Goal: Task Accomplishment & Management: Manage account settings

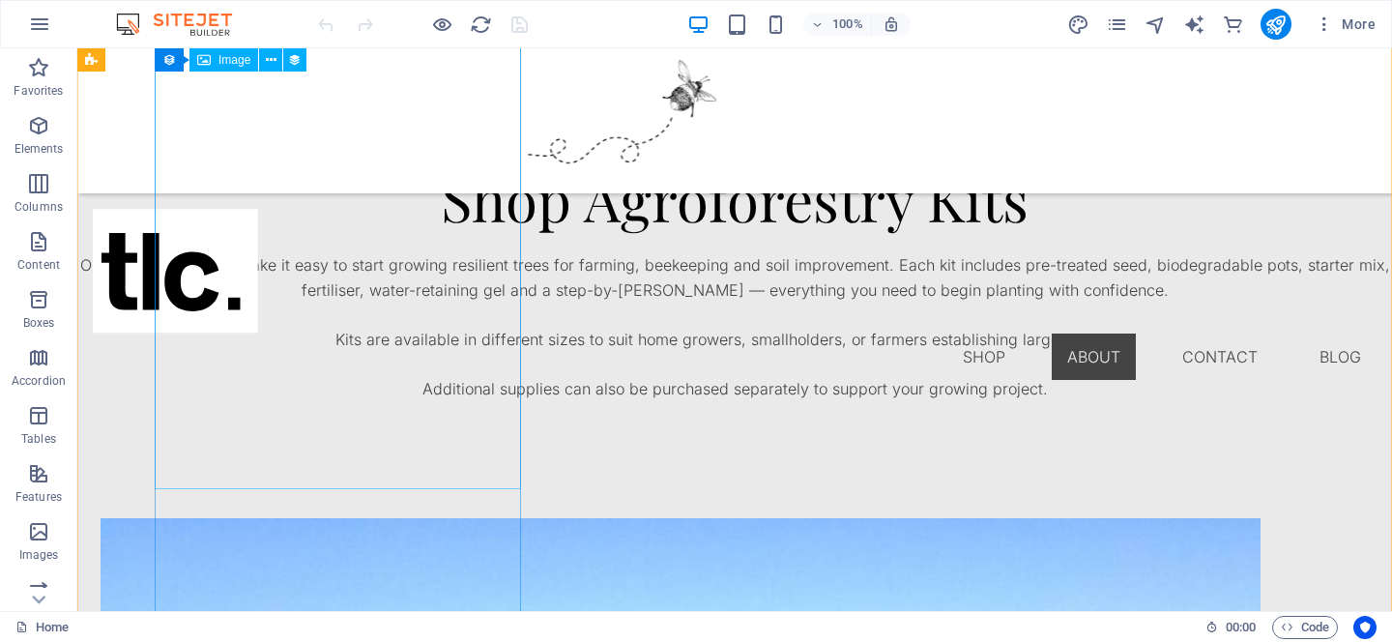
scroll to position [1657, 0]
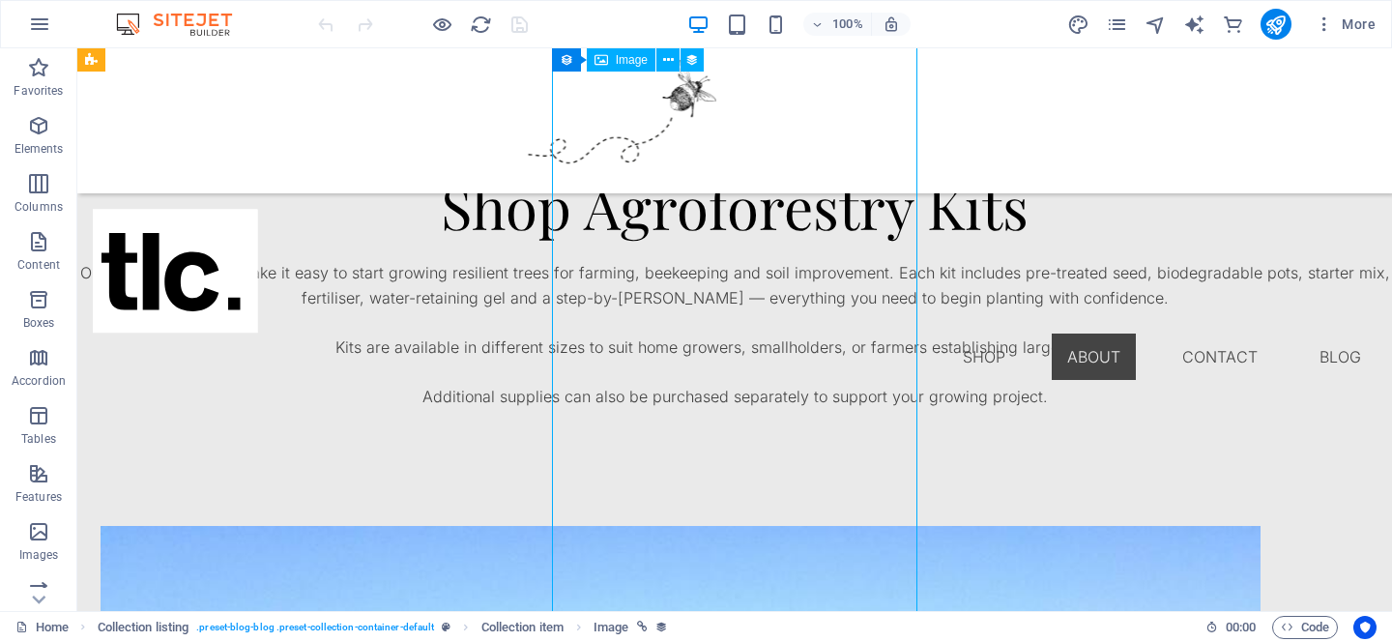
select select "%"
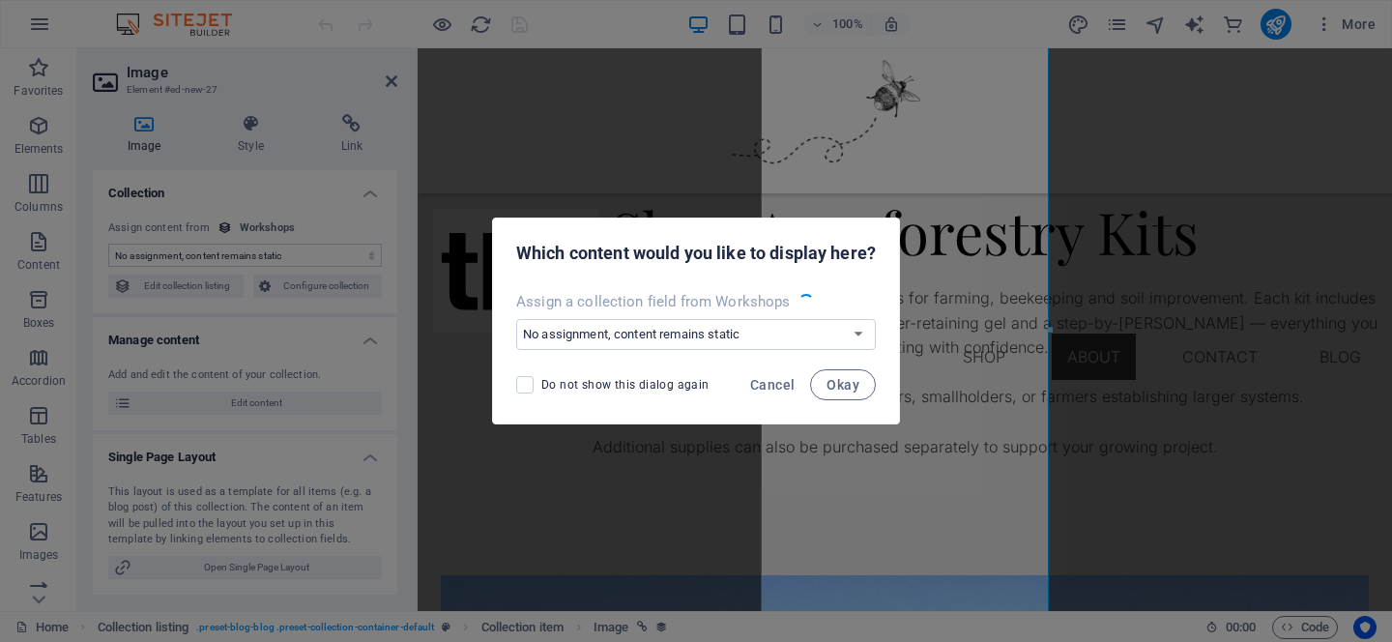
scroll to position [1722, 0]
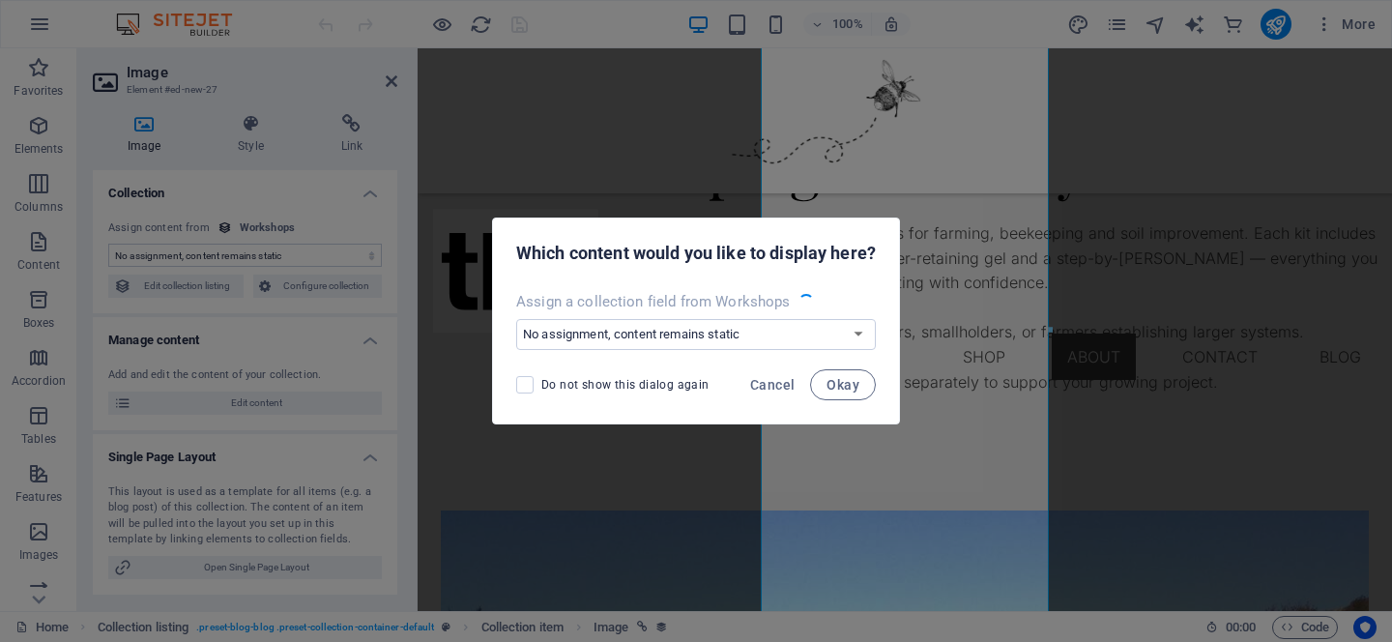
select select "workshop-image"
click at [782, 388] on span "Cancel" at bounding box center [772, 384] width 44 height 15
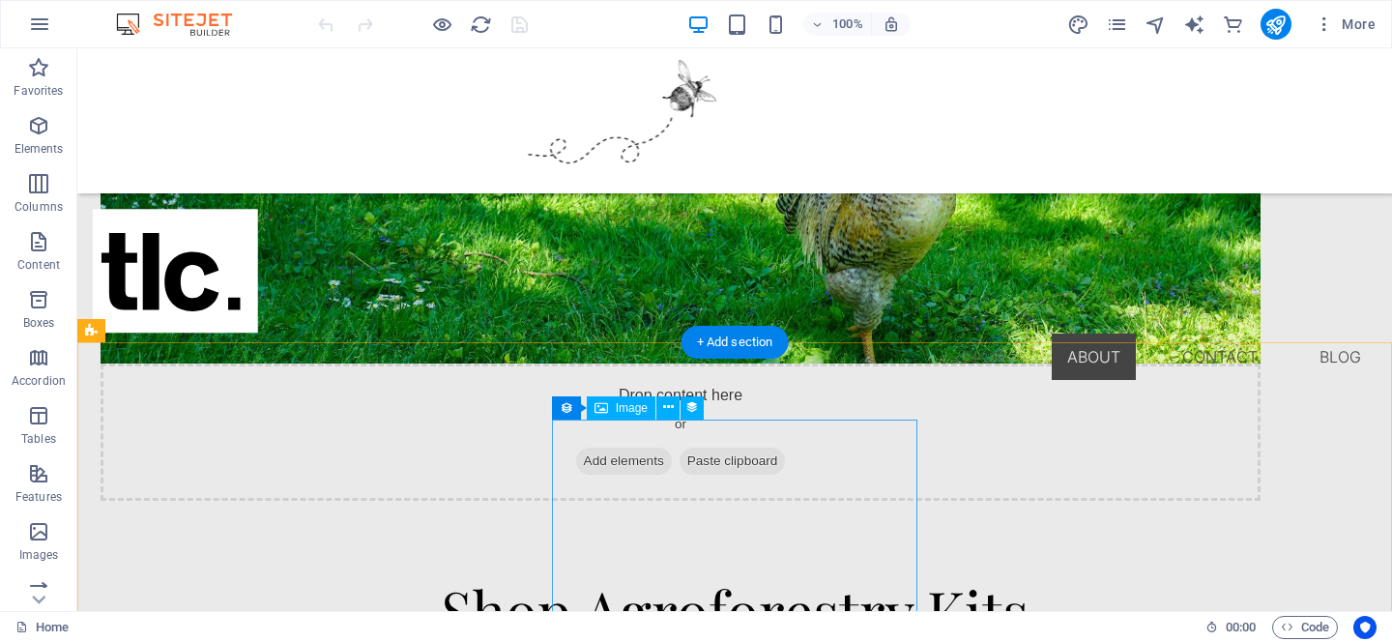
scroll to position [1265, 0]
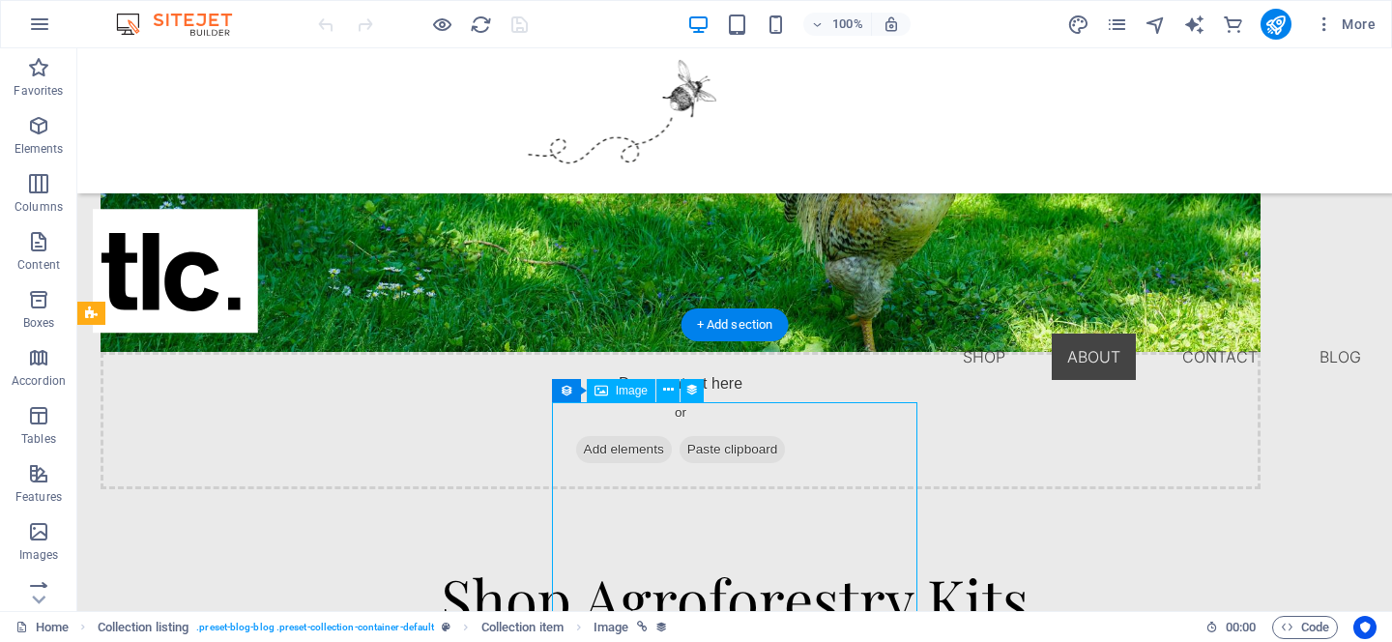
select select "workshop-image"
select select "%"
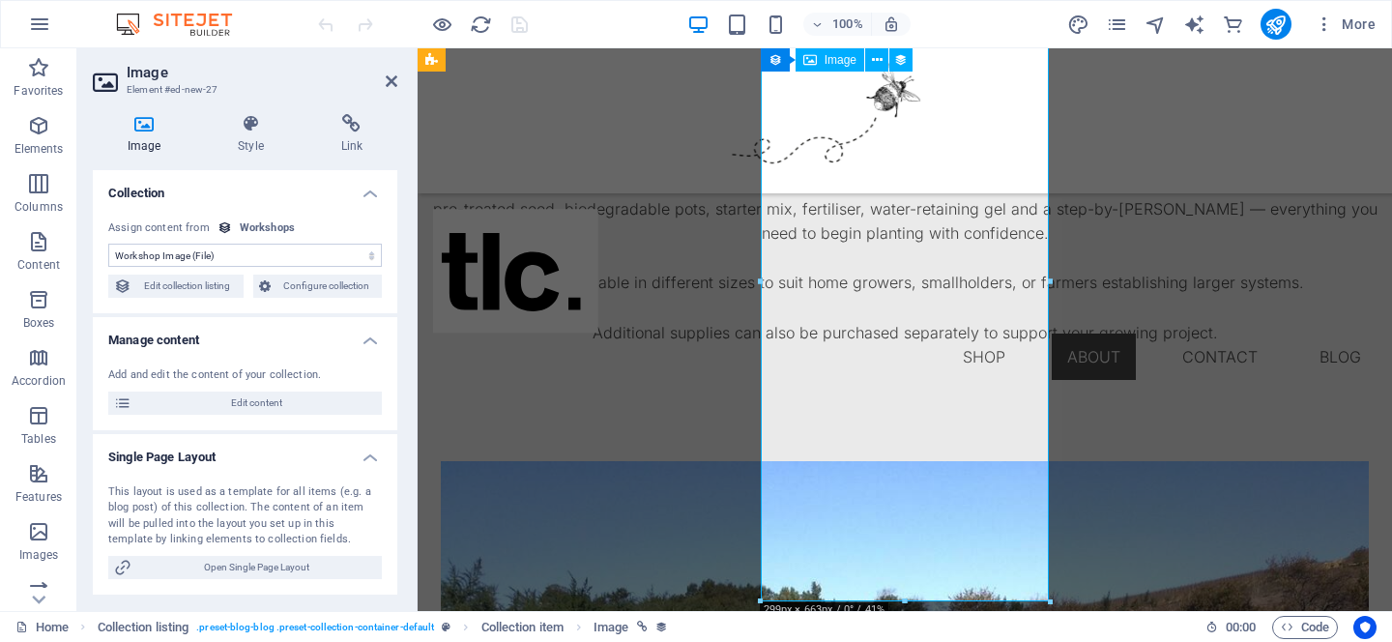
scroll to position [1850, 0]
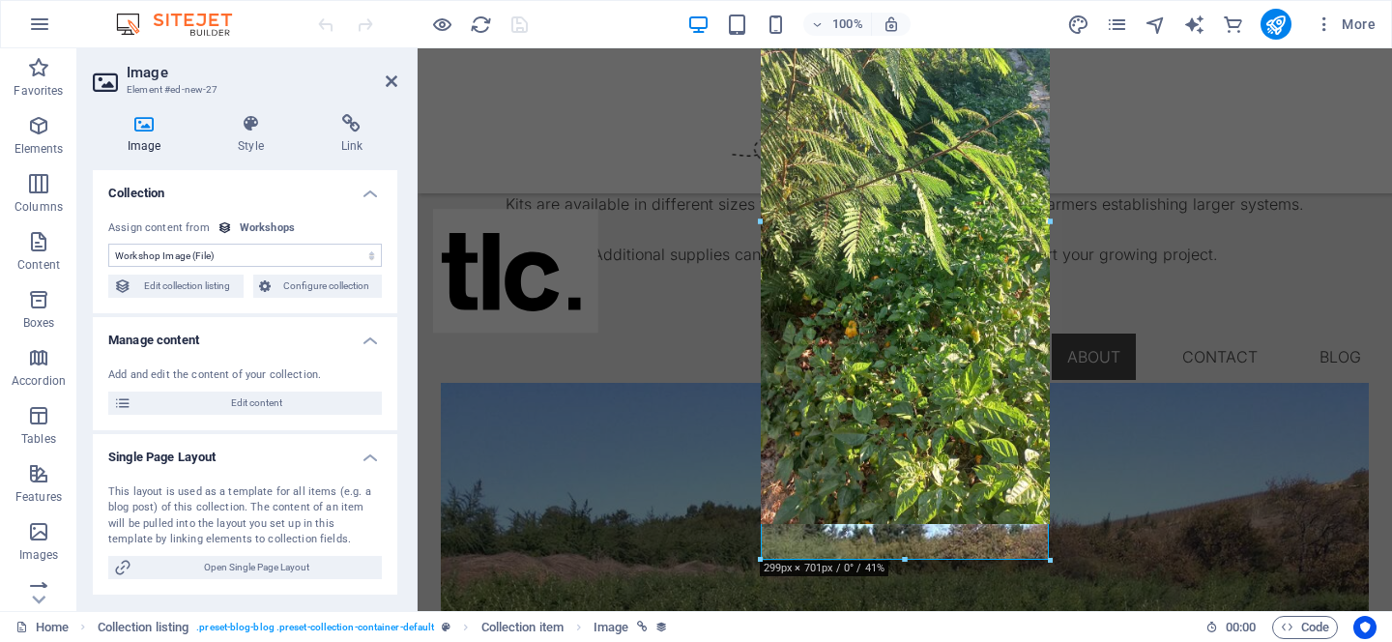
drag, startPoint x: 907, startPoint y: 523, endPoint x: 1025, endPoint y: 560, distance: 123.6
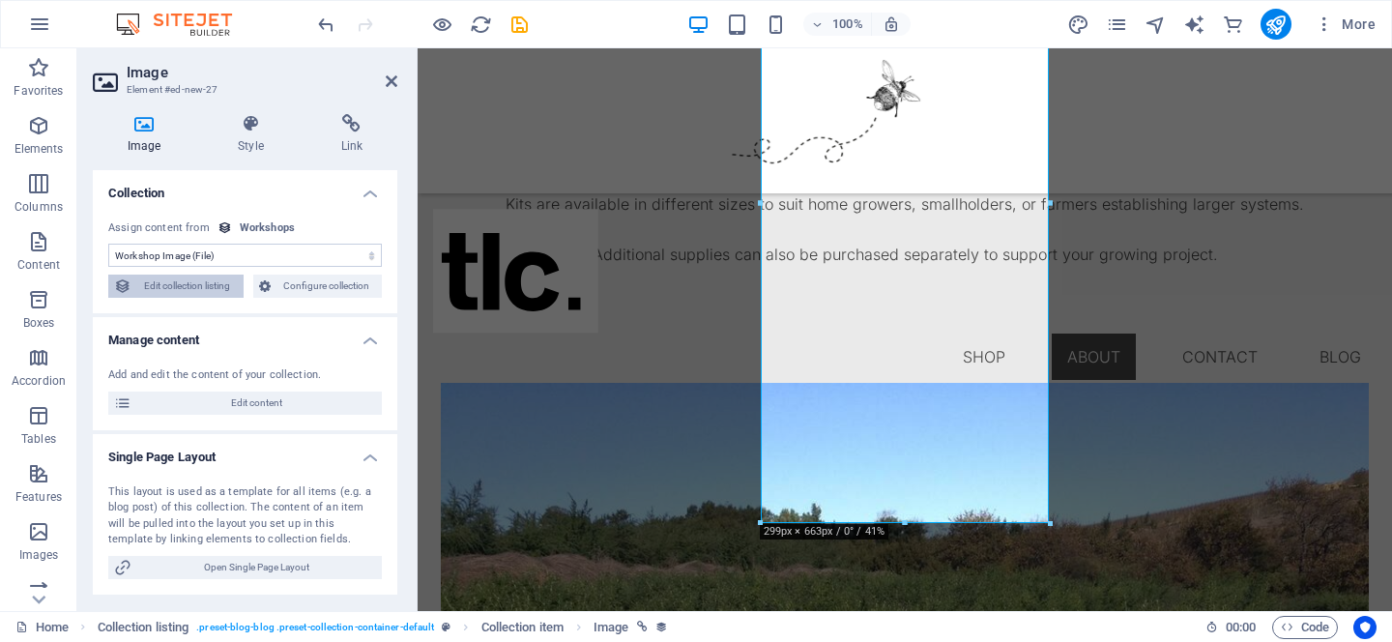
click at [190, 278] on span "Edit collection listing" at bounding box center [187, 286] width 101 height 23
select select "68df59ee5f036831bb08f81c"
select select "createdAt_DESC"
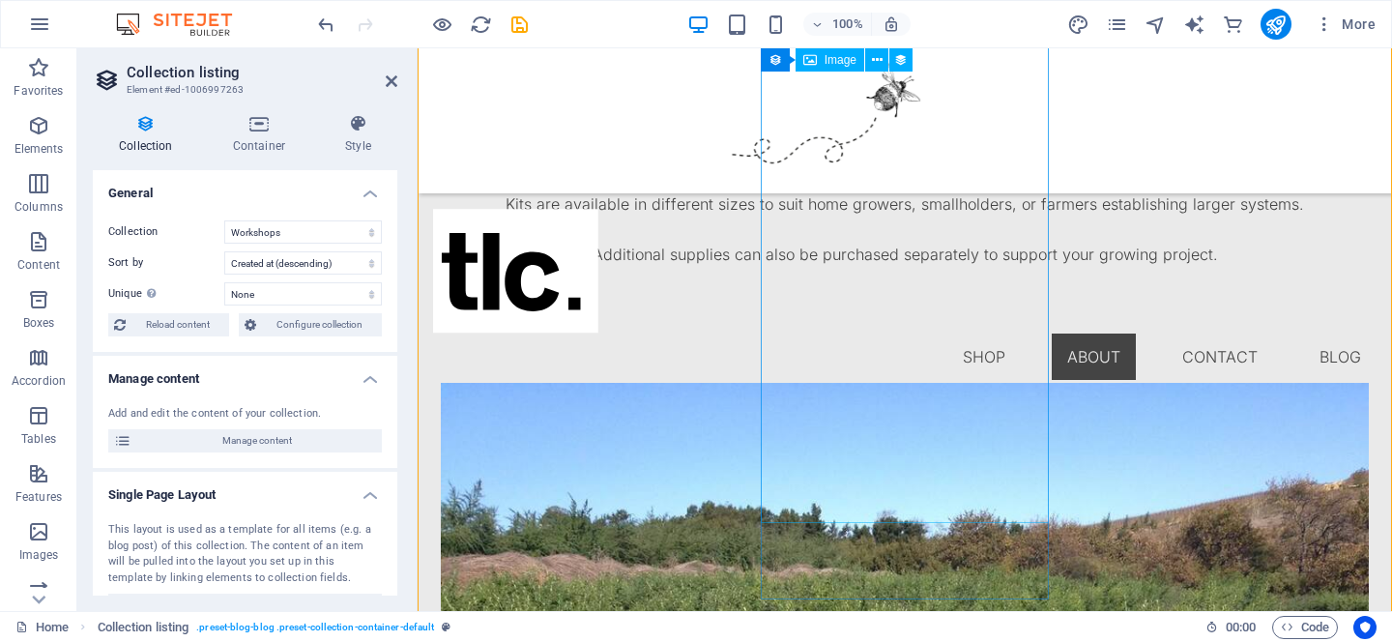
click at [251, 130] on icon at bounding box center [259, 123] width 104 height 19
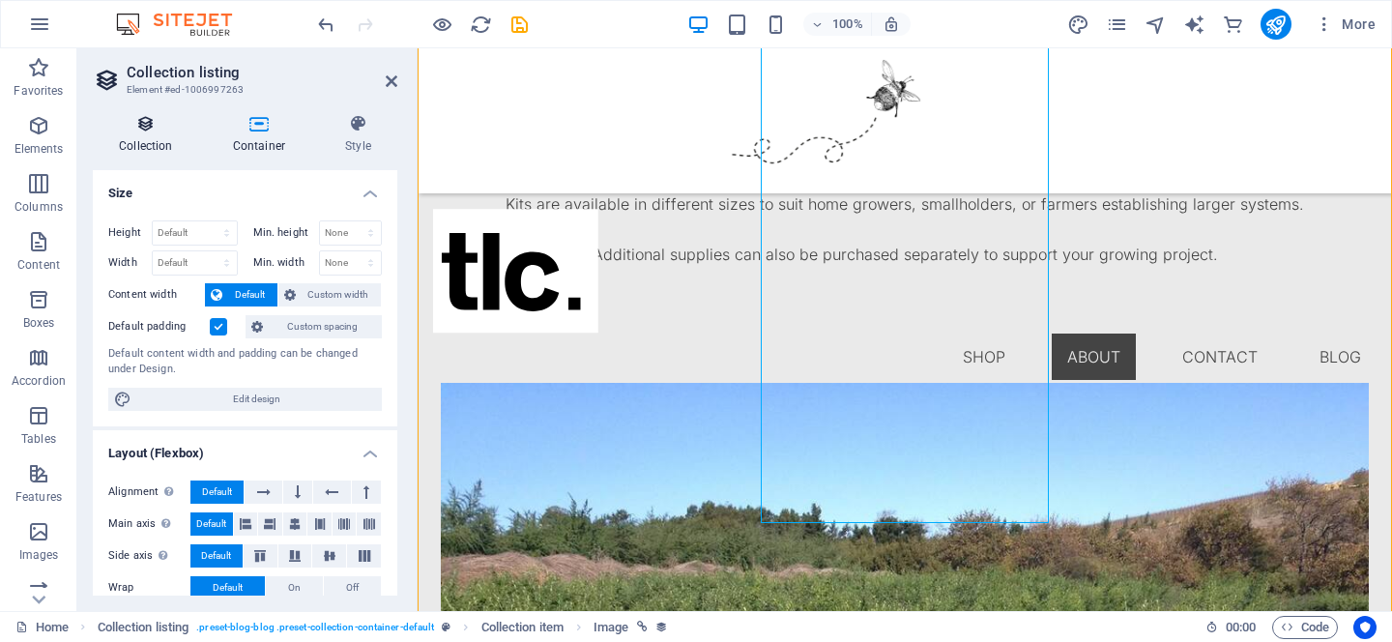
click at [148, 136] on h4 "Collection" at bounding box center [150, 134] width 114 height 41
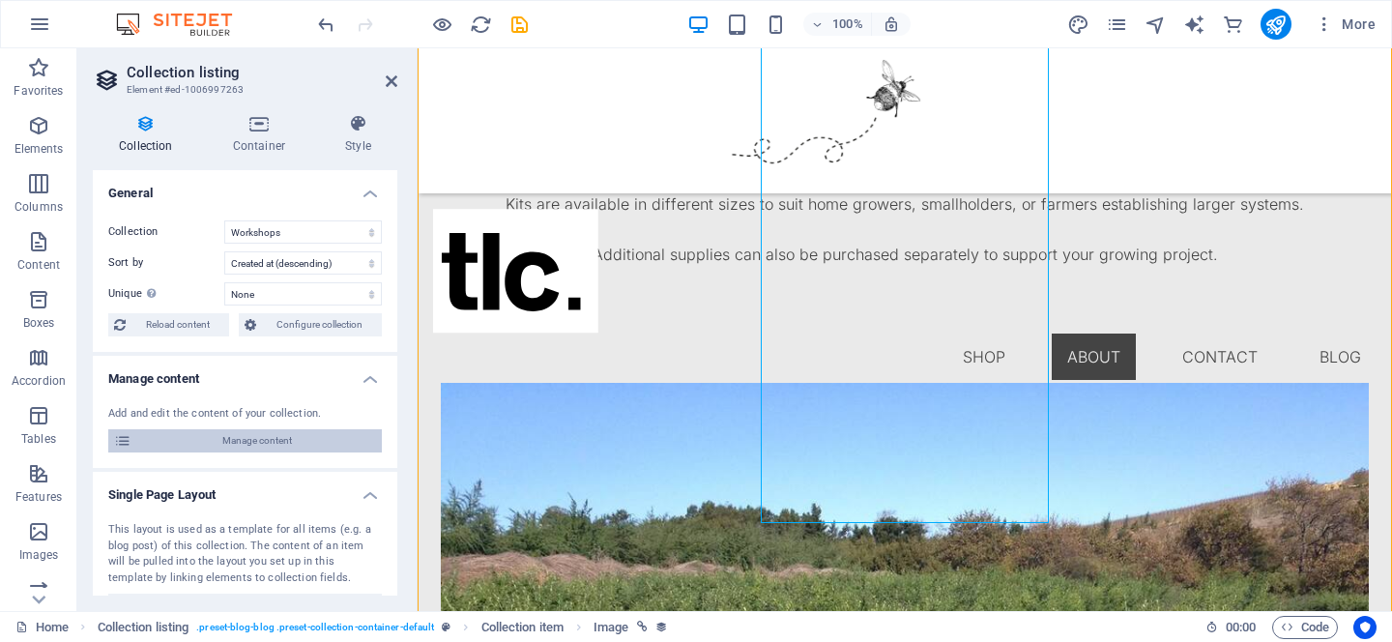
click at [268, 451] on span "Manage content" at bounding box center [256, 440] width 239 height 23
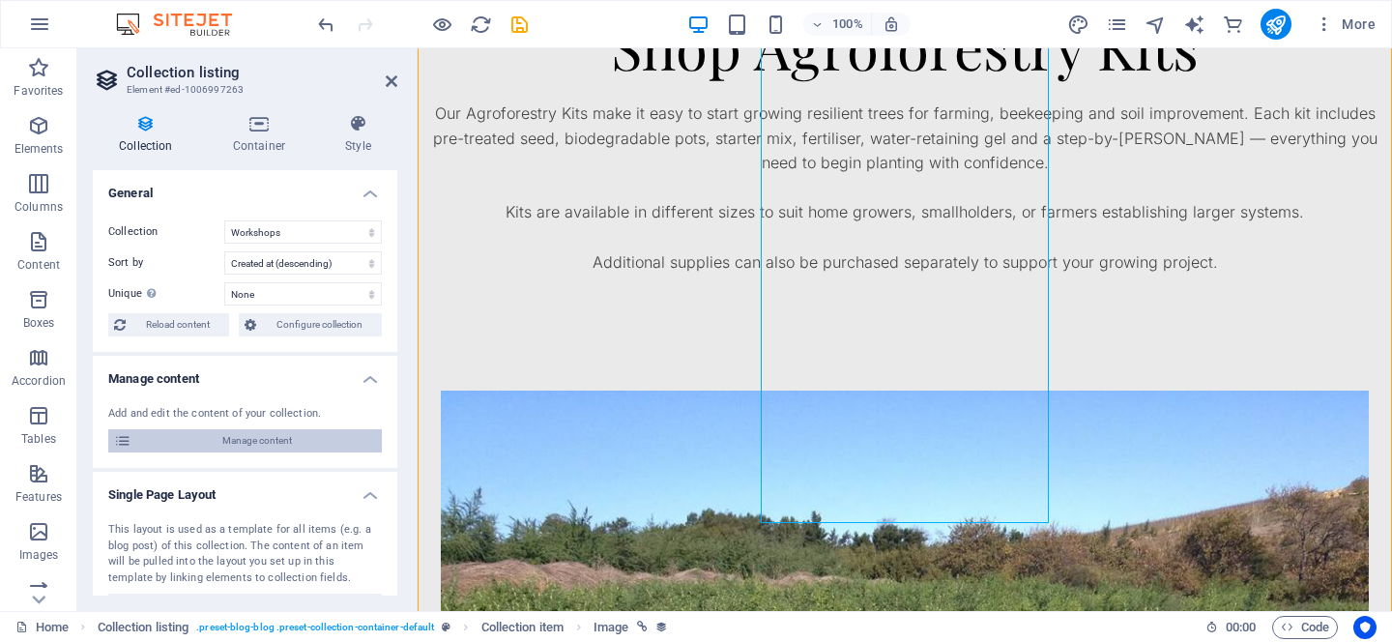
scroll to position [0, 0]
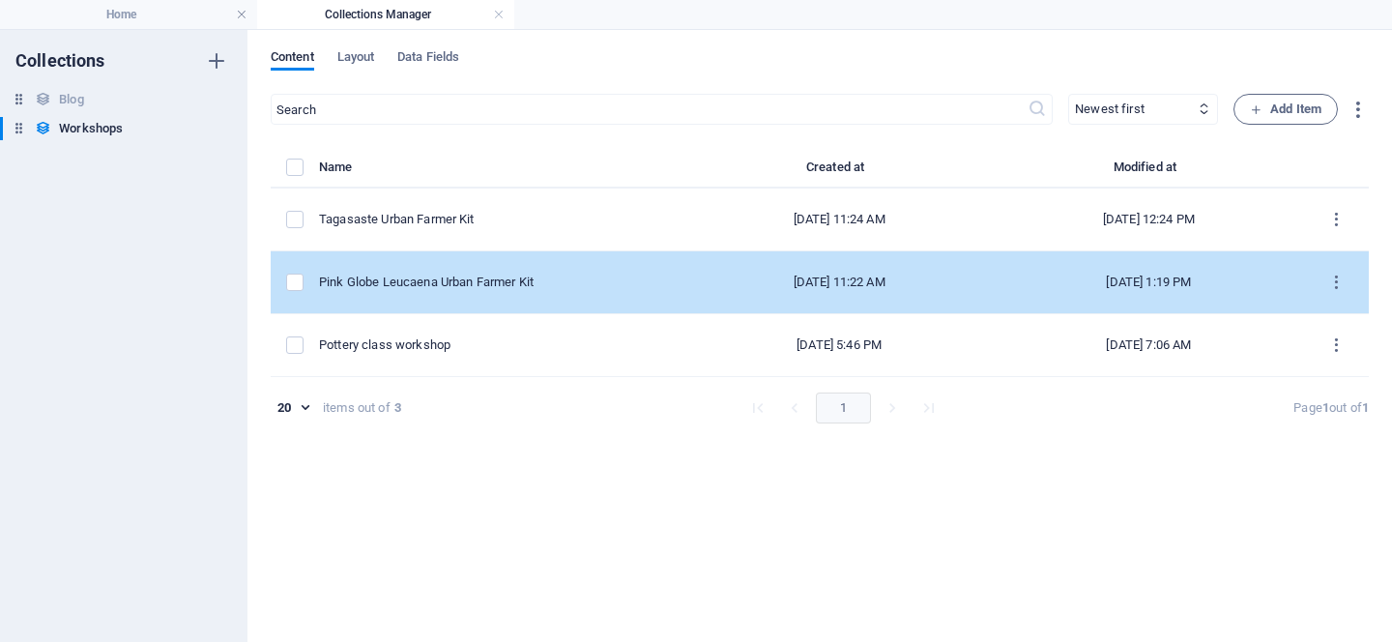
click at [499, 253] on td "Pink Globe Leucaena Urban Farmer Kit" at bounding box center [502, 282] width 366 height 63
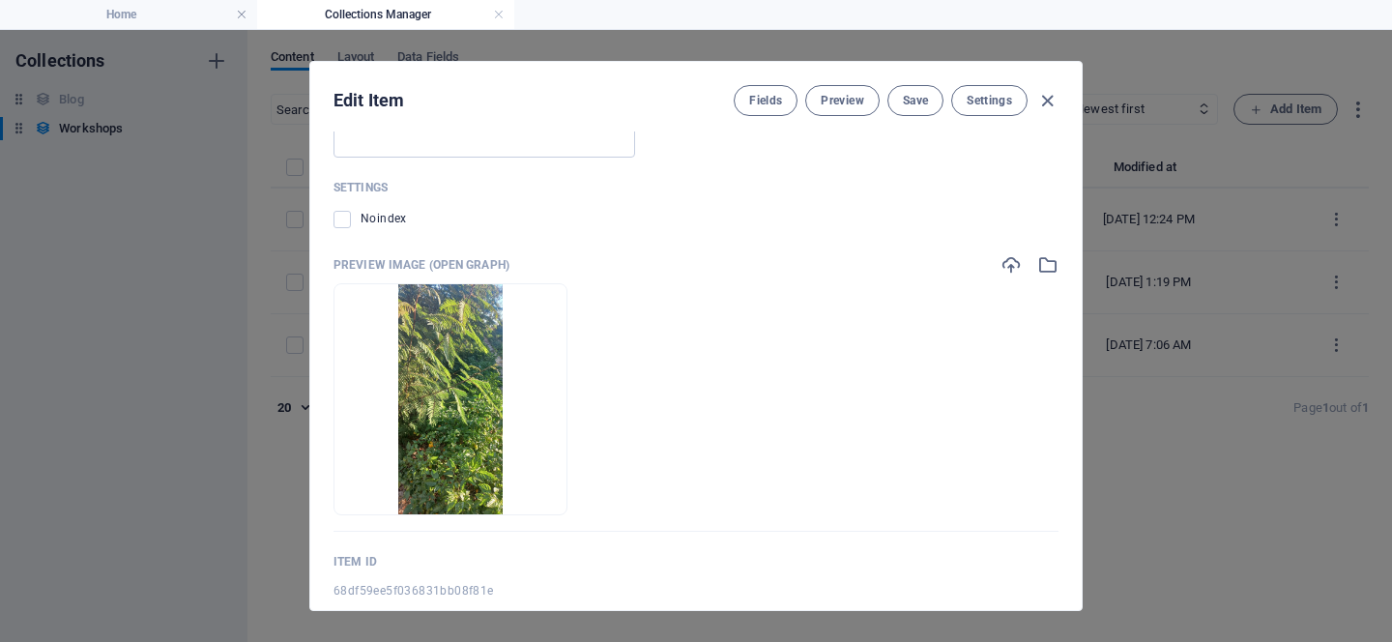
scroll to position [1619, 0]
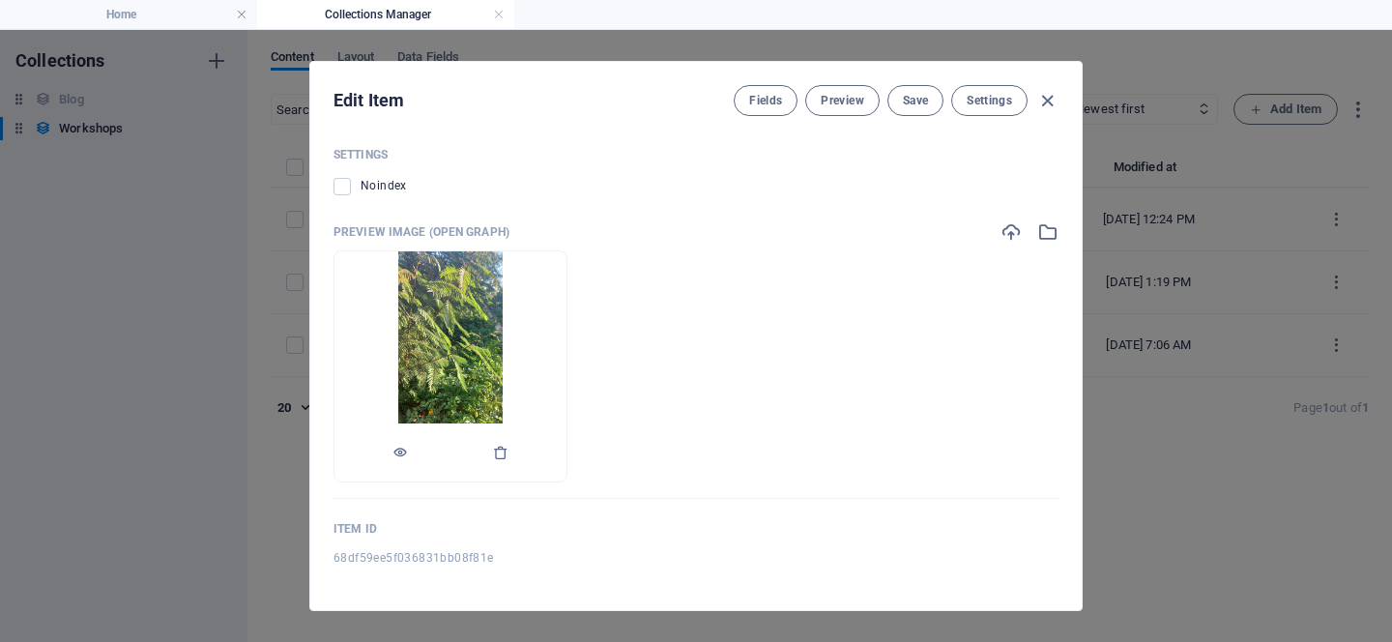
click at [502, 394] on img at bounding box center [449, 366] width 103 height 230
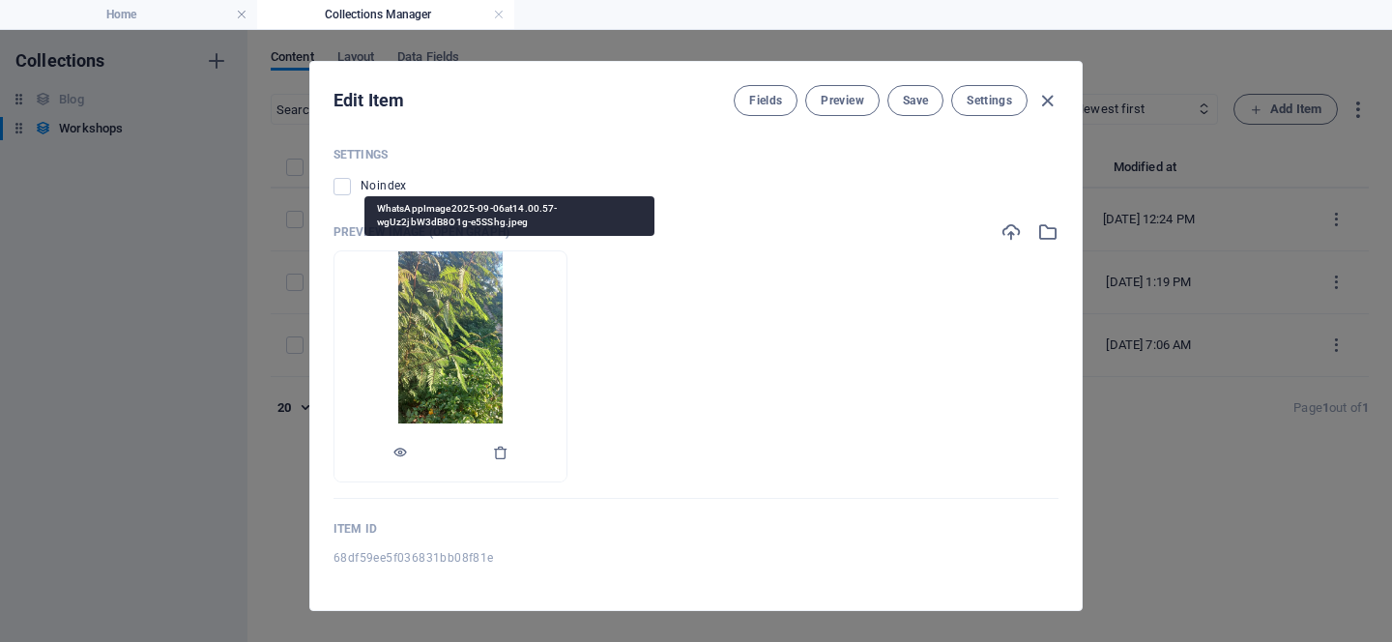
click at [502, 394] on img at bounding box center [449, 366] width 103 height 230
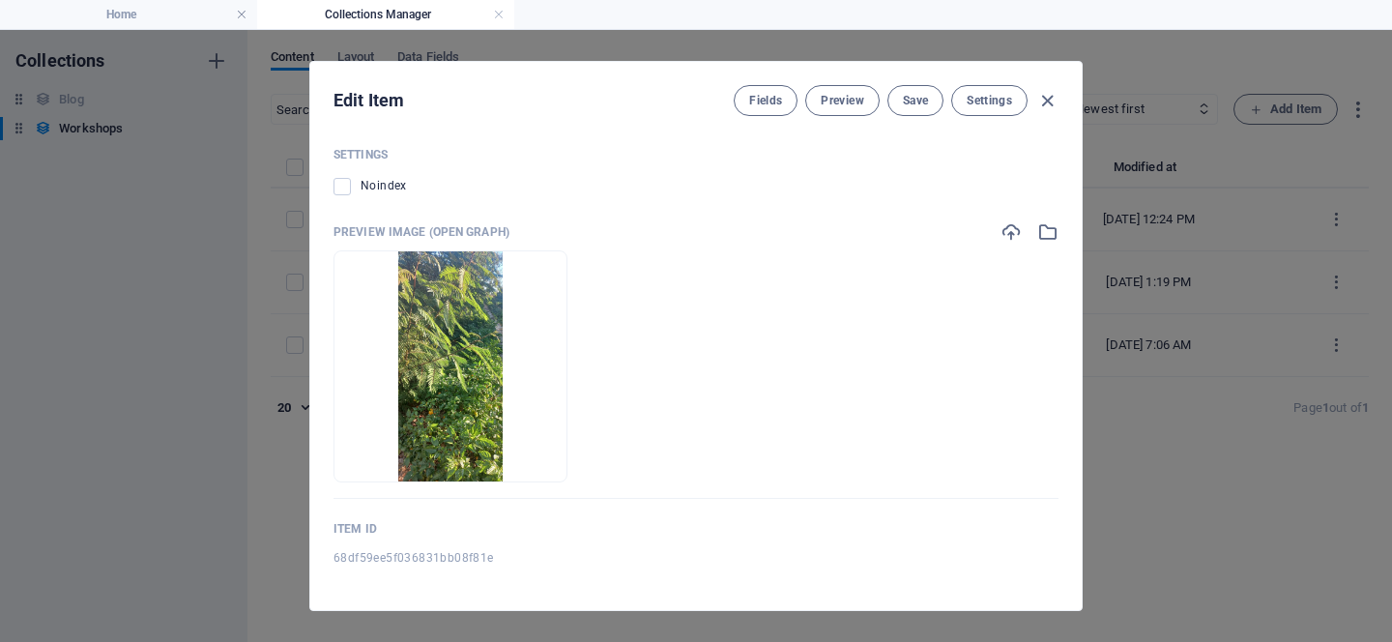
click at [873, 421] on ul "Drop files here to upload them instantly" at bounding box center [696, 366] width 725 height 232
click at [1047, 108] on icon "button" at bounding box center [1048, 101] width 22 height 22
type input "pink-globe-leucaena-urban-farmer-kit"
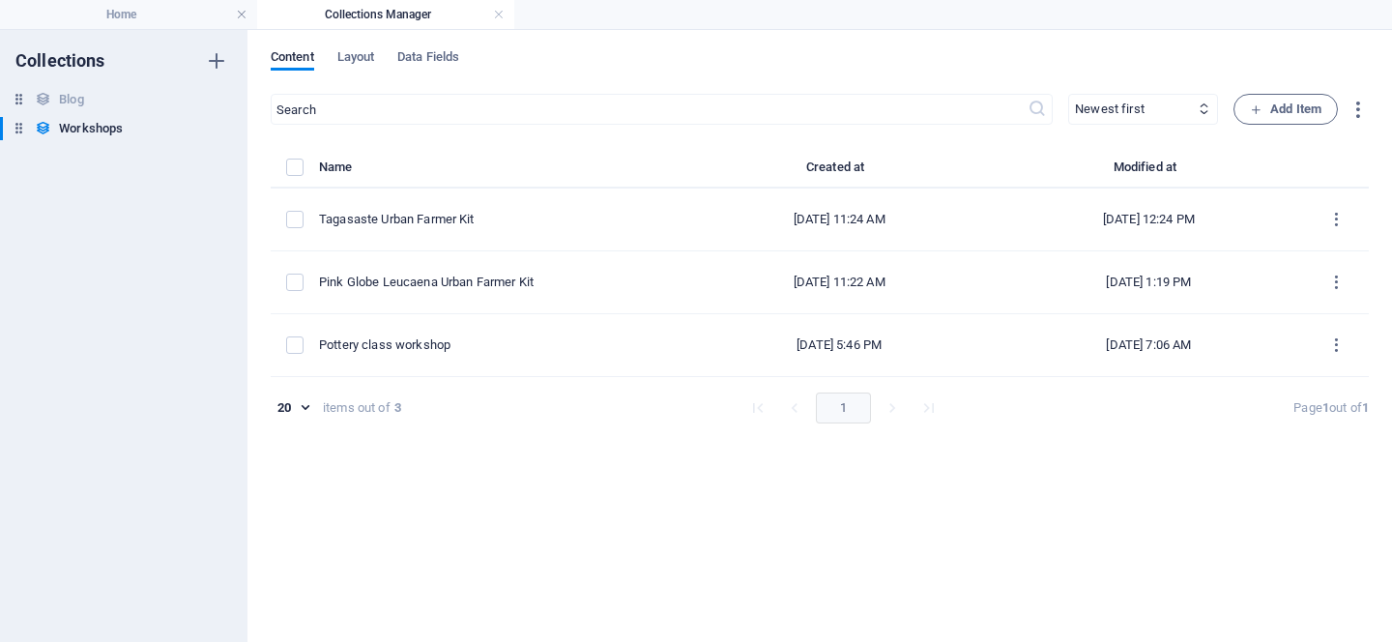
scroll to position [1223, 0]
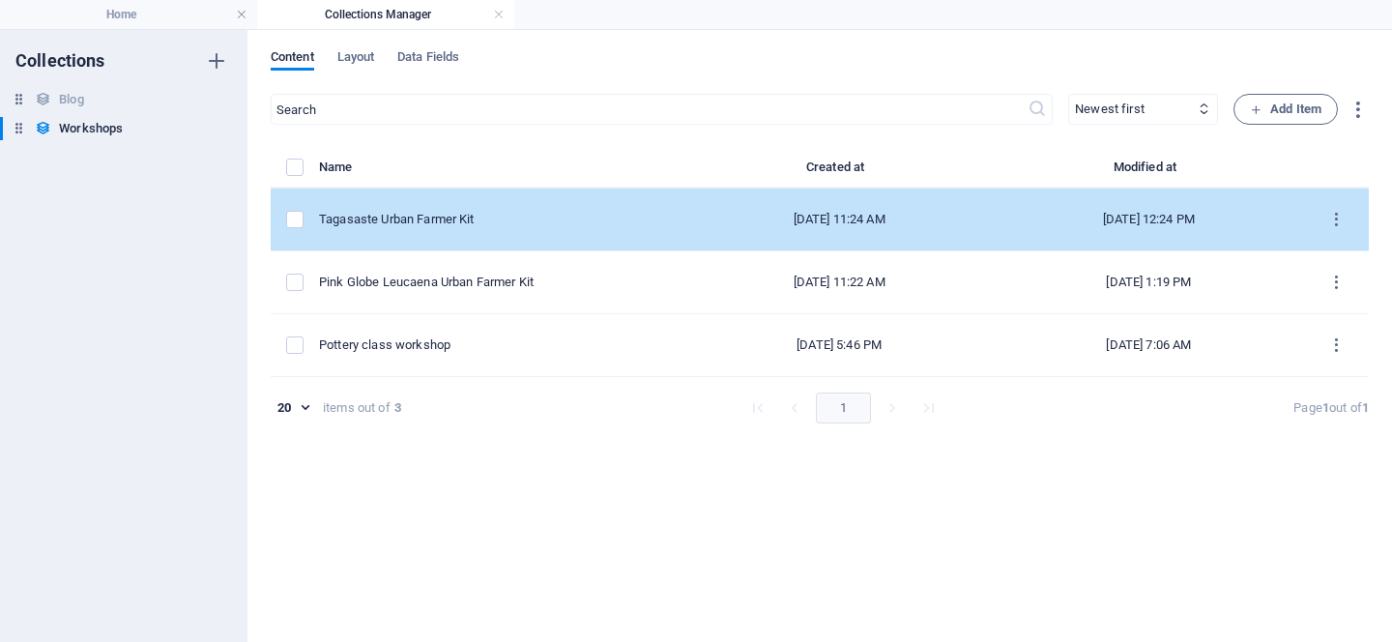
click at [486, 220] on div "Tagasaste Urban Farmer Kit" at bounding box center [494, 219] width 350 height 17
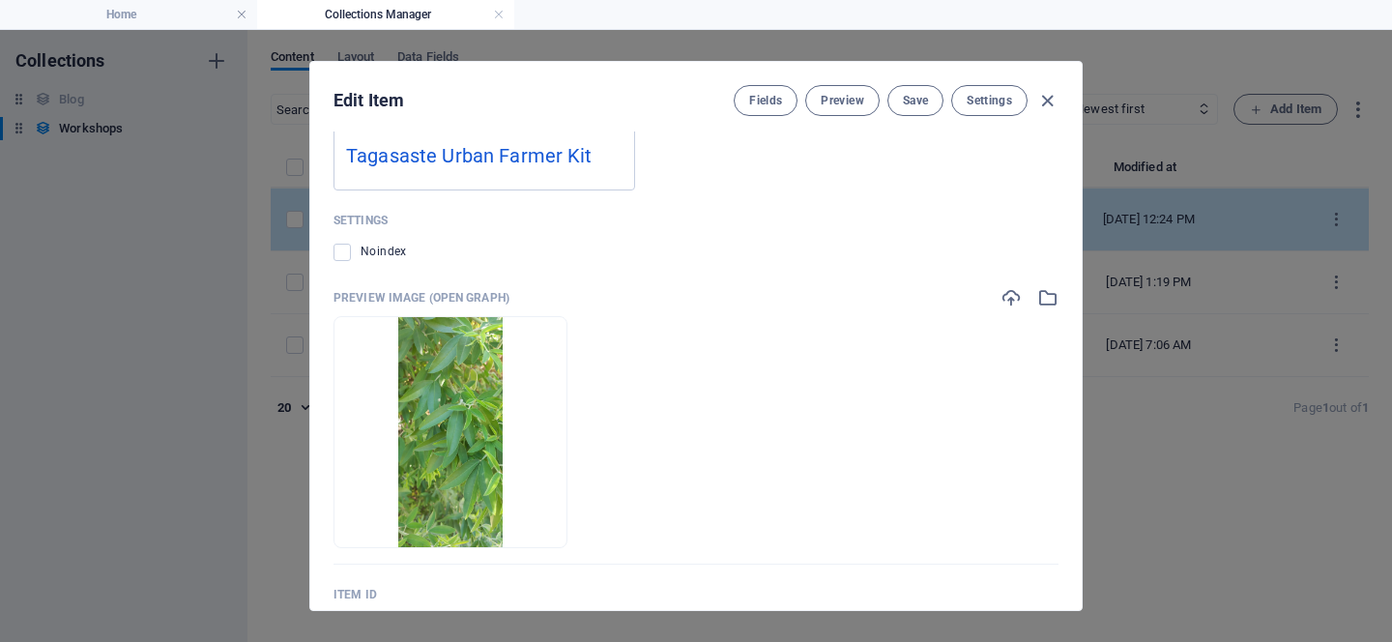
scroll to position [1592, 0]
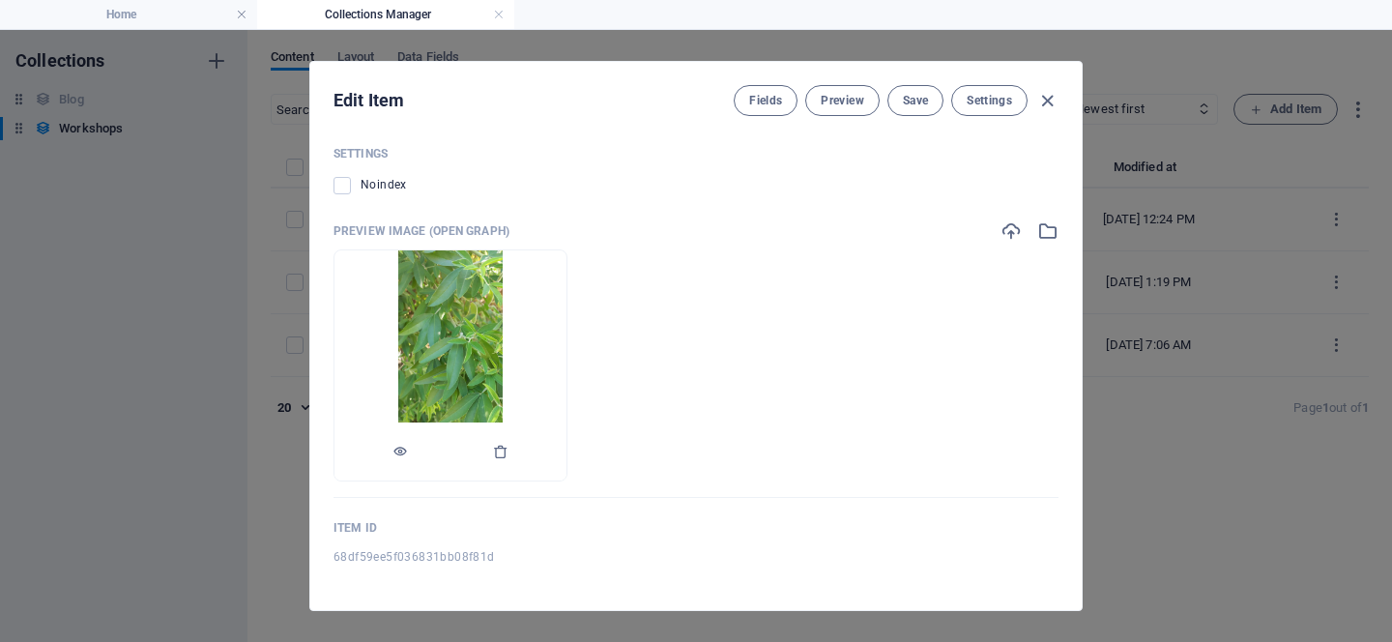
click at [502, 366] on img at bounding box center [449, 365] width 103 height 230
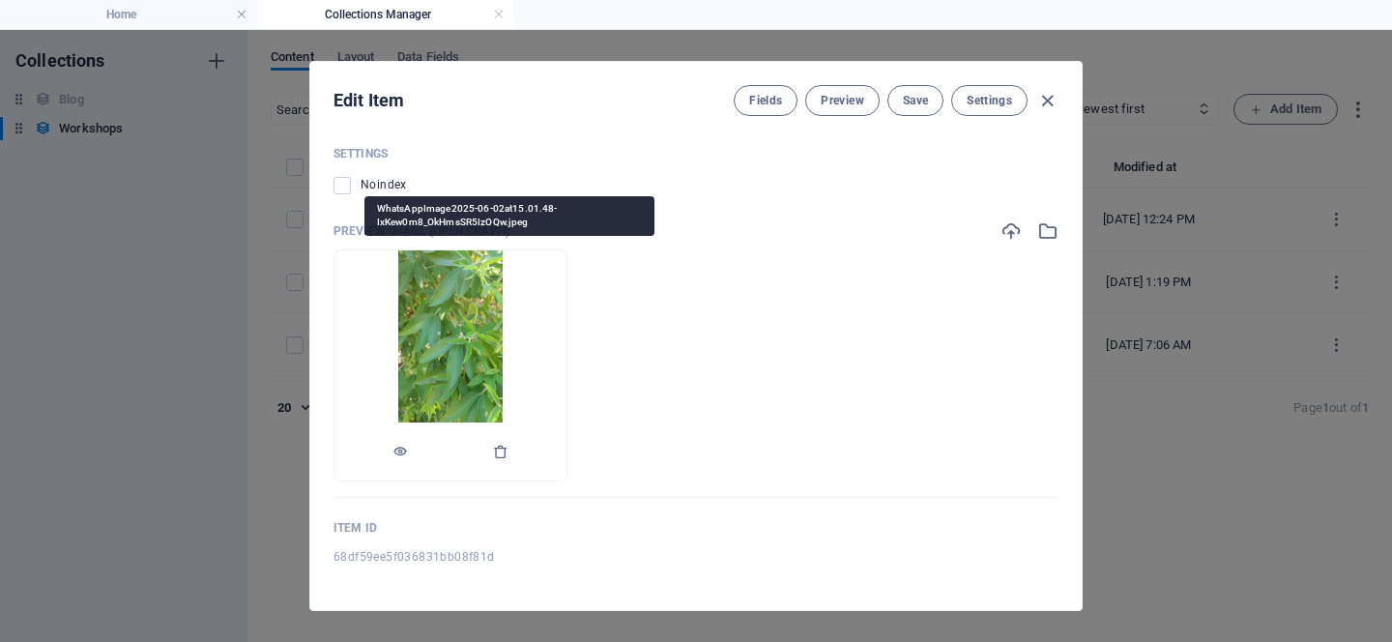
click at [502, 366] on img at bounding box center [449, 365] width 103 height 230
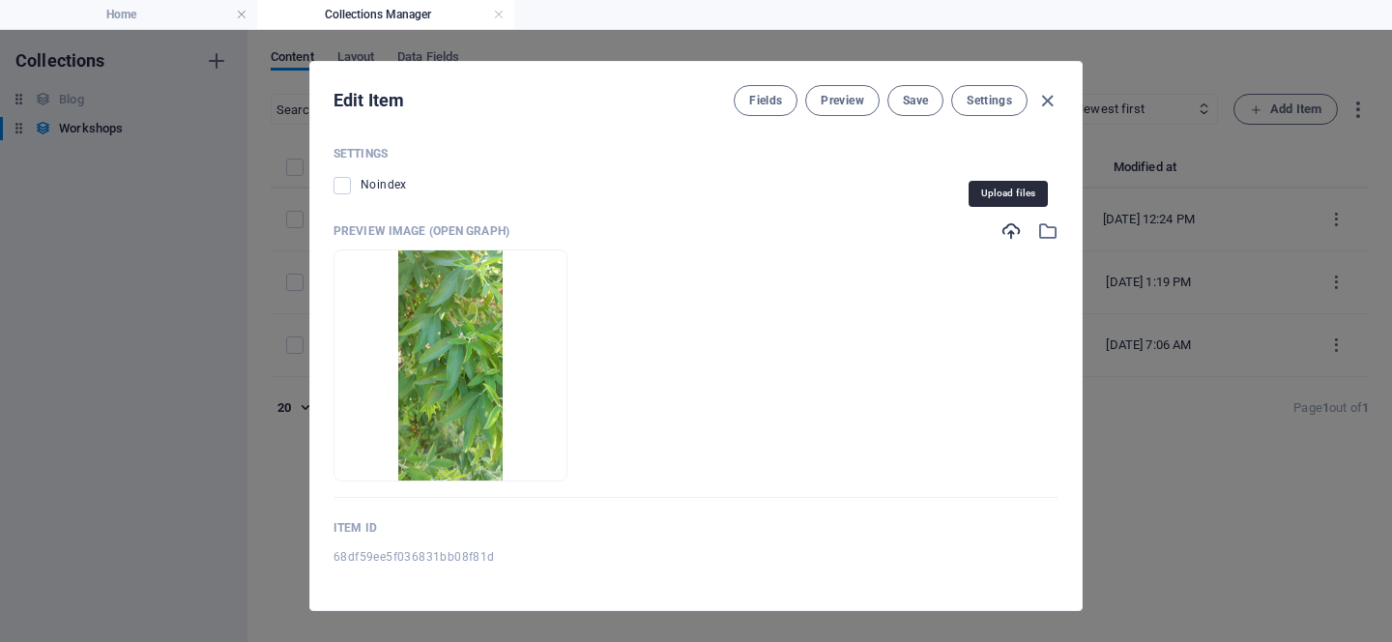
click at [1016, 234] on icon "button" at bounding box center [1011, 230] width 21 height 21
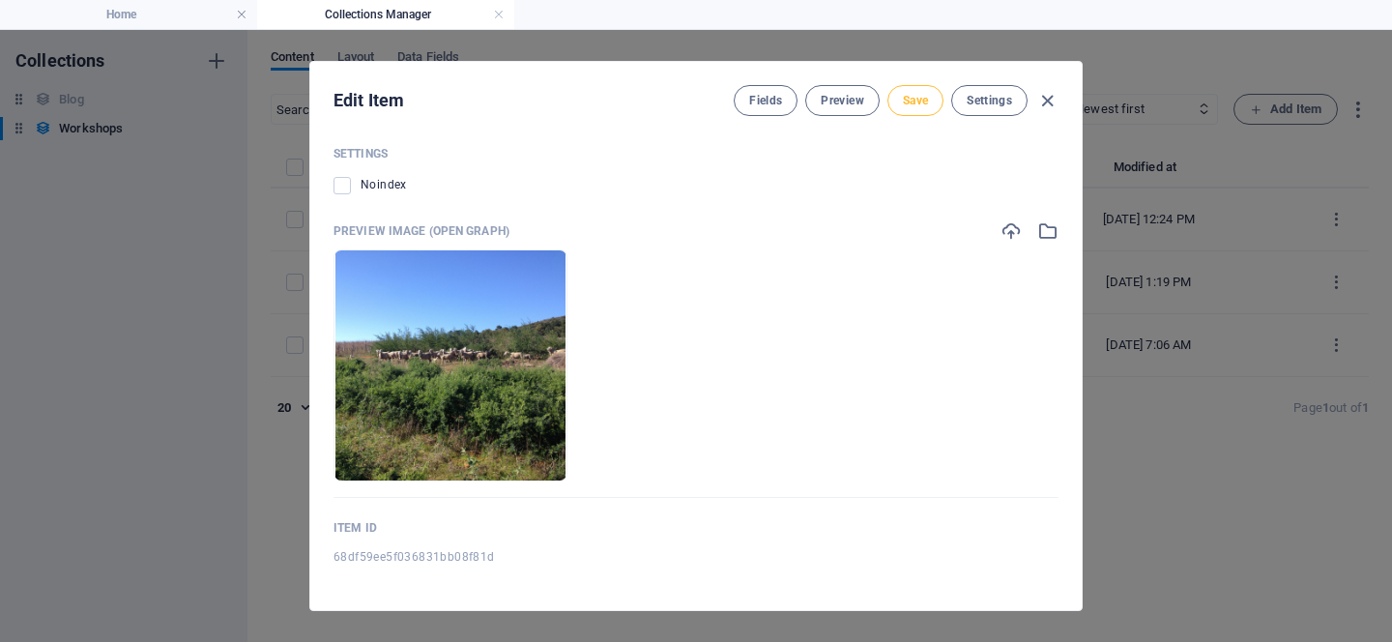
click at [909, 104] on span "Save" at bounding box center [915, 100] width 25 height 15
click at [918, 104] on span "Save" at bounding box center [915, 100] width 25 height 15
click at [1049, 101] on icon "button" at bounding box center [1048, 101] width 22 height 22
type input "tagasaste-urban-farmer-kit"
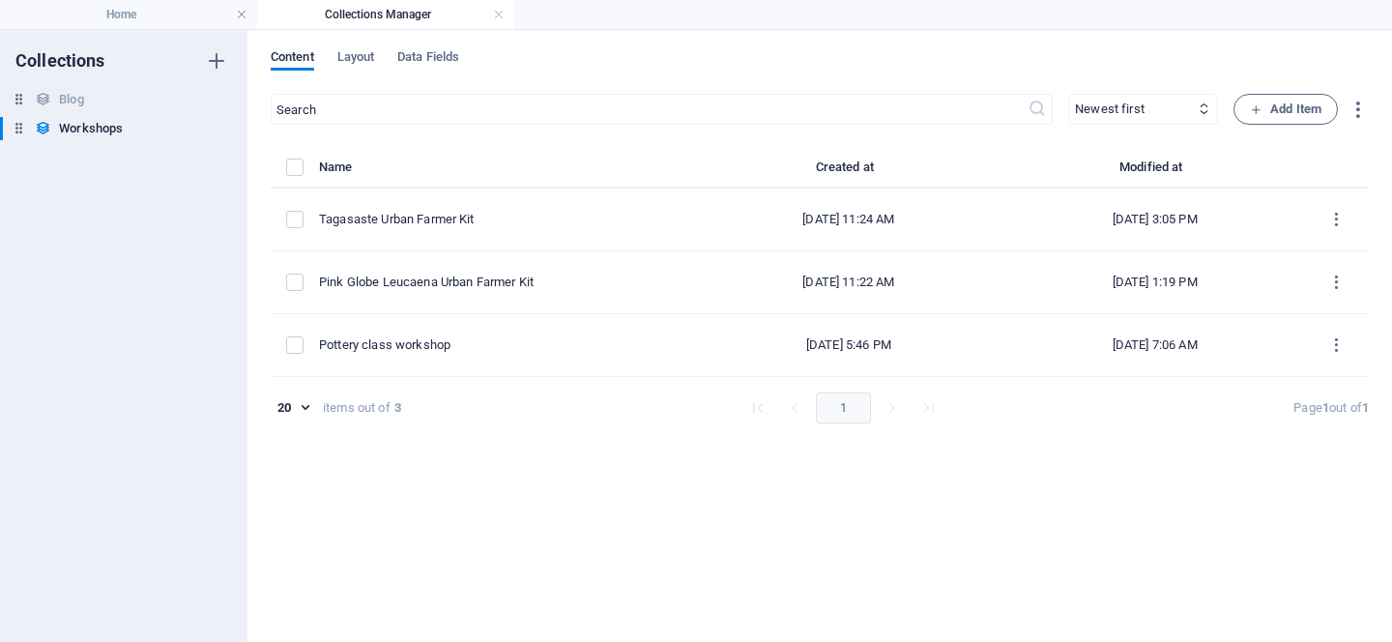
scroll to position [1223, 0]
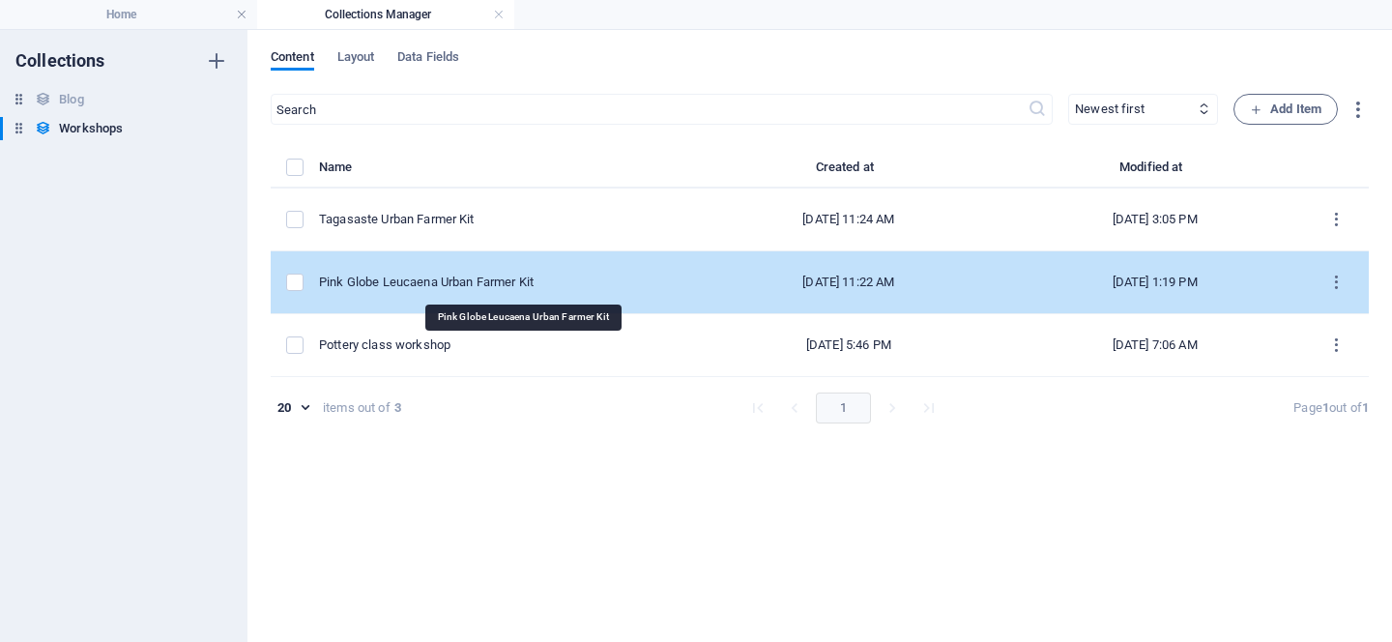
click at [453, 285] on div "Pink Globe Leucaena Urban Farmer Kit" at bounding box center [497, 282] width 357 height 17
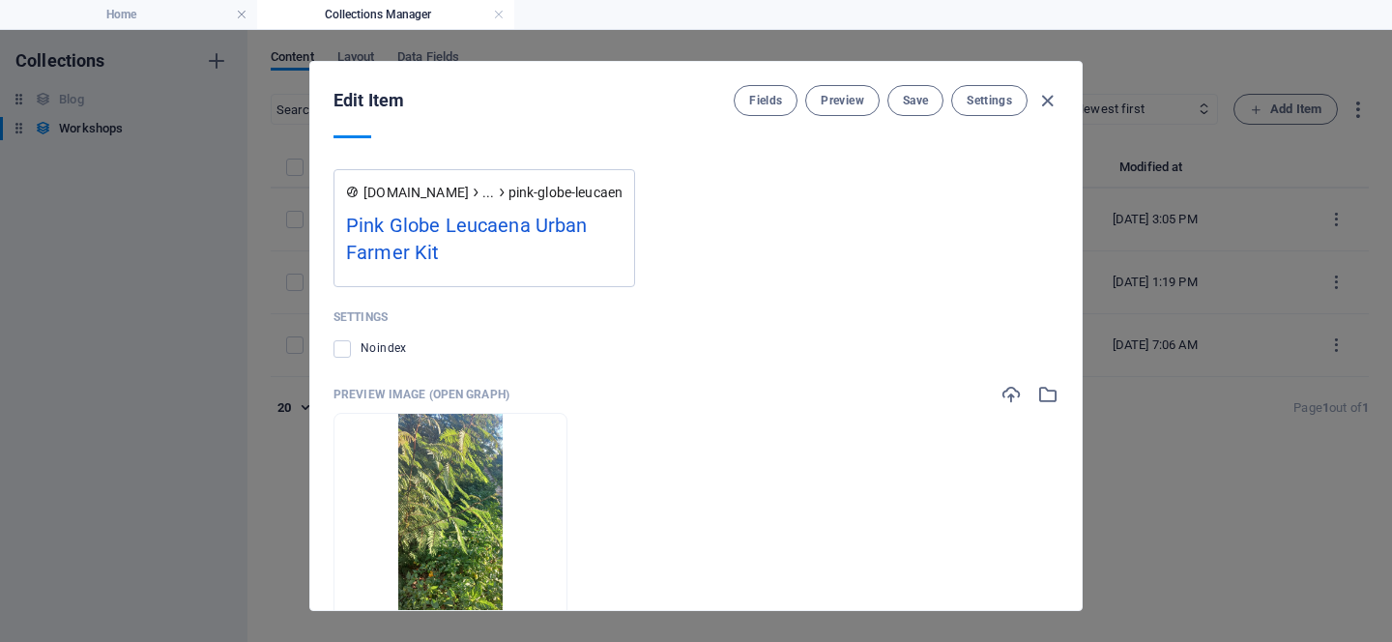
scroll to position [1619, 0]
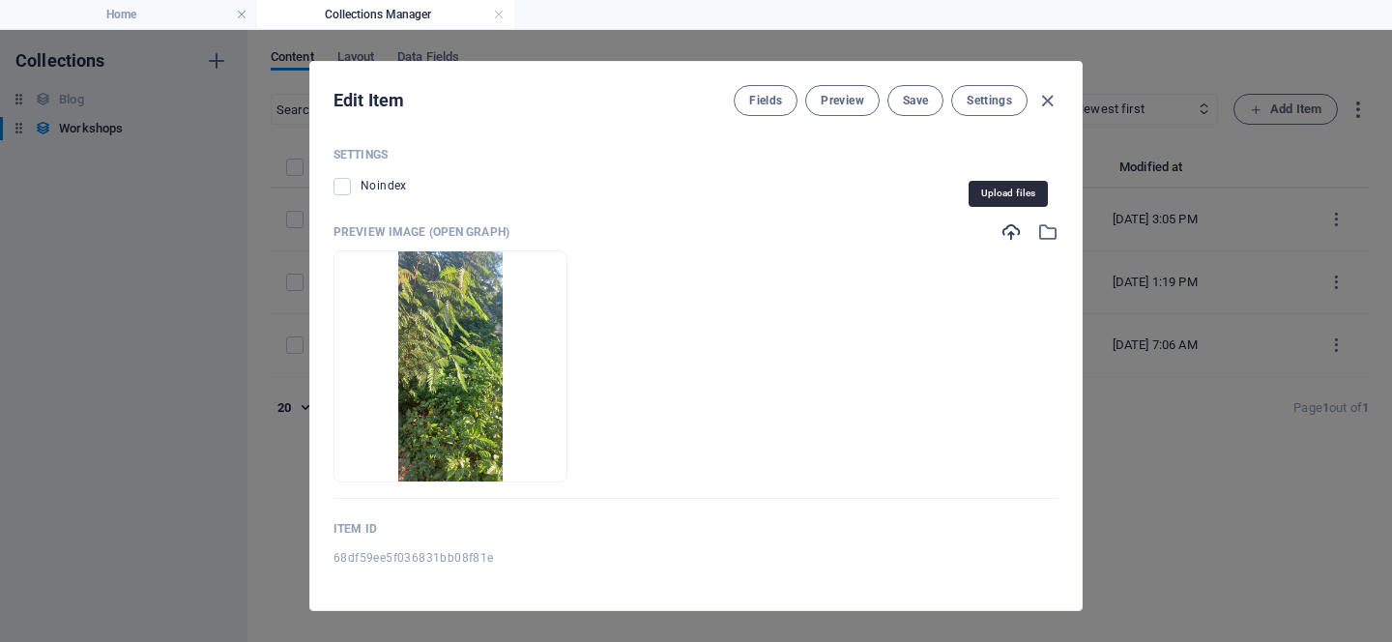
click at [1003, 237] on icon "button" at bounding box center [1011, 231] width 21 height 21
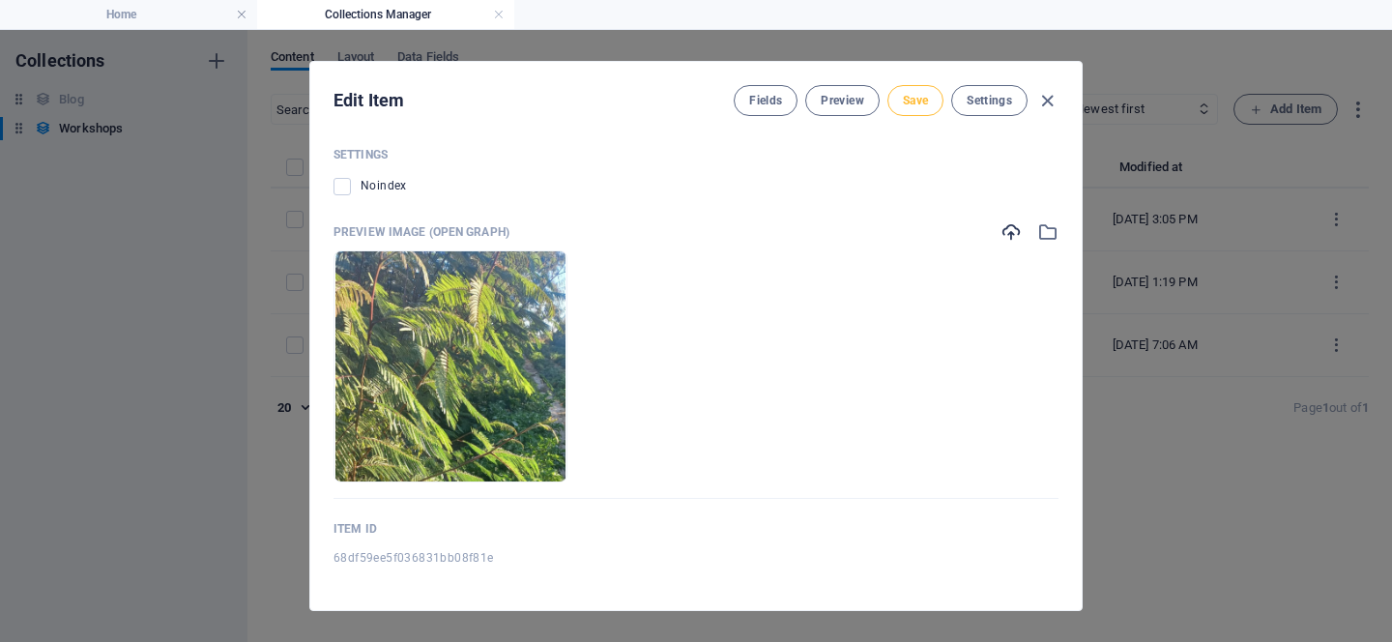
click at [914, 107] on span "Save" at bounding box center [915, 100] width 25 height 15
click at [1041, 105] on icon "button" at bounding box center [1048, 101] width 22 height 22
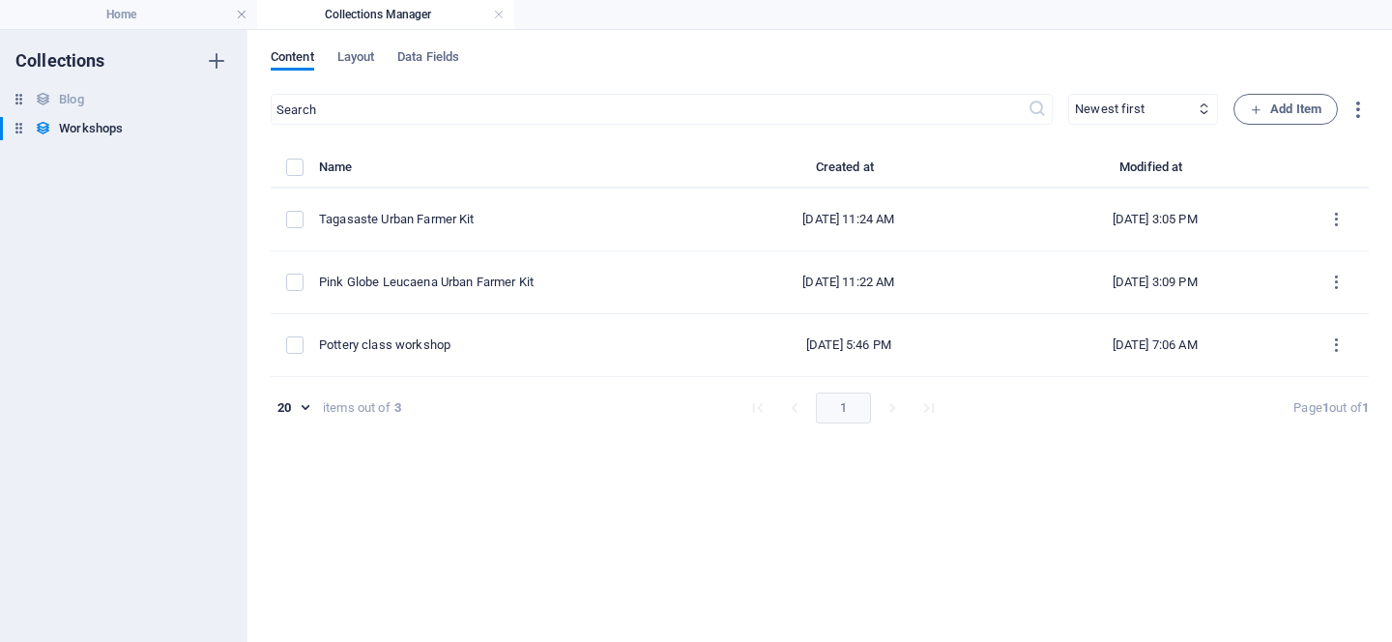
type input "pink-globe-leucaena-urban-farmer-kit"
click at [725, 413] on div "20 20 items out of 3 1 Page 1 out of 1" at bounding box center [820, 408] width 1098 height 31
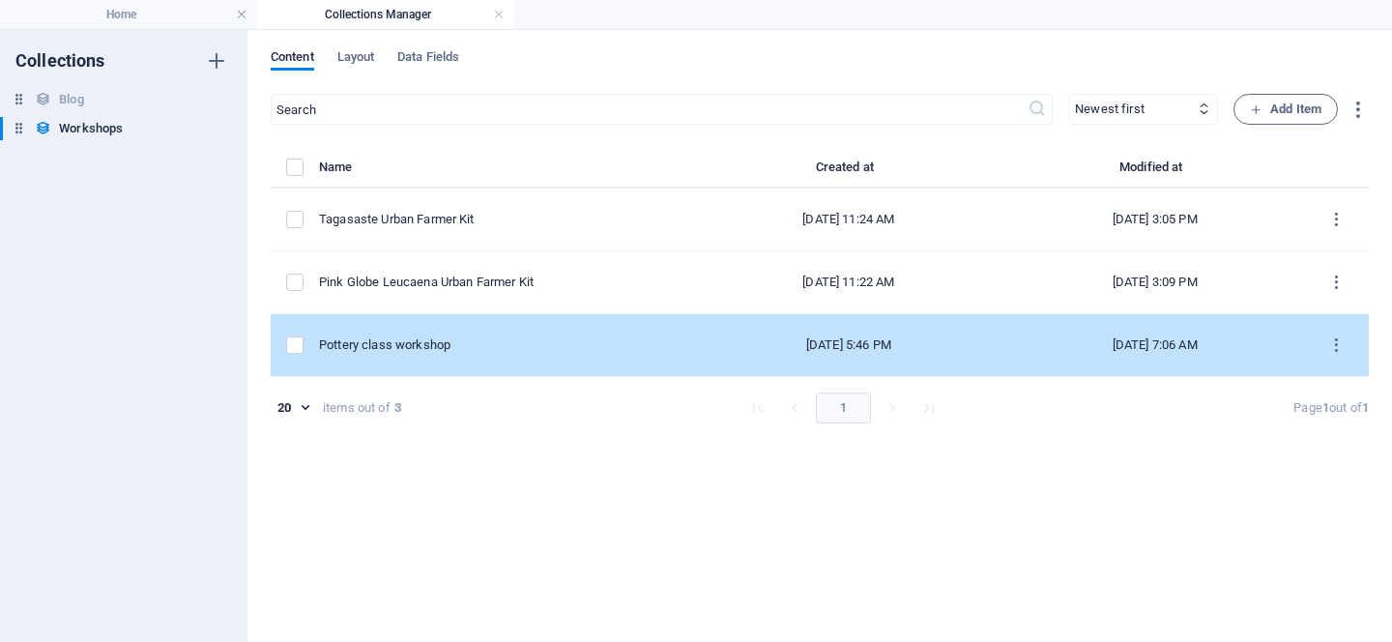
click at [395, 343] on div "Pottery class workshop" at bounding box center [497, 344] width 357 height 17
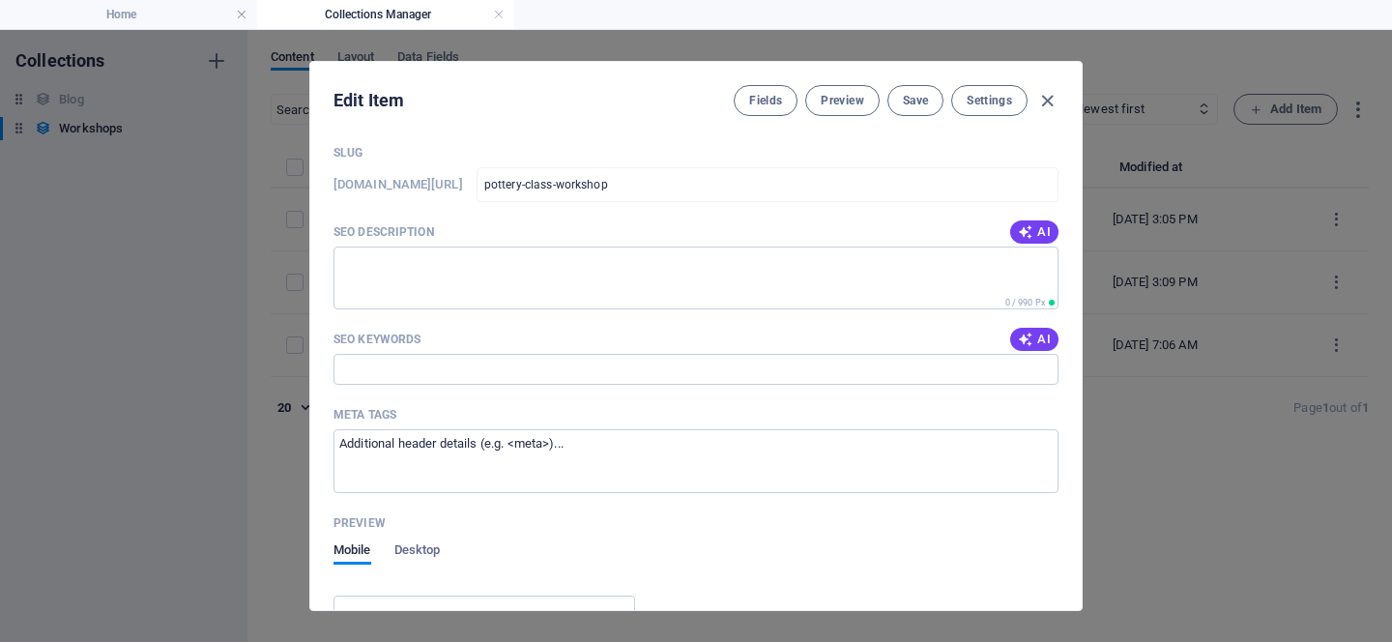
scroll to position [1515, 0]
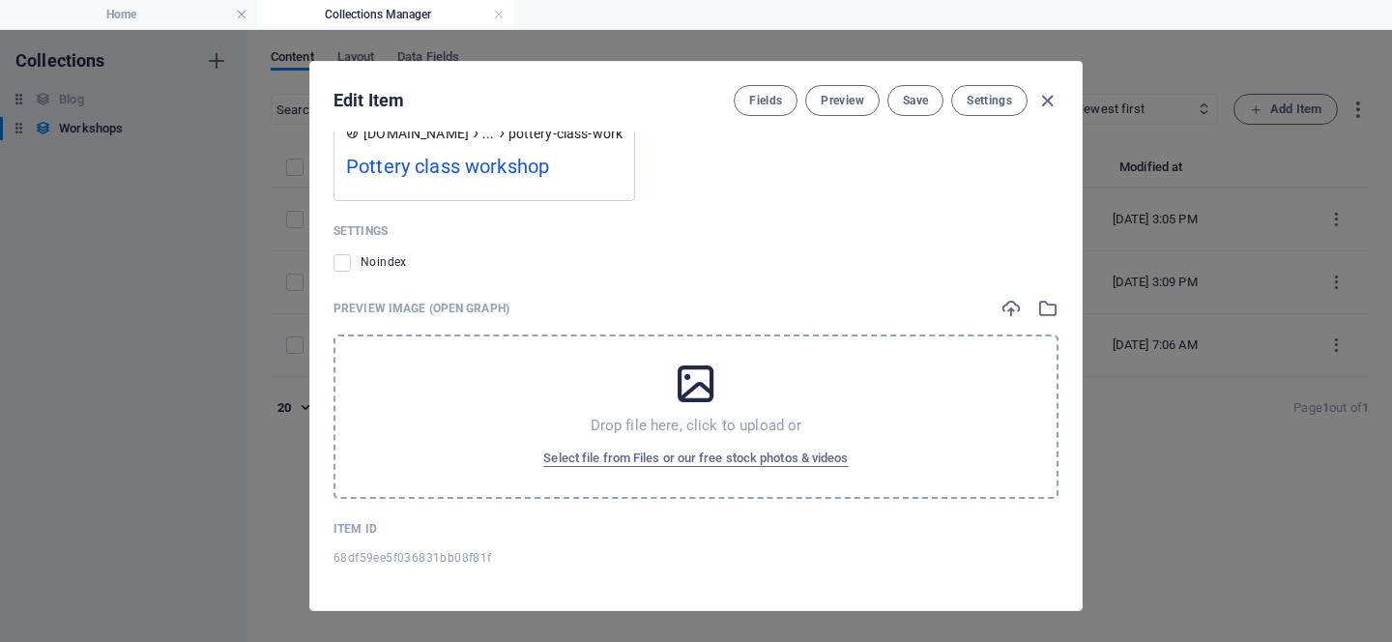
click at [705, 378] on icon at bounding box center [696, 384] width 48 height 48
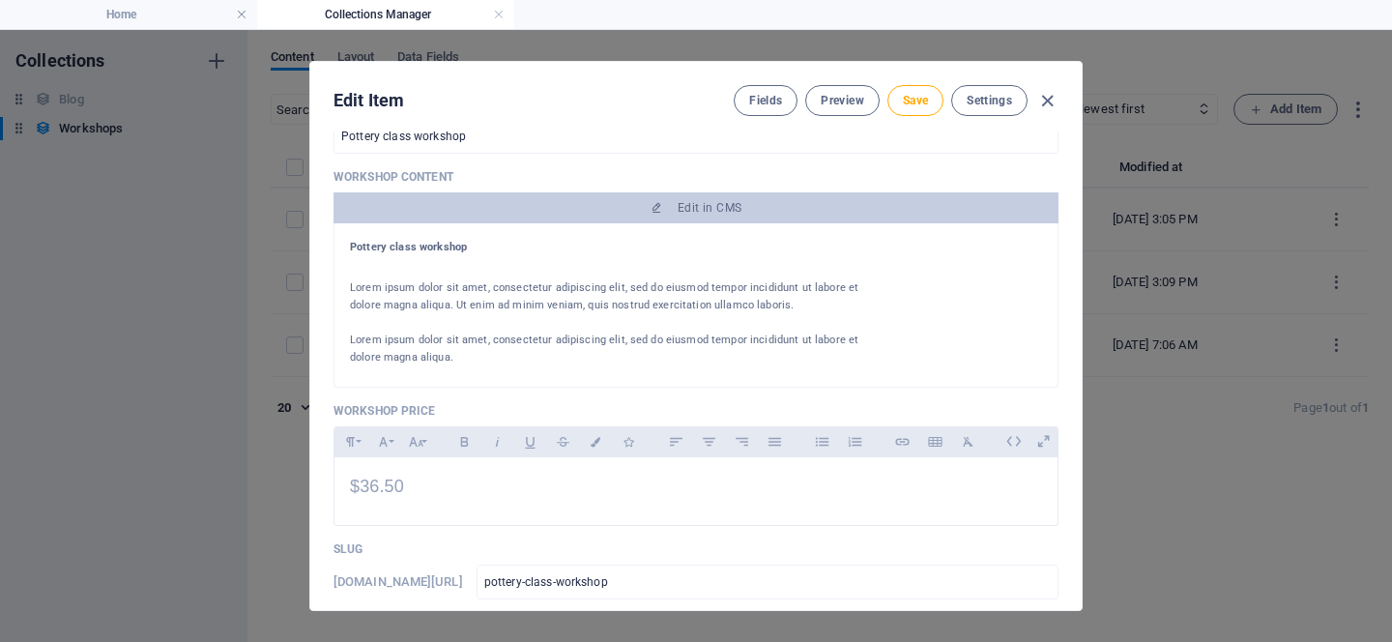
scroll to position [346, 0]
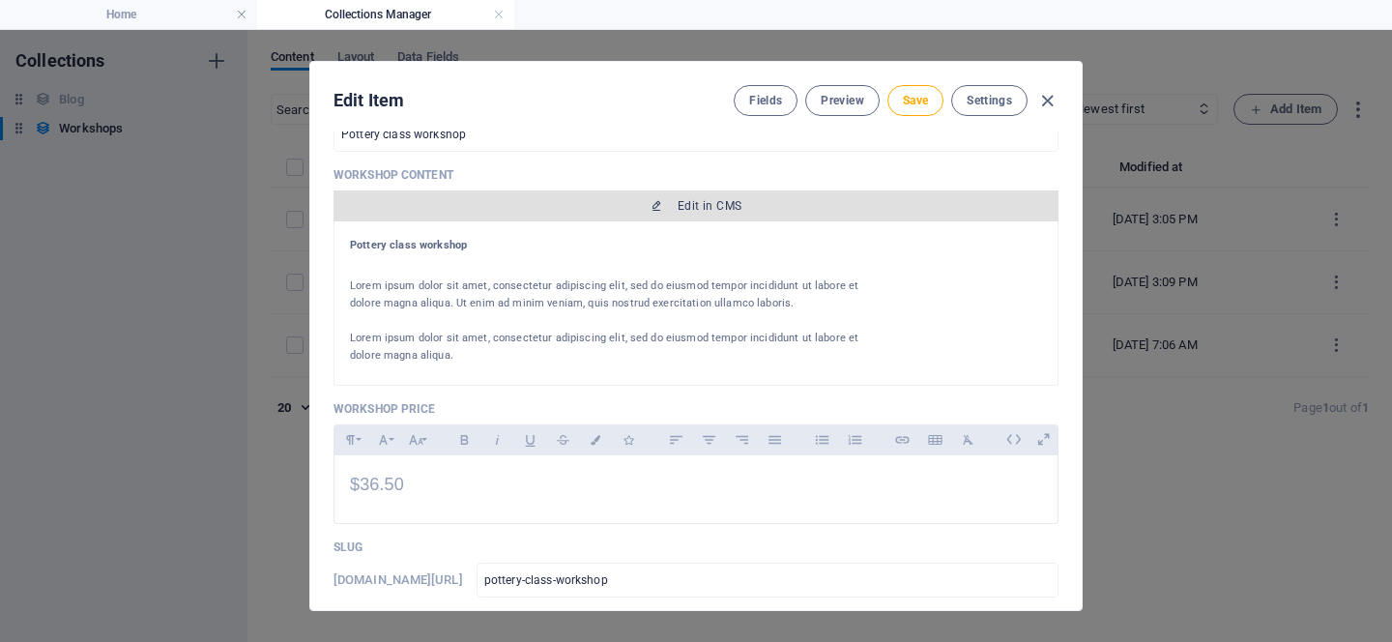
click at [717, 212] on span "Edit in CMS" at bounding box center [710, 205] width 64 height 15
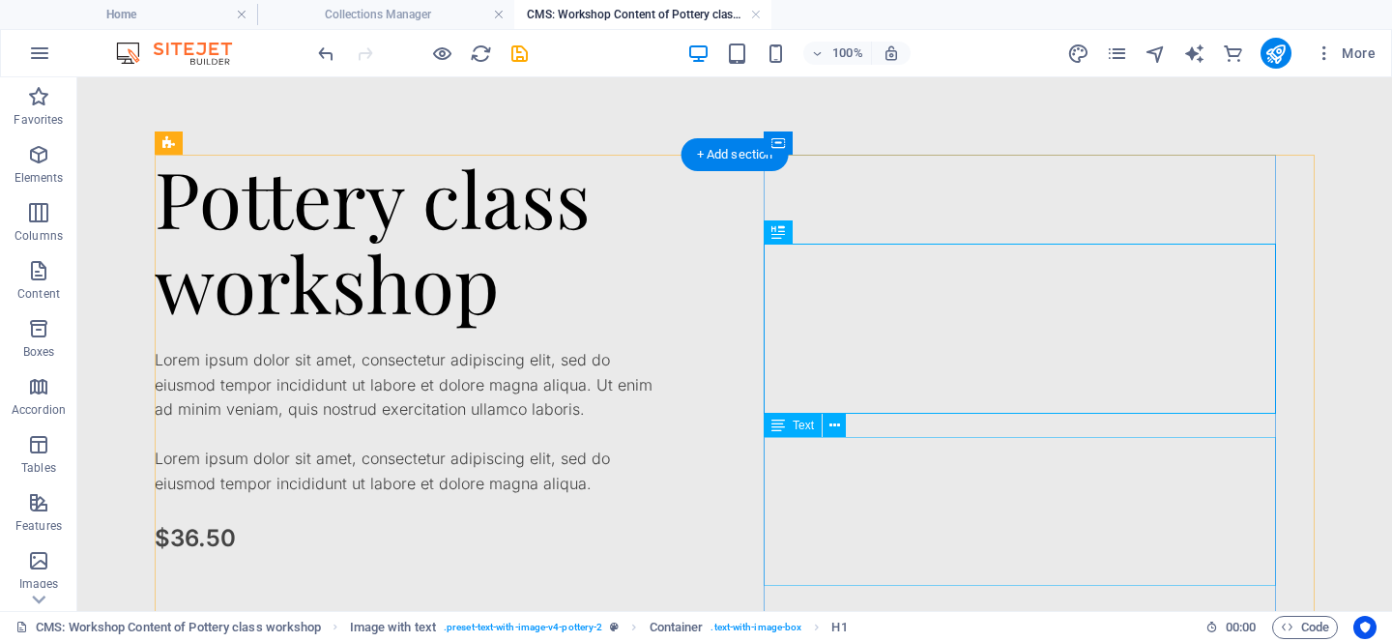
scroll to position [0, 0]
click at [667, 497] on div "Lorem ipsum dolor sit amet, consectetur adipiscing elit, sed do eiusmod tempor …" at bounding box center [411, 422] width 512 height 149
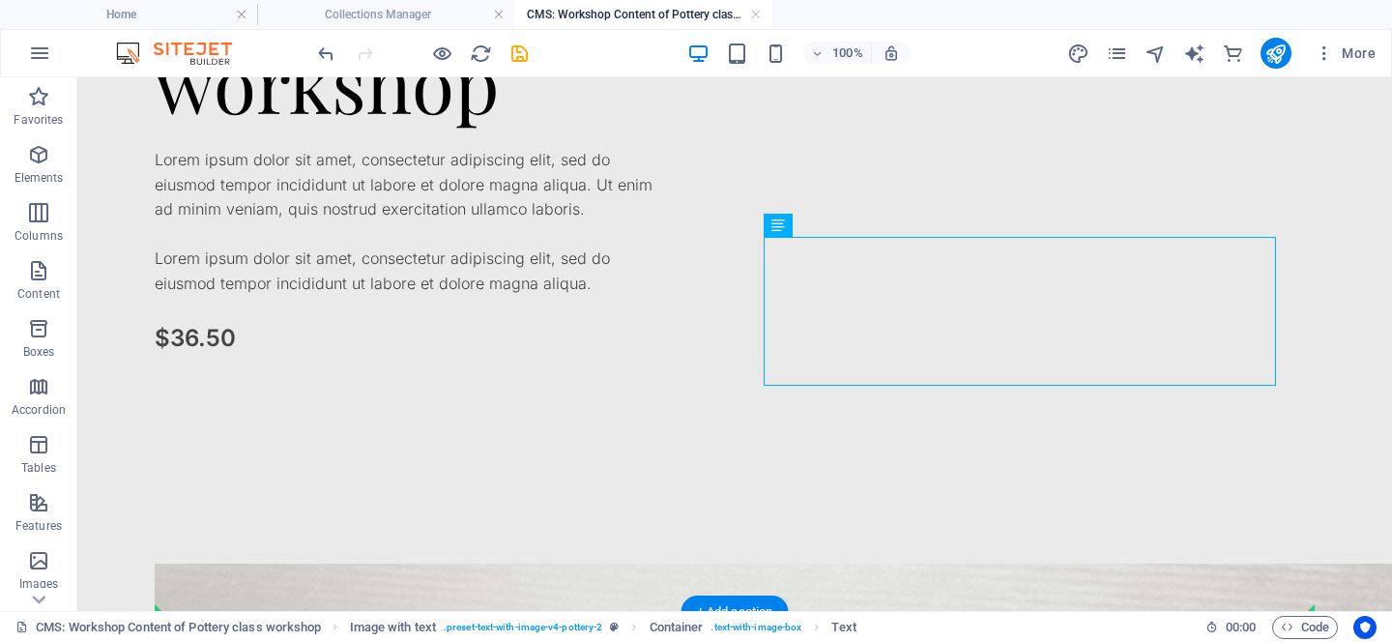
scroll to position [278, 0]
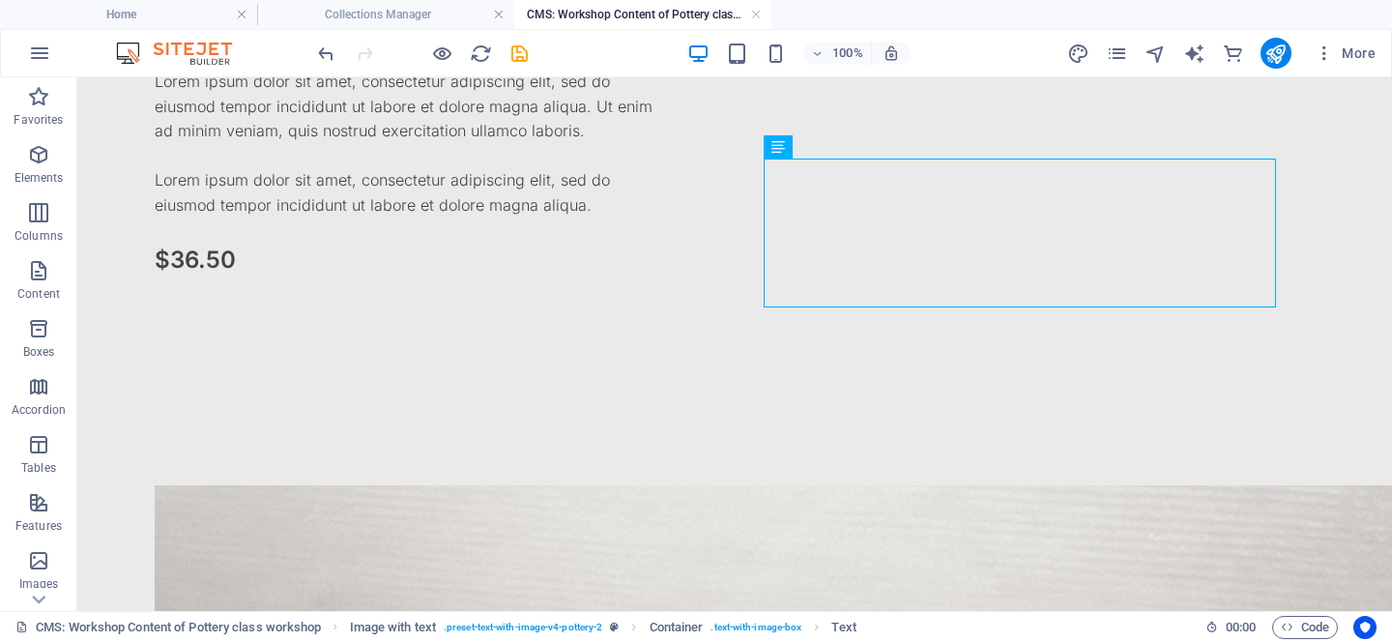
drag, startPoint x: 1211, startPoint y: 583, endPoint x: 1035, endPoint y: 566, distance: 176.8
click at [1035, 566] on div "Pottery class workshop Lorem ipsum dolor sit amet, consectetur adipiscing elit,…" at bounding box center [735, 509] width 1207 height 1421
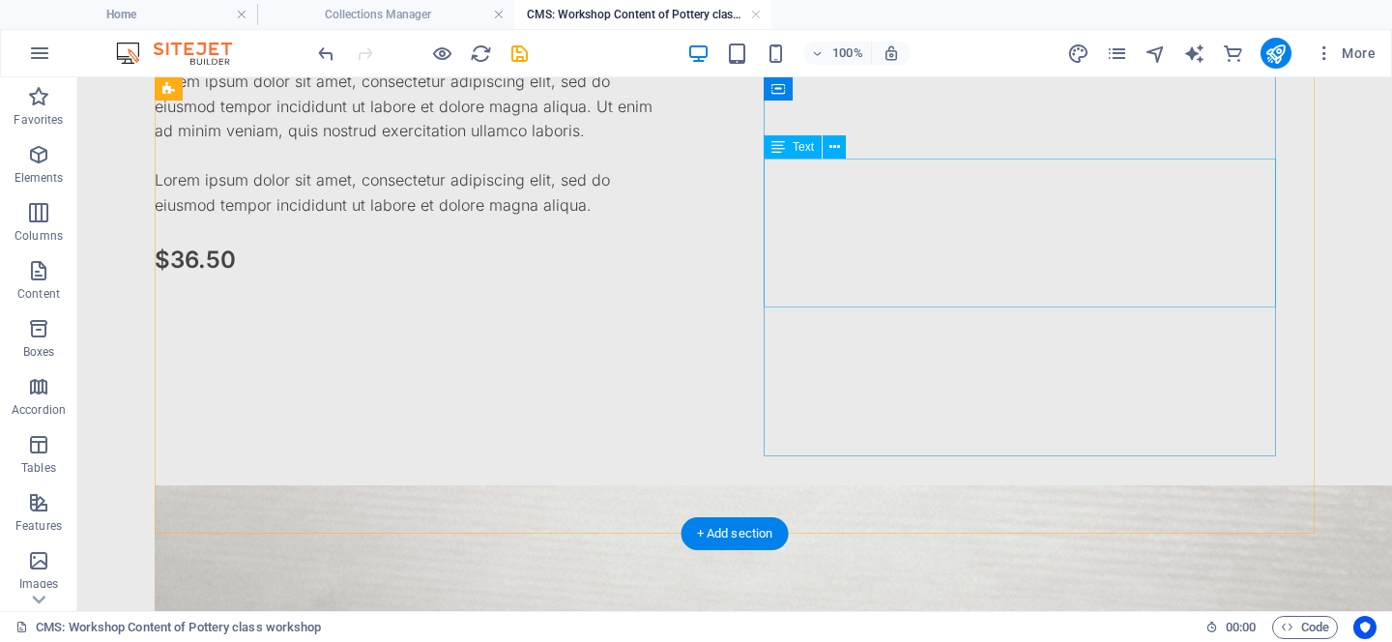
click at [667, 219] on div "Lorem ipsum dolor sit amet, consectetur adipiscing elit, sed do eiusmod tempor …" at bounding box center [411, 144] width 512 height 149
drag, startPoint x: 1197, startPoint y: 294, endPoint x: 1025, endPoint y: 279, distance: 172.7
click at [667, 219] on div "Lorem ipsum dolor sit amet, consectetur adipiscing elit, sed do eiusmod tempor …" at bounding box center [411, 144] width 512 height 149
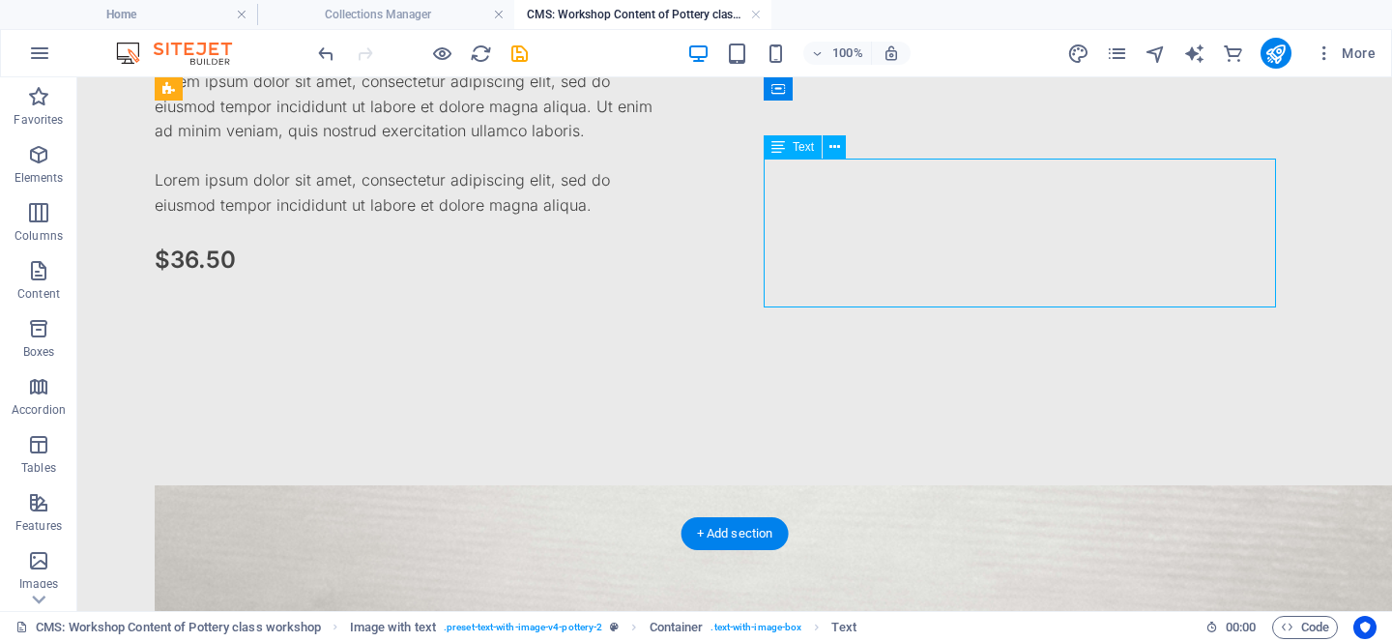
click at [667, 219] on div "Lorem ipsum dolor sit amet, consectetur adipiscing elit, sed do eiusmod tempor …" at bounding box center [411, 144] width 512 height 149
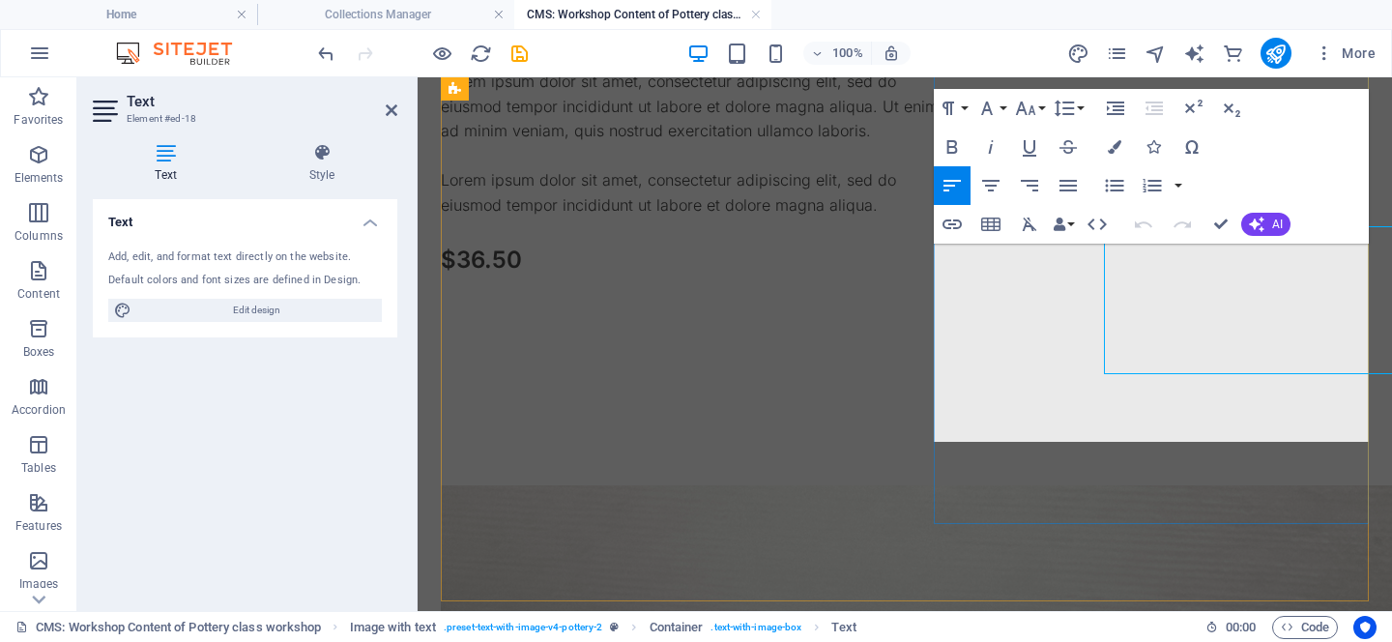
scroll to position [211, 0]
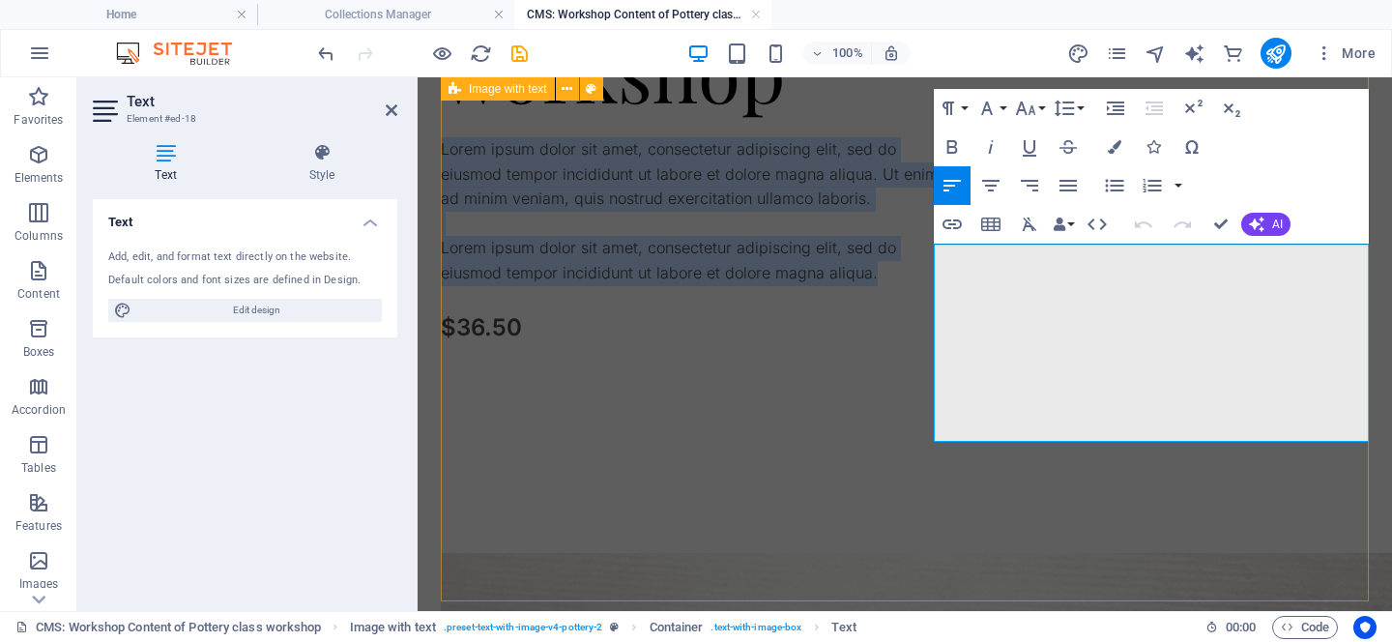
drag, startPoint x: 998, startPoint y: 434, endPoint x: 899, endPoint y: 191, distance: 262.0
click at [899, 191] on div "Pottery class workshop Lorem ipsum dolor sit amet, consectetur adipiscing elit,…" at bounding box center [905, 577] width 928 height 1267
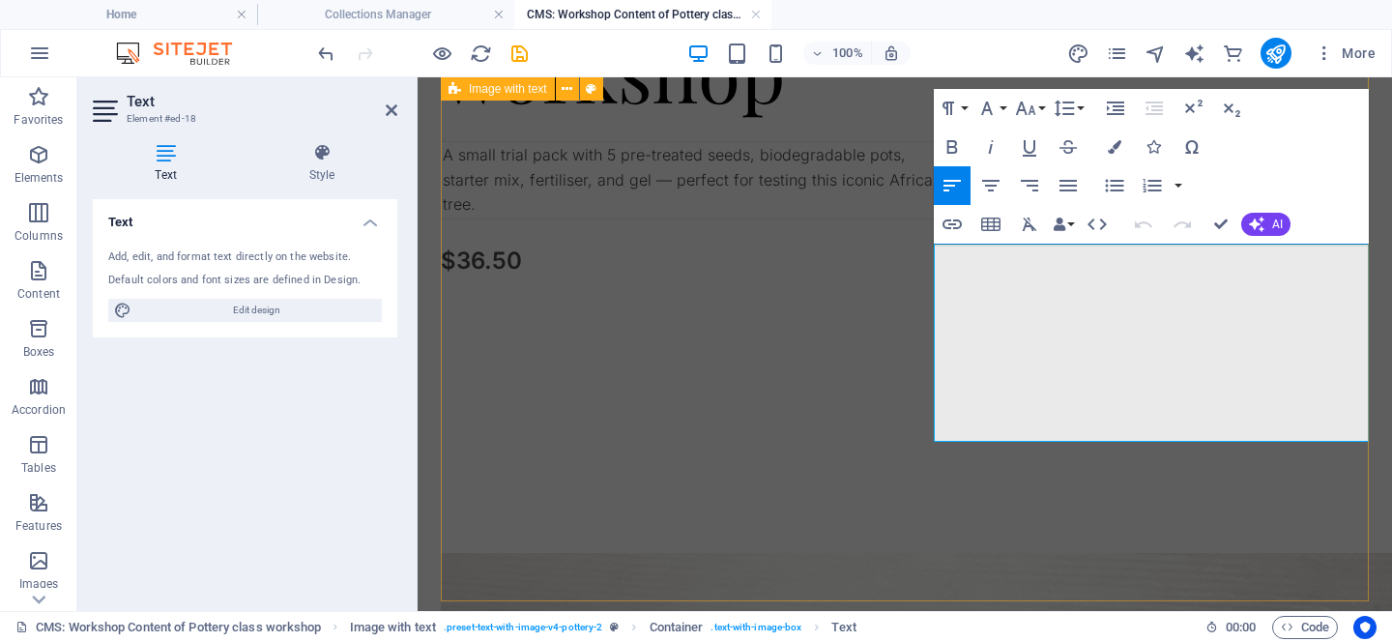
scroll to position [269, 0]
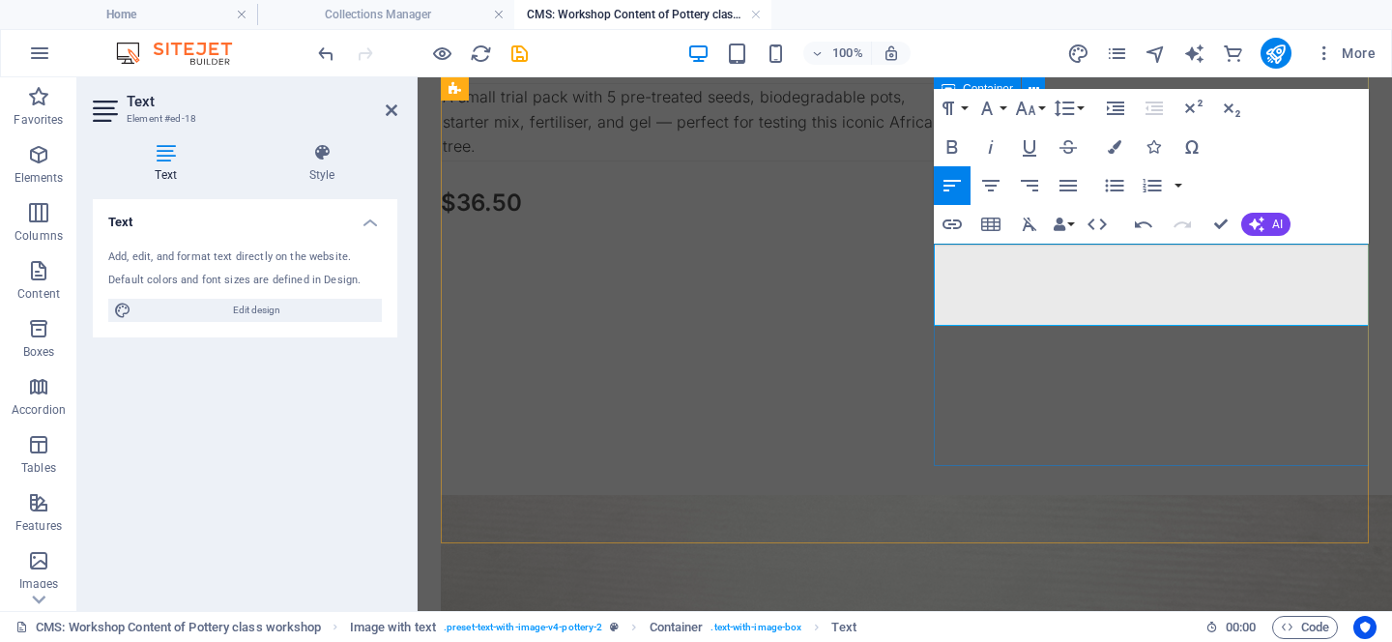
click at [953, 453] on div "Pottery class workshop A small trial pack with 5 pre-treated seeds, biodegradab…" at bounding box center [697, 176] width 512 height 580
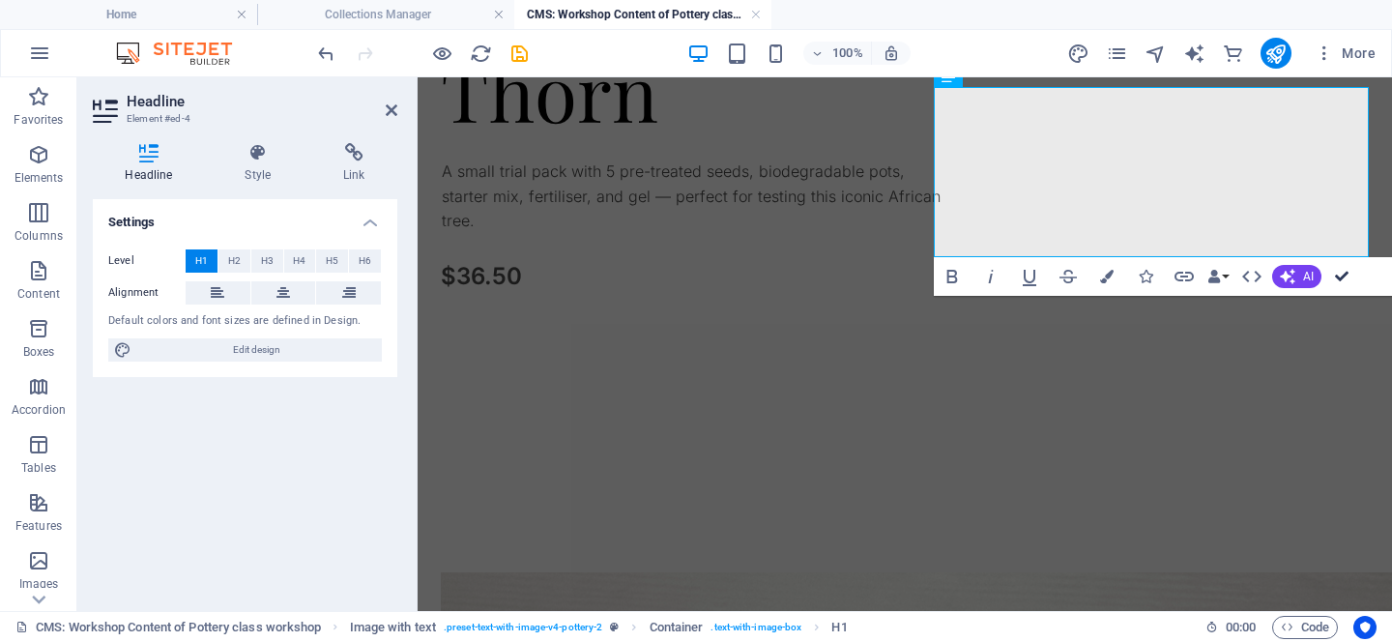
scroll to position [204, 0]
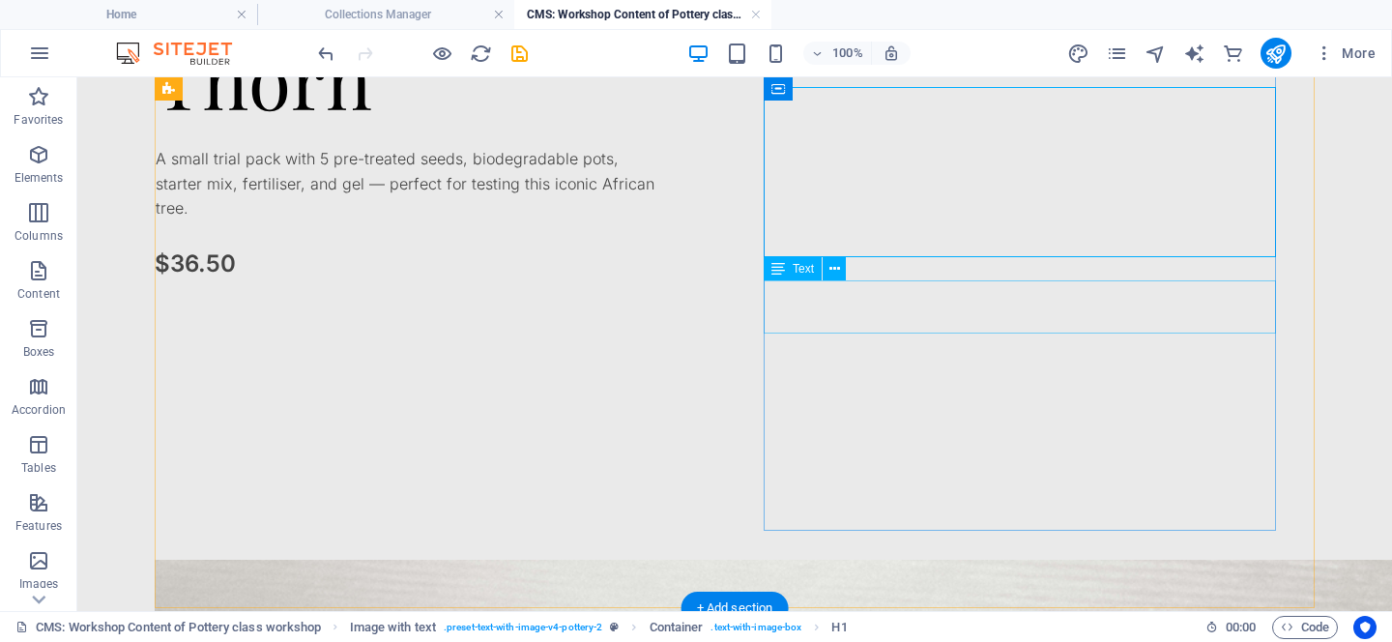
click at [667, 222] on div "A small trial pack with 5 pre-treated seeds, biodegradable pots, starter mix, f…" at bounding box center [411, 183] width 512 height 78
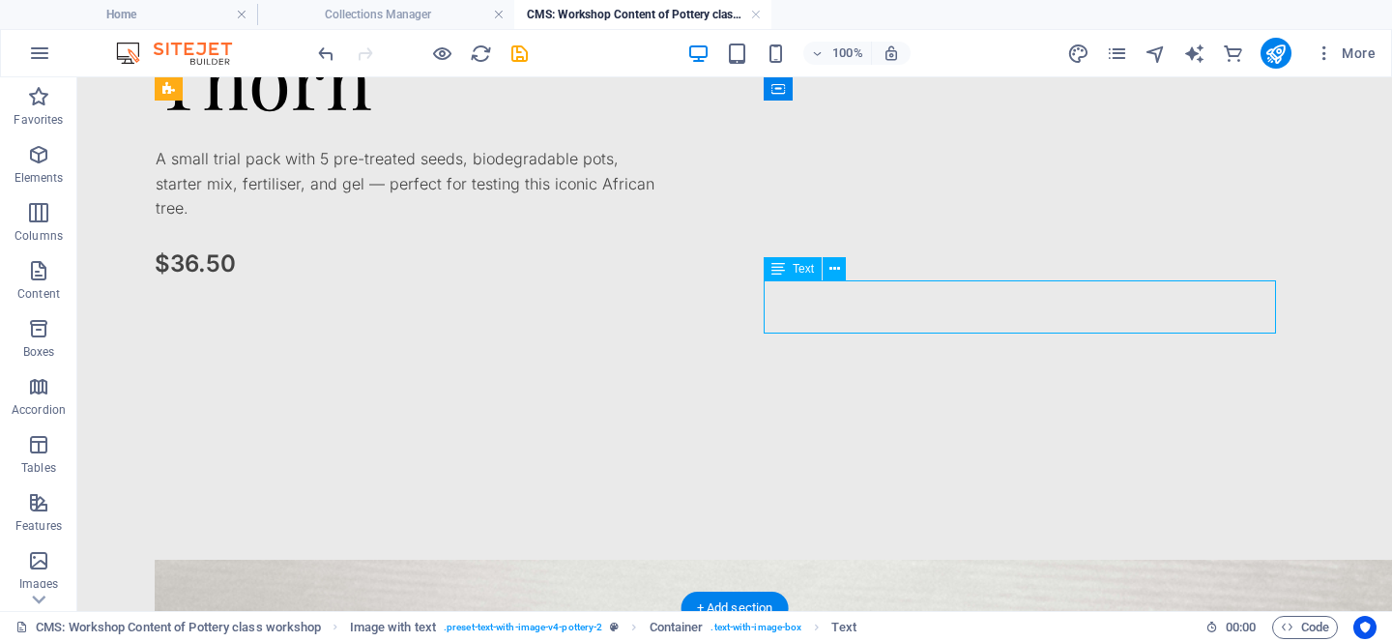
click at [667, 222] on div "A small trial pack with 5 pre-treated seeds, biodegradable pots, starter mix, f…" at bounding box center [411, 183] width 512 height 78
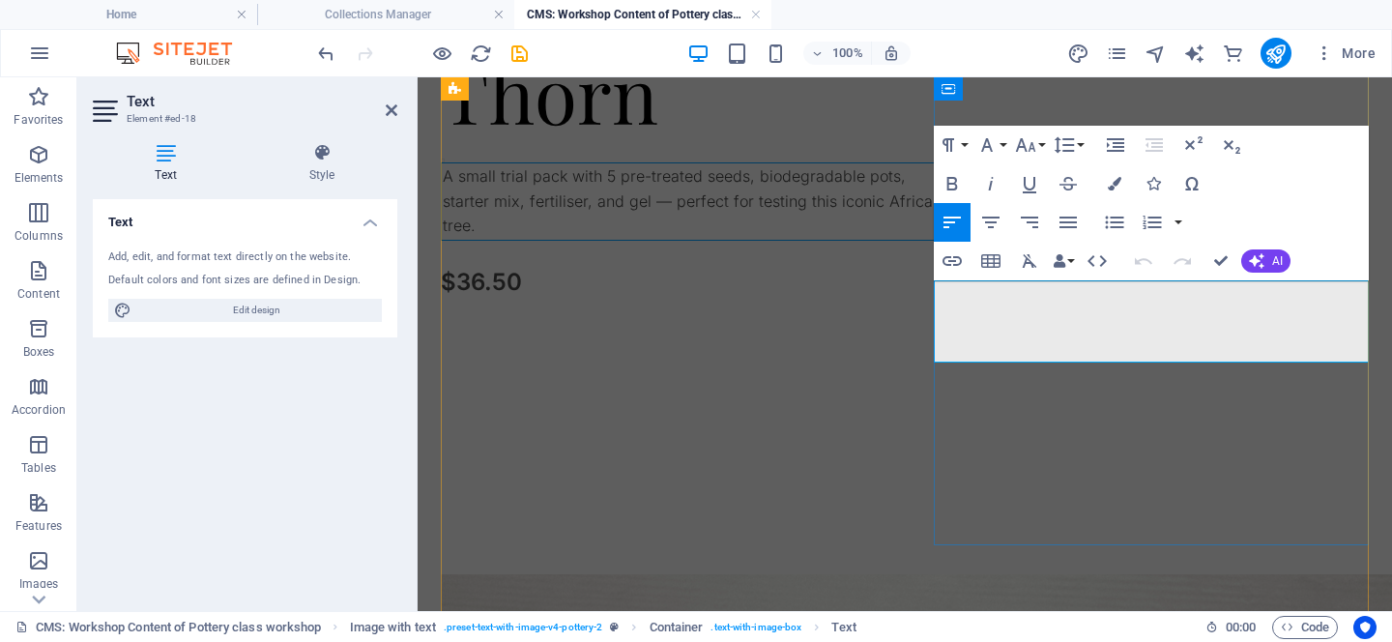
click at [953, 241] on td "A small trial pack with 5 pre-treated seeds, biodegradable pots, starter mix, f…" at bounding box center [698, 201] width 512 height 77
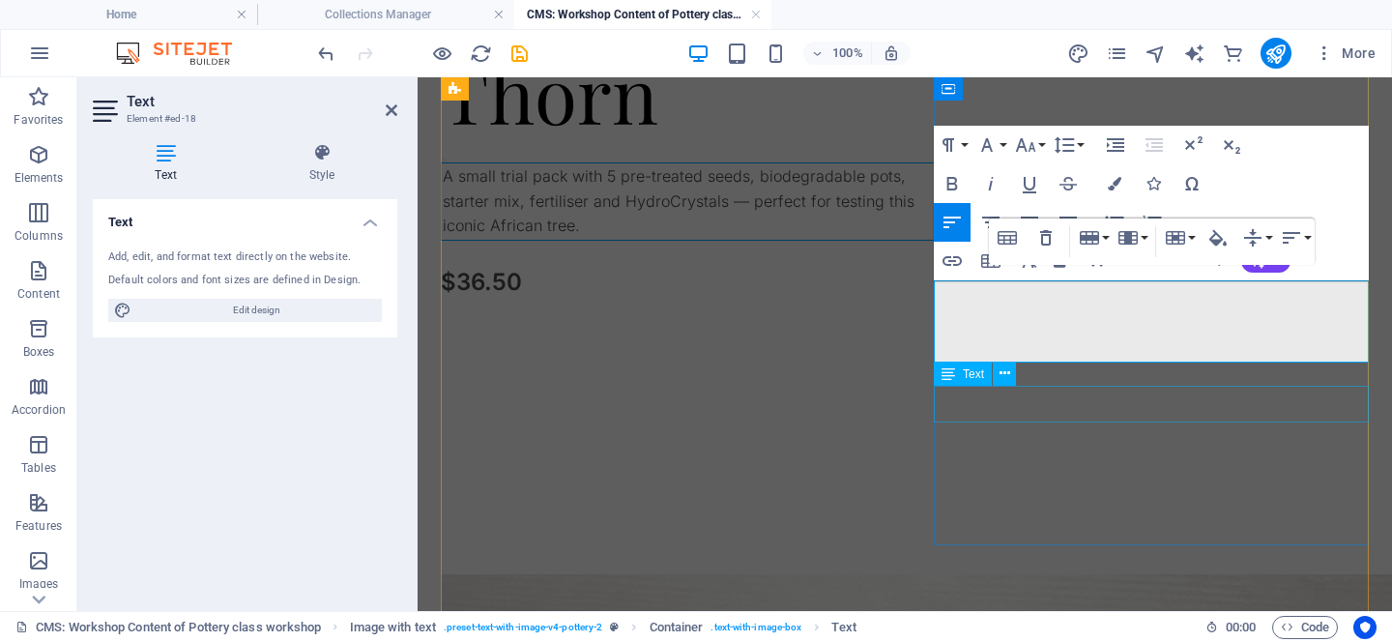
click at [953, 301] on div "$36.50" at bounding box center [697, 282] width 512 height 37
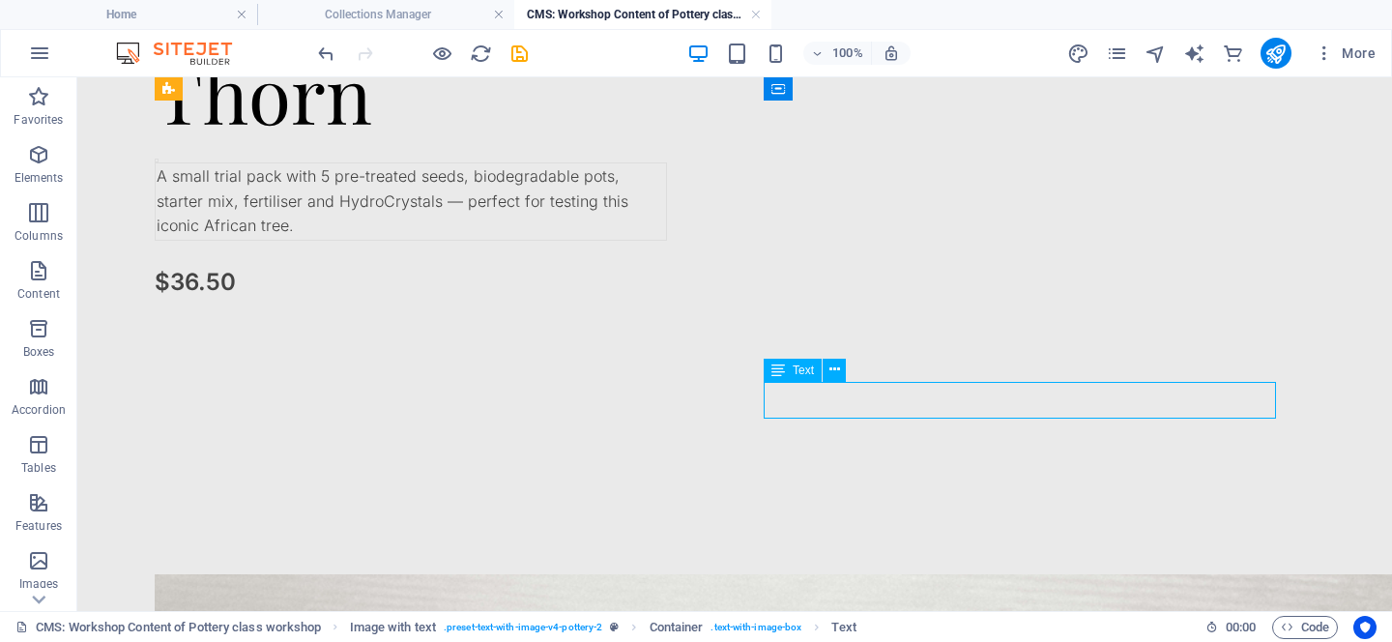
scroll to position [191, 0]
click at [667, 295] on div "$36.50" at bounding box center [411, 276] width 512 height 37
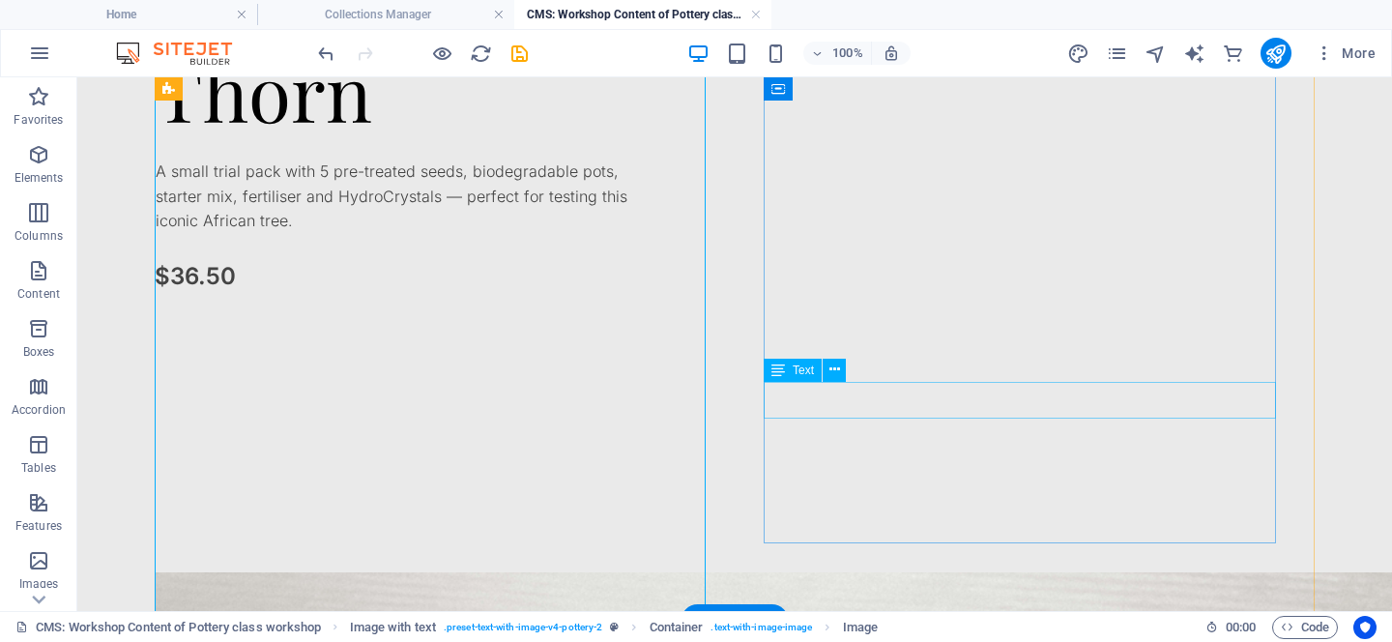
click at [667, 295] on div "$36.50" at bounding box center [411, 276] width 512 height 37
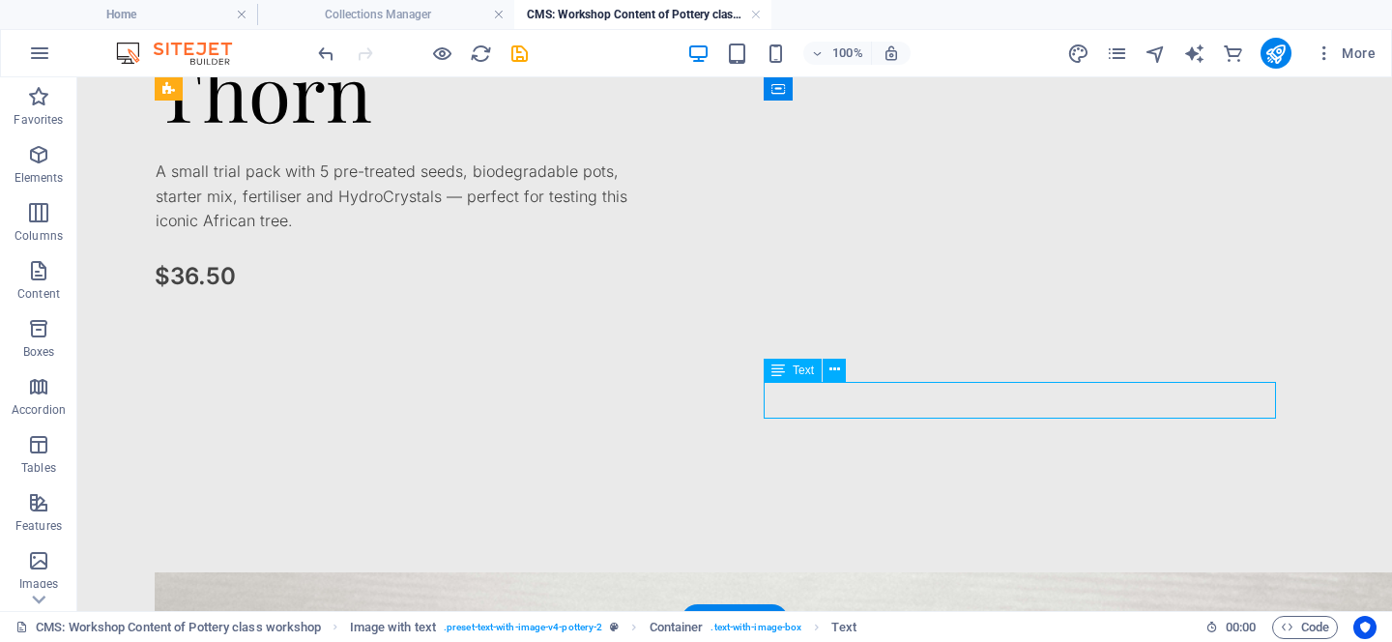
click at [667, 295] on div "$36.50" at bounding box center [411, 276] width 512 height 37
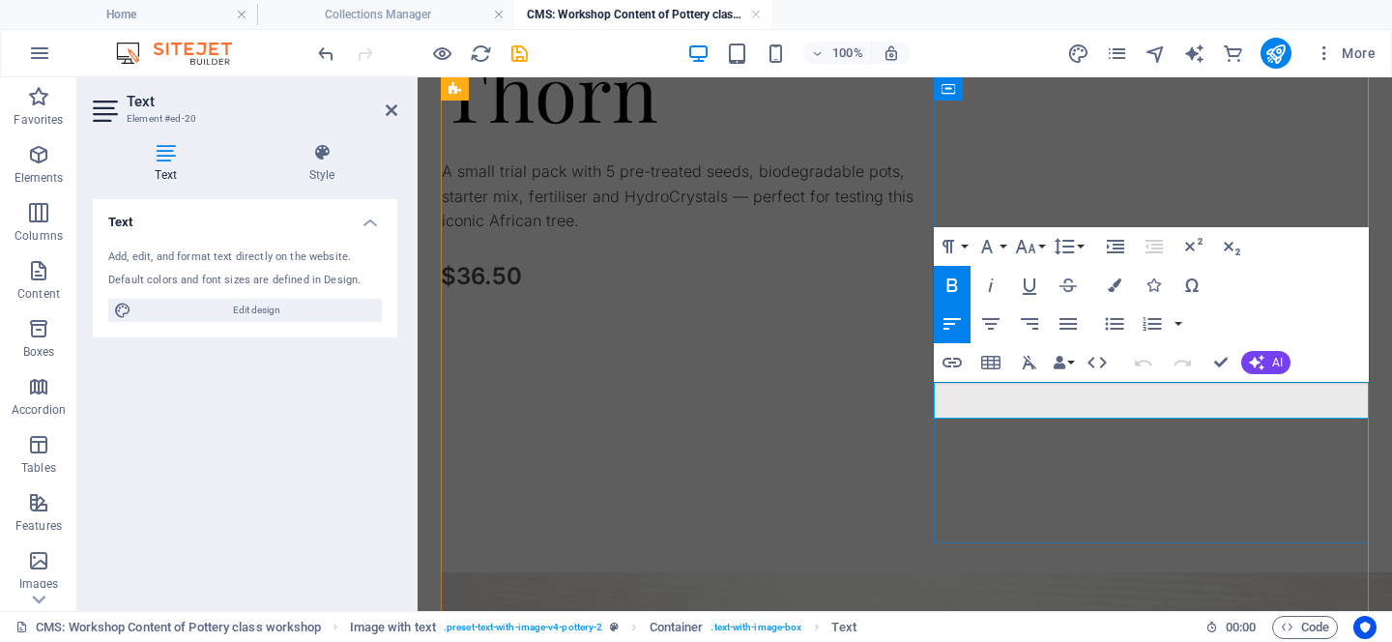
click at [953, 295] on p "$36.50" at bounding box center [697, 276] width 512 height 37
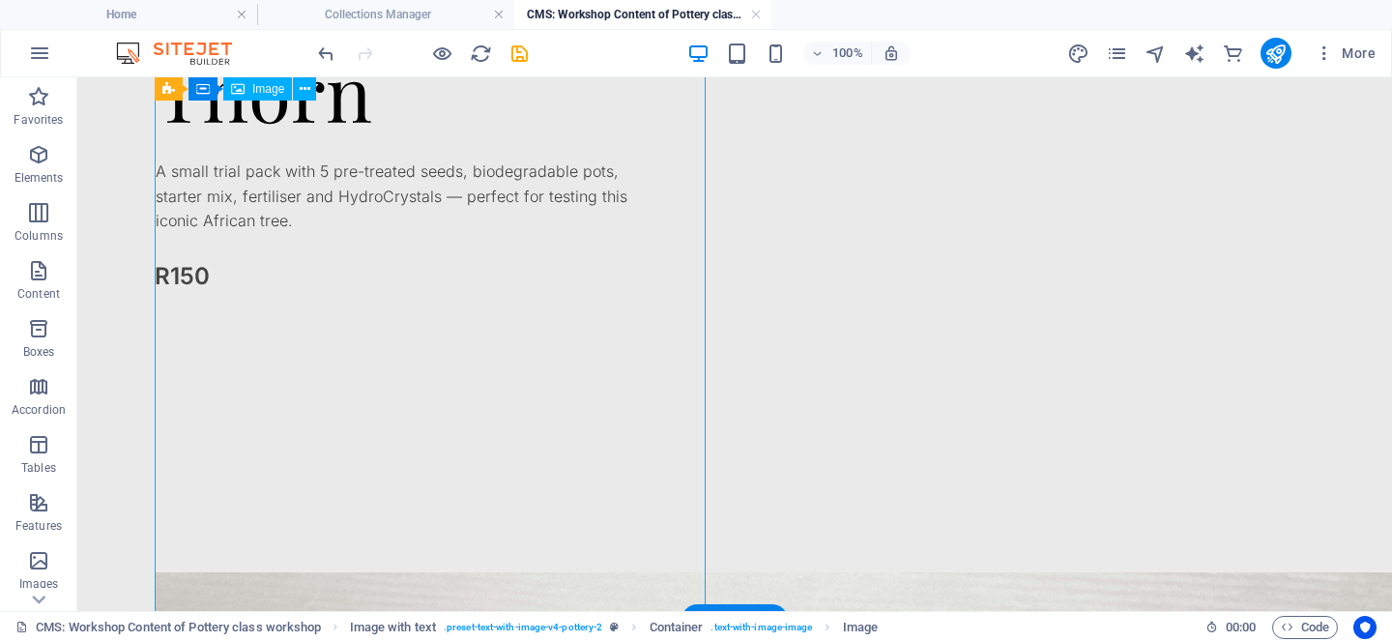
select select "vw"
select select "px"
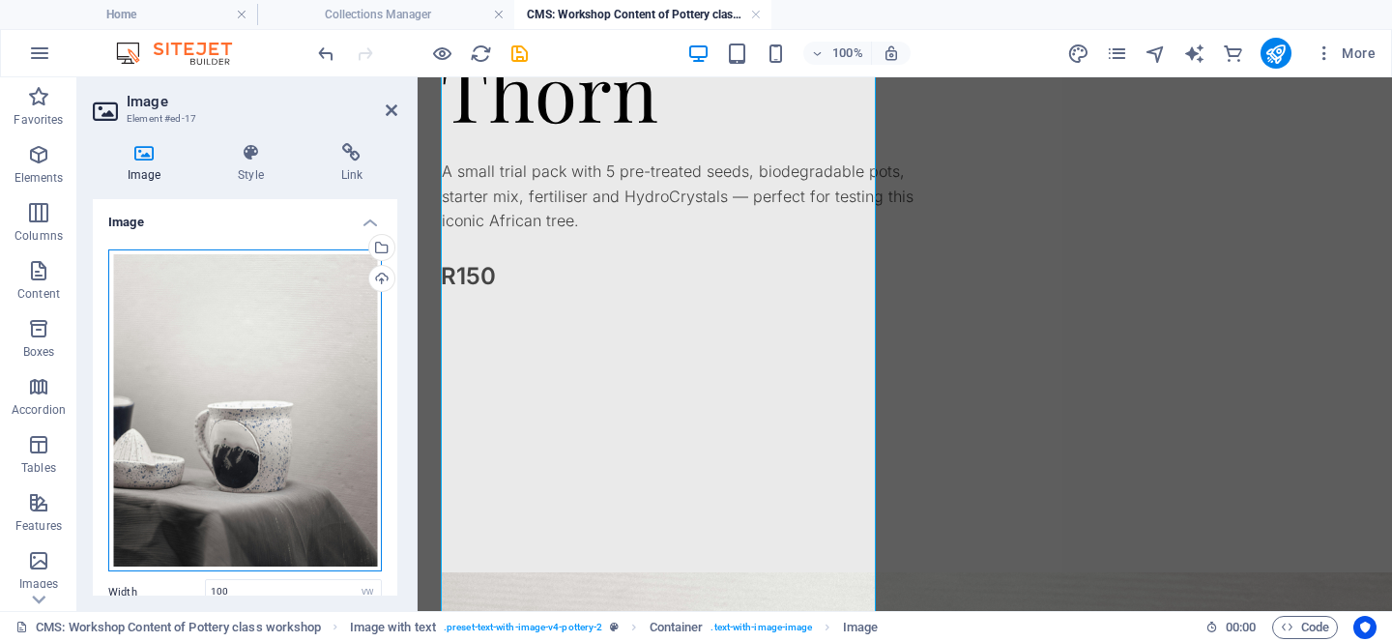
click at [241, 425] on div "Drag files here, click to choose files or select files from Files or our free s…" at bounding box center [245, 410] width 274 height 323
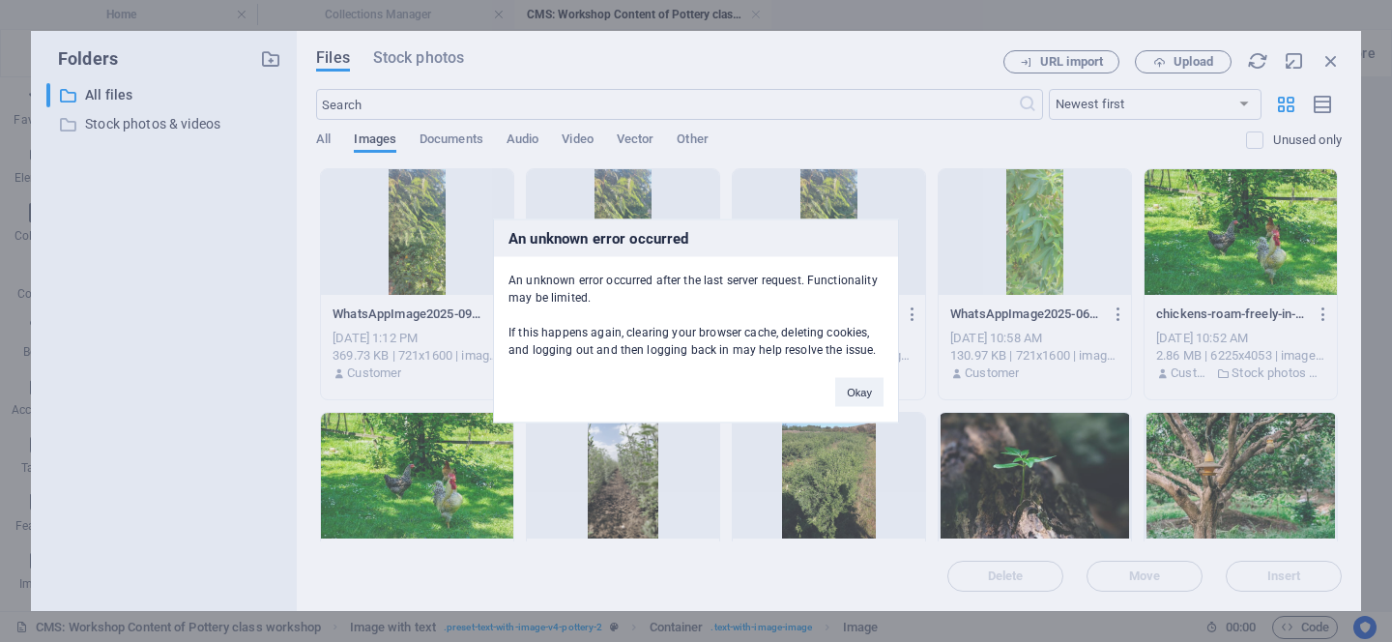
click at [1176, 65] on div "An unknown error occurred An unknown error occurred after the last server reque…" at bounding box center [696, 321] width 1392 height 642
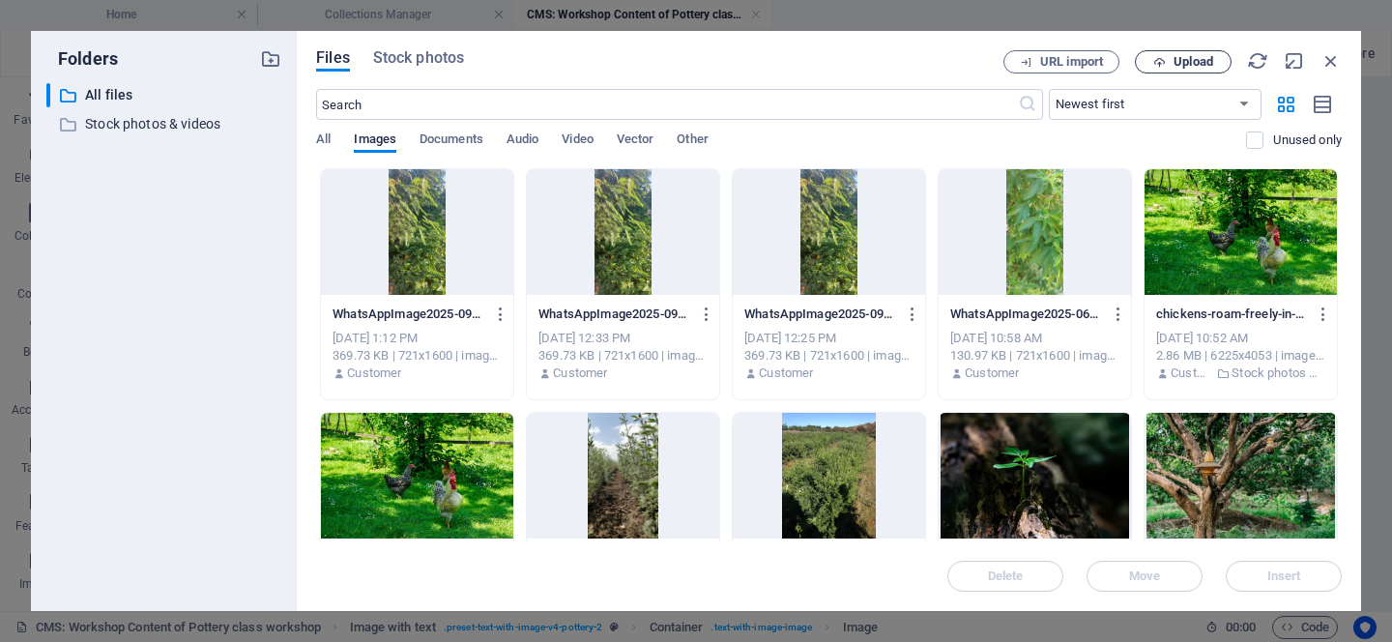
click at [1164, 69] on button "Upload" at bounding box center [1183, 61] width 97 height 23
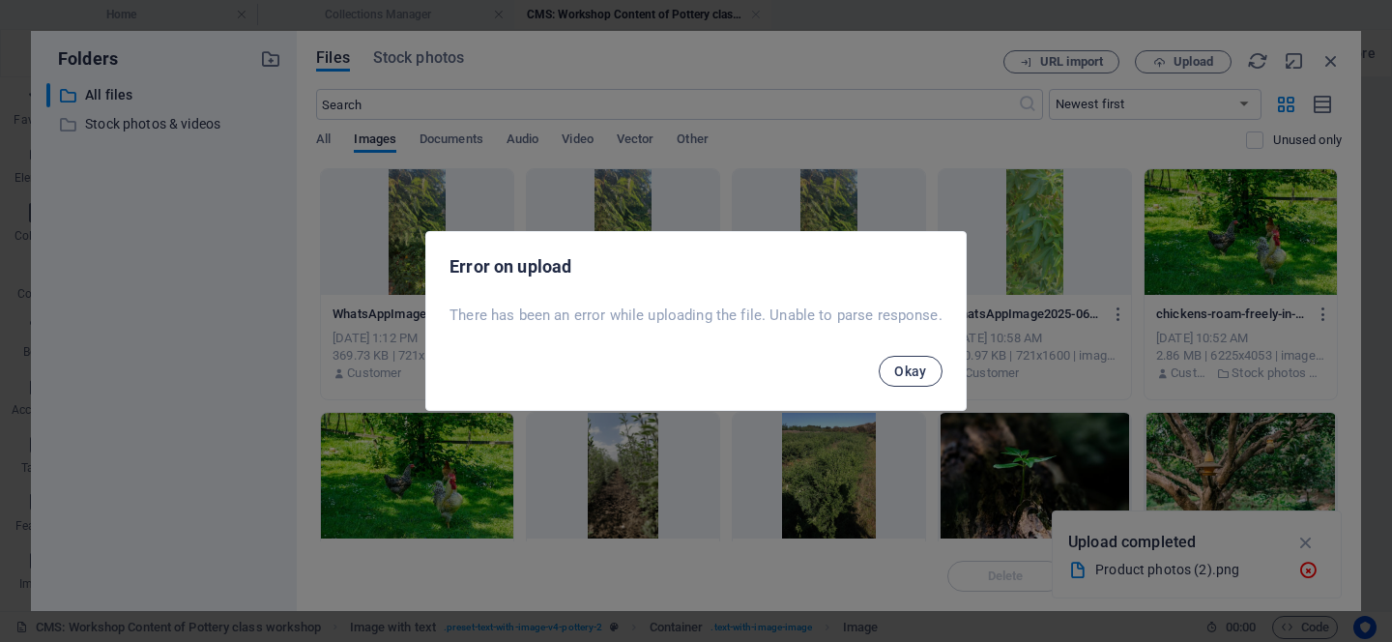
click at [915, 370] on span "Okay" at bounding box center [910, 371] width 33 height 15
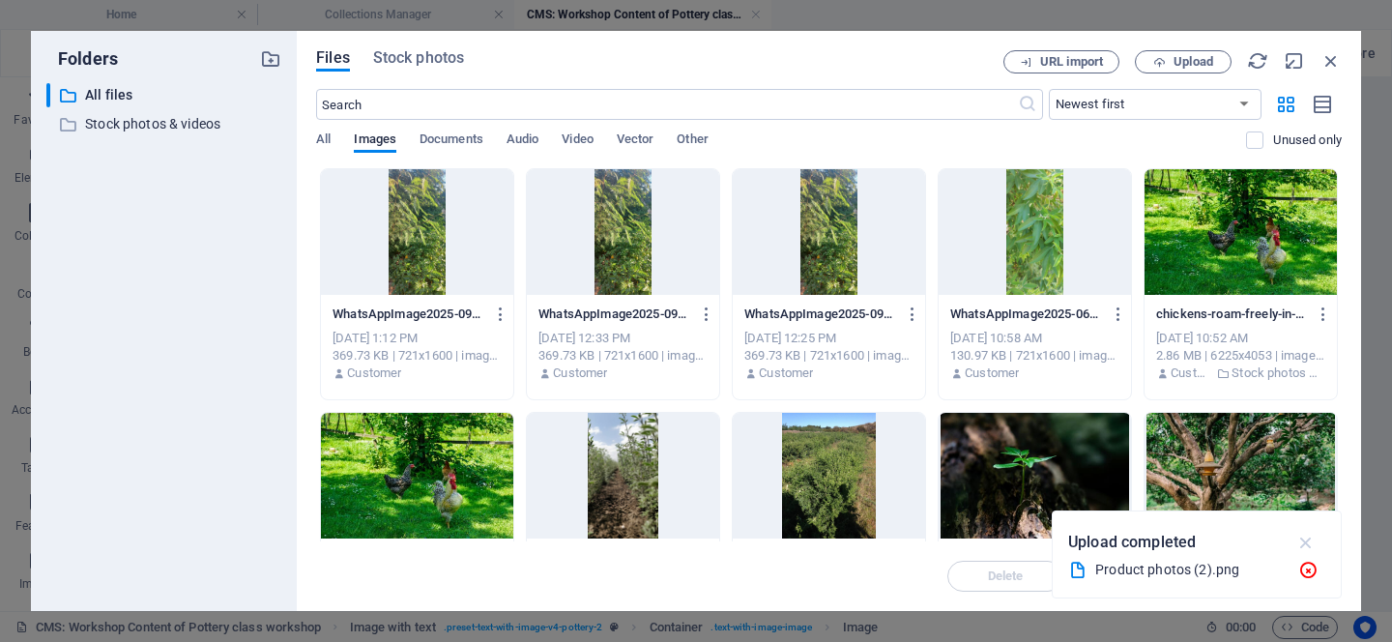
click at [1311, 545] on icon "button" at bounding box center [1307, 542] width 22 height 21
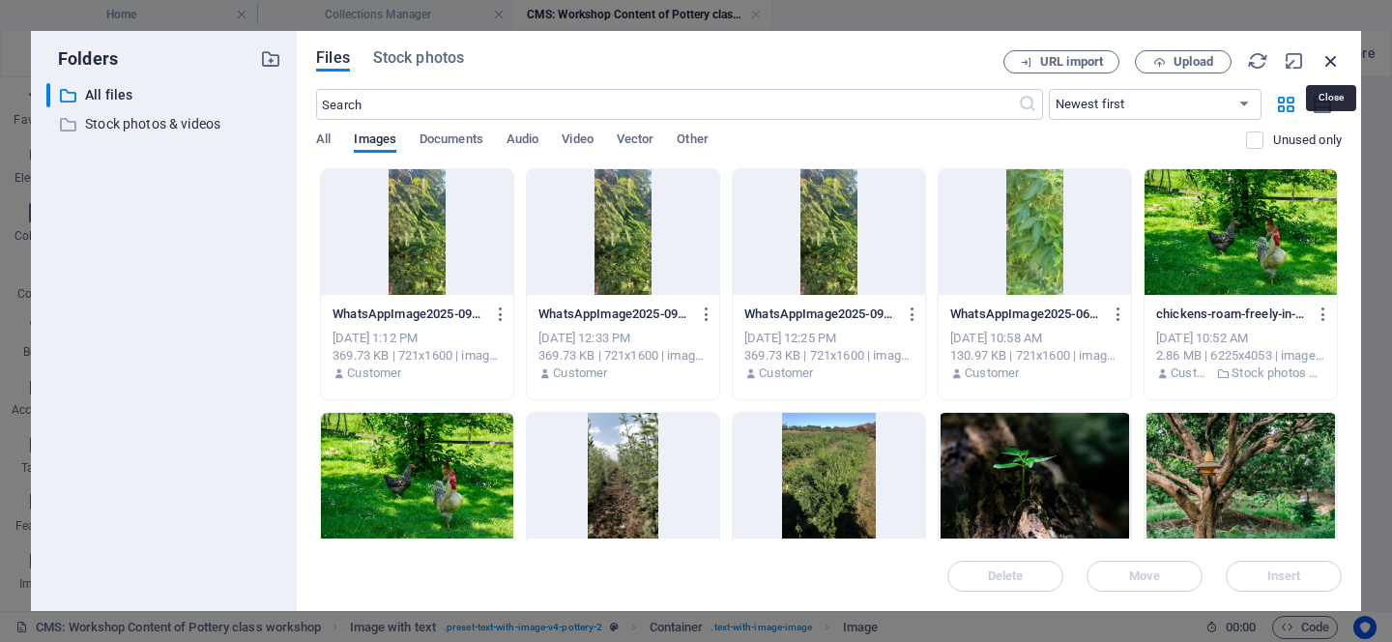
click at [1326, 62] on icon "button" at bounding box center [1331, 60] width 21 height 21
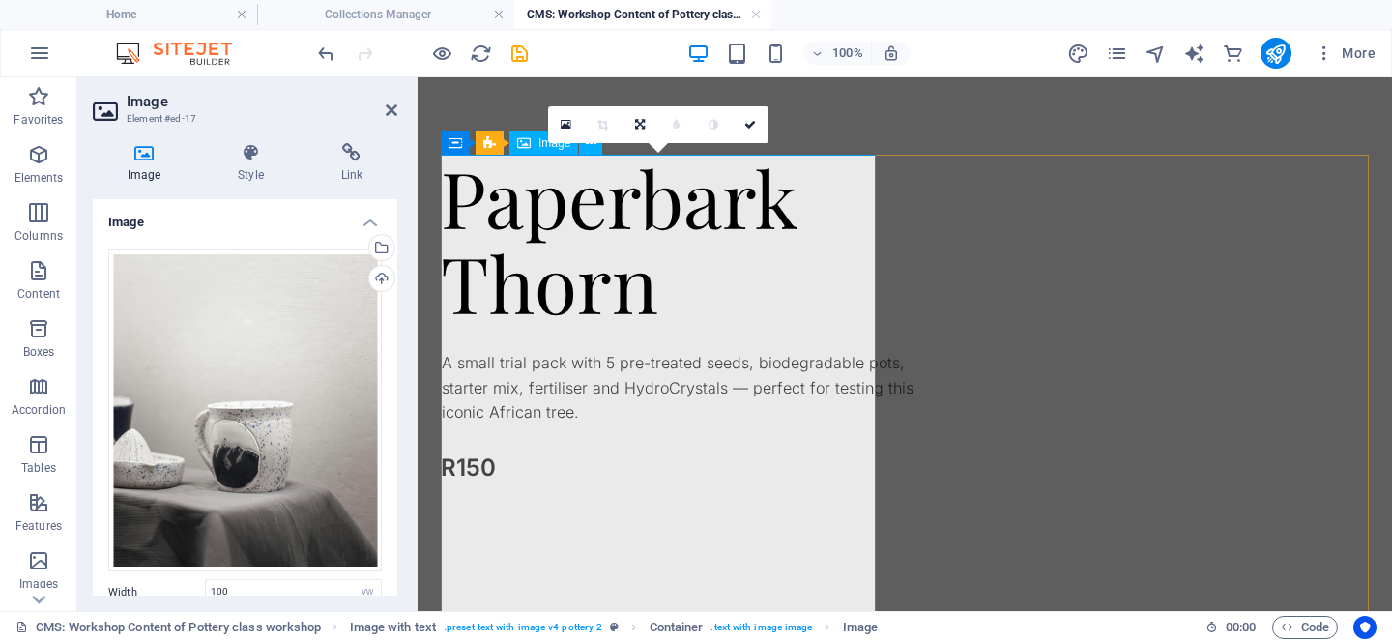
click at [571, 126] on link at bounding box center [566, 124] width 37 height 37
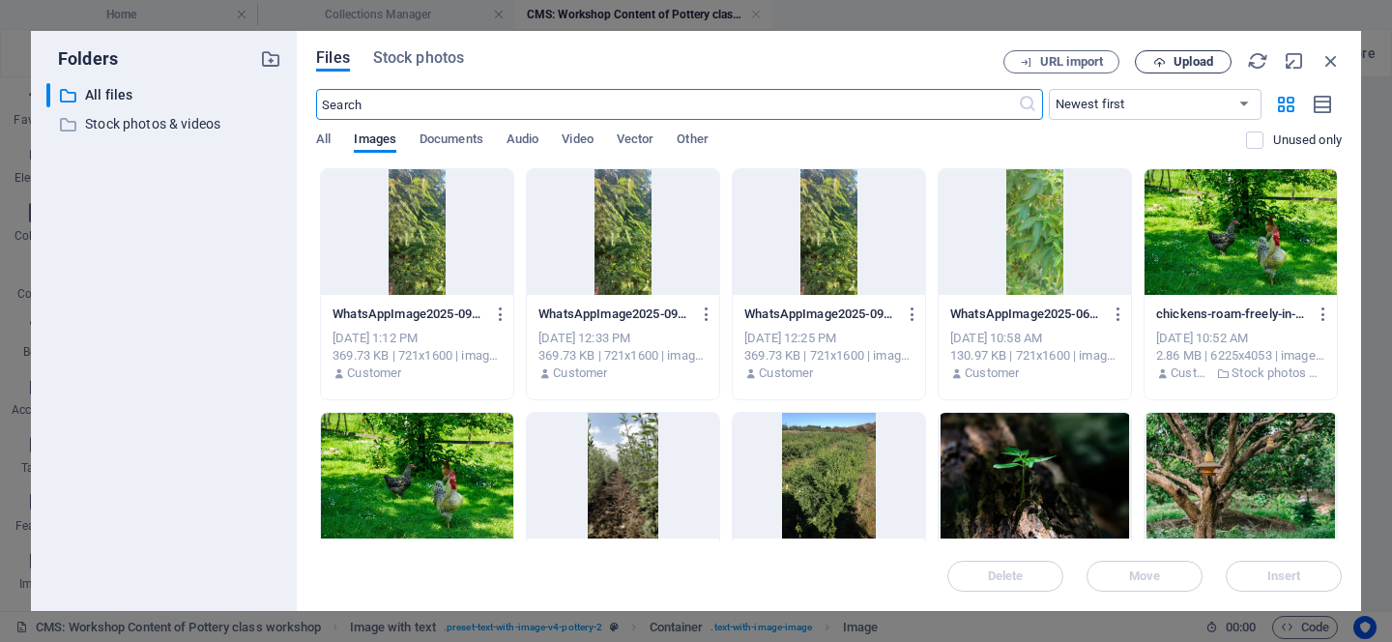
click at [1180, 57] on span "Upload" at bounding box center [1194, 62] width 40 height 12
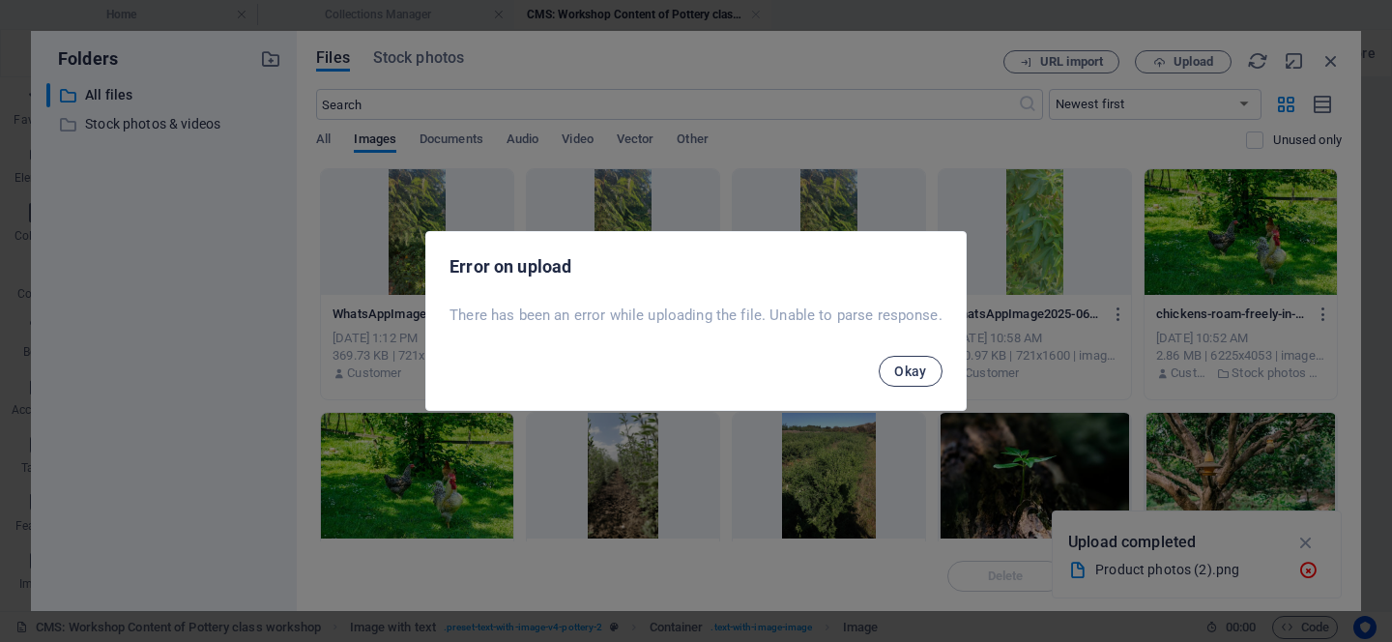
click at [910, 374] on span "Okay" at bounding box center [910, 371] width 33 height 15
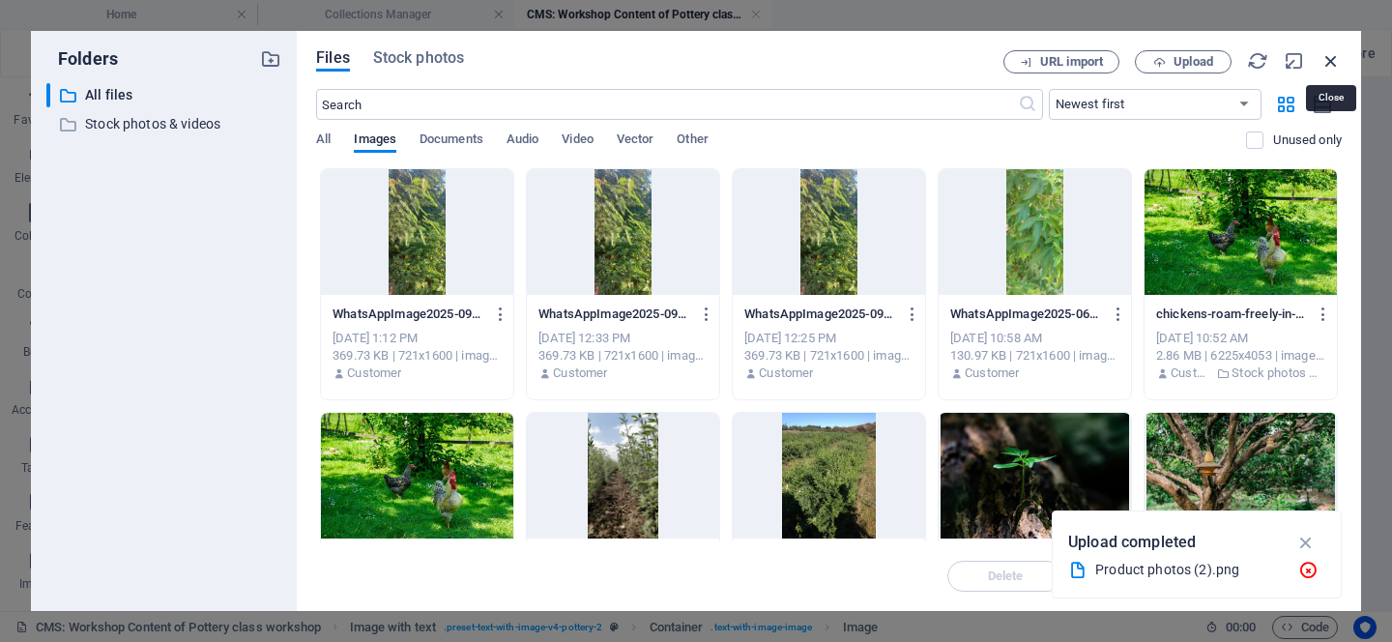
click at [1326, 62] on icon "button" at bounding box center [1331, 60] width 21 height 21
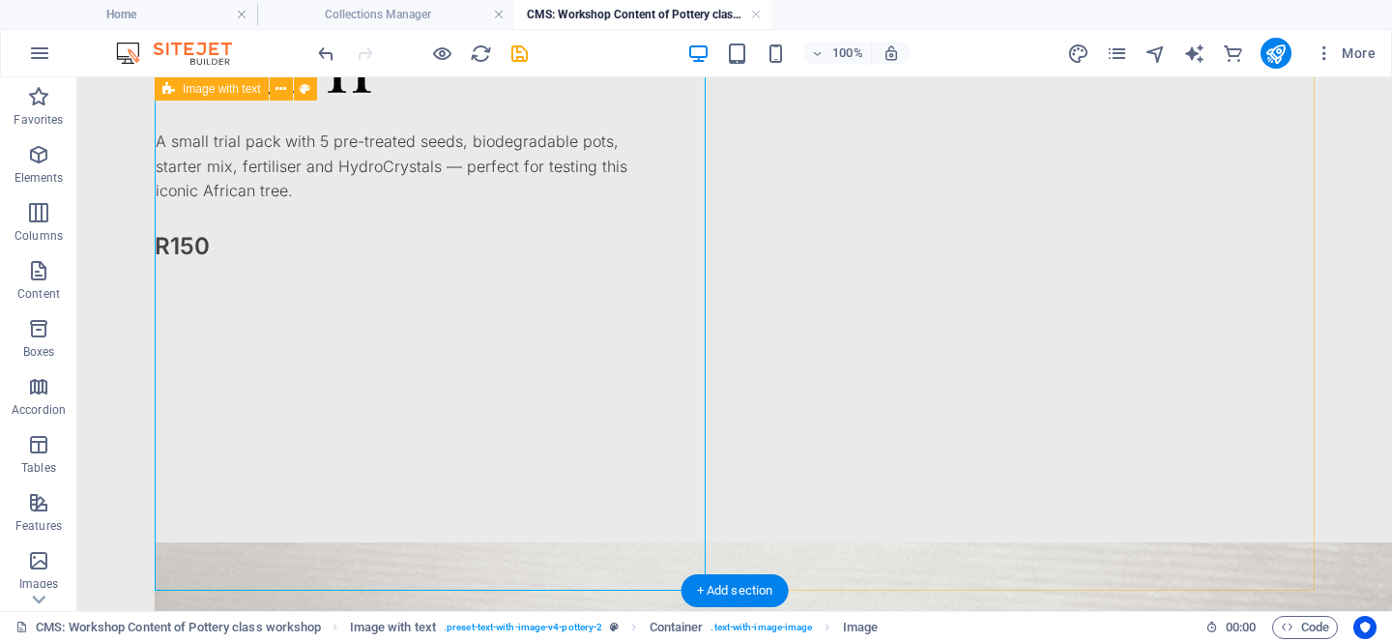
scroll to position [278, 0]
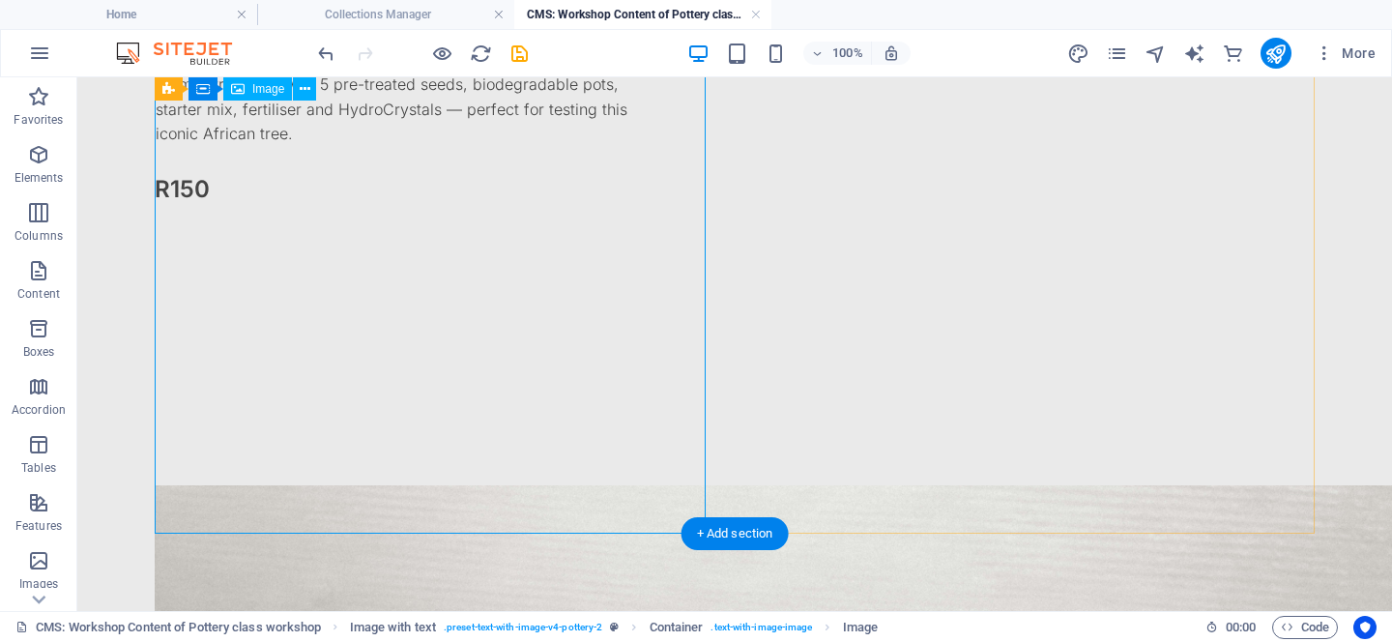
select select "vw"
select select "px"
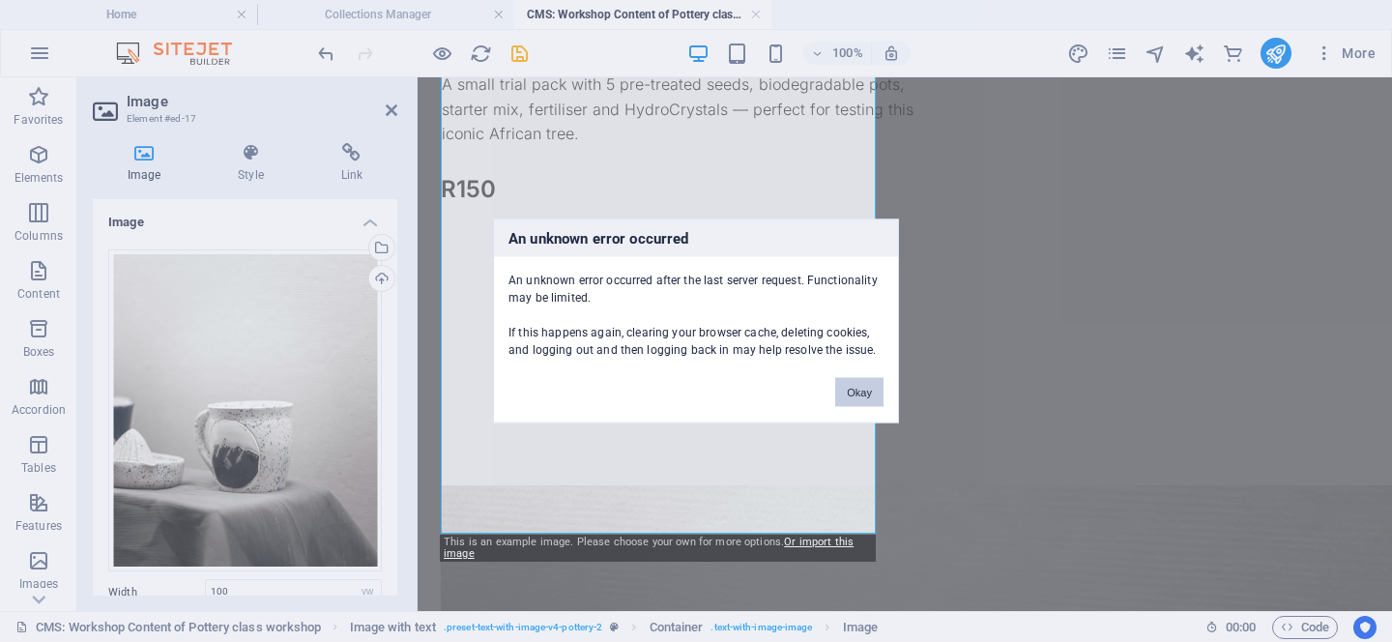
click at [862, 400] on button "Okay" at bounding box center [859, 392] width 48 height 29
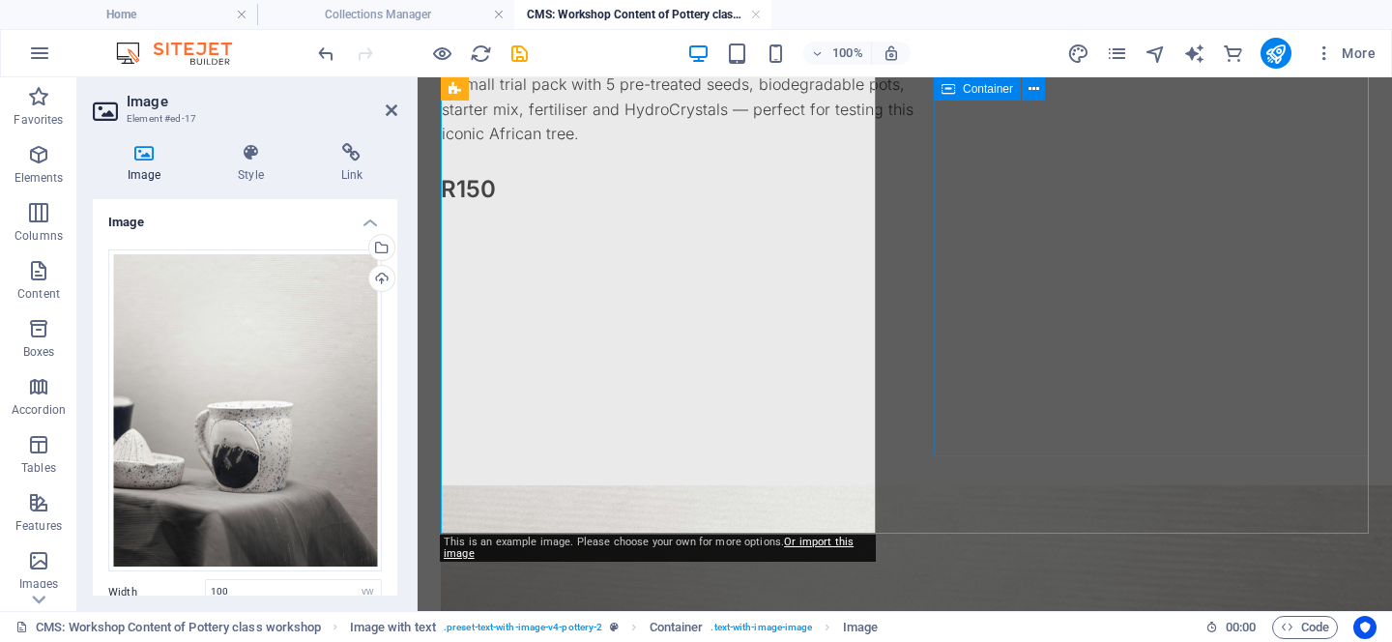
click at [953, 451] on div "Paperbark Thorn A small trial pack with 5 pre-treated seeds, biodegradable pots…" at bounding box center [697, 166] width 512 height 580
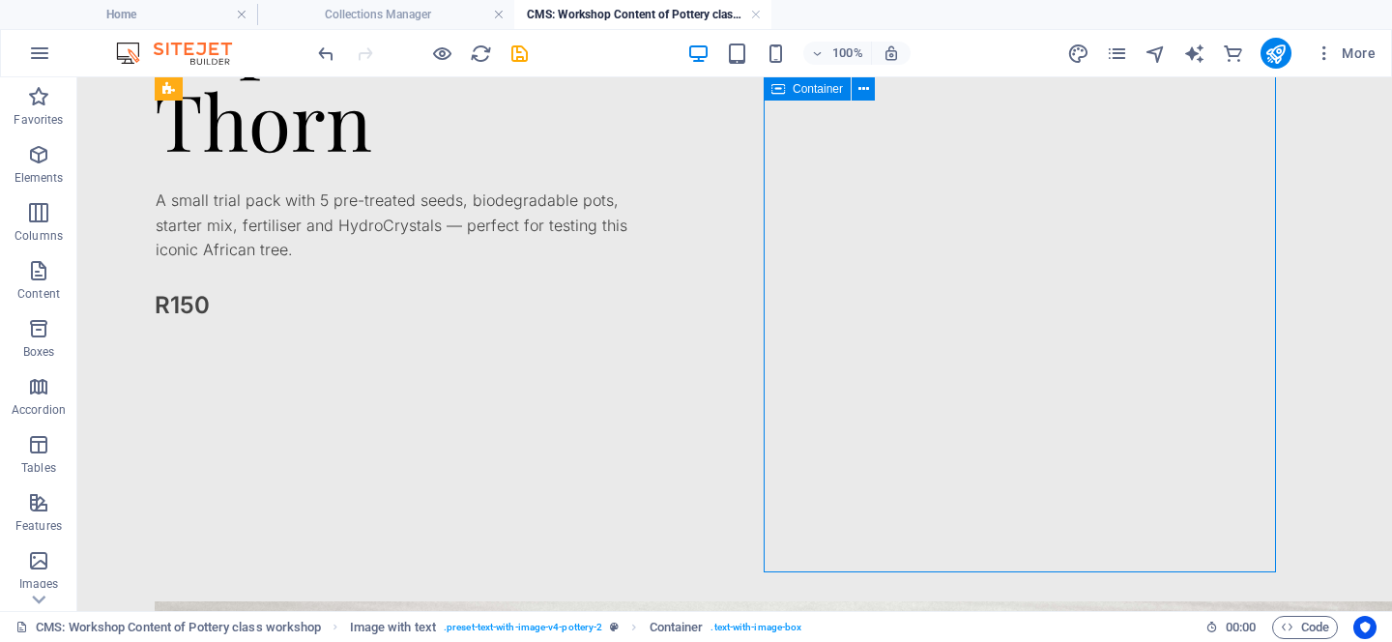
scroll to position [0, 0]
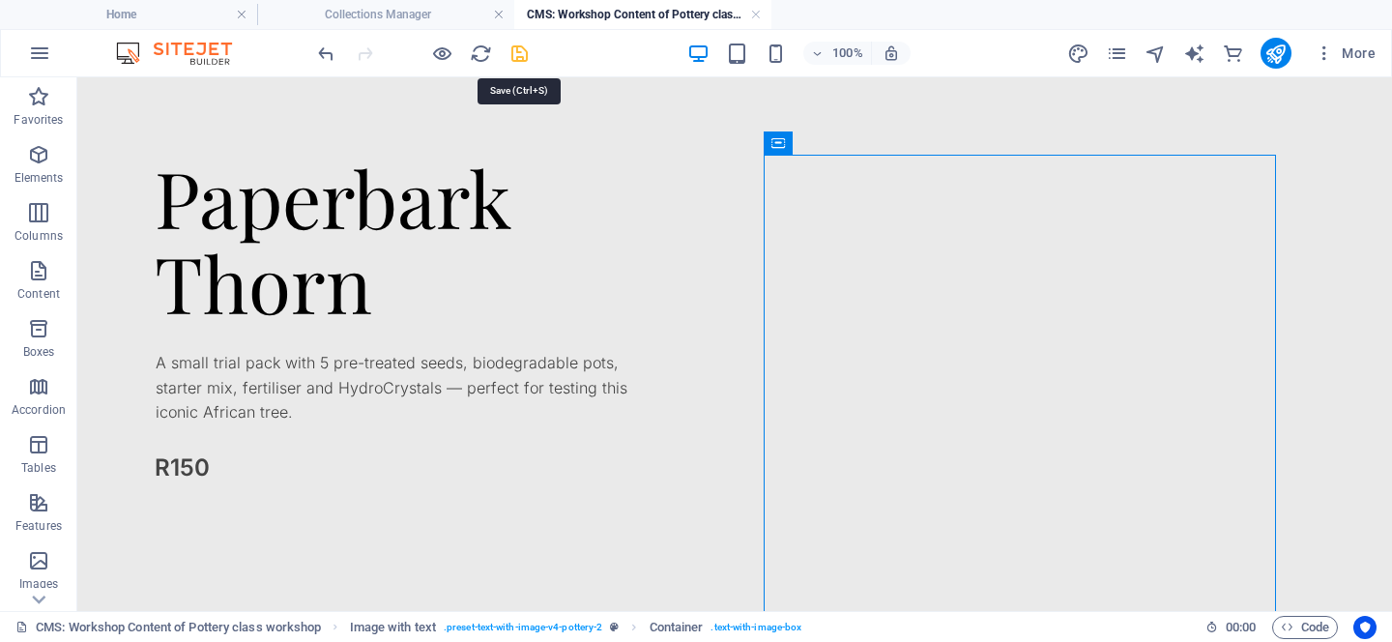
click at [518, 54] on icon "save" at bounding box center [520, 54] width 22 height 22
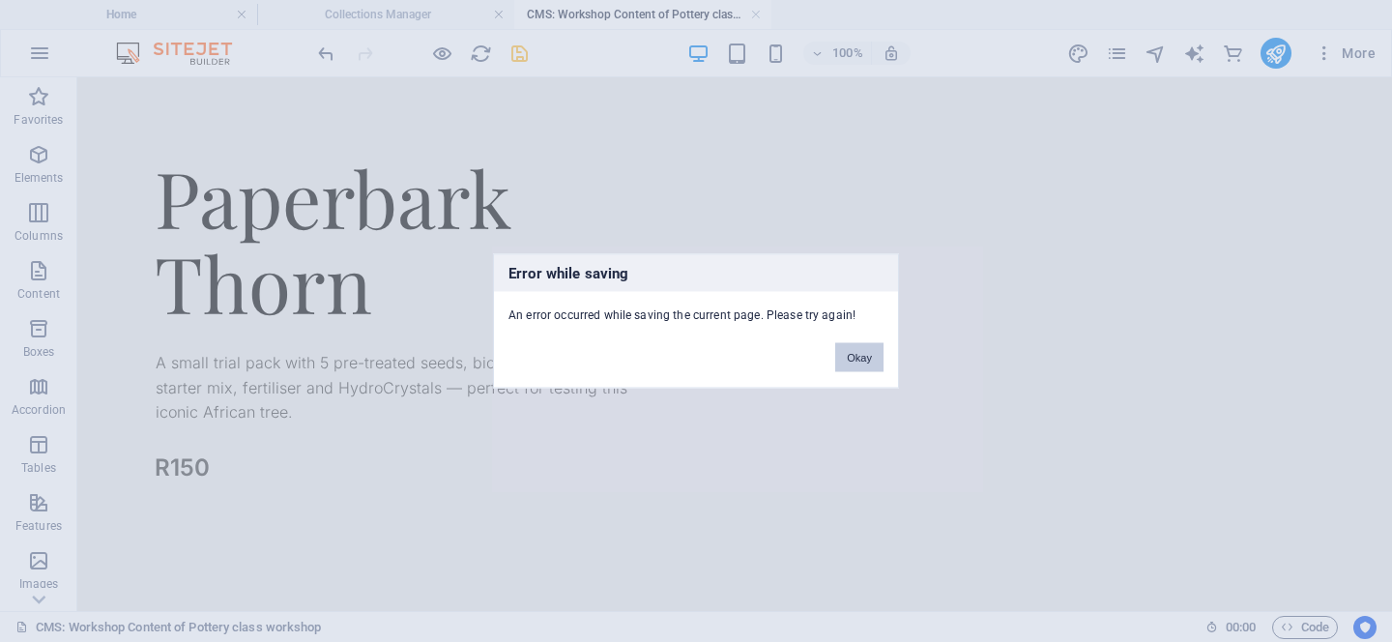
click at [837, 369] on button "Okay" at bounding box center [859, 357] width 48 height 29
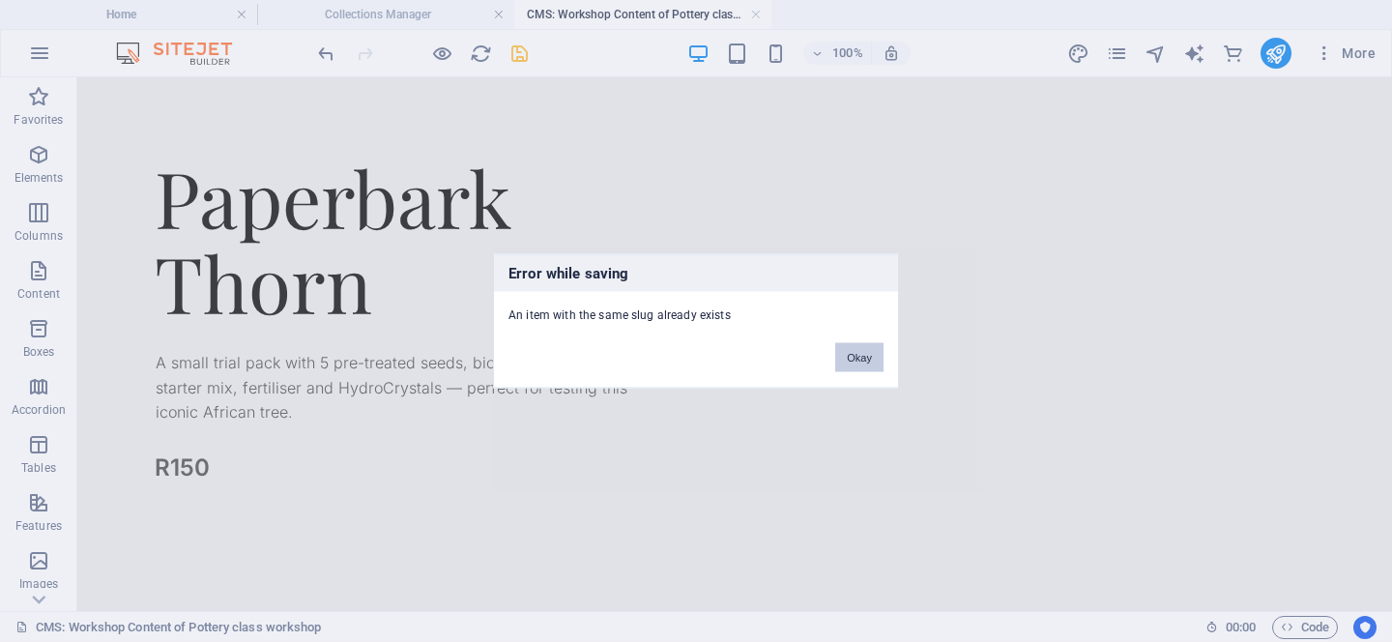
click at [862, 357] on button "Okay" at bounding box center [859, 357] width 48 height 29
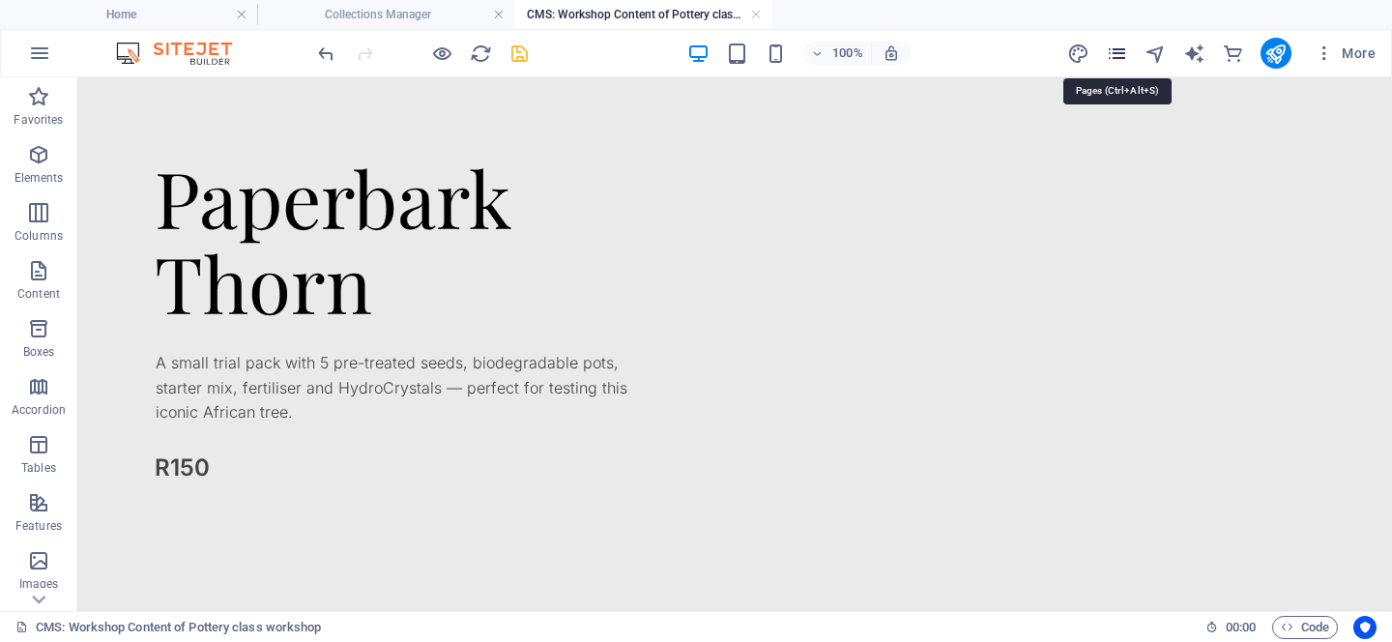
click at [1118, 52] on icon "pages" at bounding box center [1117, 54] width 22 height 22
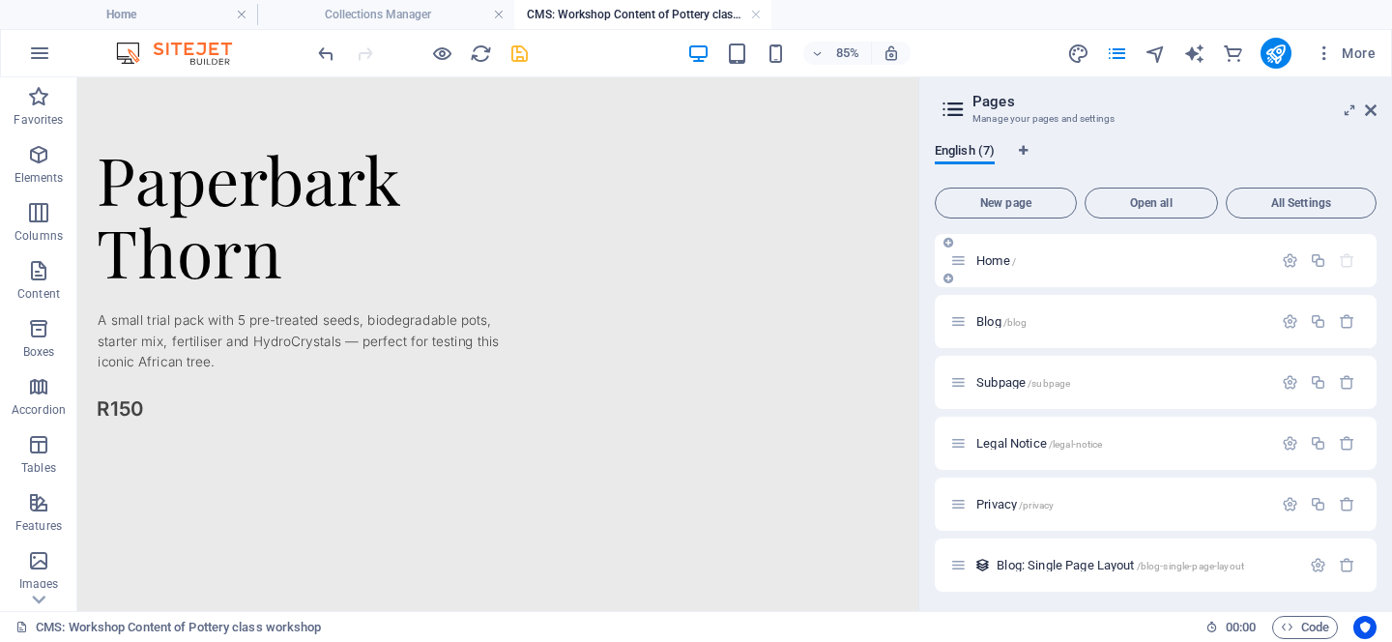
click at [1012, 274] on div "Home /" at bounding box center [1156, 260] width 442 height 53
click at [995, 254] on span "Home /" at bounding box center [997, 260] width 40 height 15
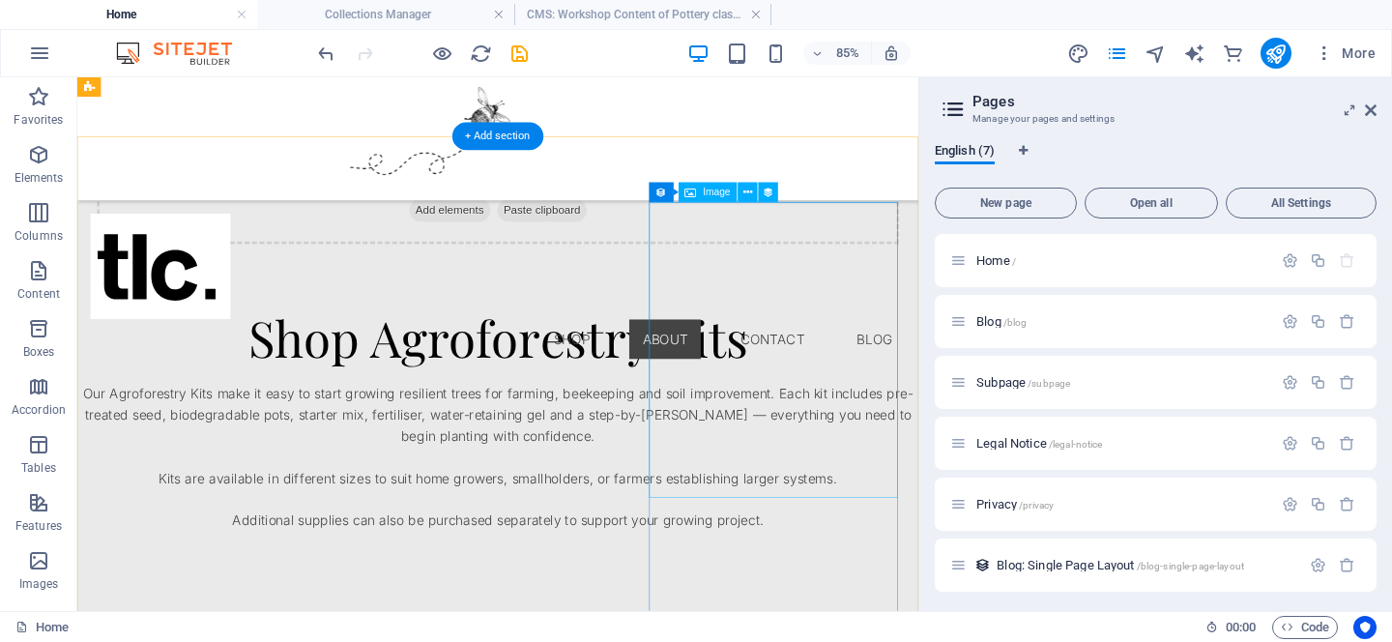
scroll to position [1508, 0]
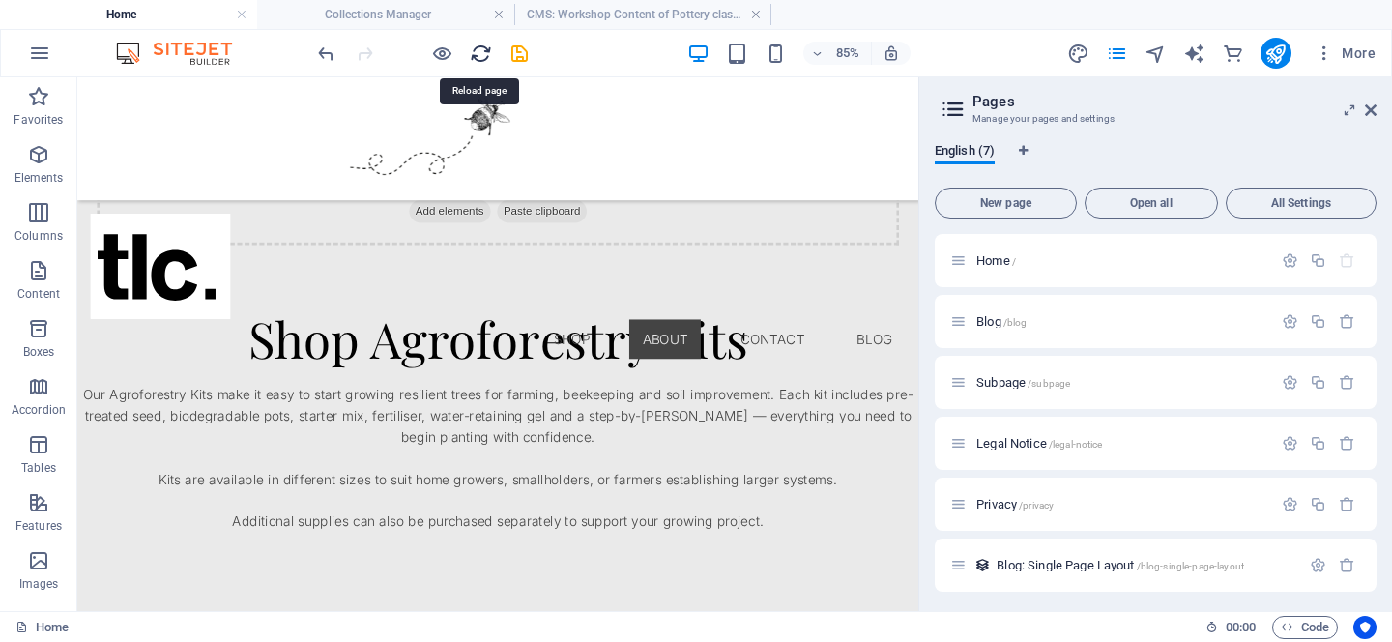
click at [483, 53] on icon "reload" at bounding box center [481, 54] width 22 height 22
click at [527, 56] on icon "save" at bounding box center [520, 54] width 22 height 22
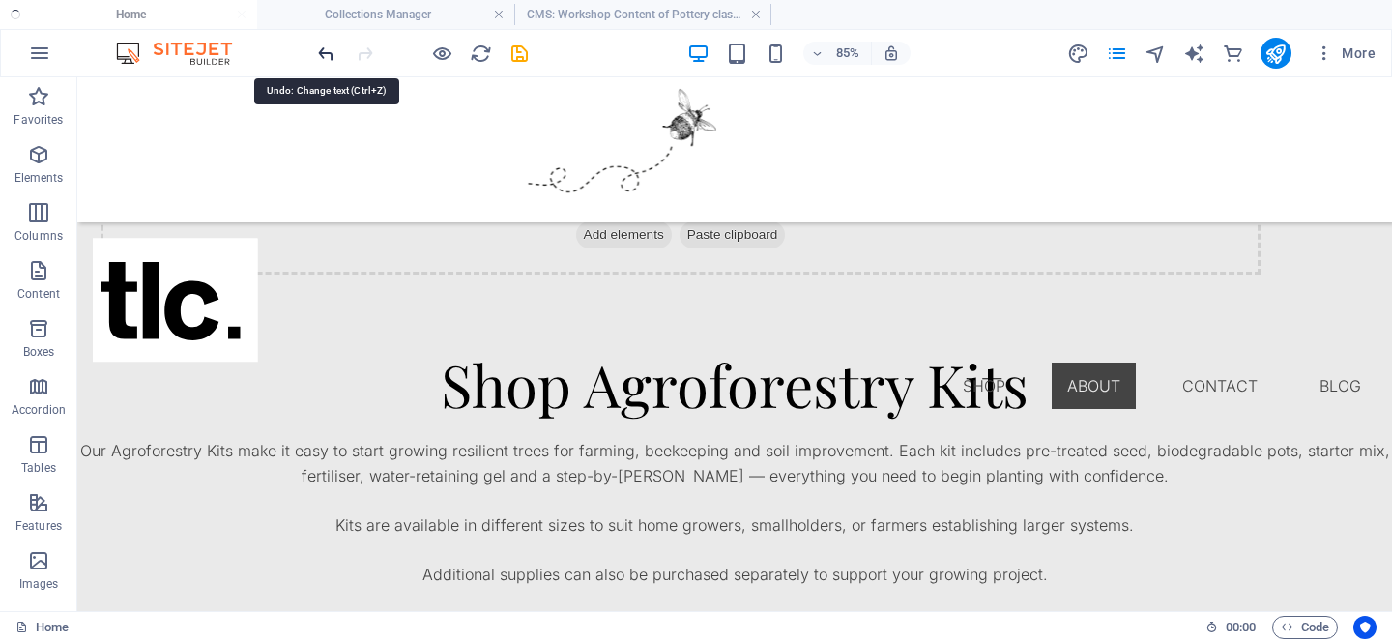
click at [320, 49] on icon "undo" at bounding box center [326, 54] width 22 height 22
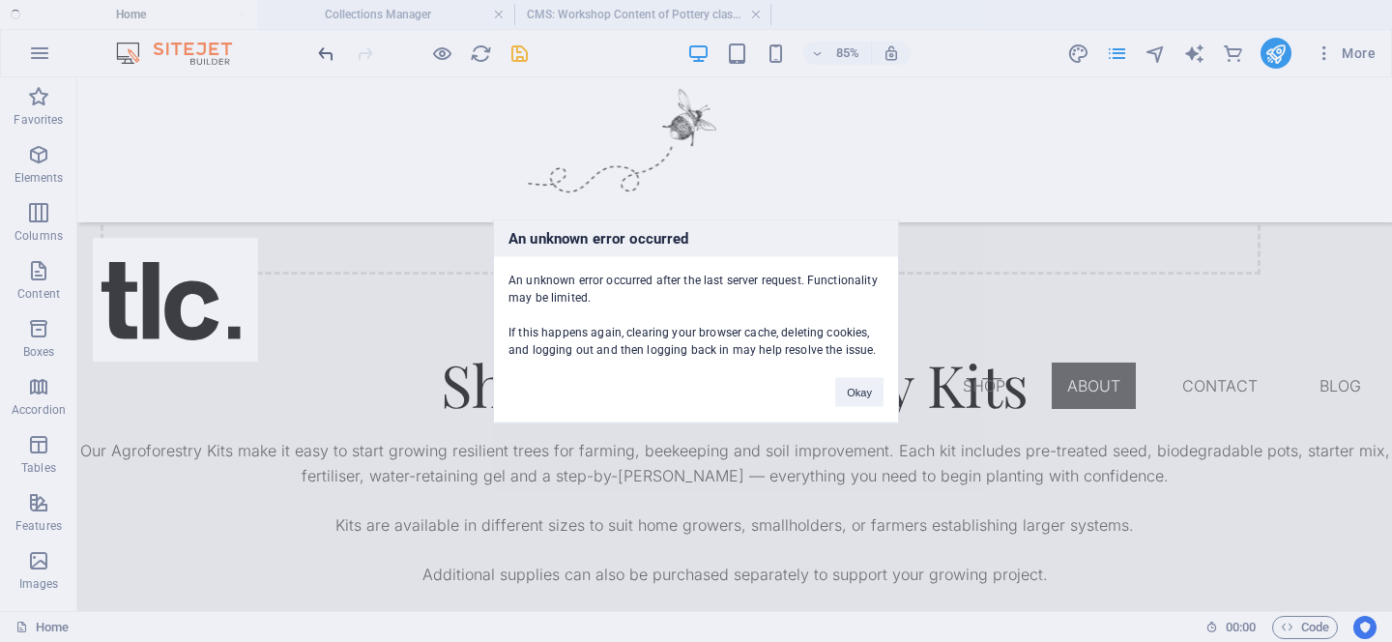
click button "Okay" at bounding box center [859, 392] width 48 height 29
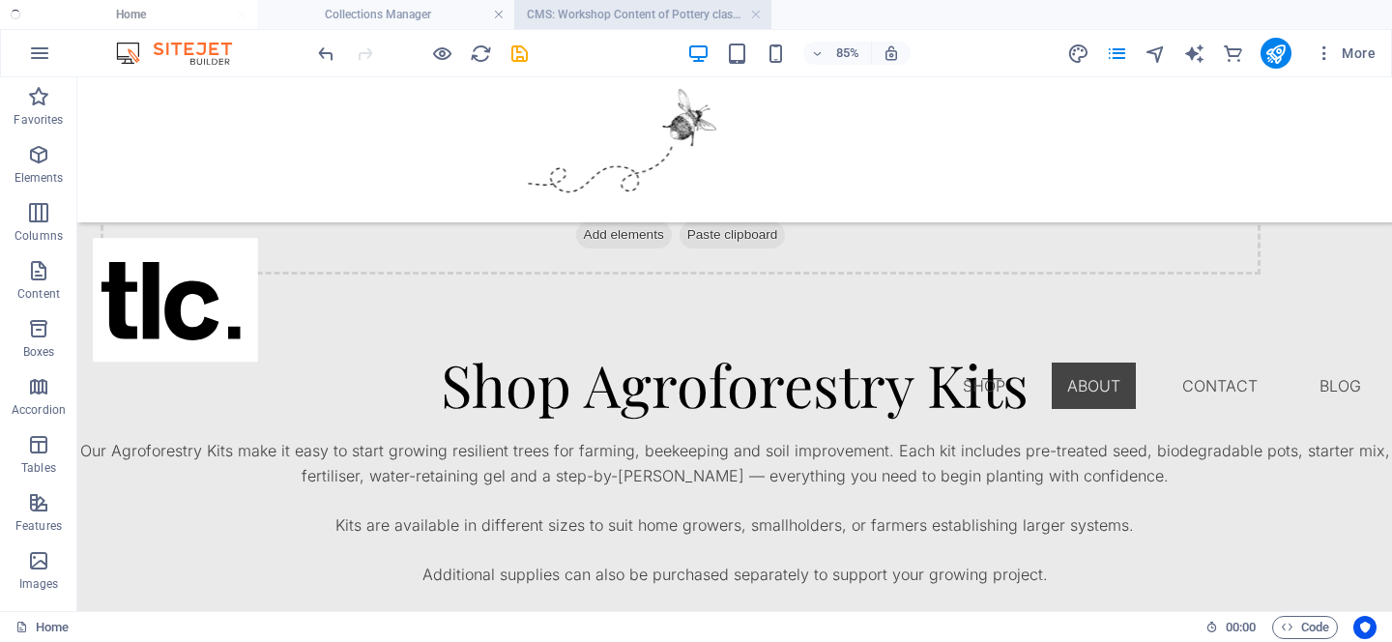
click at [644, 19] on h4 "CMS: Workshop Content of Pottery class workshop" at bounding box center [642, 14] width 257 height 21
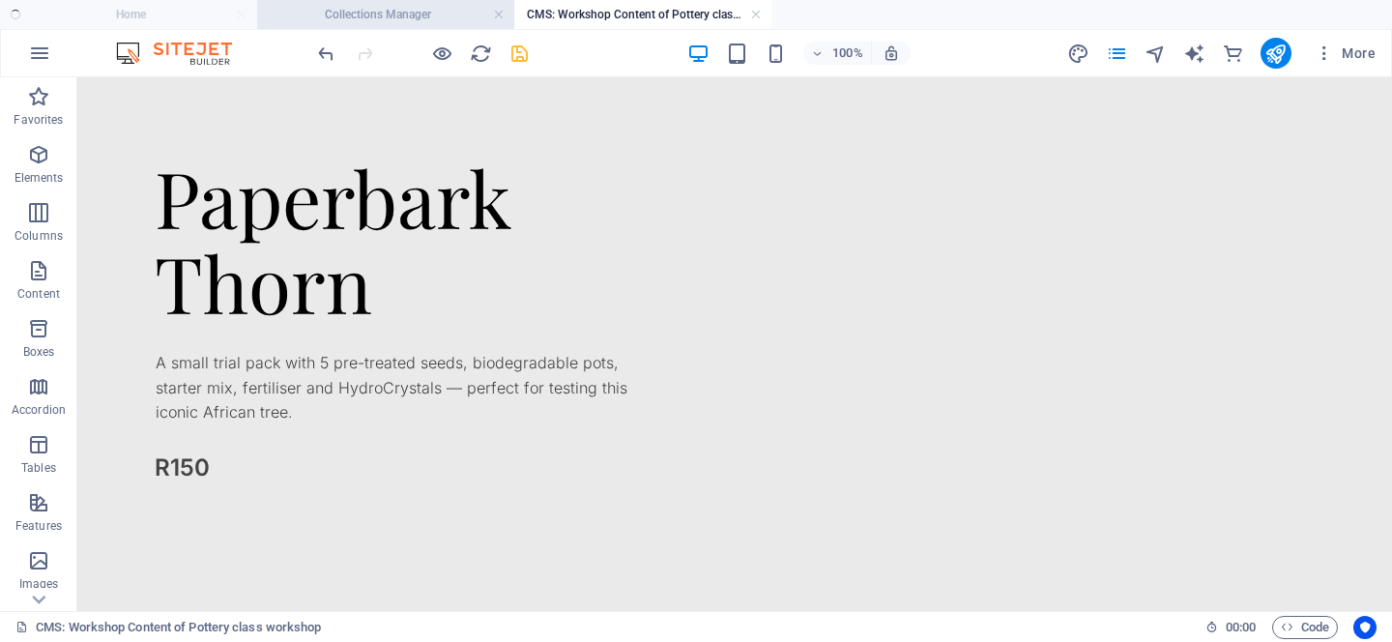
click at [422, 13] on h4 "Collections Manager" at bounding box center [385, 14] width 257 height 21
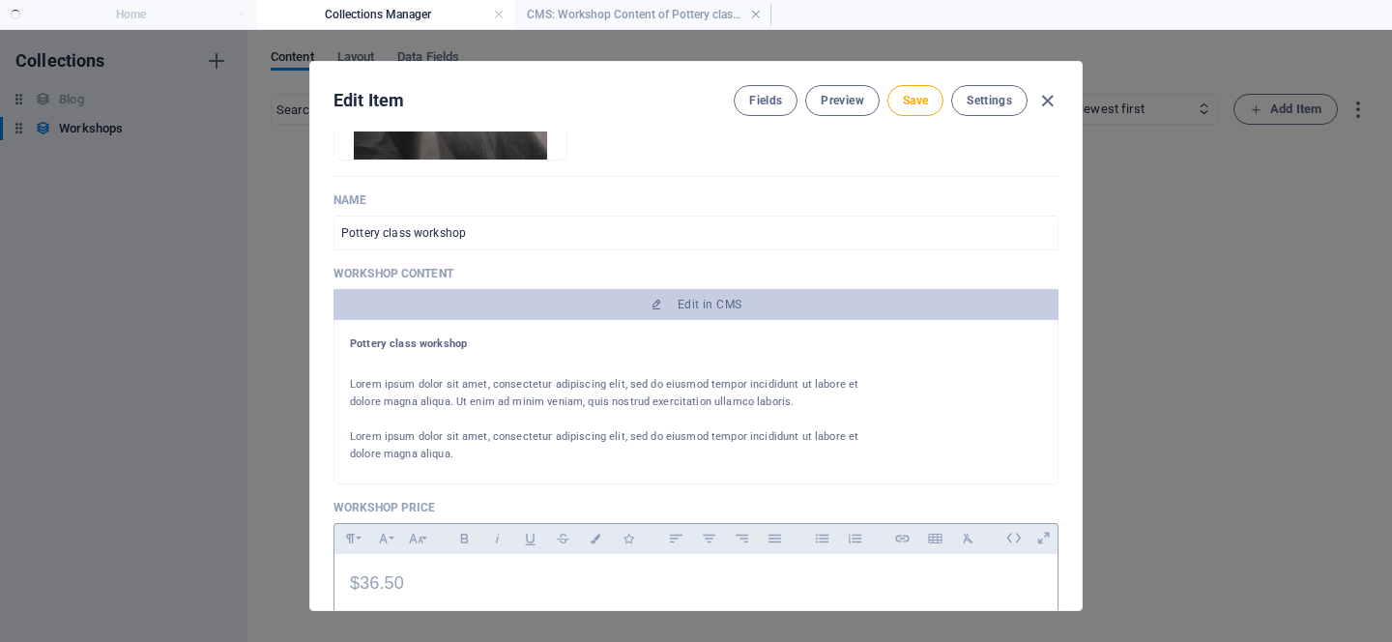
scroll to position [0, 0]
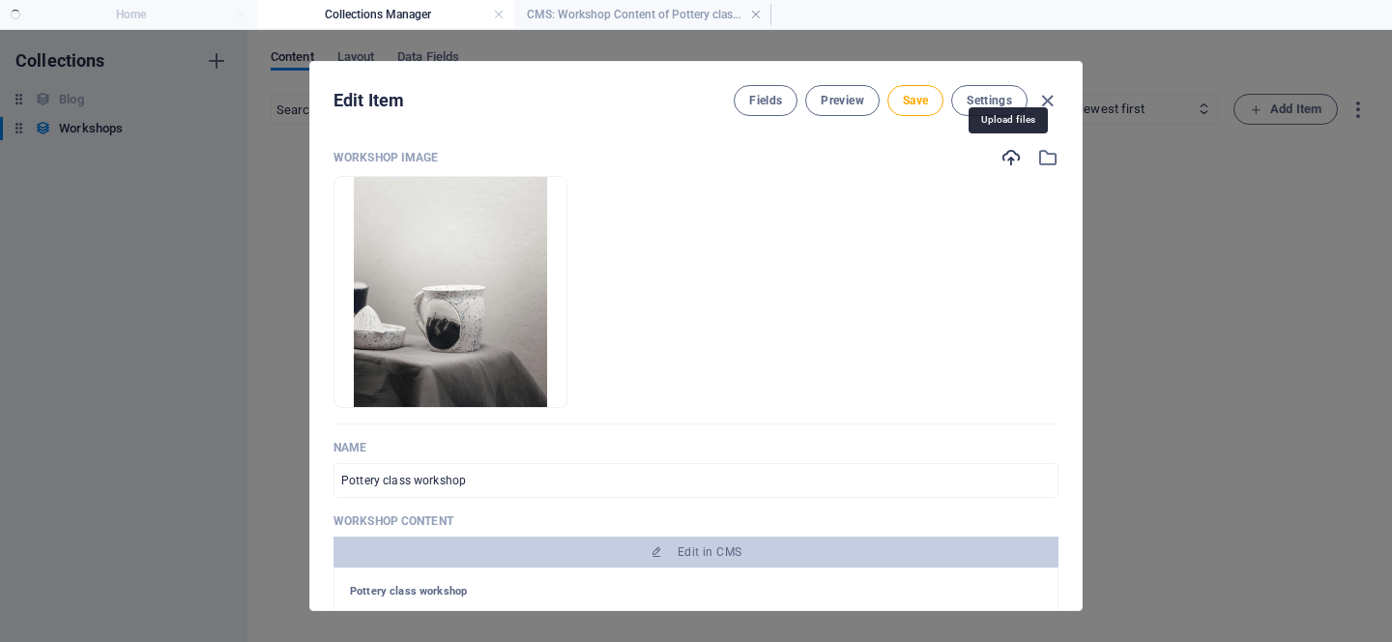
click at [1009, 163] on icon "button" at bounding box center [1011, 157] width 21 height 21
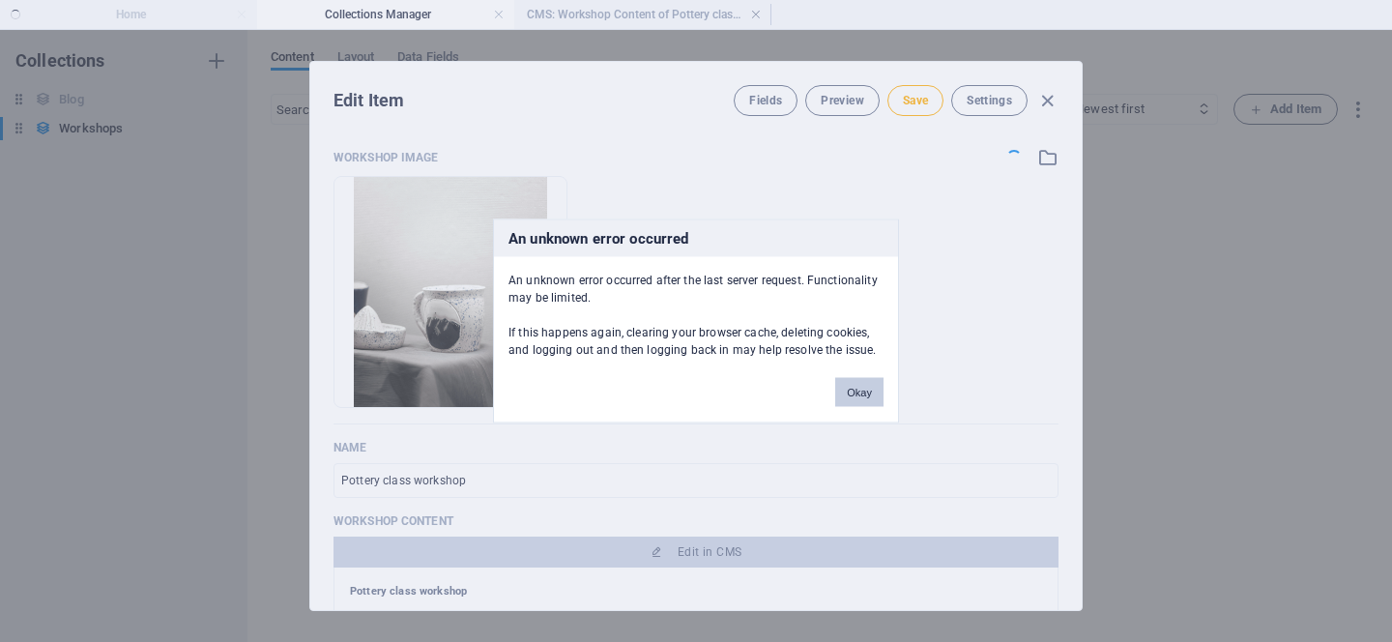
click at [873, 395] on button "Okay" at bounding box center [859, 392] width 48 height 29
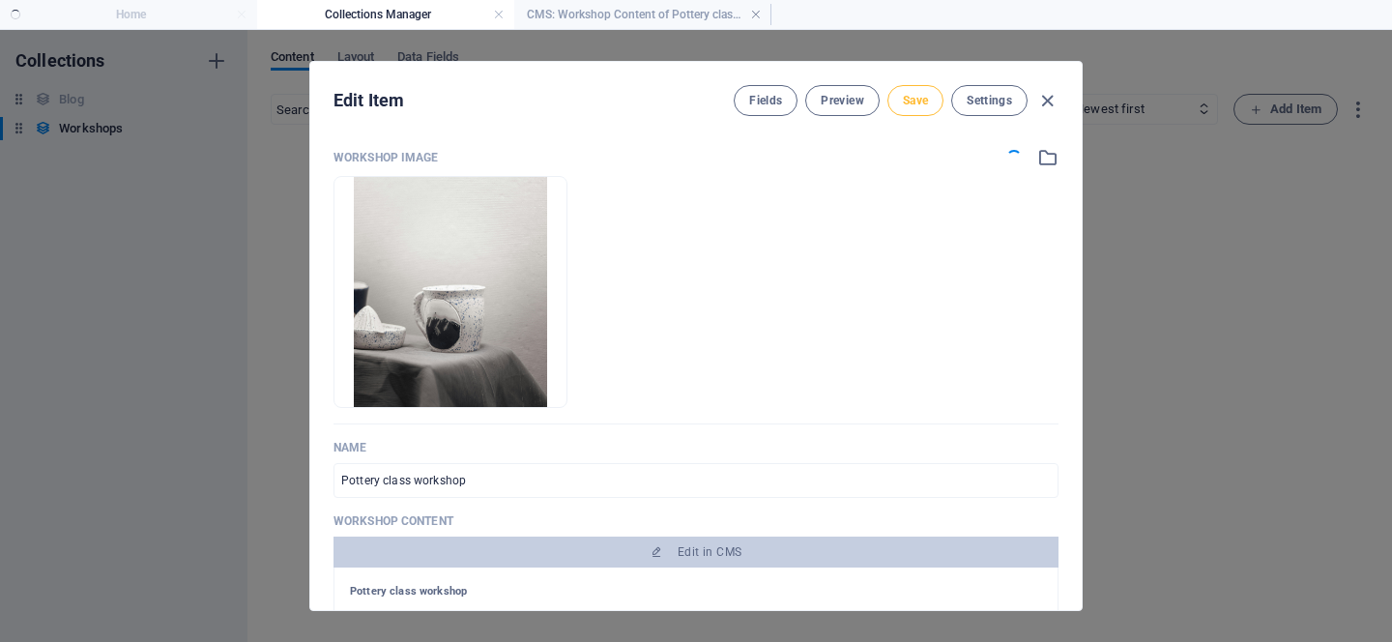
click at [907, 96] on span "Save" at bounding box center [915, 100] width 25 height 15
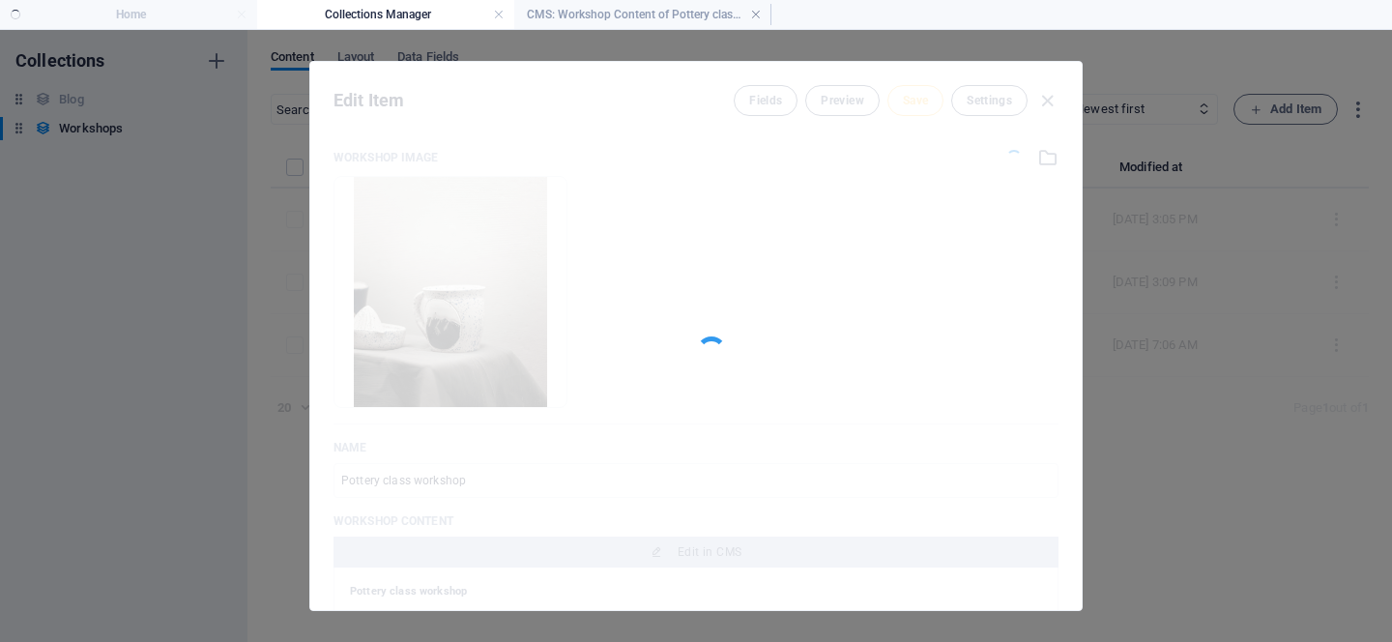
click at [761, 347] on div at bounding box center [696, 336] width 772 height 548
click at [500, 308] on div at bounding box center [696, 336] width 772 height 548
click at [813, 279] on div at bounding box center [696, 336] width 772 height 548
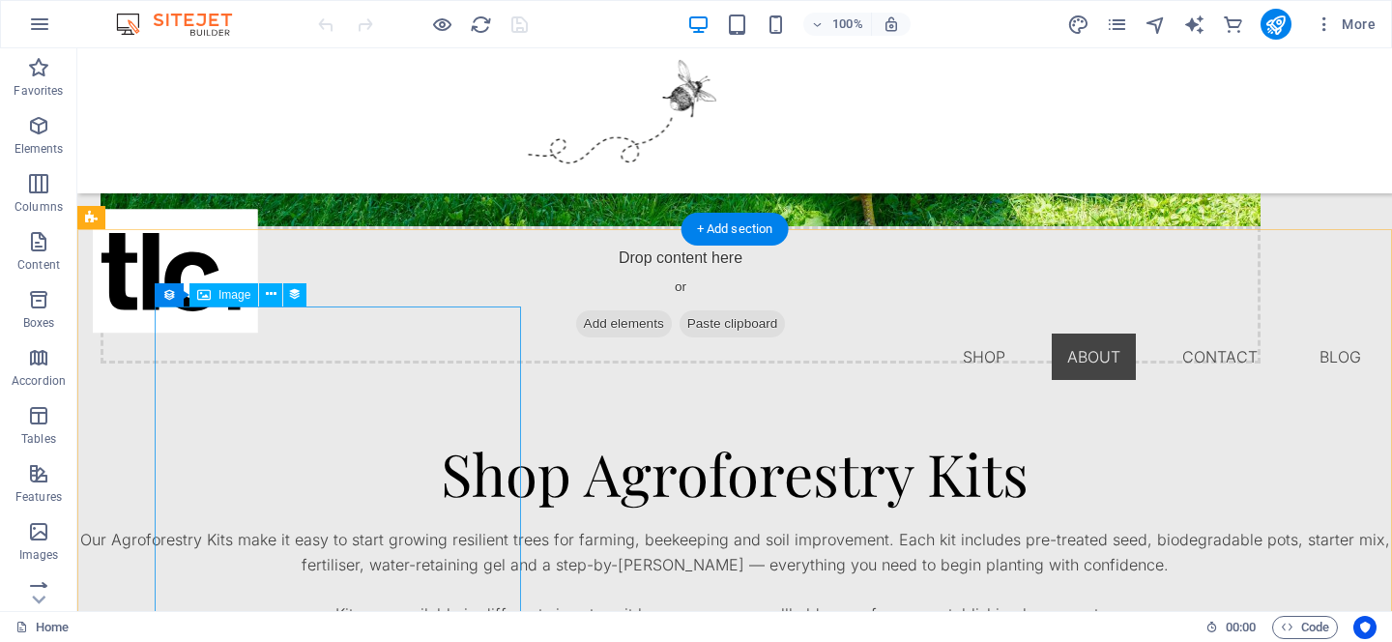
scroll to position [1391, 0]
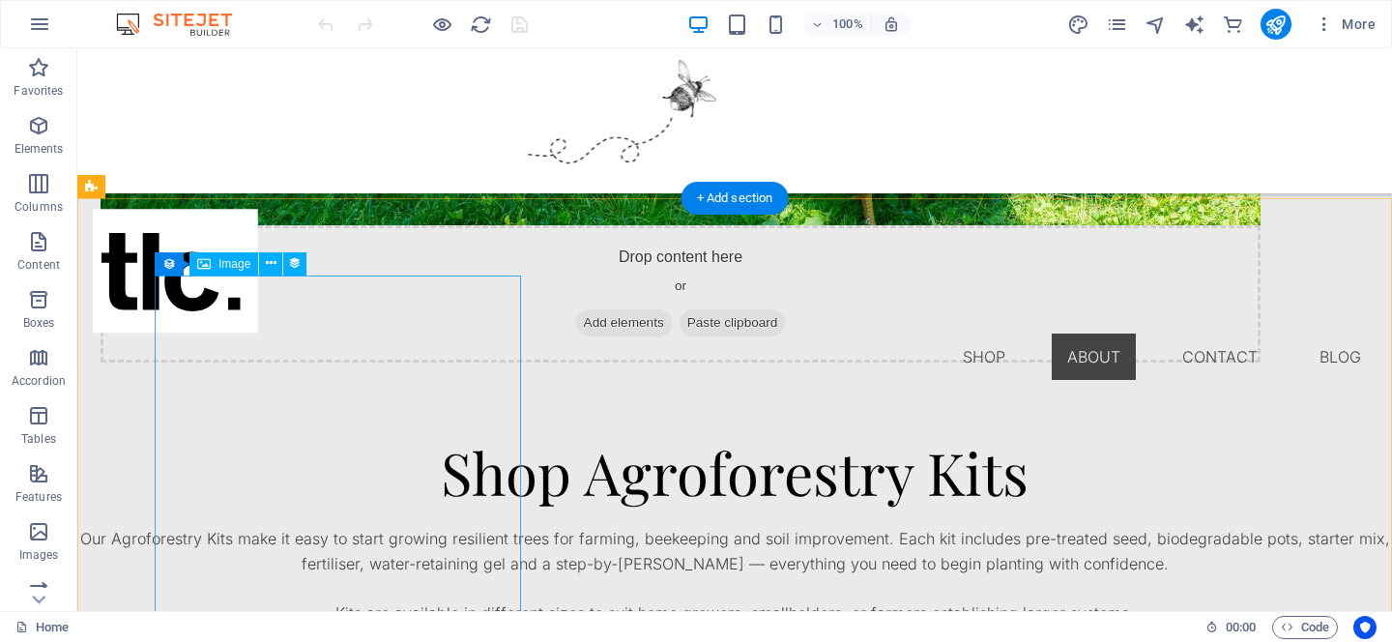
select select "%"
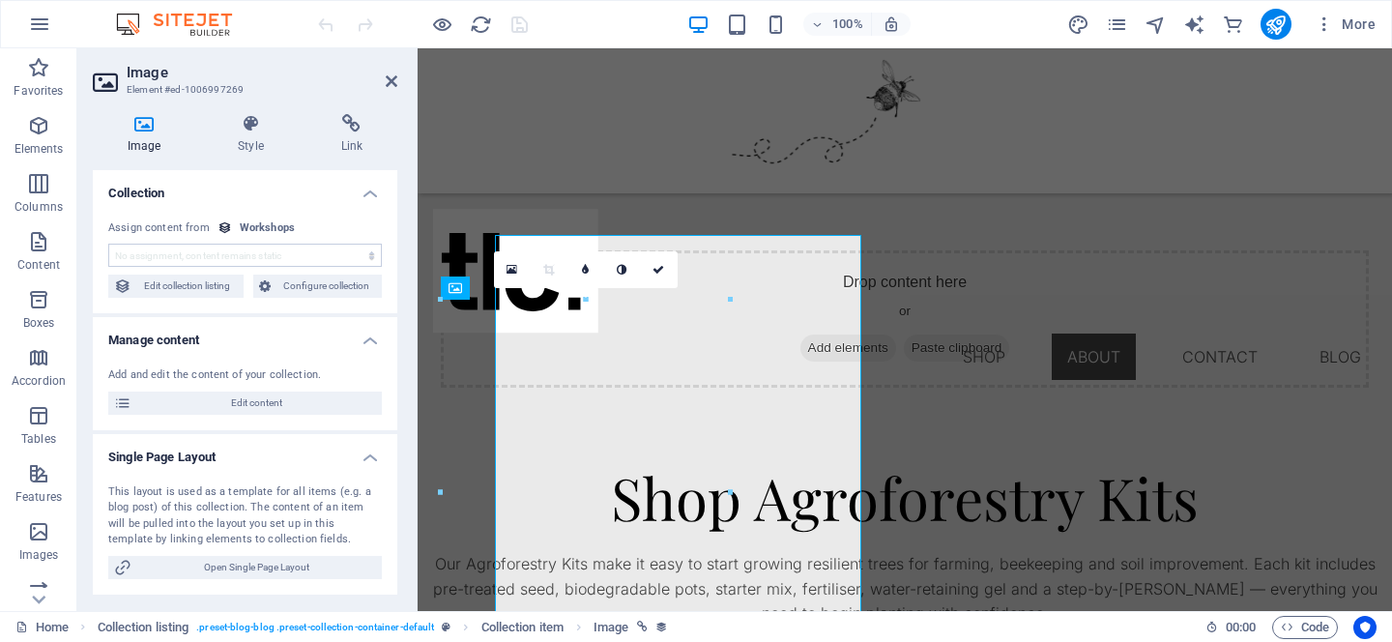
scroll to position [1432, 0]
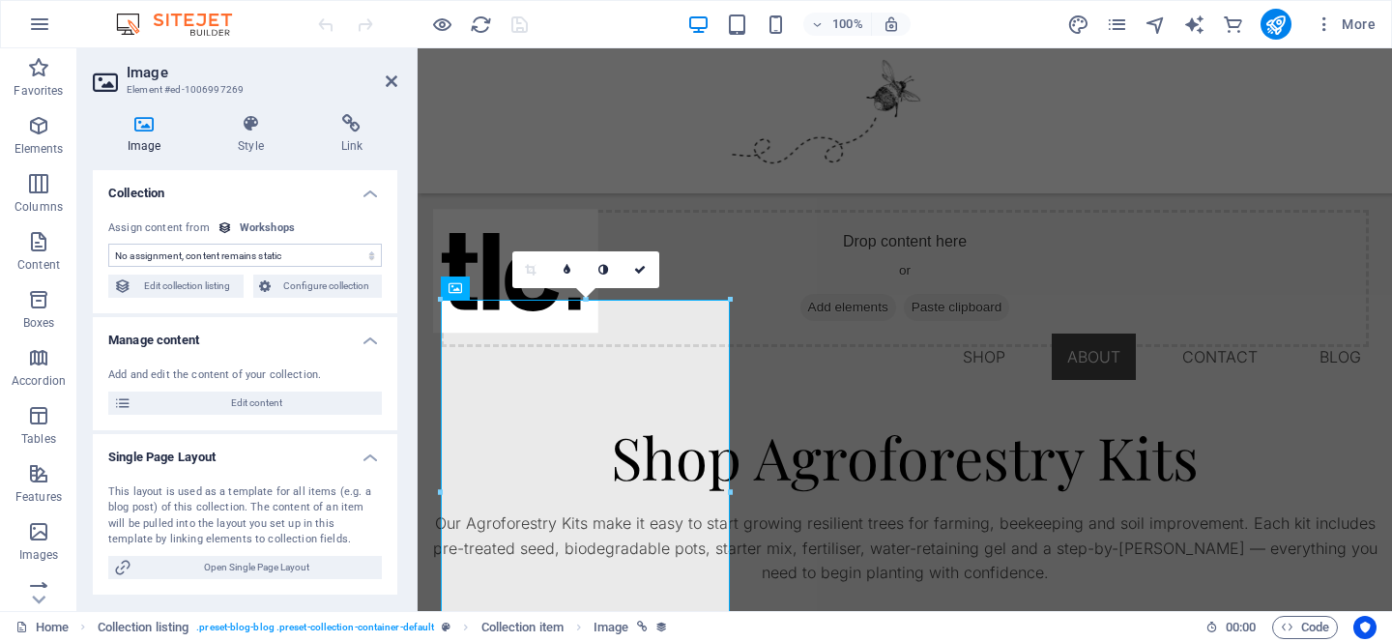
select select "workshop-image"
click at [169, 278] on span "Edit collection listing" at bounding box center [187, 286] width 101 height 23
select select "68df59ee5f036831bb08f81c"
select select "createdAt_DESC"
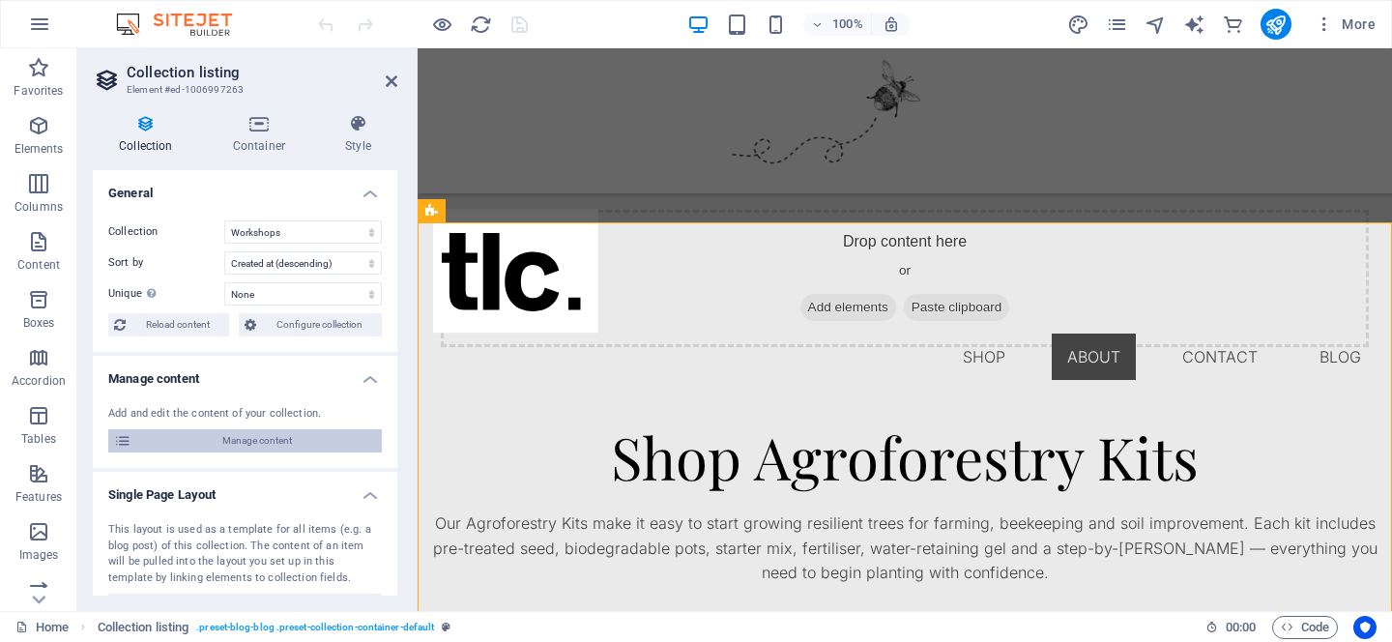
click at [279, 444] on span "Manage content" at bounding box center [256, 440] width 239 height 23
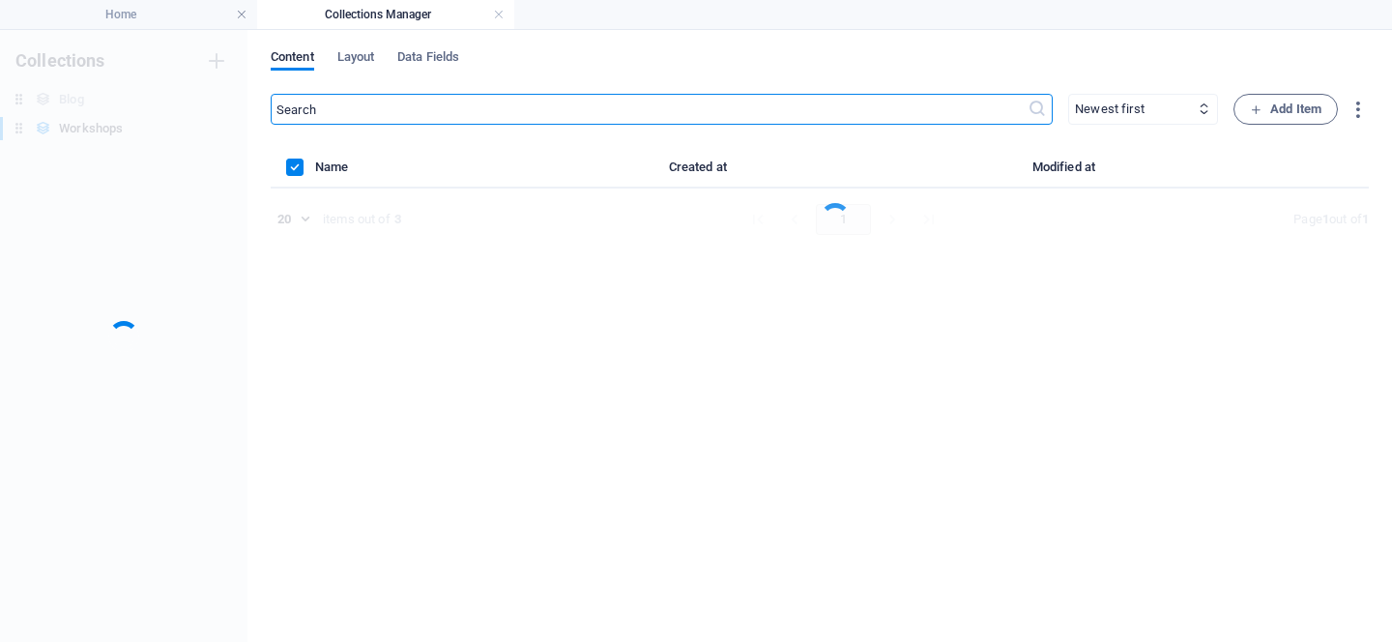
scroll to position [0, 0]
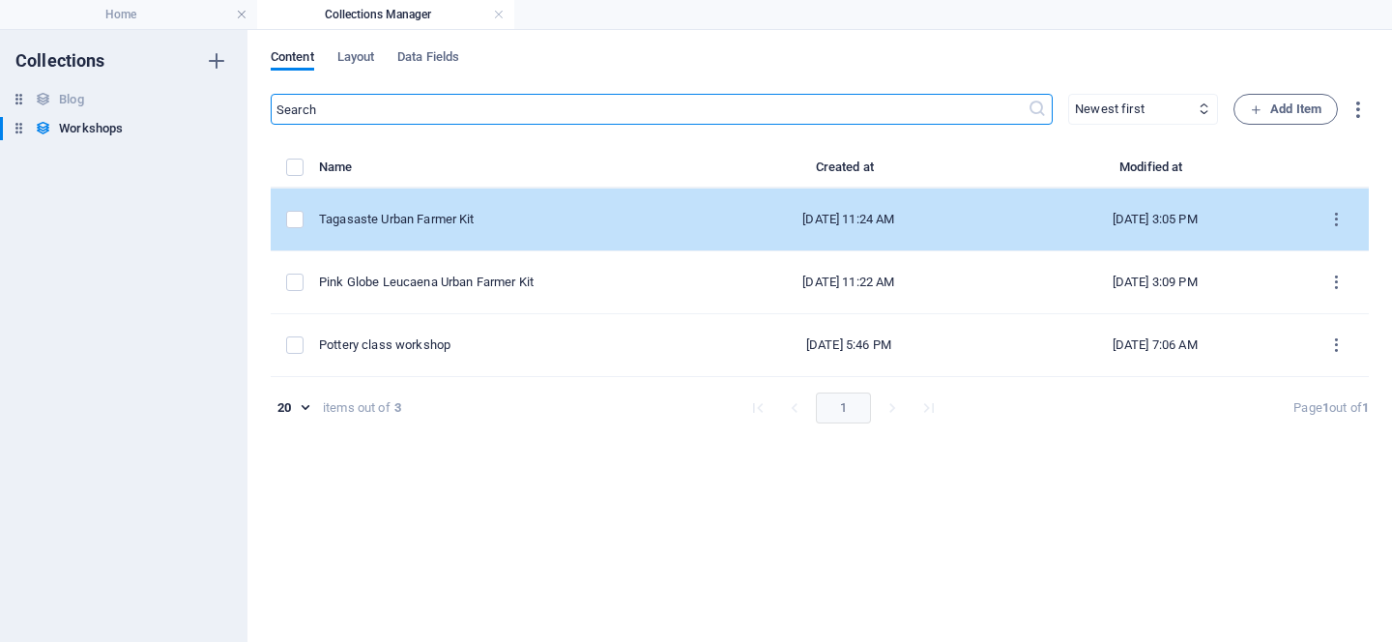
click at [453, 208] on td "Tagasaste Urban Farmer Kit" at bounding box center [505, 220] width 372 height 63
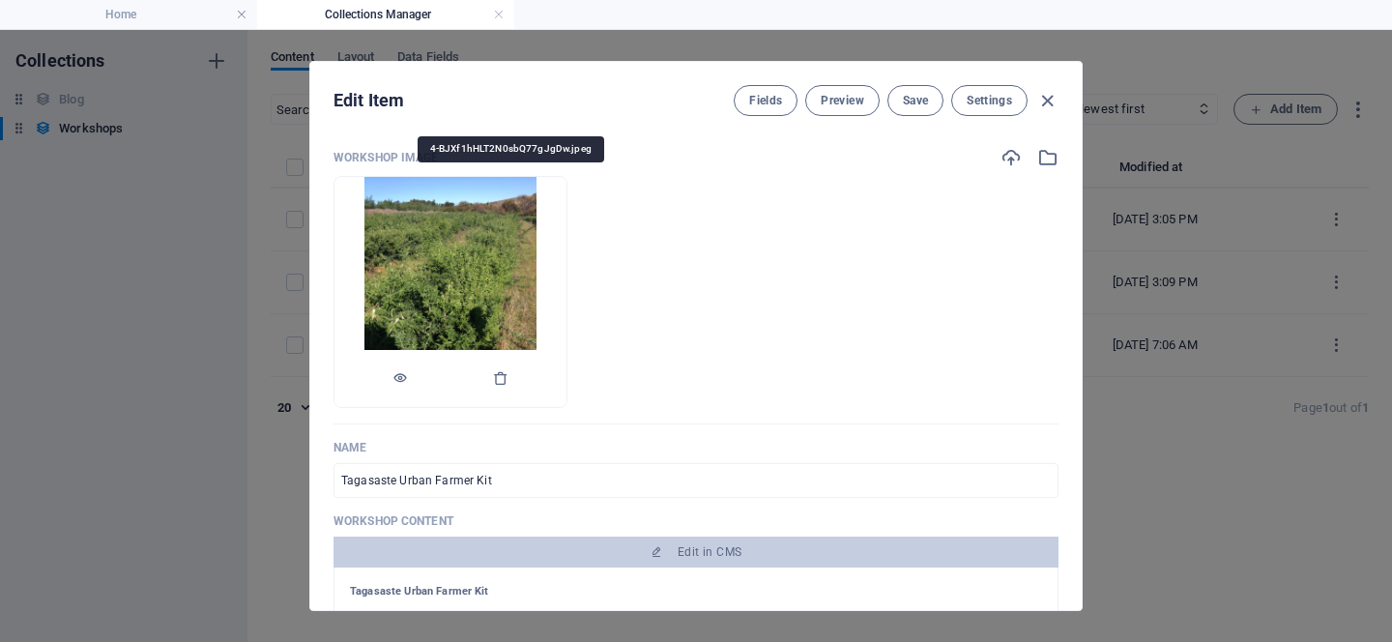
click at [524, 276] on img at bounding box center [451, 292] width 173 height 230
click at [509, 374] on icon "button" at bounding box center [500, 377] width 15 height 15
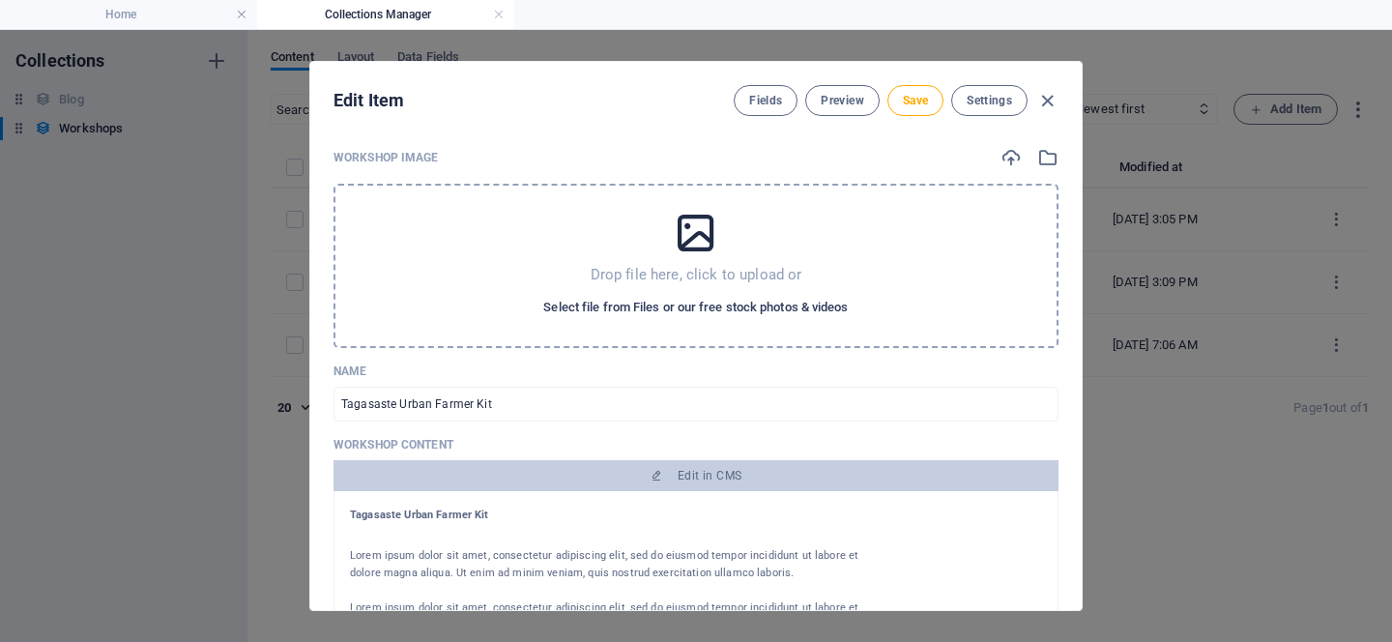
click at [705, 313] on span "Select file from Files or our free stock photos & videos" at bounding box center [695, 307] width 305 height 23
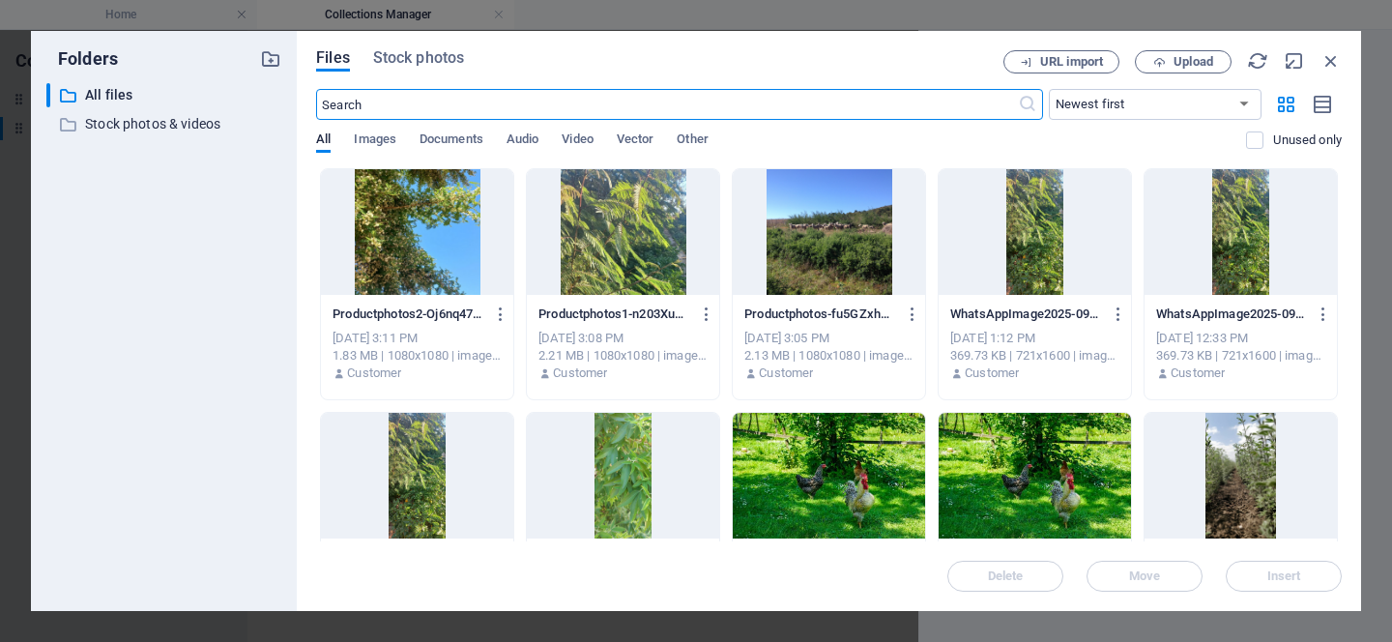
click at [812, 217] on div at bounding box center [829, 232] width 192 height 126
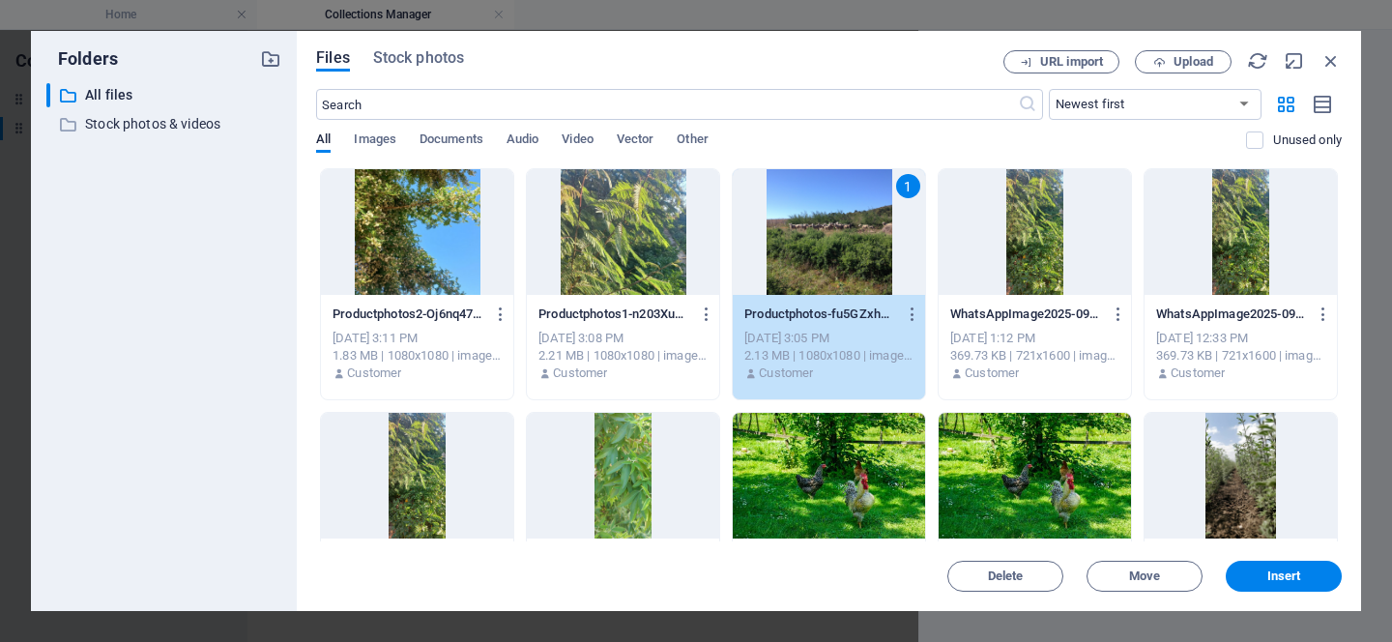
click at [812, 217] on div "1" at bounding box center [829, 232] width 192 height 126
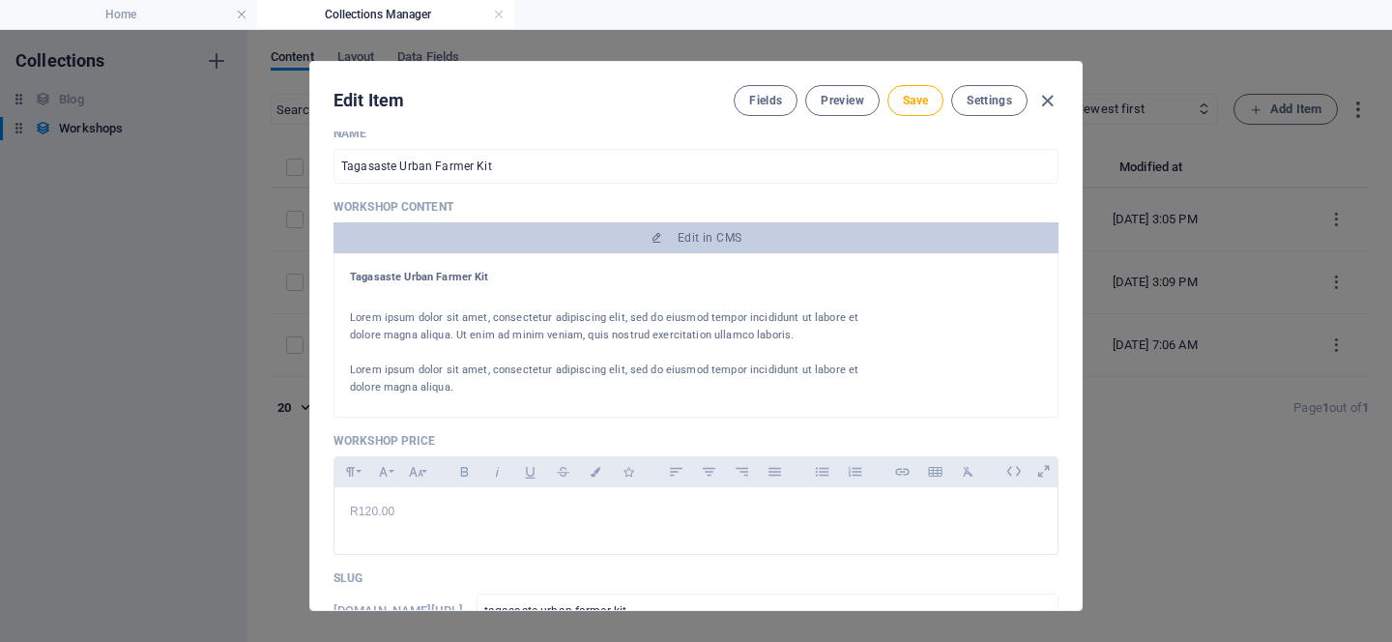
scroll to position [317, 0]
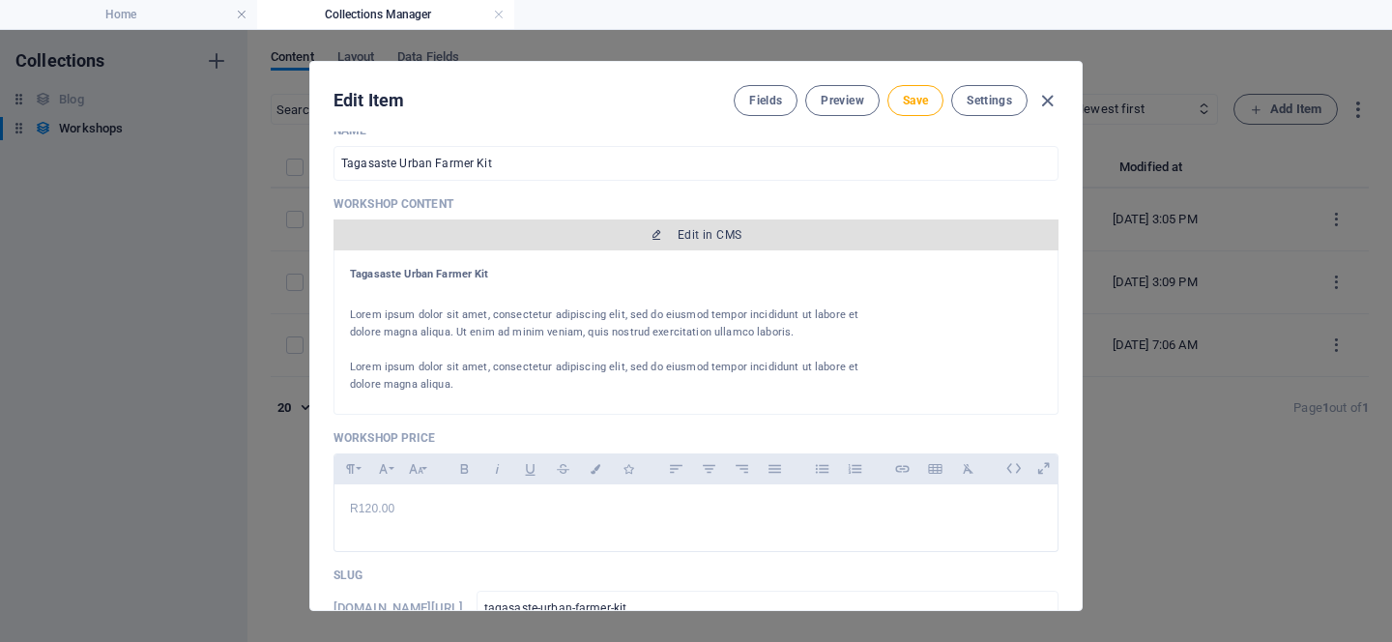
click at [709, 238] on span "Edit in CMS" at bounding box center [710, 234] width 64 height 15
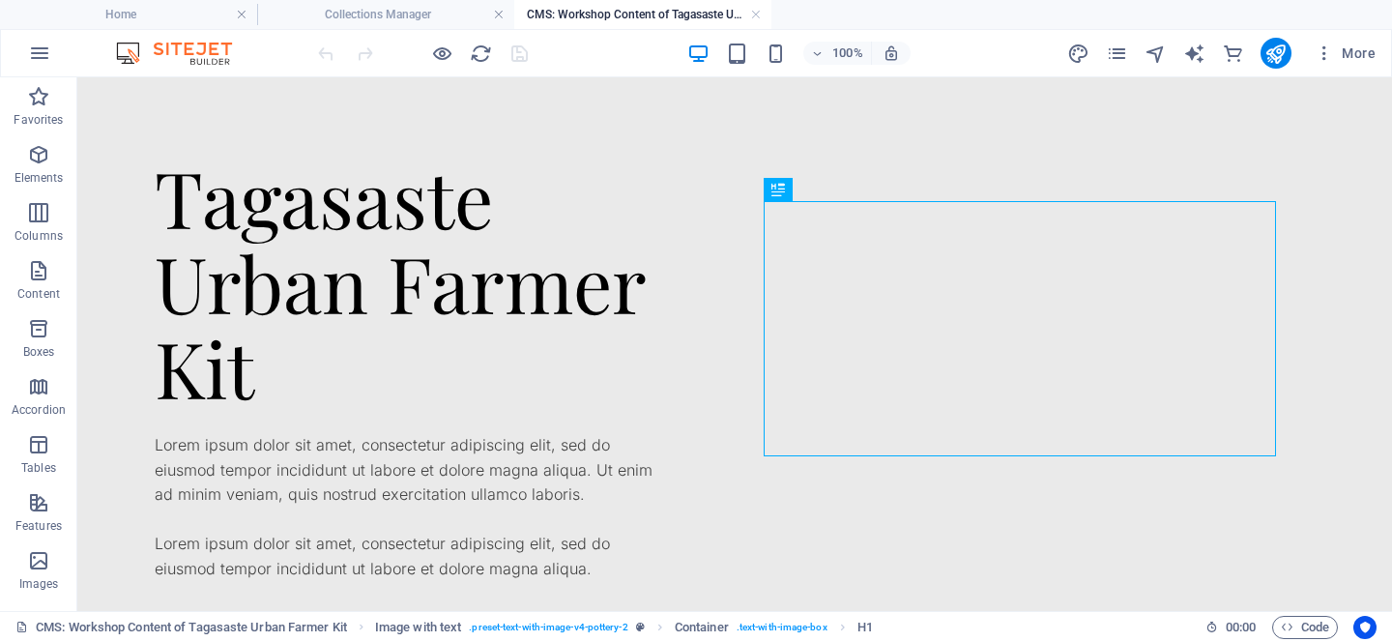
scroll to position [0, 0]
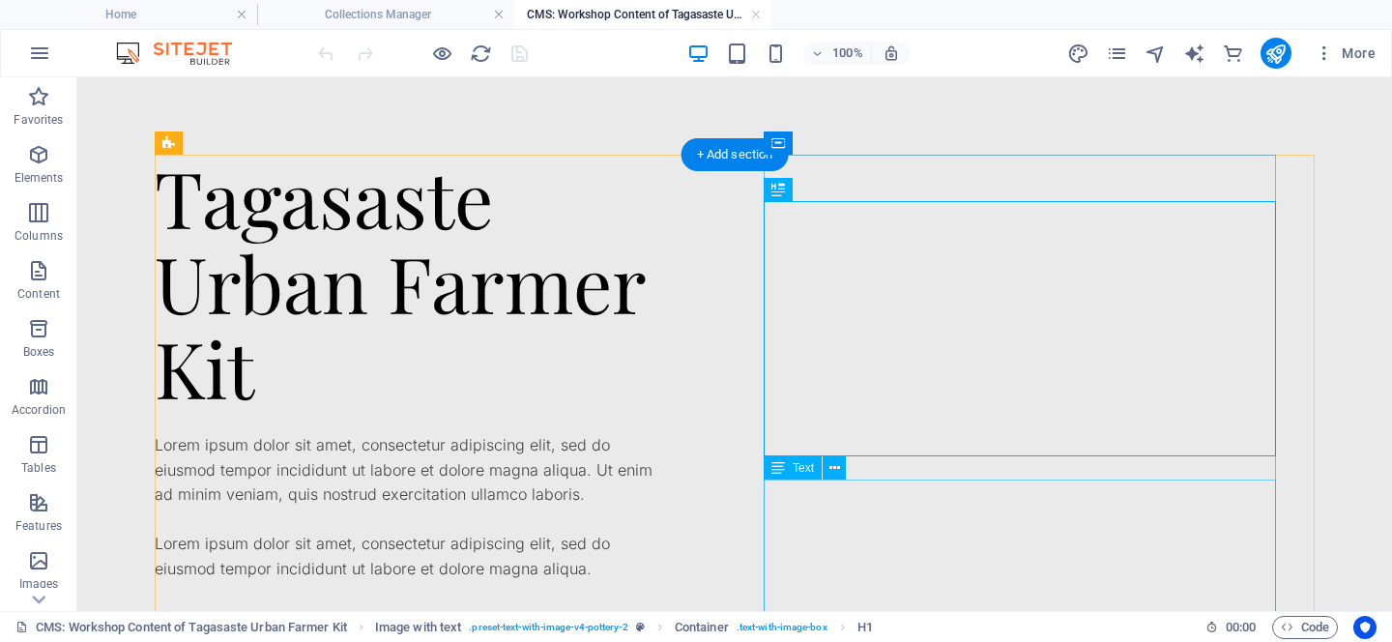
click at [667, 526] on div "Lorem ipsum dolor sit amet, consectetur adipiscing elit, sed do eiusmod tempor …" at bounding box center [411, 507] width 512 height 149
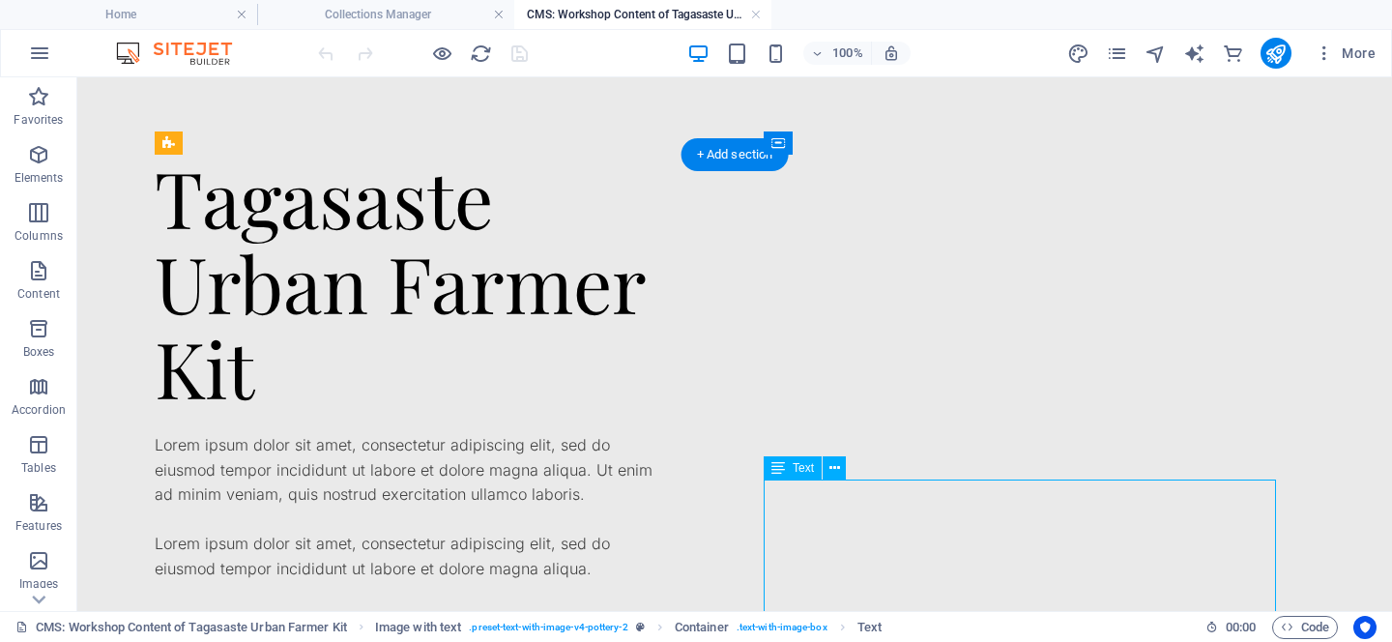
click at [667, 526] on div "Lorem ipsum dolor sit amet, consectetur adipiscing elit, sed do eiusmod tempor …" at bounding box center [411, 507] width 512 height 149
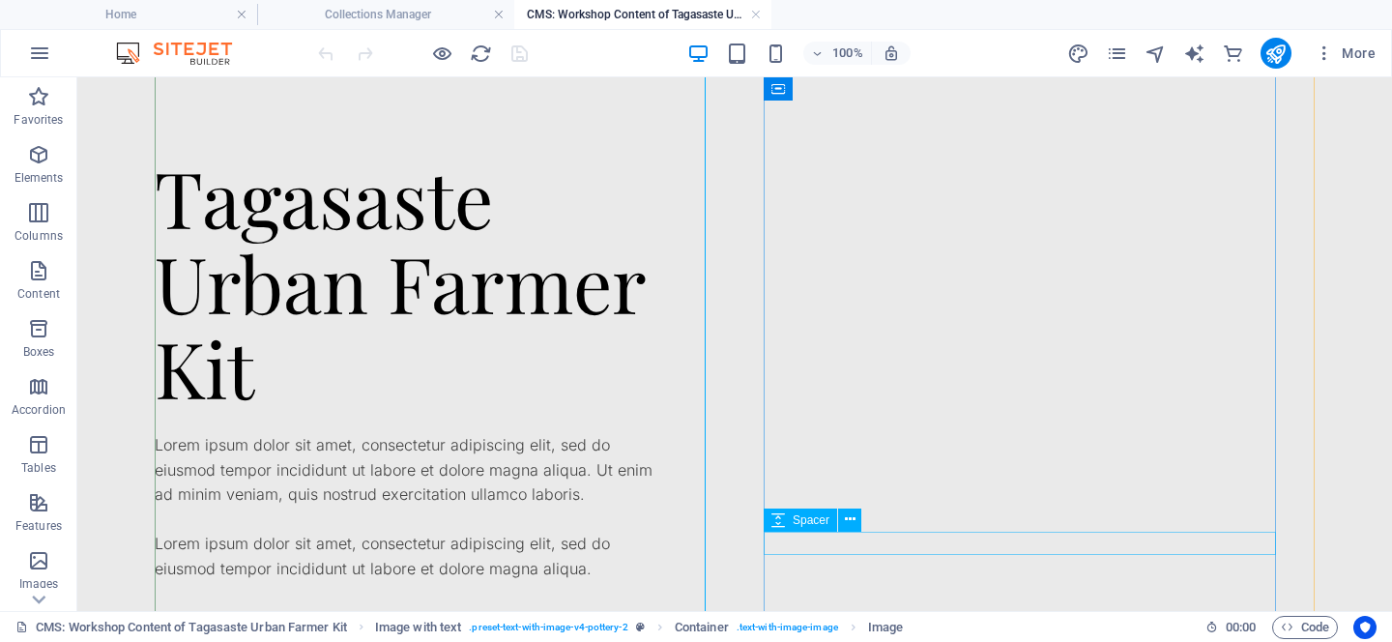
scroll to position [278, 0]
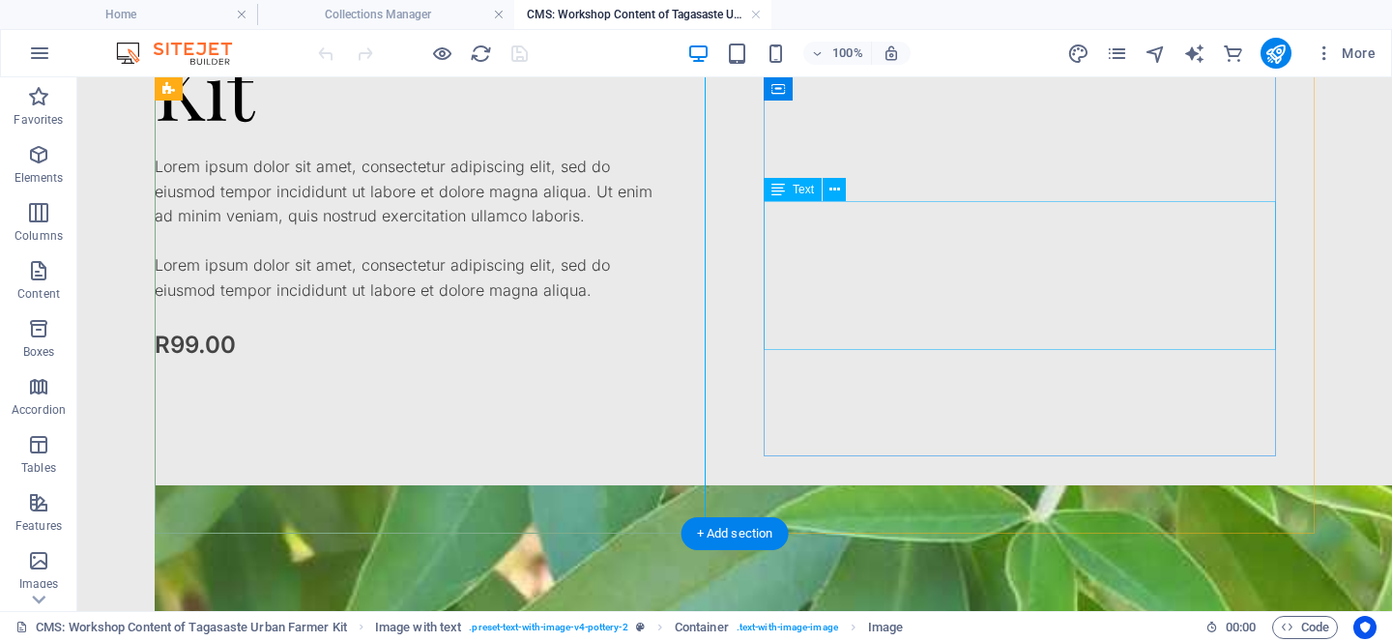
click at [667, 304] on div "Lorem ipsum dolor sit amet, consectetur adipiscing elit, sed do eiusmod tempor …" at bounding box center [411, 229] width 512 height 149
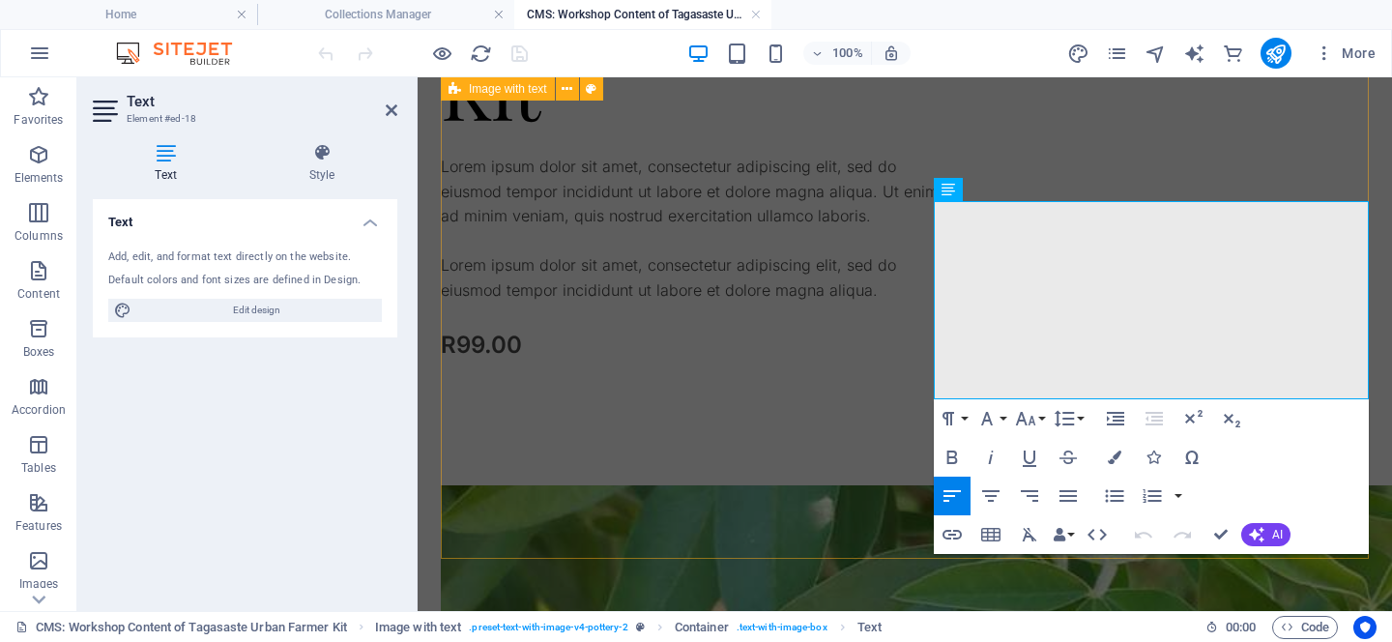
scroll to position [253, 0]
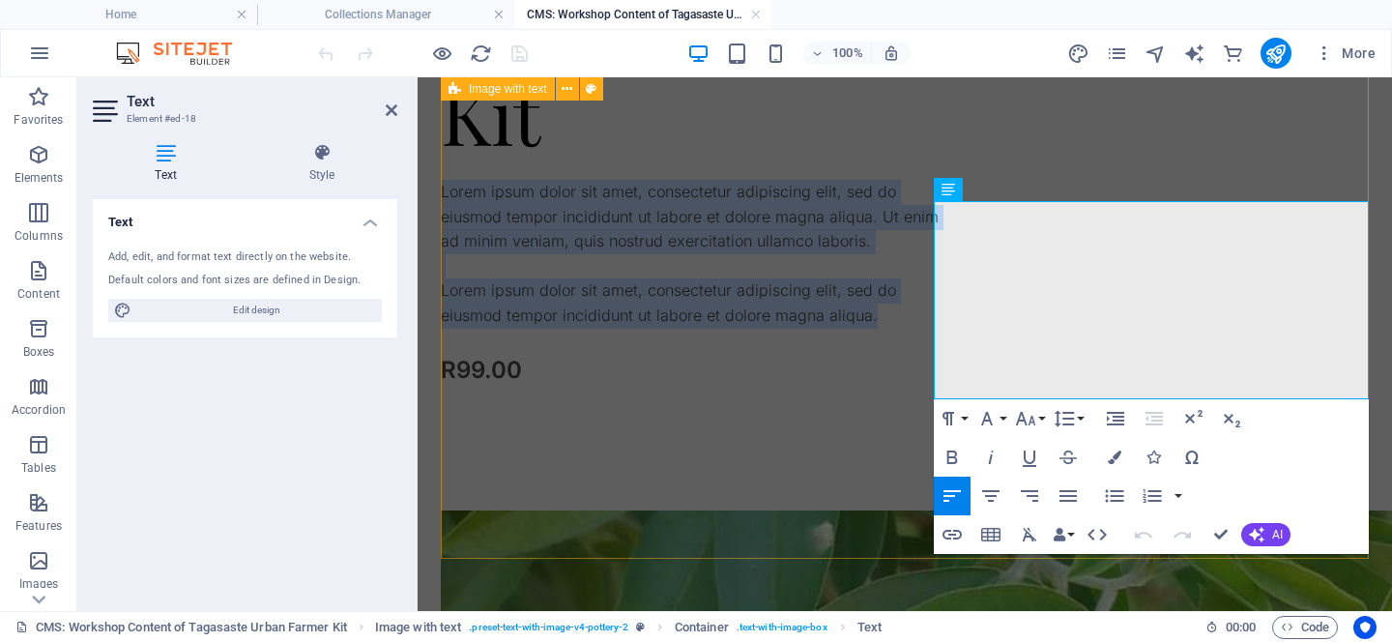
drag, startPoint x: 1000, startPoint y: 387, endPoint x: 912, endPoint y: 216, distance: 192.4
click at [912, 216] on div "Tagasaste Urban Farmer Kit Lorem ipsum dolor sit amet, consectetur adipiscing e…" at bounding box center [905, 534] width 928 height 1267
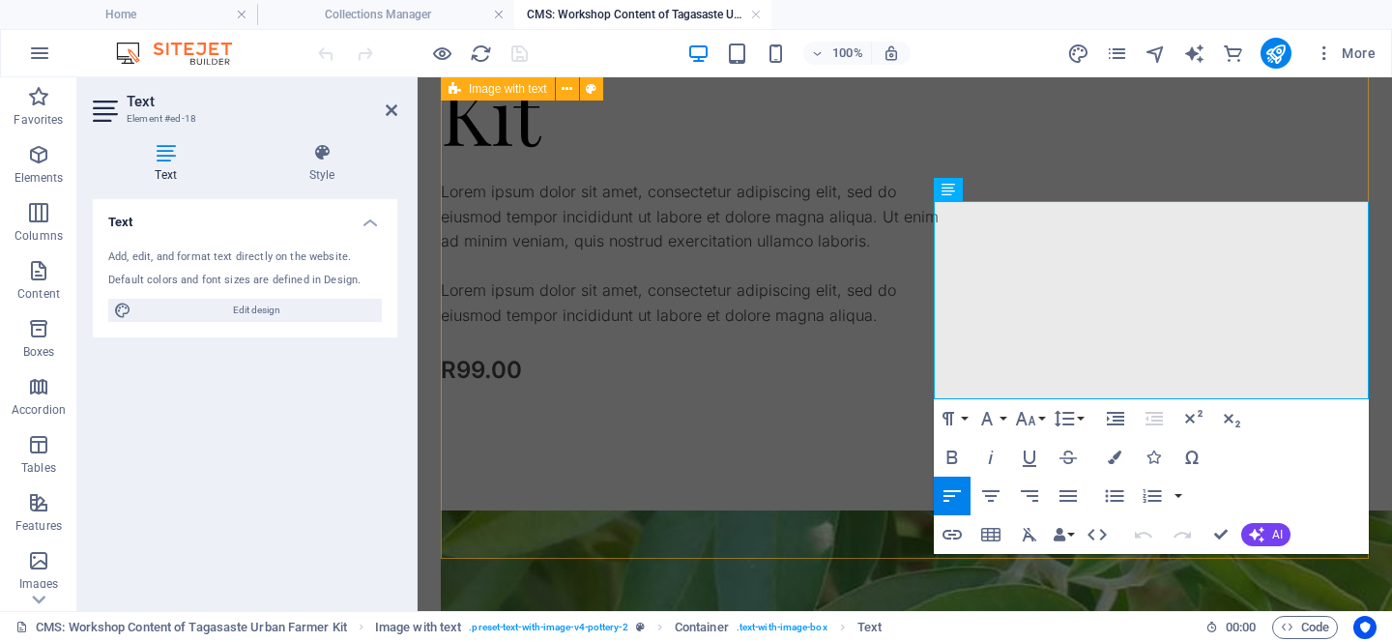
scroll to position [278, 0]
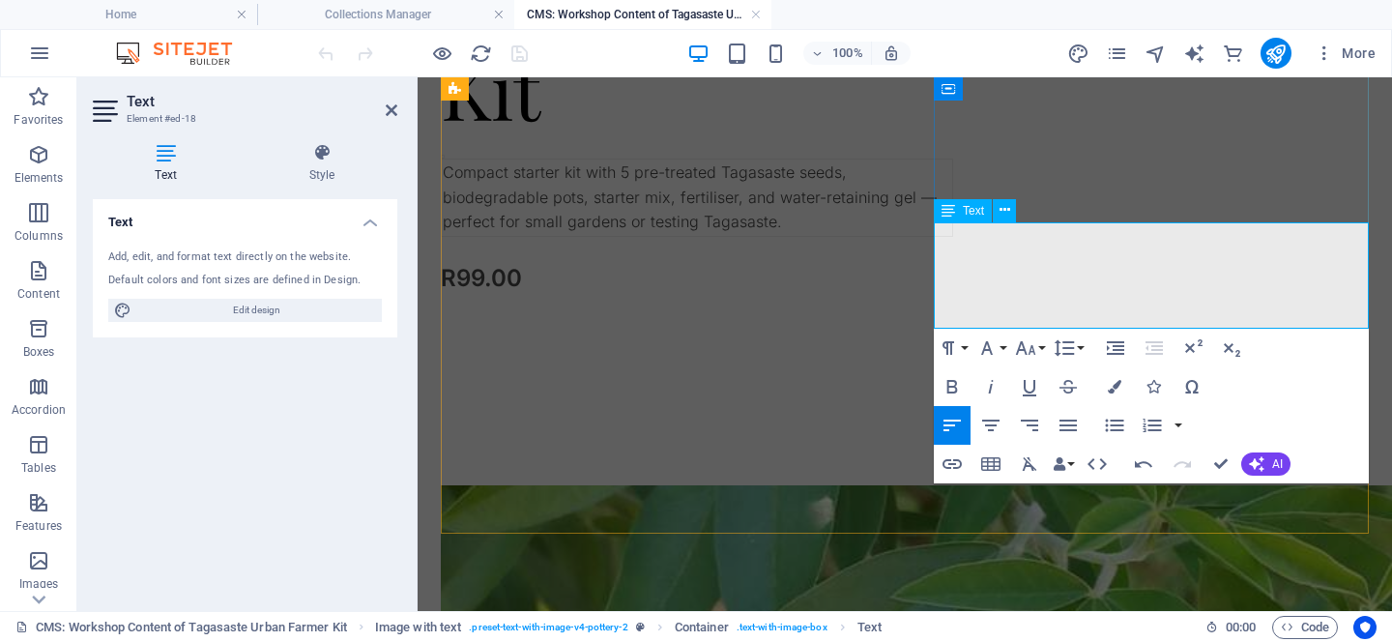
click at [953, 237] on td "Compact starter kit with 5 pre-treated Tagasaste seeds, biodegradable pots, sta…" at bounding box center [698, 198] width 512 height 77
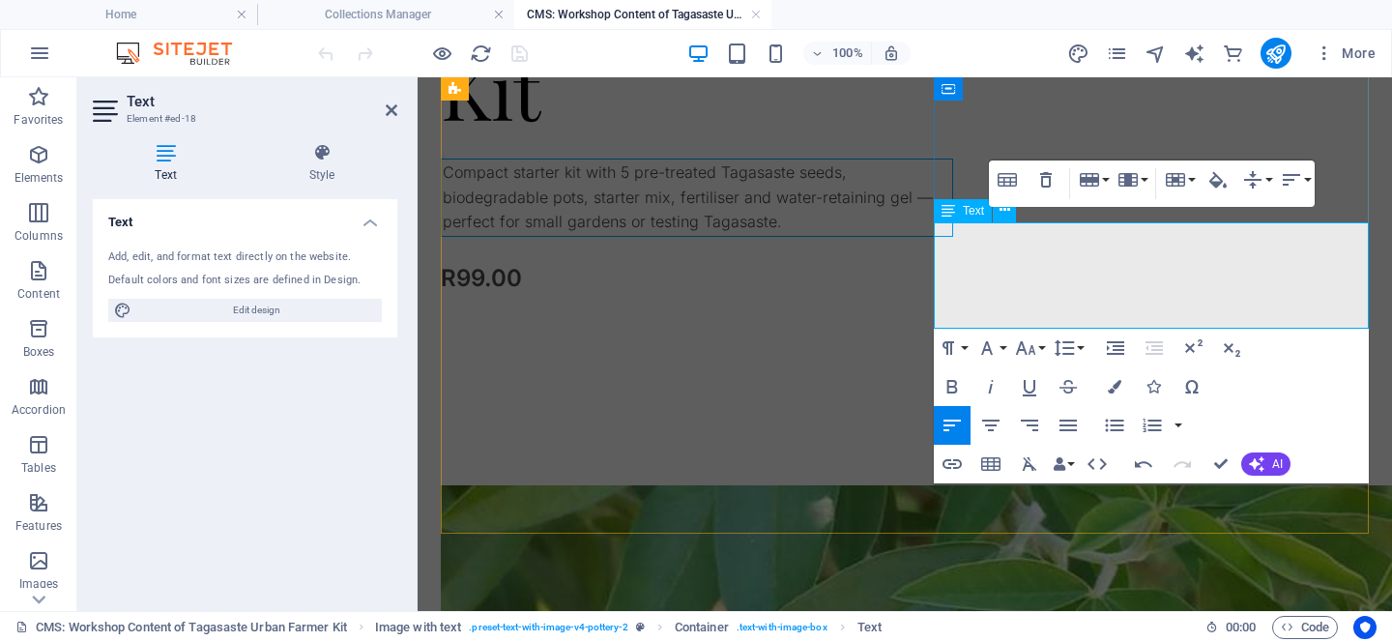
click at [953, 237] on td "Compact starter kit with 5 pre-treated Tagasaste seeds, biodegradable pots, sta…" at bounding box center [698, 198] width 512 height 77
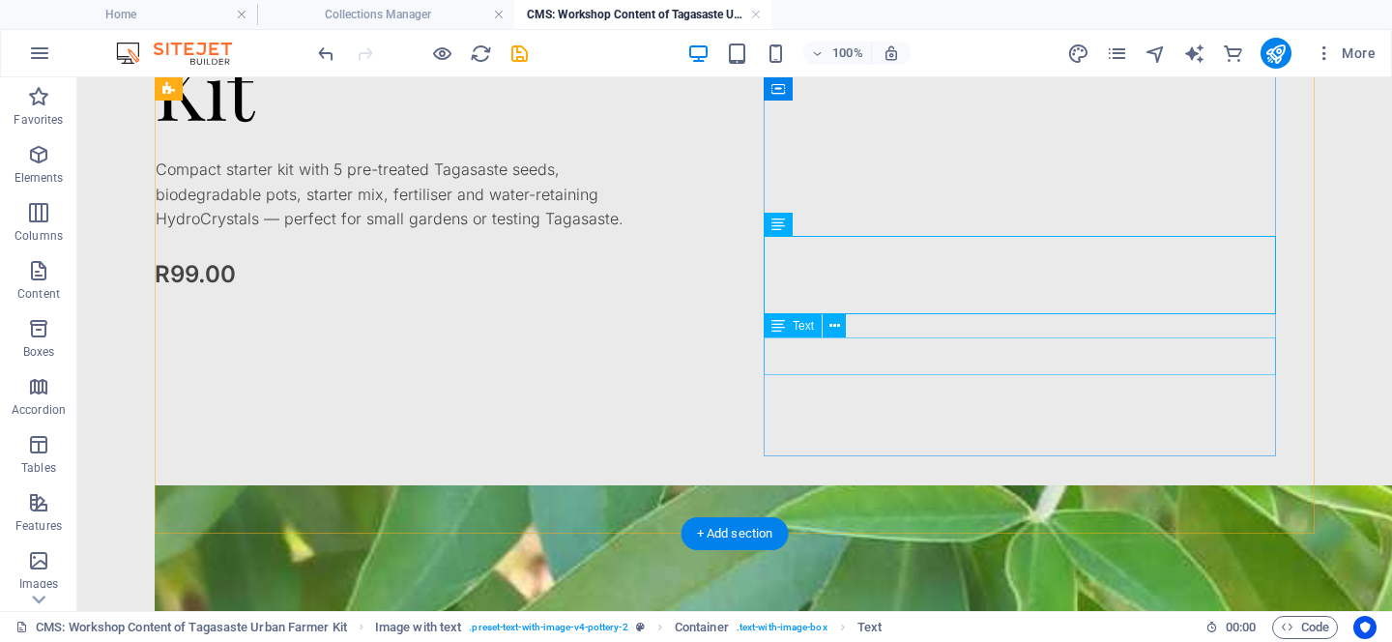
click at [667, 293] on div "R99.00" at bounding box center [411, 274] width 512 height 37
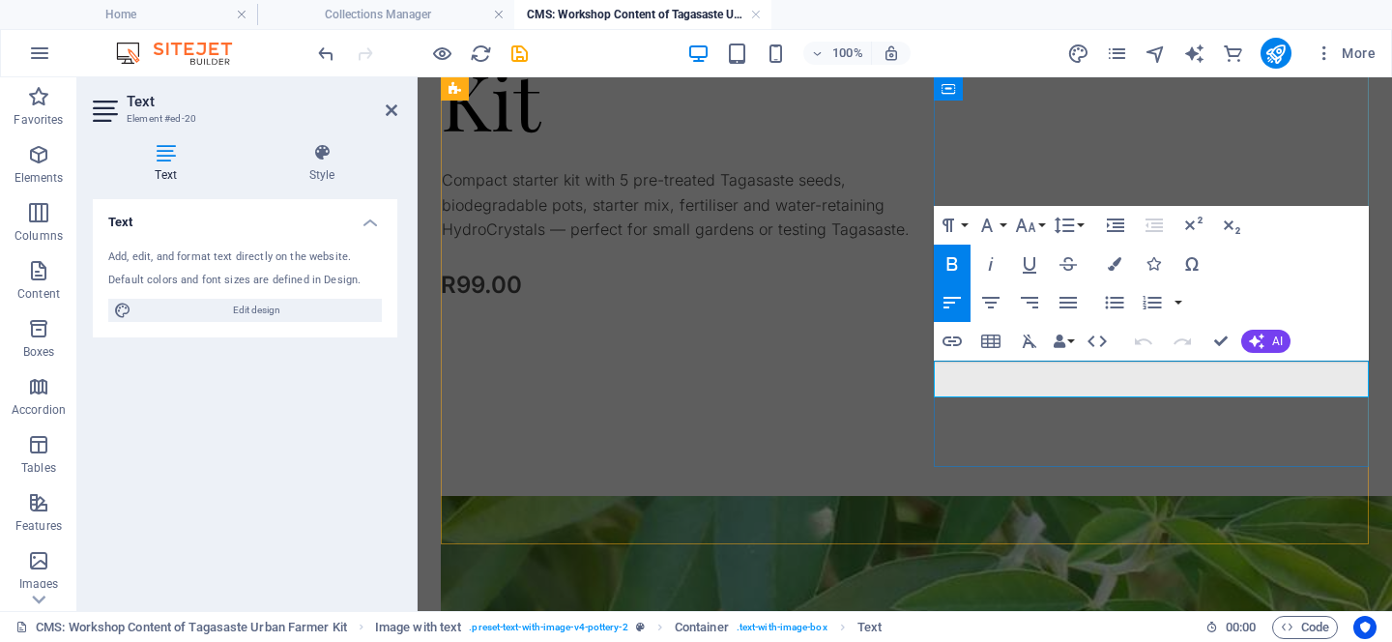
click at [522, 299] on span "R99.00" at bounding box center [481, 285] width 81 height 28
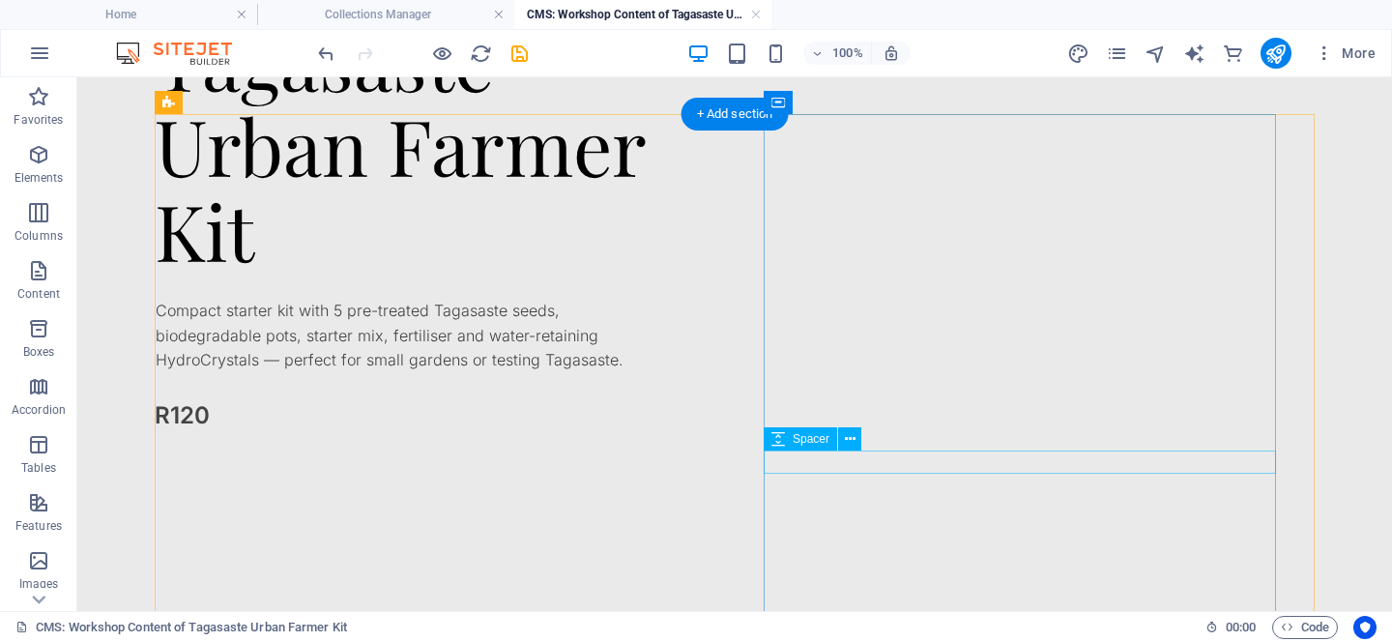
scroll to position [278, 0]
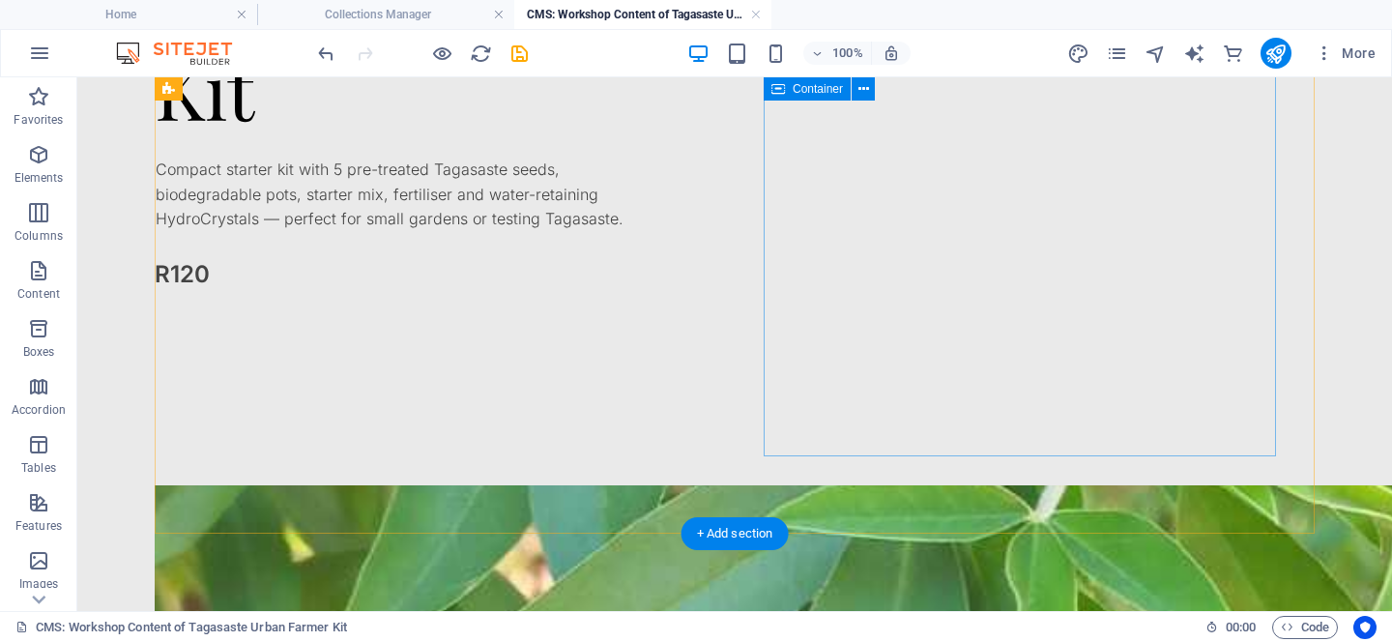
click at [667, 431] on div "Tagasaste Urban Farmer Kit Compact starter kit with 5 pre-treated Tagasaste see…" at bounding box center [411, 166] width 512 height 580
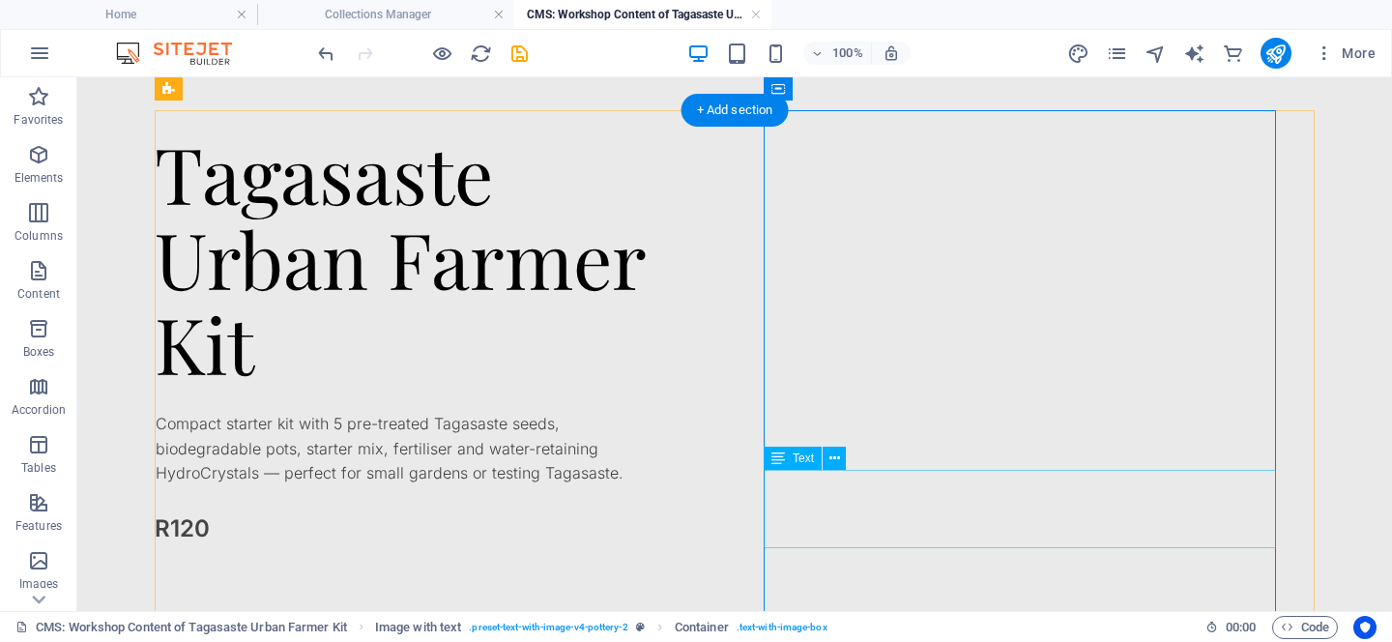
scroll to position [0, 0]
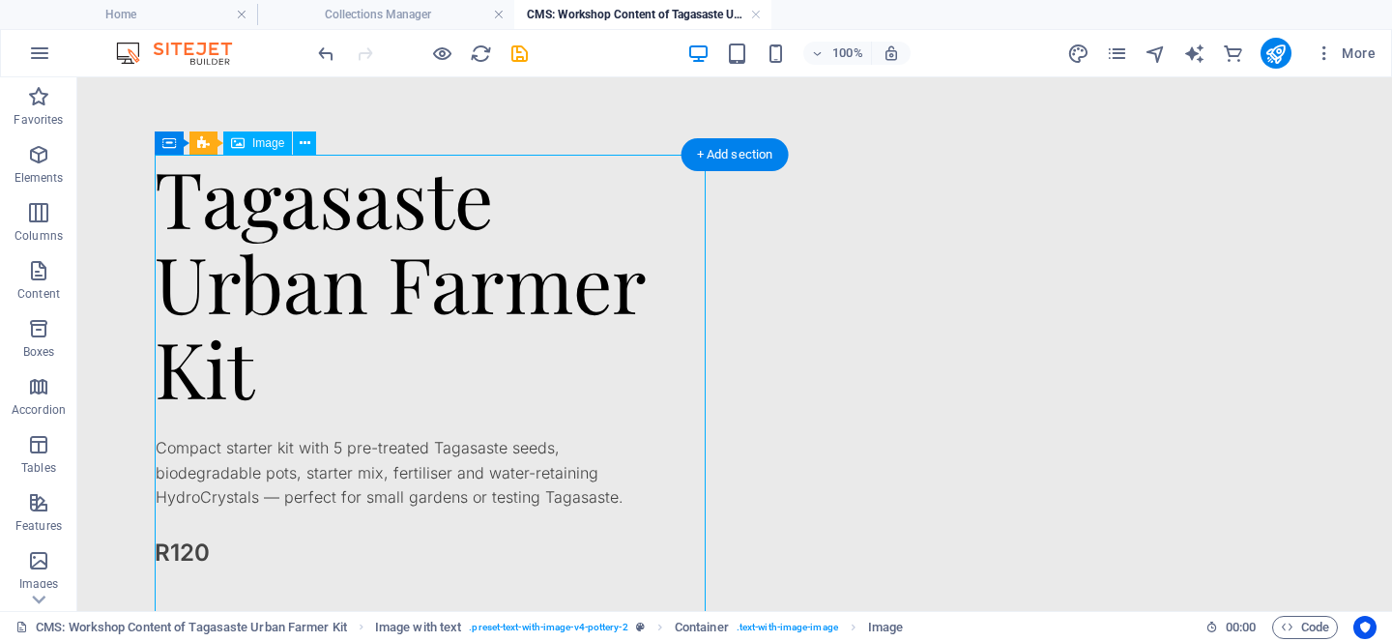
select select "vw"
select select "px"
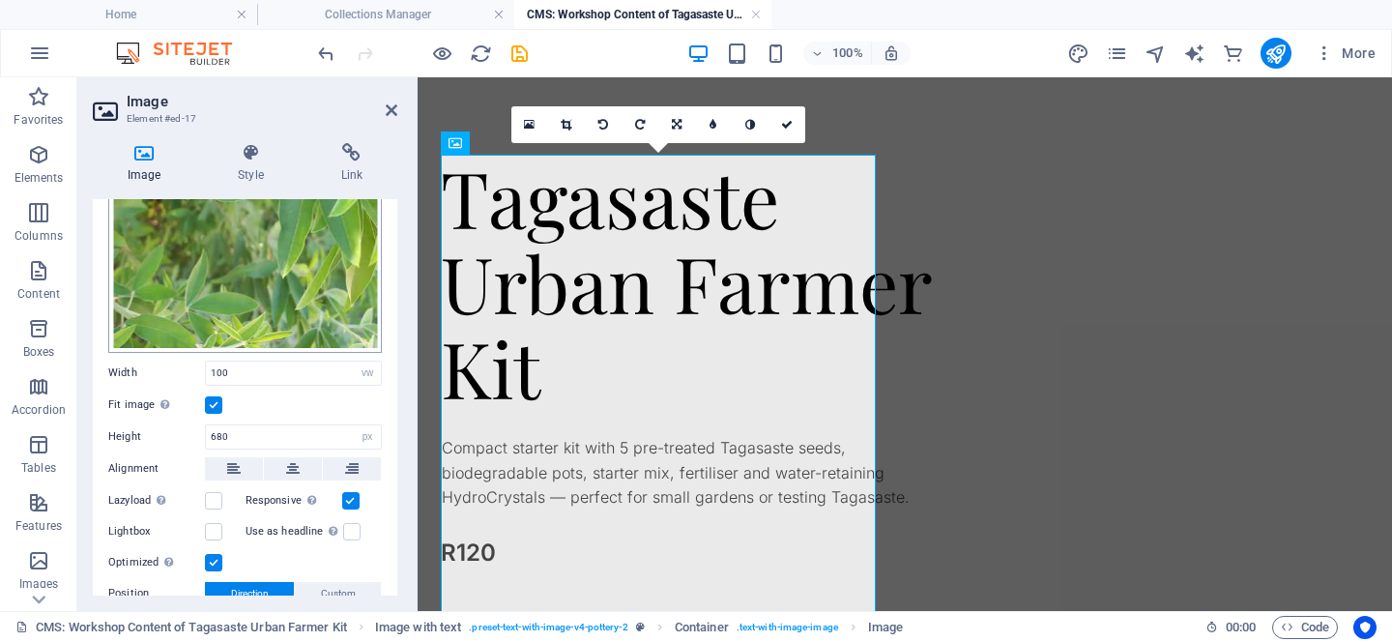
scroll to position [502, 0]
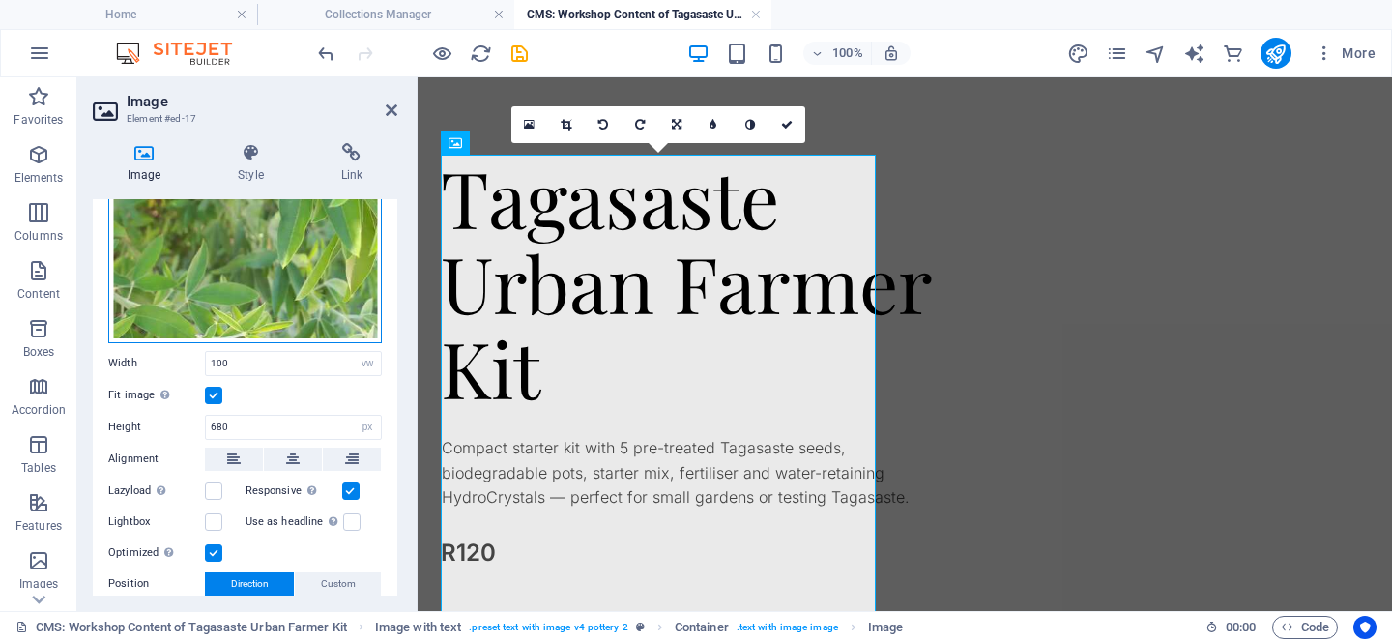
click at [261, 278] on div "Drag files here, click to choose files or select files from Files or our free s…" at bounding box center [245, 46] width 274 height 596
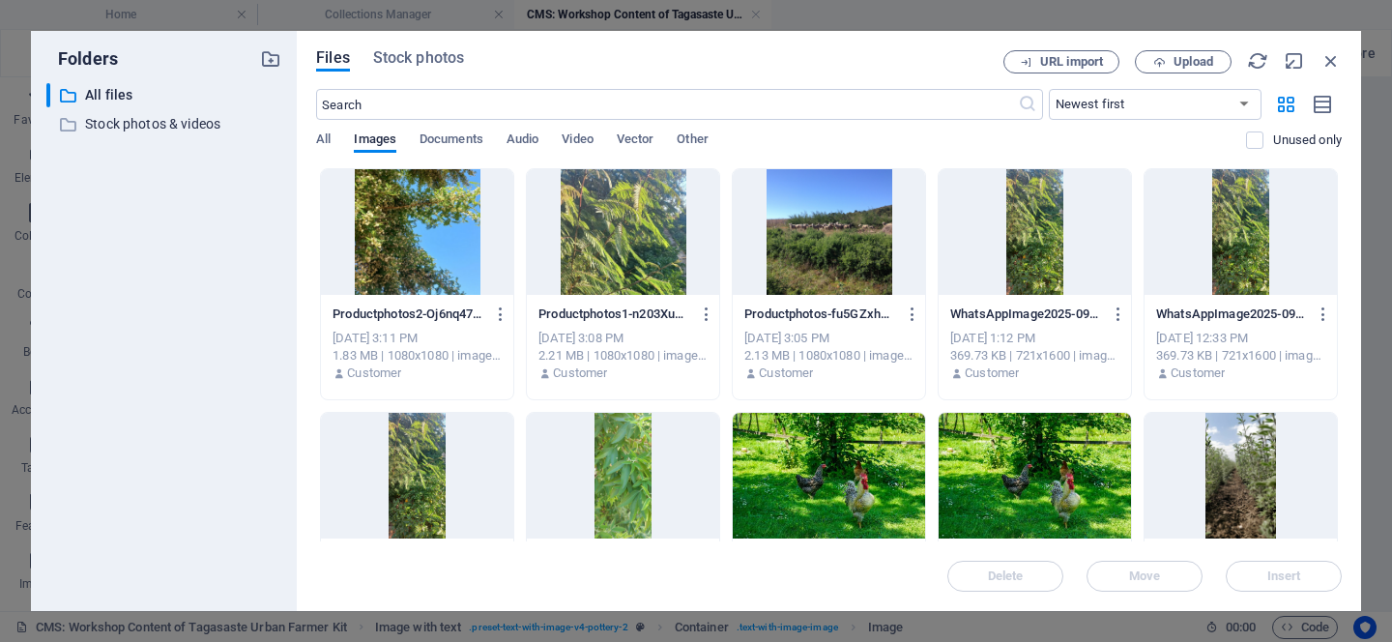
click at [843, 245] on div at bounding box center [829, 232] width 192 height 126
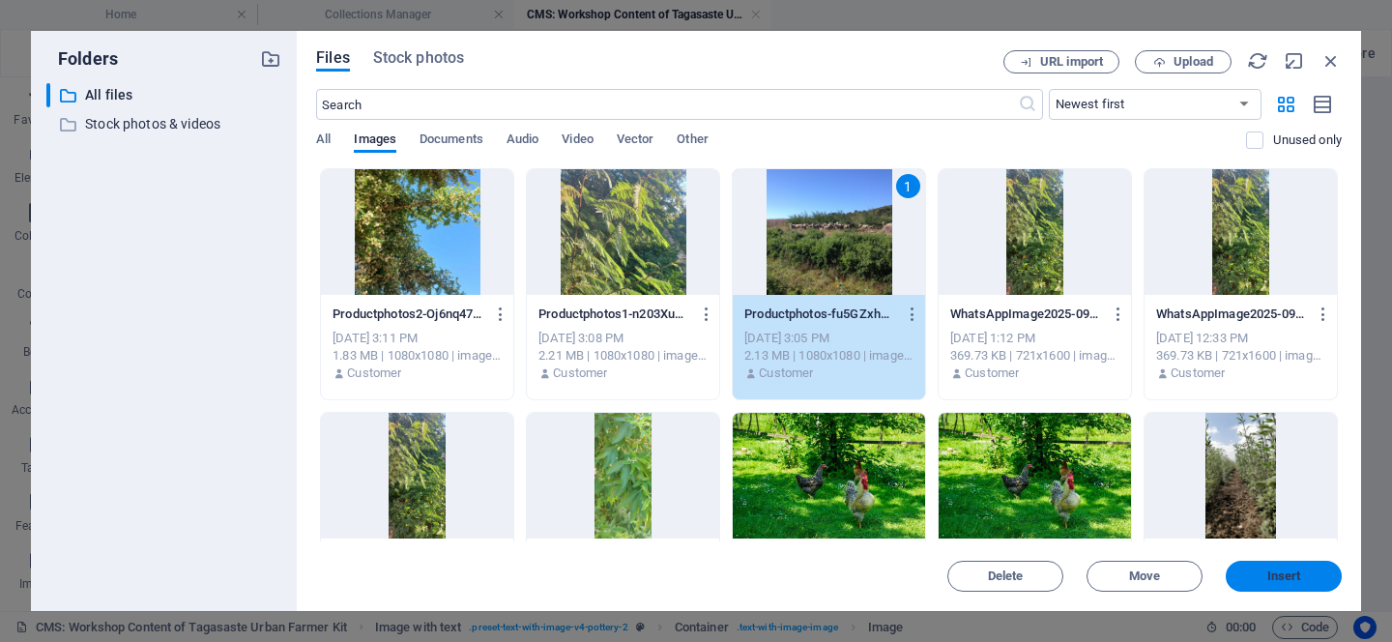
click at [1285, 563] on button "Insert" at bounding box center [1284, 576] width 116 height 31
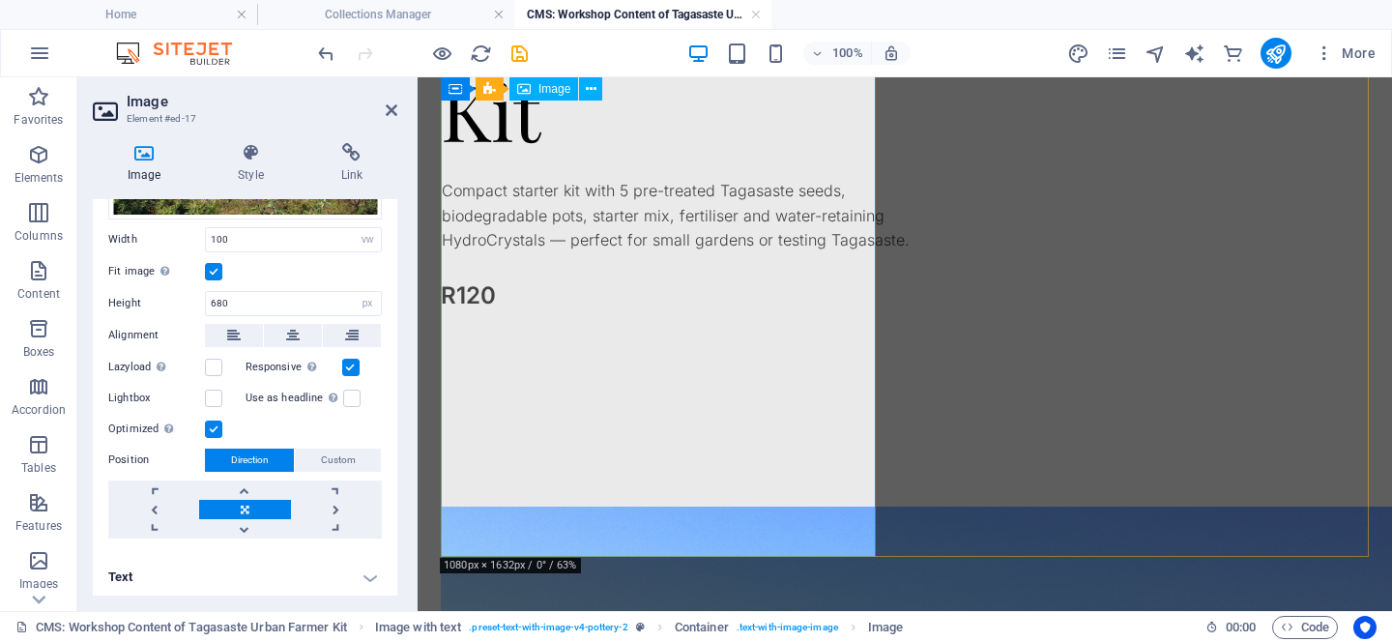
scroll to position [0, 0]
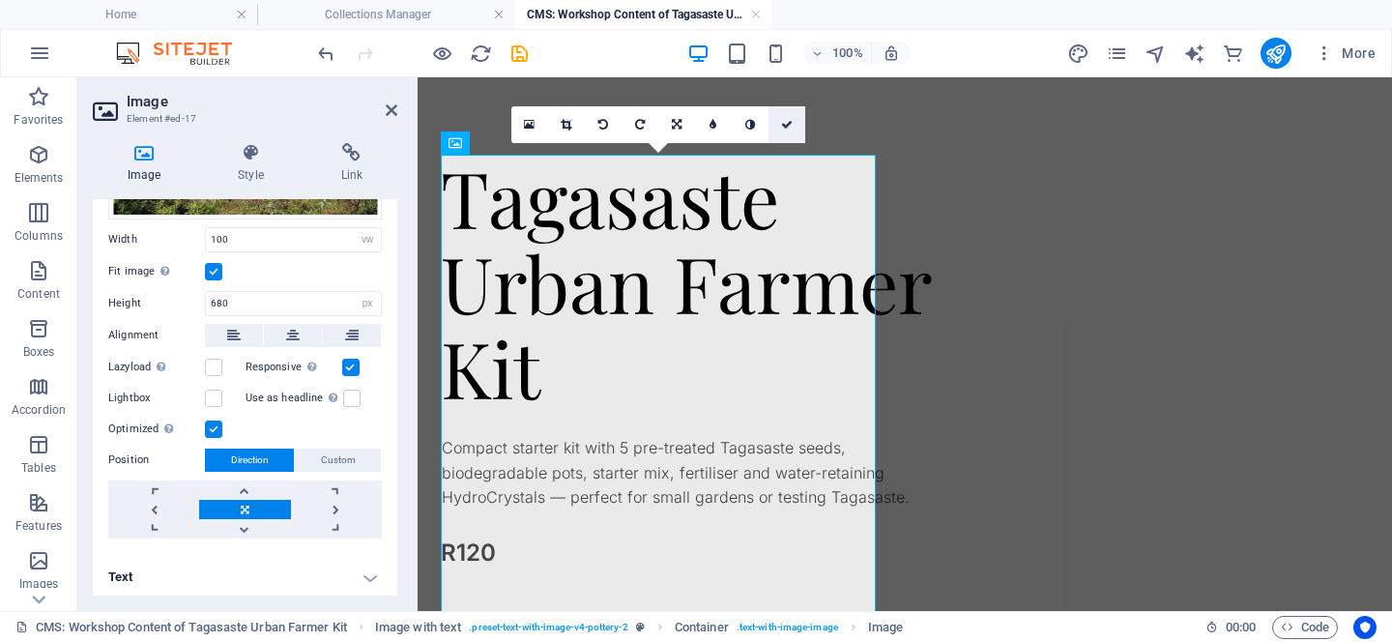
click at [797, 125] on link at bounding box center [787, 124] width 37 height 37
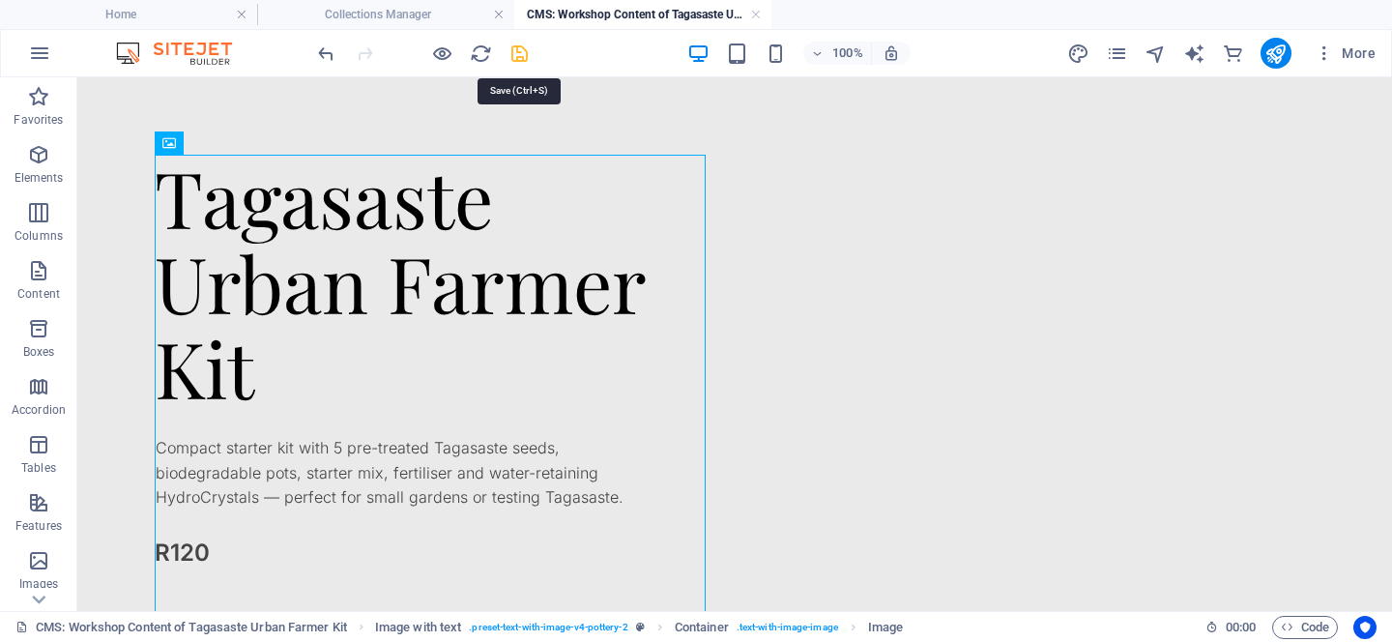
click at [524, 51] on icon "save" at bounding box center [520, 54] width 22 height 22
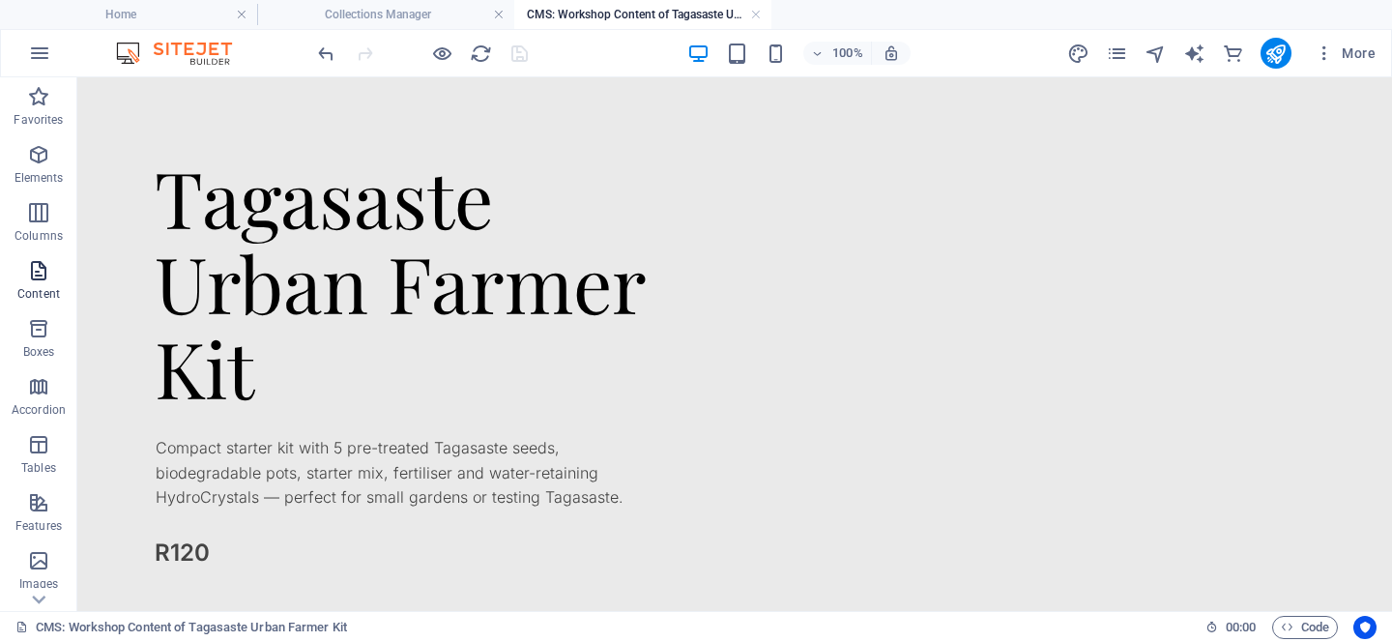
click at [43, 289] on p "Content" at bounding box center [38, 293] width 43 height 15
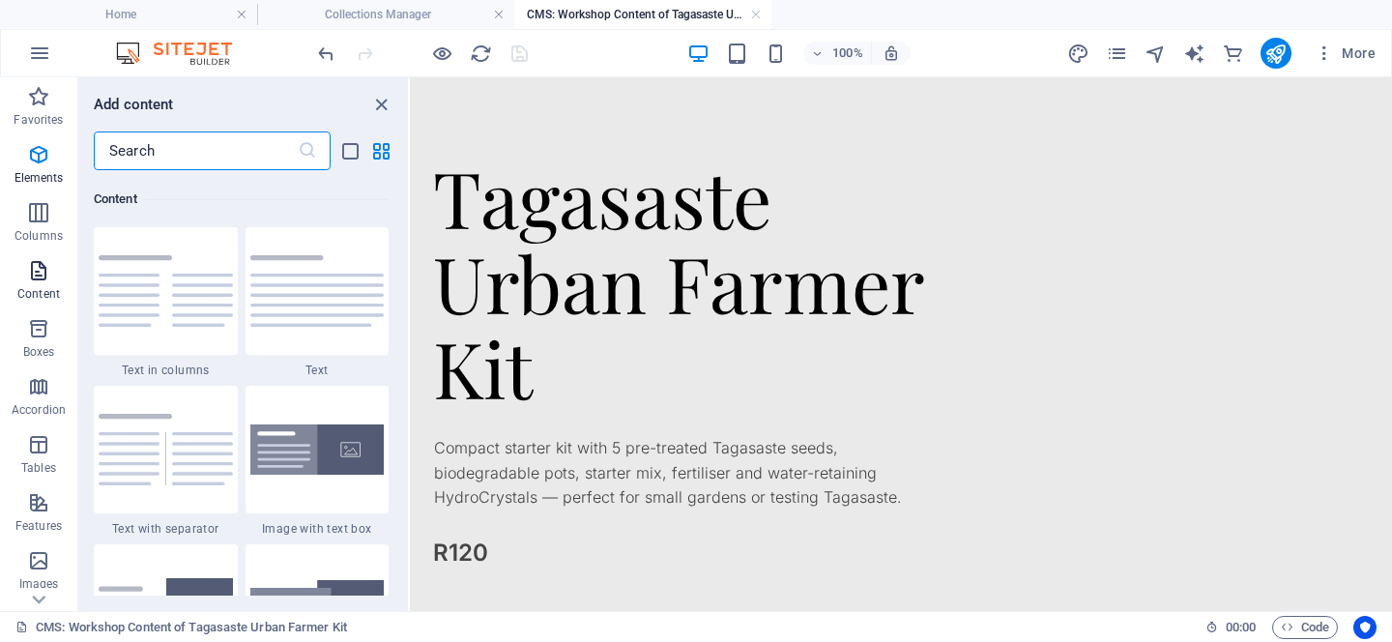
scroll to position [3383, 0]
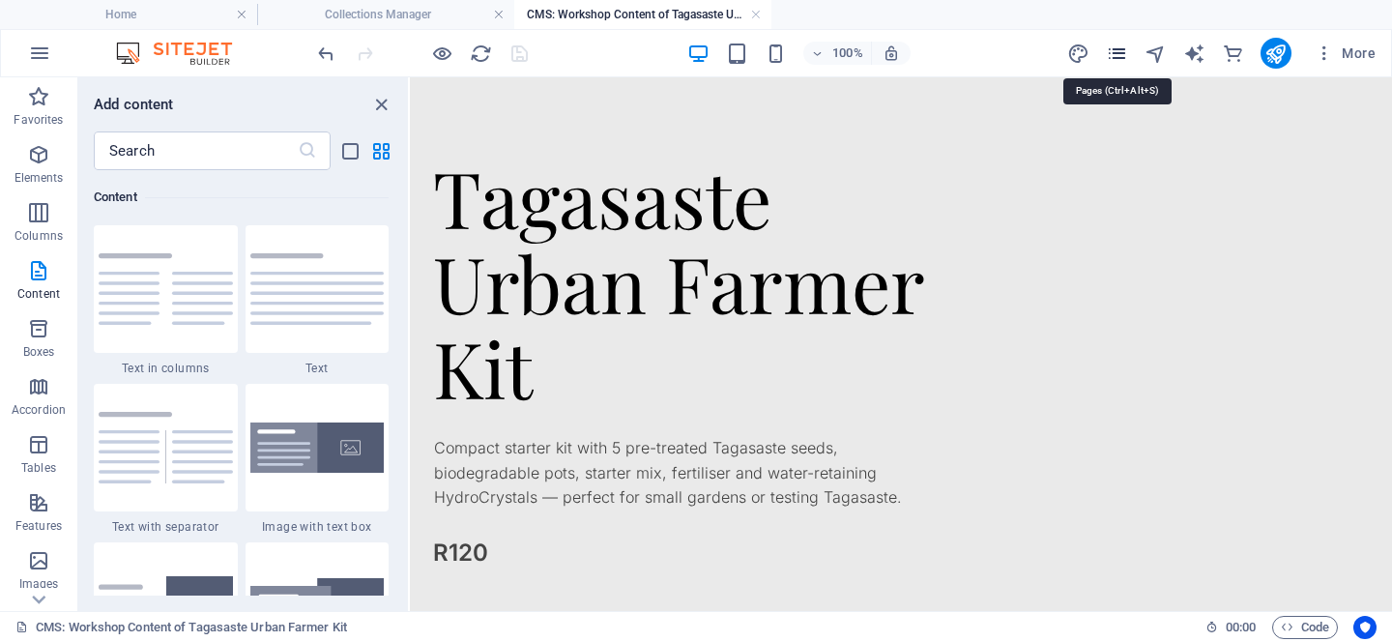
click at [1116, 54] on icon "pages" at bounding box center [1117, 54] width 22 height 22
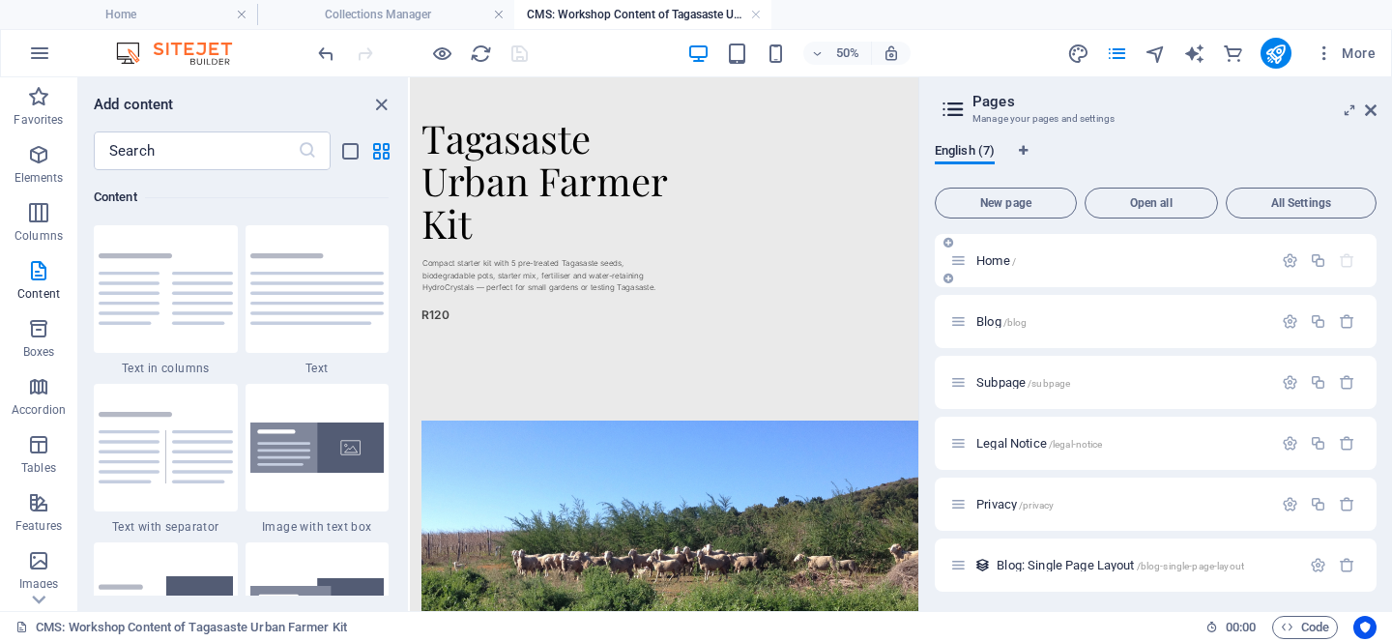
click at [1061, 243] on div "Home /" at bounding box center [1156, 260] width 442 height 53
click at [973, 255] on div "Home /" at bounding box center [1122, 260] width 302 height 13
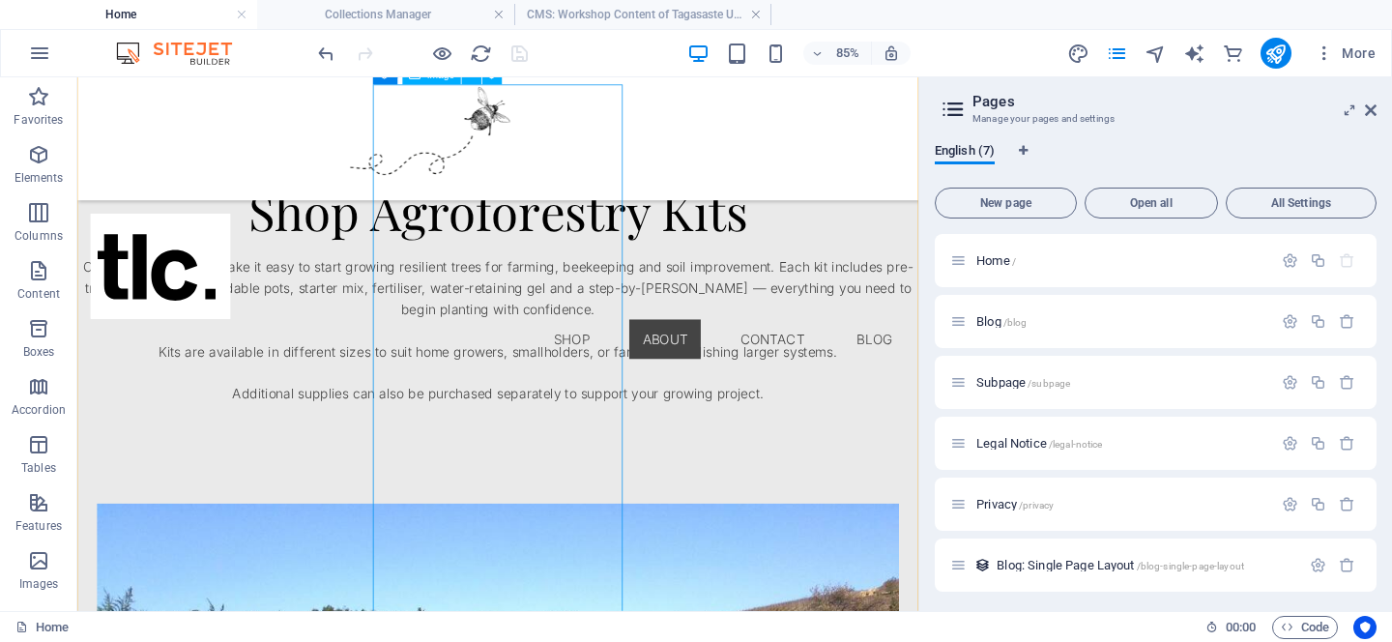
scroll to position [1664, 0]
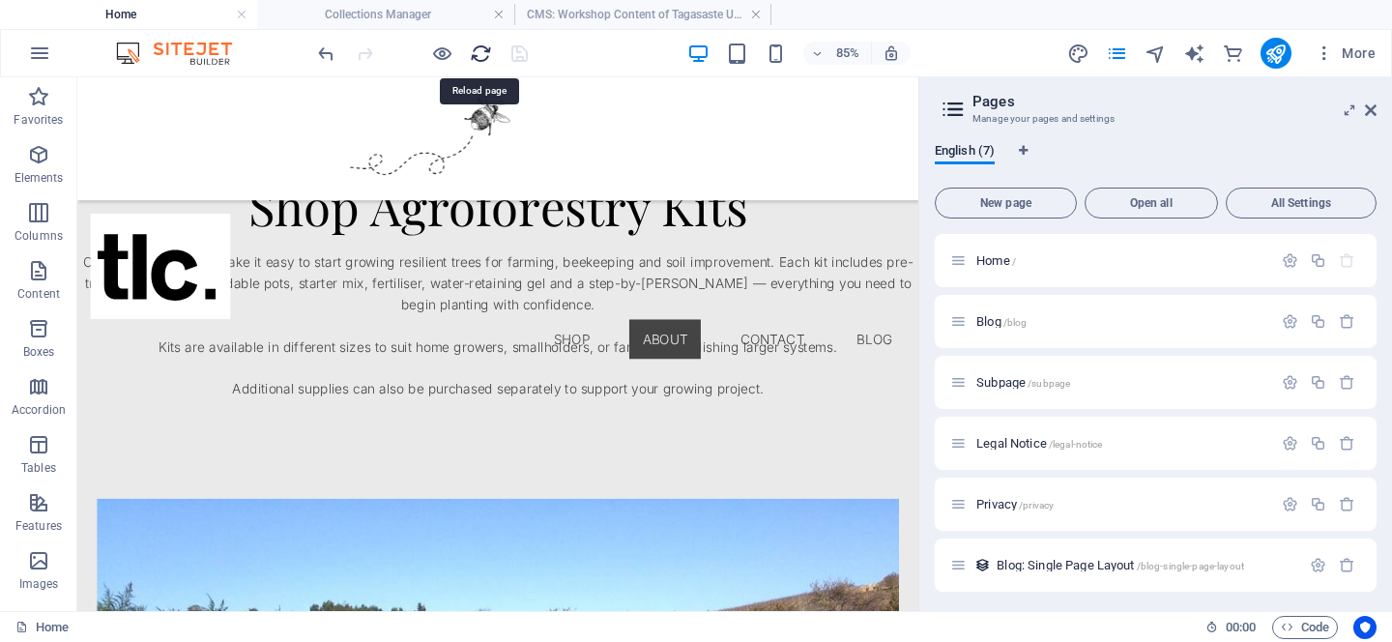
click at [482, 45] on icon "reload" at bounding box center [481, 54] width 22 height 22
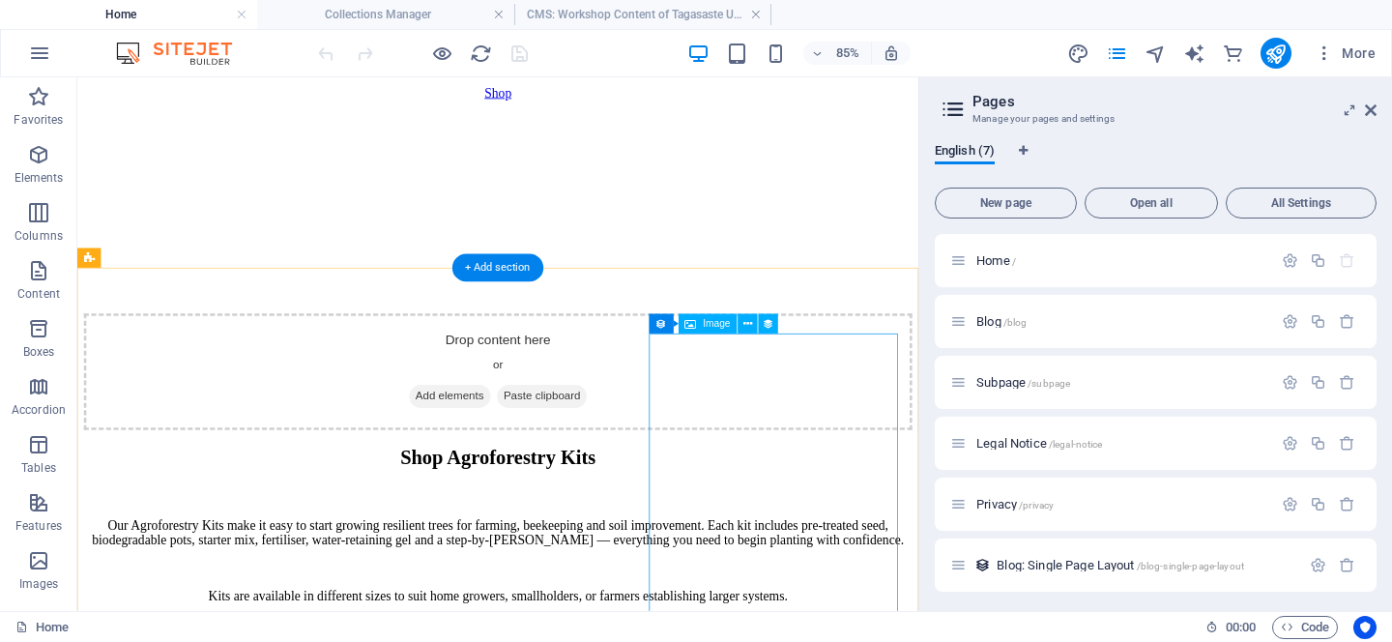
scroll to position [1366, 0]
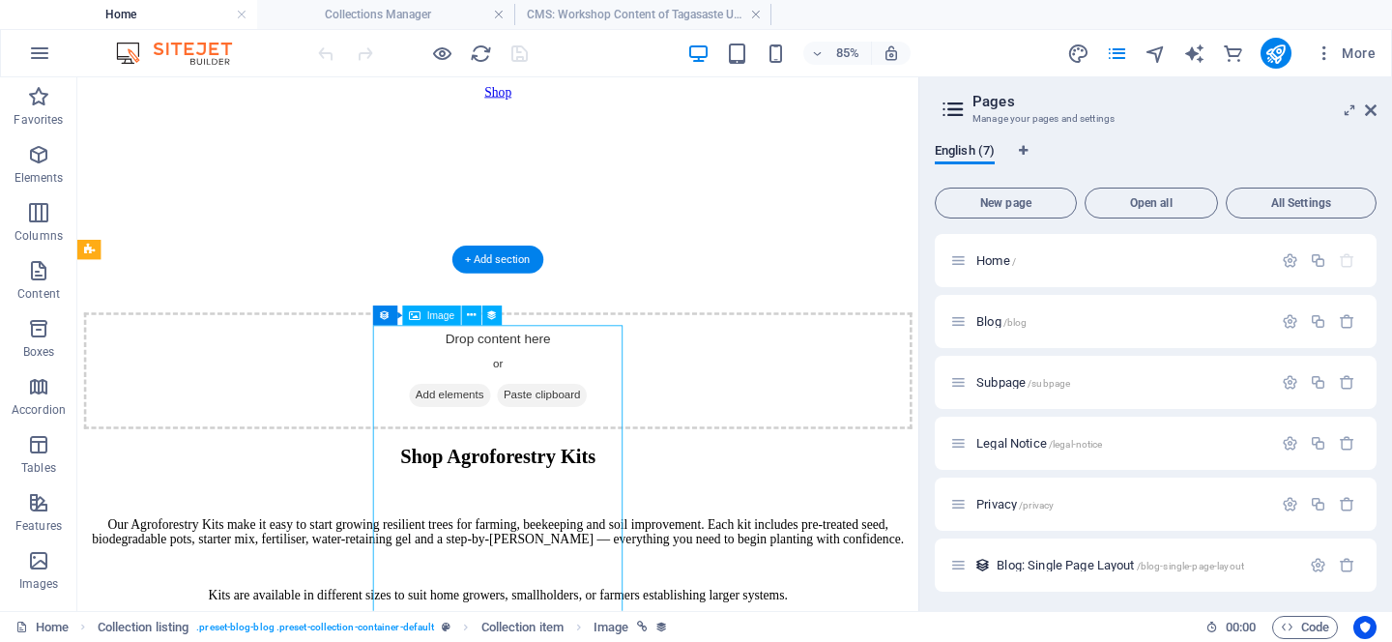
select select "workshop-image"
select select "%"
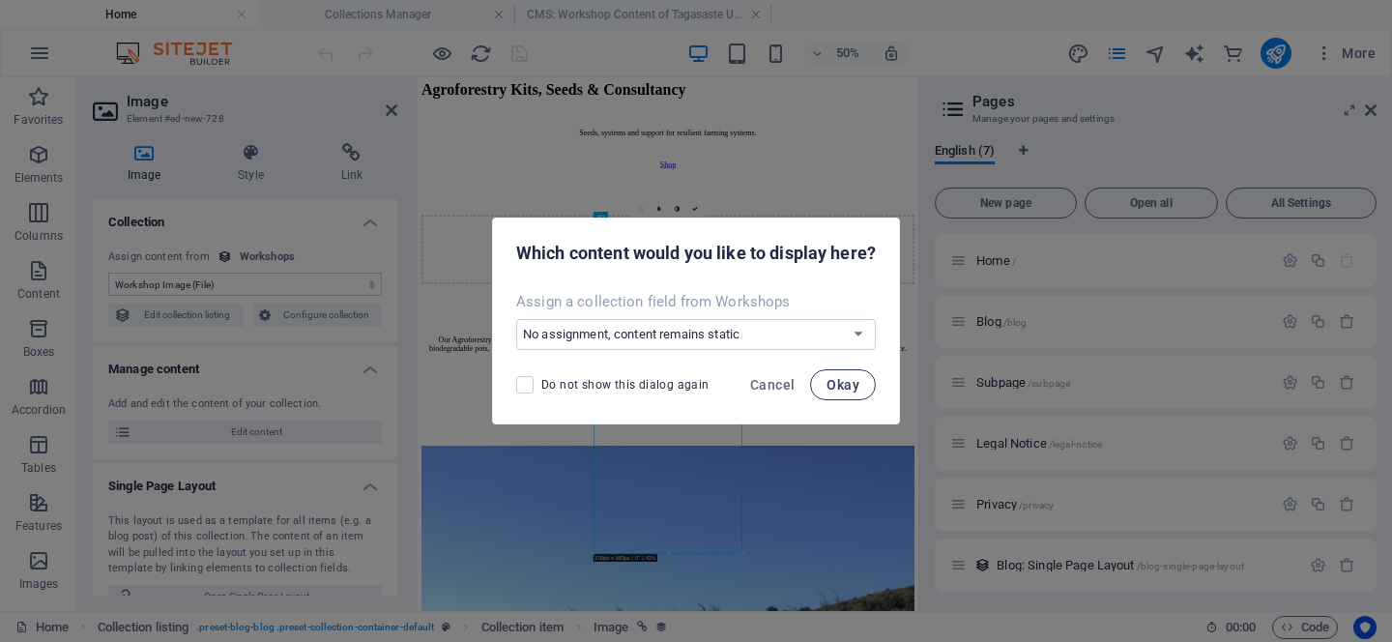
click at [847, 380] on span "Okay" at bounding box center [843, 384] width 33 height 15
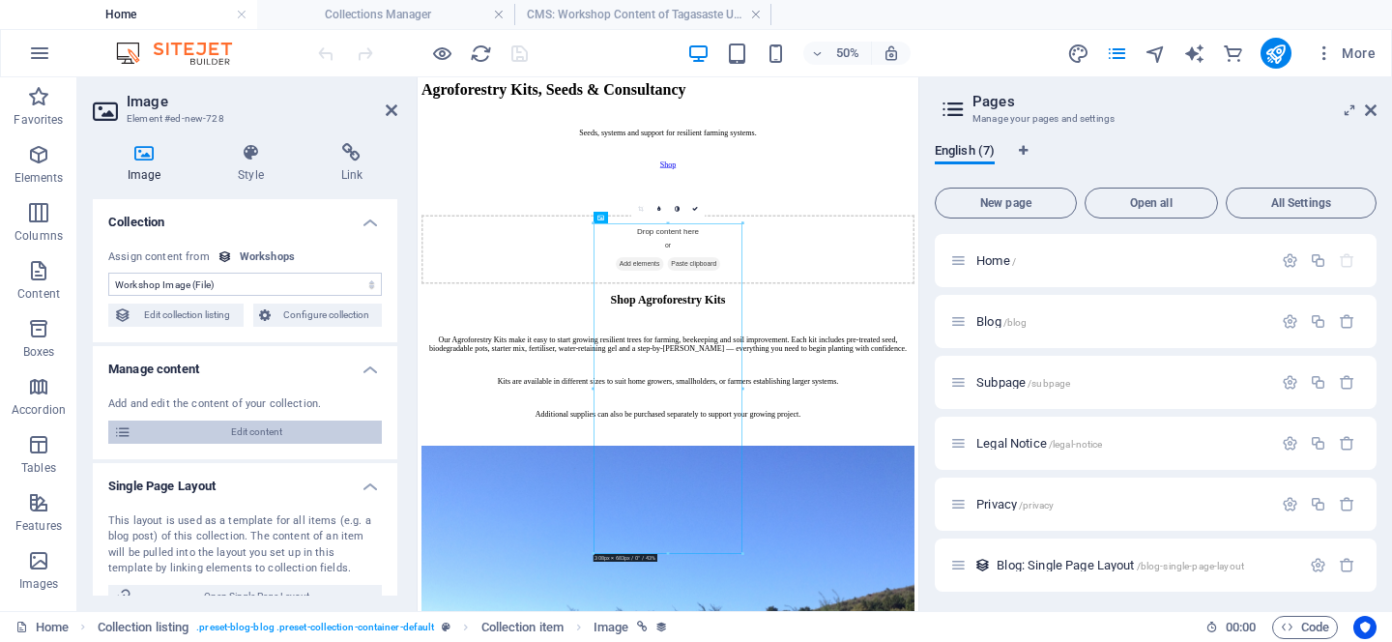
click at [197, 425] on span "Edit content" at bounding box center [256, 432] width 239 height 23
type input "Pink Globe Leucaena Urban Farmer Kit"
type input "pink-globe-leucaena-urban-farmer-kit"
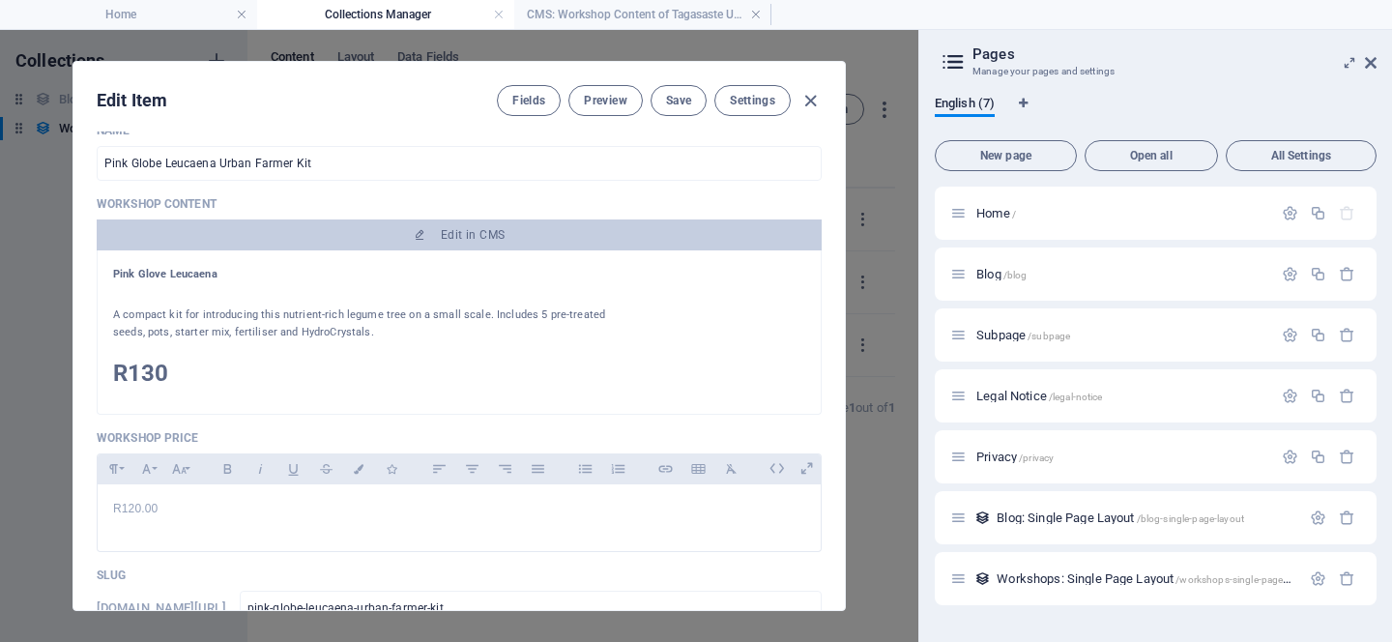
scroll to position [394, 0]
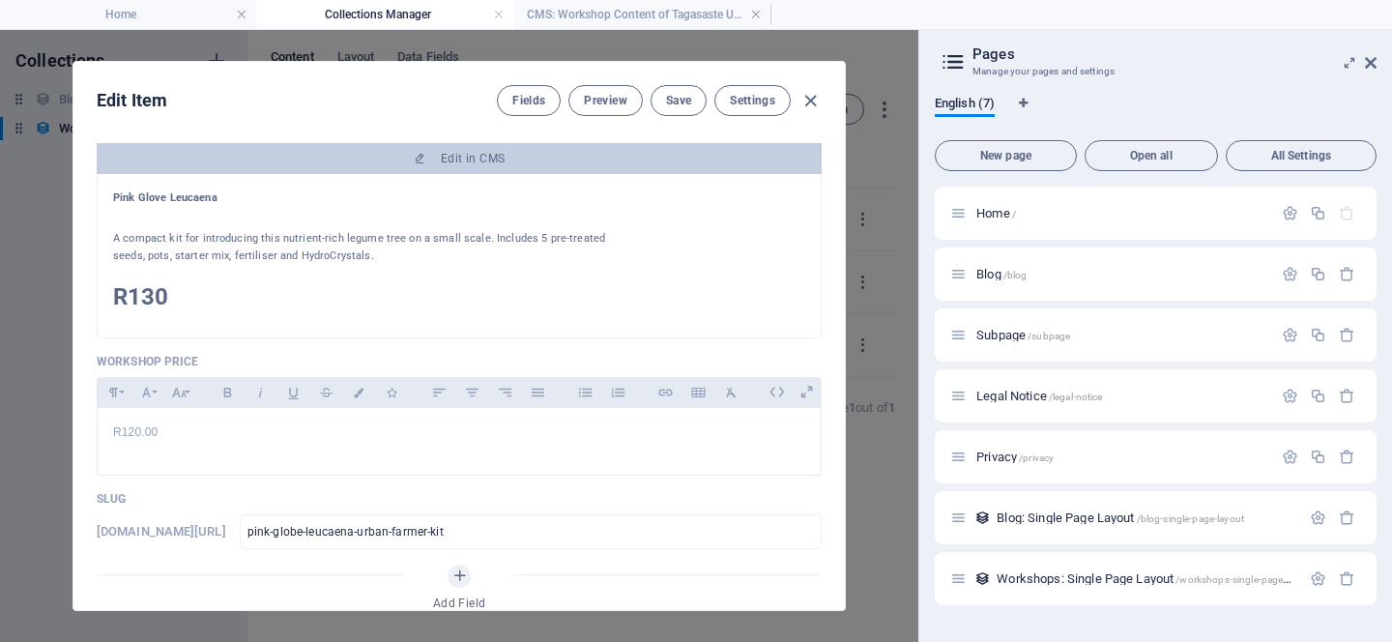
click at [210, 195] on h1 "Pink Glove Leucaena" at bounding box center [369, 198] width 512 height 17
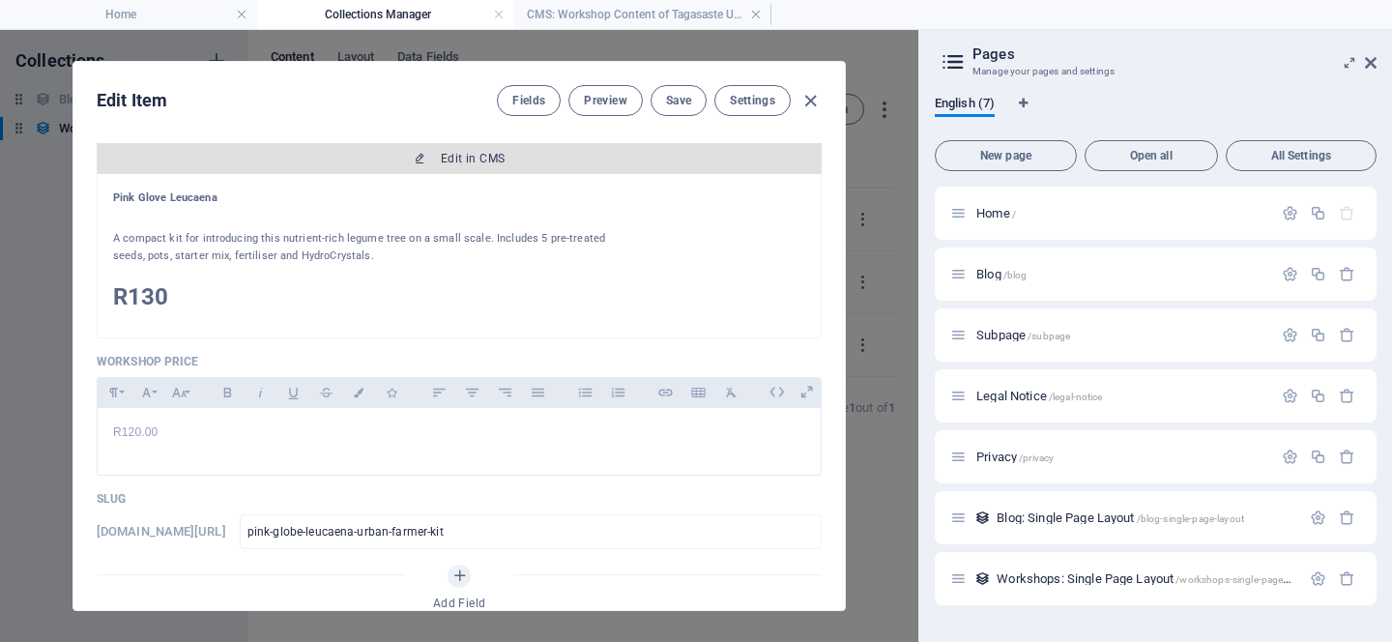
click at [468, 156] on span "Edit in CMS" at bounding box center [473, 158] width 64 height 15
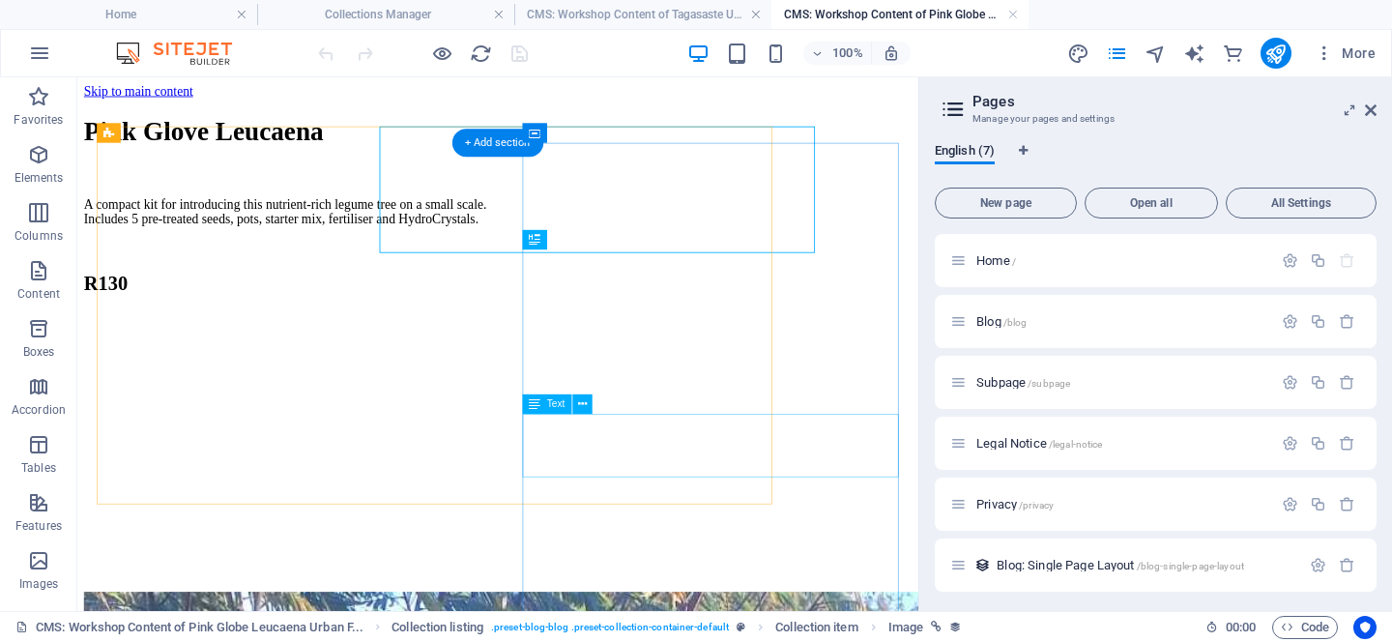
scroll to position [0, 0]
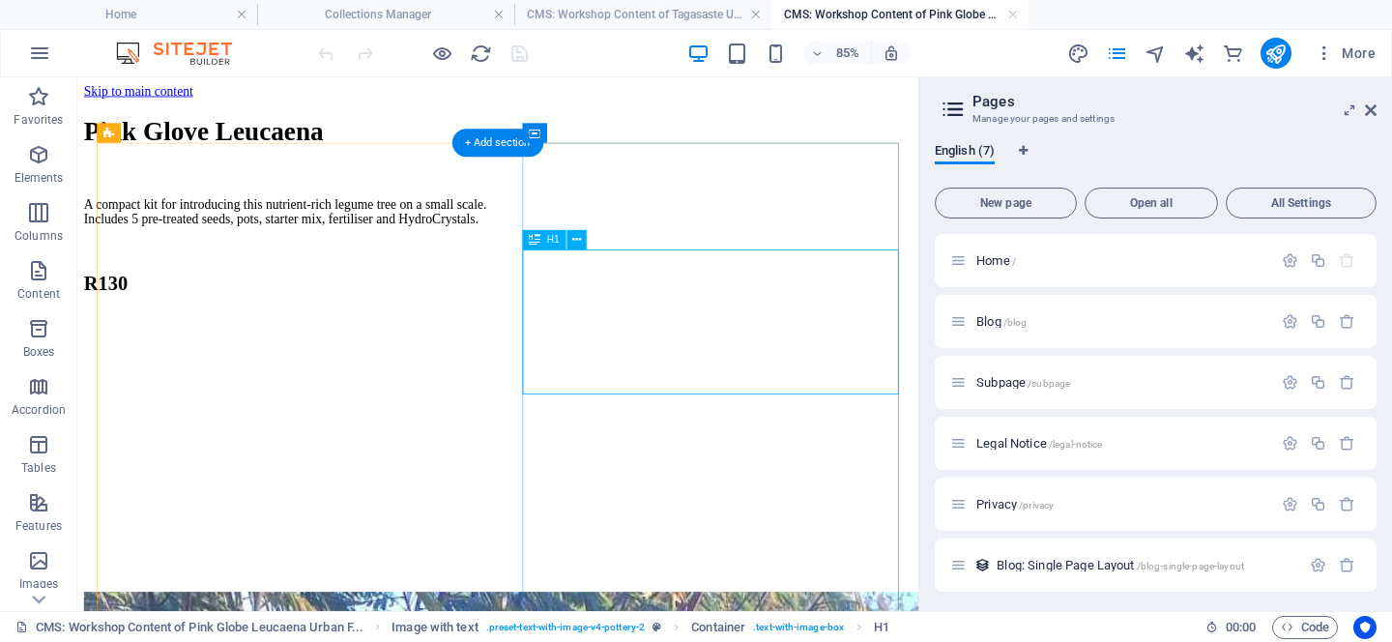
click at [598, 159] on div "Pink Glove Leucaena" at bounding box center [341, 141] width 512 height 36
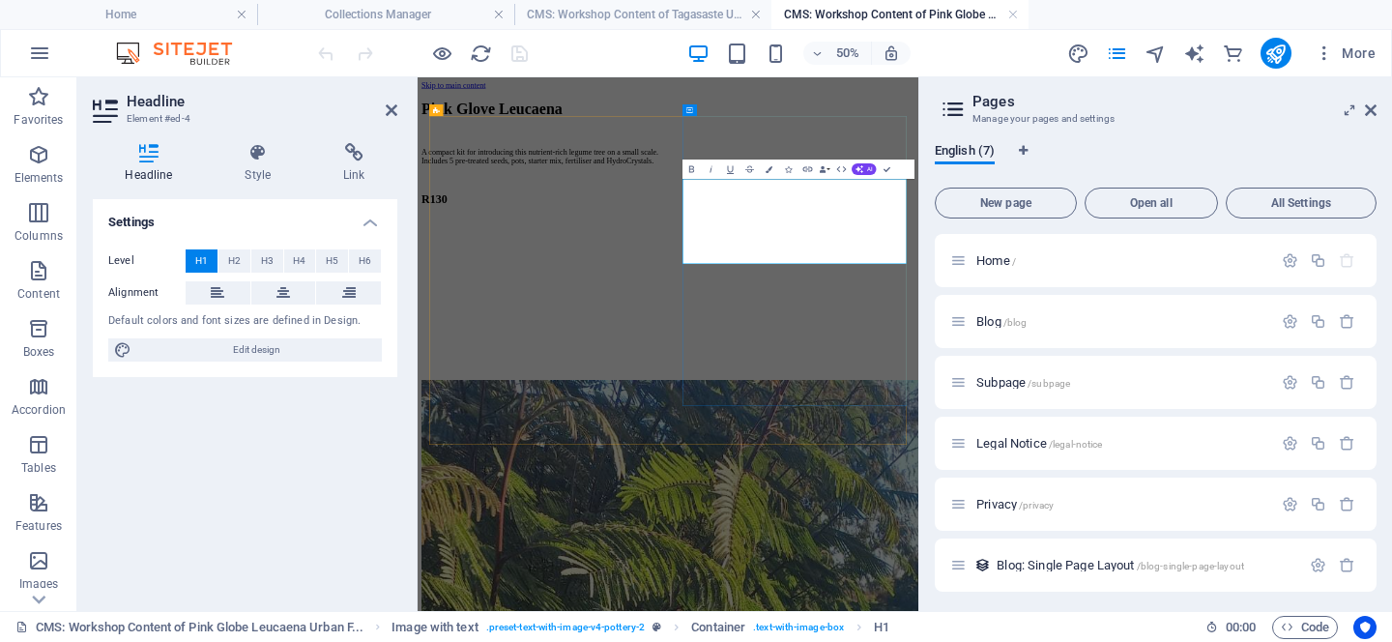
click at [938, 159] on h1 "Pink Glove Leucaena" at bounding box center [681, 141] width 512 height 36
drag, startPoint x: 1346, startPoint y: 336, endPoint x: 914, endPoint y: 324, distance: 432.4
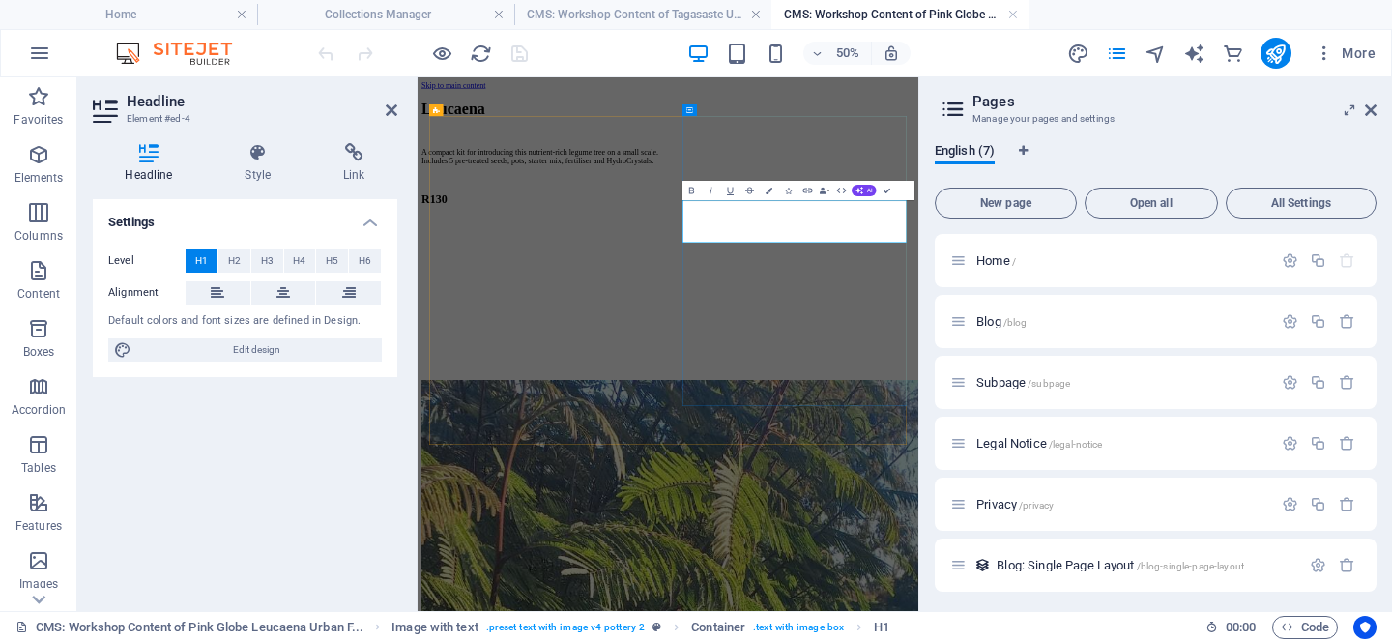
click at [938, 159] on h1 "Leucaena" at bounding box center [681, 141] width 512 height 36
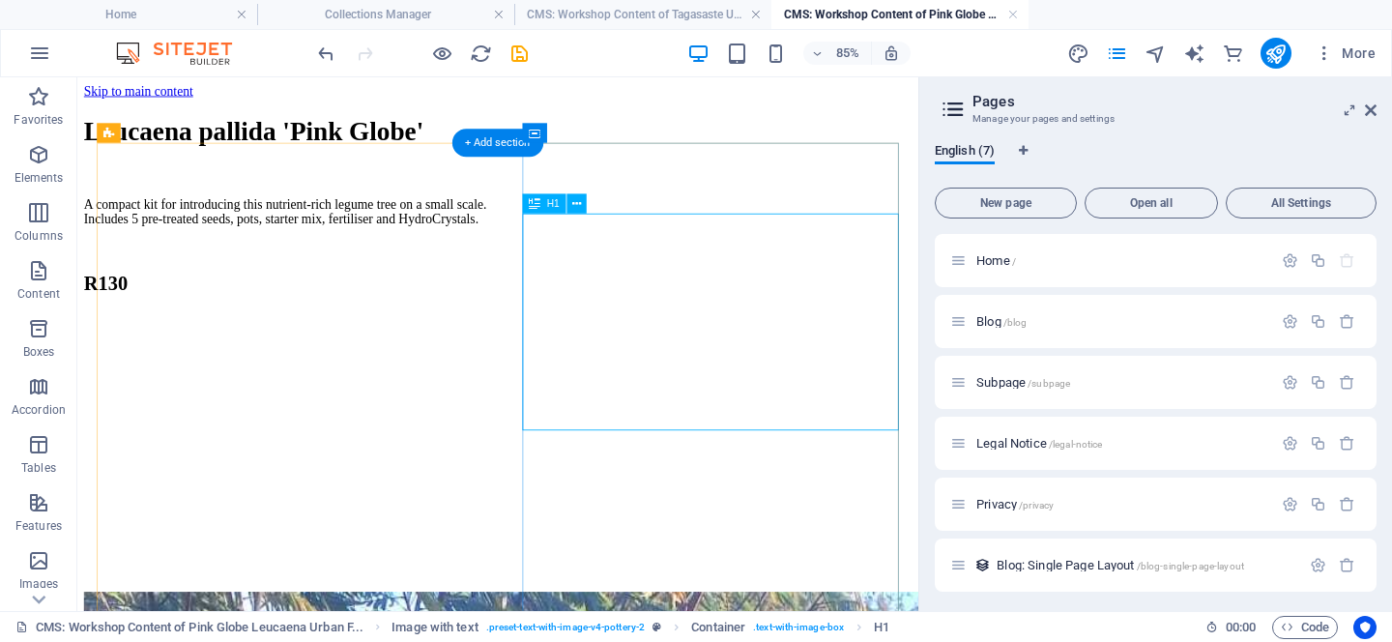
click at [598, 159] on div "Leucaena pallida 'Pink Globe'" at bounding box center [341, 141] width 512 height 36
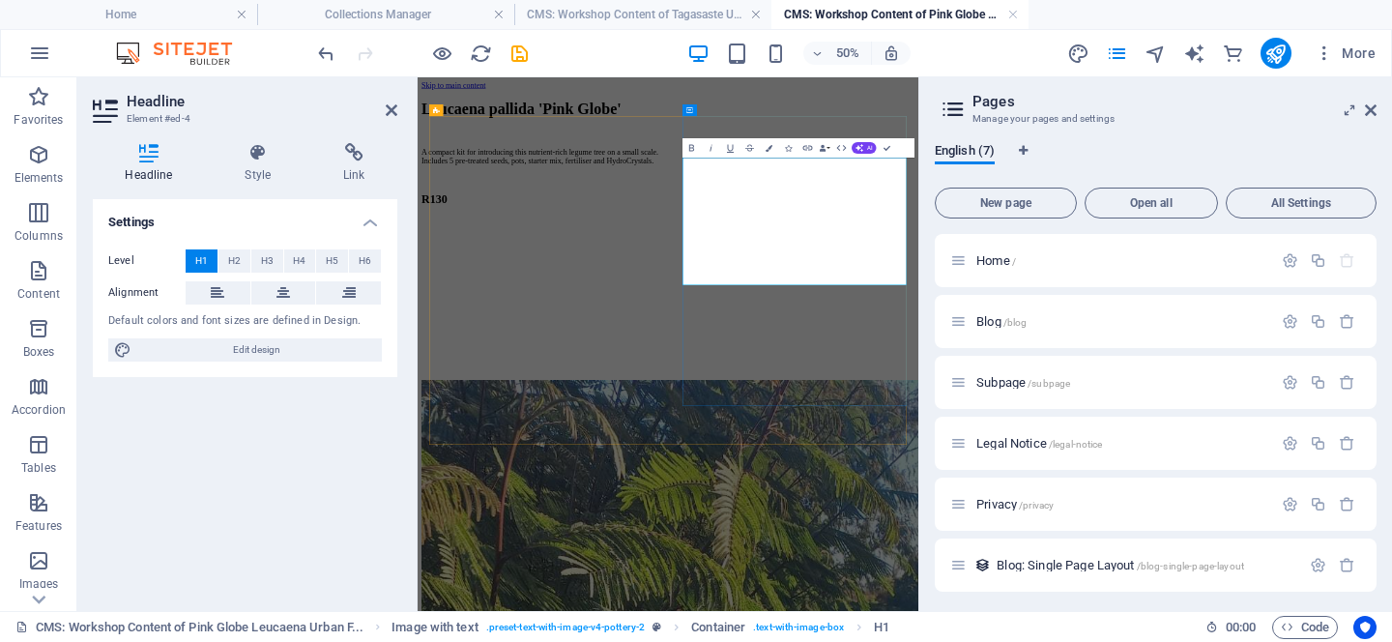
click at [938, 159] on h1 "Leucaena pallida 'Pink Globe'" at bounding box center [681, 141] width 512 height 36
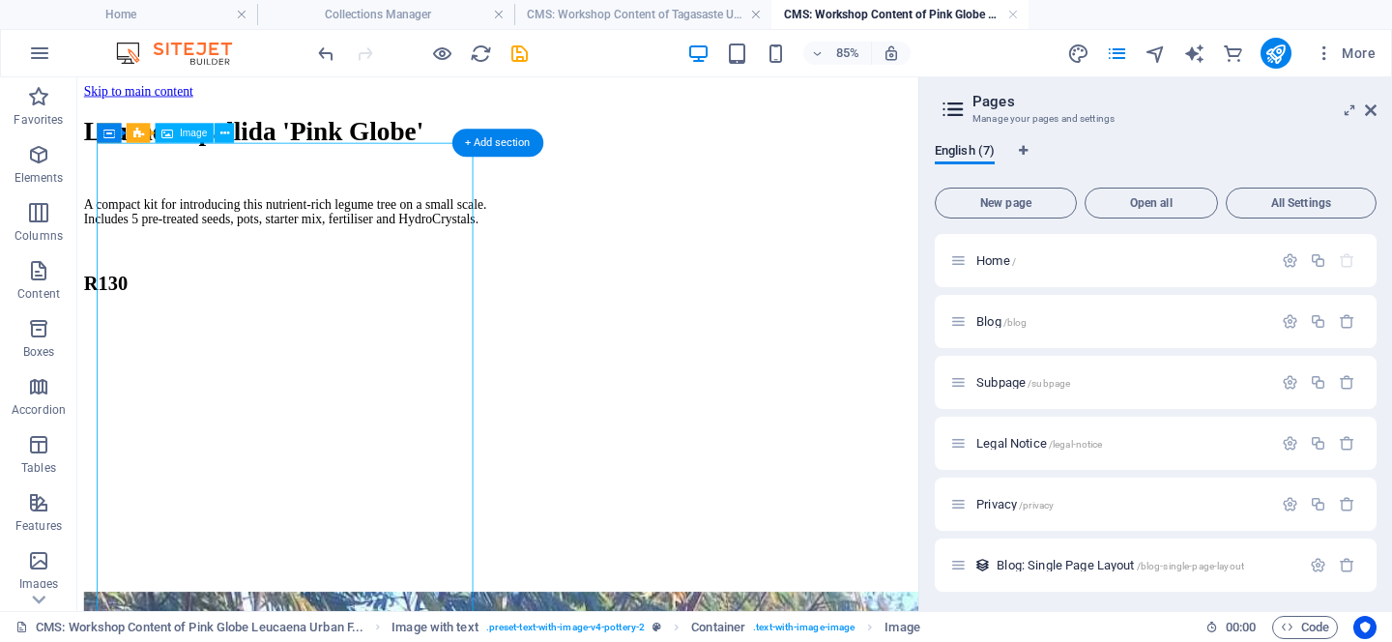
select select "vw"
select select "px"
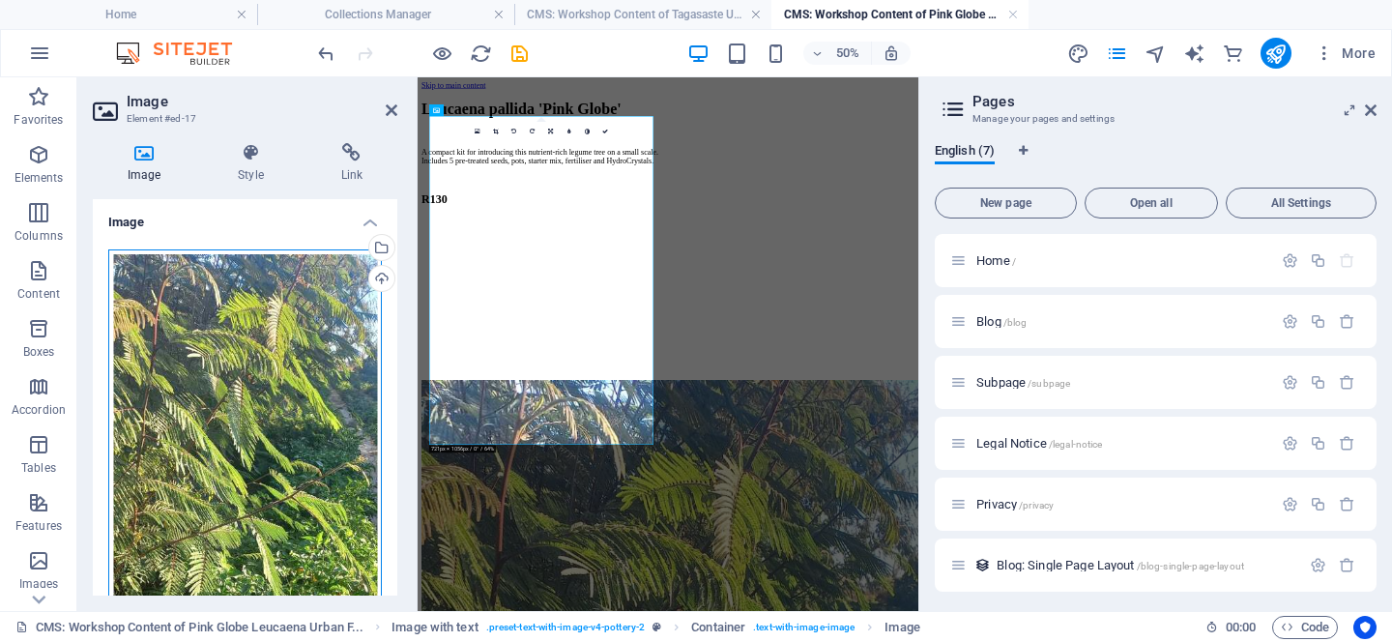
click at [212, 392] on div "Drag files here, click to choose files or select files from Files or our free s…" at bounding box center [245, 547] width 274 height 596
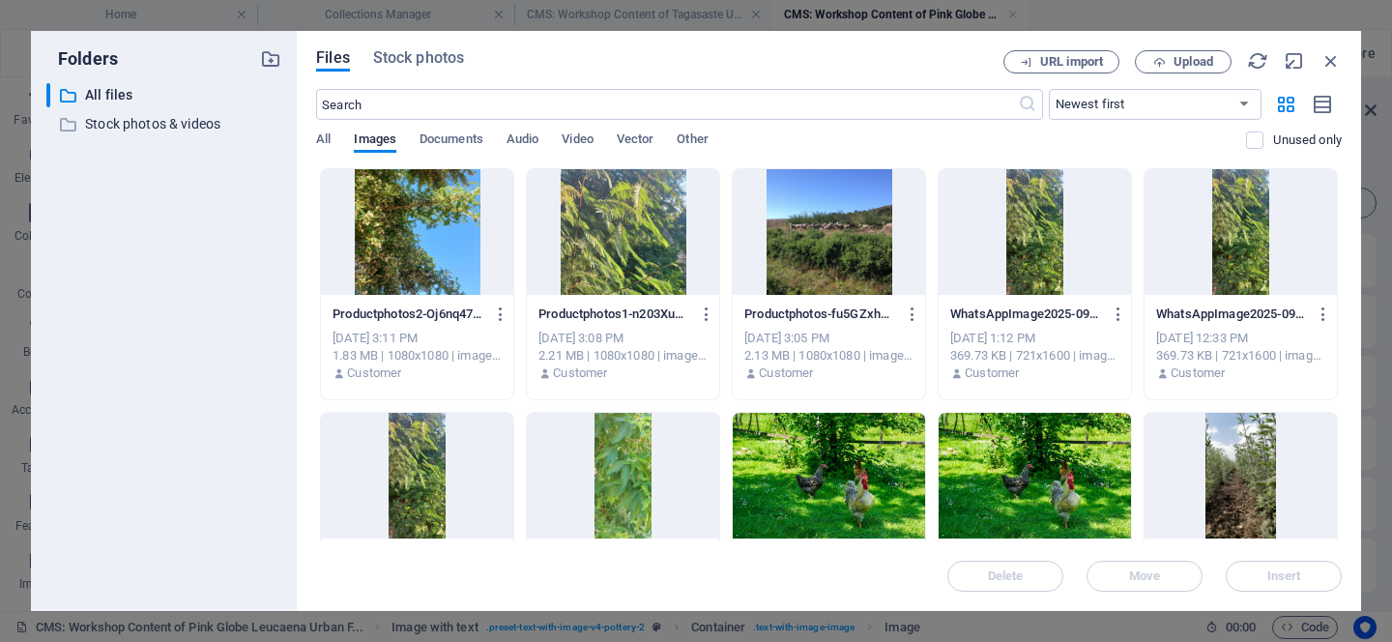
click at [607, 216] on div at bounding box center [623, 232] width 192 height 126
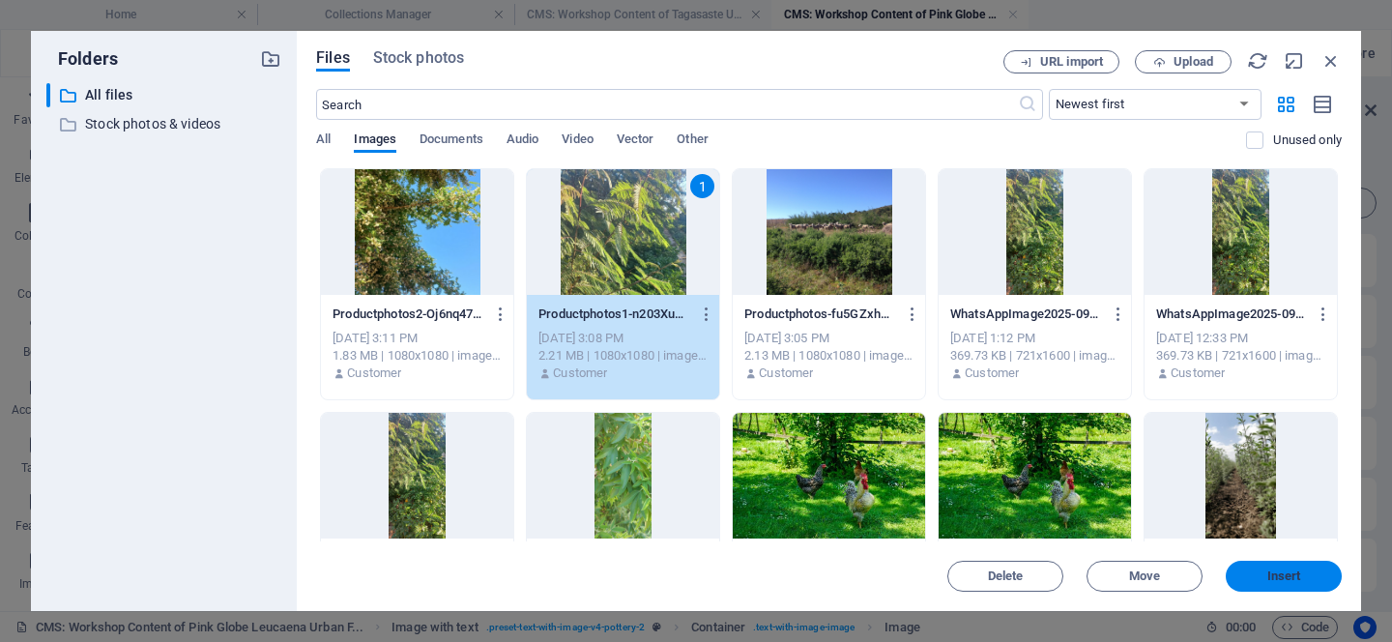
click at [1298, 571] on span "Insert" at bounding box center [1285, 576] width 34 height 12
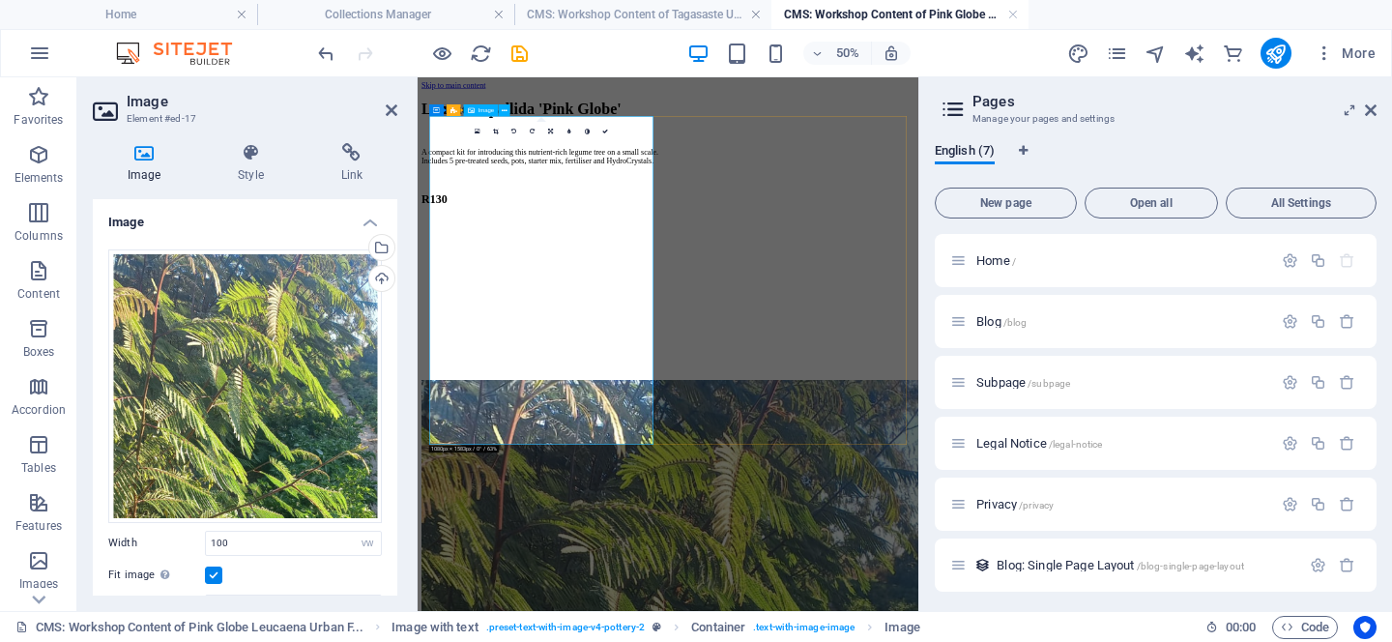
click at [215, 367] on div "Drag files here, click to choose files or select files from Files or our free s…" at bounding box center [245, 386] width 274 height 274
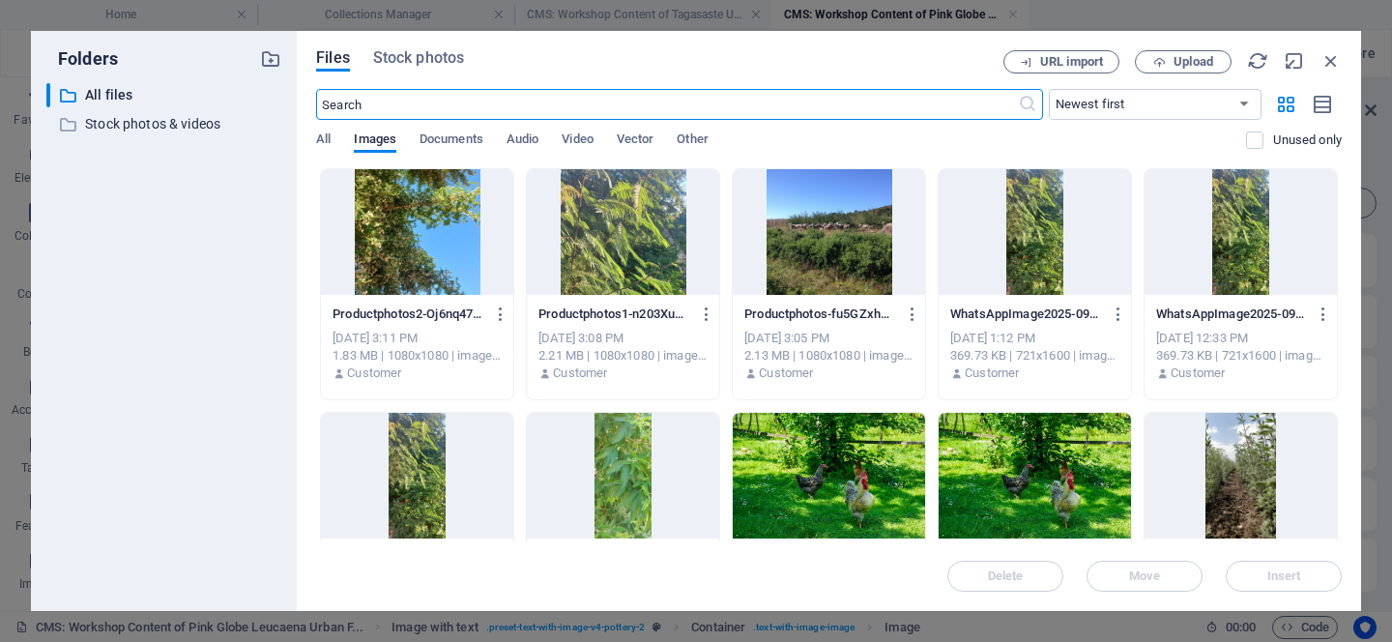
click at [632, 182] on div at bounding box center [623, 232] width 192 height 126
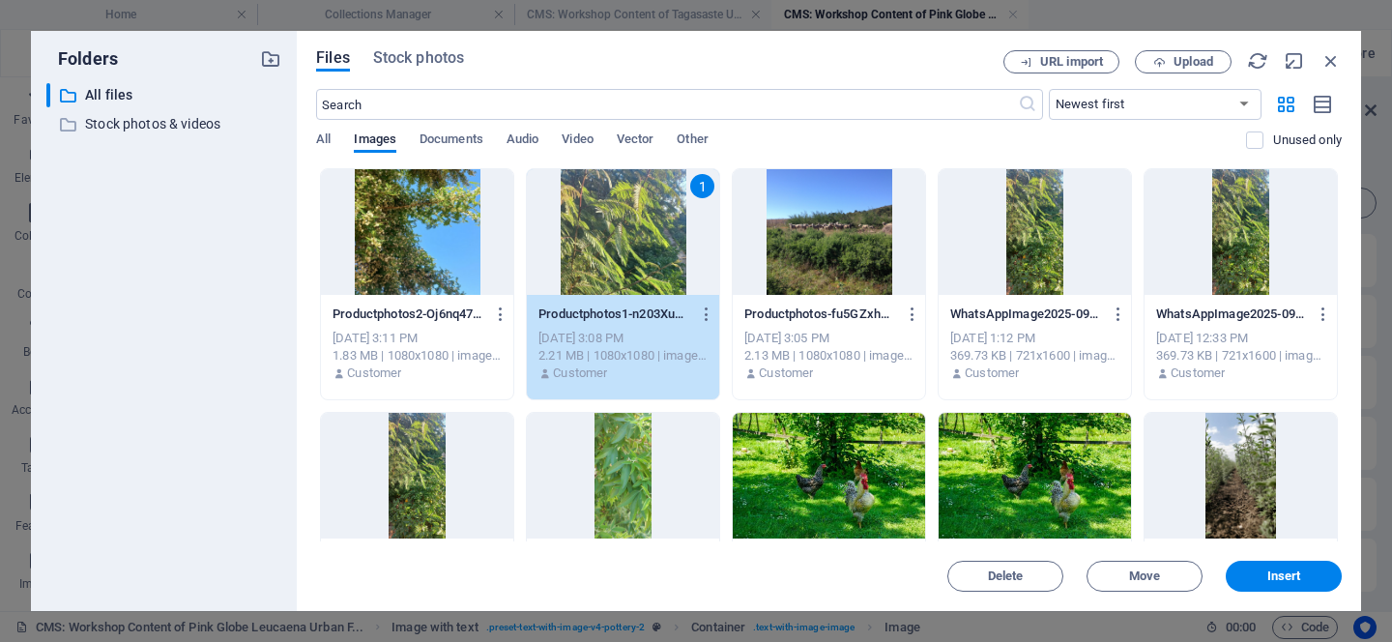
click at [632, 182] on div "1" at bounding box center [623, 232] width 192 height 126
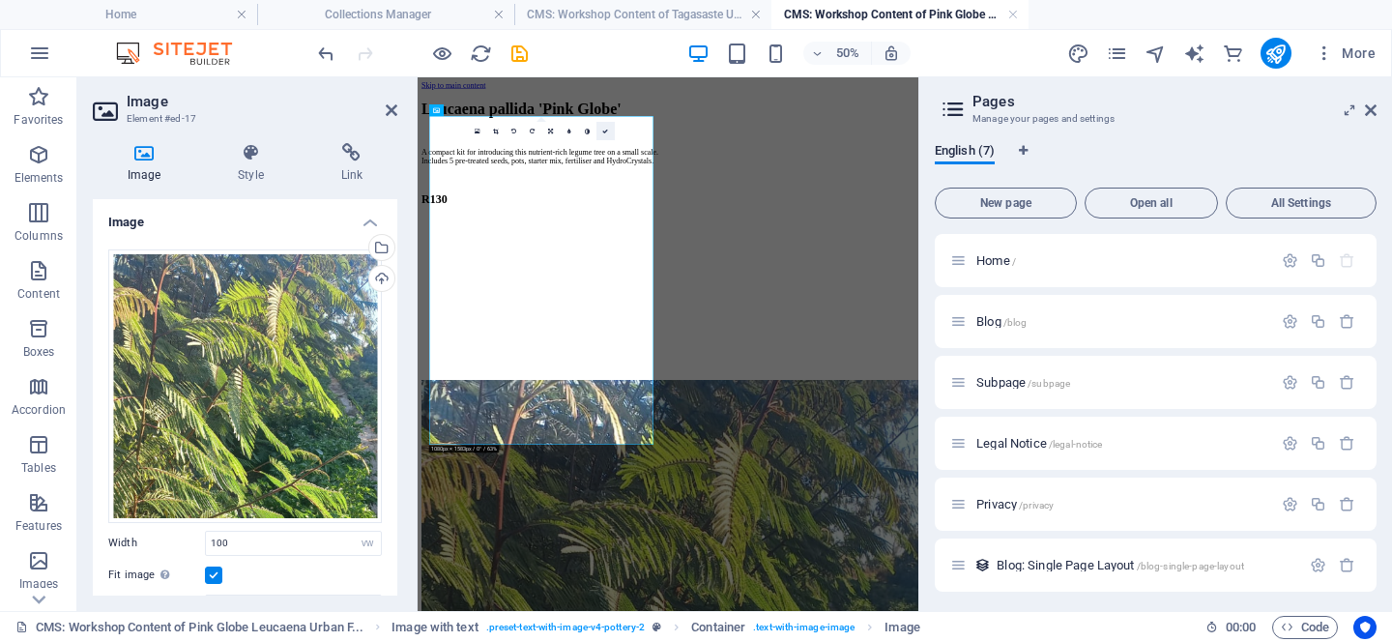
click at [610, 129] on link at bounding box center [606, 131] width 18 height 18
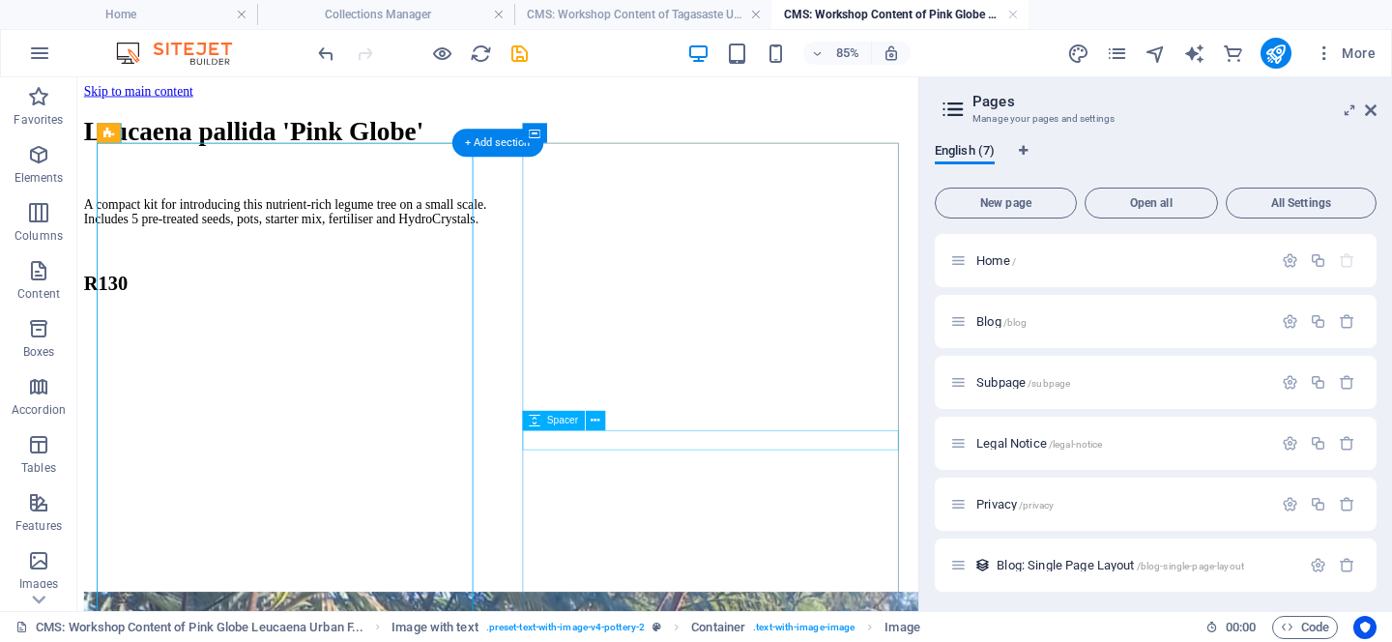
click at [598, 203] on div at bounding box center [341, 191] width 512 height 23
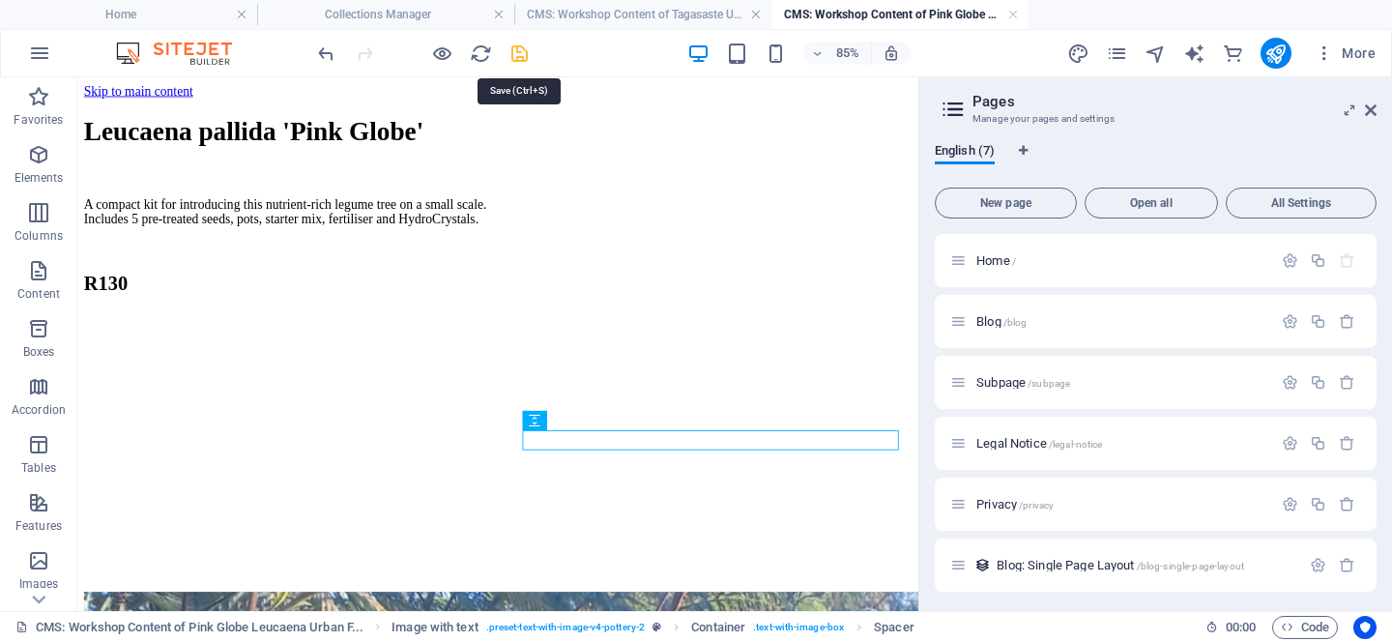
click at [522, 56] on icon "save" at bounding box center [520, 54] width 22 height 22
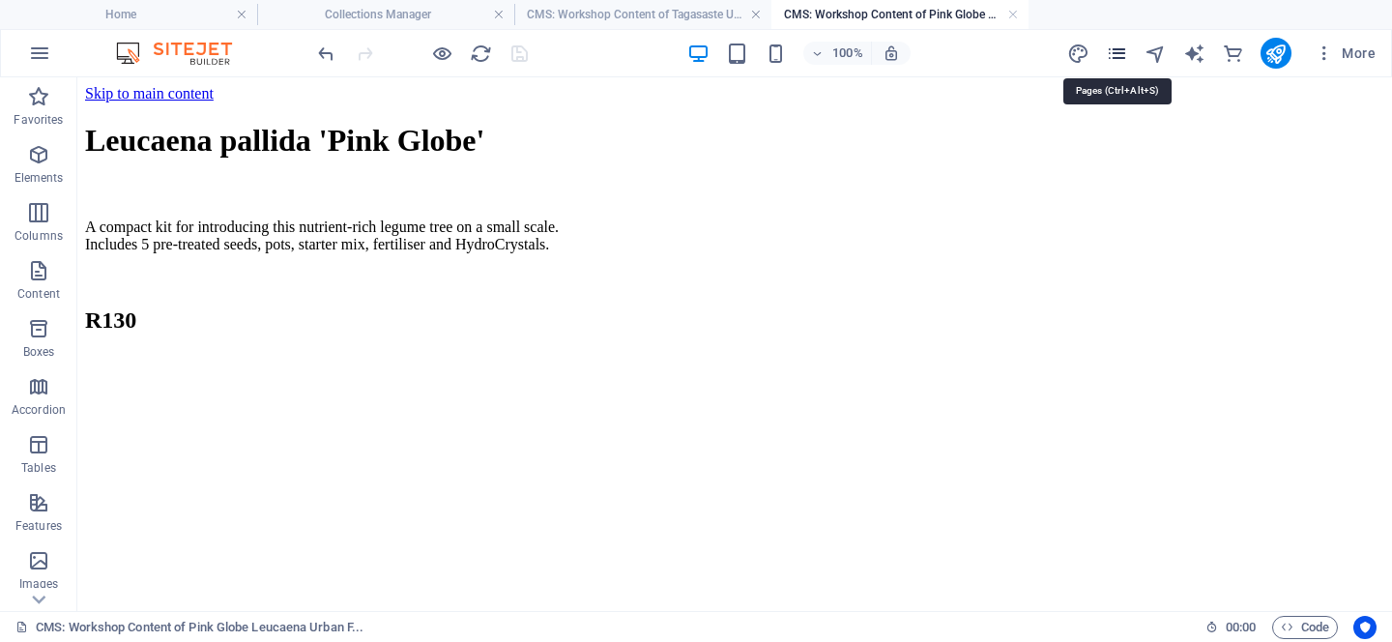
click at [1122, 55] on icon "pages" at bounding box center [1117, 54] width 22 height 22
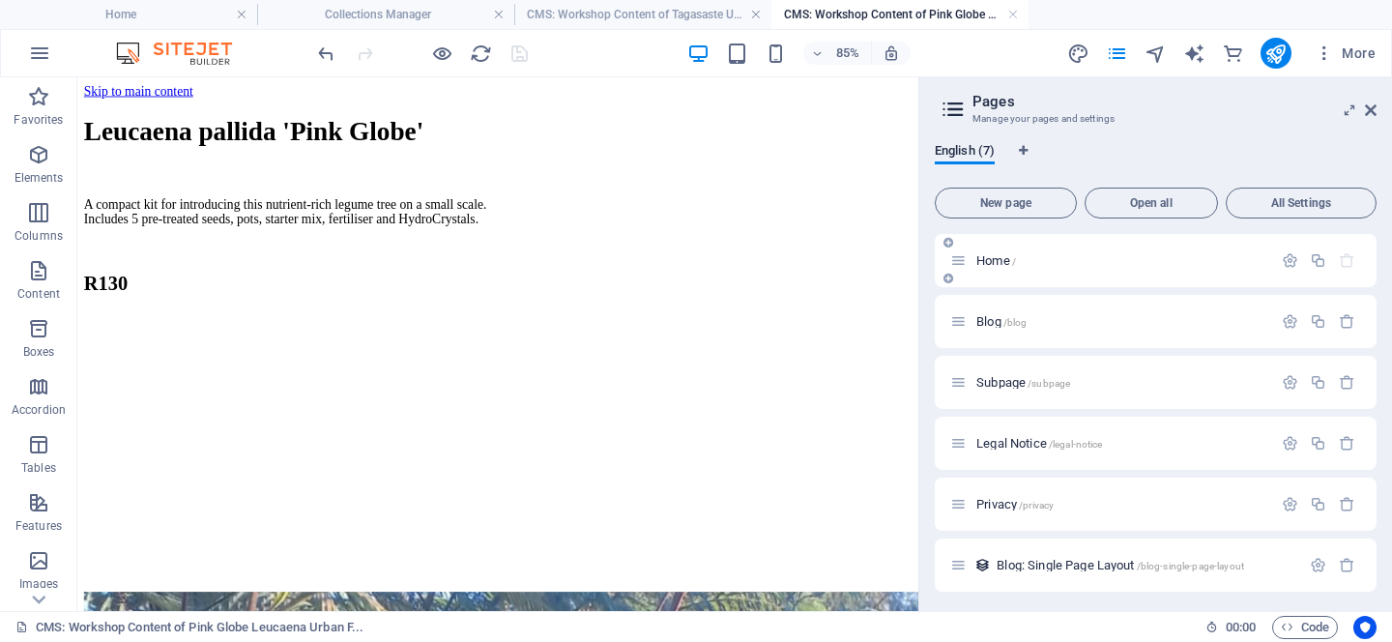
click at [992, 269] on div "Home /" at bounding box center [1111, 260] width 322 height 22
click at [987, 257] on span "Home /" at bounding box center [997, 260] width 40 height 15
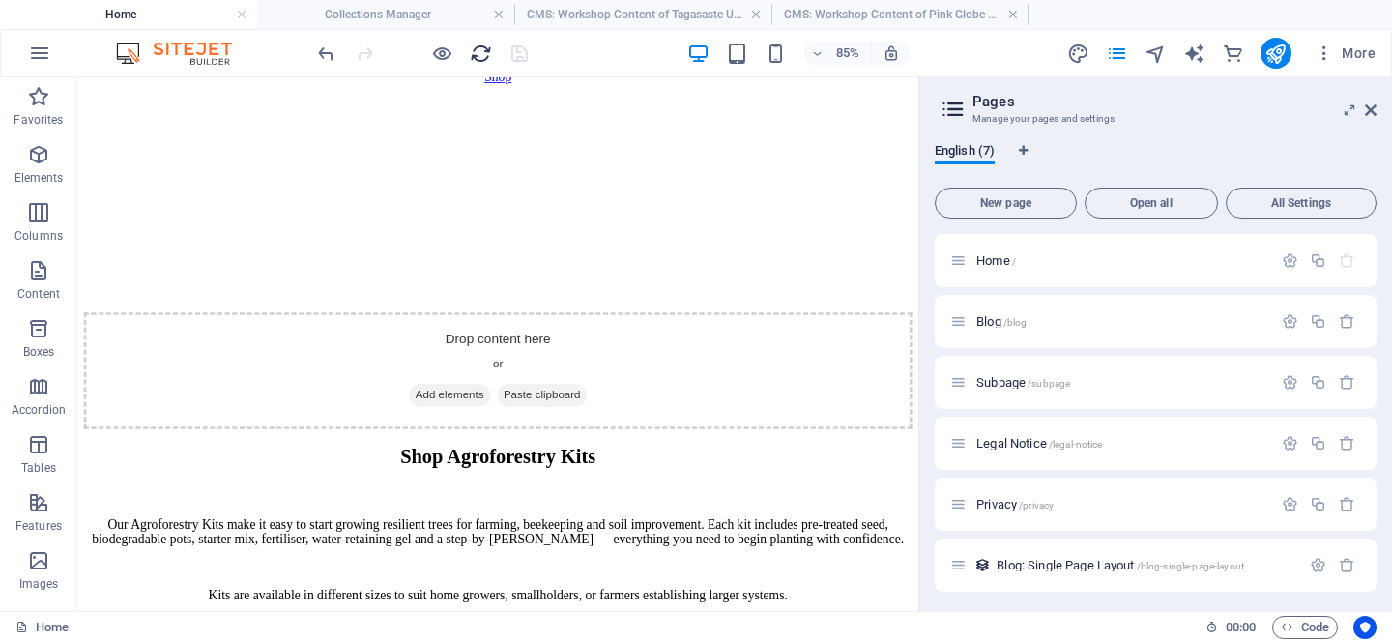
click at [482, 49] on icon "reload" at bounding box center [481, 54] width 22 height 22
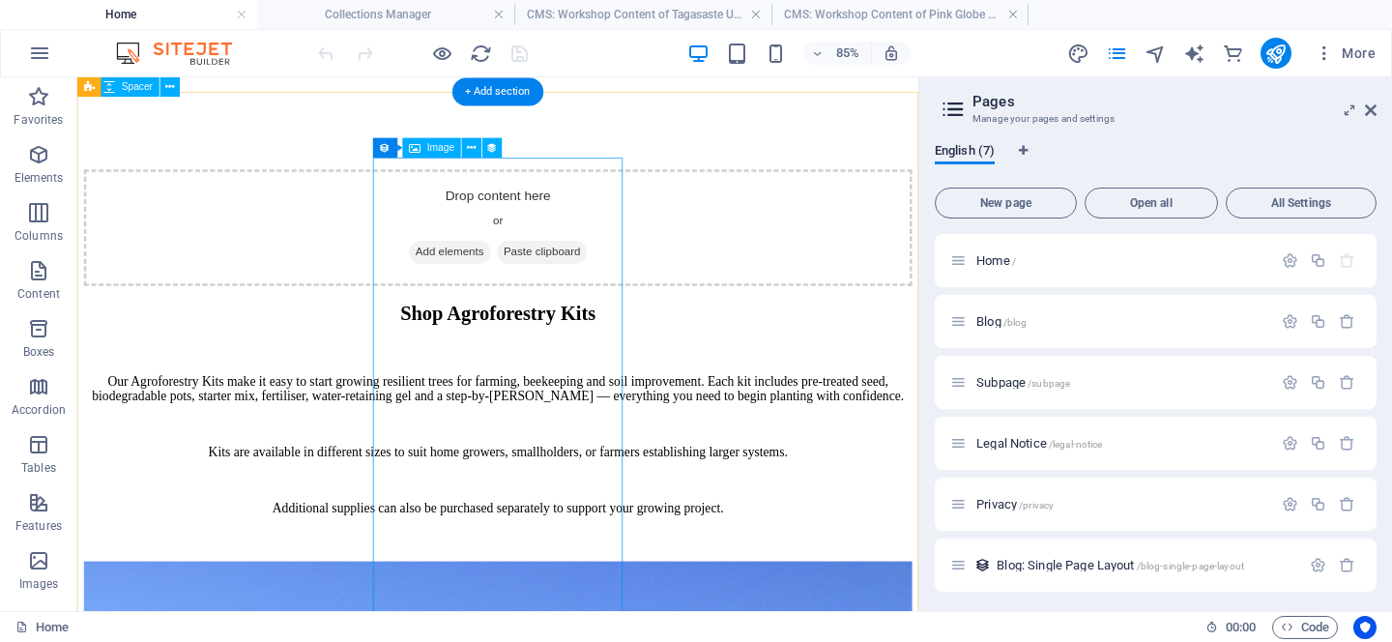
scroll to position [1532, 0]
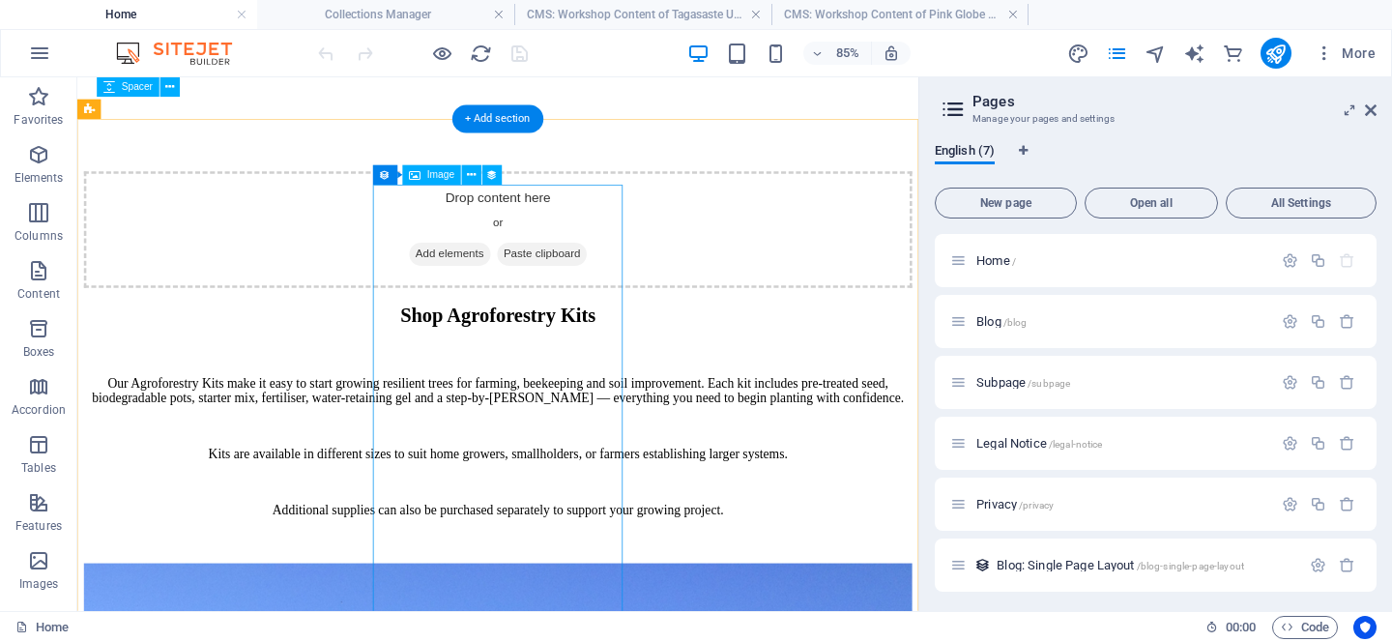
select select "workshop-image"
select select "%"
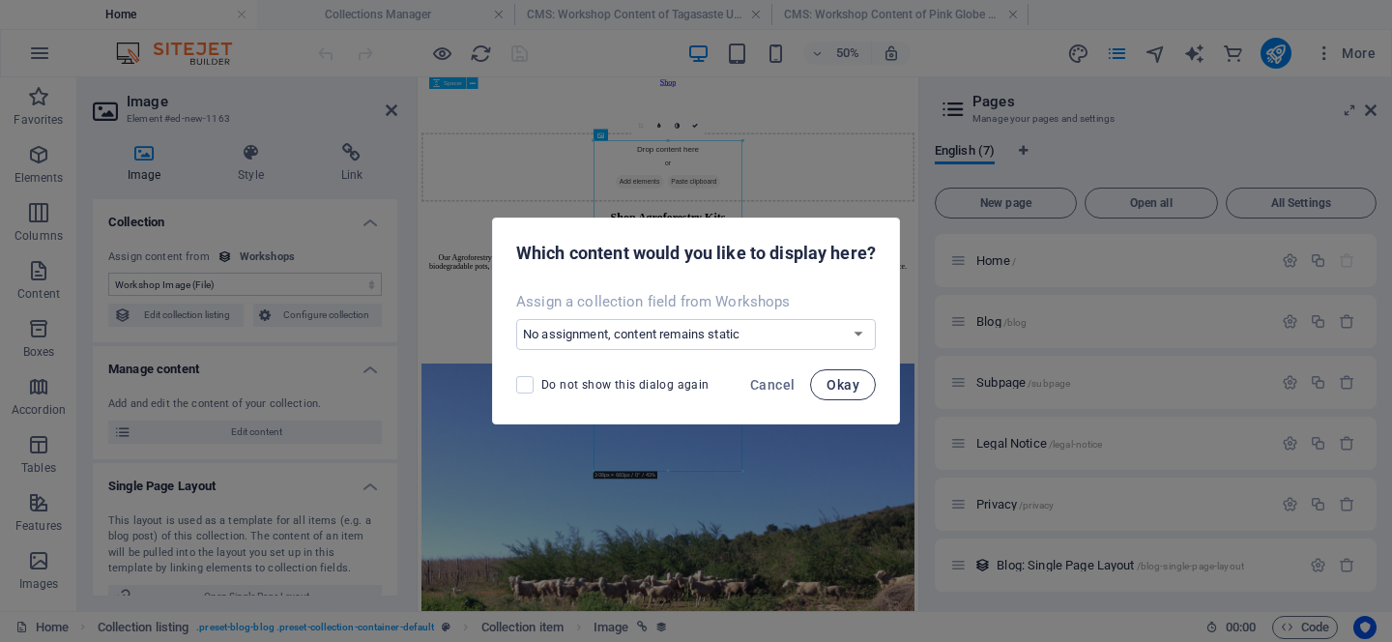
click at [852, 389] on span "Okay" at bounding box center [843, 384] width 33 height 15
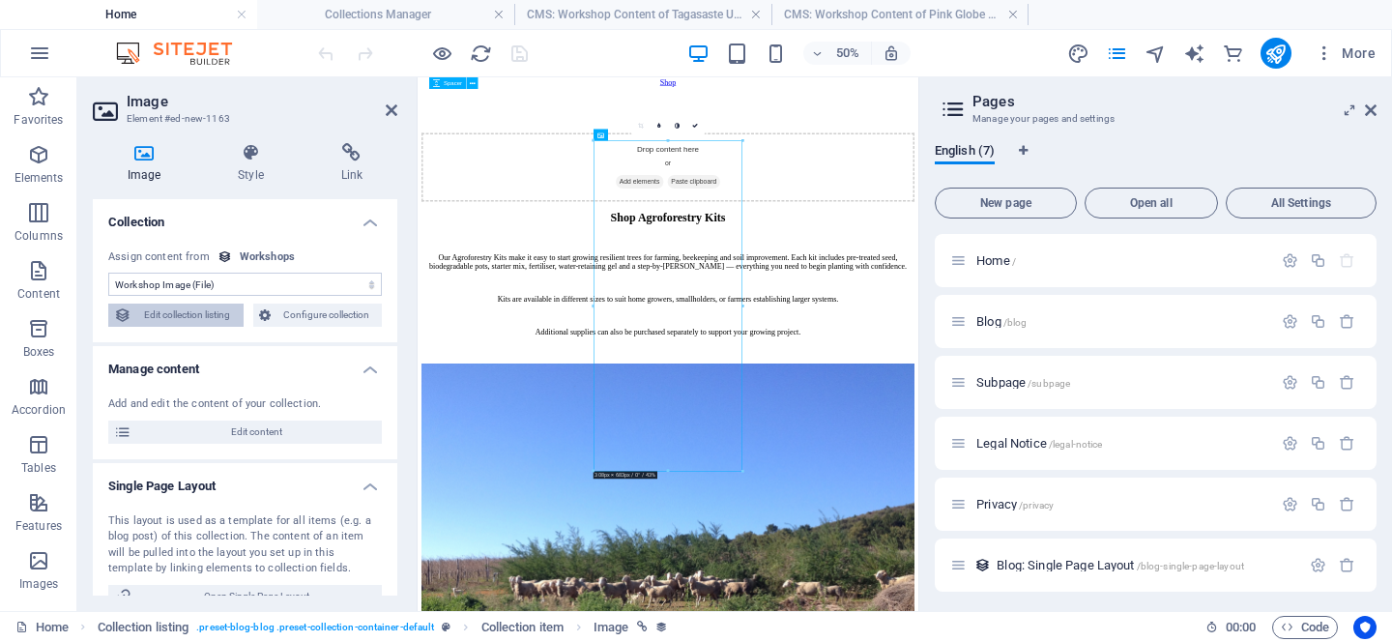
click at [183, 317] on span "Edit collection listing" at bounding box center [187, 315] width 101 height 23
select select "68df59ee5f036831bb08f81c"
select select "createdAt_DESC"
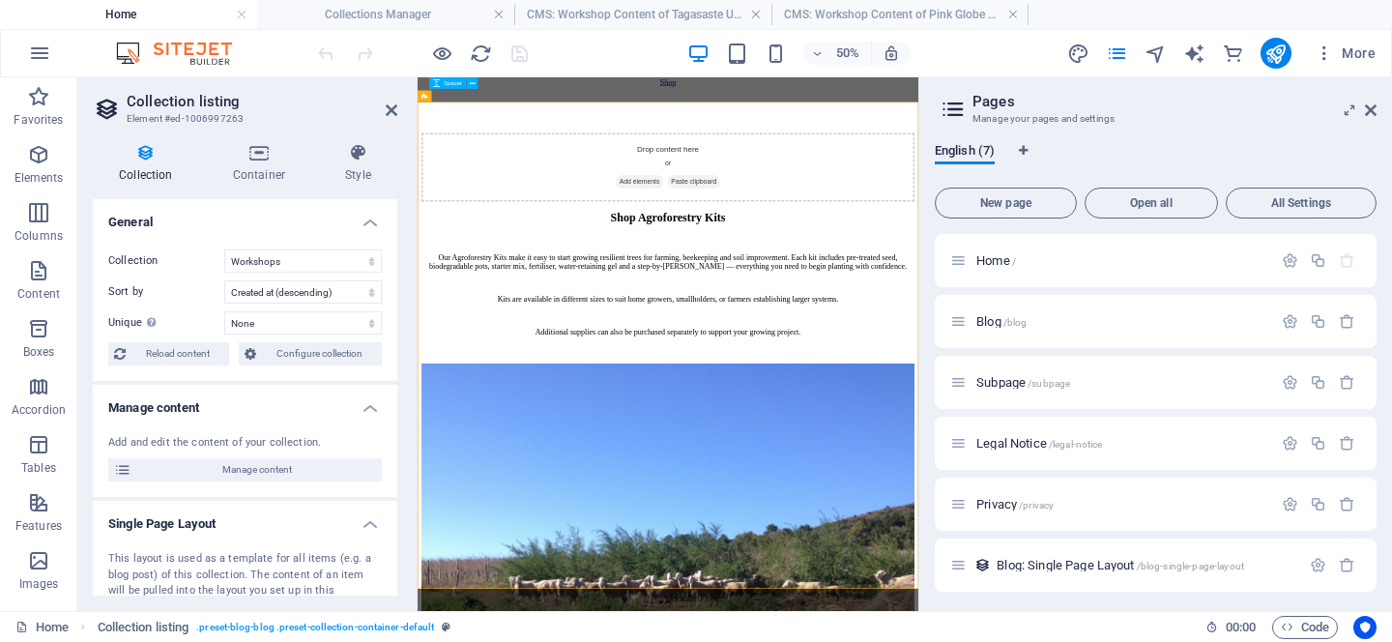
scroll to position [53, 0]
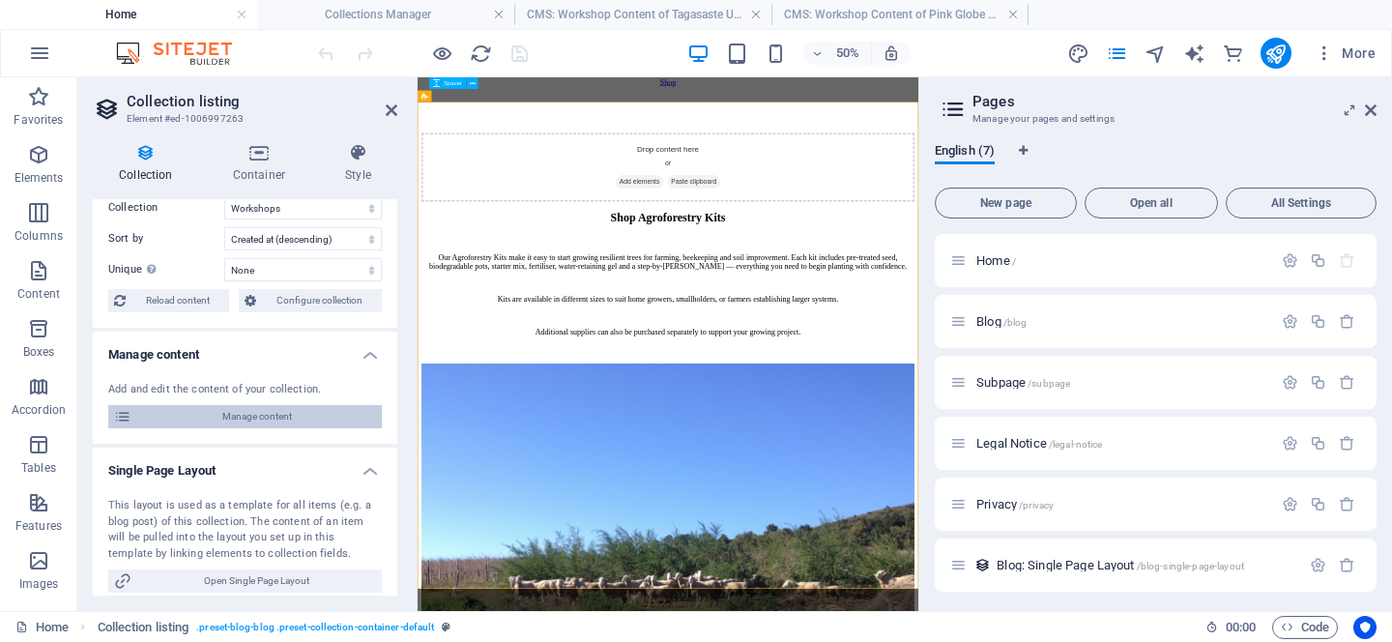
click at [231, 415] on span "Manage content" at bounding box center [256, 416] width 239 height 23
type input "pink-globe-leucaena-urban-farmer-kit"
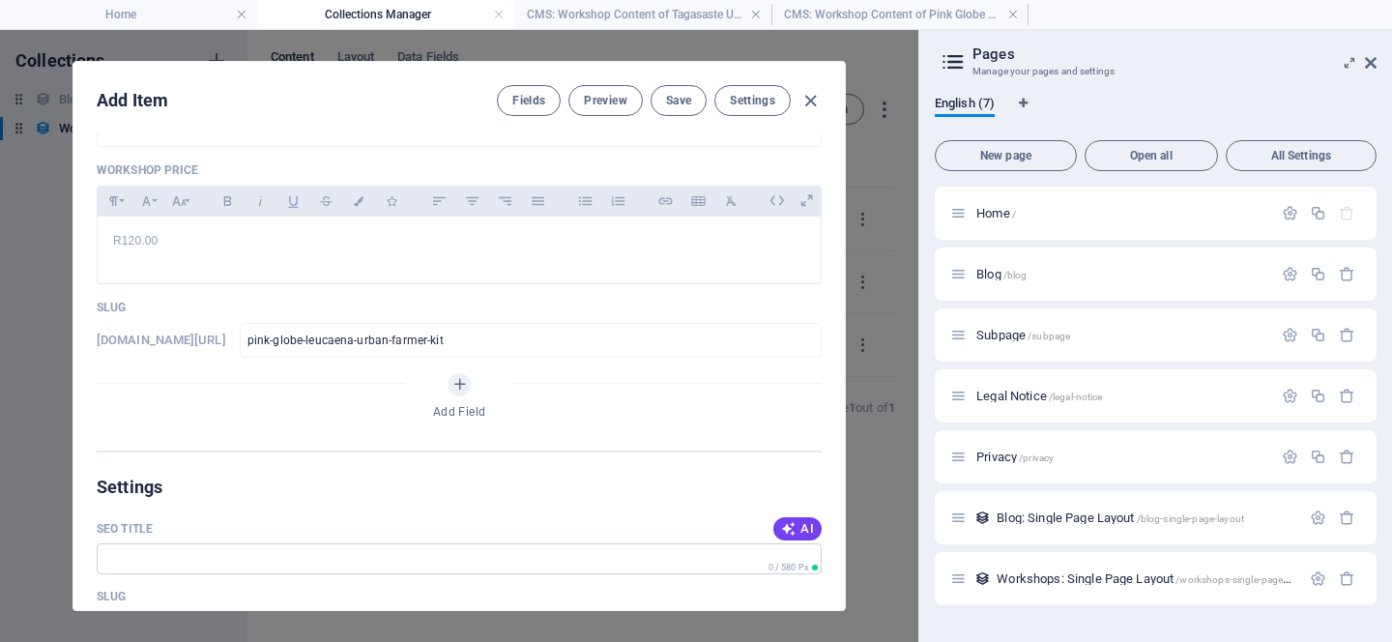
scroll to position [0, 0]
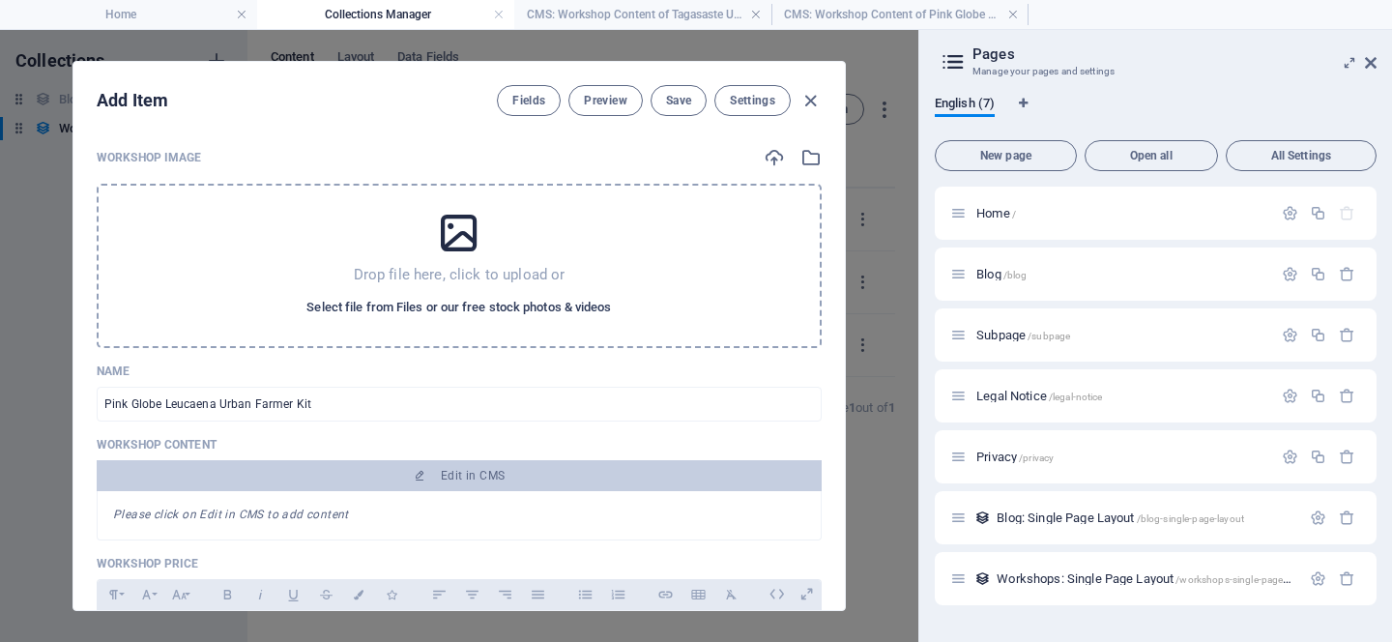
click at [438, 304] on span "Select file from Files or our free stock photos & videos" at bounding box center [459, 307] width 305 height 23
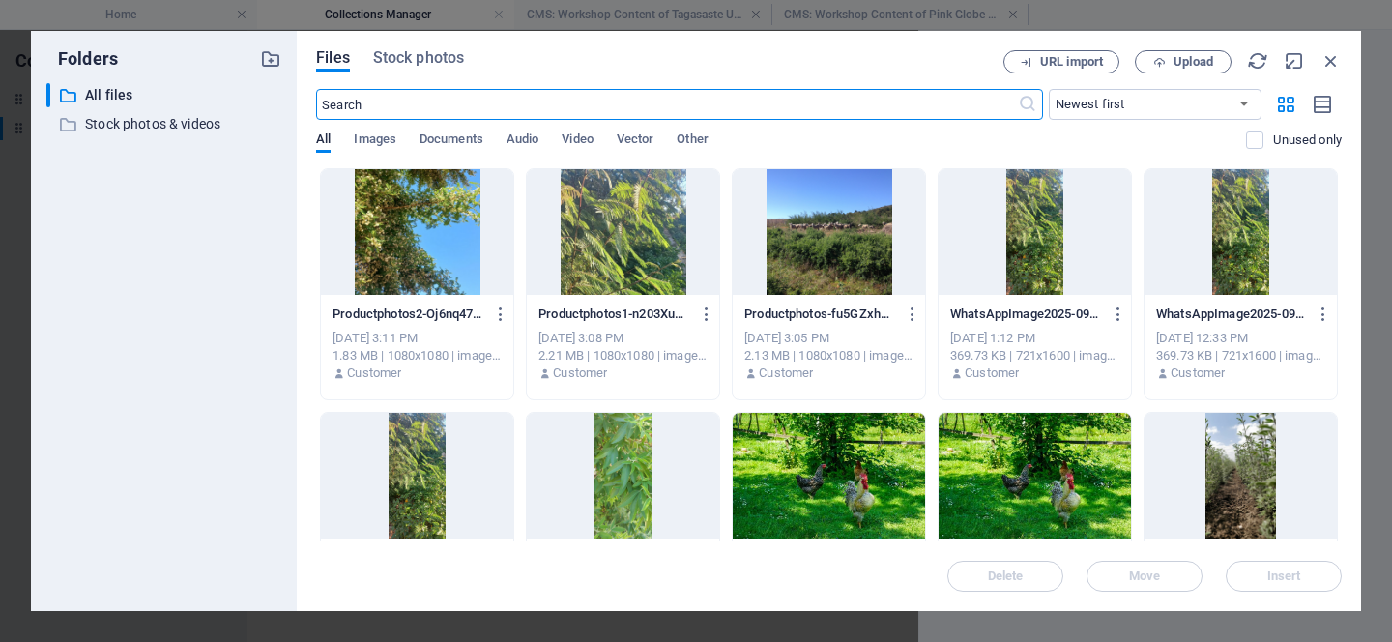
click at [627, 220] on div at bounding box center [623, 232] width 192 height 126
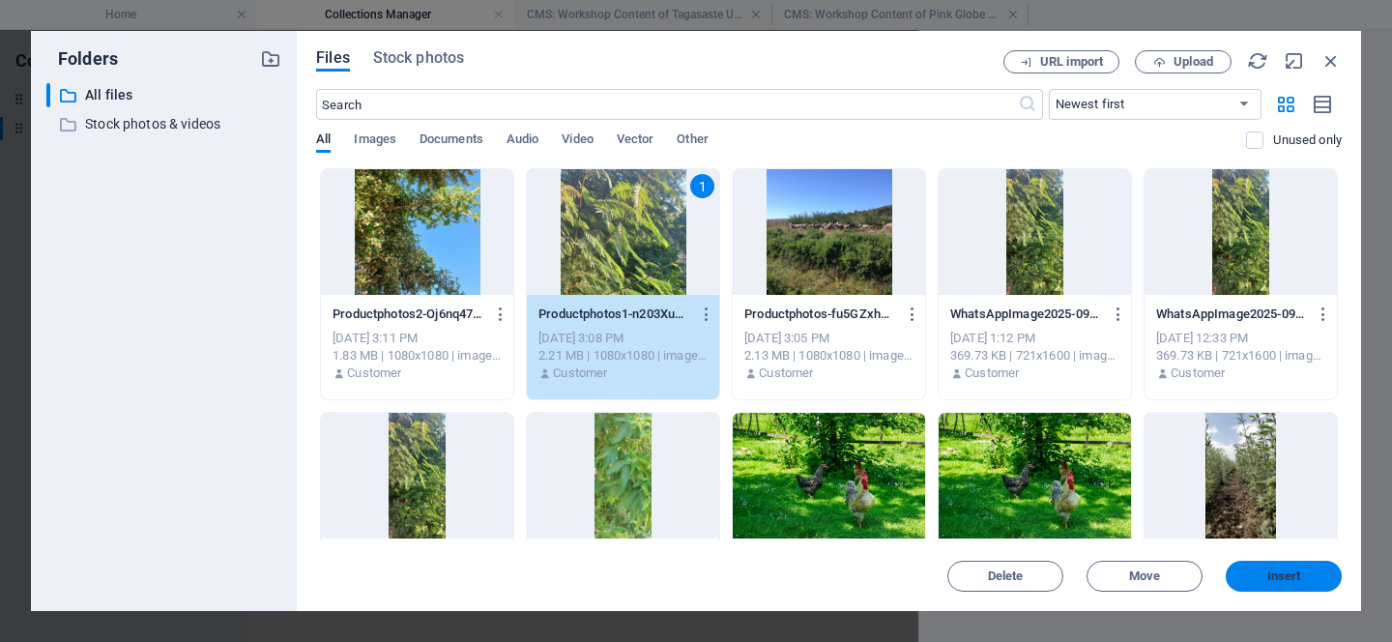
click at [1274, 577] on span "Insert" at bounding box center [1285, 576] width 34 height 12
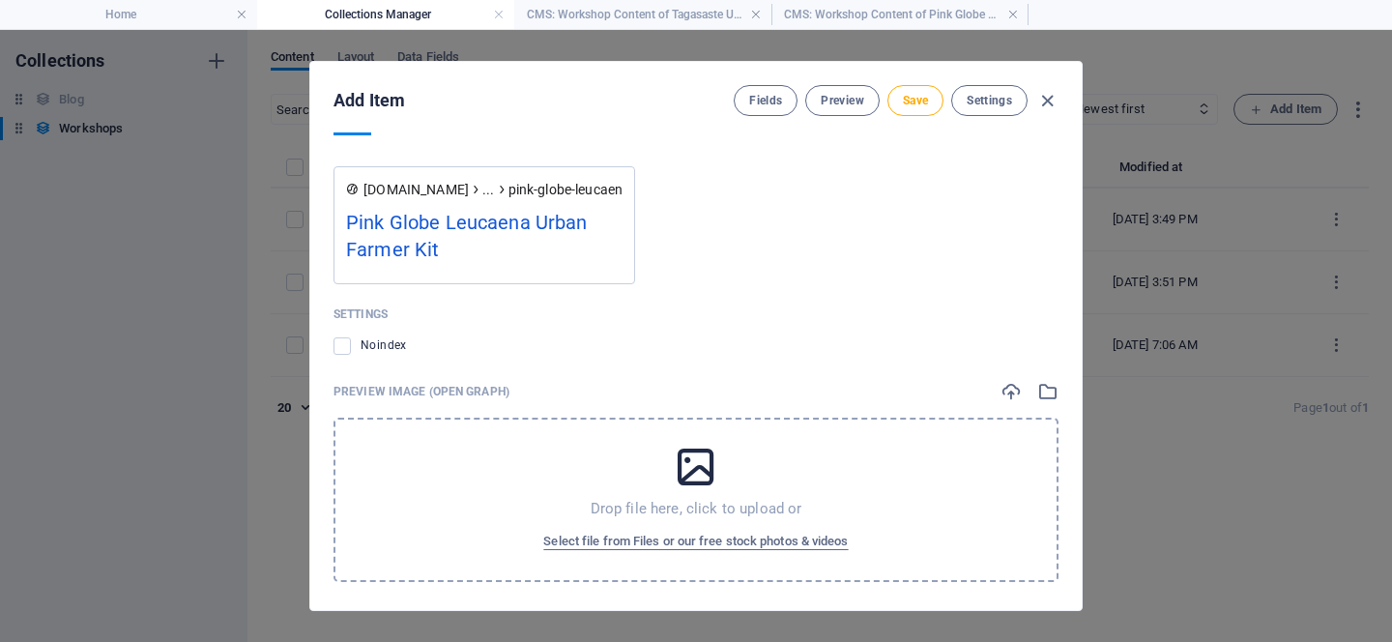
scroll to position [1354, 0]
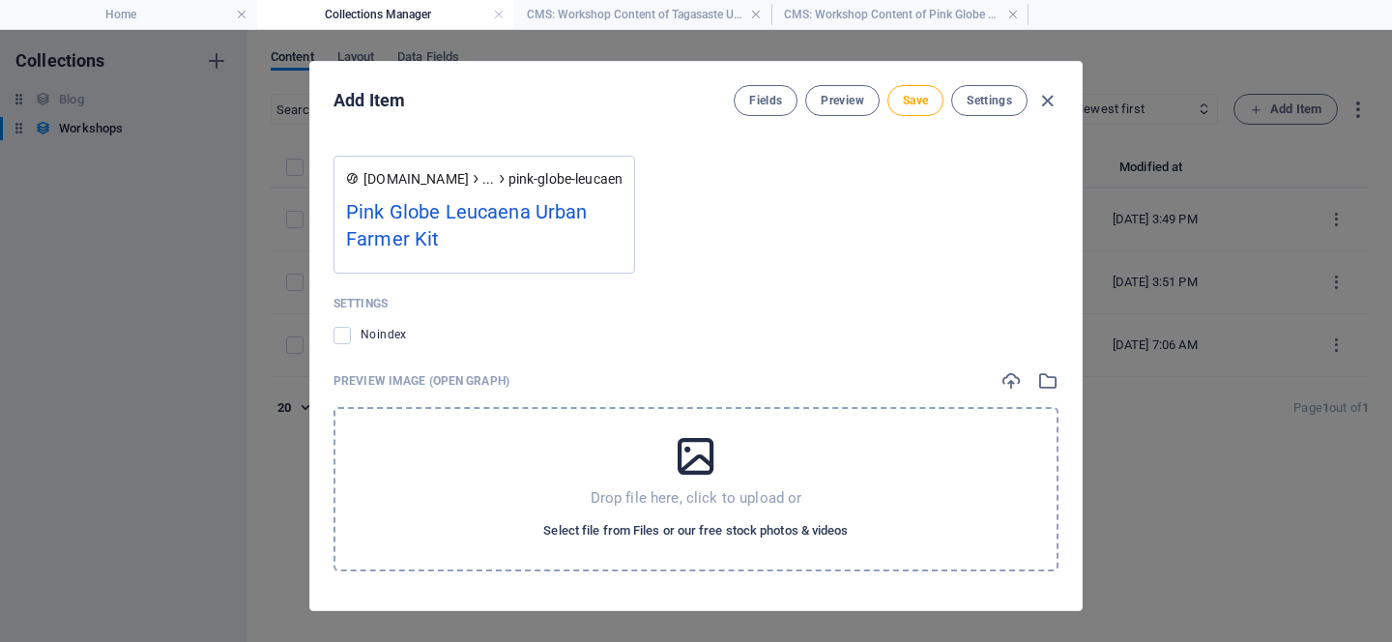
click at [682, 543] on button "Select file from Files or our free stock photos & videos" at bounding box center [696, 530] width 314 height 31
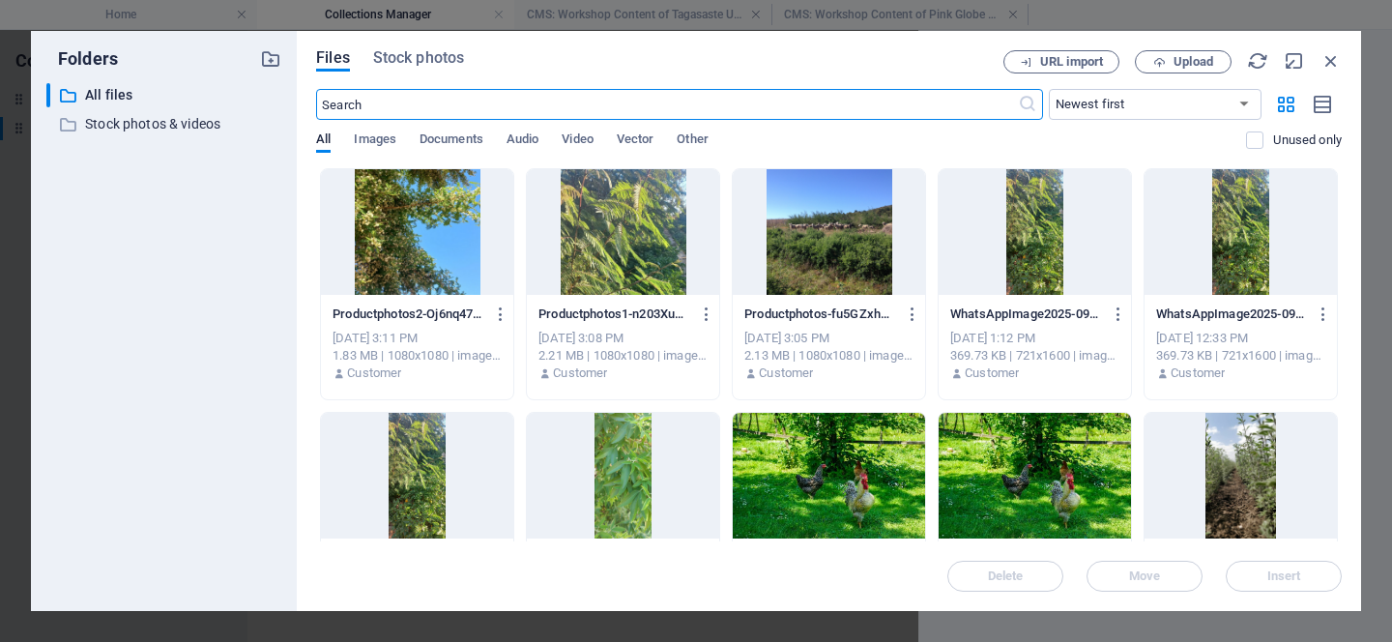
click at [622, 236] on div at bounding box center [623, 232] width 192 height 126
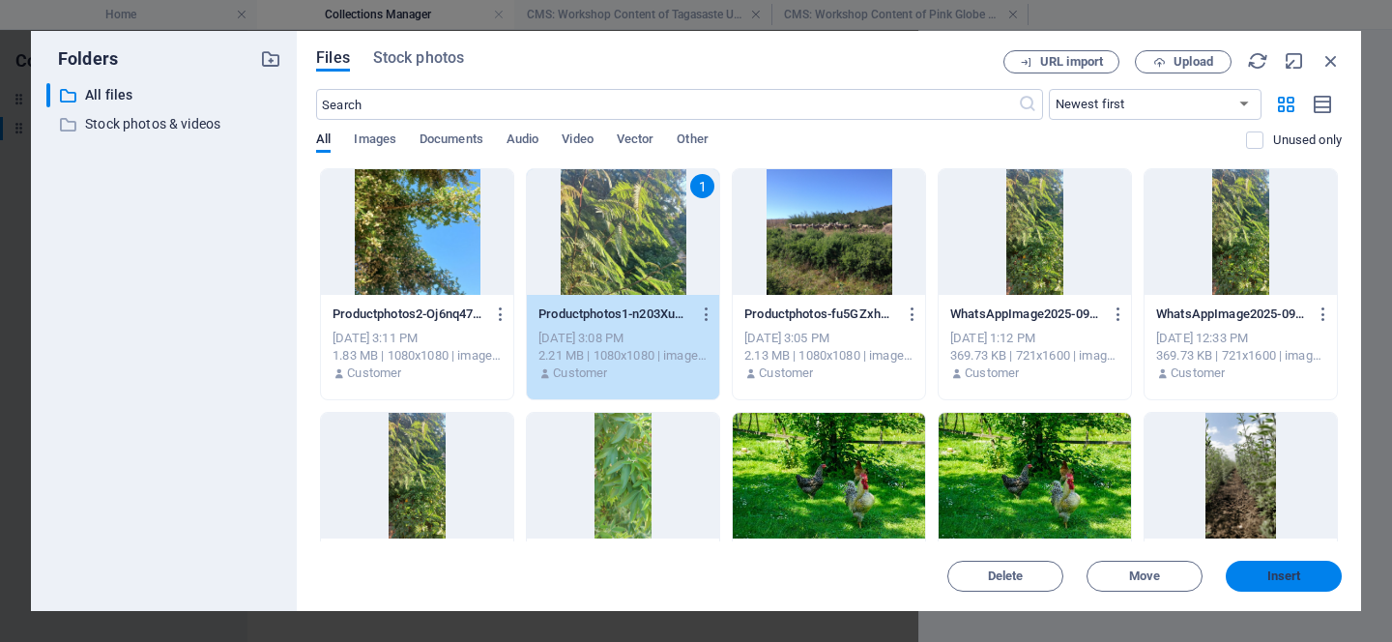
click at [1257, 575] on span "Insert" at bounding box center [1284, 576] width 101 height 12
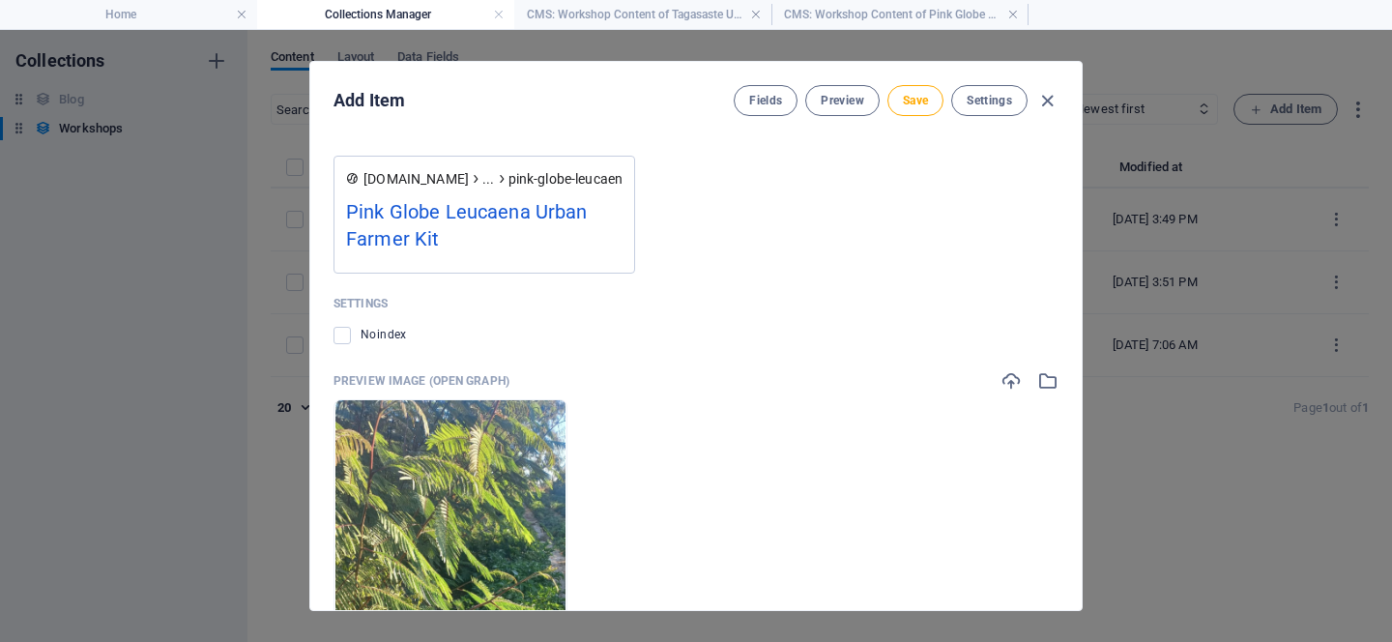
scroll to position [0, 0]
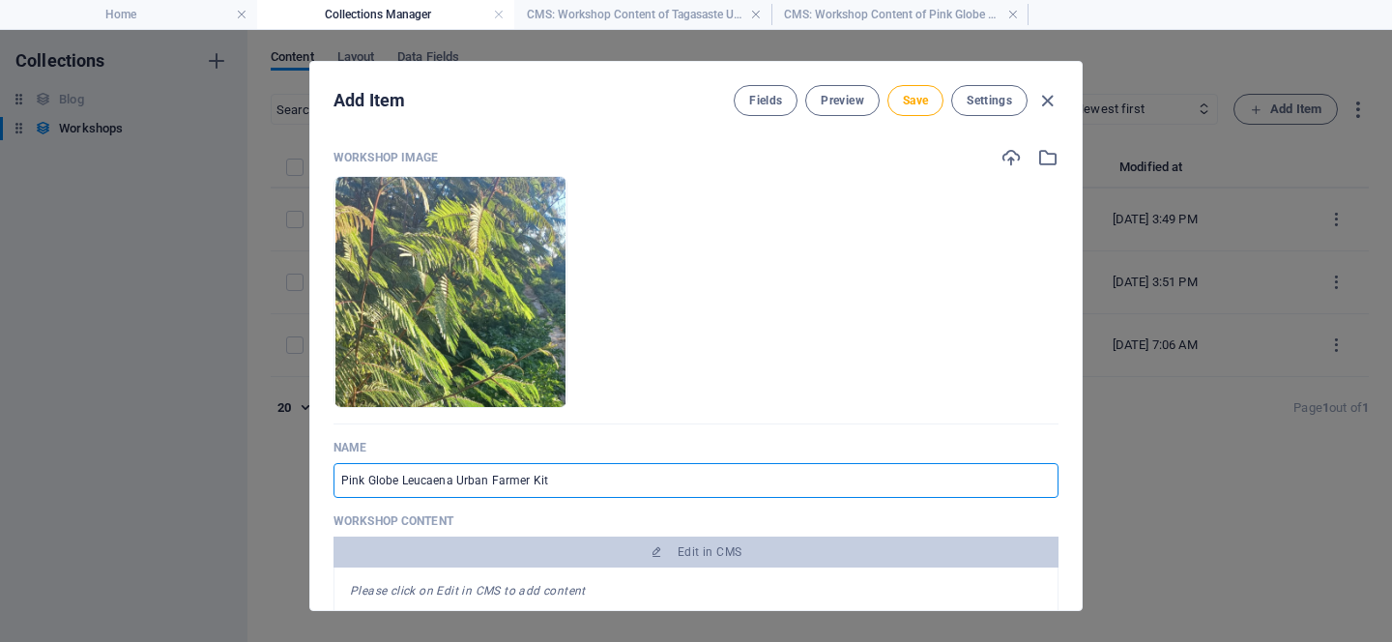
click at [403, 487] on input "Pink Globe Leucaena Urban Farmer Kit" at bounding box center [696, 480] width 725 height 35
click at [403, 481] on input "Pink Globe Leucaena Urban Farmer Kit" at bounding box center [696, 480] width 725 height 35
drag, startPoint x: 398, startPoint y: 483, endPoint x: 327, endPoint y: 480, distance: 71.7
click at [327, 480] on div "Workshop Image Drop files here to upload them instantly Name Pink Globe Leucaen…" at bounding box center [696, 371] width 772 height 479
click at [389, 483] on input "Leucaena Urban Farmer Kit" at bounding box center [696, 480] width 725 height 35
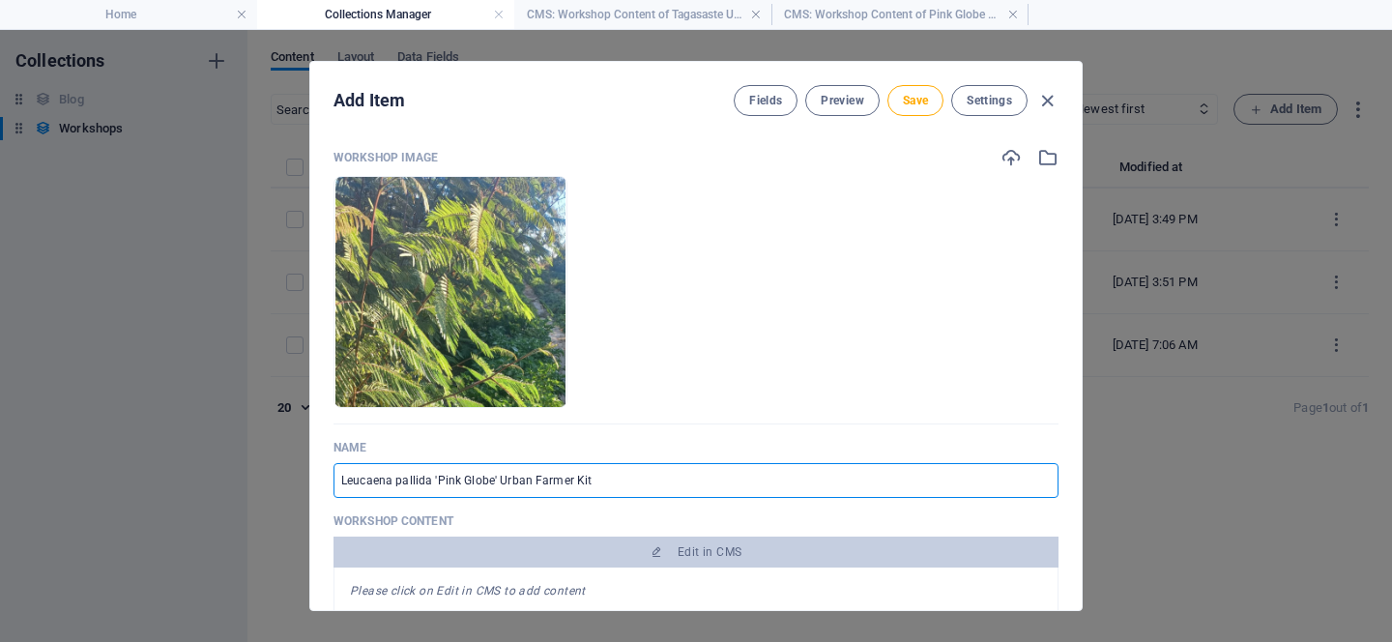
scroll to position [226, 0]
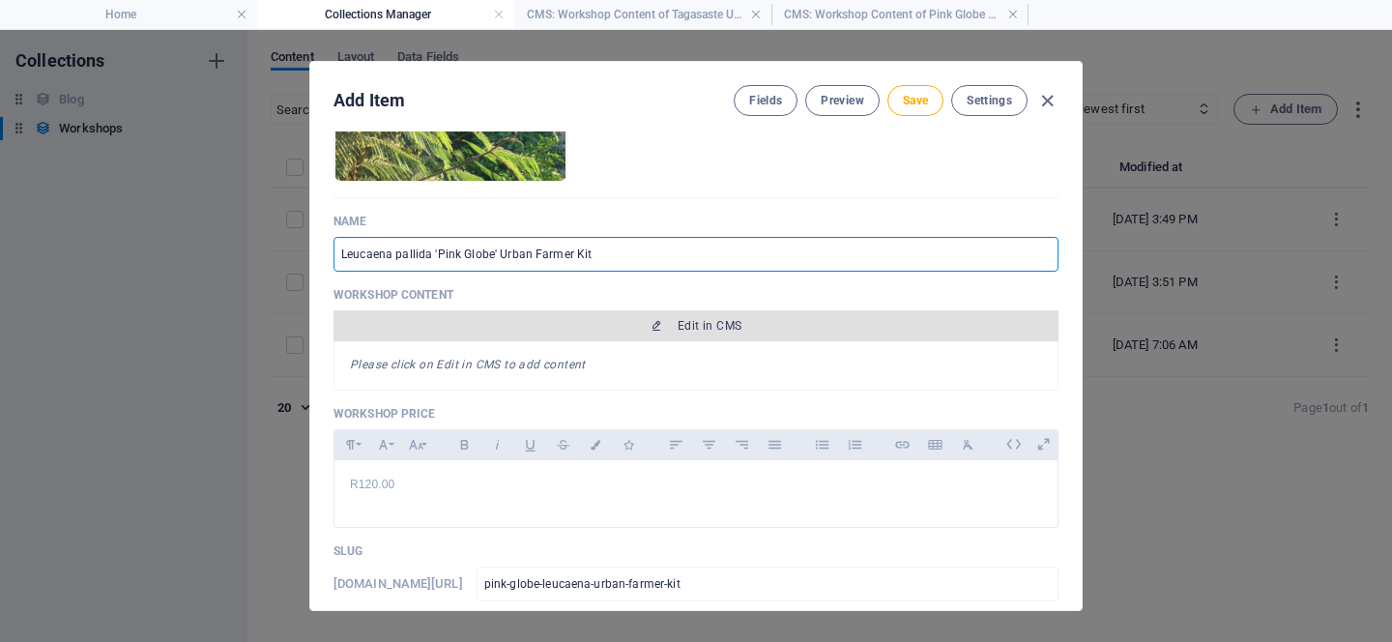
type input "Leucaena pallida 'Pink Globe' Urban Farmer Kit"
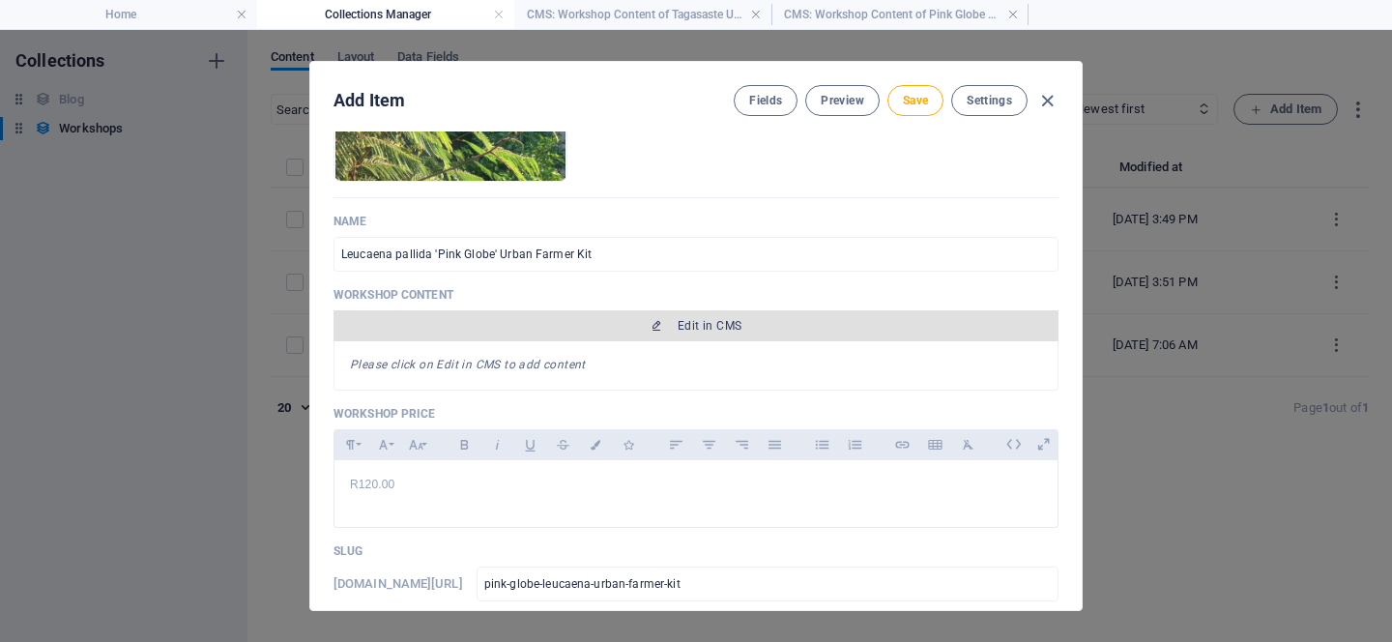
click at [688, 323] on span "Edit in CMS" at bounding box center [710, 325] width 64 height 15
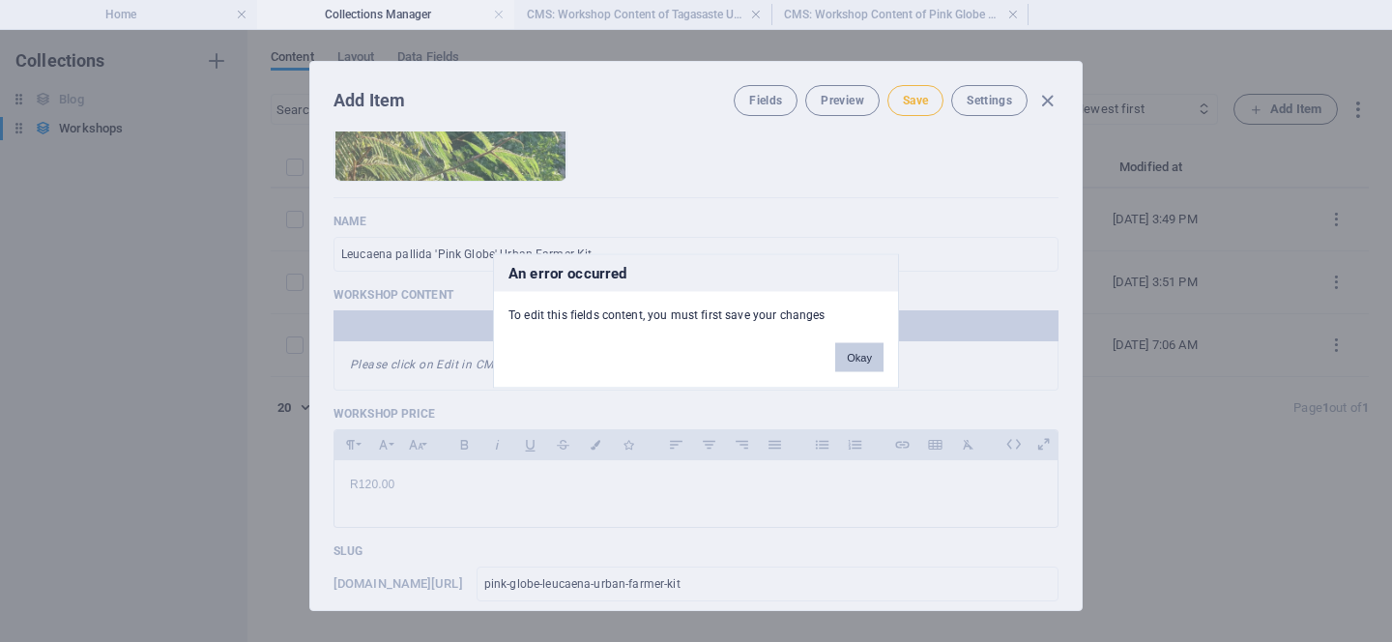
click at [843, 347] on button "Okay" at bounding box center [859, 357] width 48 height 29
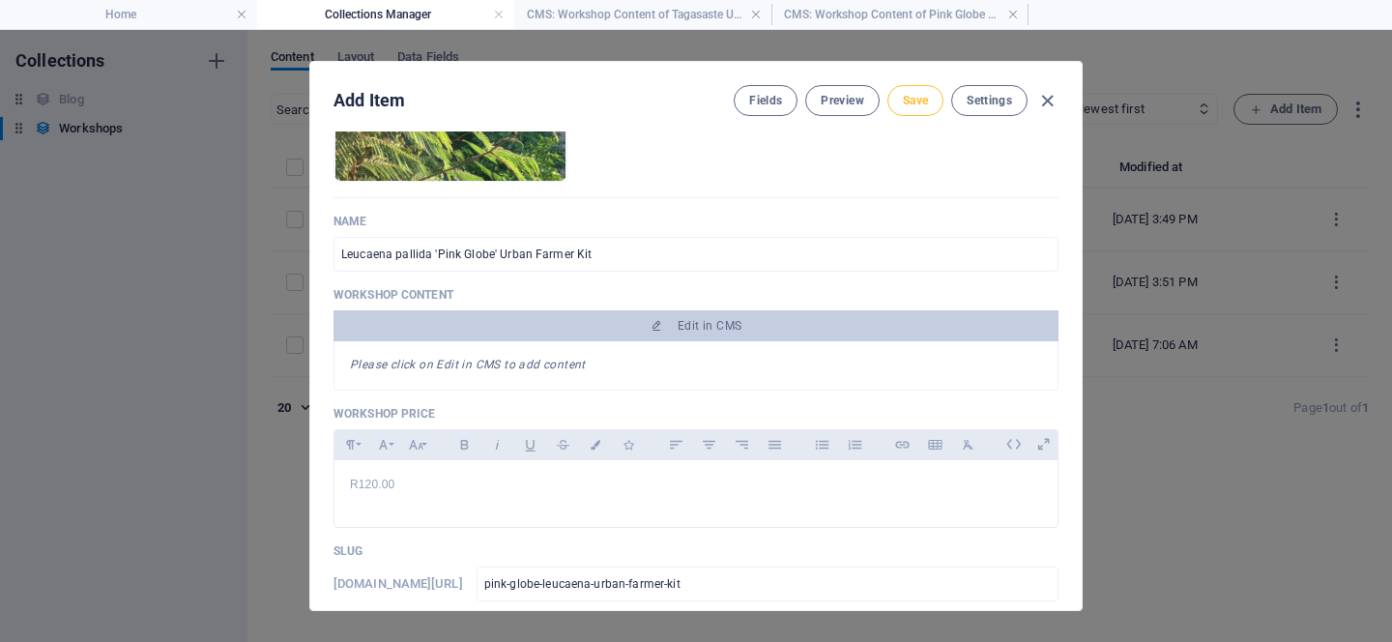
click at [919, 99] on span "Save" at bounding box center [915, 100] width 25 height 15
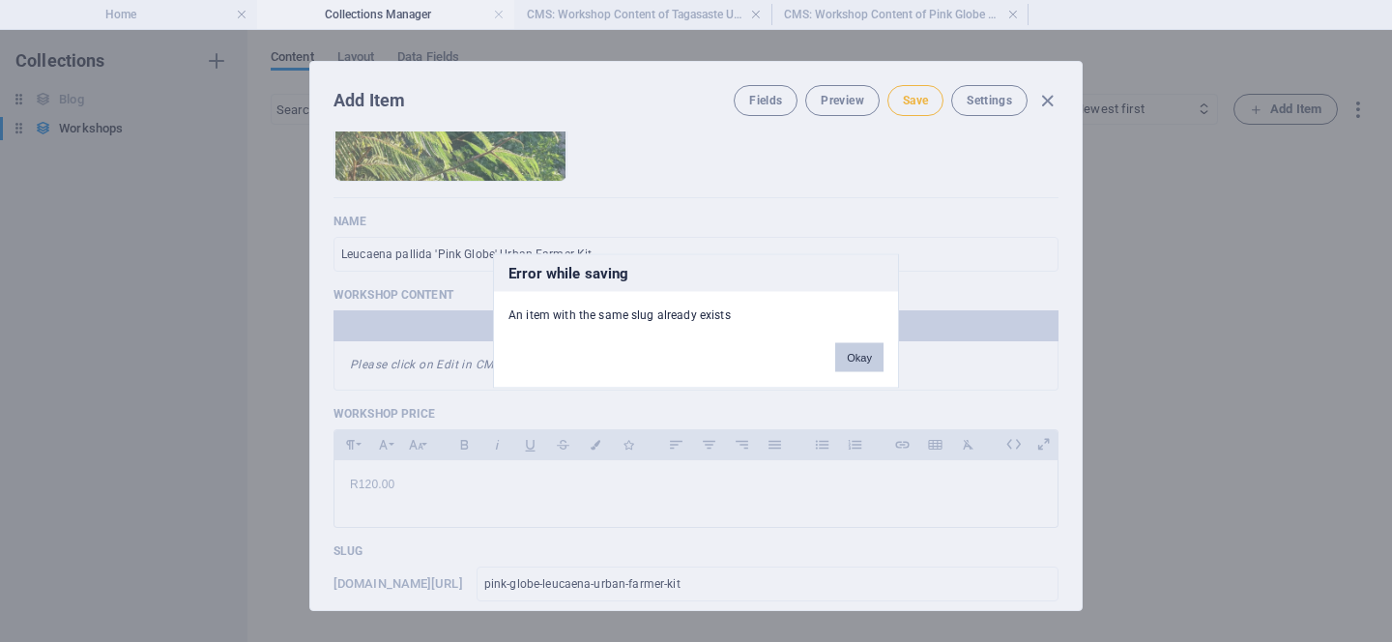
click at [868, 362] on button "Okay" at bounding box center [859, 357] width 48 height 29
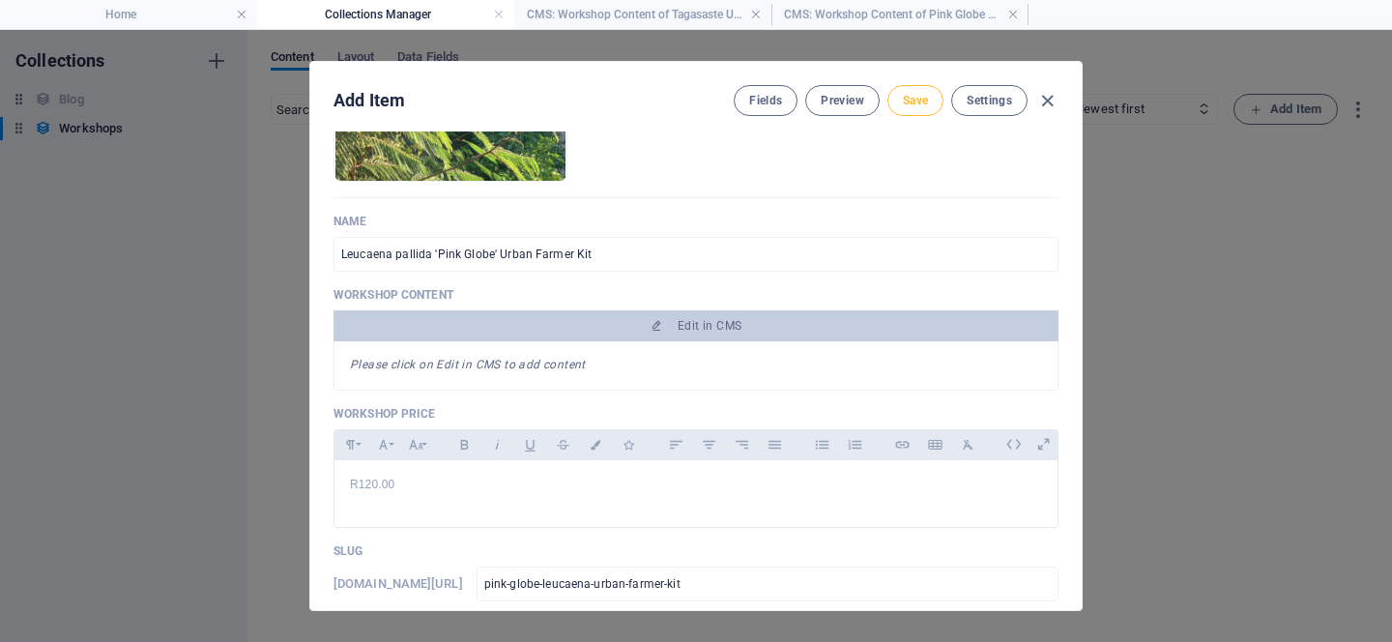
click at [906, 103] on span "Save" at bounding box center [915, 100] width 25 height 15
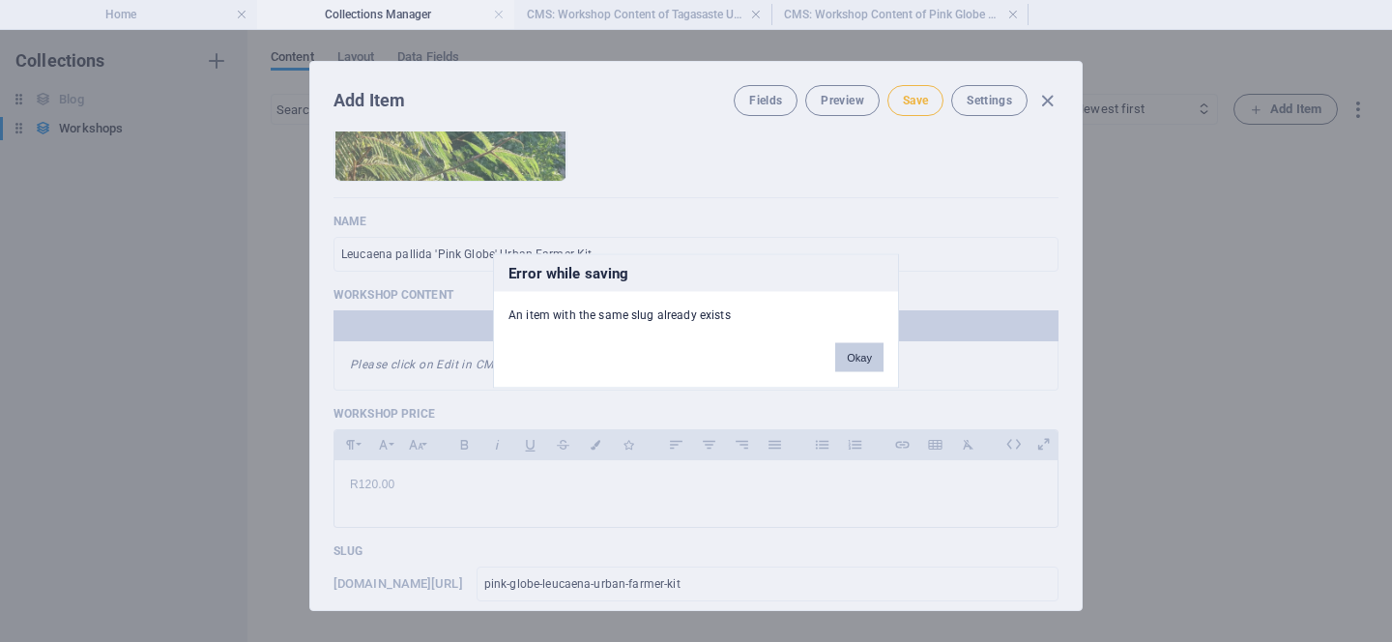
click at [841, 369] on button "Okay" at bounding box center [859, 357] width 48 height 29
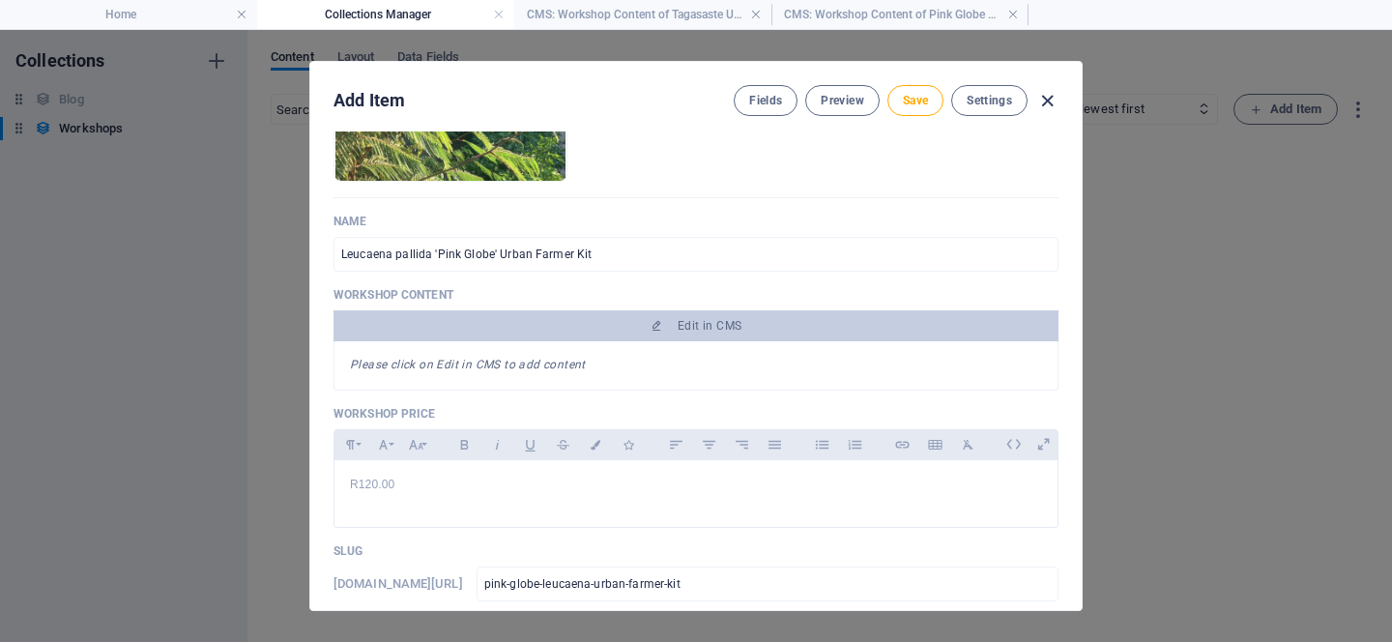
click at [1041, 99] on icon "button" at bounding box center [1048, 101] width 22 height 22
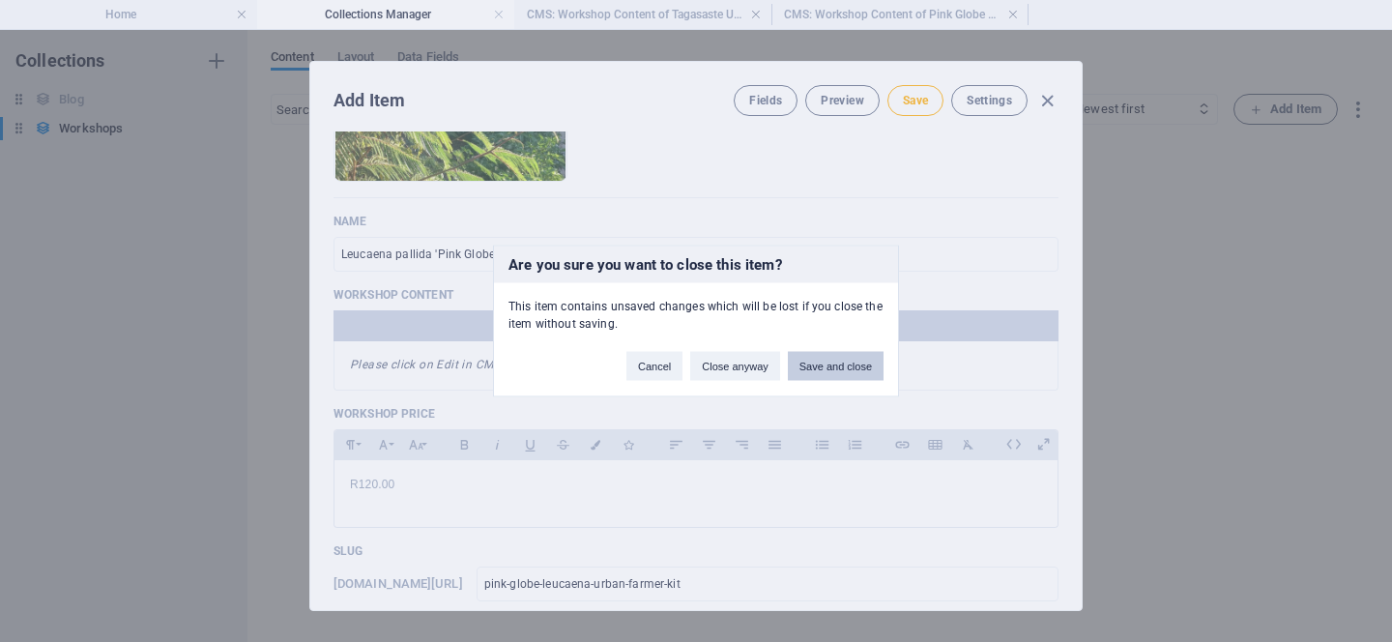
click at [827, 367] on button "Save and close" at bounding box center [836, 366] width 96 height 29
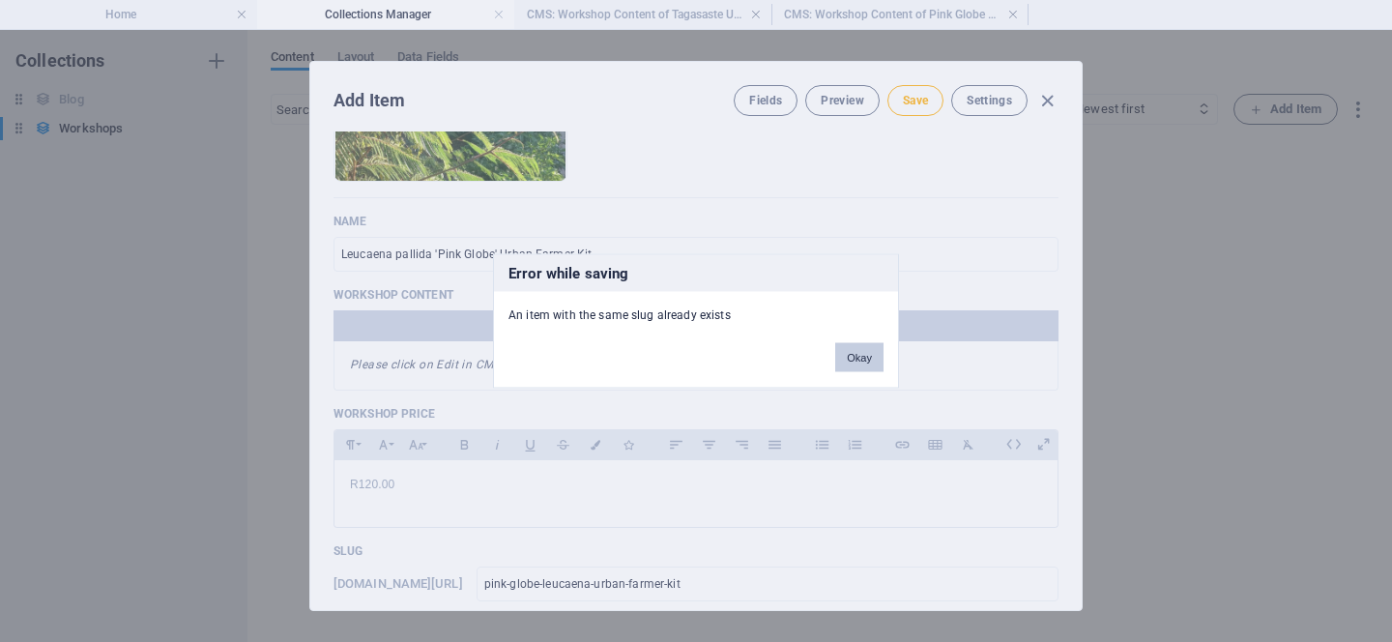
click at [872, 352] on button "Okay" at bounding box center [859, 357] width 48 height 29
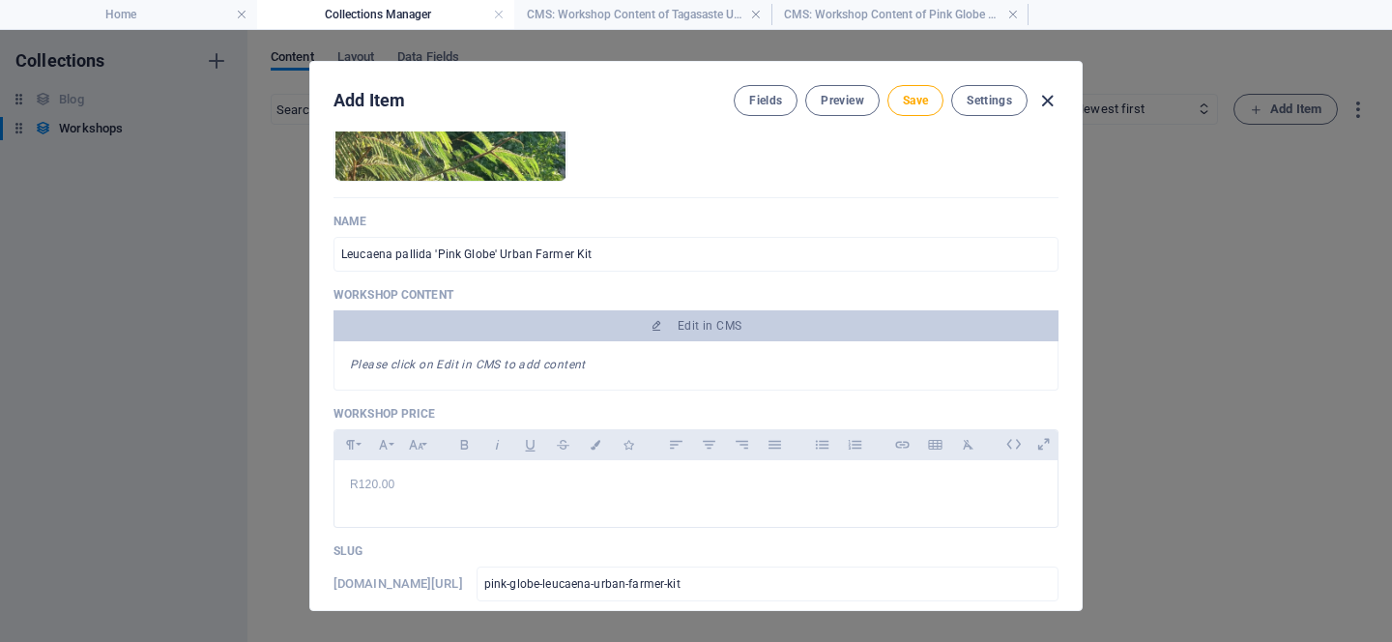
click at [1050, 93] on icon "button" at bounding box center [1048, 101] width 22 height 22
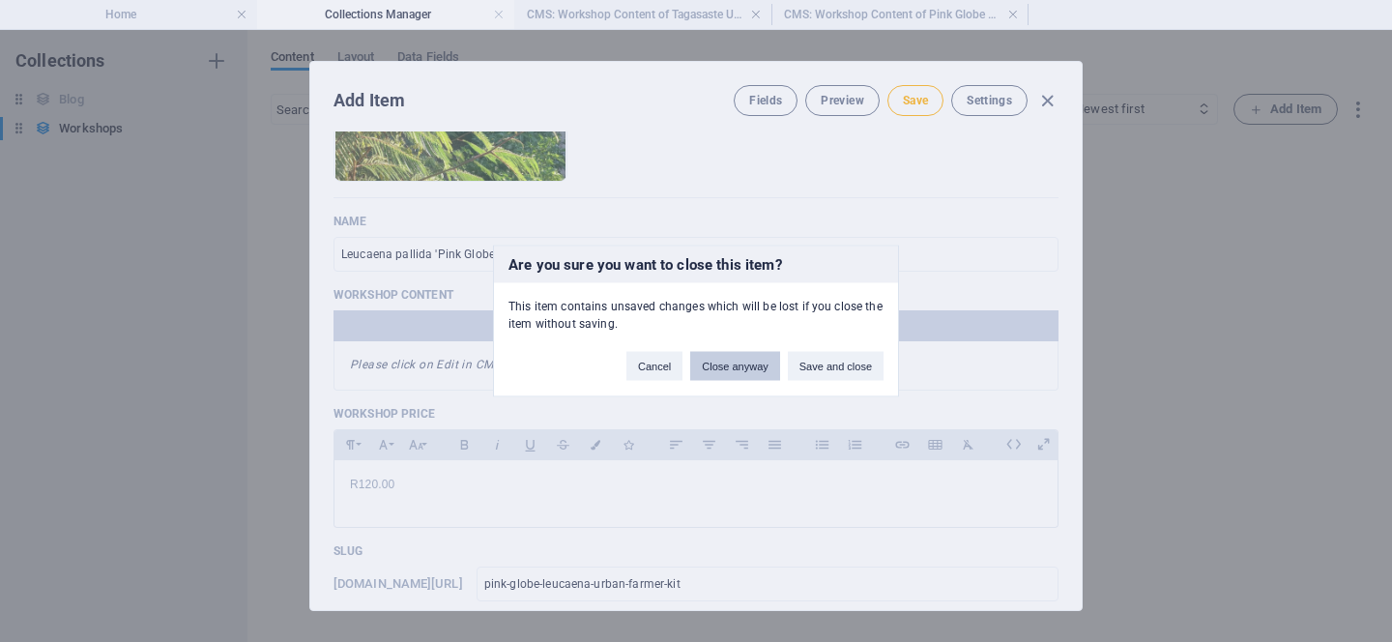
click at [734, 366] on button "Close anyway" at bounding box center [734, 366] width 89 height 29
type input "pink-globe-leucaena-urban-farmer-kit"
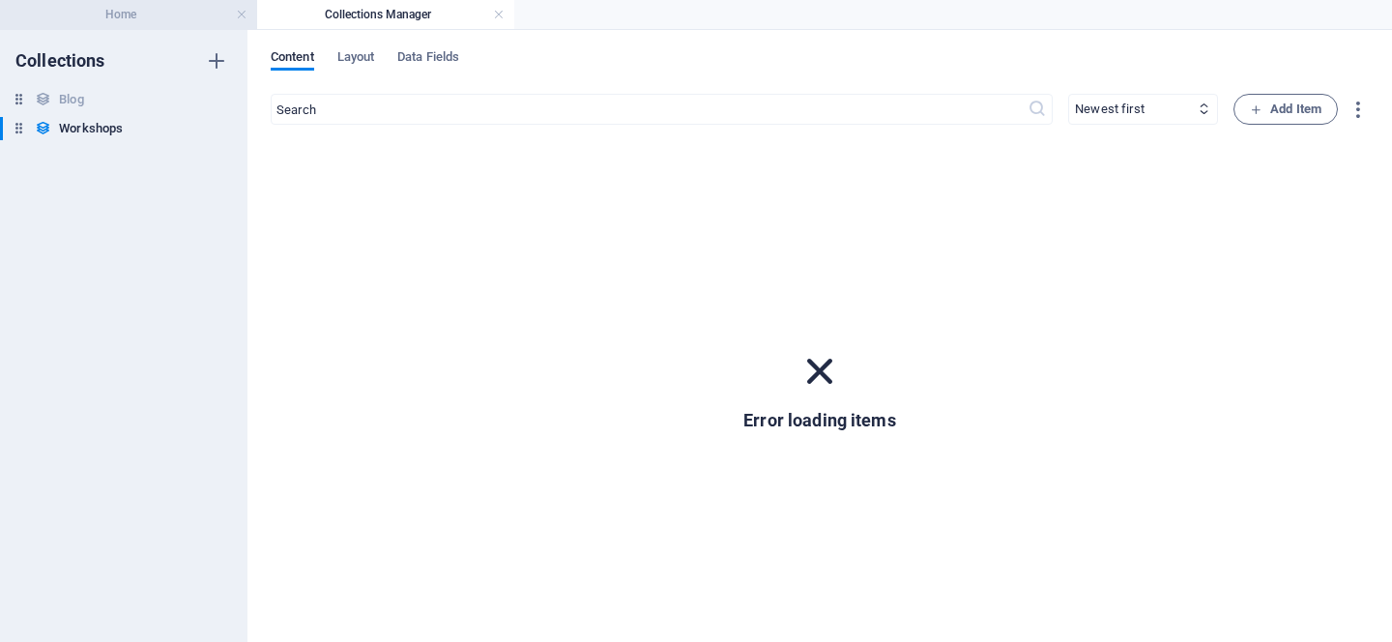
click at [133, 13] on h4 "Home" at bounding box center [128, 14] width 257 height 21
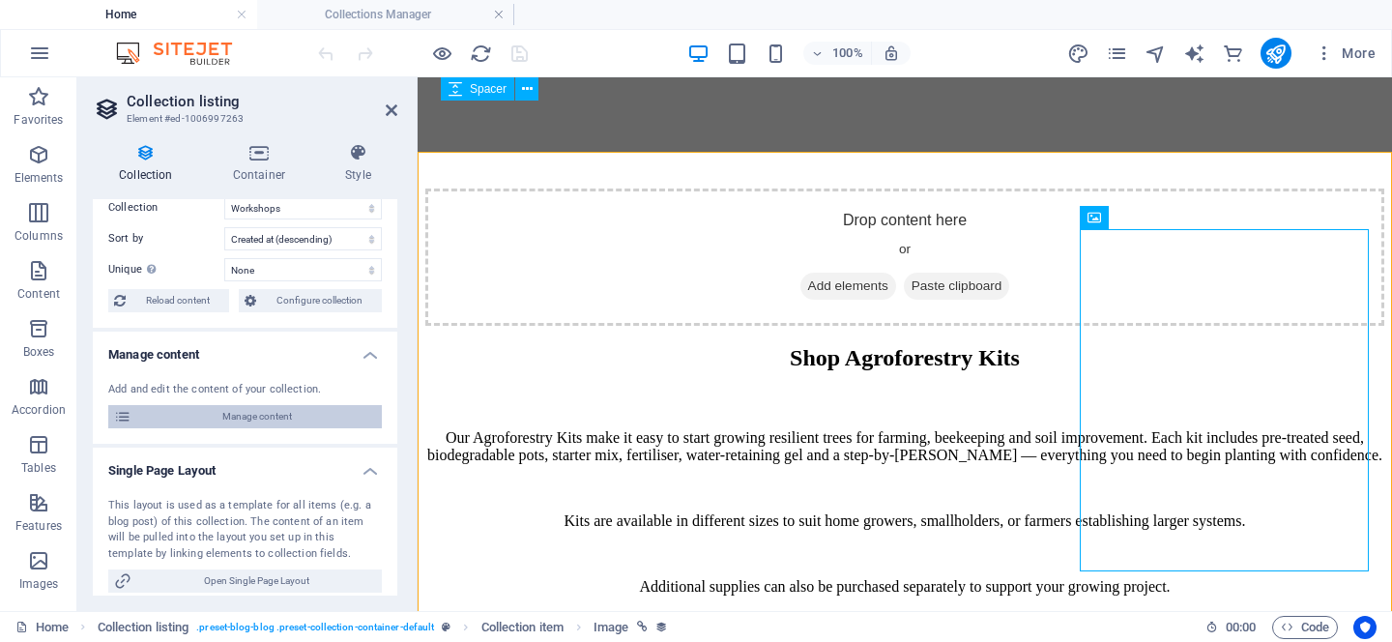
click at [280, 408] on span "Manage content" at bounding box center [256, 416] width 239 height 23
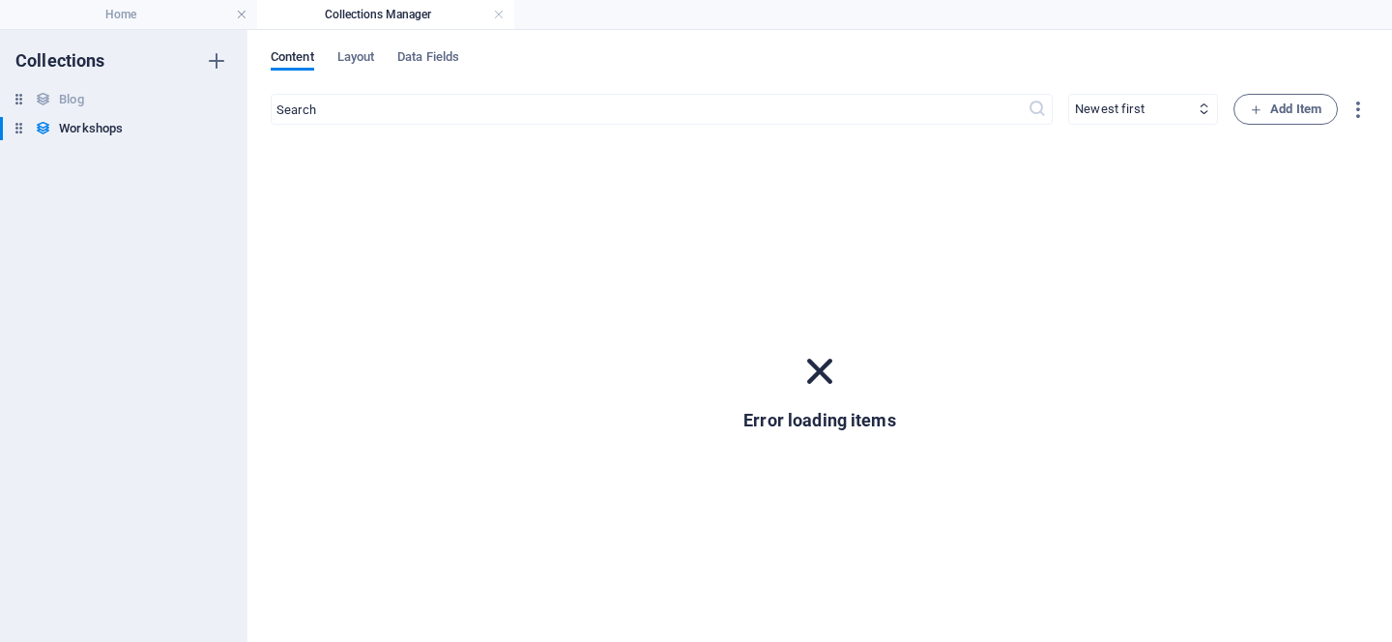
scroll to position [0, 0]
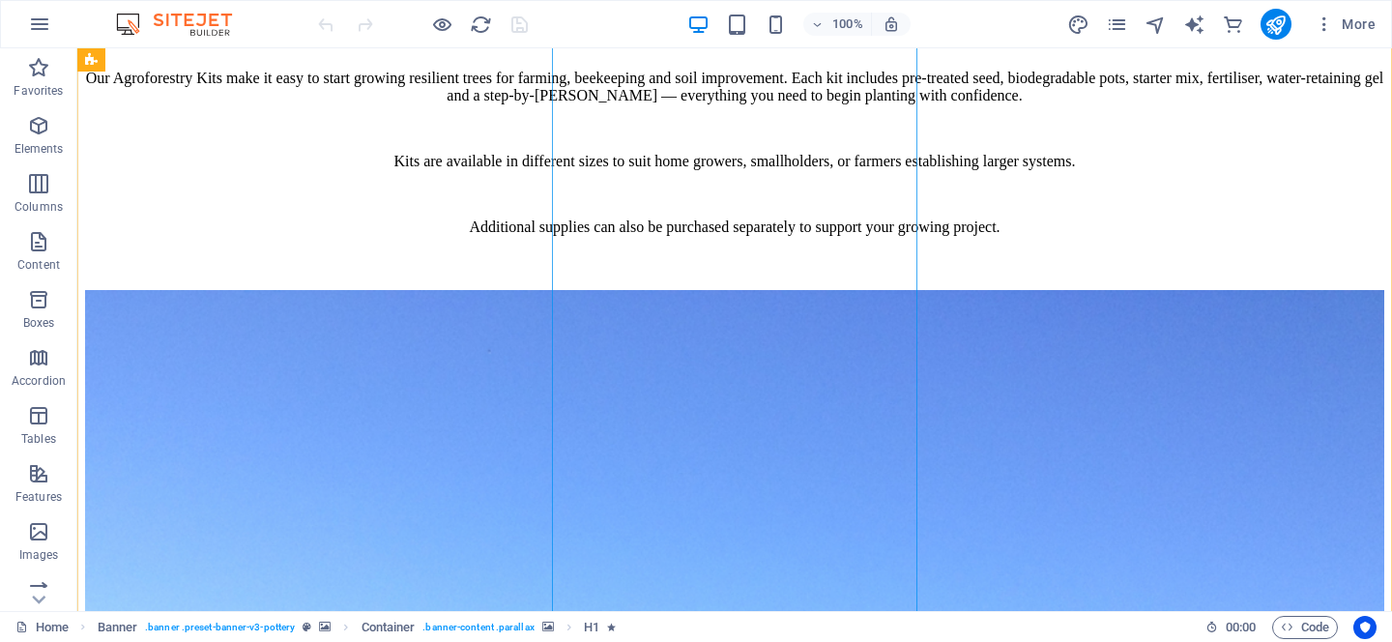
scroll to position [1846, 0]
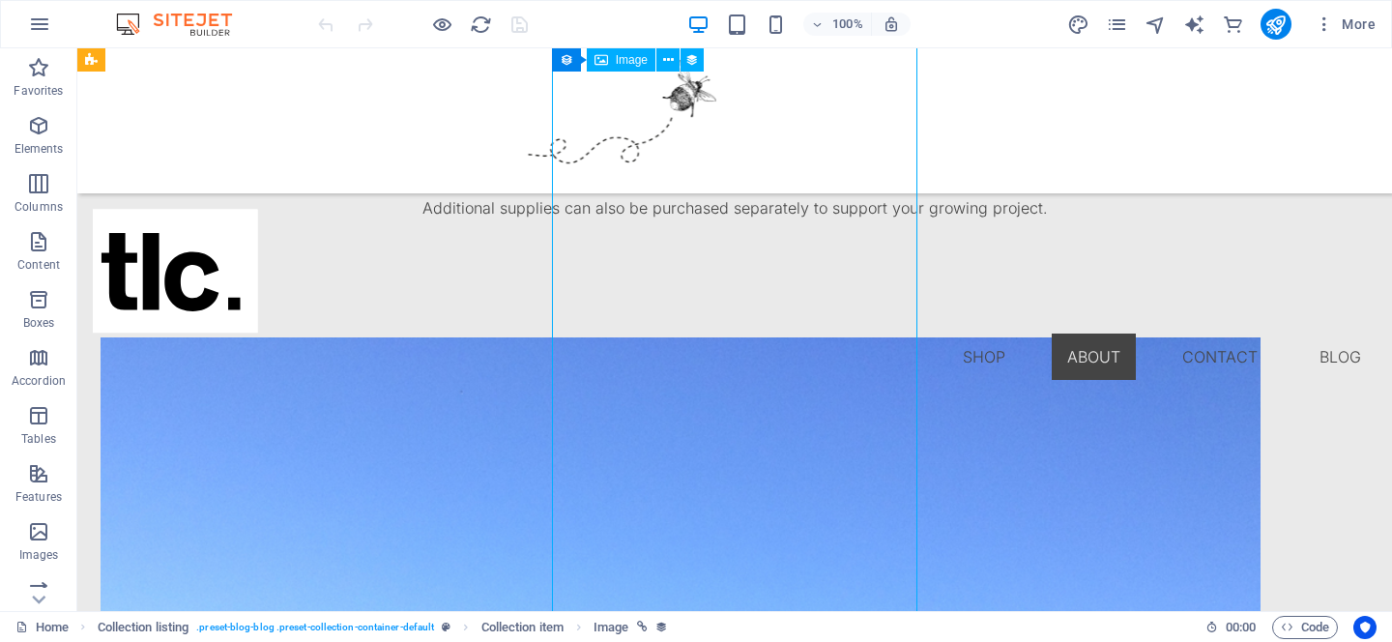
select select "%"
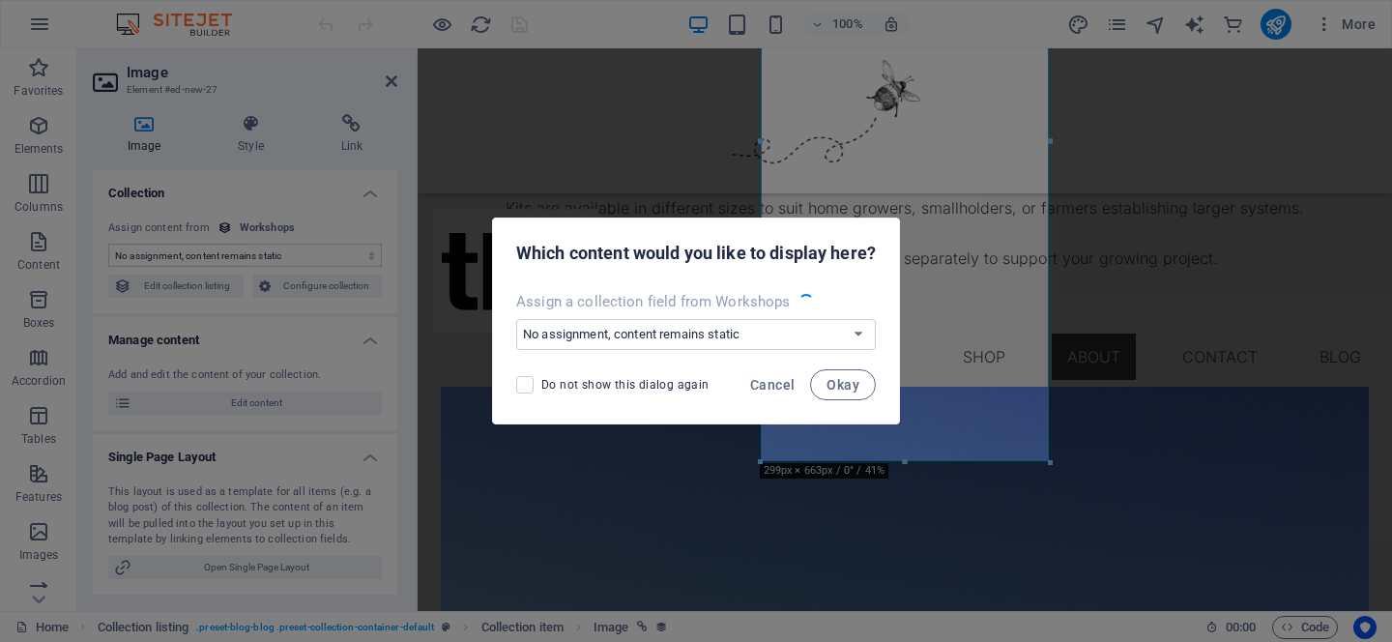
scroll to position [1911, 0]
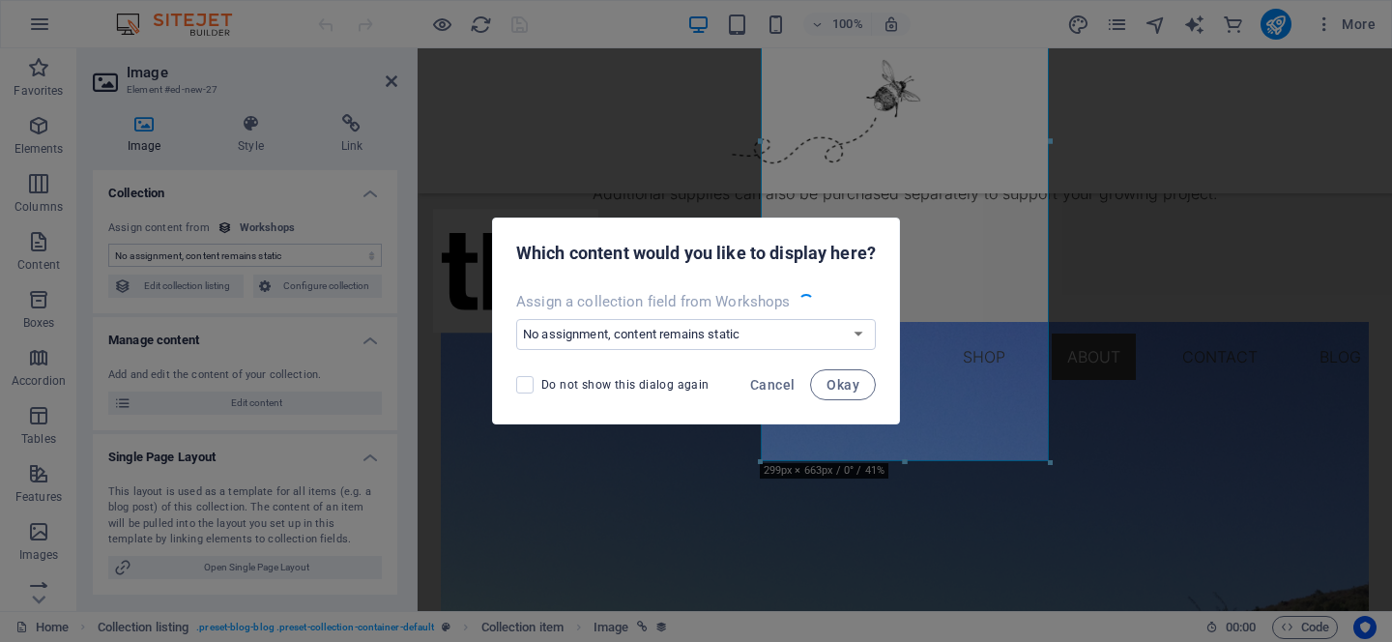
select select "workshop-image"
click at [567, 341] on select "No assignment, content remains static Create a new field Created at (Date) Upda…" at bounding box center [696, 334] width 360 height 31
click at [552, 386] on span "Do not show this dialog again" at bounding box center [625, 384] width 168 height 15
click at [541, 386] on input "Do not show this dialog again" at bounding box center [528, 384] width 25 height 17
checkbox input "true"
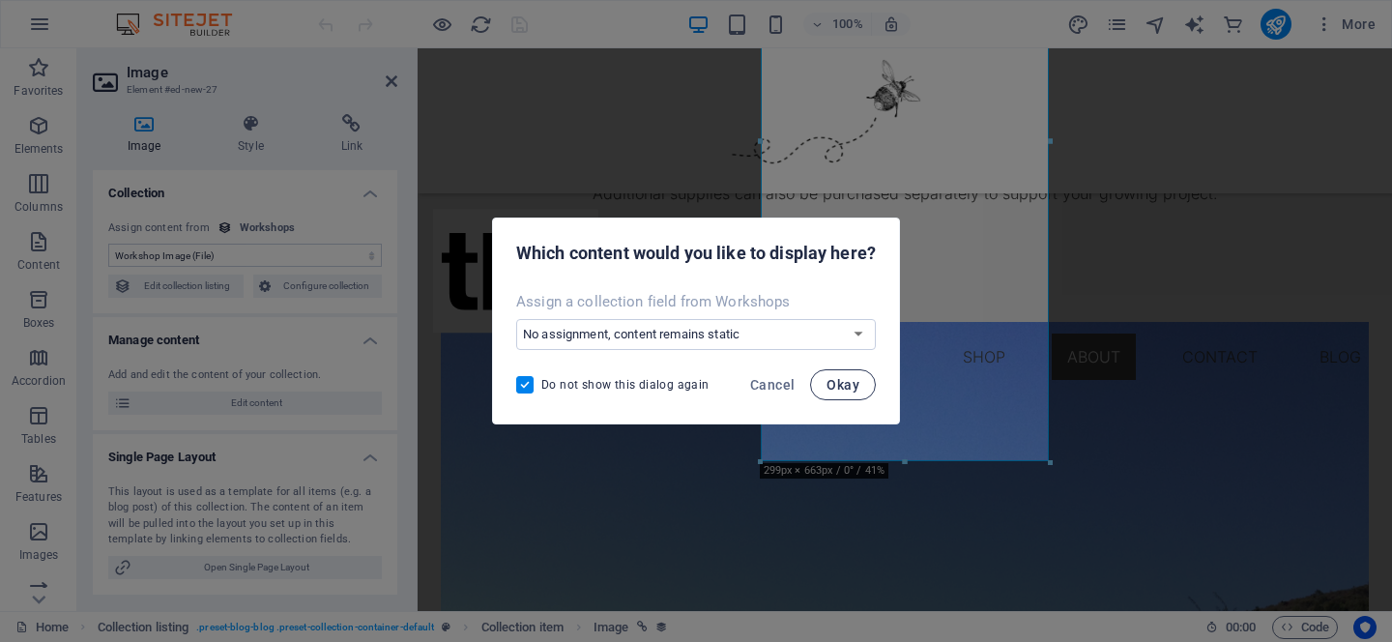
click at [850, 395] on button "Okay" at bounding box center [843, 384] width 66 height 31
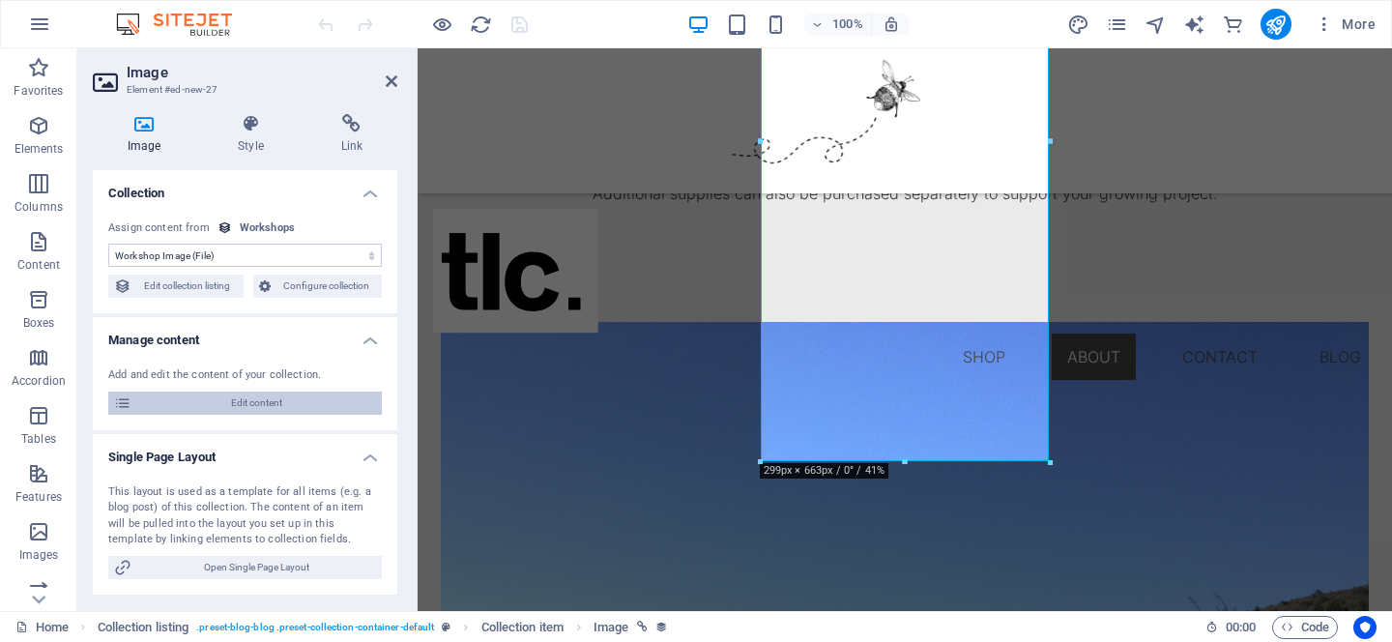
click at [210, 406] on span "Edit content" at bounding box center [256, 403] width 239 height 23
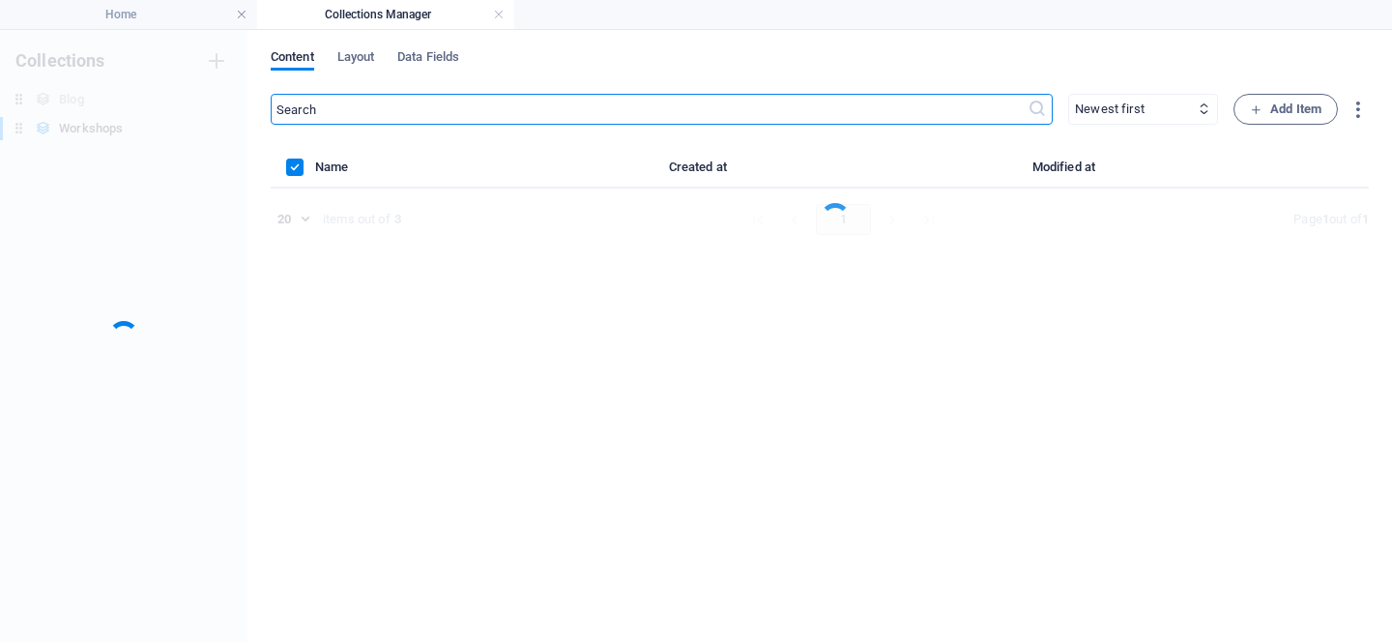
scroll to position [0, 0]
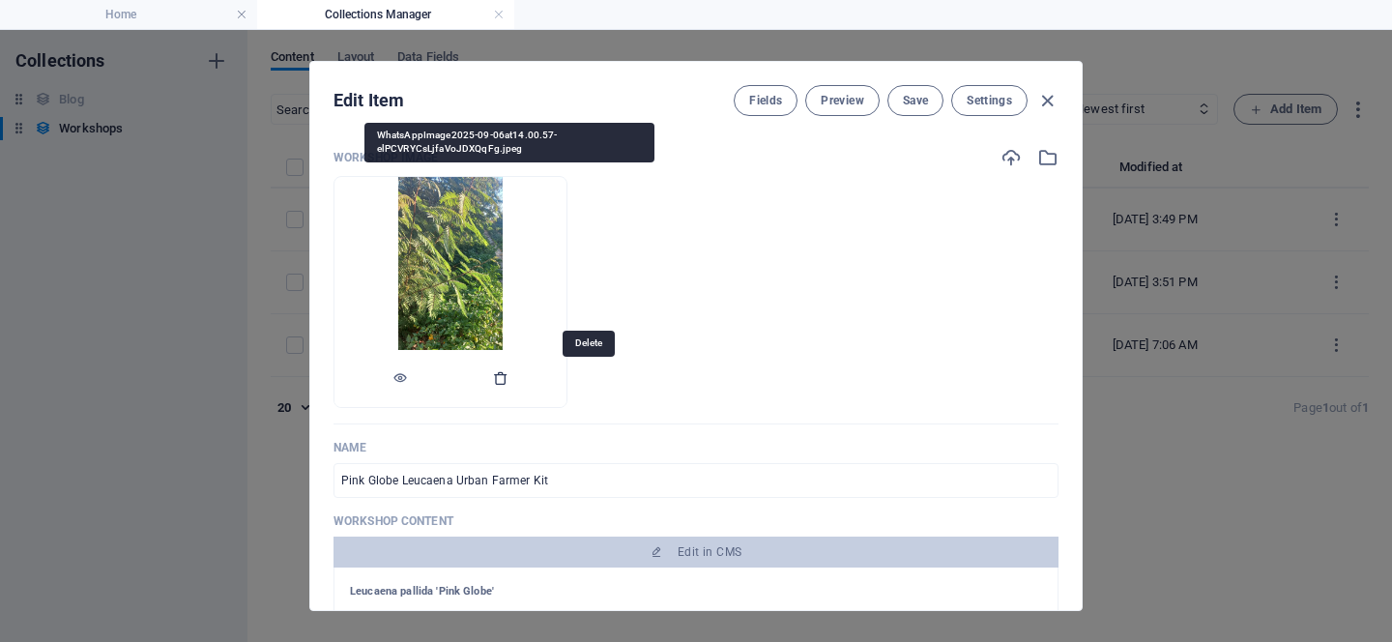
click at [509, 379] on icon "button" at bounding box center [500, 377] width 15 height 15
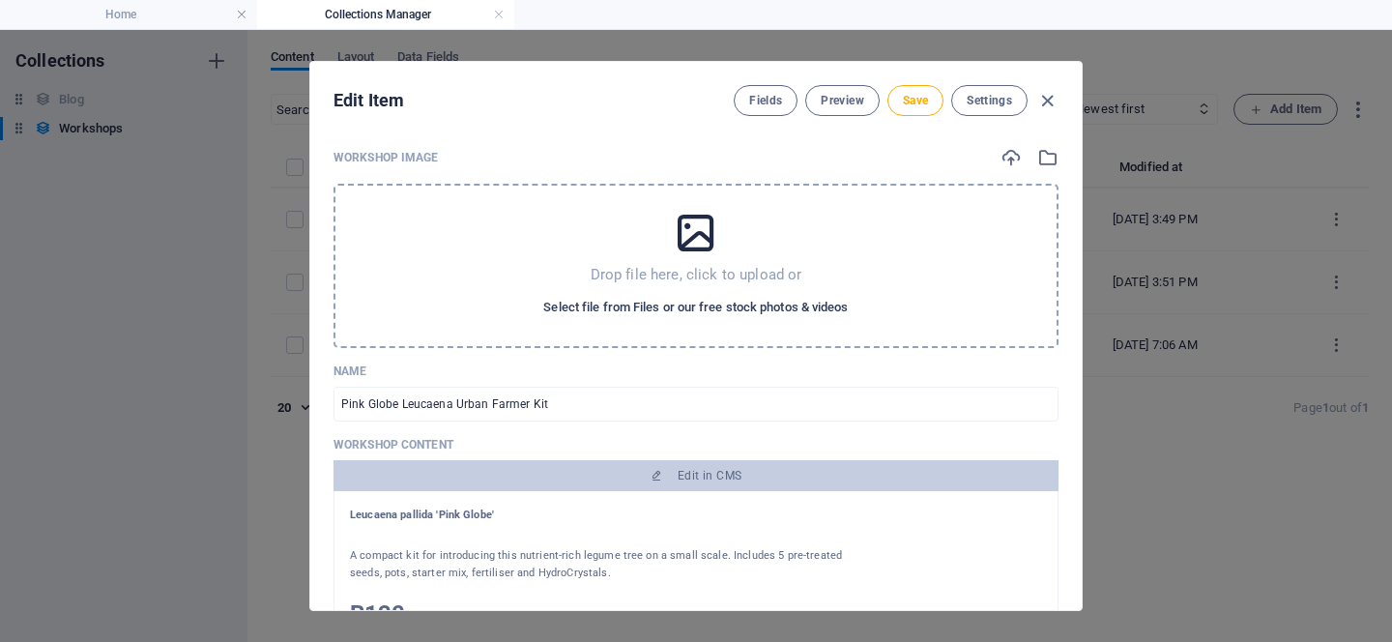
click at [597, 301] on span "Select file from Files or our free stock photos & videos" at bounding box center [695, 307] width 305 height 23
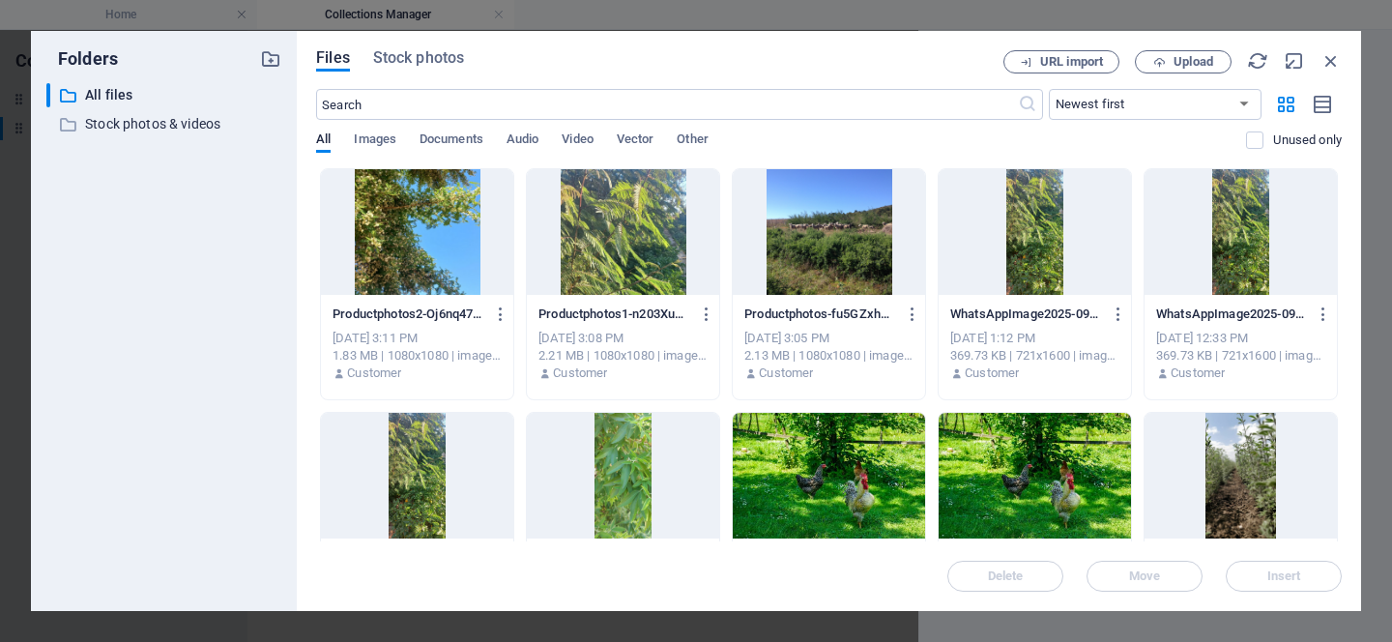
click at [632, 242] on div at bounding box center [623, 232] width 192 height 126
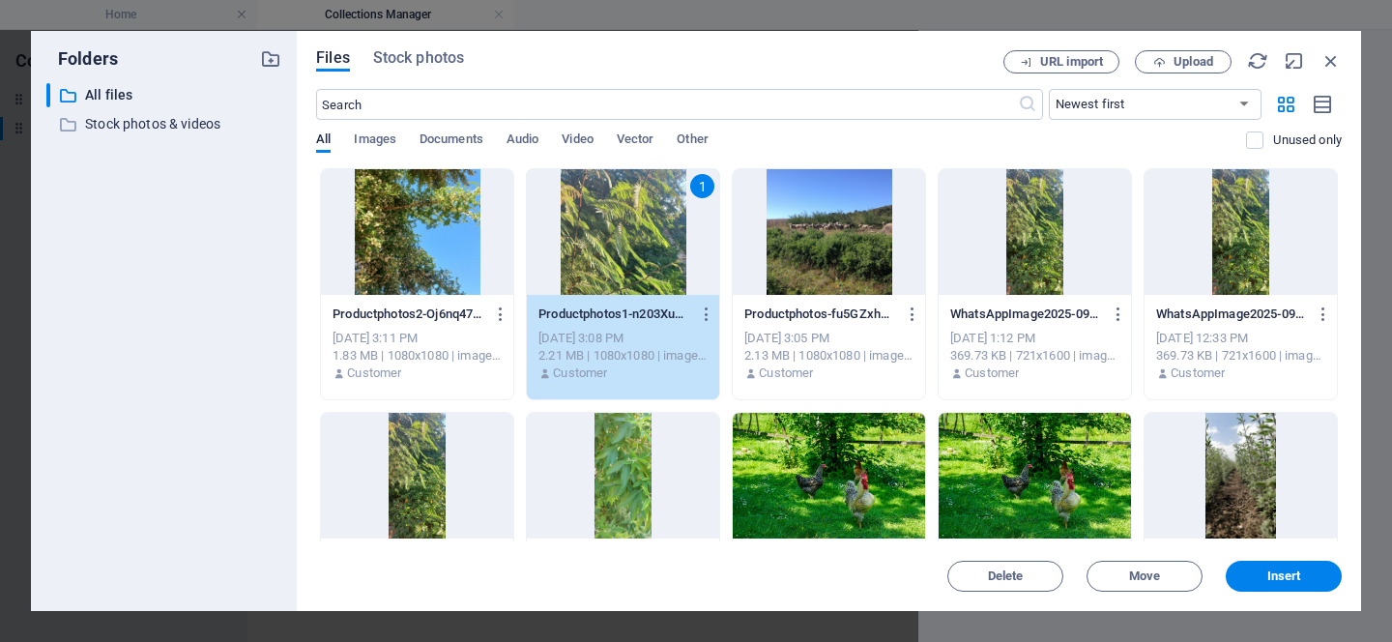
click at [626, 230] on div "1" at bounding box center [623, 232] width 192 height 126
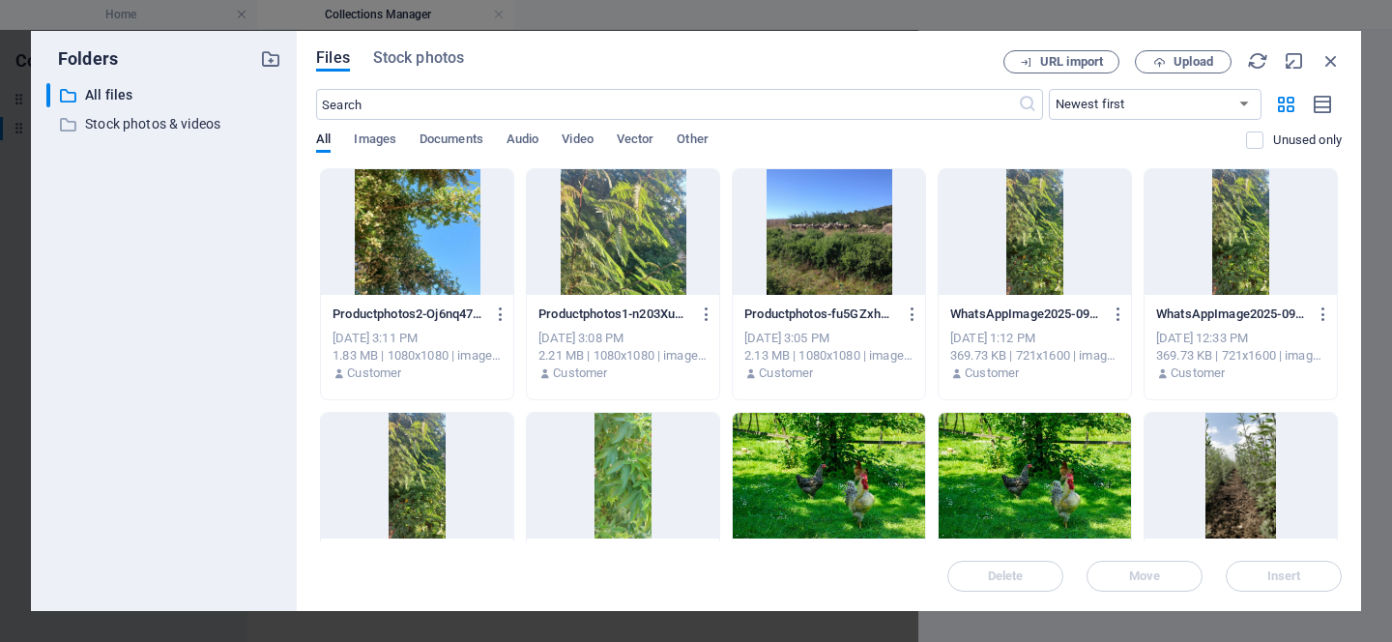
click at [626, 230] on div at bounding box center [623, 232] width 192 height 126
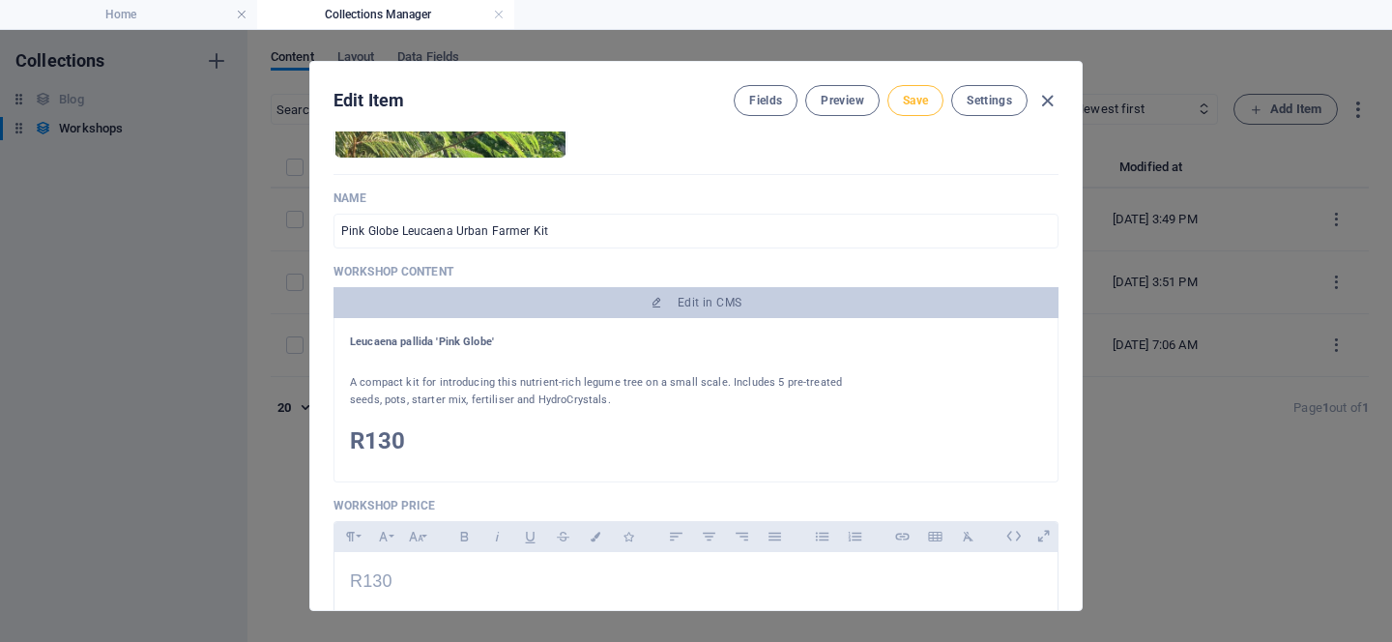
click at [919, 100] on span "Save" at bounding box center [915, 100] width 25 height 15
click at [1050, 102] on icon "button" at bounding box center [1048, 101] width 22 height 22
type input "pink-globe-leucaena-urban-farmer-kit"
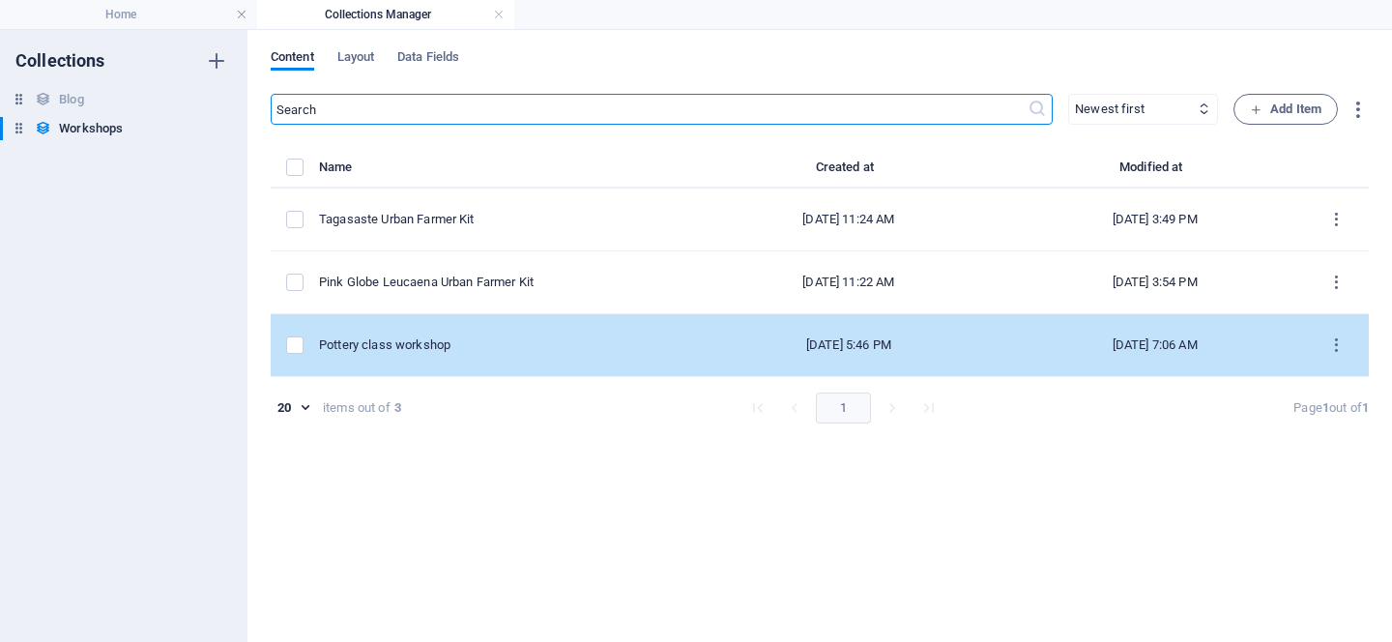
click at [449, 334] on td "Pottery class workshop" at bounding box center [505, 345] width 372 height 63
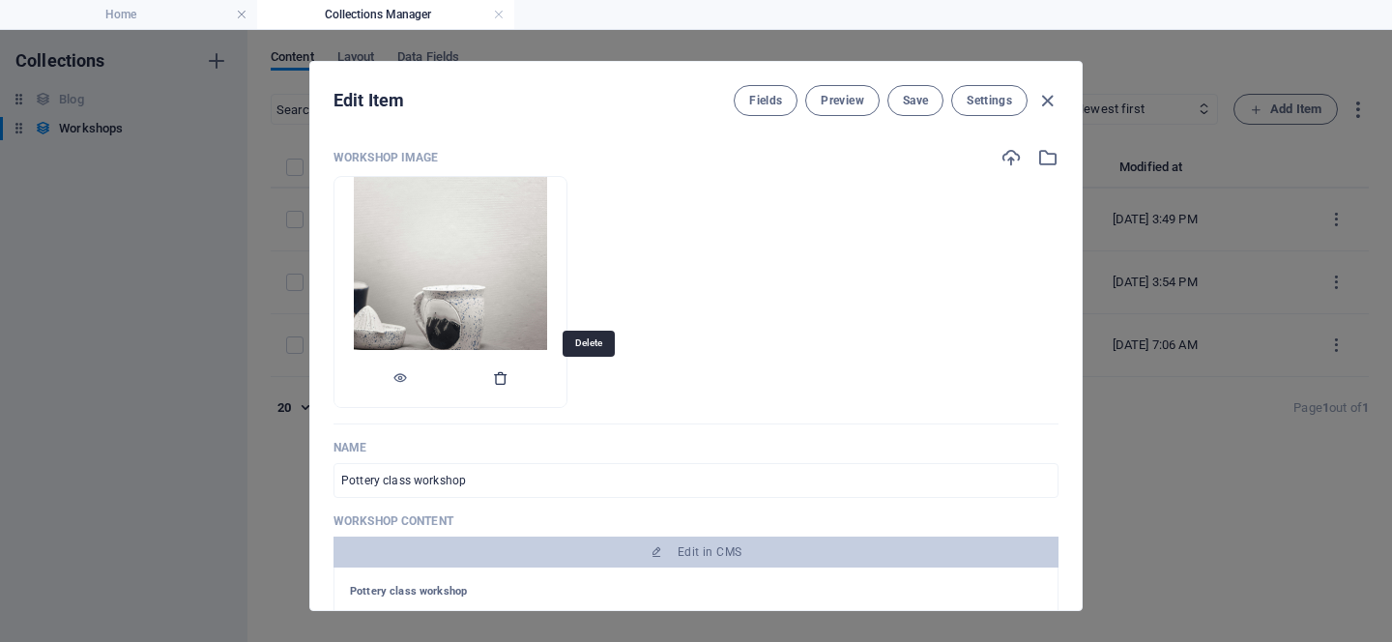
click at [509, 383] on icon "button" at bounding box center [500, 377] width 15 height 15
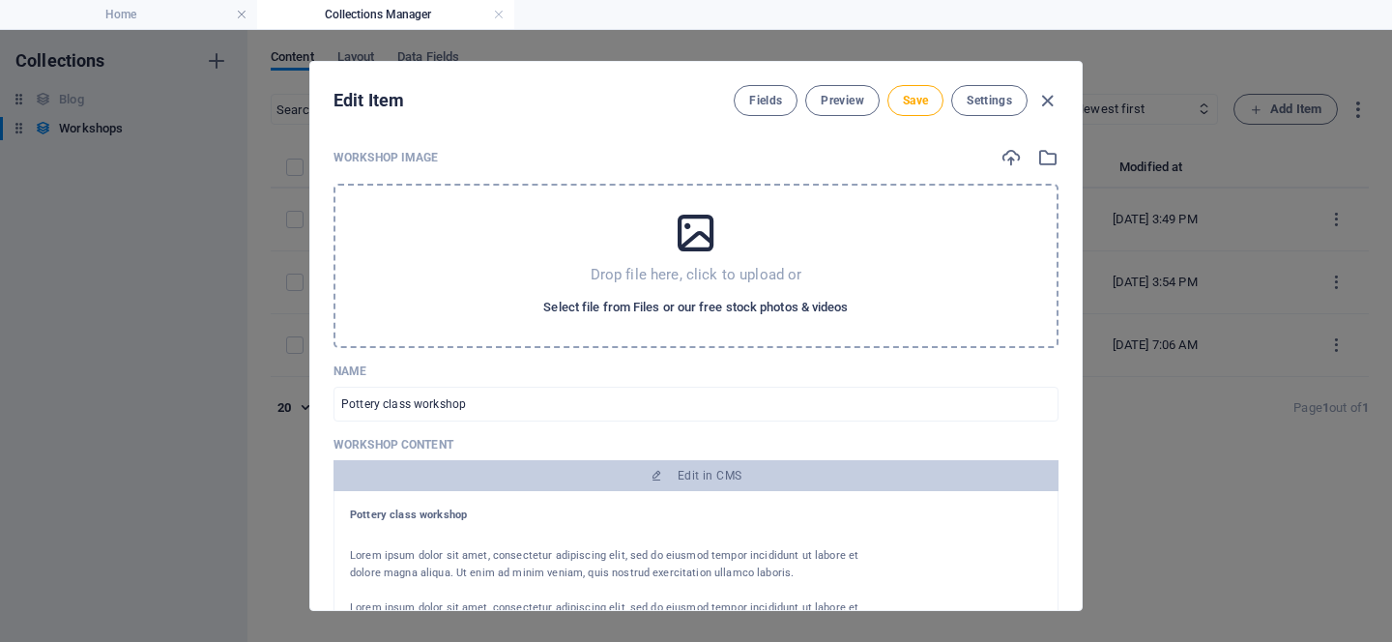
click at [748, 314] on span "Select file from Files or our free stock photos & videos" at bounding box center [695, 307] width 305 height 23
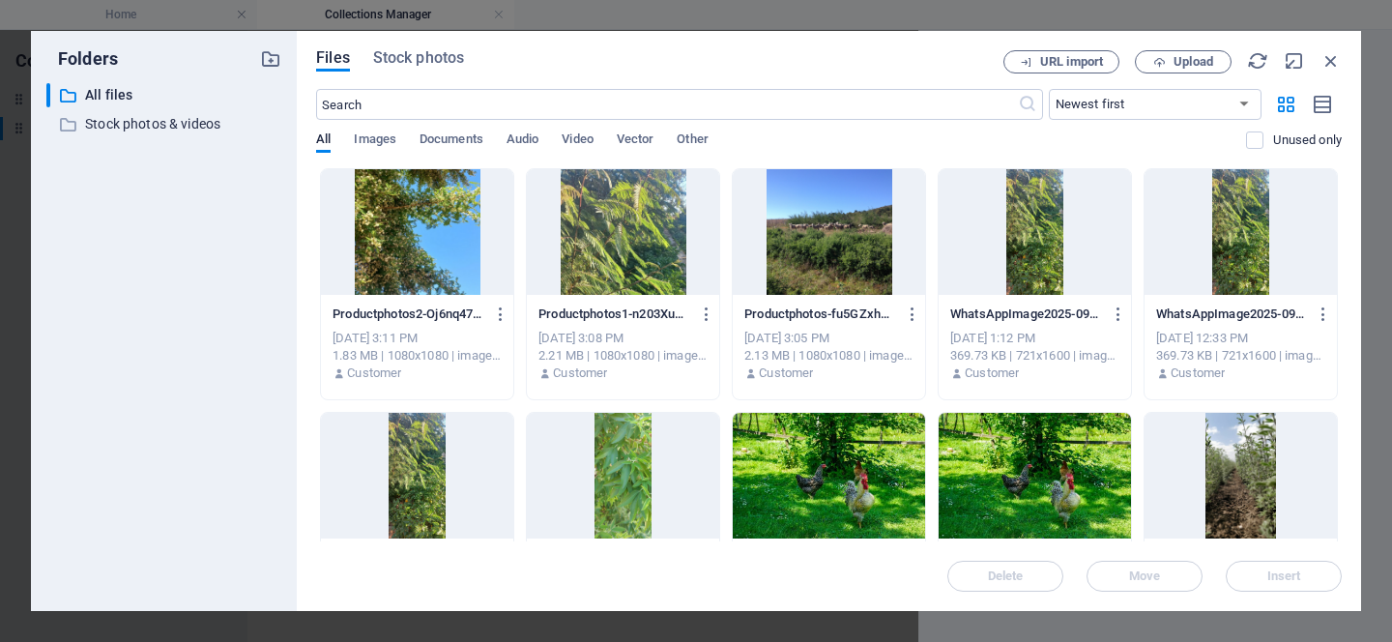
click at [422, 262] on div at bounding box center [417, 232] width 192 height 126
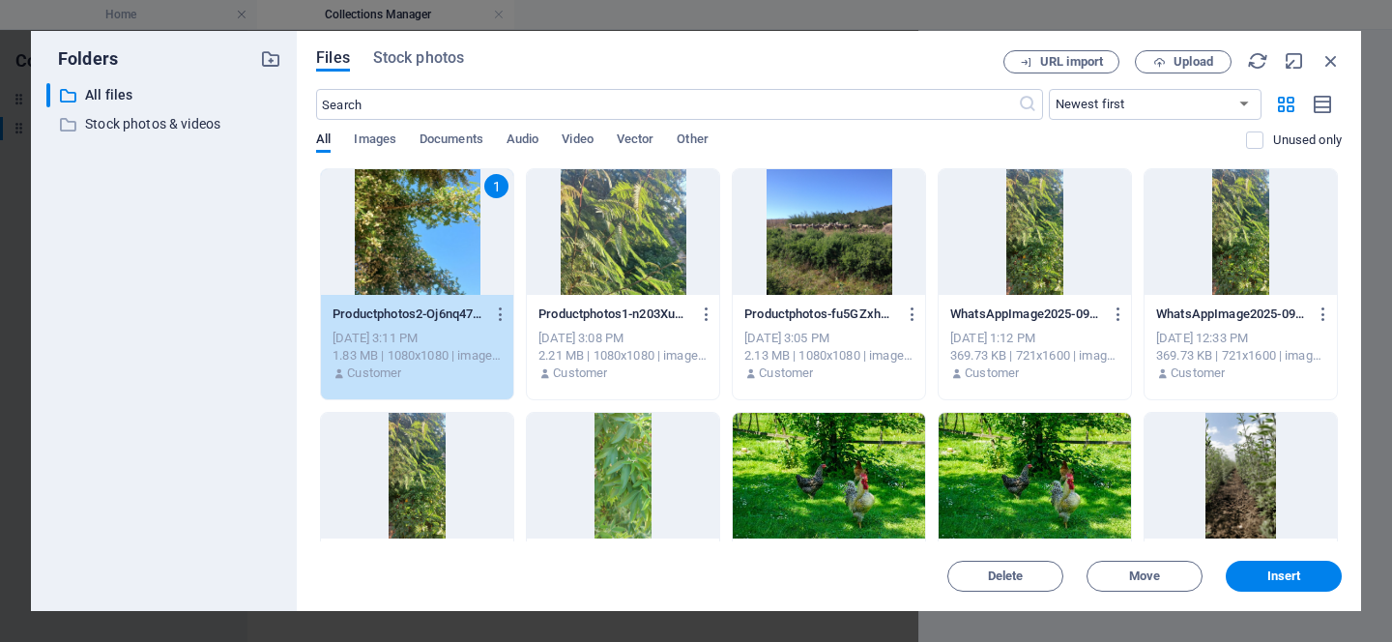
click at [422, 262] on div "1" at bounding box center [417, 232] width 192 height 126
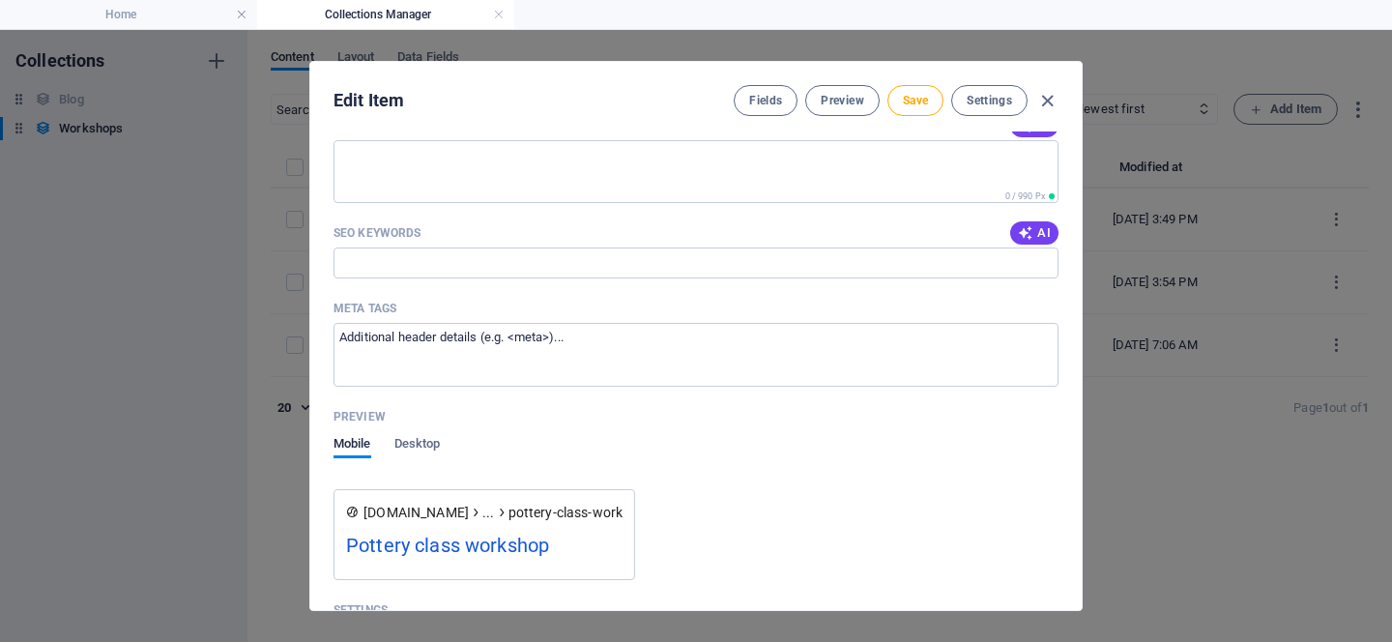
scroll to position [1515, 0]
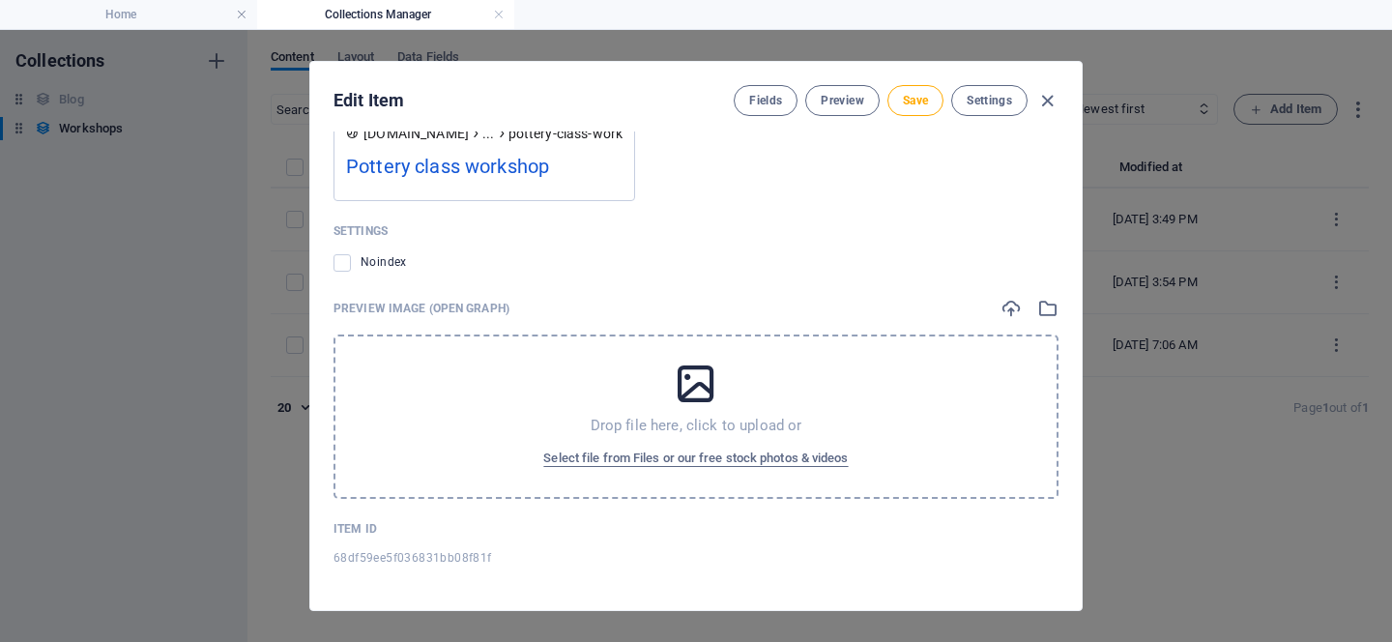
click at [710, 428] on p "Drop file here, click to upload or" at bounding box center [697, 425] width 212 height 19
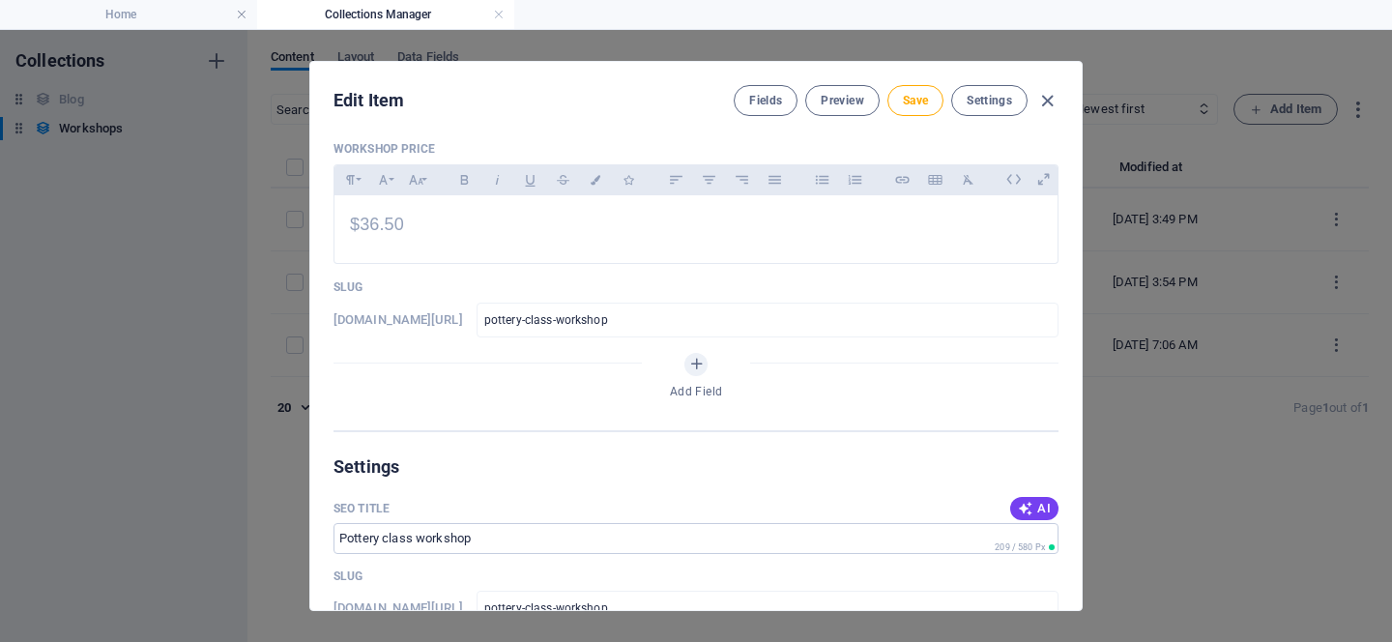
scroll to position [604, 0]
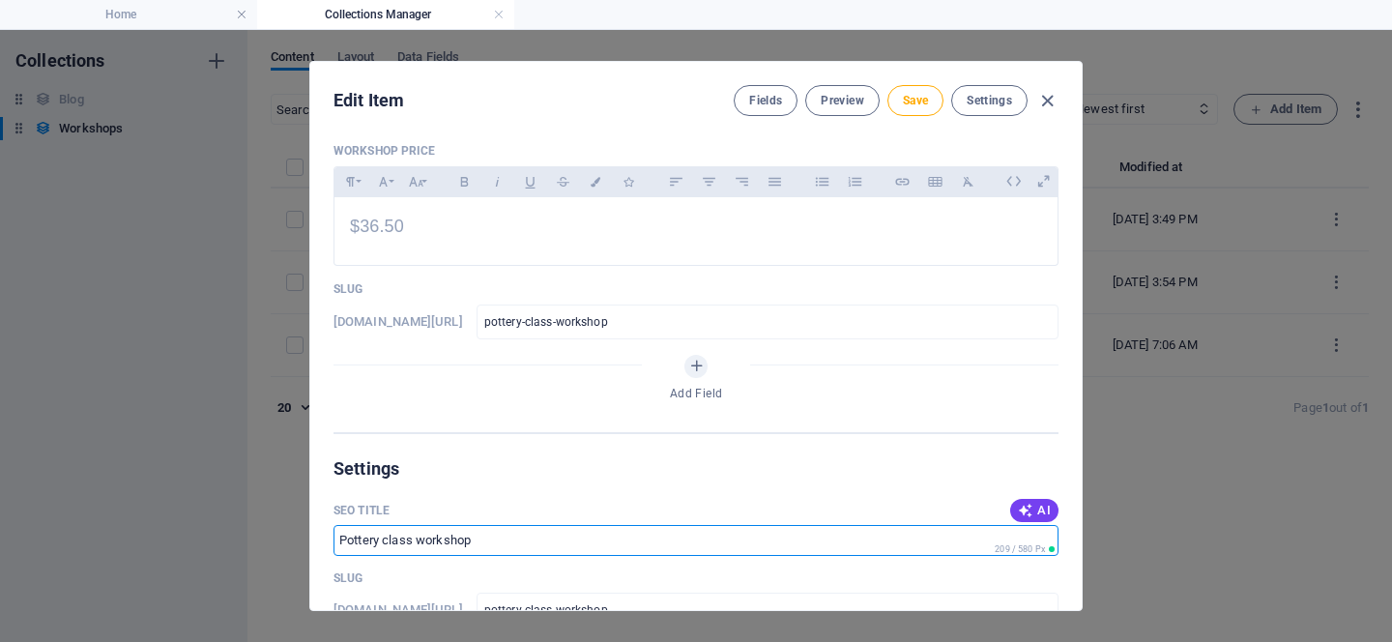
click at [484, 549] on input "SEO Title" at bounding box center [696, 540] width 725 height 31
click at [465, 538] on input "SEO Title" at bounding box center [696, 540] width 725 height 31
drag, startPoint x: 496, startPoint y: 544, endPoint x: 308, endPoint y: 533, distance: 187.9
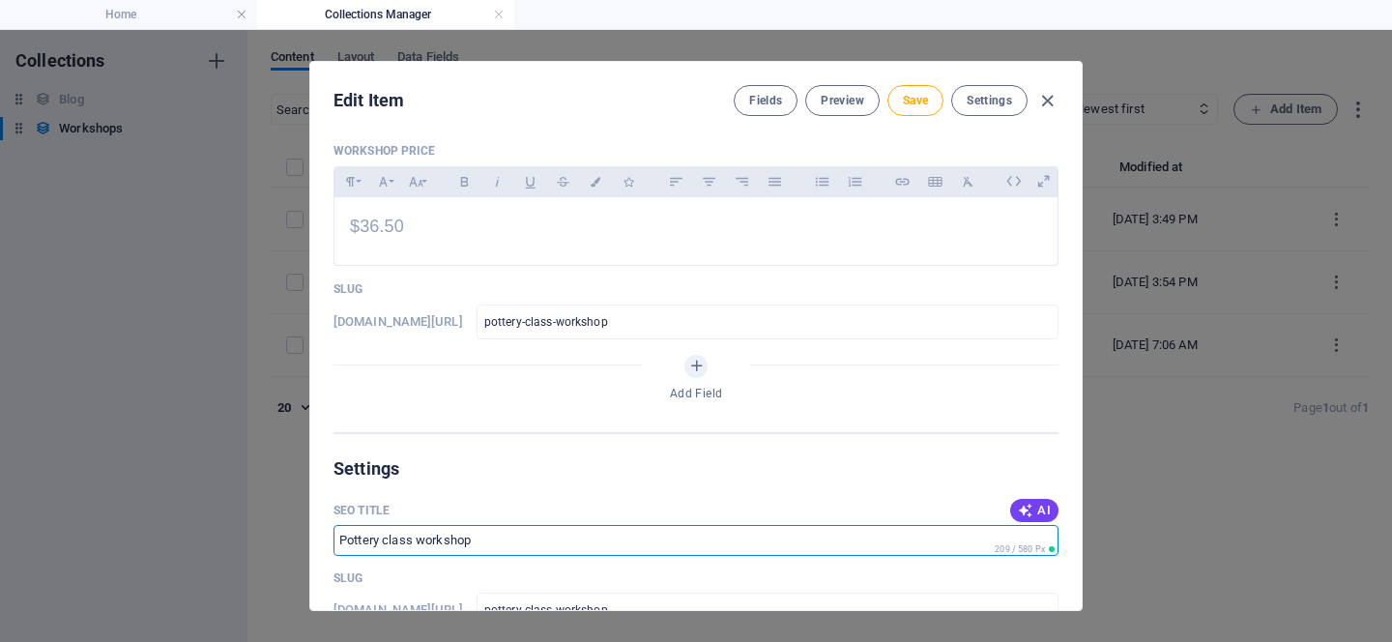
click at [309, 533] on div "Edit Item Fields Preview Save Settings Workshop Image Drop files here to upload…" at bounding box center [696, 336] width 774 height 550
type input "Paperbark Thorn"
click at [565, 578] on div "Slug" at bounding box center [696, 578] width 725 height 29
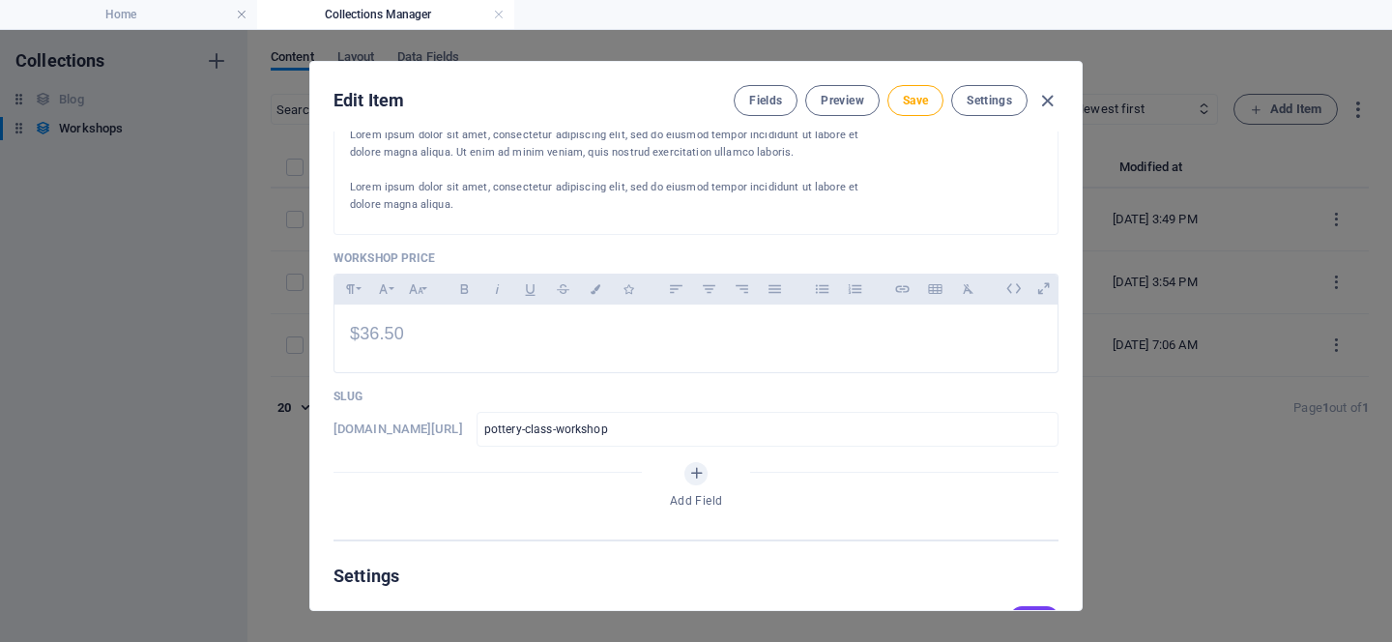
scroll to position [412, 0]
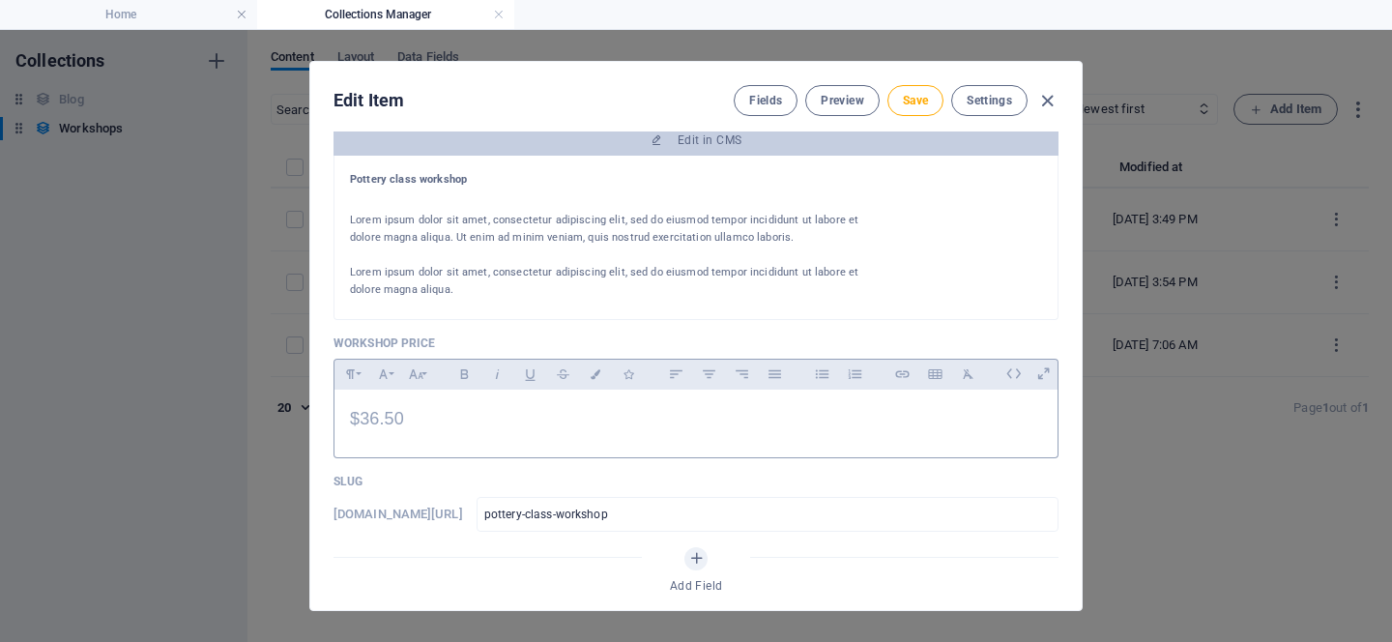
click at [429, 422] on p "$36.50" at bounding box center [696, 419] width 692 height 28
drag, startPoint x: 429, startPoint y: 422, endPoint x: 311, endPoint y: 415, distance: 118.2
click at [311, 415] on div "Workshop Image Drop files here to upload them instantly Name Pottery class work…" at bounding box center [696, 371] width 772 height 479
click at [570, 199] on div at bounding box center [606, 200] width 512 height 23
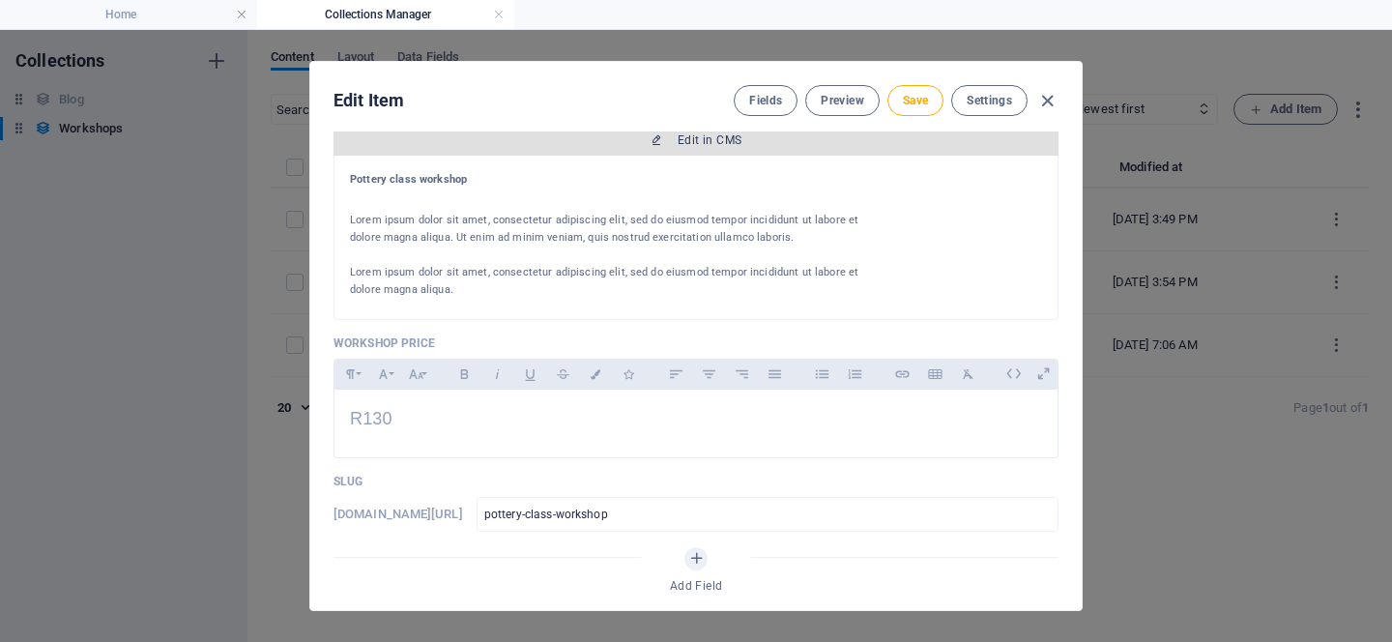
click at [700, 143] on span "Edit in CMS" at bounding box center [710, 139] width 64 height 15
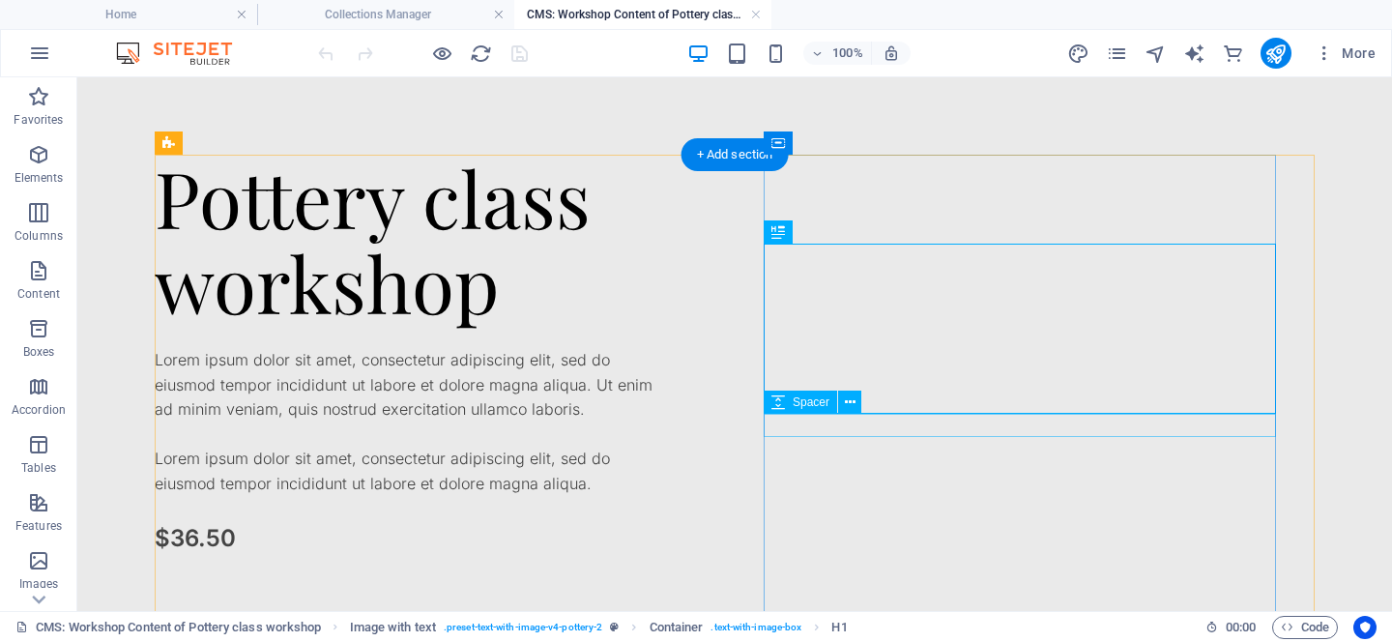
scroll to position [278, 0]
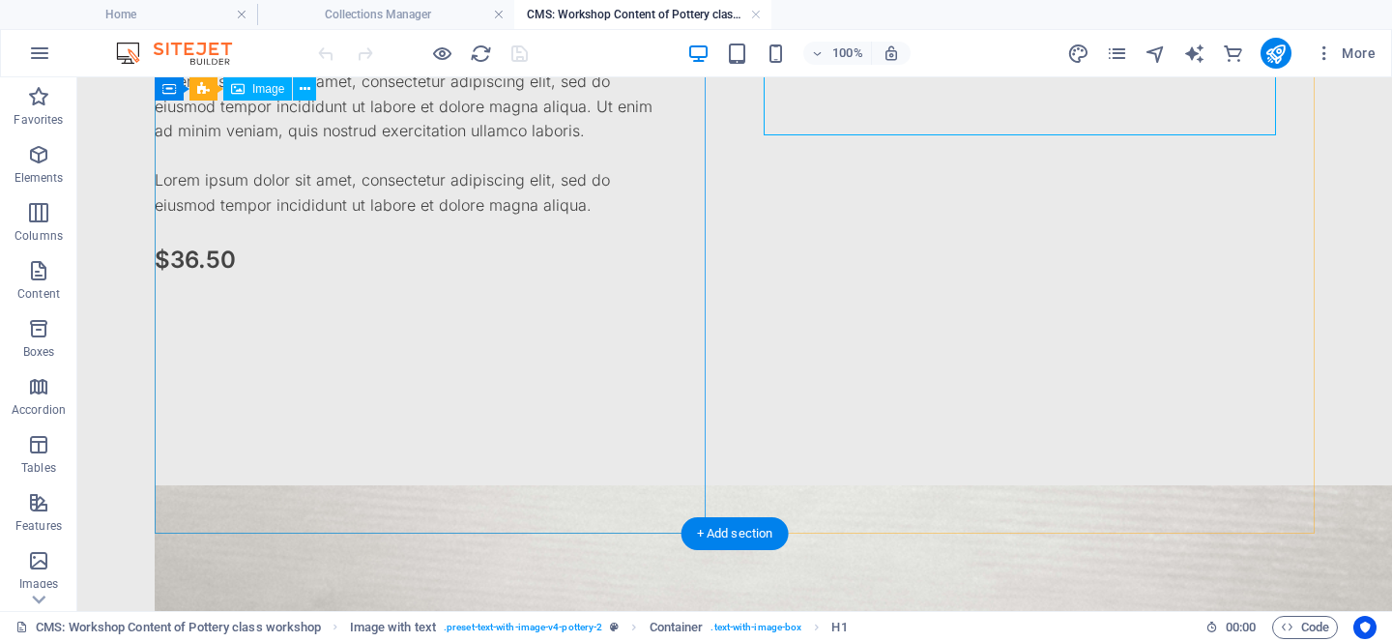
select select "vw"
select select "px"
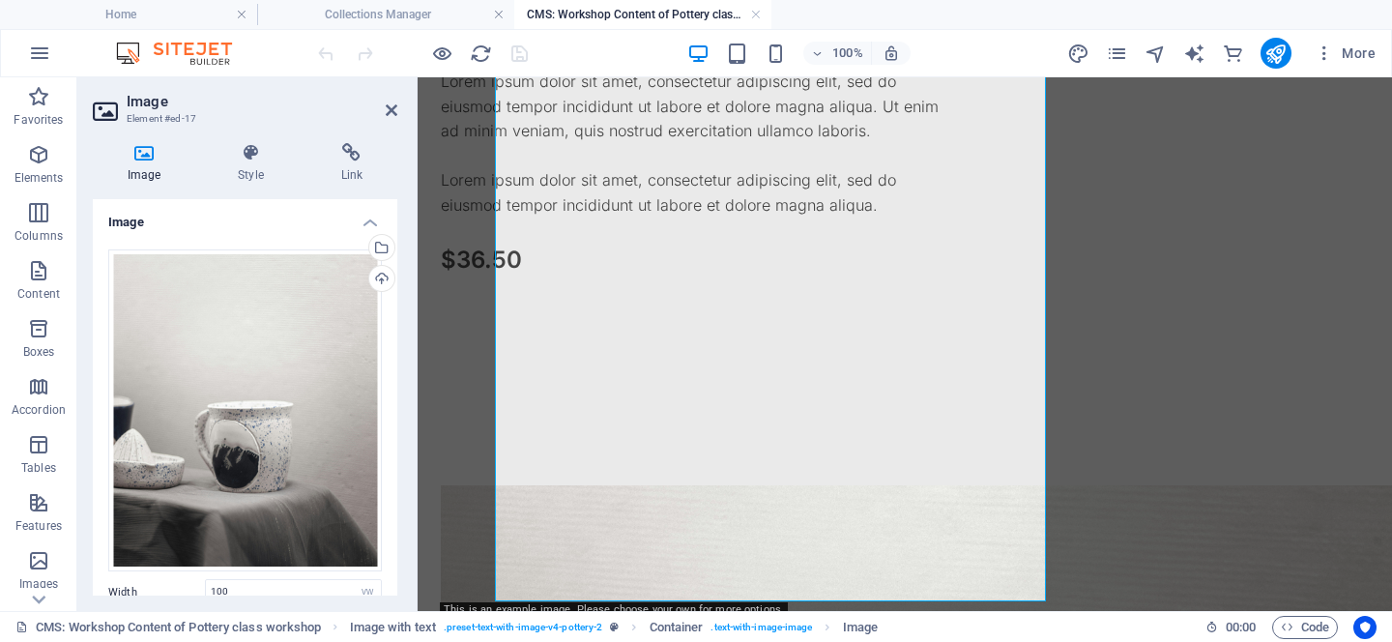
scroll to position [211, 0]
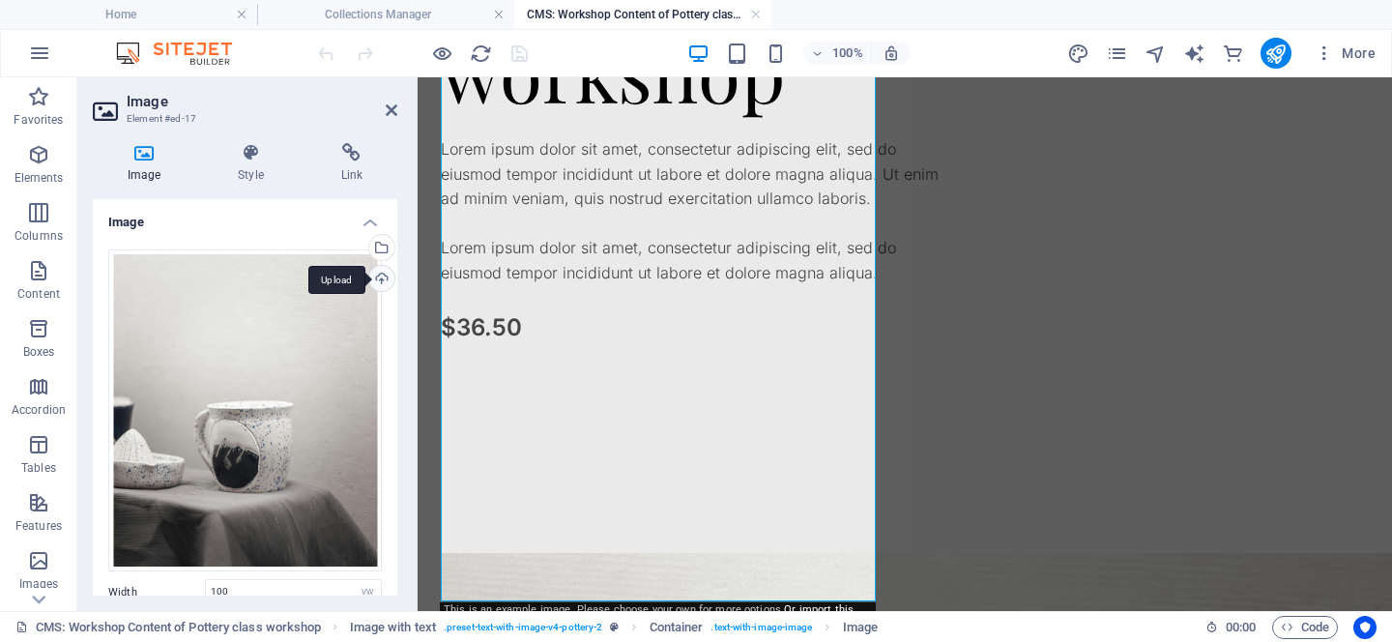
click at [368, 272] on div "Upload" at bounding box center [380, 280] width 29 height 29
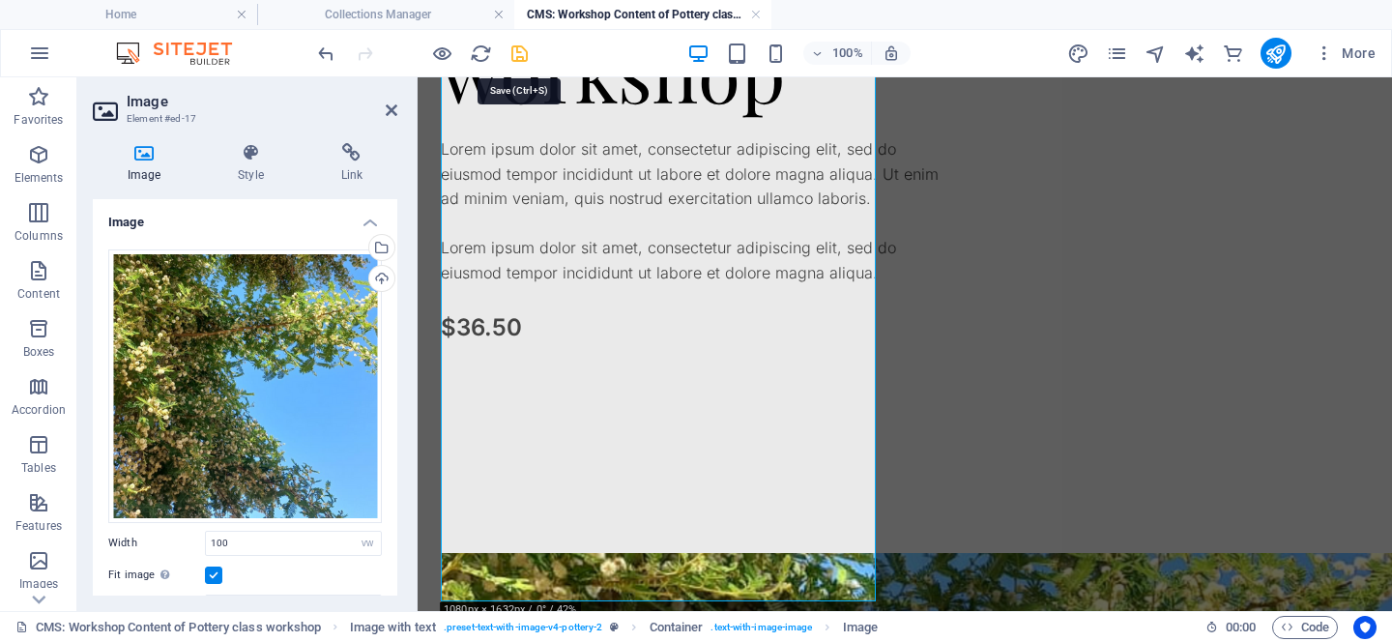
click at [518, 48] on icon "save" at bounding box center [520, 54] width 22 height 22
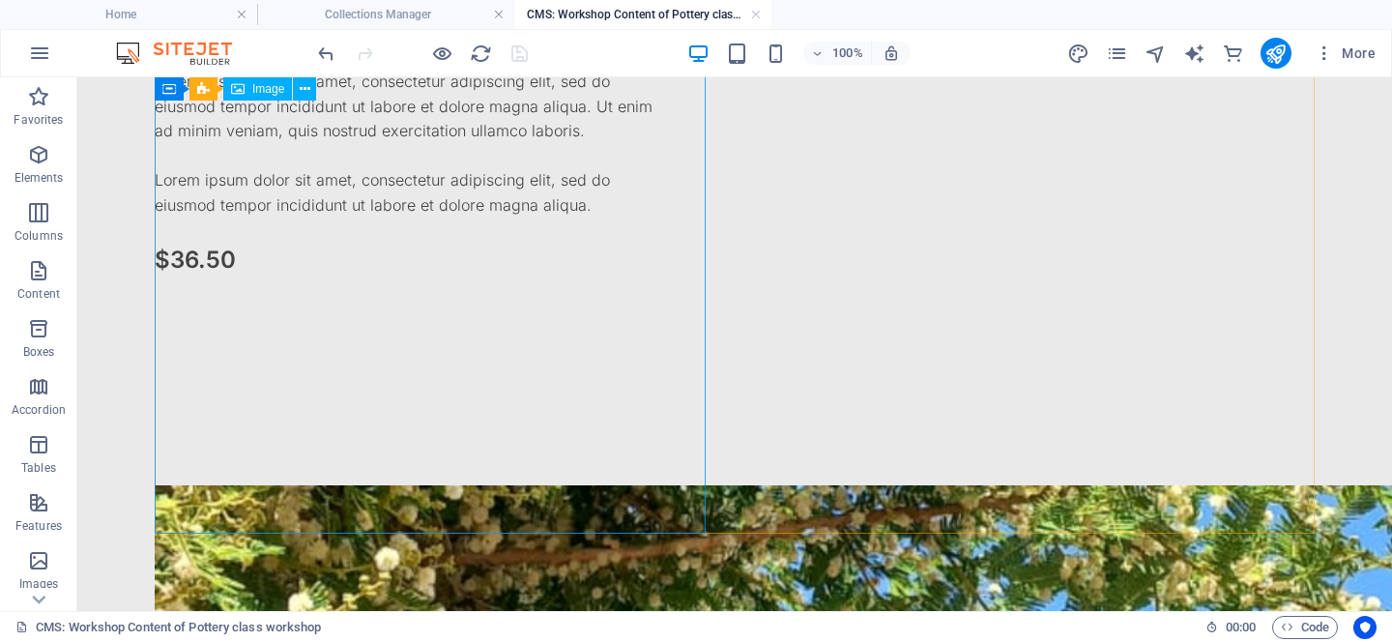
click at [271, 92] on span "Image" at bounding box center [268, 89] width 32 height 12
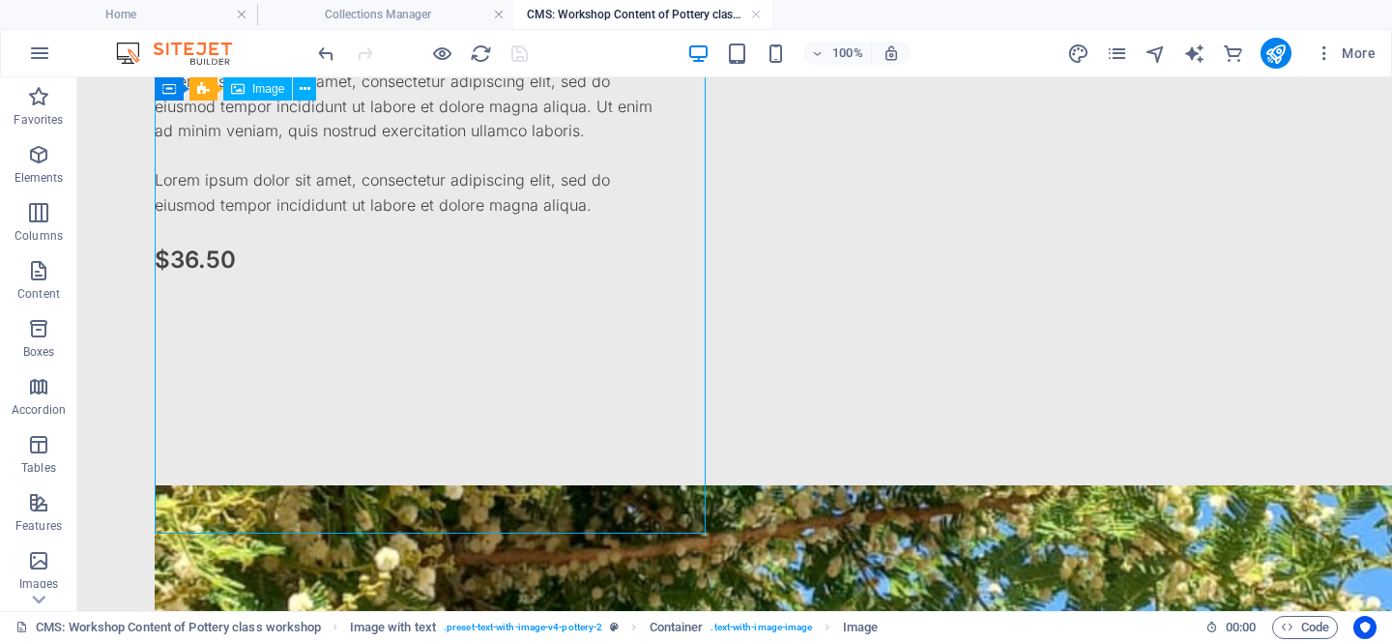
click at [271, 92] on span "Image" at bounding box center [268, 89] width 32 height 12
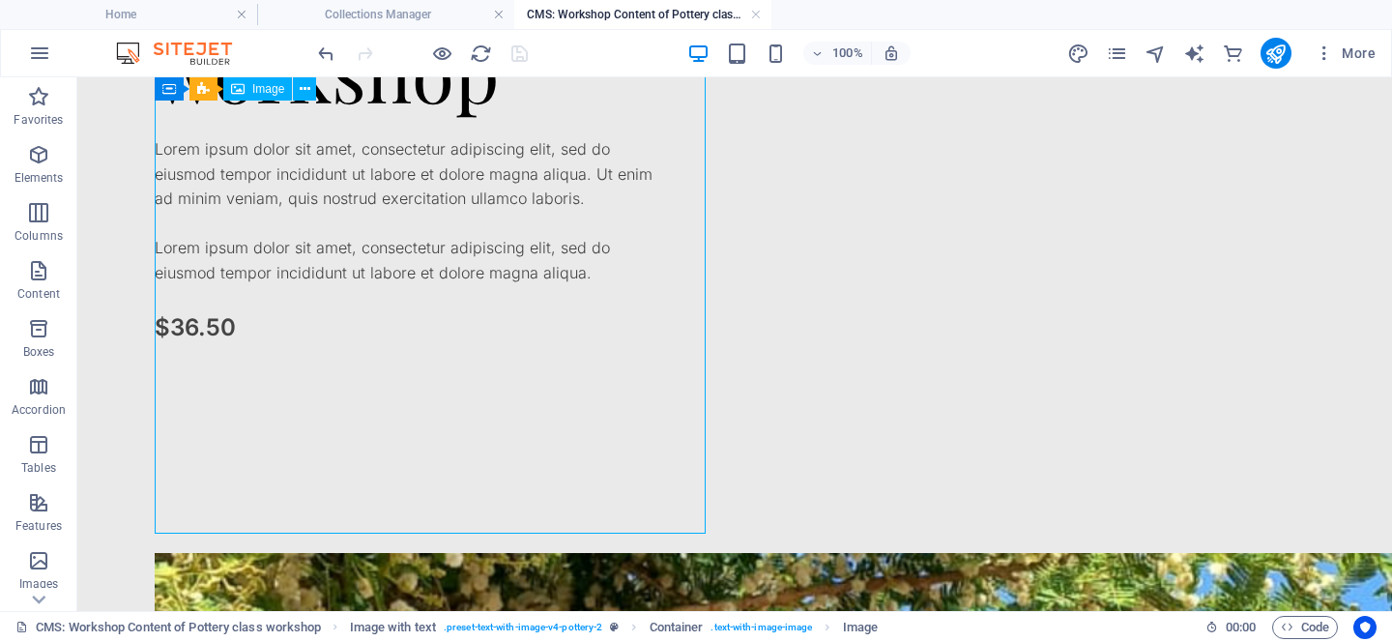
select select "vw"
select select "px"
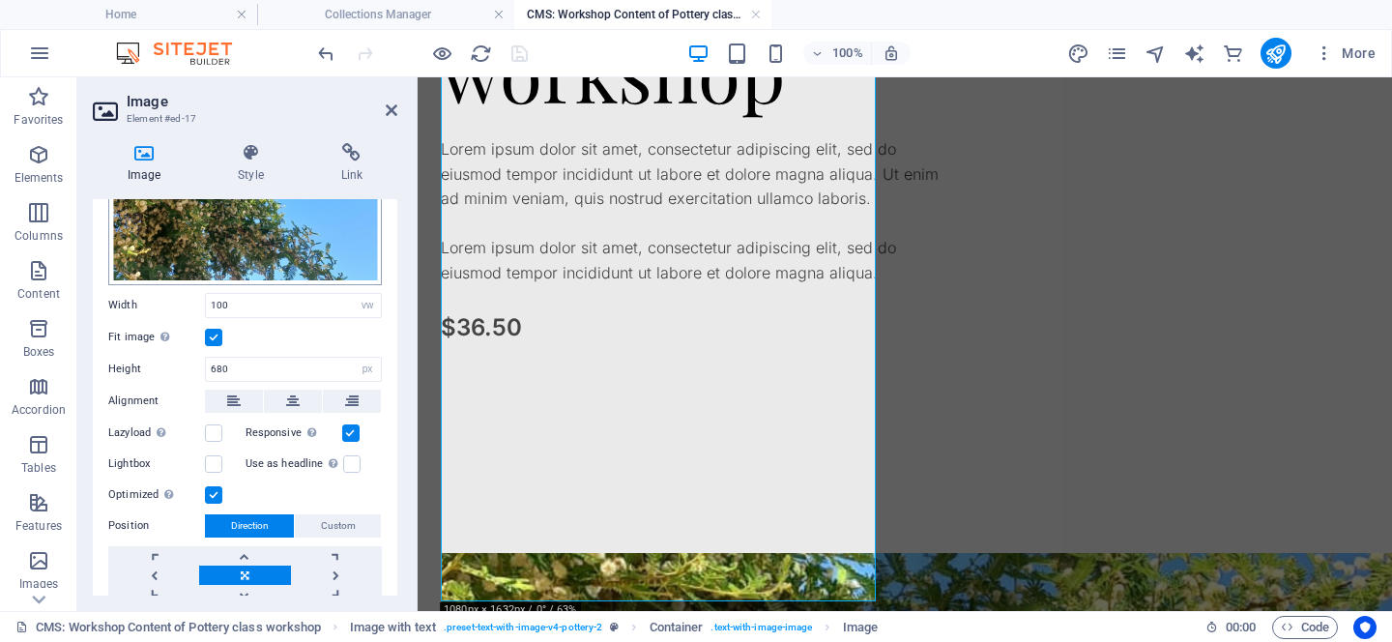
scroll to position [250, 0]
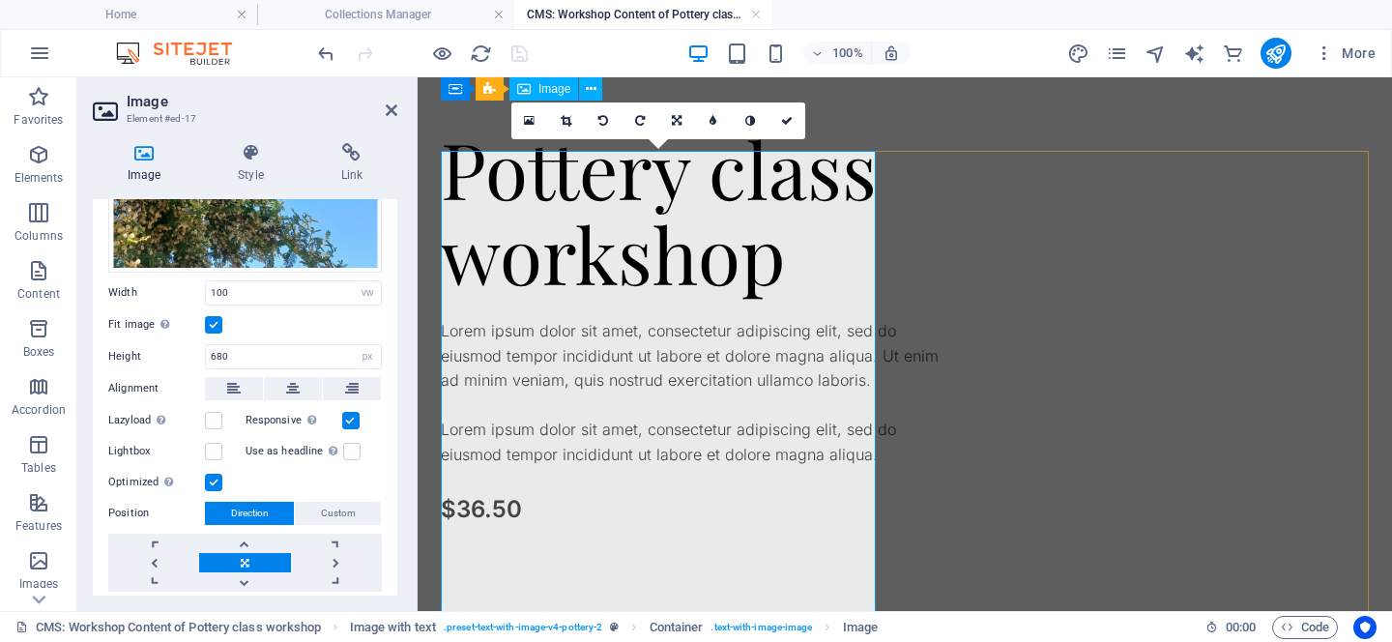
scroll to position [0, 0]
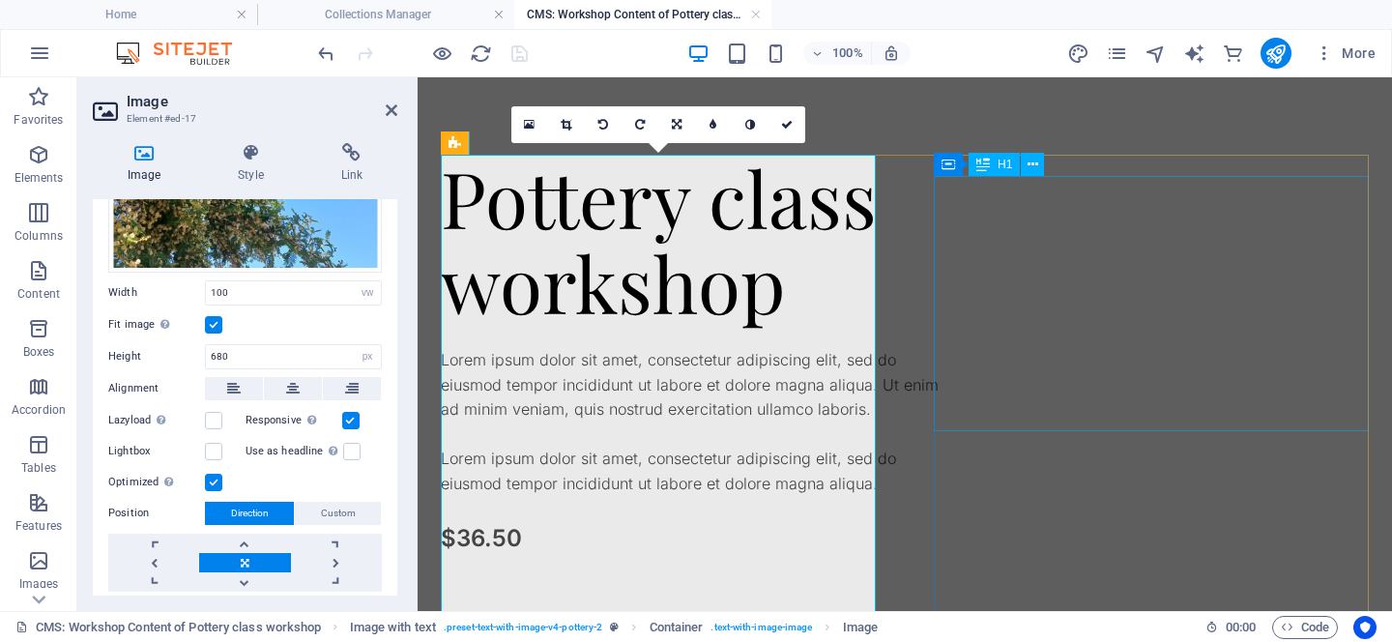
click at [953, 305] on div "Pottery class workshop" at bounding box center [697, 240] width 512 height 170
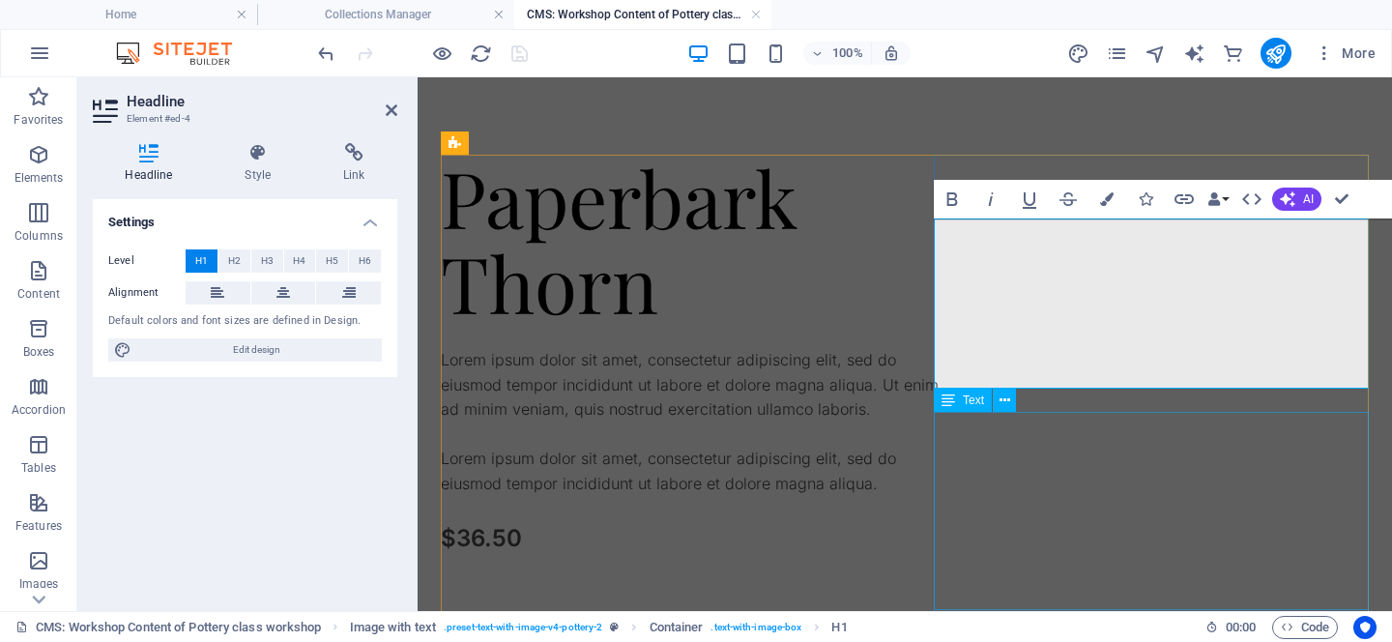
click at [953, 423] on div "Lorem ipsum dolor sit amet, consectetur adipiscing elit, sed do eiusmod tempor …" at bounding box center [697, 422] width 512 height 149
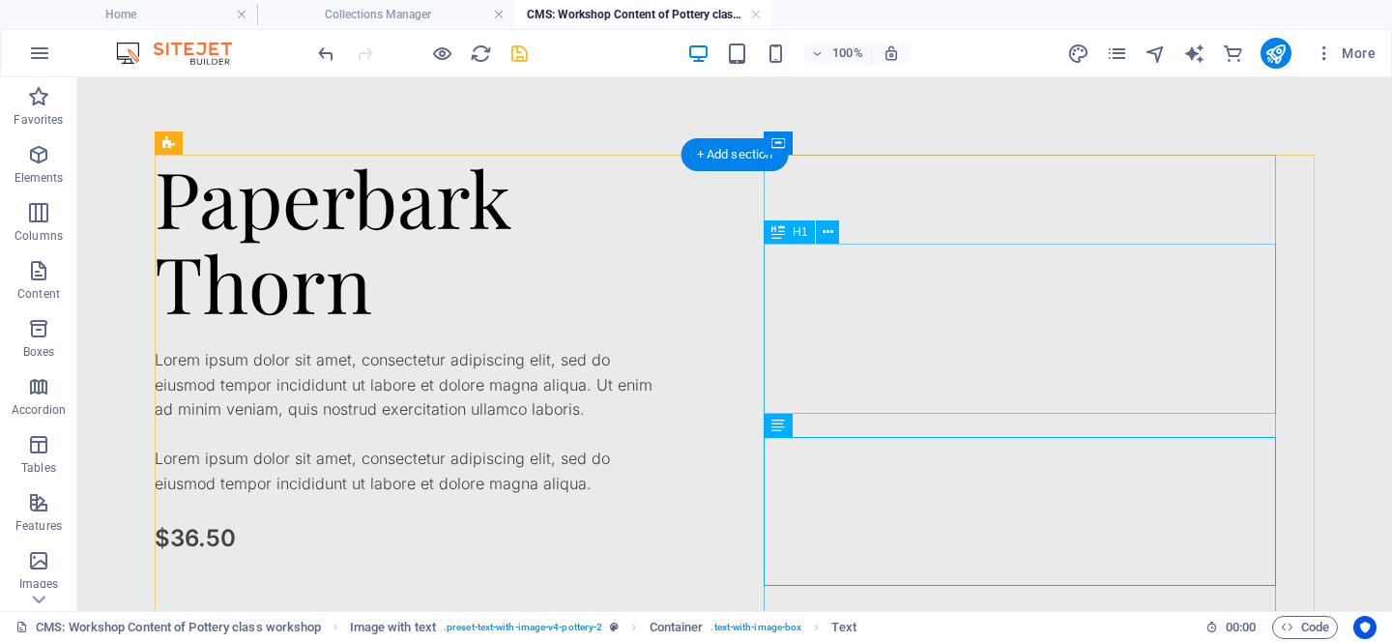
click at [667, 275] on div "Paperbark Thorn" at bounding box center [411, 240] width 512 height 170
click at [667, 475] on div "Lorem ipsum dolor sit amet, consectetur adipiscing elit, sed do eiusmod tempor …" at bounding box center [411, 422] width 512 height 149
click at [667, 487] on div "Lorem ipsum dolor sit amet, consectetur adipiscing elit, sed do eiusmod tempor …" at bounding box center [411, 422] width 512 height 149
click at [667, 485] on div "Lorem ipsum dolor sit amet, consectetur adipiscing elit, sed do eiusmod tempor …" at bounding box center [411, 422] width 512 height 149
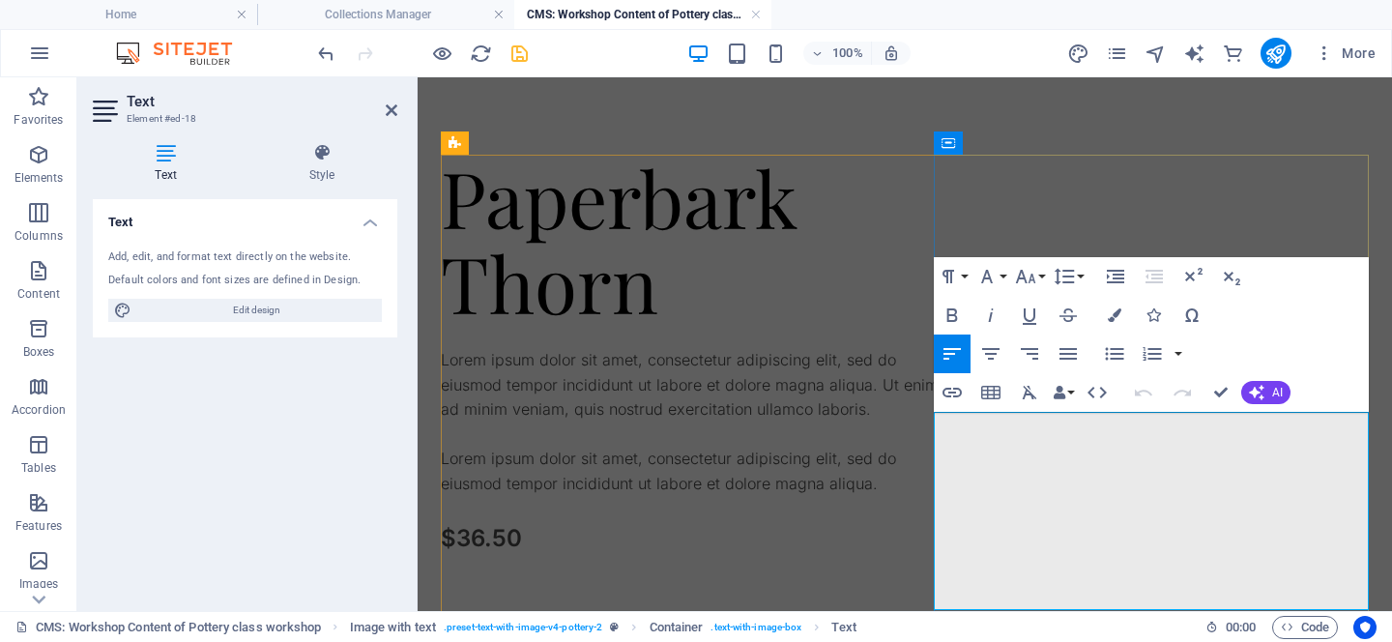
click at [953, 448] on p at bounding box center [697, 435] width 512 height 25
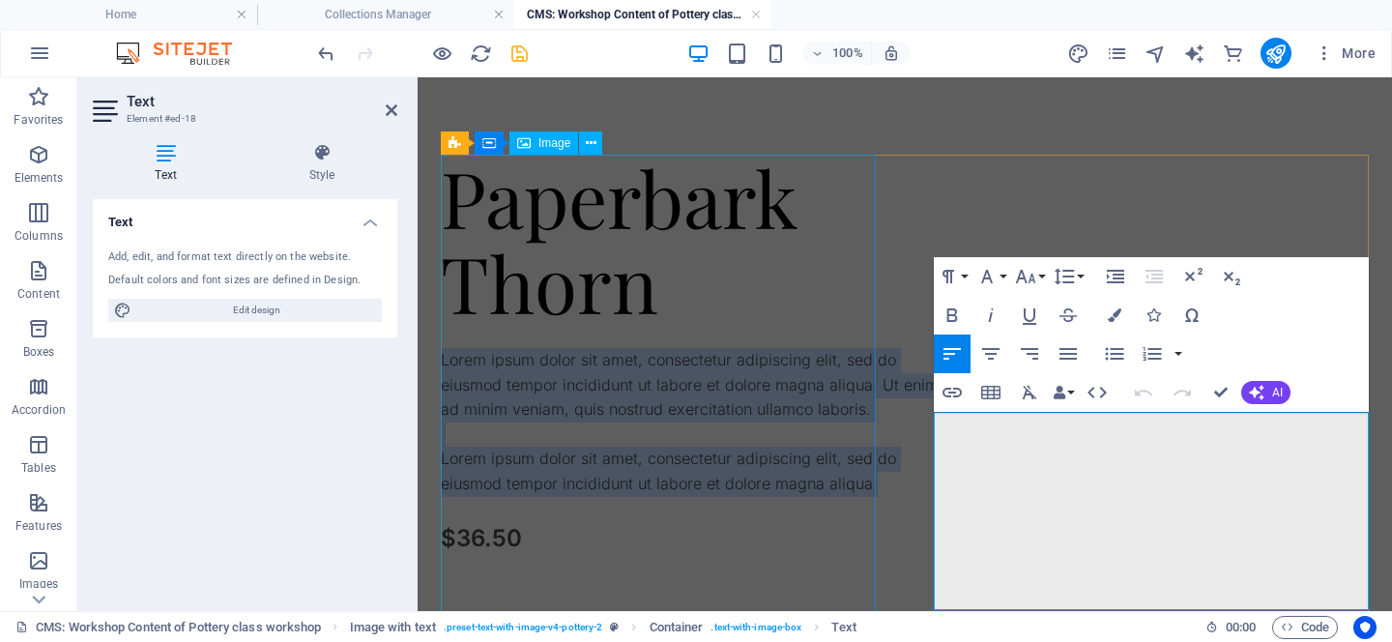
drag, startPoint x: 1012, startPoint y: 603, endPoint x: 874, endPoint y: 378, distance: 264.3
copy div "Lorem ipsum dolor sit amet, consectetur adipiscing elit, sed do eiusmod tempor …"
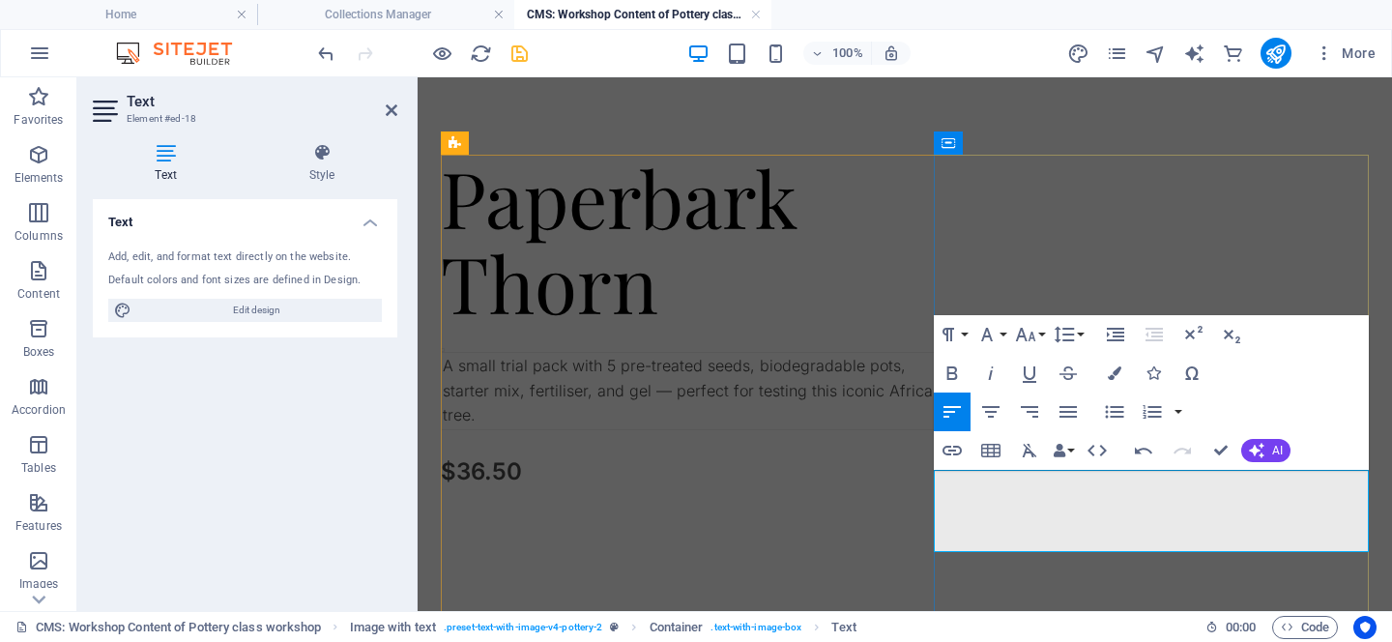
click at [953, 430] on td "A small trial pack with 5 pre-treated seeds, biodegradable pots, starter mix, f…" at bounding box center [698, 391] width 512 height 77
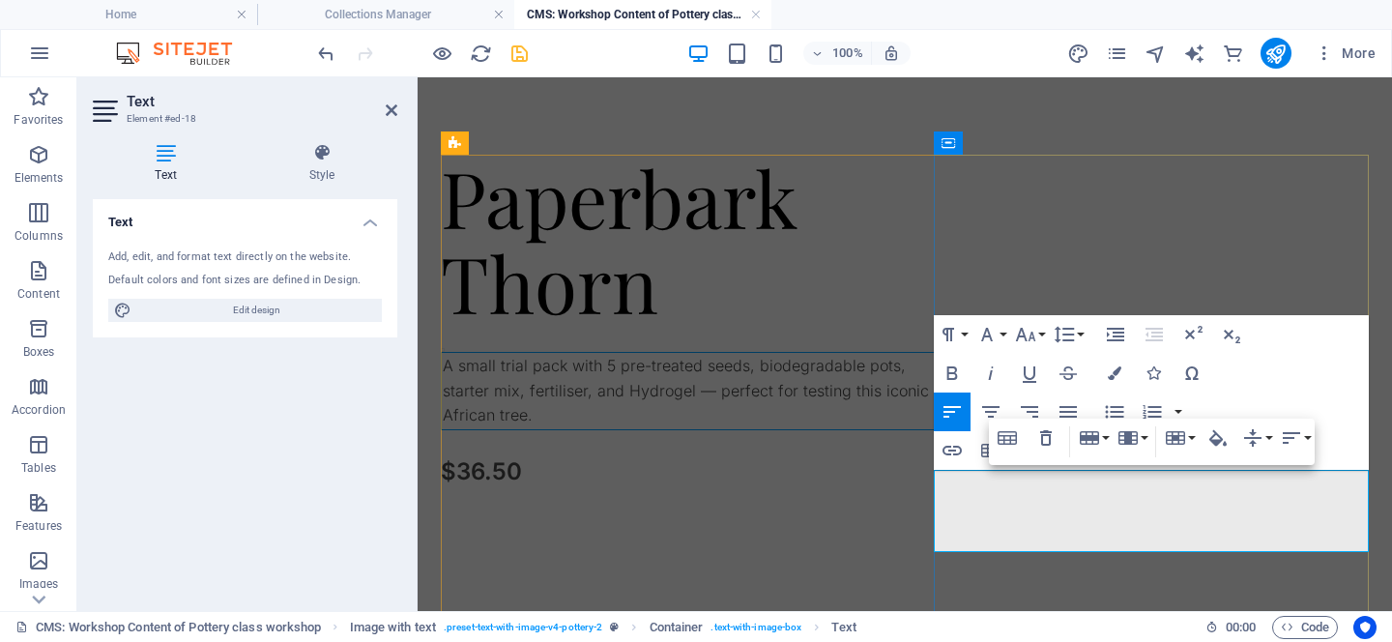
click at [953, 430] on td "A small trial pack with 5 pre-treated seeds, biodegradable pots, starter mix, f…" at bounding box center [698, 391] width 512 height 77
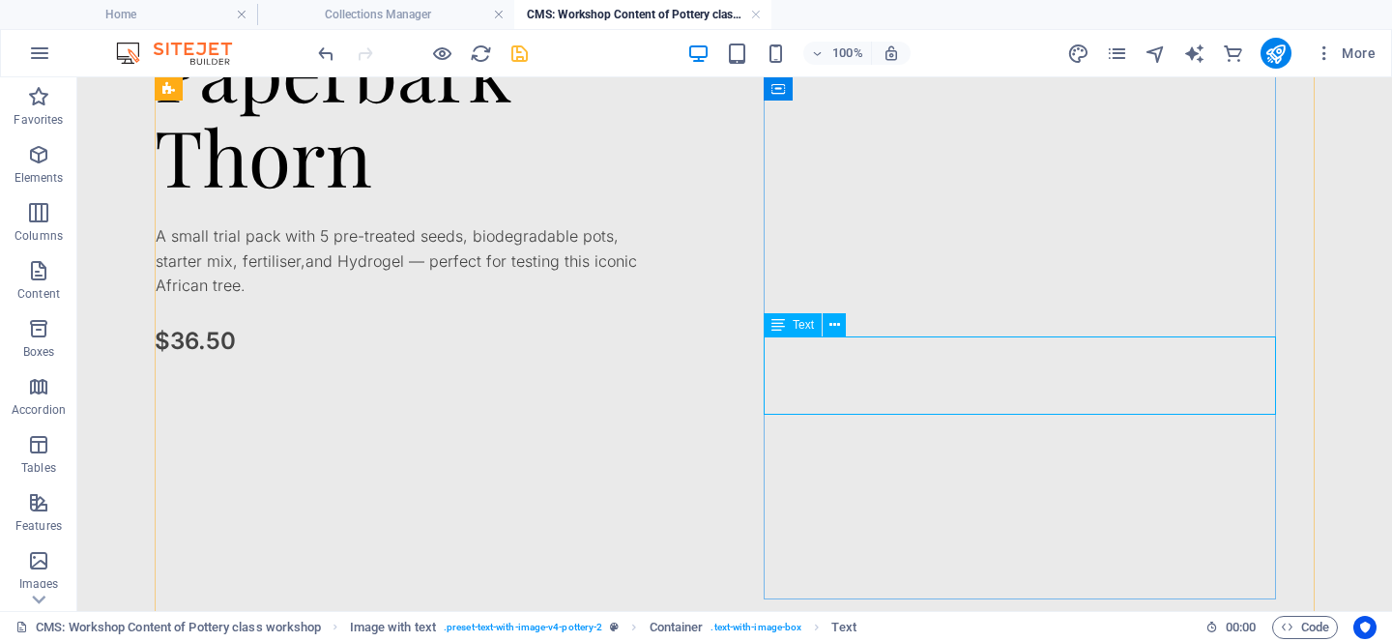
scroll to position [132, 0]
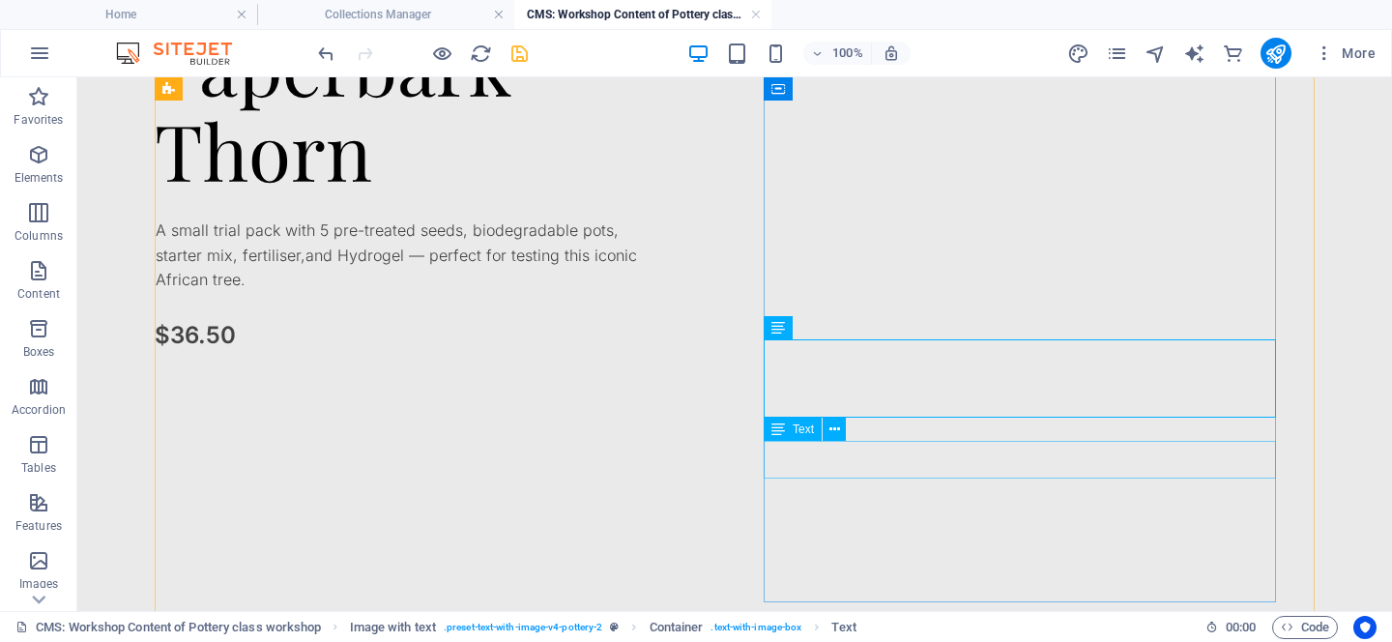
click at [667, 354] on div "$36.50" at bounding box center [411, 335] width 512 height 37
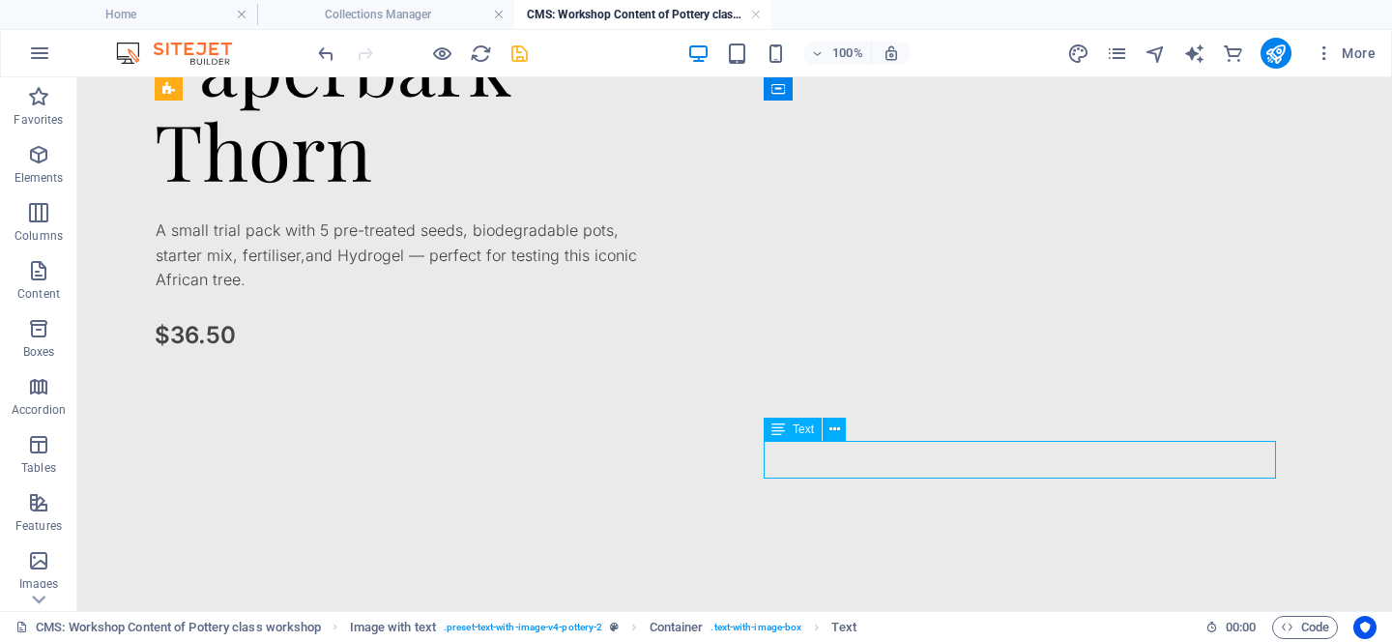
click at [667, 354] on div "$36.50" at bounding box center [411, 335] width 512 height 37
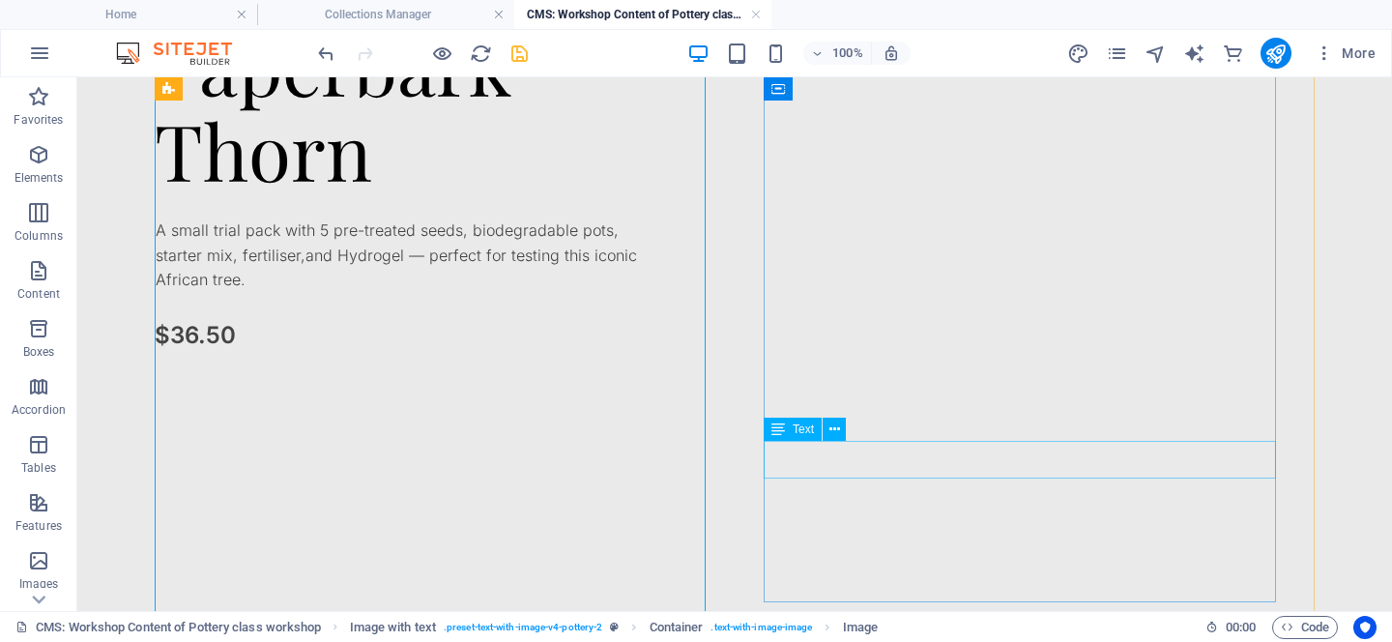
click at [667, 354] on div "$36.50" at bounding box center [411, 335] width 512 height 37
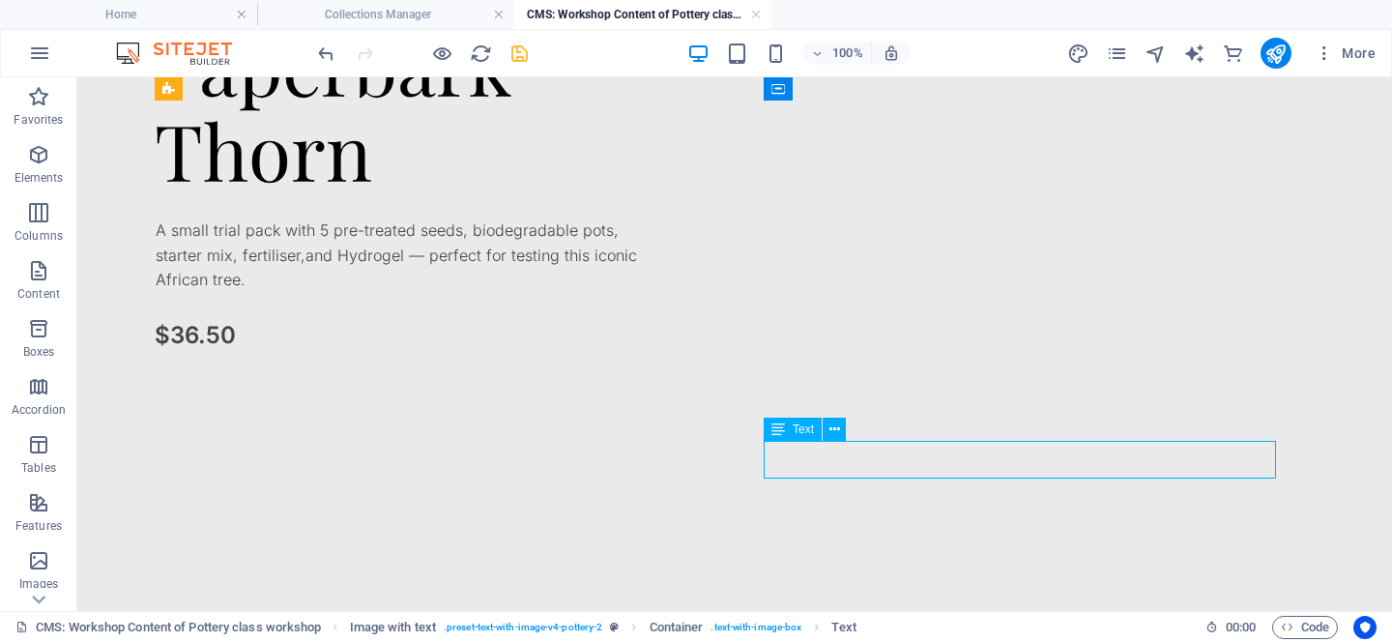
click at [667, 354] on div "$36.50" at bounding box center [411, 335] width 512 height 37
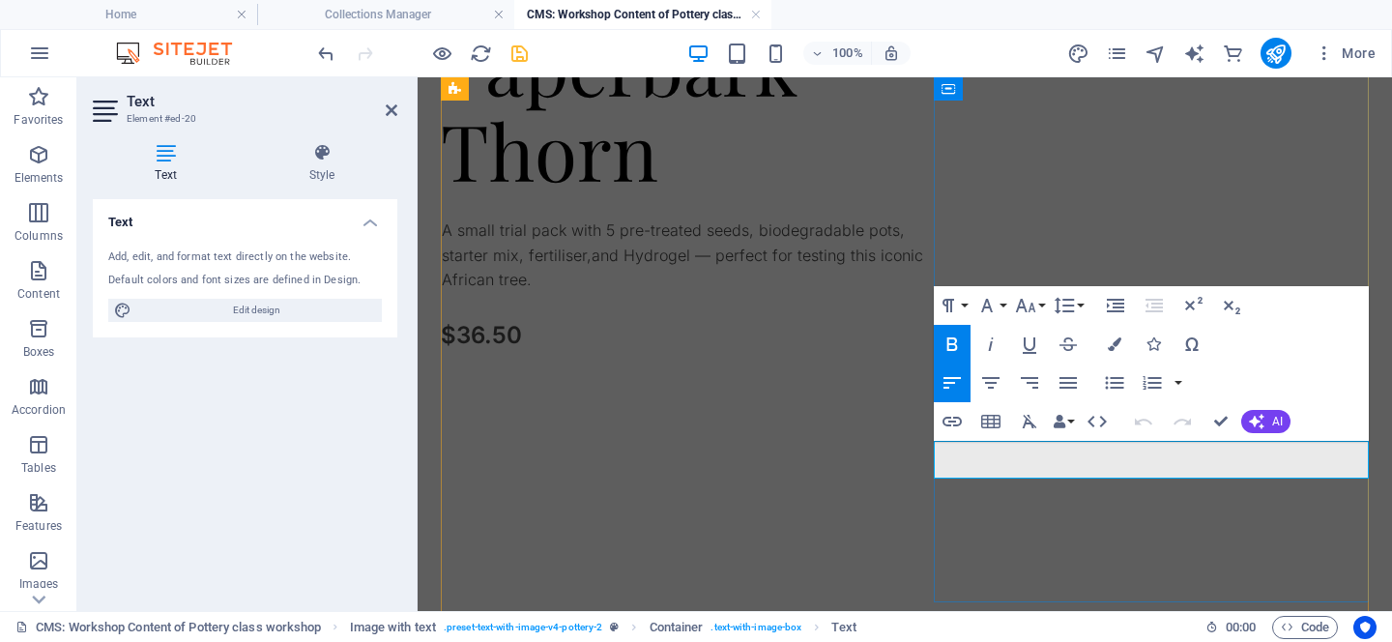
click at [953, 354] on p "$36.50" at bounding box center [697, 335] width 512 height 37
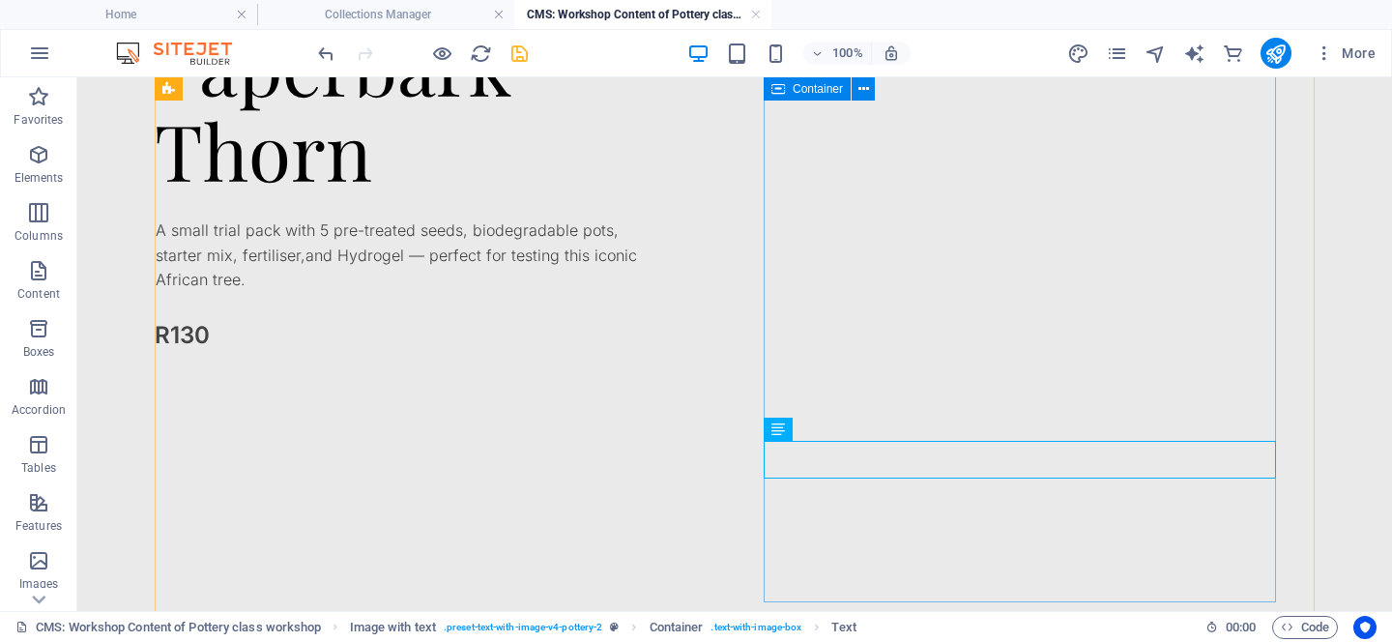
click at [667, 525] on div "Paperbark Thorn A small trial pack with 5 pre-treated seeds, biodegradable pots…" at bounding box center [411, 312] width 512 height 580
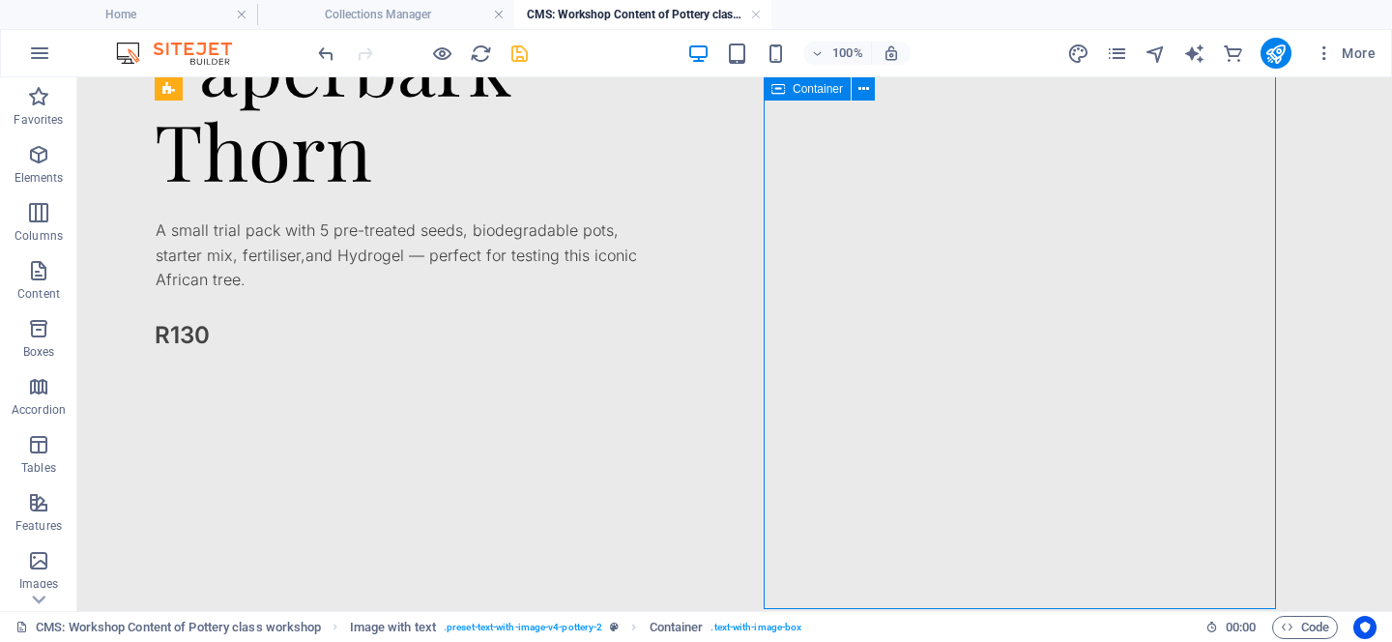
scroll to position [0, 0]
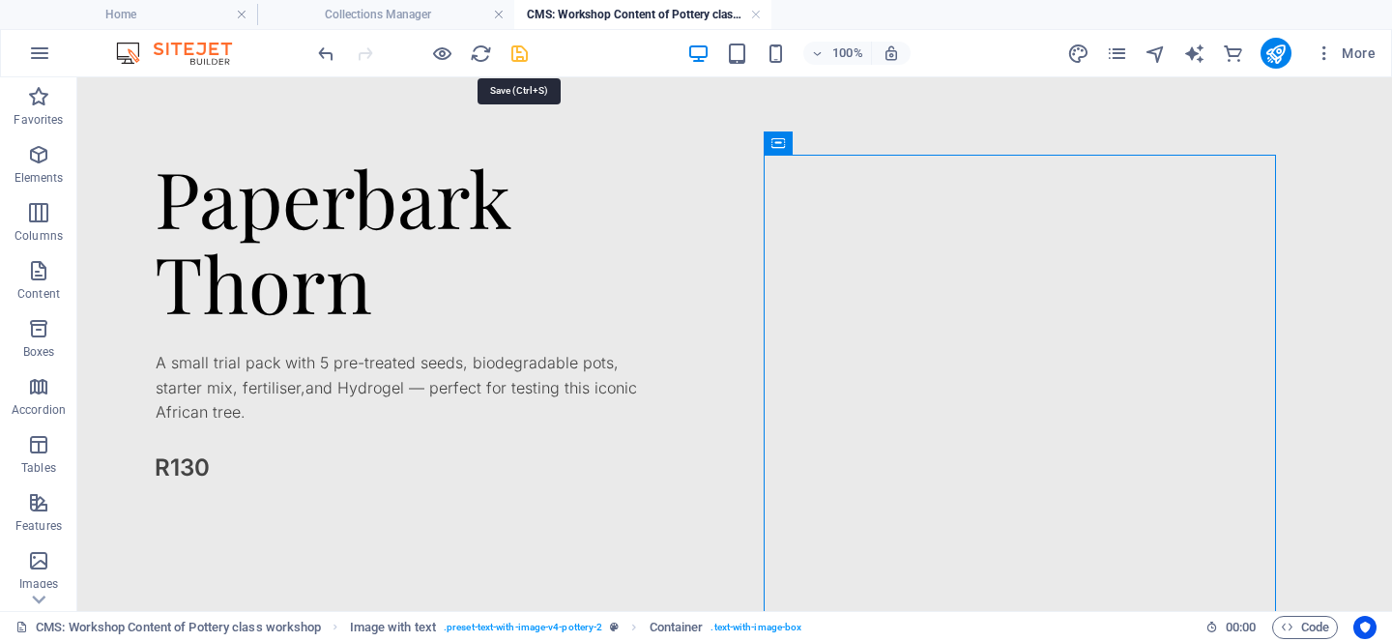
click at [521, 58] on icon "save" at bounding box center [520, 54] width 22 height 22
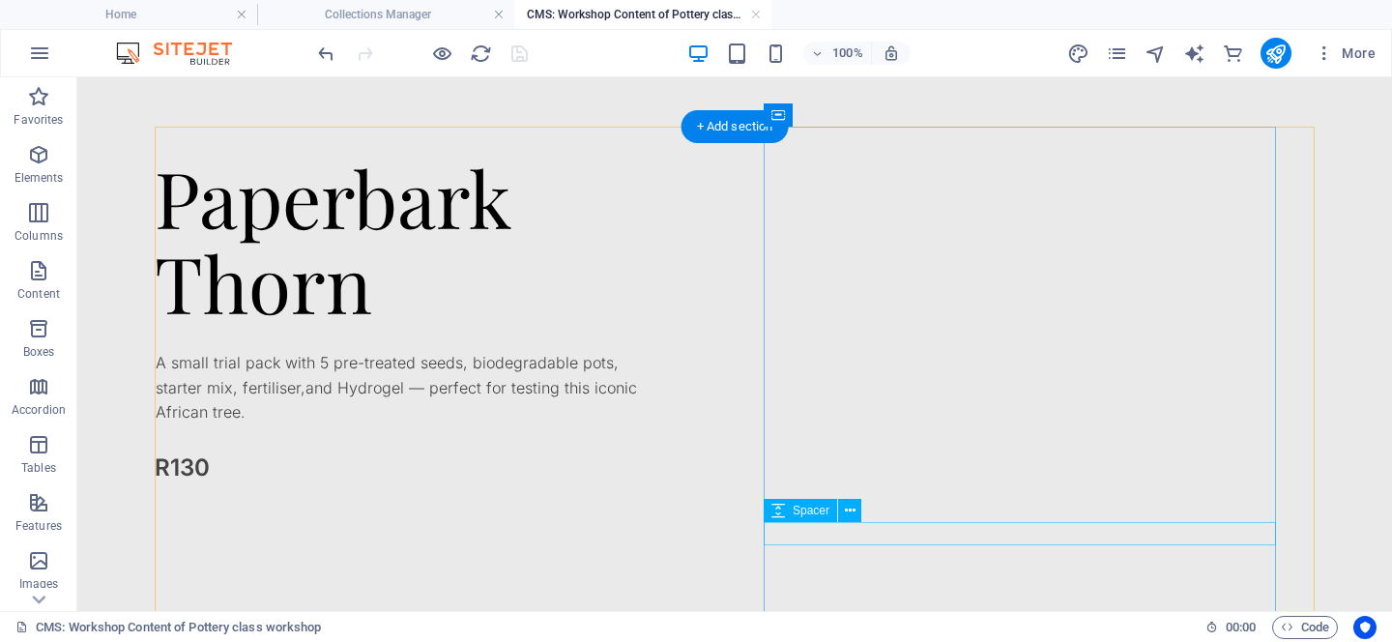
scroll to position [278, 0]
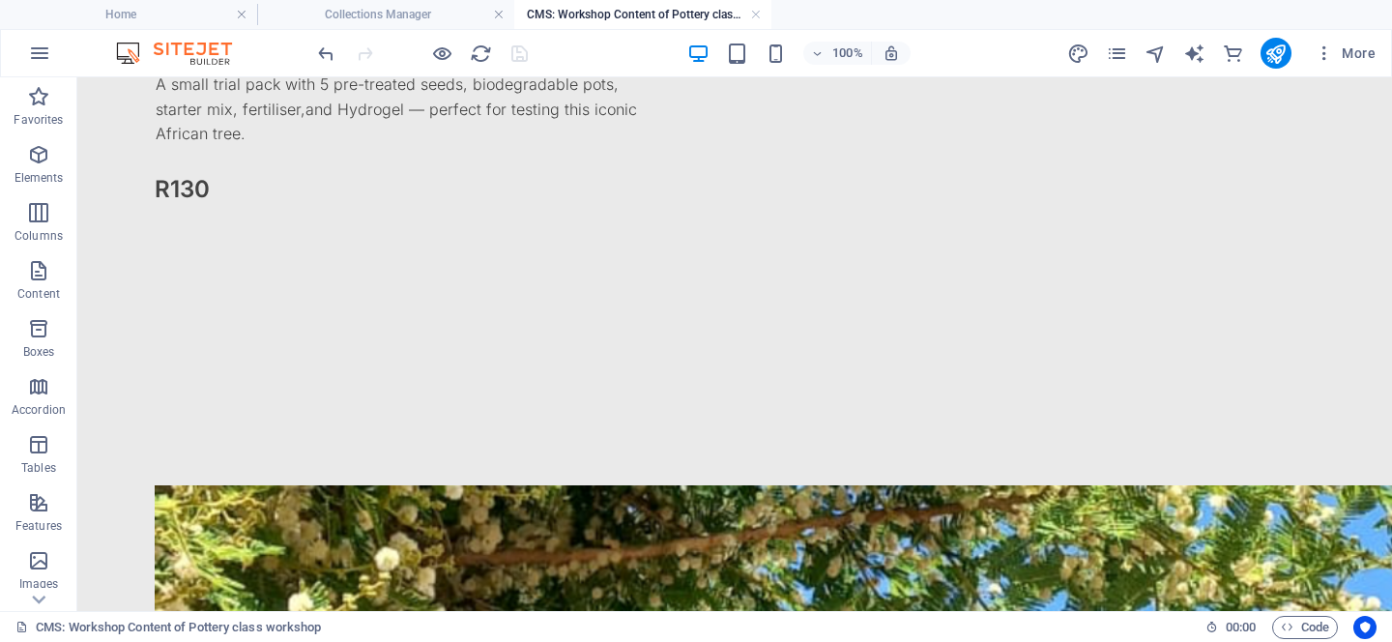
click at [1120, 39] on div "More" at bounding box center [1225, 53] width 316 height 31
click at [1120, 55] on icon "pages" at bounding box center [1117, 54] width 22 height 22
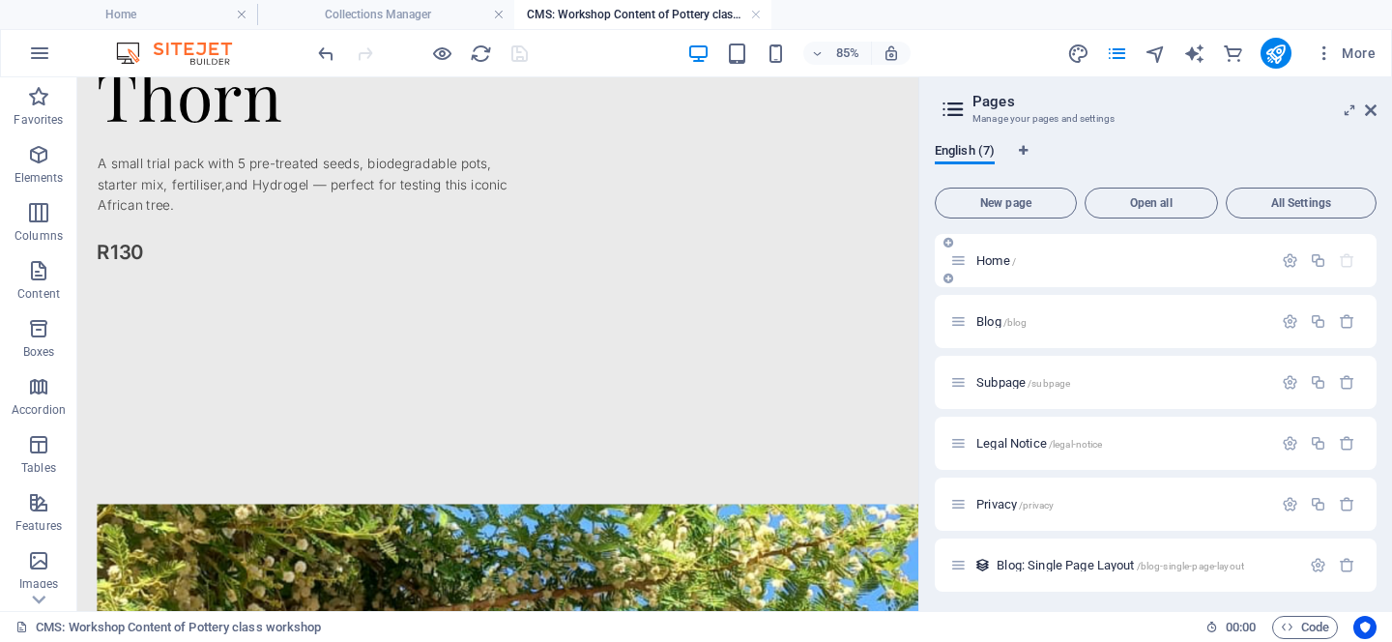
click at [995, 257] on span "Home /" at bounding box center [997, 260] width 40 height 15
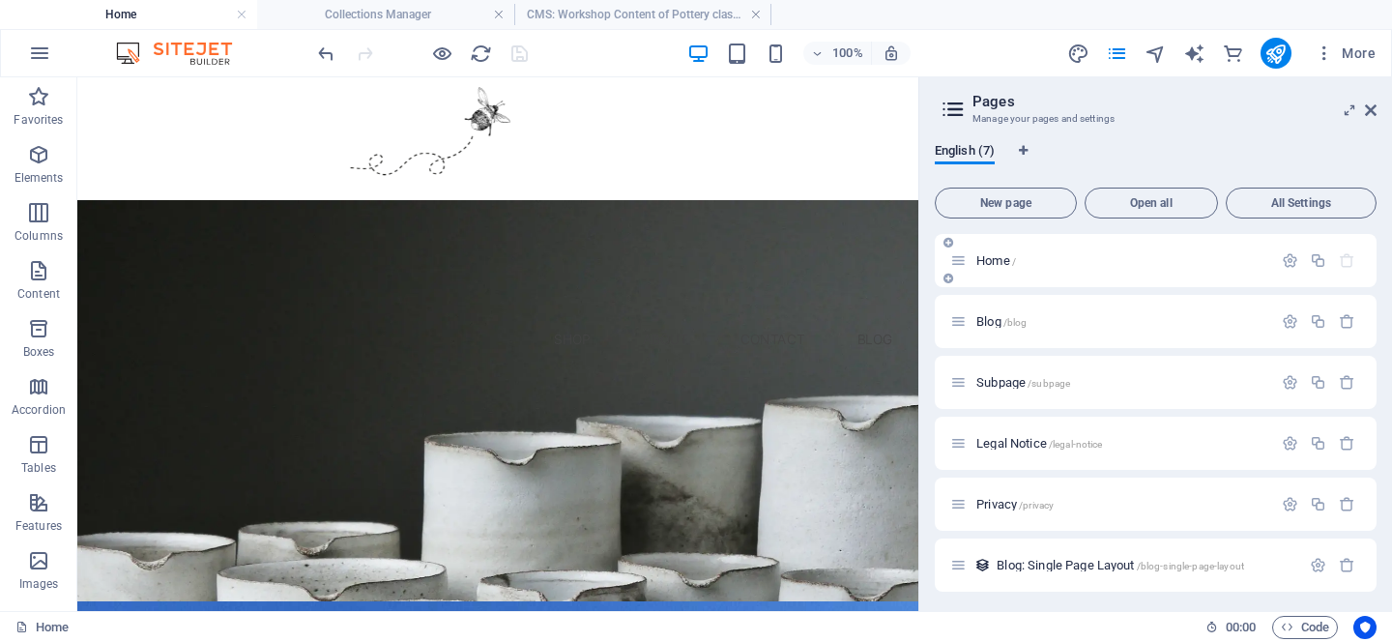
scroll to position [1911, 0]
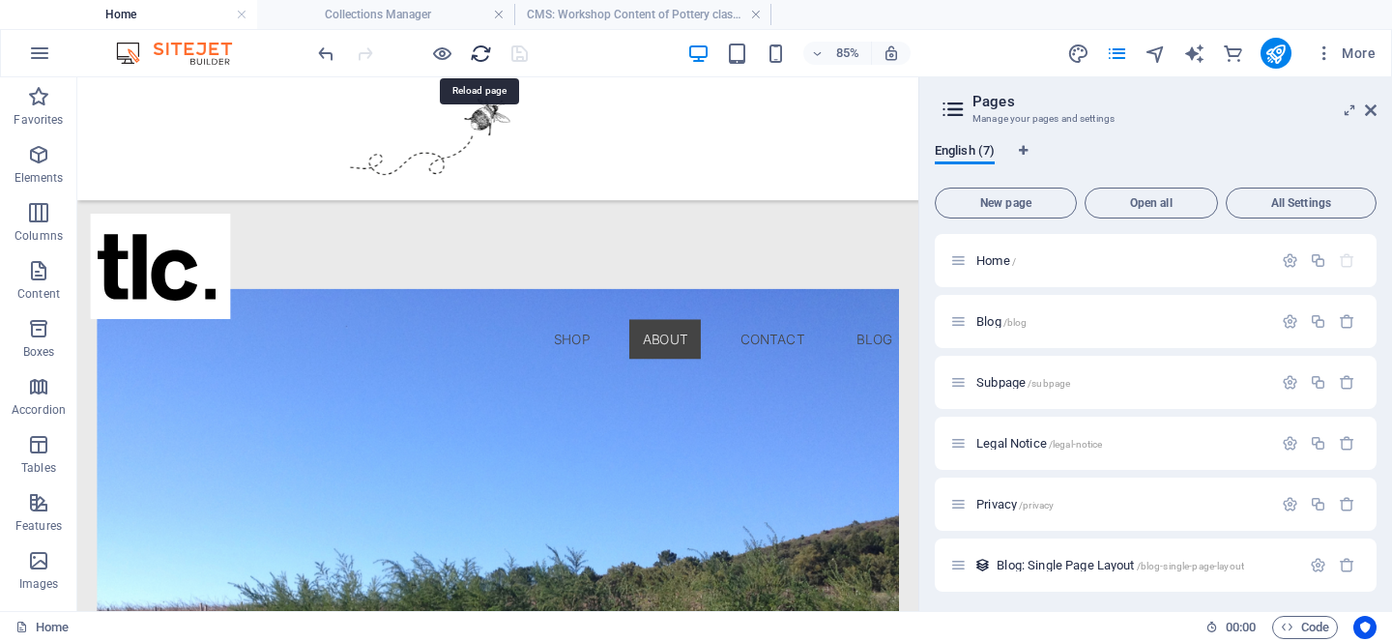
click at [482, 47] on icon "reload" at bounding box center [481, 54] width 22 height 22
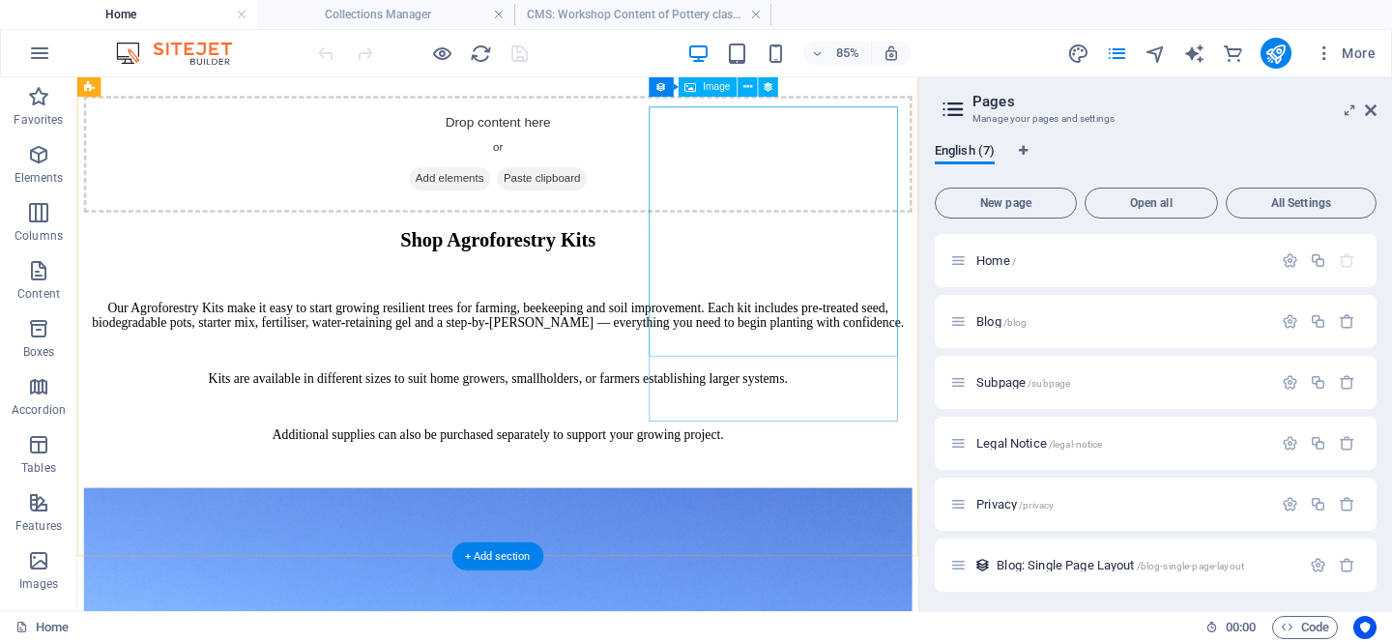
scroll to position [1618, 0]
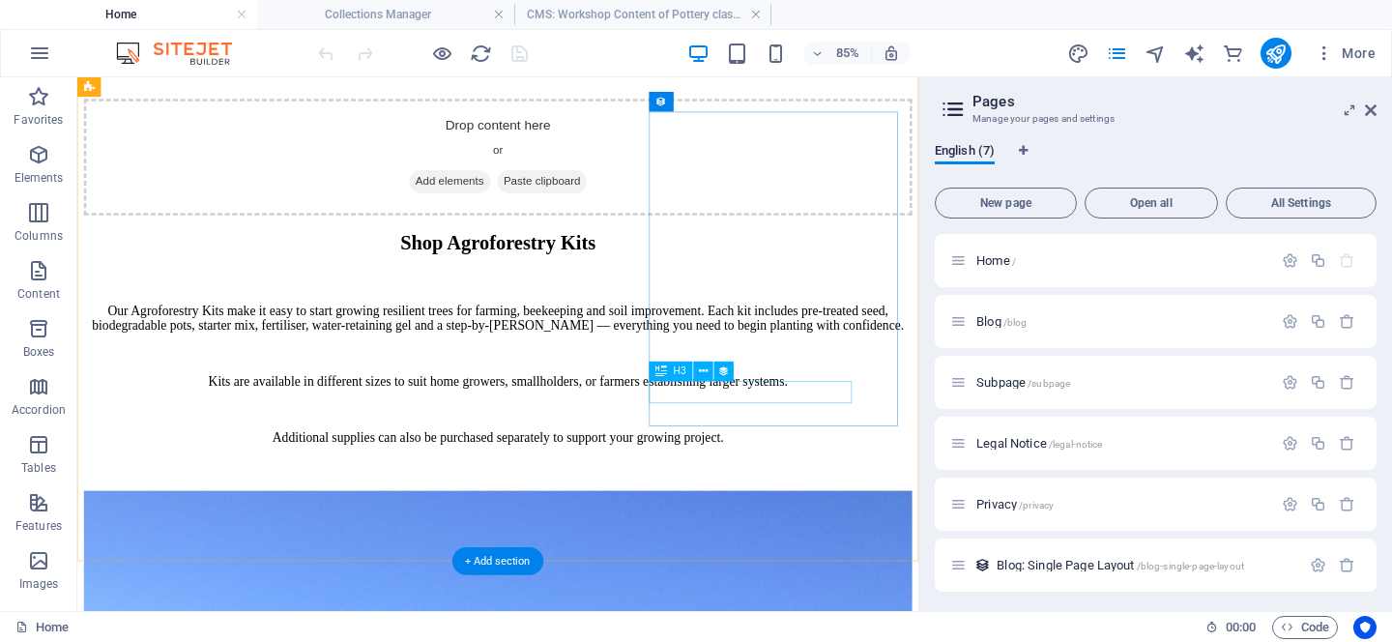
select select "name"
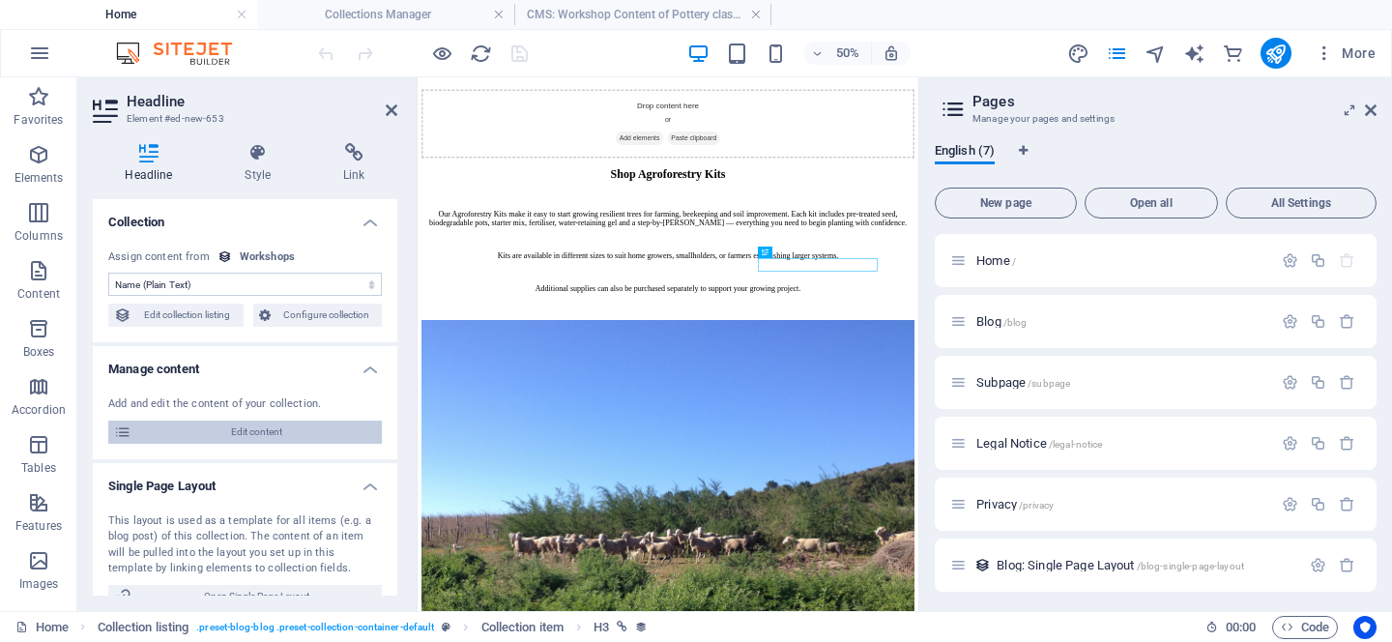
click at [193, 434] on span "Edit content" at bounding box center [256, 432] width 239 height 23
type input "Paperbark Thorn"
type input "pottery-class-workshop"
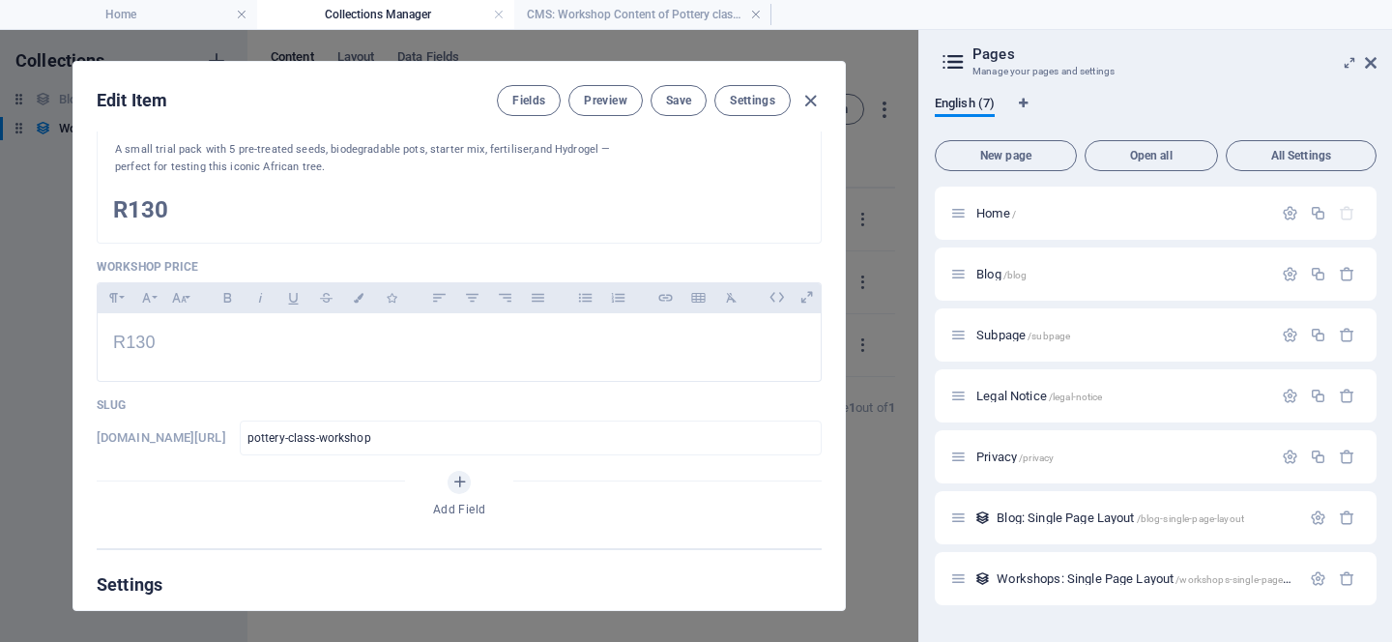
scroll to position [452, 0]
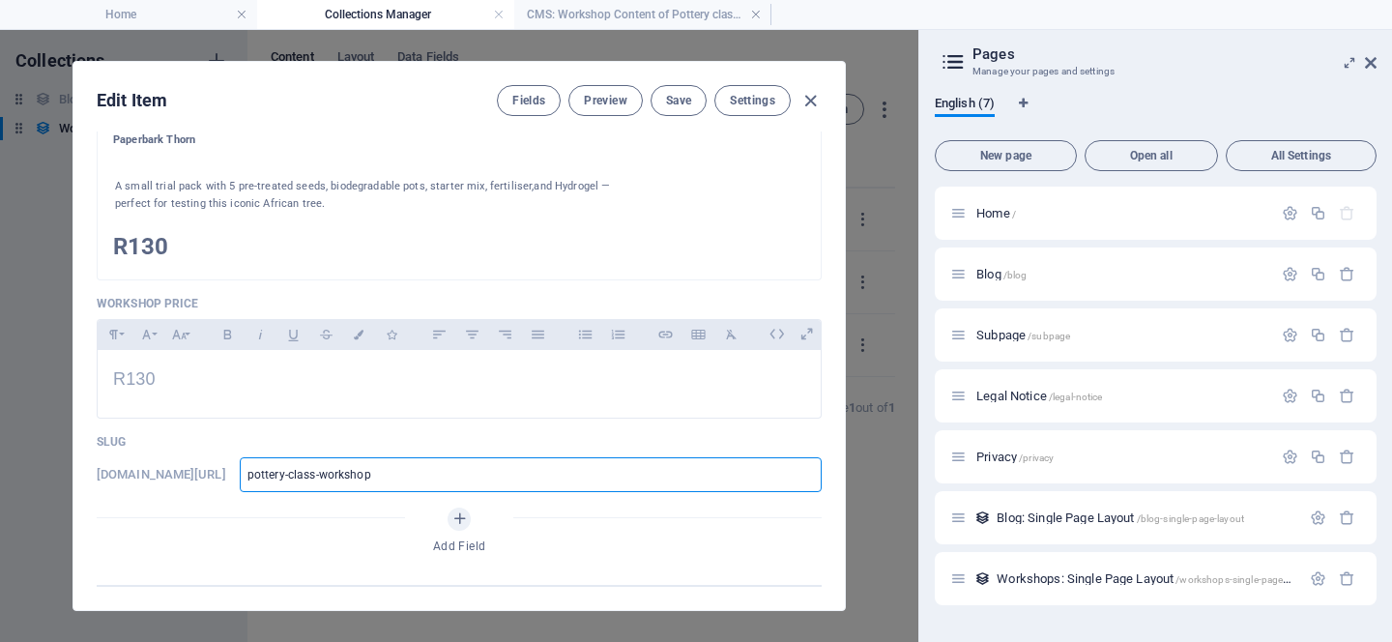
click at [540, 480] on input "pottery-class-workshop" at bounding box center [531, 474] width 582 height 35
type input "P"
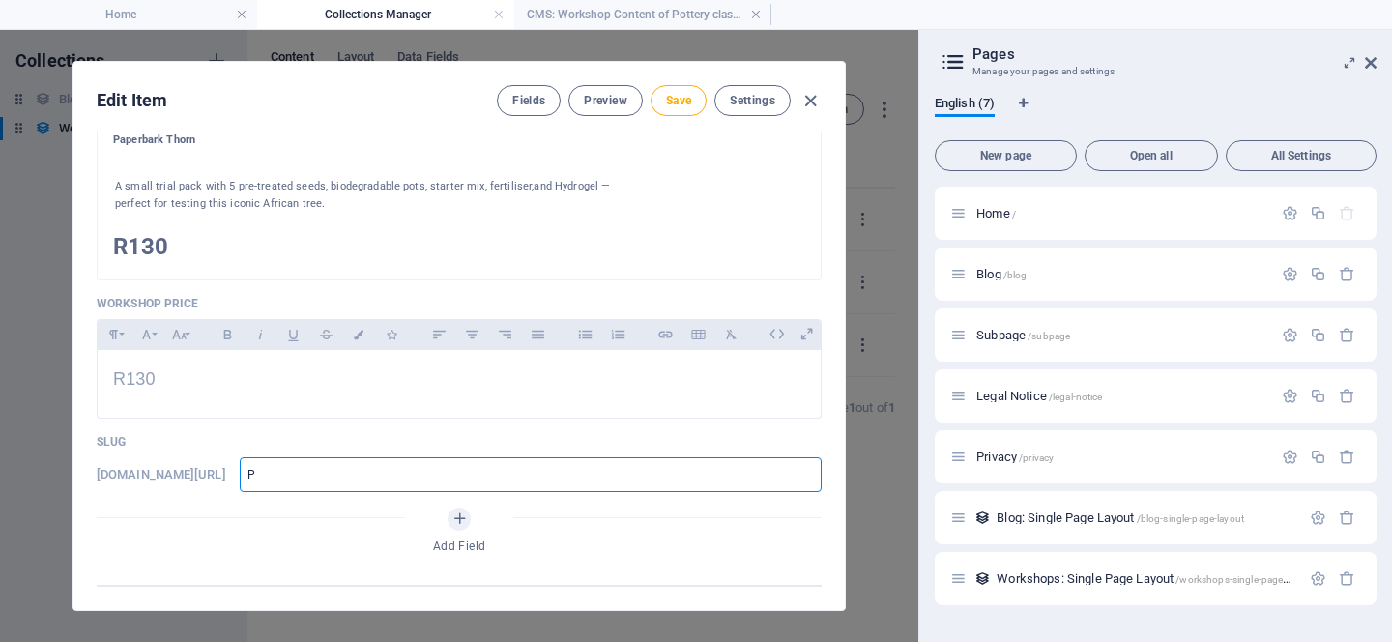
type input "Pa"
type input "Pap"
type input "Pape"
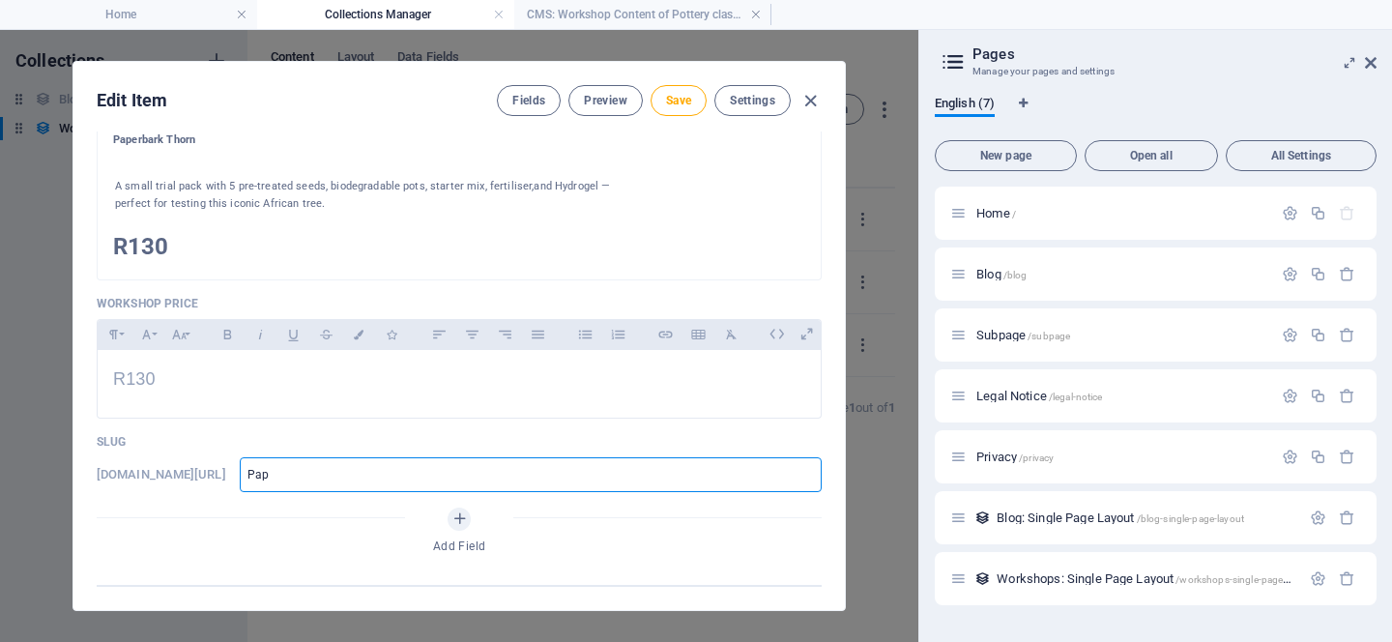
type input "Pape"
type input "Paper"
type input "PaperB"
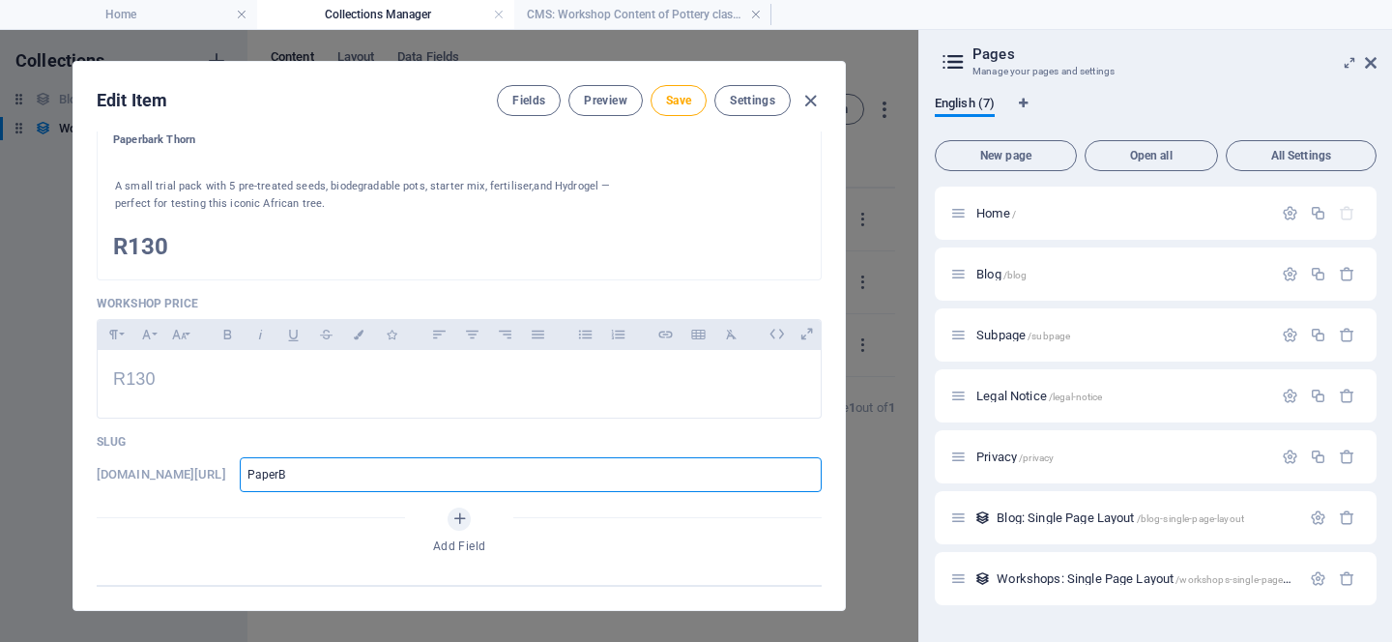
type input "PaperBa"
type input "PaperB"
type input "Paper"
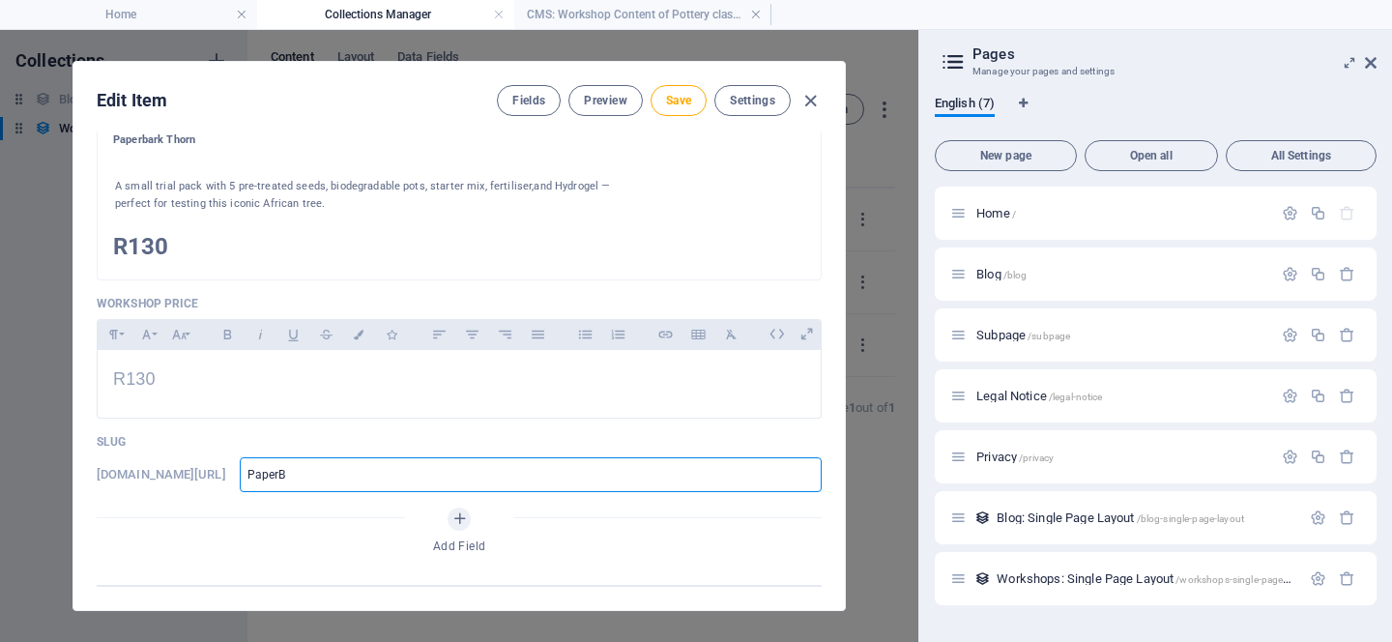
type input "Paper"
type input "Paper B"
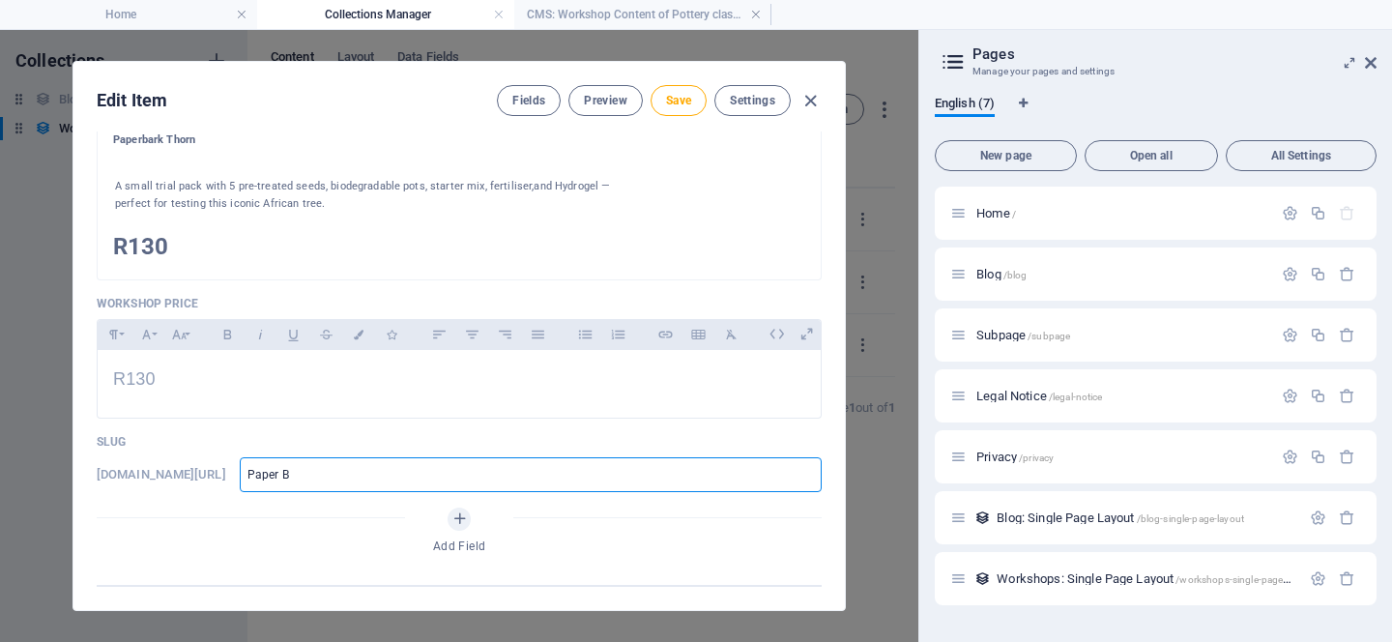
type input "Paper"
type input "Paperb"
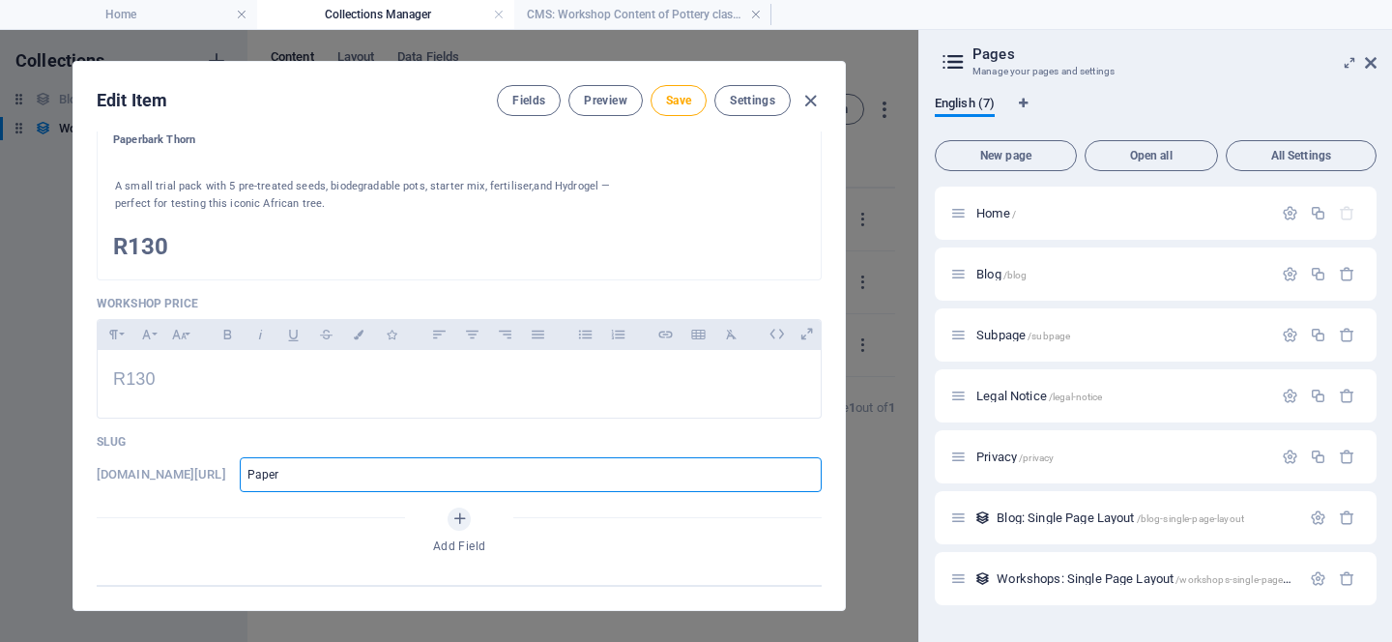
type input "Paperb"
type input "Paperba"
type input "Paperbar"
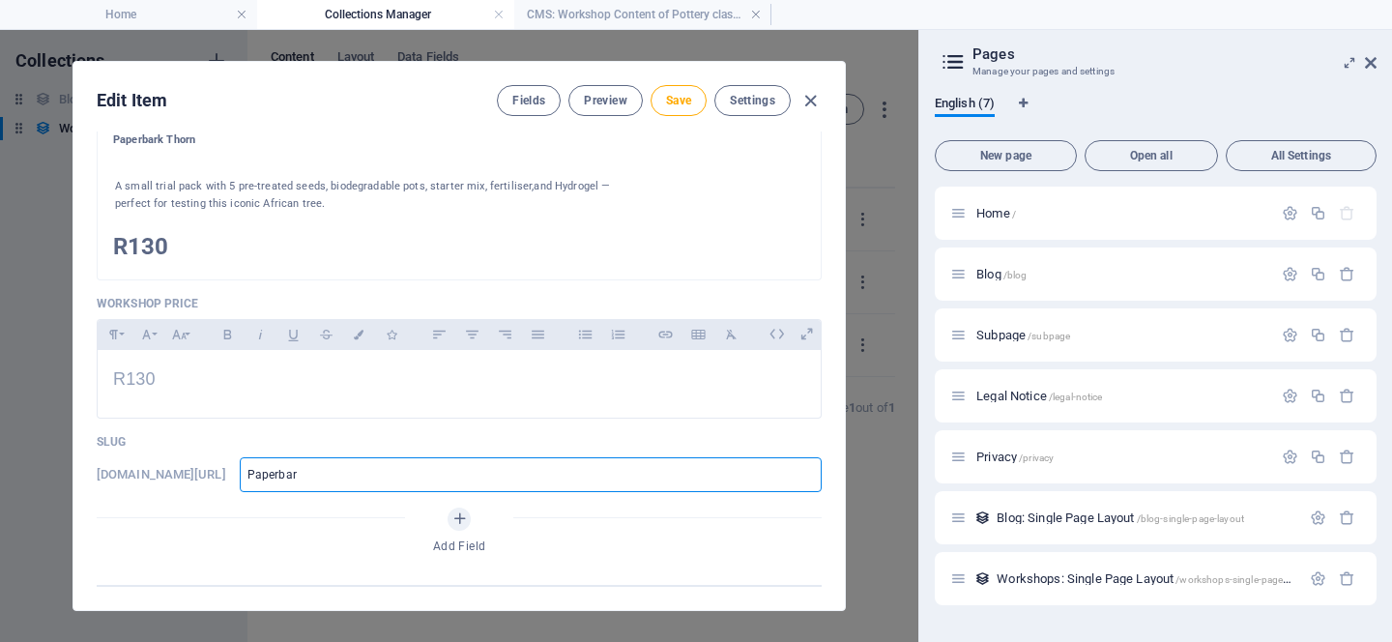
type input "Paperbark"
type input "Paperbark T"
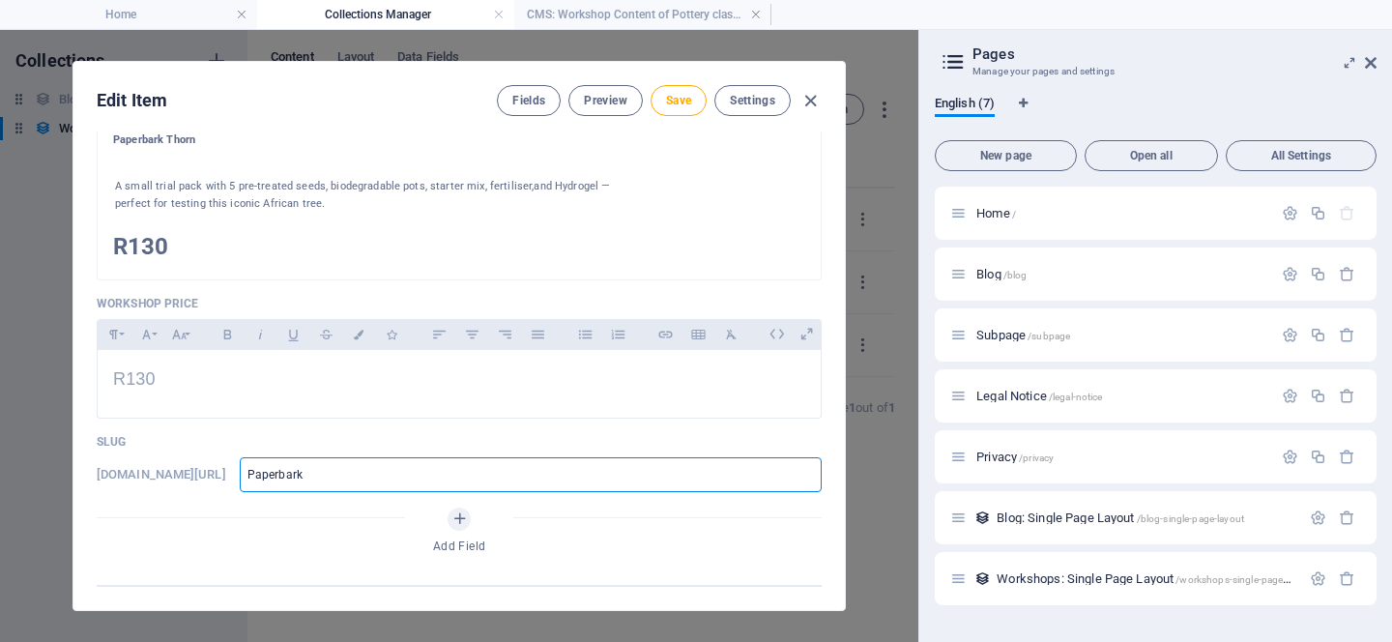
type input "Paperbark T"
type input "Paperbark Th"
type input "Paperbark Tho"
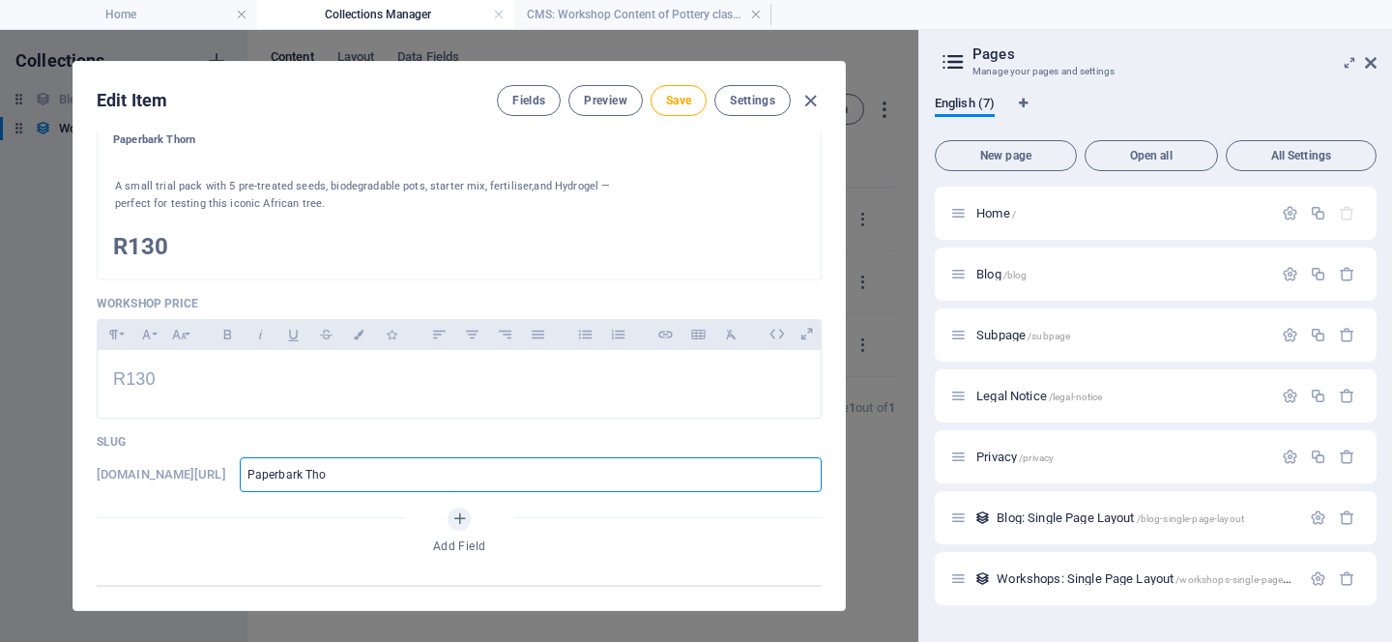
type input "Paperbark Thor"
type input "Paperbark Thorn"
type input "paperbark-thorn"
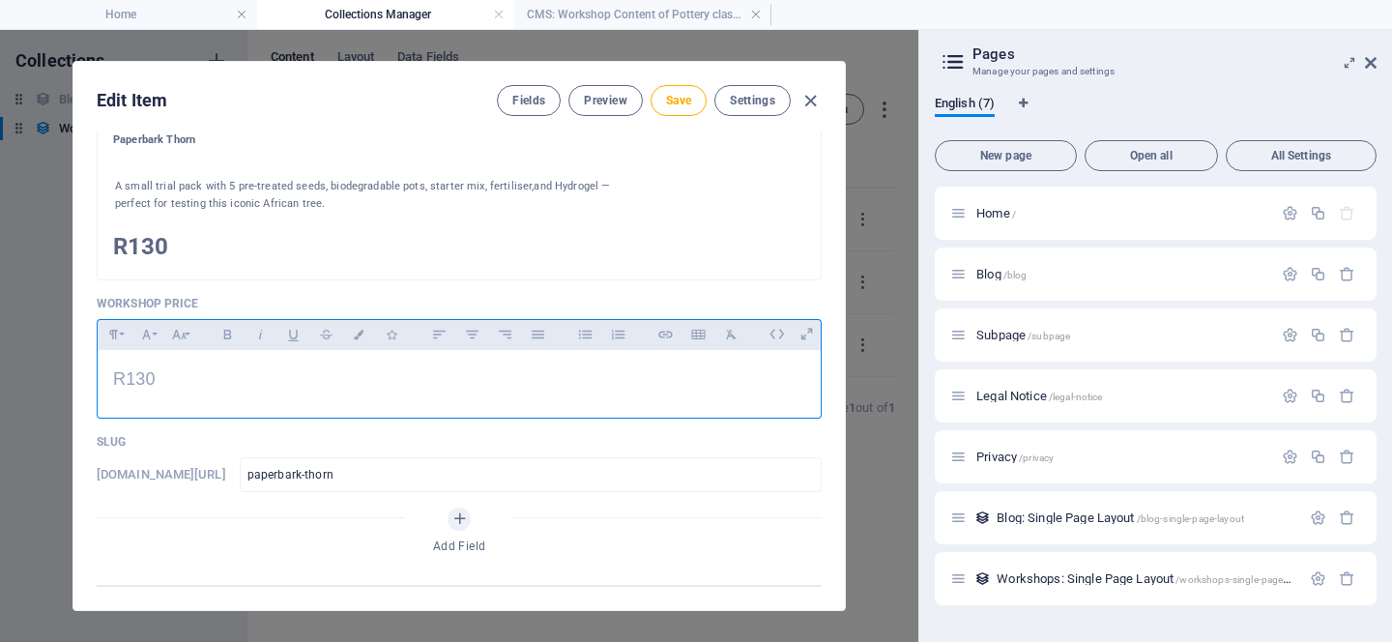
click at [658, 396] on div "R130" at bounding box center [459, 379] width 723 height 59
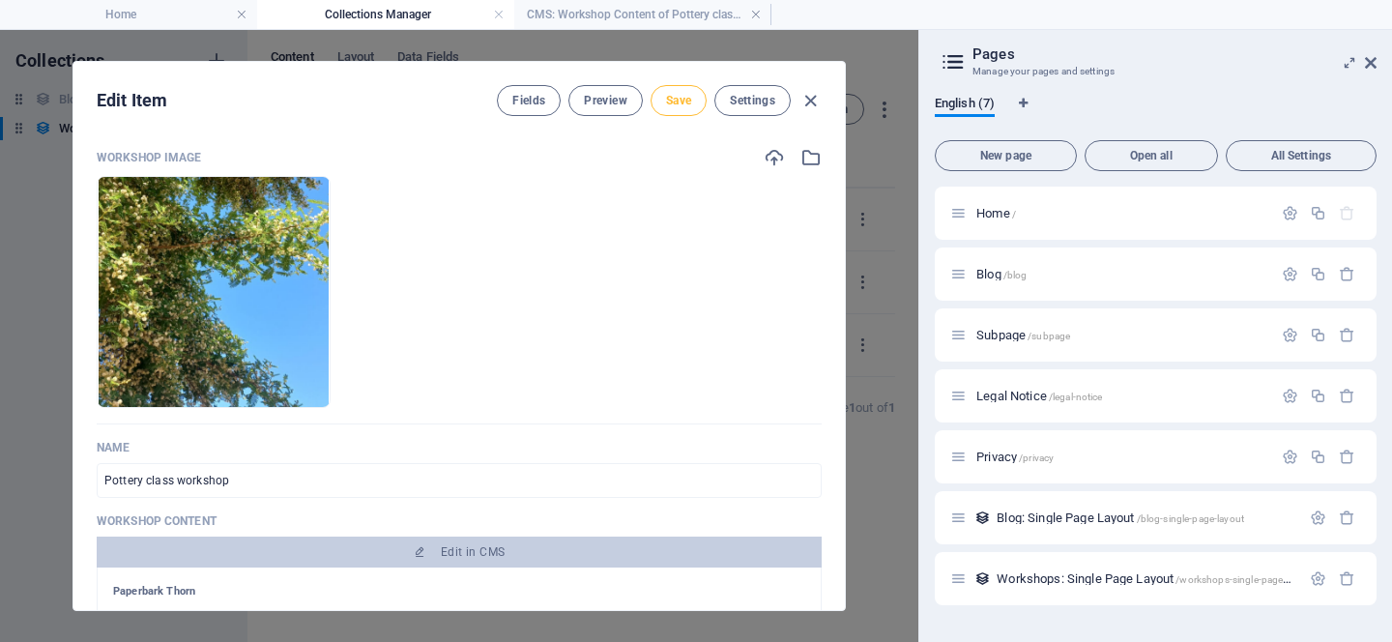
click at [682, 99] on span "Save" at bounding box center [678, 100] width 25 height 15
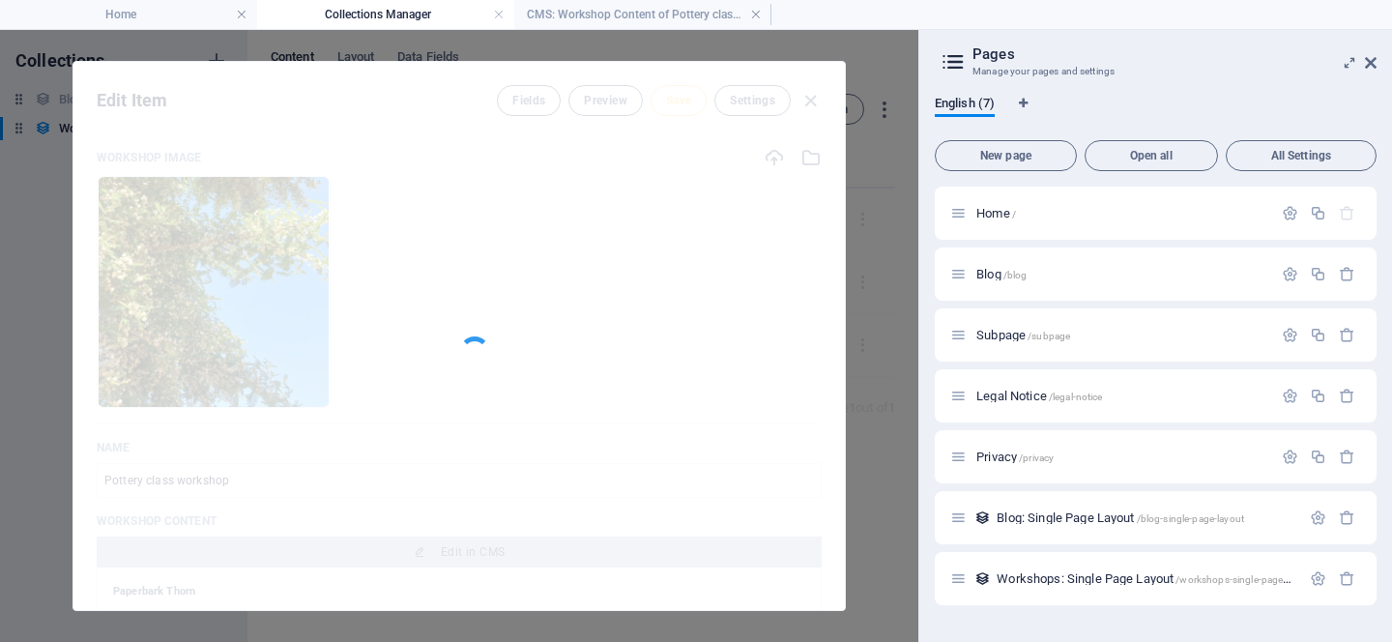
type input "paperbark-thorn"
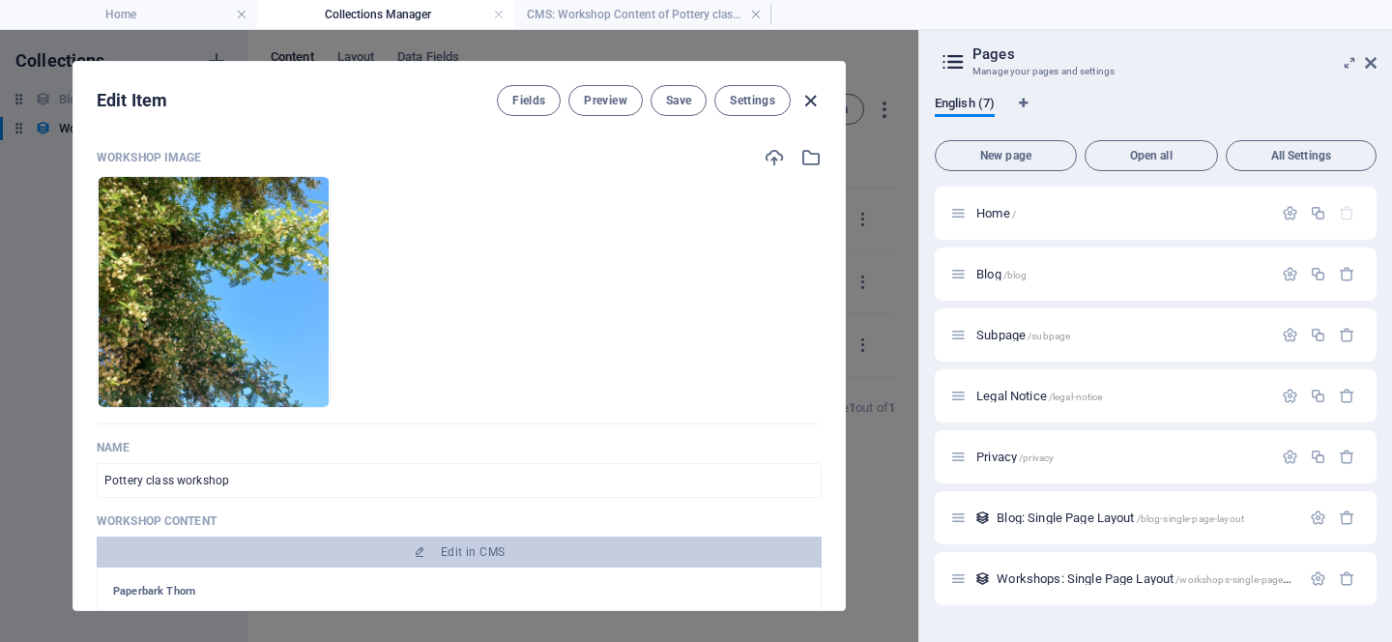
click at [812, 101] on icon "button" at bounding box center [811, 101] width 22 height 22
type input "paperbark-thorn"
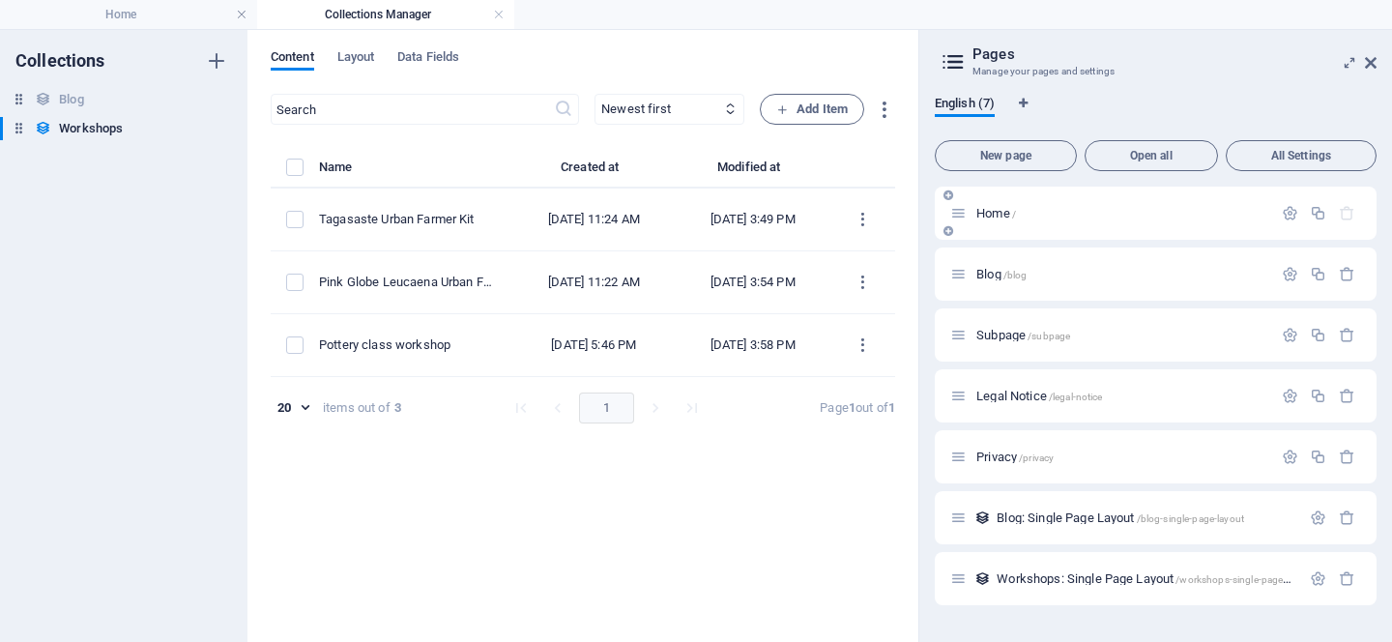
click at [1012, 209] on span "/" at bounding box center [1014, 214] width 4 height 11
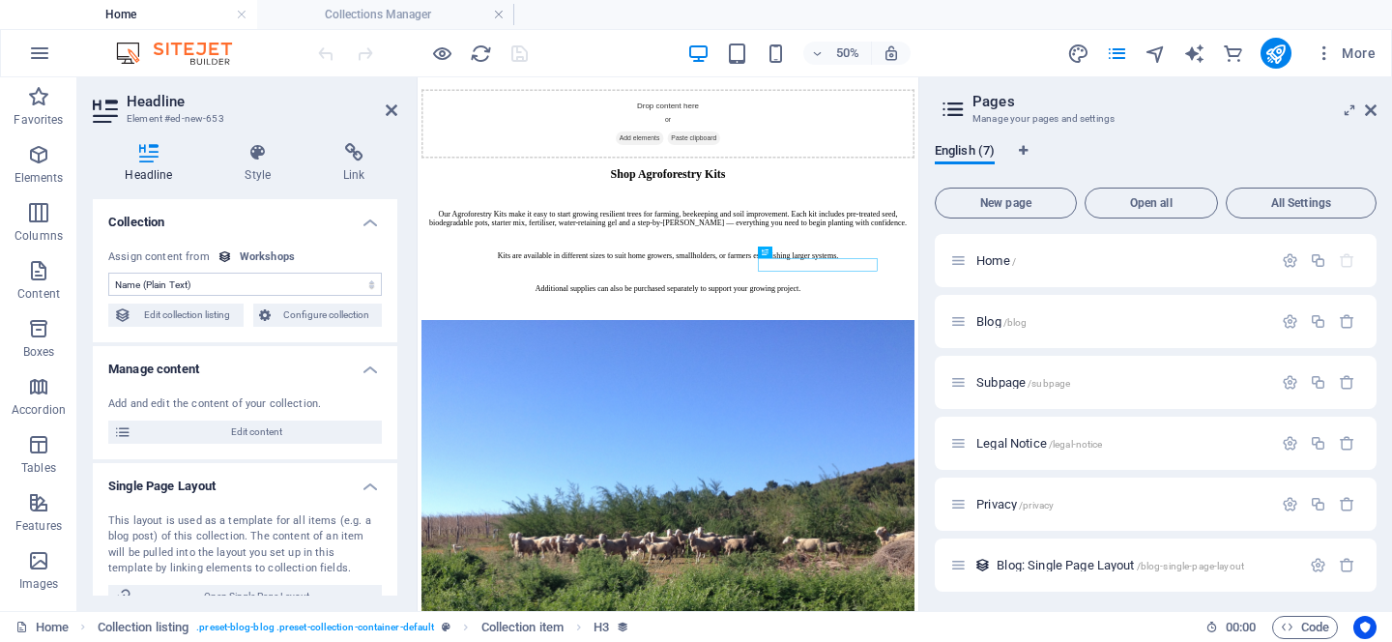
click at [467, 48] on div at bounding box center [422, 53] width 217 height 31
click at [490, 57] on icon "reload" at bounding box center [481, 54] width 22 height 22
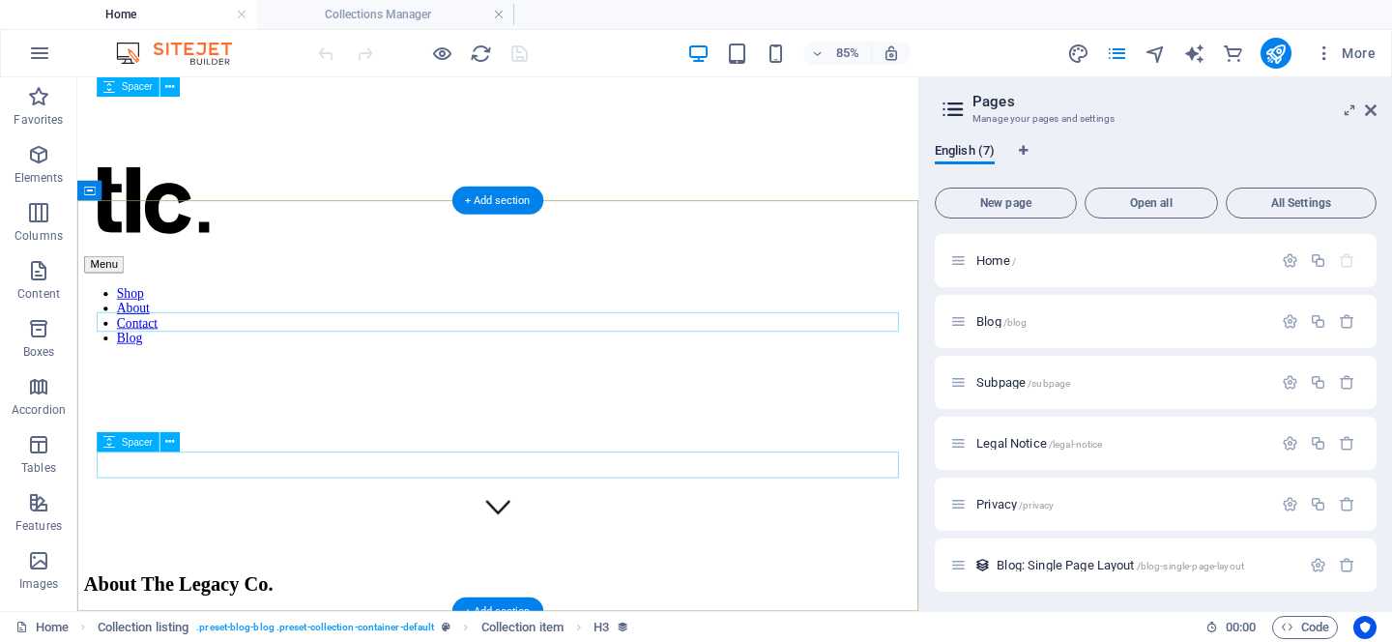
scroll to position [0, 0]
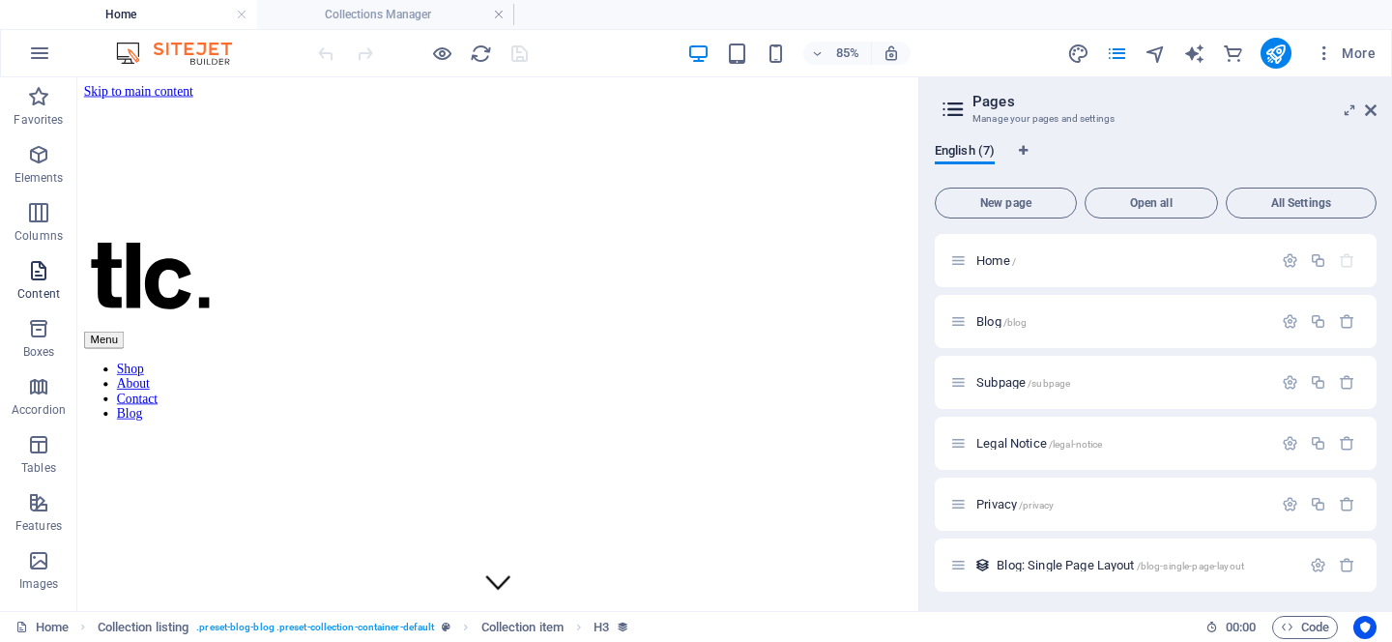
click at [34, 267] on icon "button" at bounding box center [38, 270] width 23 height 23
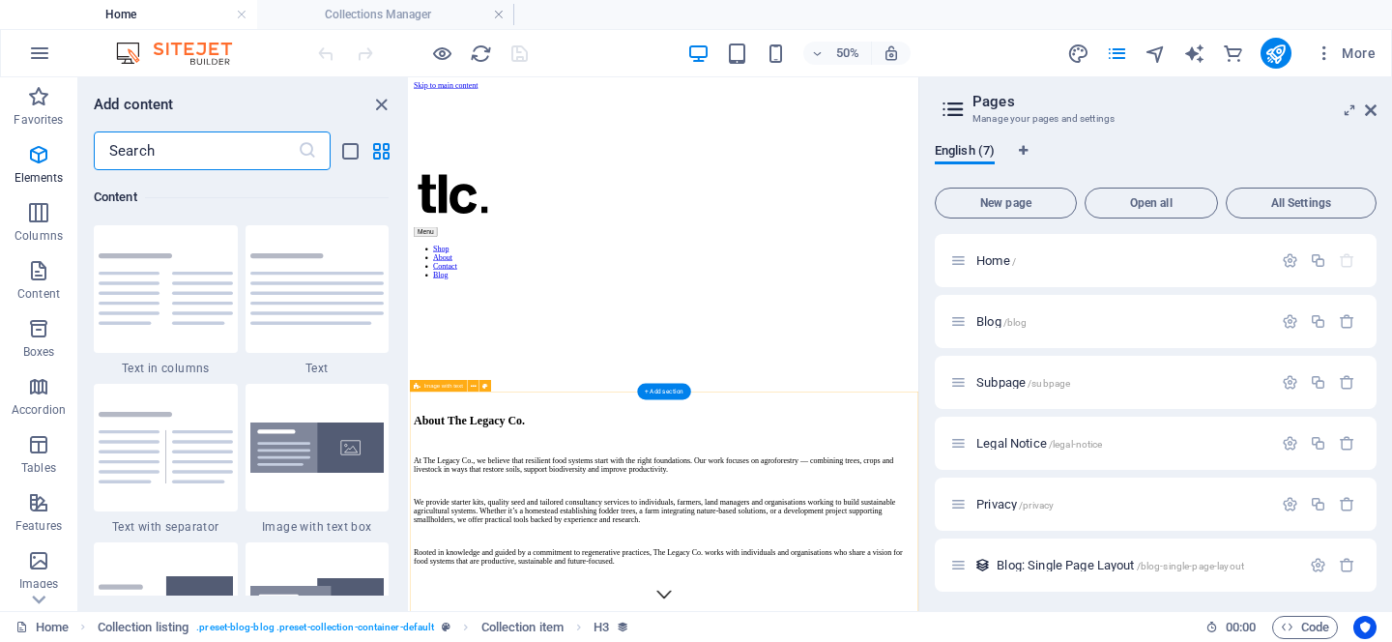
scroll to position [3383, 0]
click at [1084, 267] on div "Home /" at bounding box center [1111, 260] width 322 height 22
click at [976, 267] on div "Home /" at bounding box center [1111, 260] width 322 height 22
click at [951, 258] on icon at bounding box center [958, 260] width 16 height 16
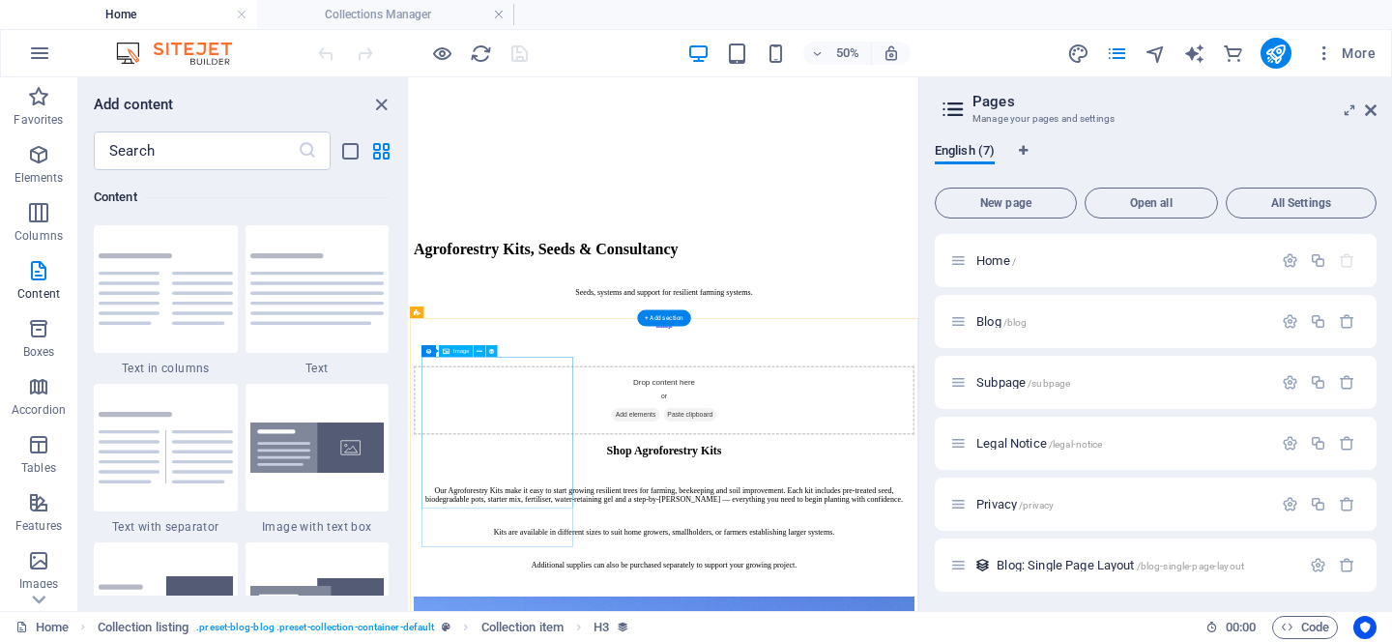
scroll to position [1085, 0]
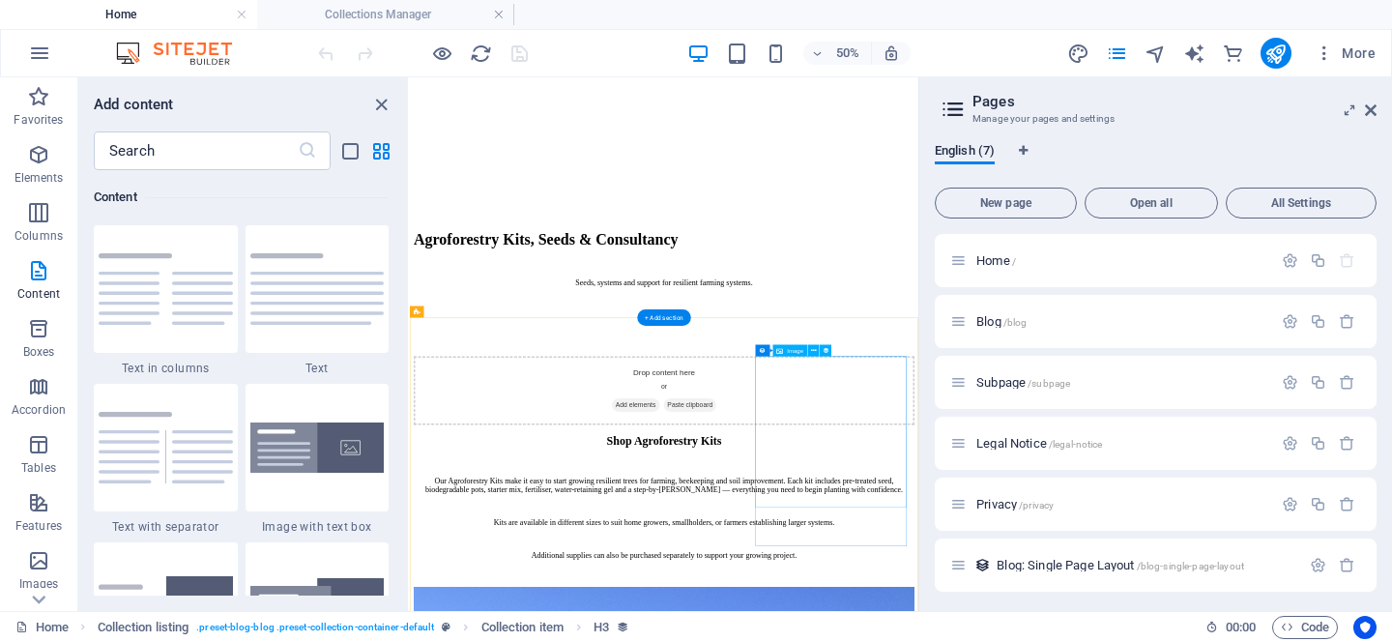
select select "workshop-image"
select select "%"
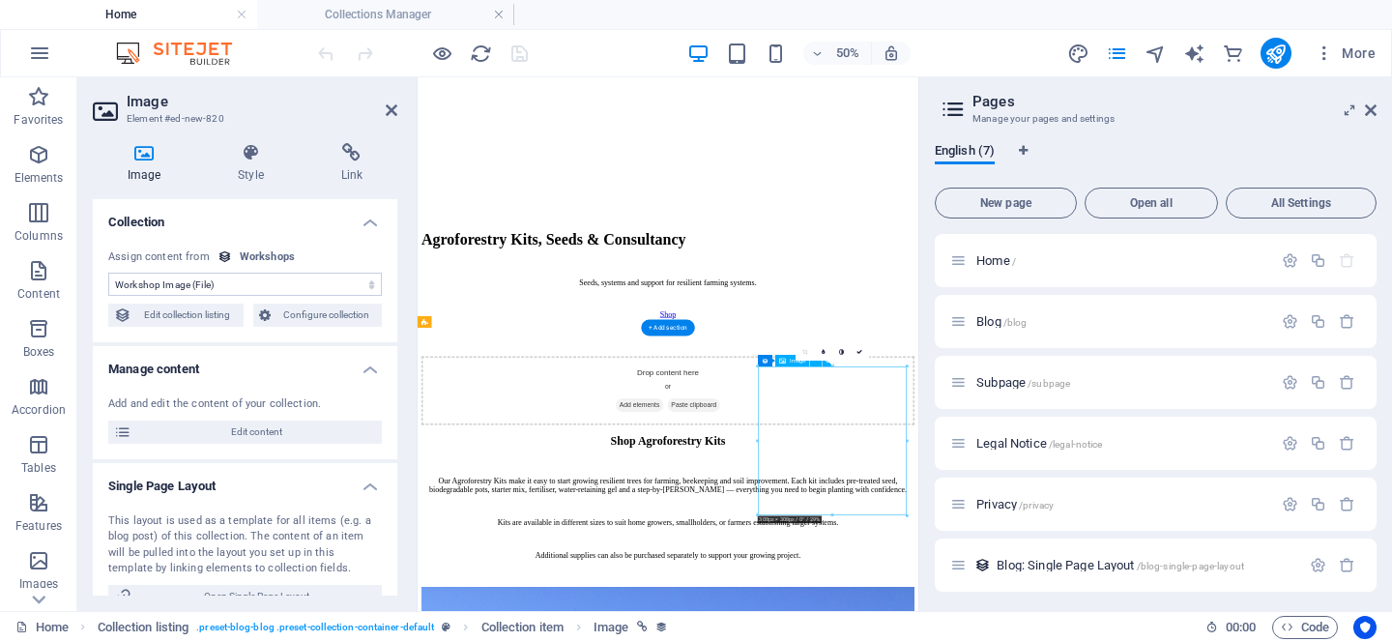
scroll to position [1080, 0]
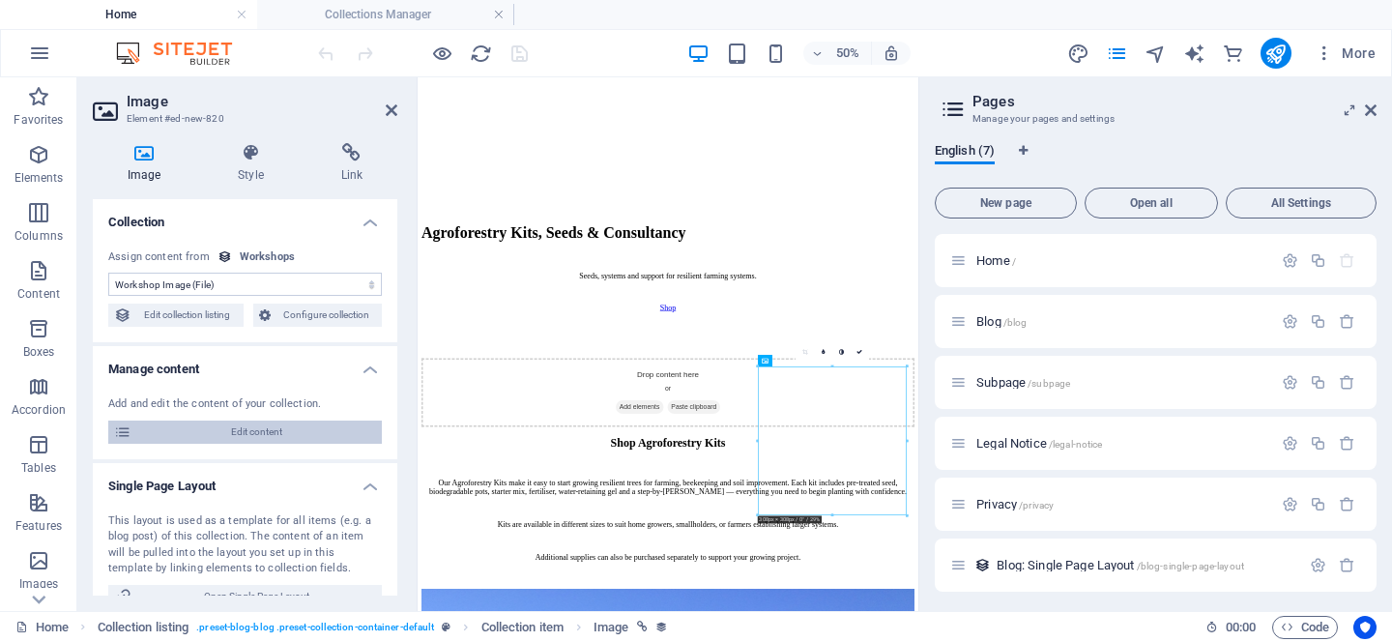
click at [246, 428] on span "Edit content" at bounding box center [256, 432] width 239 height 23
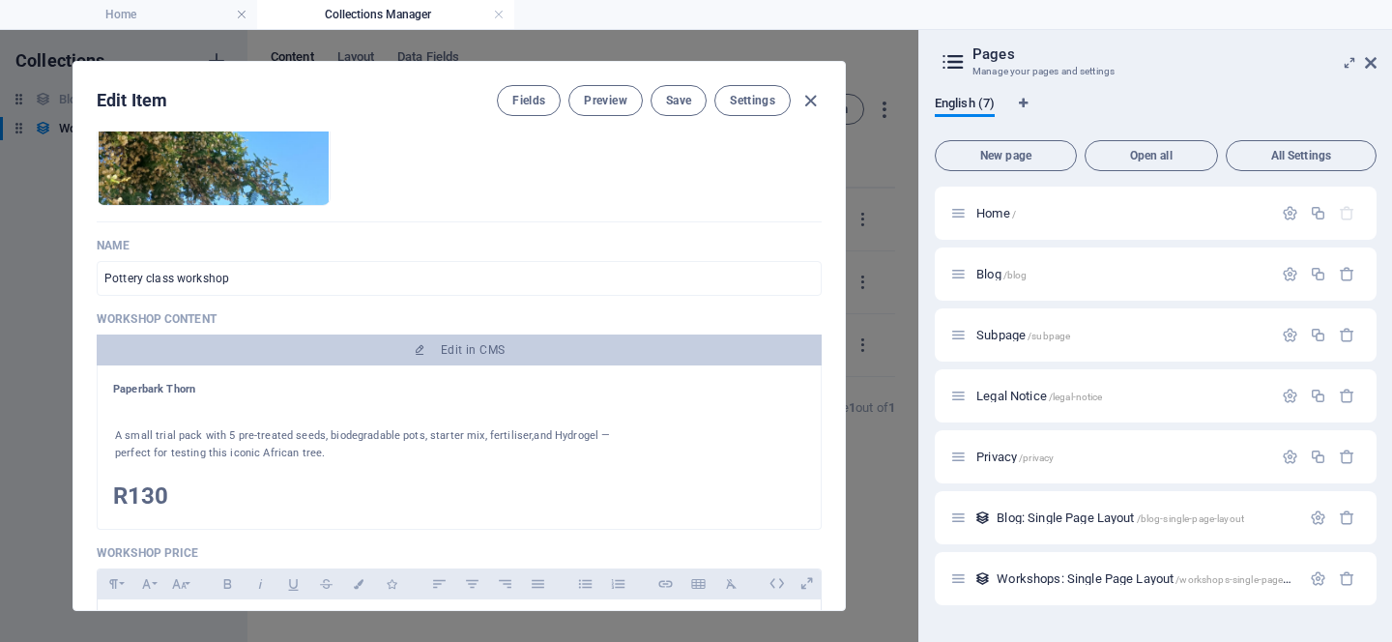
scroll to position [208, 0]
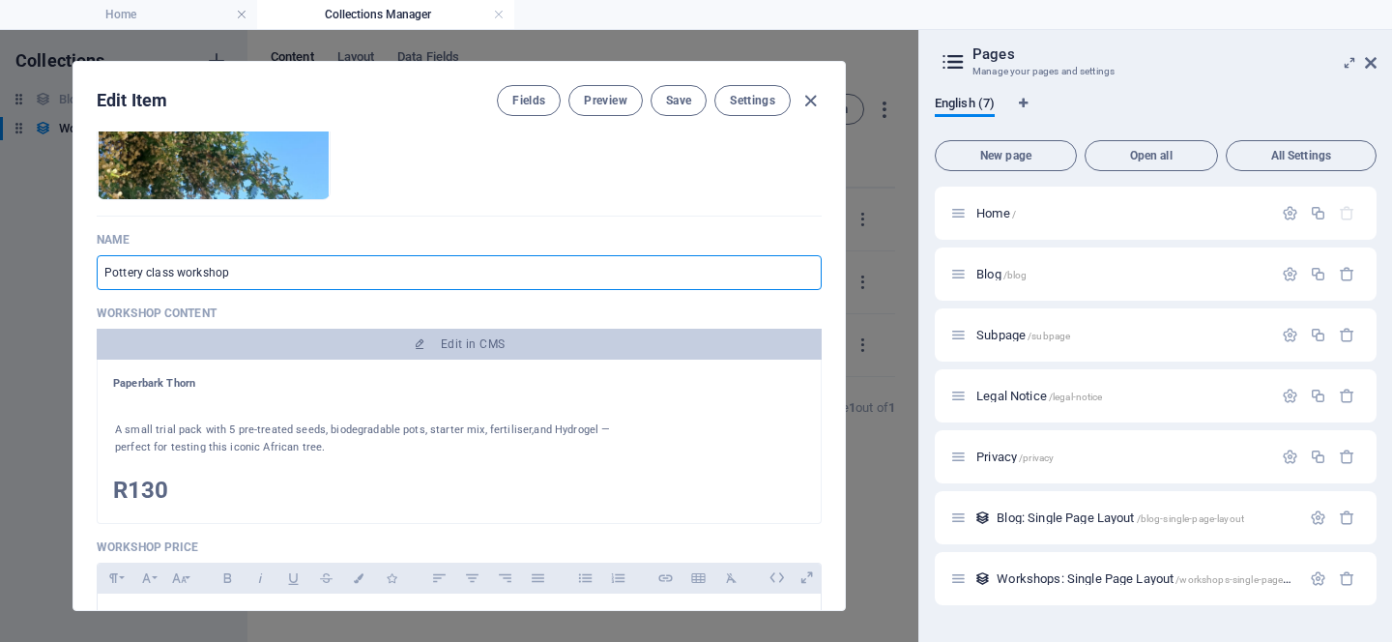
click at [277, 278] on input "Pottery class workshop" at bounding box center [459, 272] width 725 height 35
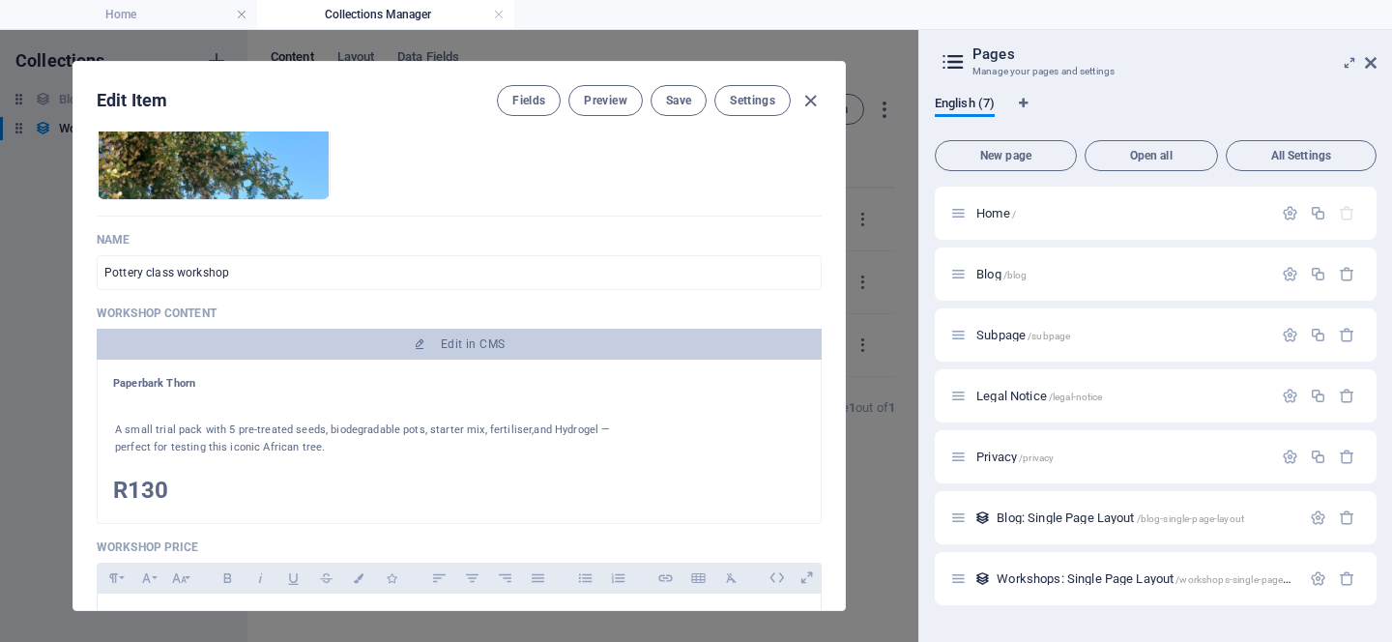
drag, startPoint x: 299, startPoint y: 390, endPoint x: 90, endPoint y: 384, distance: 208.9
click at [90, 384] on div "Workshop Image Drop files here to upload them instantly Name Pottery class work…" at bounding box center [459, 371] width 772 height 479
copy h1 "Paperbark Thorn"
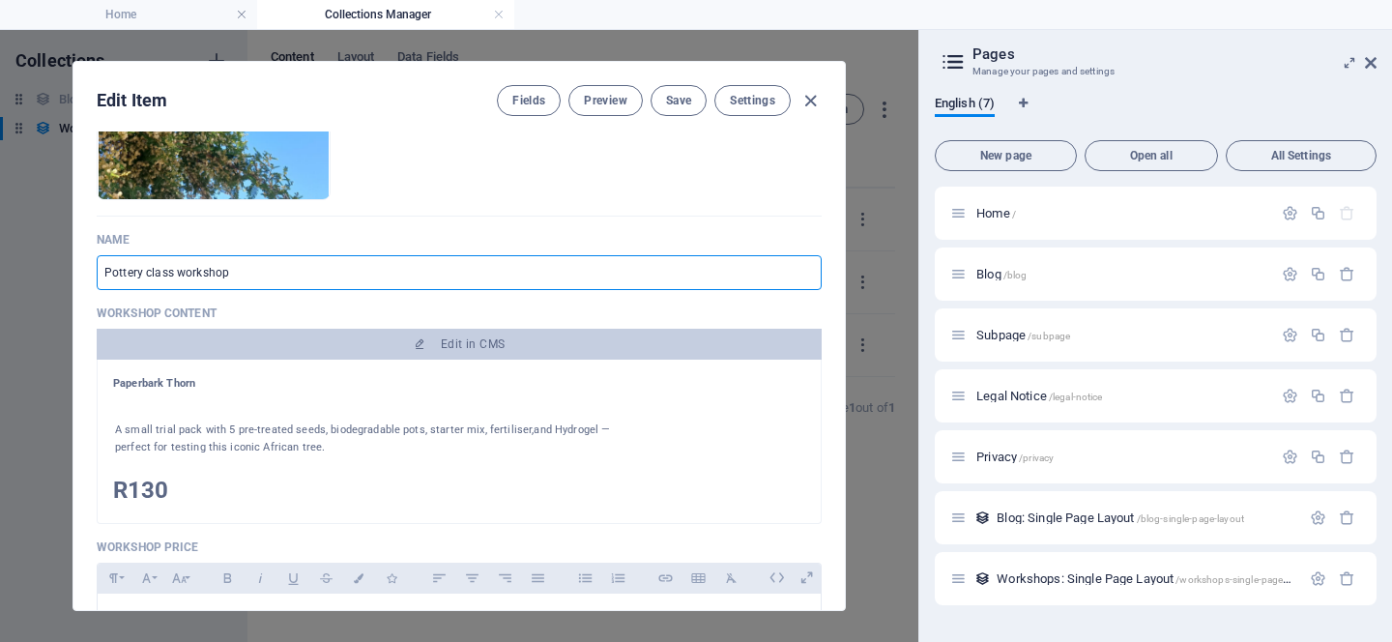
click at [261, 279] on input "Pottery class workshop" at bounding box center [459, 272] width 725 height 35
drag, startPoint x: 261, startPoint y: 279, endPoint x: 71, endPoint y: 276, distance: 190.5
click at [71, 276] on div "Edit Item Fields Preview Save Settings Workshop Image Drop files here to upload…" at bounding box center [459, 336] width 919 height 612
paste input "aperbark Thorn"
type input "Paperbark Thorn"
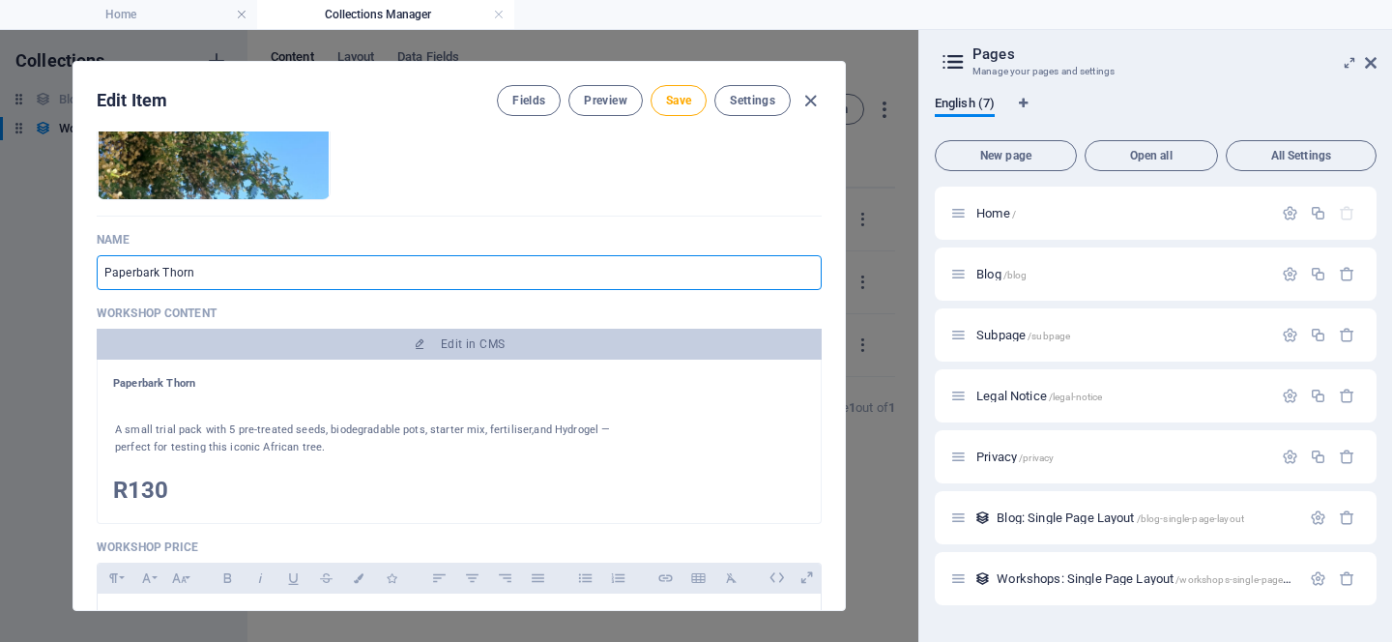
click at [450, 408] on div at bounding box center [369, 404] width 512 height 23
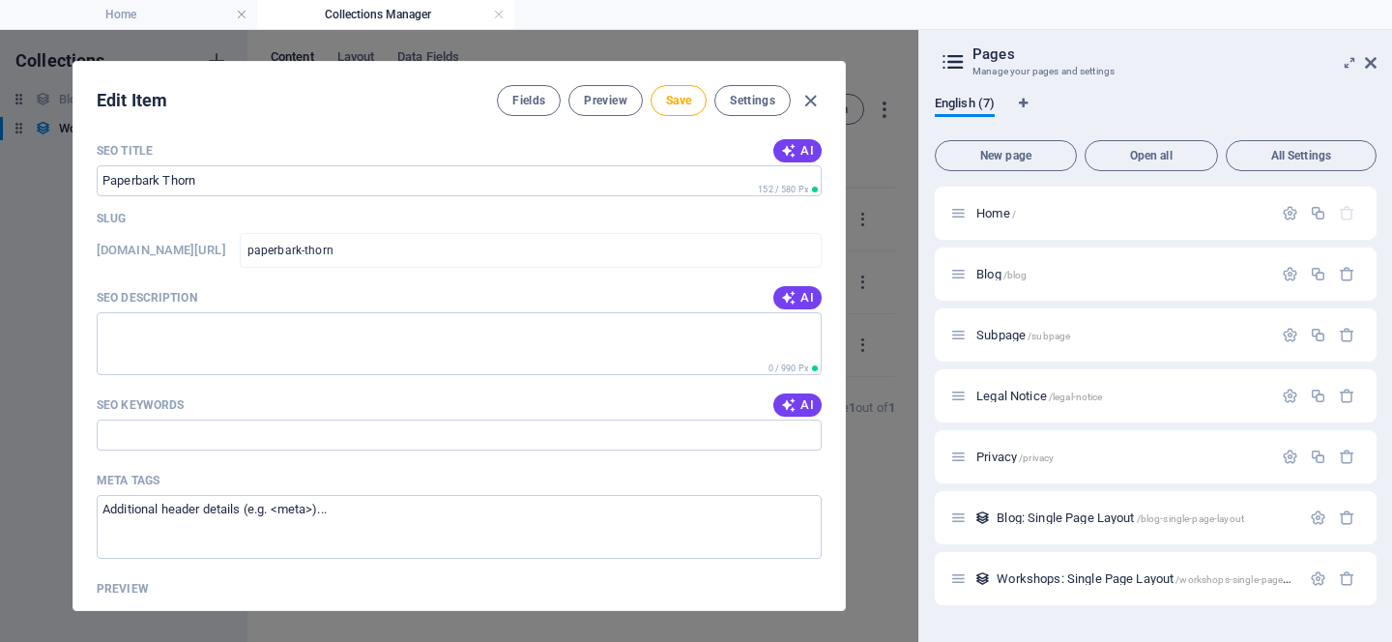
scroll to position [966, 0]
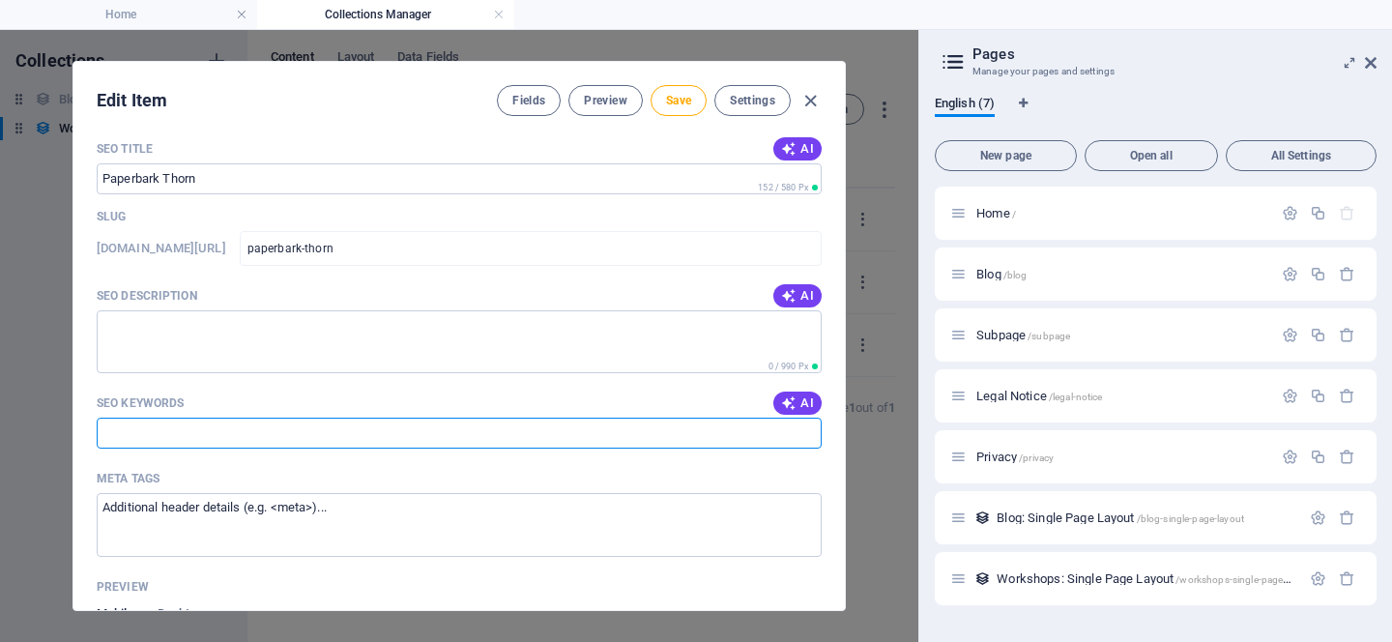
click at [449, 434] on input "SEO Keywords" at bounding box center [459, 433] width 725 height 31
type input "agroforestry, biodiversity, shade tree, acacia, paperbark thorn"
click at [220, 366] on textarea "SEO Description" at bounding box center [459, 341] width 725 height 63
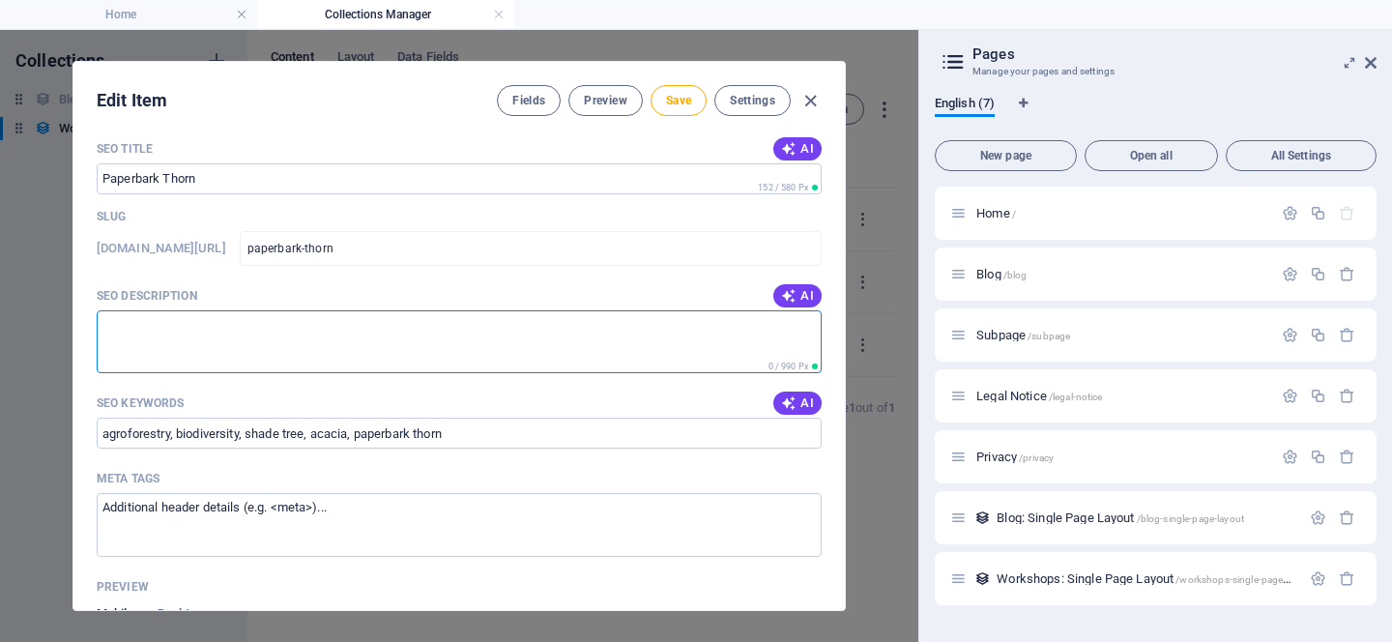
paste textarea "A hardy, indigenous tree valued for its shade, nitrogen fixation, and bee-frien…"
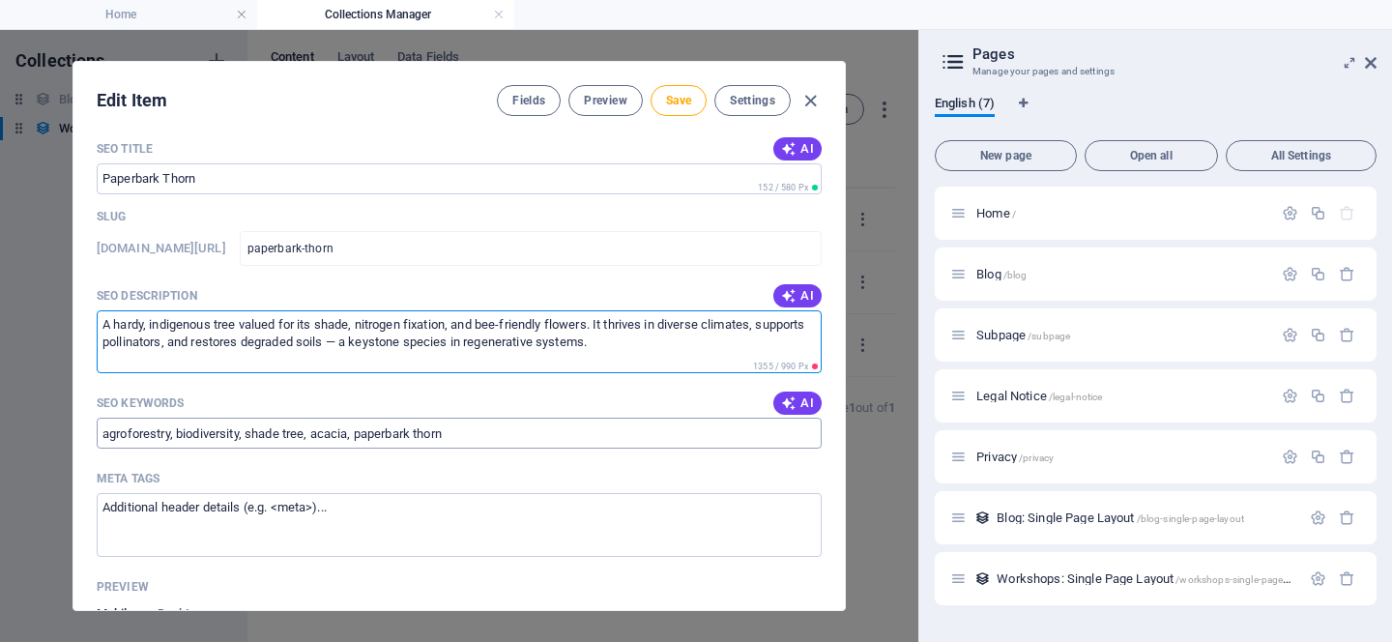
type textarea "A hardy, indigenous tree valued for its shade, nitrogen fixation, and bee-frien…"
click at [458, 443] on input "agroforestry, biodiversity, shade tree, acacia, paperbark thorn" at bounding box center [459, 433] width 725 height 31
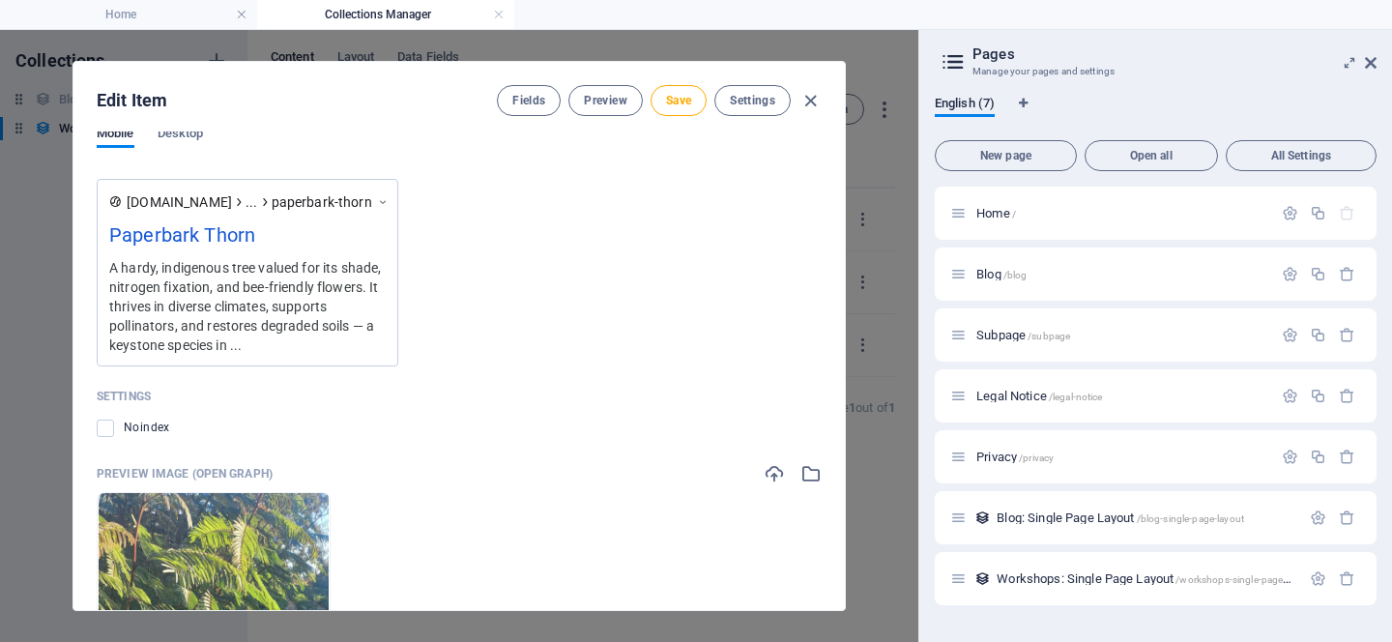
scroll to position [1445, 0]
type input "agroforestry, biodiversity, shade tree, acacia, paperbark thorn, acacia siebera…"
click at [674, 98] on span "Save" at bounding box center [678, 100] width 25 height 15
click at [807, 102] on icon "button" at bounding box center [811, 101] width 22 height 22
type input "paperbark-thorn"
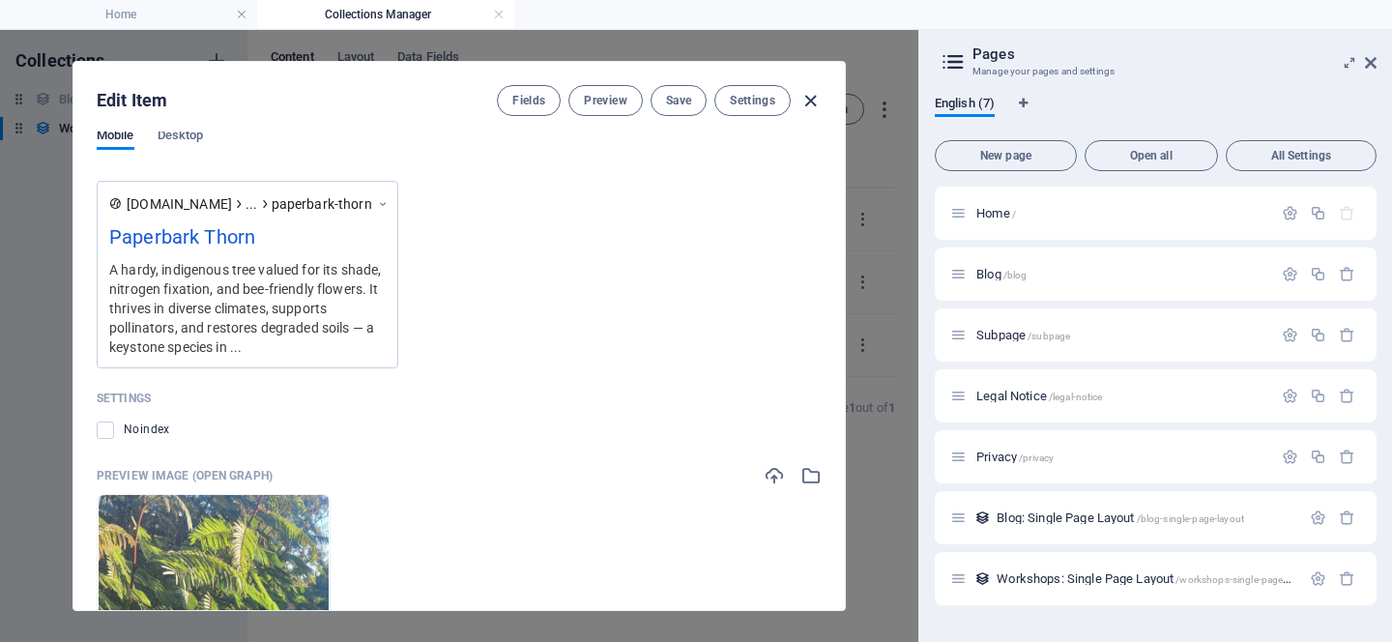
scroll to position [1223, 0]
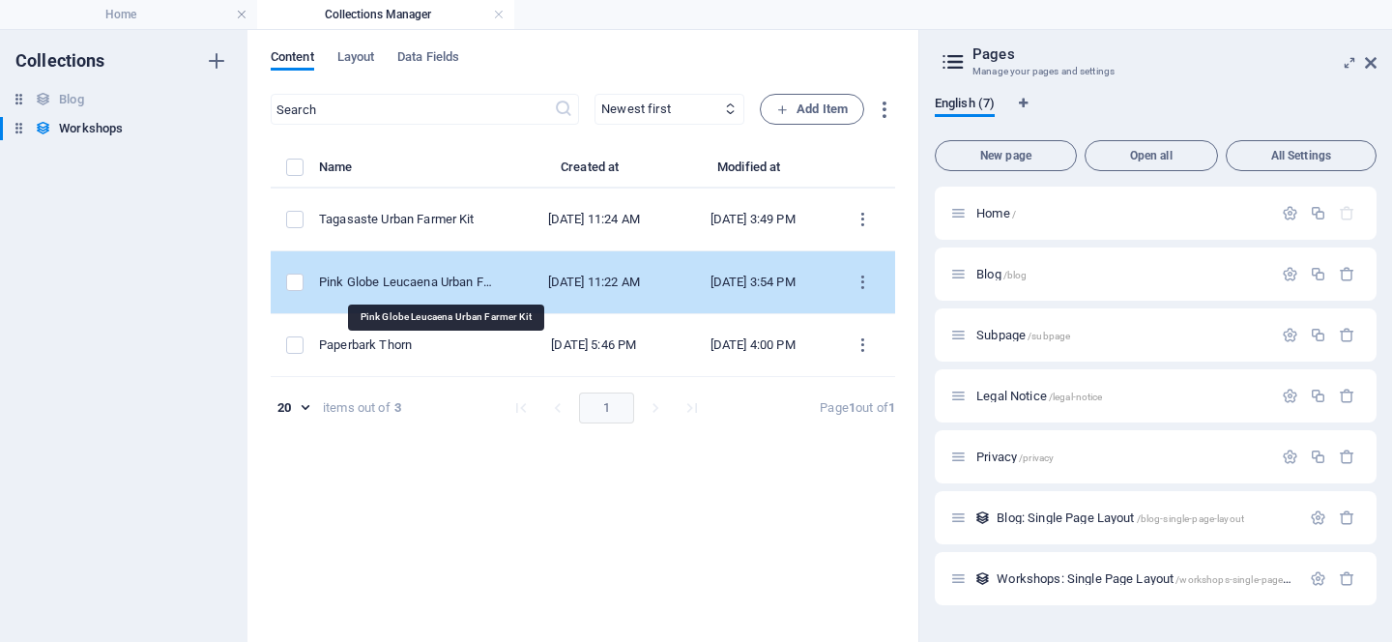
click at [472, 289] on div "Pink Globe Leucaena Urban Farmer Kit" at bounding box center [408, 282] width 178 height 17
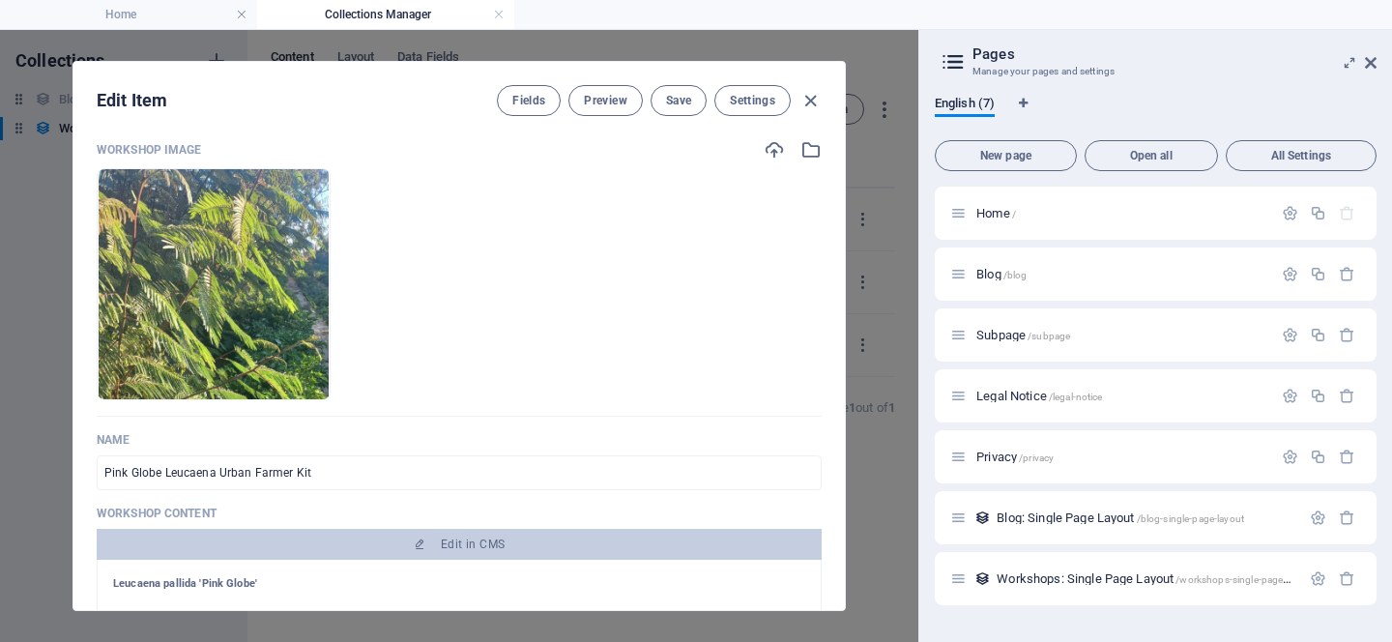
scroll to position [199, 0]
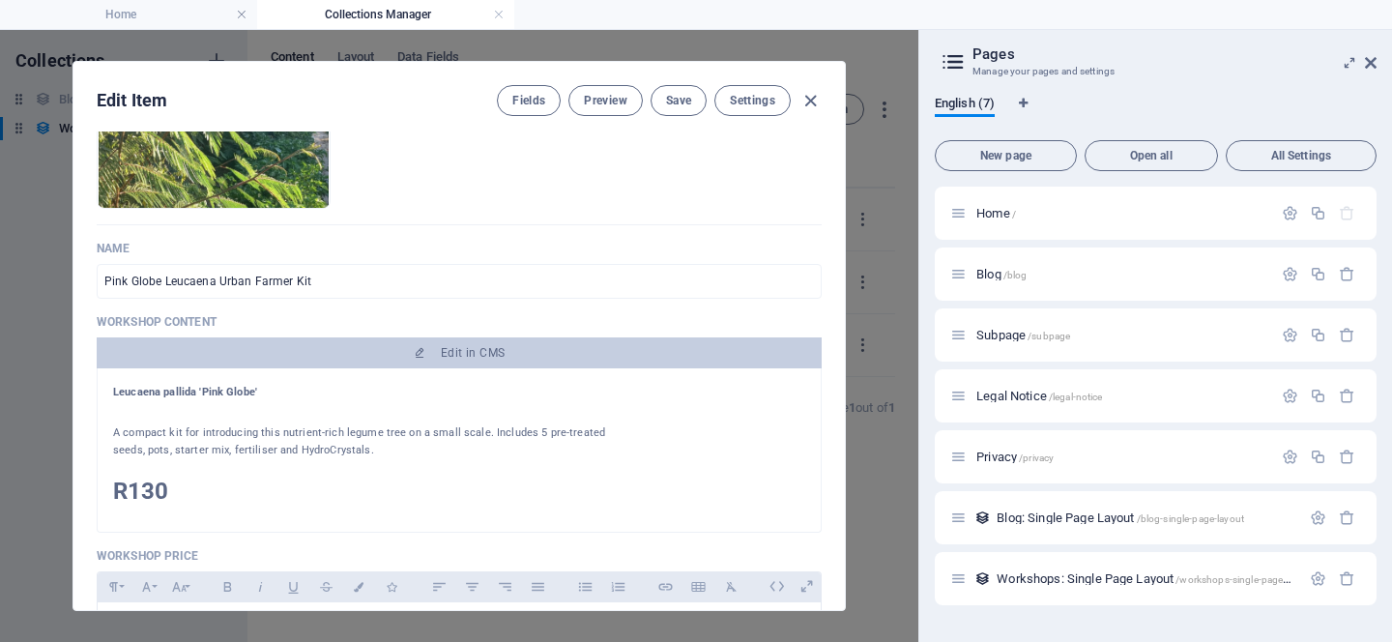
click at [410, 396] on h1 "Leucaena pallida 'Pink Globe'" at bounding box center [369, 392] width 512 height 17
drag, startPoint x: 406, startPoint y: 394, endPoint x: 102, endPoint y: 390, distance: 303.6
click at [102, 390] on div "Leucaena pallida 'Pink Globe' A compact kit for introducing this nutrient-rich …" at bounding box center [459, 450] width 725 height 164
copy h1 "Leucaena pallida 'Pink Globe'"
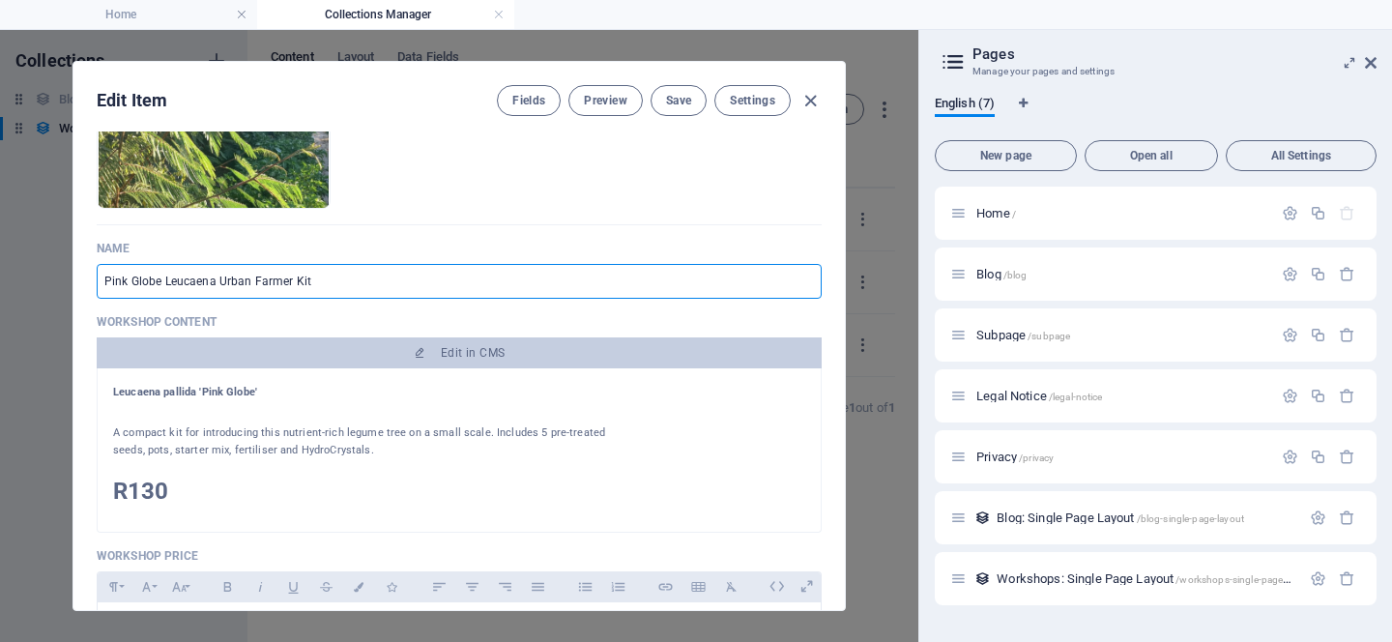
click at [189, 288] on input "Pink Globe Leucaena Urban Farmer Kit" at bounding box center [459, 281] width 725 height 35
drag, startPoint x: 218, startPoint y: 281, endPoint x: 80, endPoint y: 261, distance: 138.8
click at [80, 261] on div "Workshop Image Drop files here to upload them instantly Name Pink Globe Leucaen…" at bounding box center [459, 371] width 772 height 479
paste input "Leucaena pallida 'Pink Globe'"
type input "Leucaena pallida 'Pink Globe'Urban Farmer Kit"
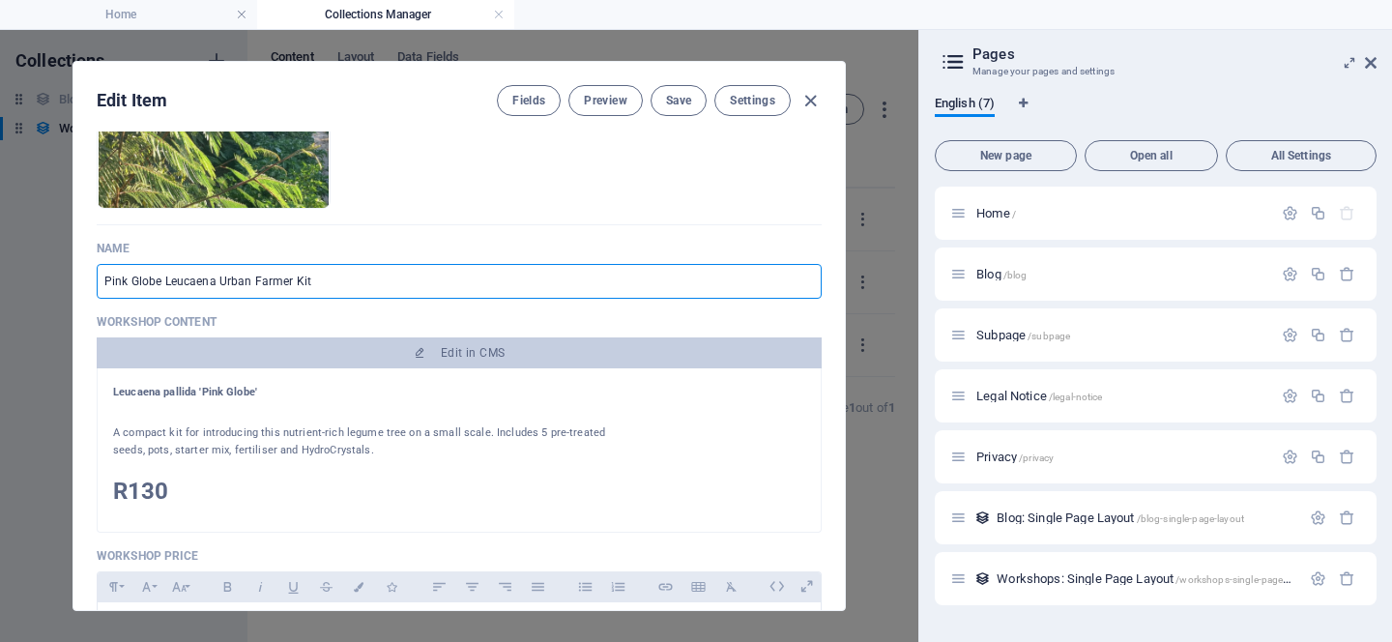
type input "leucaena-pallida-pink-globe-urban-farmer-kit"
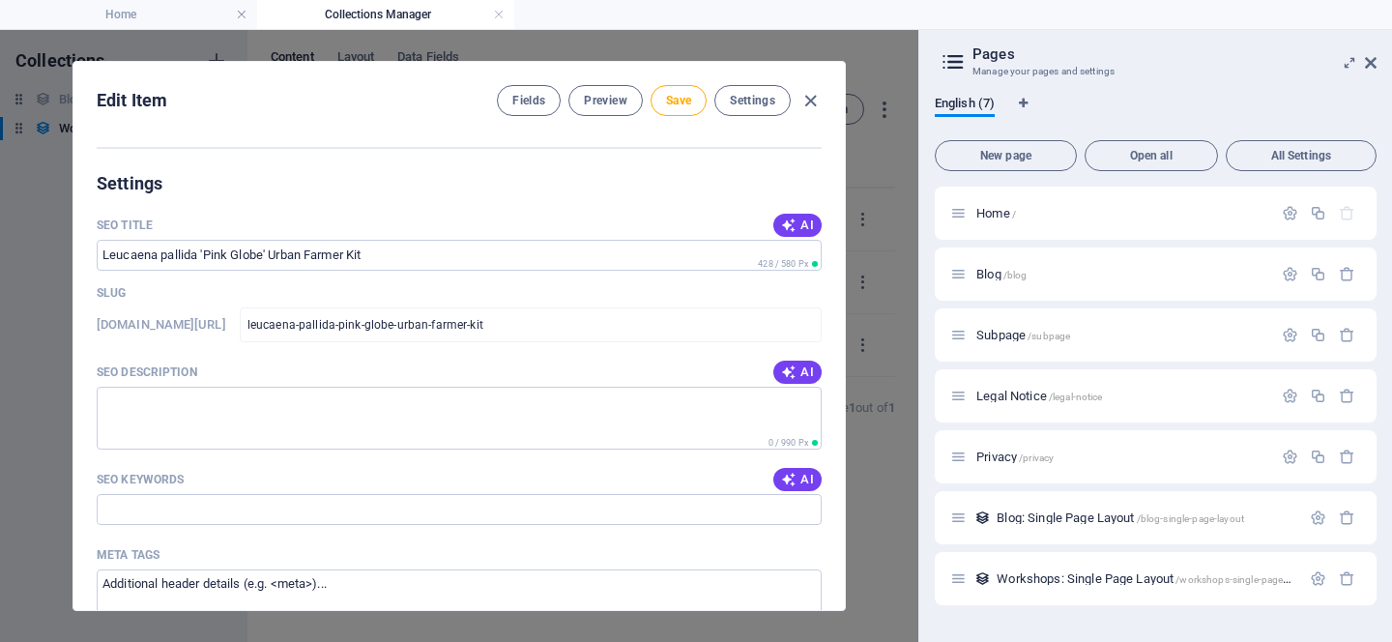
scroll to position [908, 0]
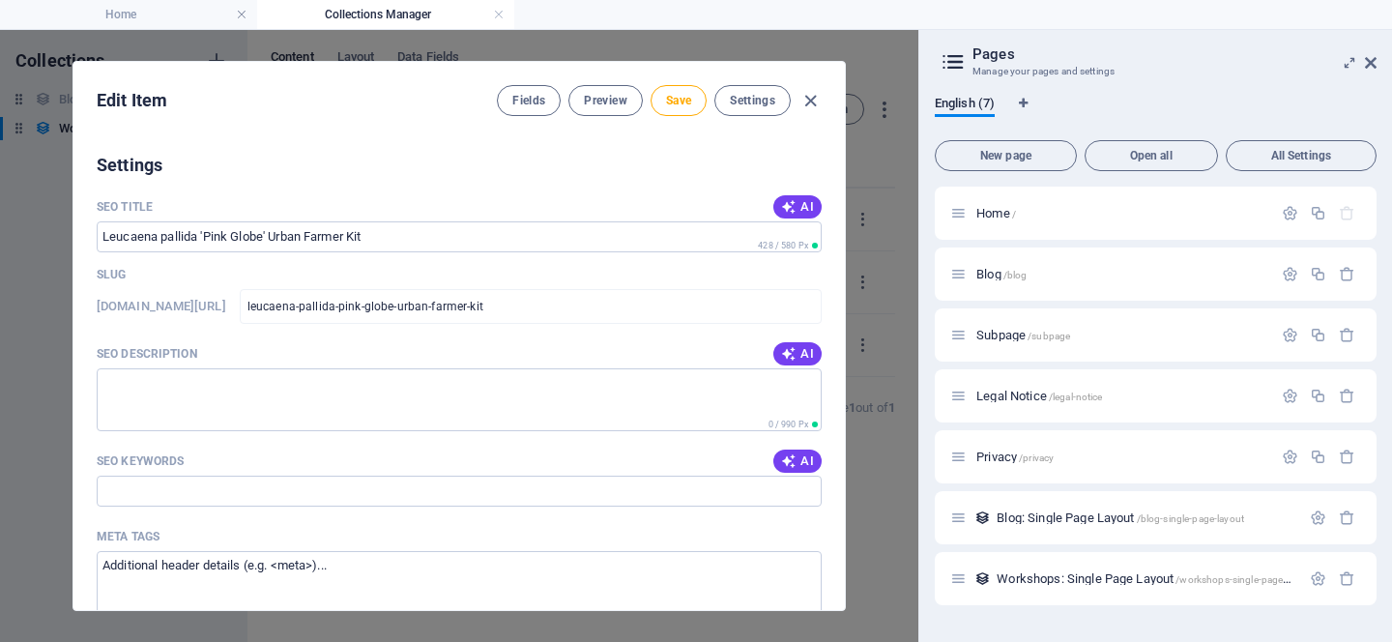
type input "Leucaena pallida 'Pink Globe' Urban Farmer Kit"
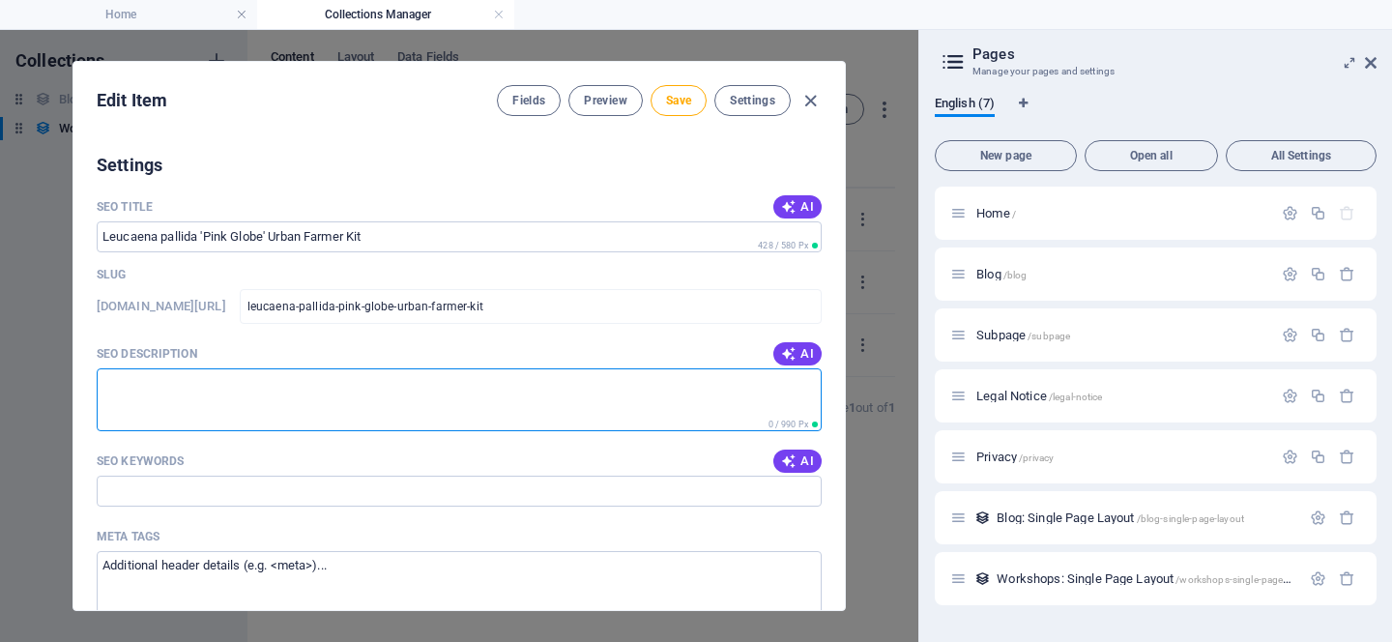
click at [327, 406] on textarea "SEO Description" at bounding box center [459, 399] width 725 height 63
paste textarea "A hardy, fast-growing tropical fodder tree that fixes nitrogen and improves soi…"
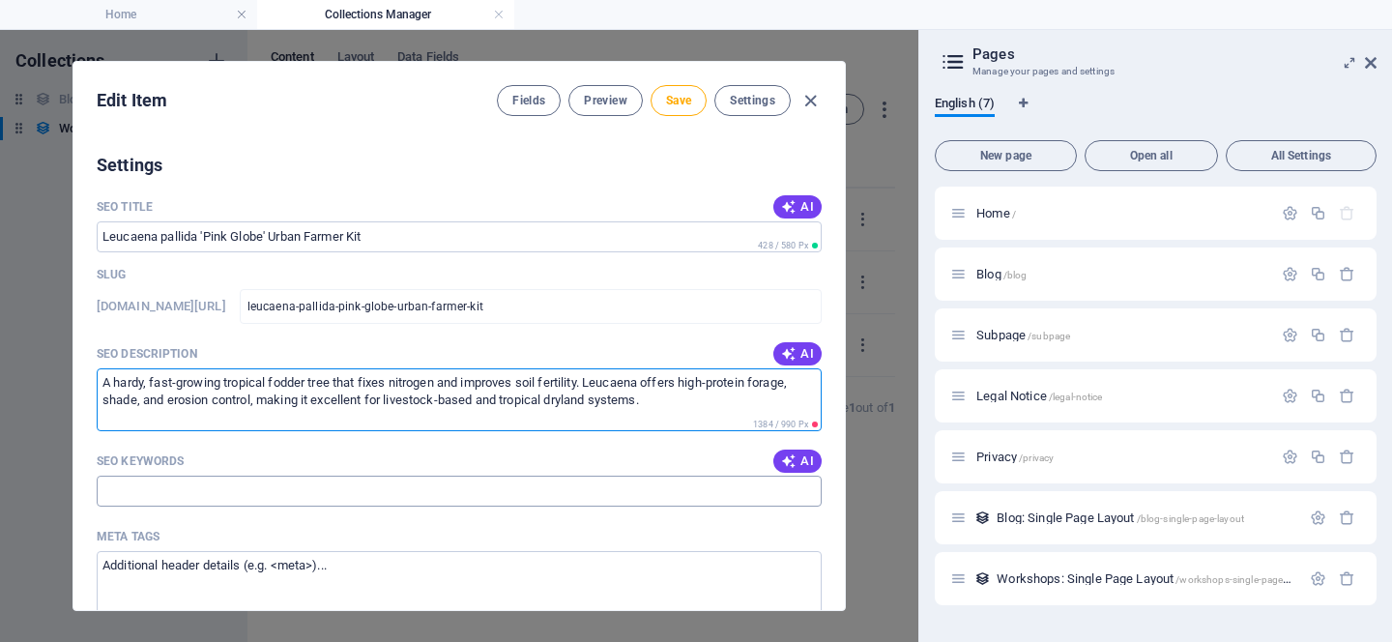
type textarea "A hardy, fast-growing tropical fodder tree that fixes nitrogen and improves soi…"
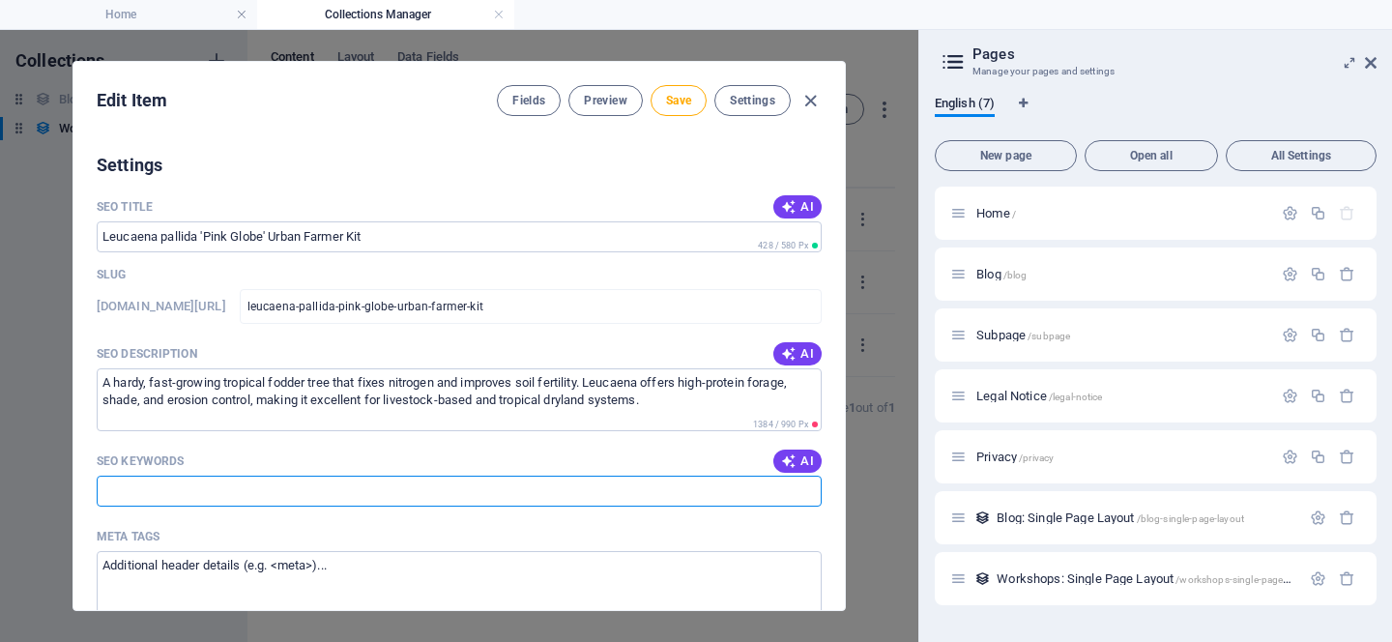
click at [307, 481] on input "SEO Keywords" at bounding box center [459, 491] width 725 height 31
type input "f"
drag, startPoint x: 565, startPoint y: 490, endPoint x: 457, endPoint y: 490, distance: 107.3
click at [457, 490] on input "agroforestry, biodiversity, shade tree, acacia, paperbark thorn, acacia siebera…" at bounding box center [459, 491] width 725 height 31
drag, startPoint x: 451, startPoint y: 491, endPoint x: 358, endPoint y: 490, distance: 92.8
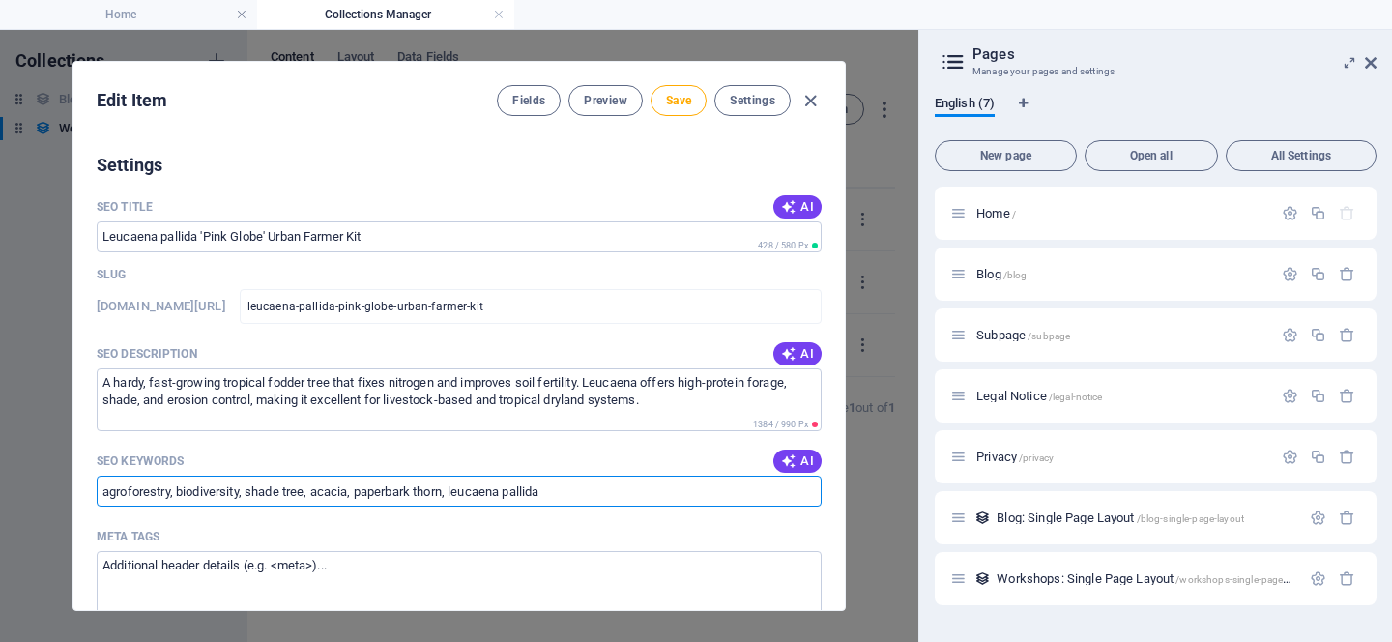
click at [358, 490] on input "agroforestry, biodiversity, shade tree, acacia, paperbark thorn, leucaena palli…" at bounding box center [459, 491] width 725 height 31
drag, startPoint x: 350, startPoint y: 493, endPoint x: 313, endPoint y: 492, distance: 36.8
click at [313, 492] on input "agroforestry, biodiversity, shade tree, acacia, livestock fodder, leucaena pall…" at bounding box center [459, 491] width 725 height 31
click at [630, 493] on input "agroforestry, biodiversity, shade tree, legume, livestock fodder, leucaena pall…" at bounding box center [459, 491] width 725 height 31
type input "agroforestry, biodiversity, shade tree, legume, livestock fodder, leucaena pall…"
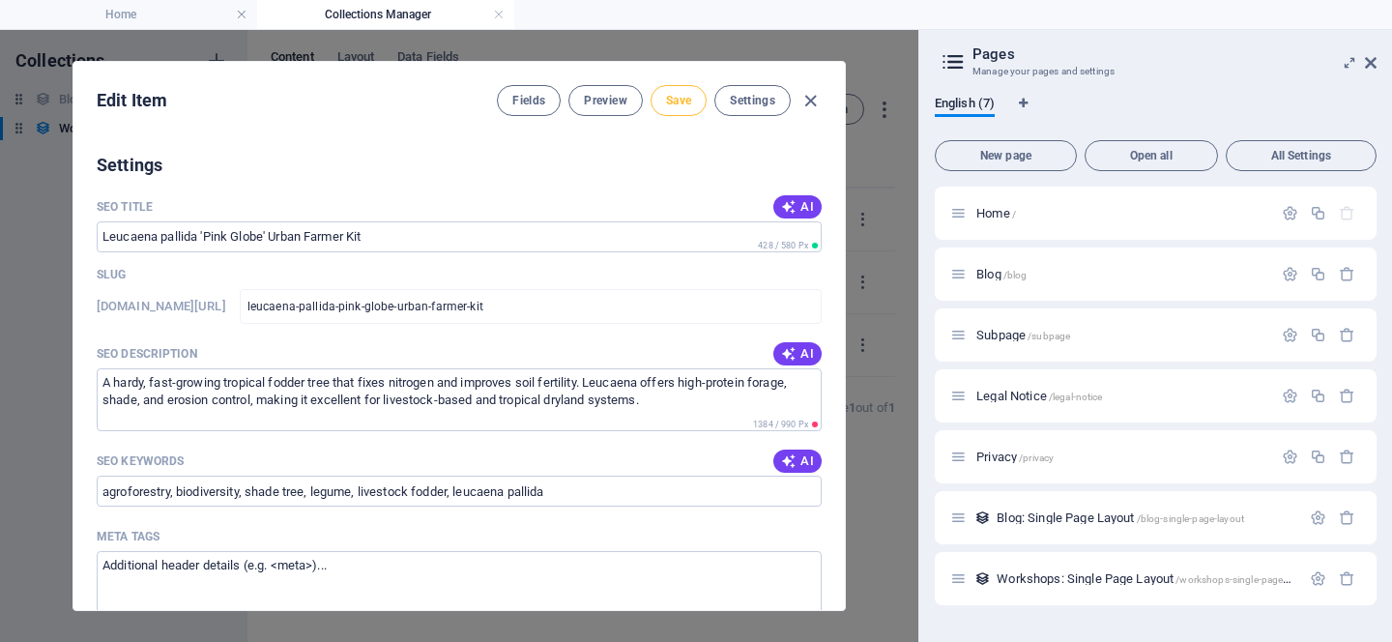
click at [675, 108] on button "Save" at bounding box center [679, 100] width 56 height 31
click at [813, 98] on icon "button" at bounding box center [811, 101] width 22 height 22
type input "leucaena-pallida-pink-globe-urban-farmer-kit"
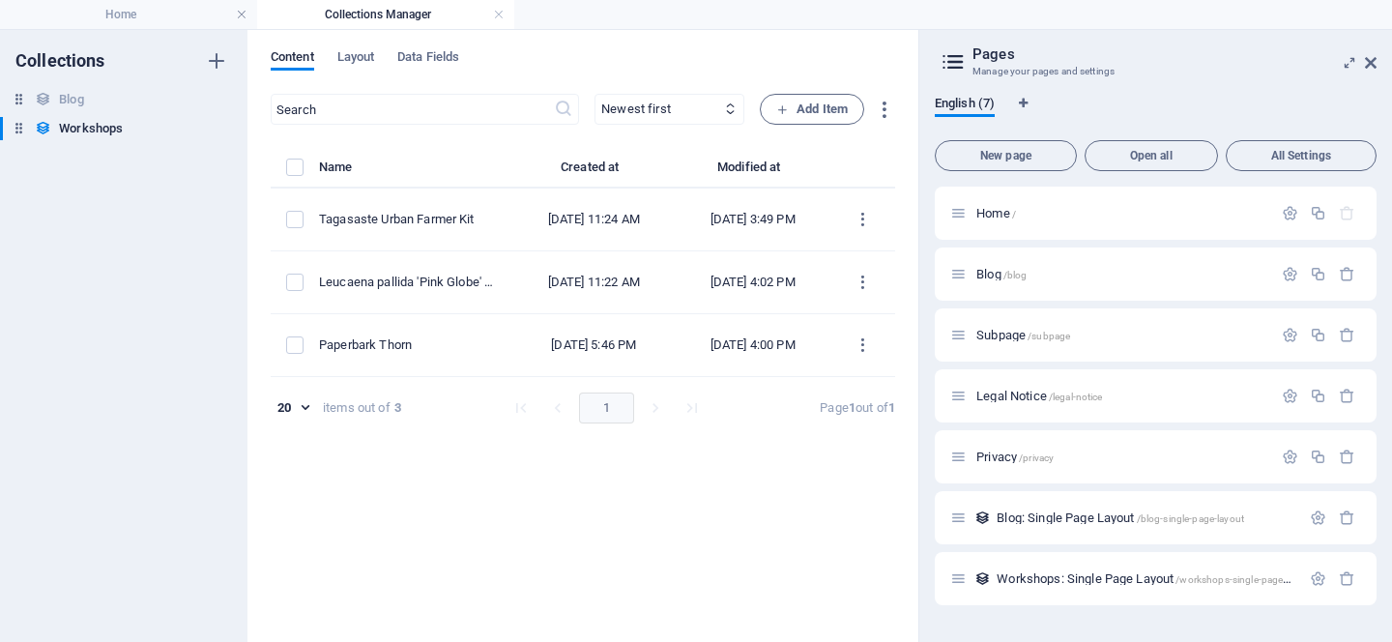
scroll to position [716, 0]
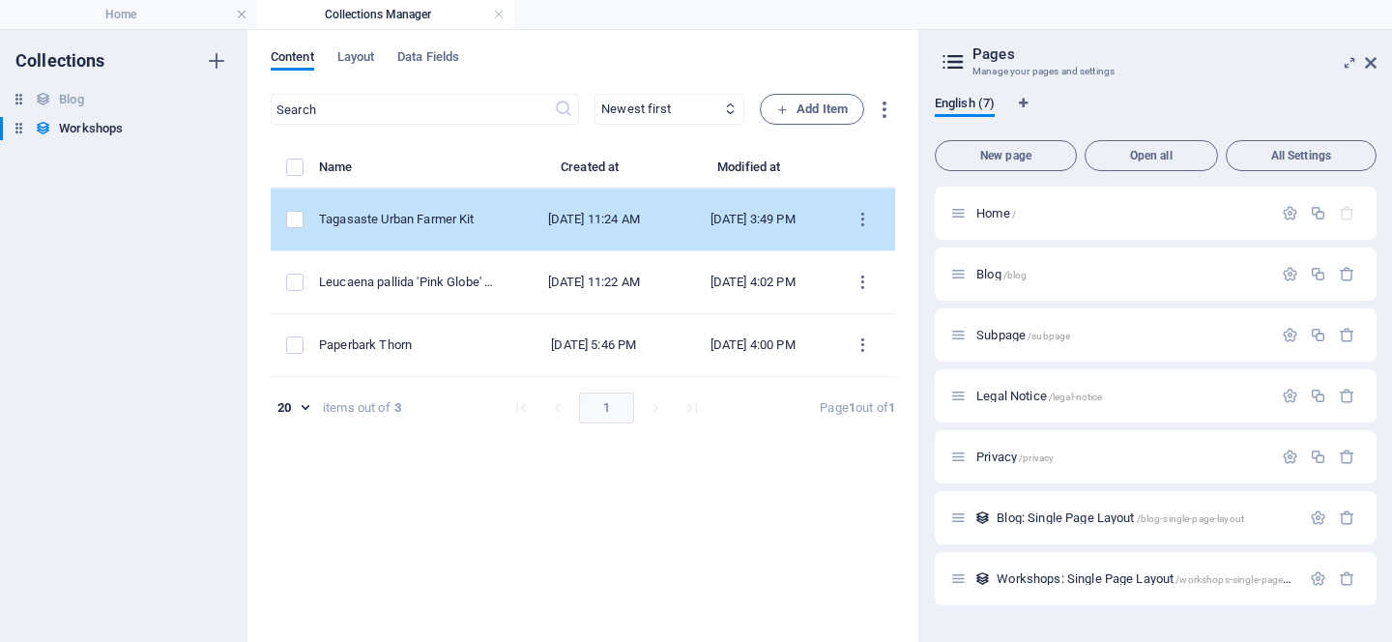
click at [444, 216] on div "Tagasaste Urban Farmer Kit" at bounding box center [408, 219] width 178 height 17
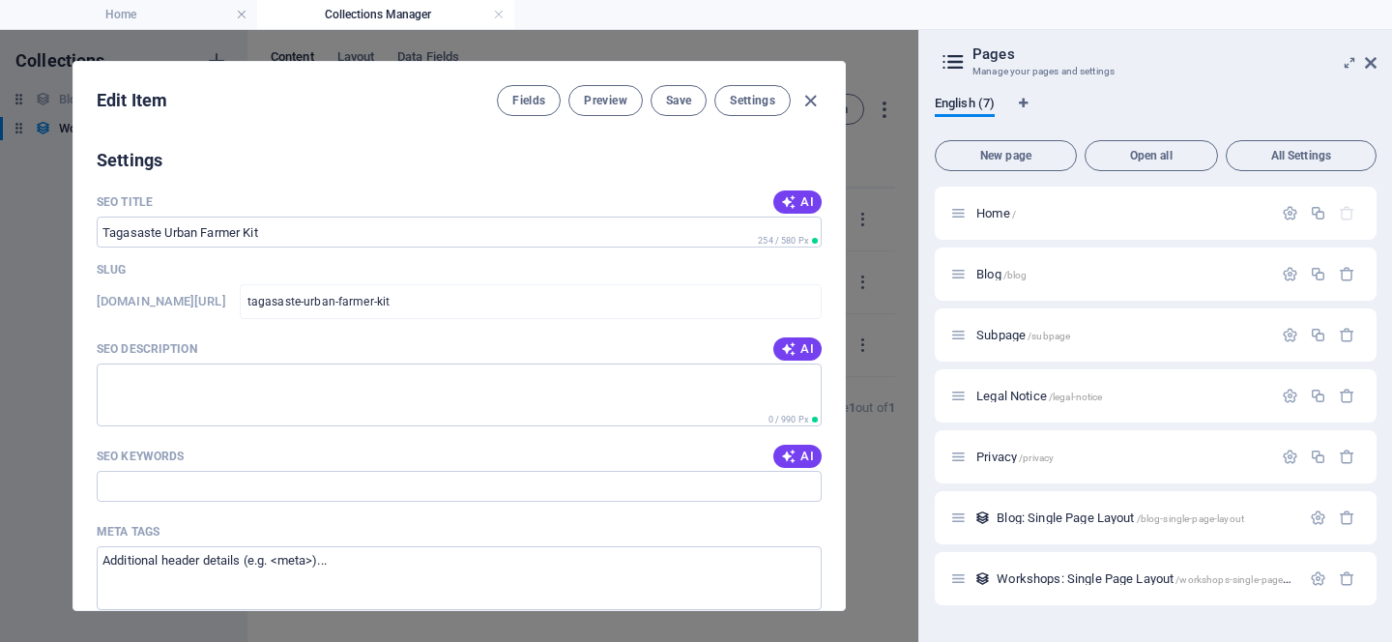
scroll to position [1010, 0]
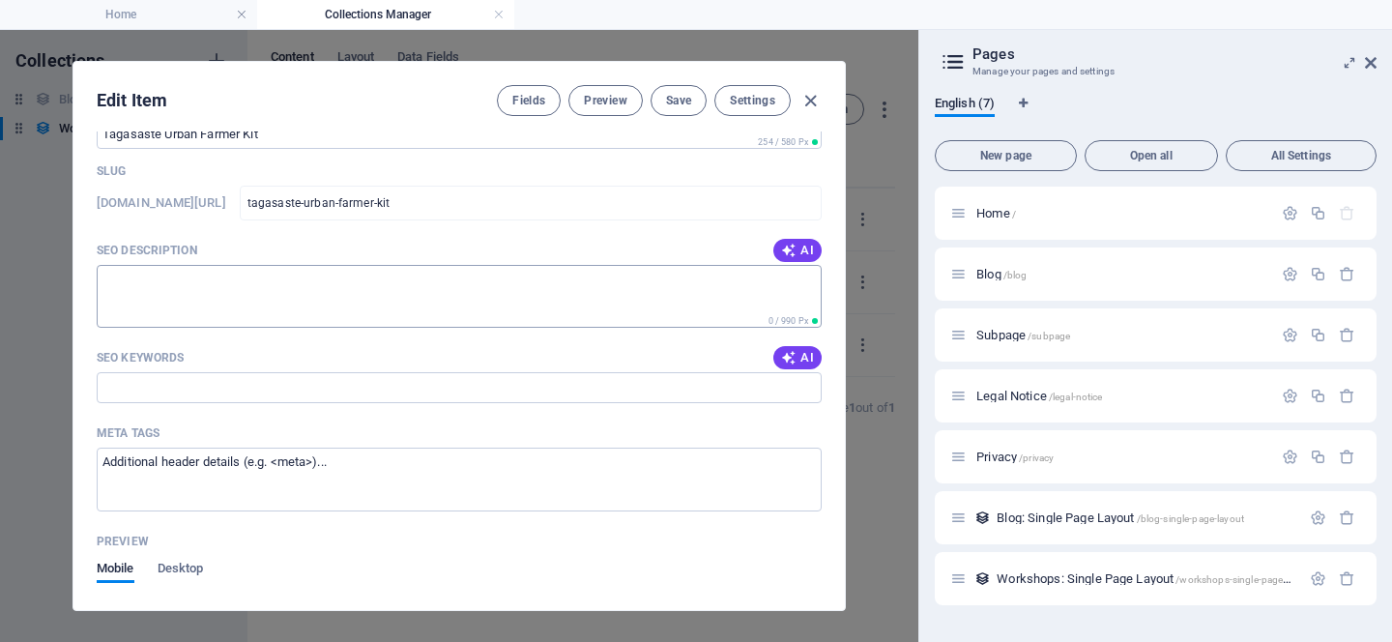
click at [394, 298] on textarea "SEO Description" at bounding box center [459, 296] width 725 height 63
paste textarea "A fast-growing, drought-tolerant fodder and soil-improving shrub. Tagasaste fix…"
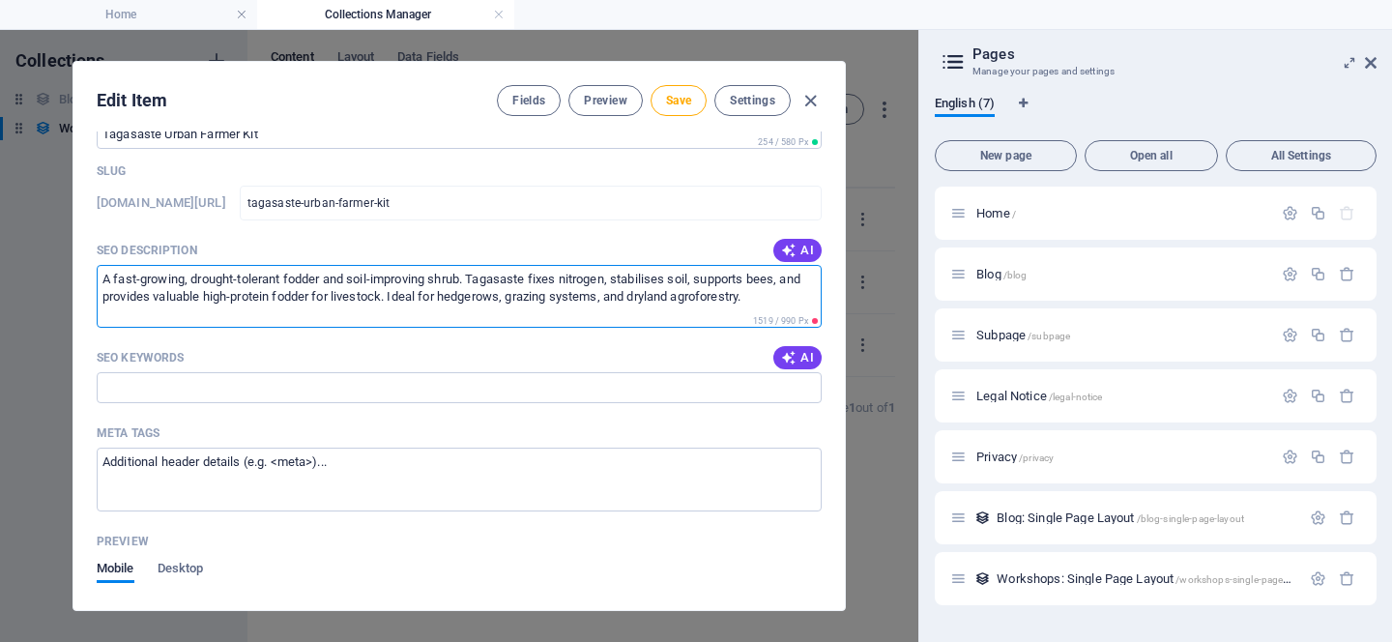
click at [634, 303] on textarea "A fast-growing, drought-tolerant fodder and soil-improving shrub. Tagasaste fix…" at bounding box center [459, 296] width 725 height 63
type textarea "A fast-growing, drought-tolerant fodder and soil-improving shrub. Tagasaste fix…"
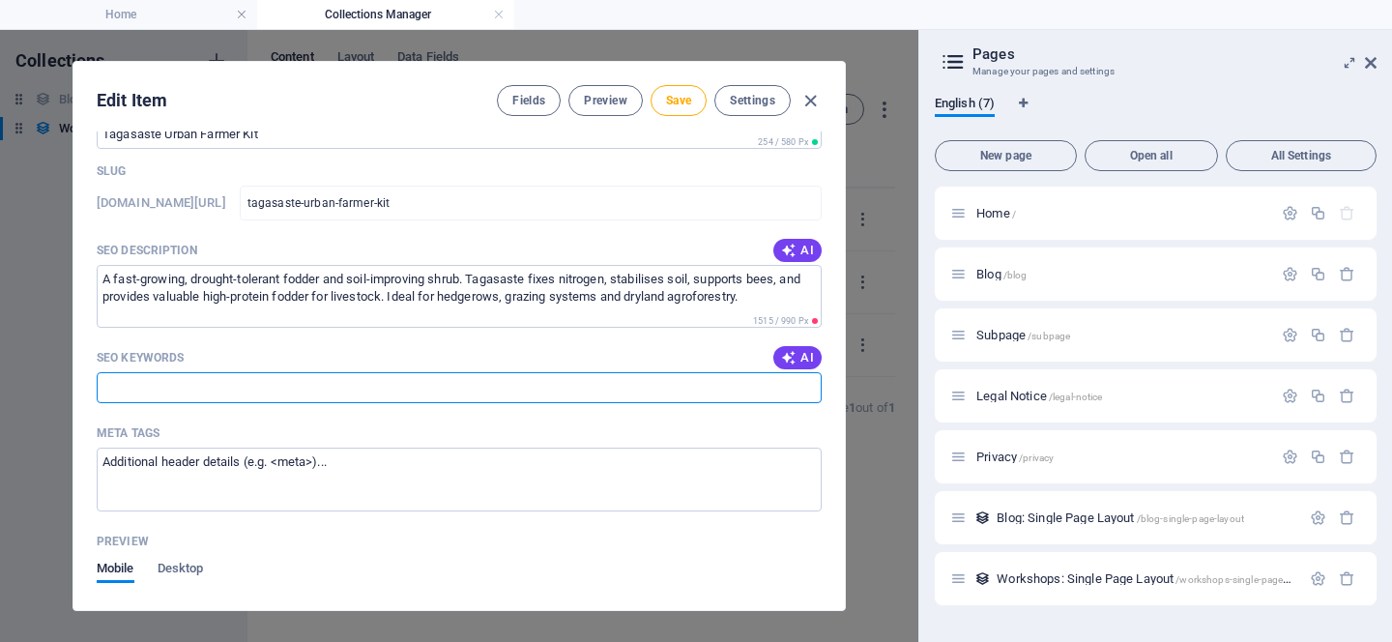
click at [434, 395] on input "SEO Keywords" at bounding box center [459, 387] width 725 height 31
drag, startPoint x: 351, startPoint y: 392, endPoint x: 313, endPoint y: 390, distance: 37.8
click at [313, 390] on input "agroforestry, biodiversity, shade tree, acacia, paperbark thorn, acacia siebera…" at bounding box center [459, 387] width 725 height 31
drag, startPoint x: 615, startPoint y: 391, endPoint x: 377, endPoint y: 389, distance: 237.9
click at [377, 389] on input "agroforestry, biodiversity, shade tree, tagasaste, paperbark thorn, acacia sieb…" at bounding box center [459, 387] width 725 height 31
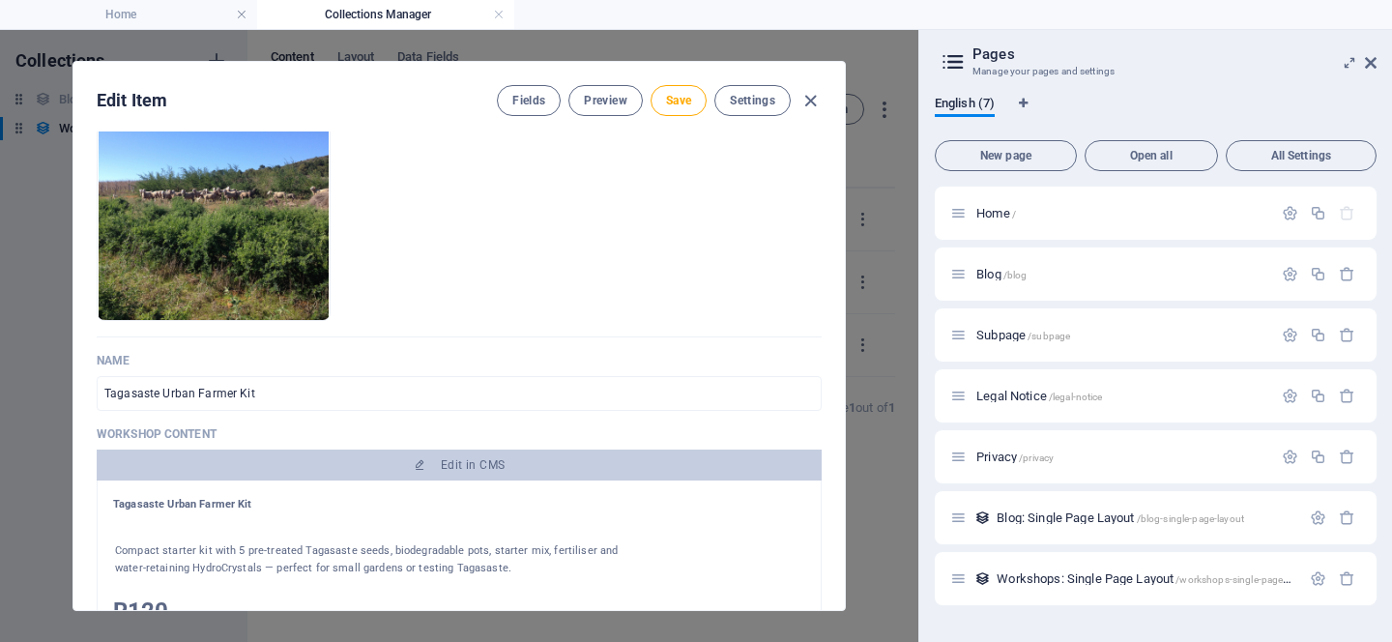
scroll to position [0, 0]
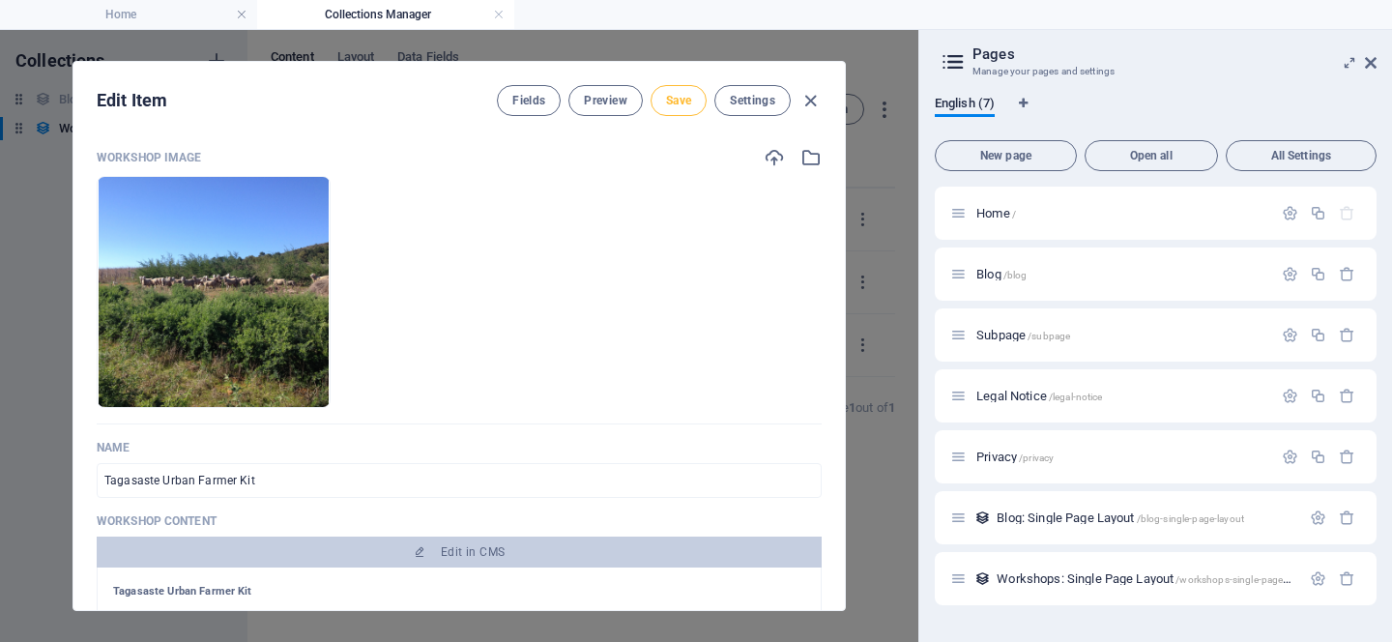
type input "agroforestry, biodiversity, shade tree, tagasaste, lucerne tree, boomlusern, fo…"
click at [681, 109] on button "Save" at bounding box center [679, 100] width 56 height 31
click at [810, 98] on icon "button" at bounding box center [811, 101] width 22 height 22
type input "tagasaste-urban-farmer-kit"
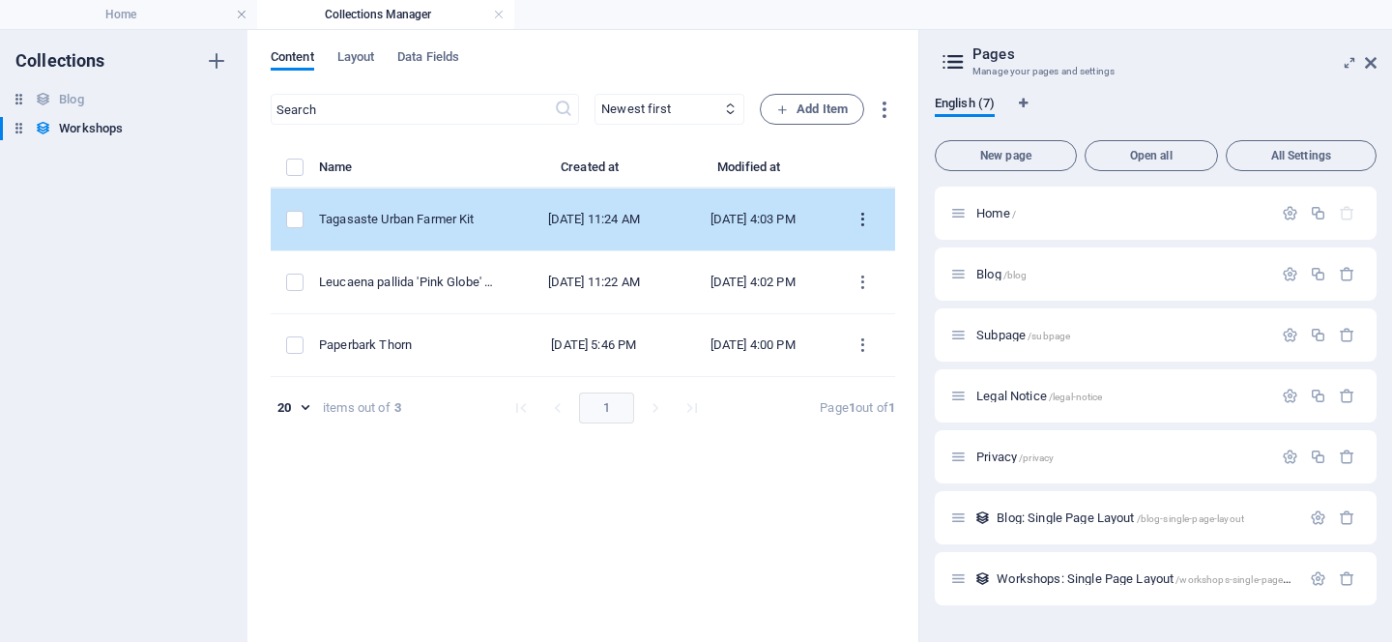
click at [876, 223] on button "items list" at bounding box center [863, 219] width 34 height 31
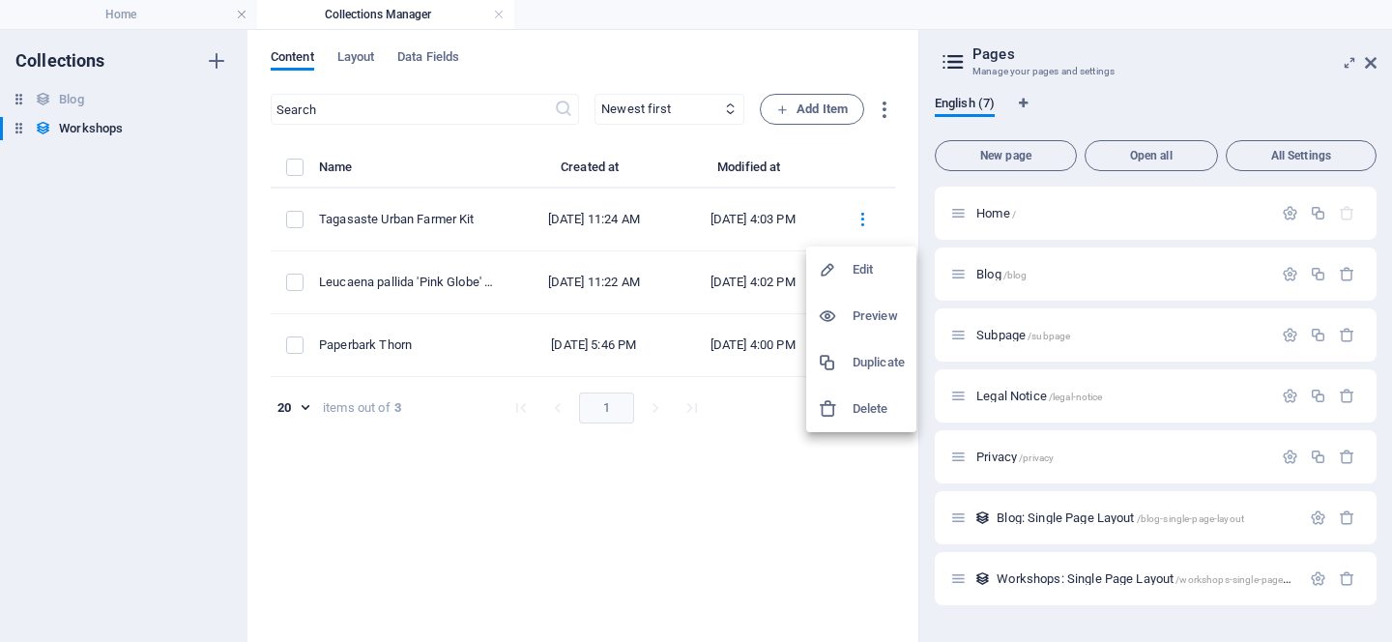
click at [868, 365] on h6 "Duplicate" at bounding box center [879, 362] width 52 height 23
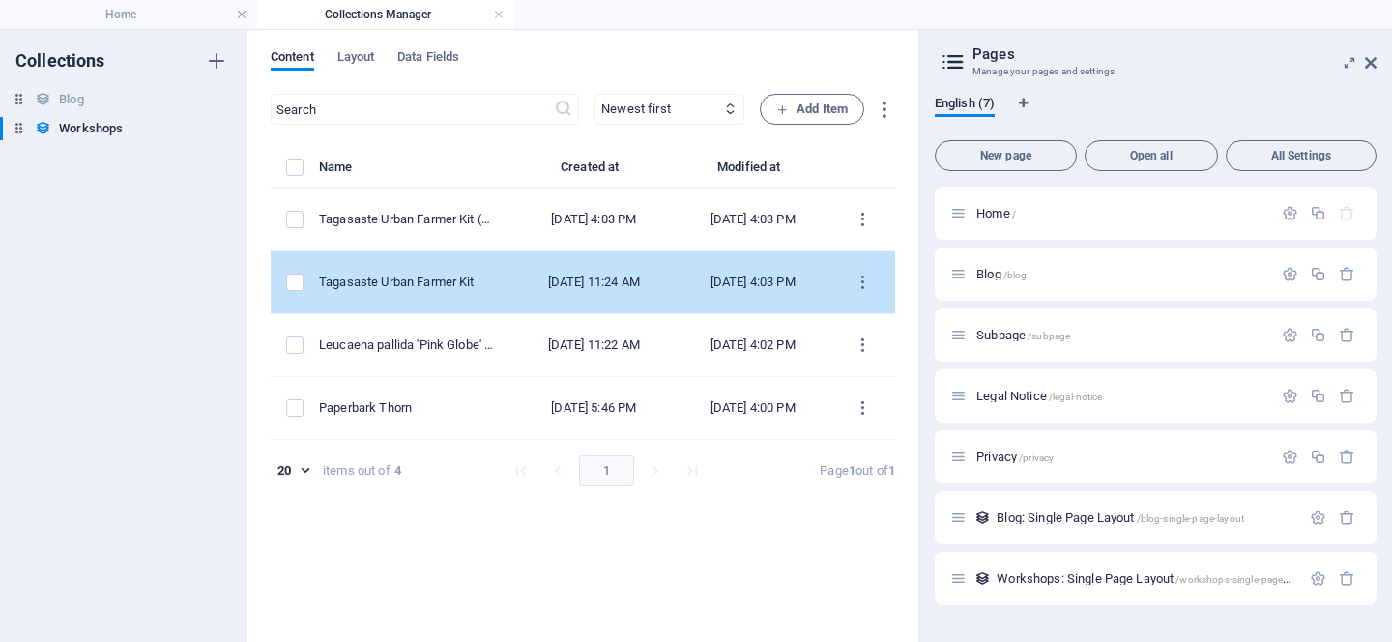
click at [435, 278] on div "Tagasaste Urban Farmer Kit" at bounding box center [408, 282] width 178 height 17
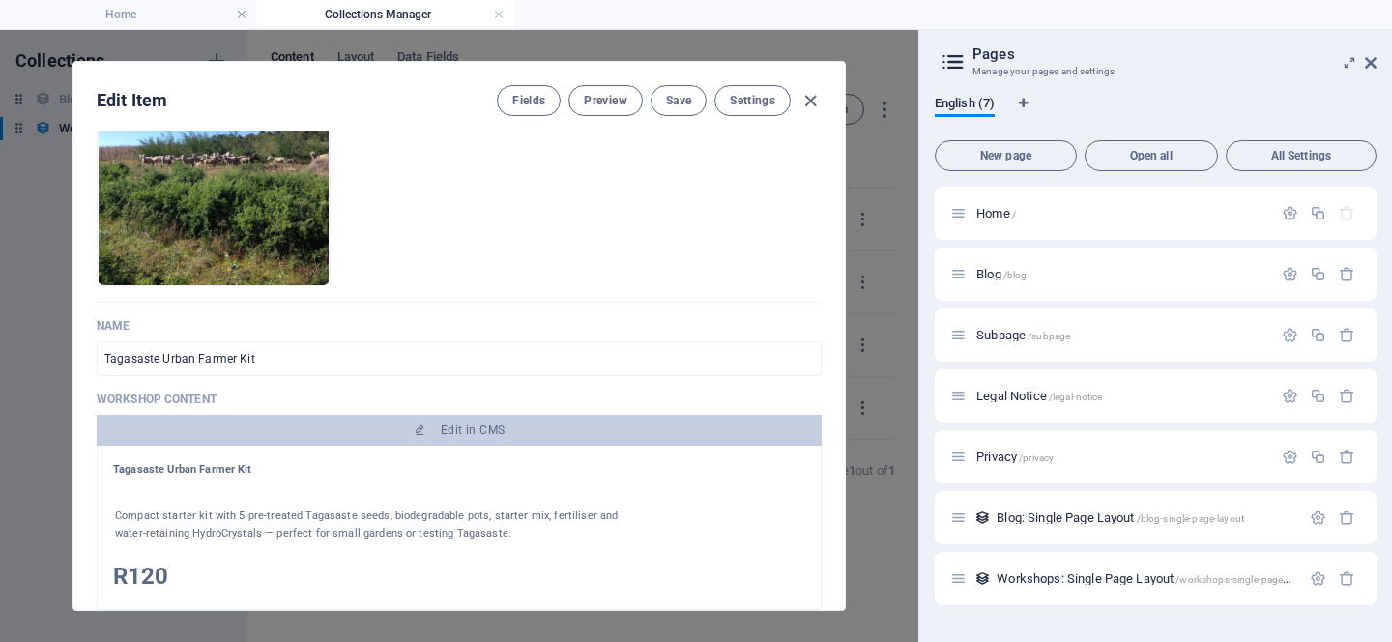
scroll to position [169, 0]
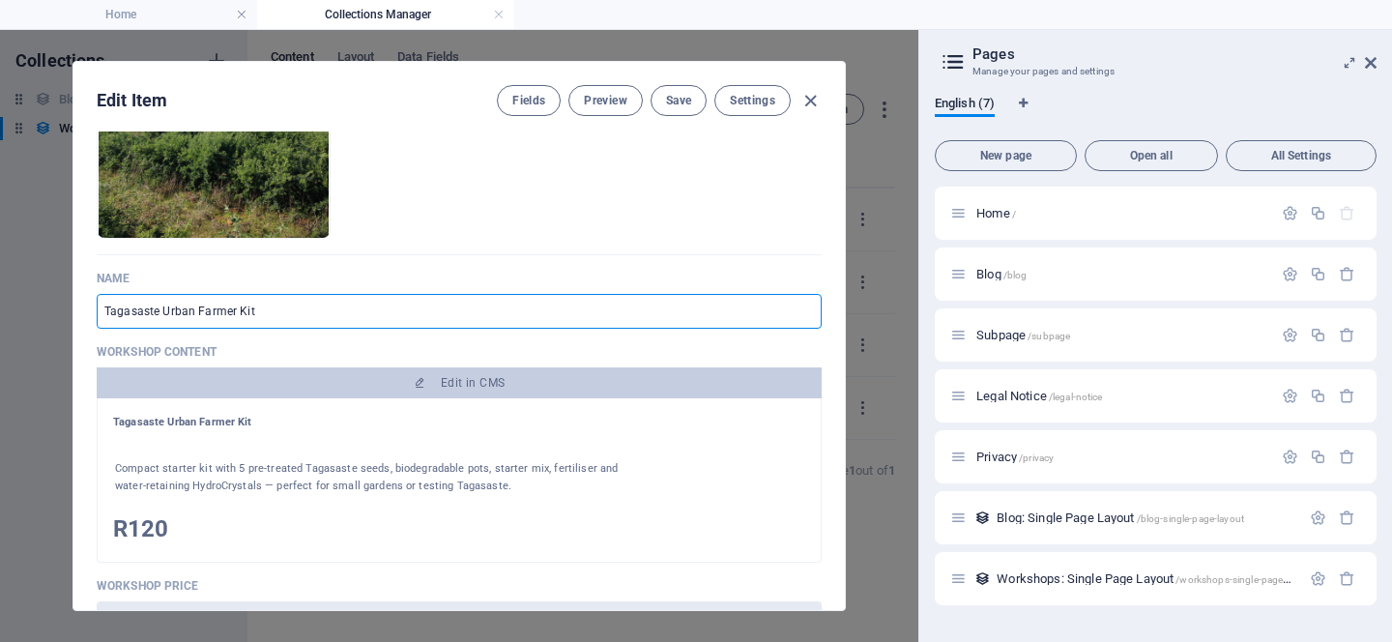
drag, startPoint x: 266, startPoint y: 312, endPoint x: 163, endPoint y: 313, distance: 102.5
click at [163, 313] on input "Tagasaste Urban Farmer Kit" at bounding box center [459, 311] width 725 height 35
paste input "Beekeep"
type input "Tagasaste Beekeeper Kit"
type input "tagasaste-beekeeper-kit"
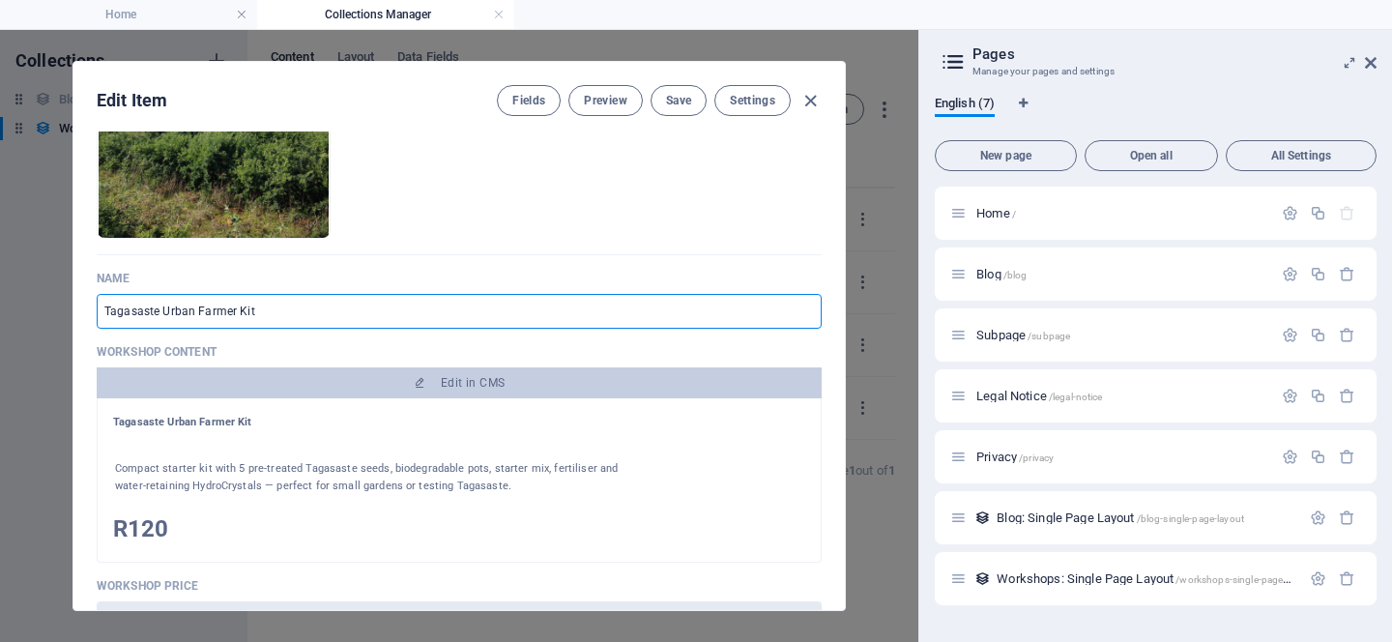
type input "tagasaste-beekeeper-kit"
type input "Tagasaste Beekeeper Kit"
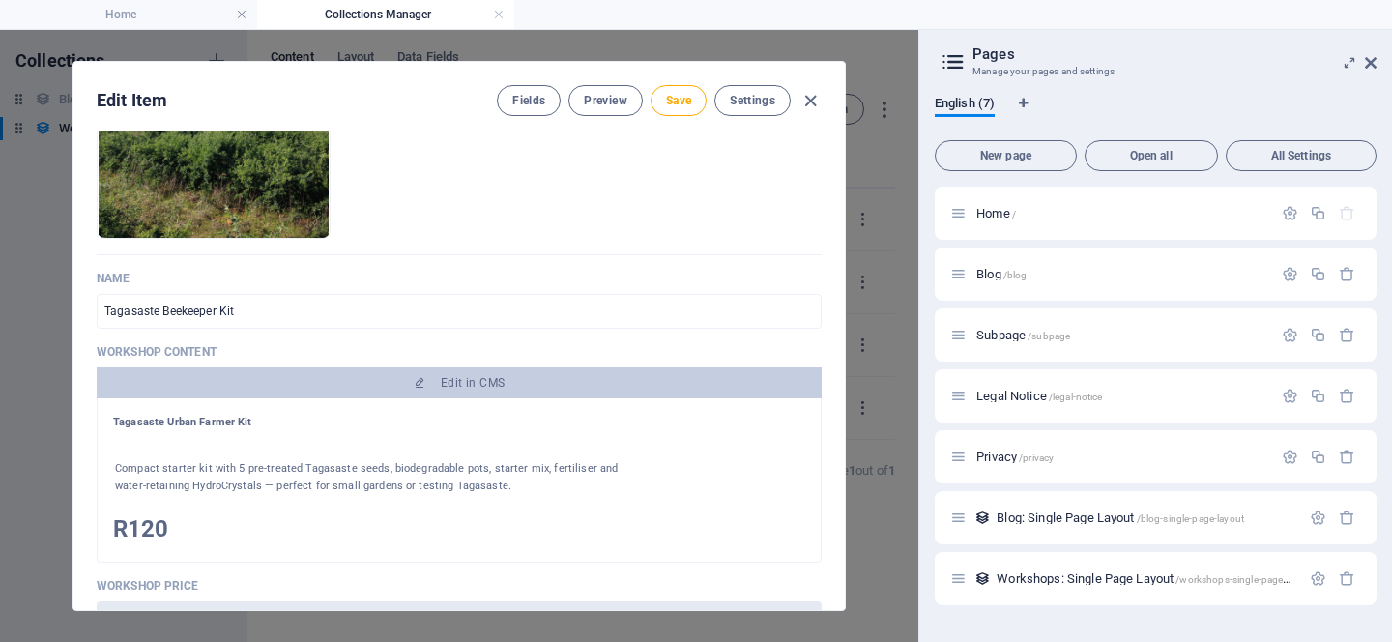
click at [356, 423] on h1 "Tagasaste Urban Farmer Kit" at bounding box center [369, 422] width 512 height 17
drag, startPoint x: 395, startPoint y: 422, endPoint x: 324, endPoint y: 418, distance: 71.7
click at [324, 418] on h1 "Tagasaste Urban Farmer Kit" at bounding box center [369, 422] width 512 height 17
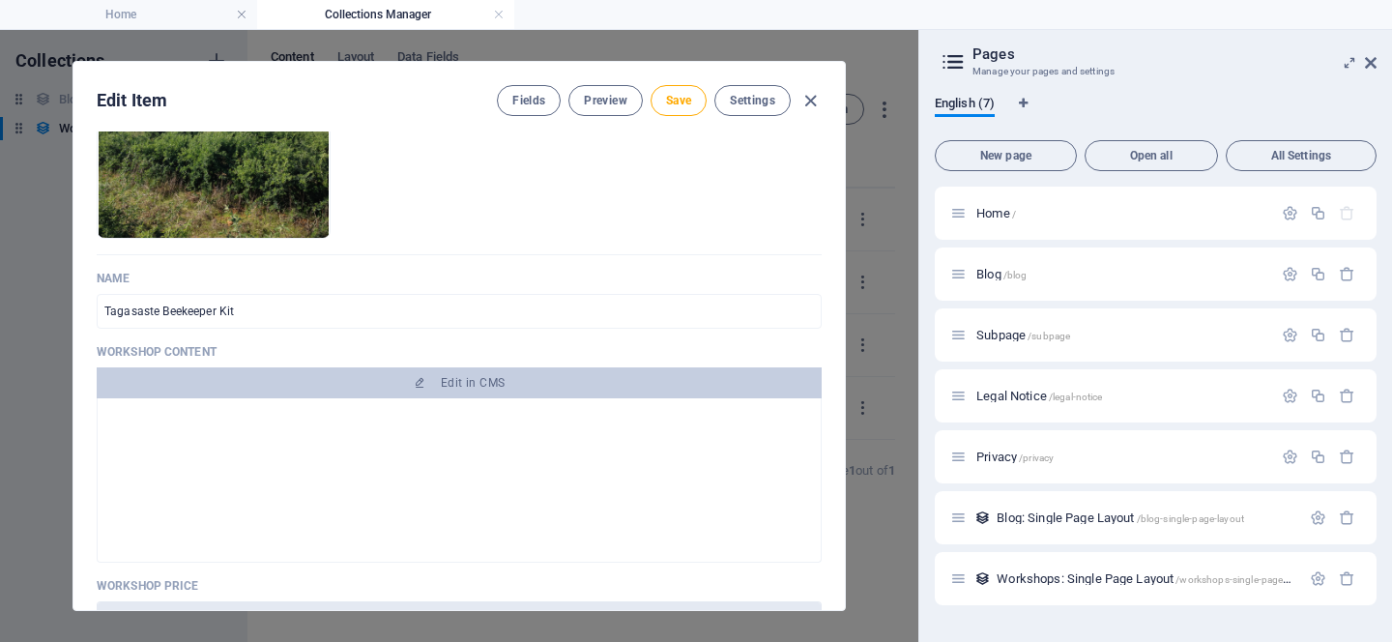
scroll to position [0, 0]
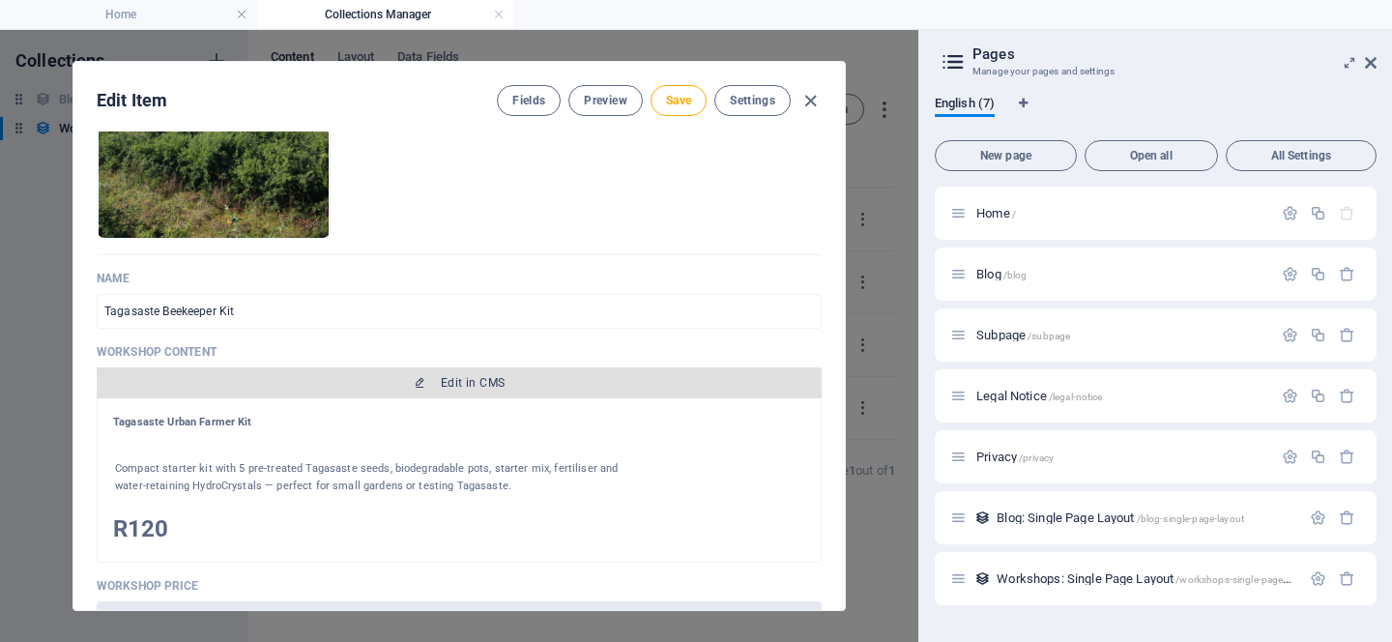
click at [489, 384] on span "Edit in CMS" at bounding box center [473, 382] width 64 height 15
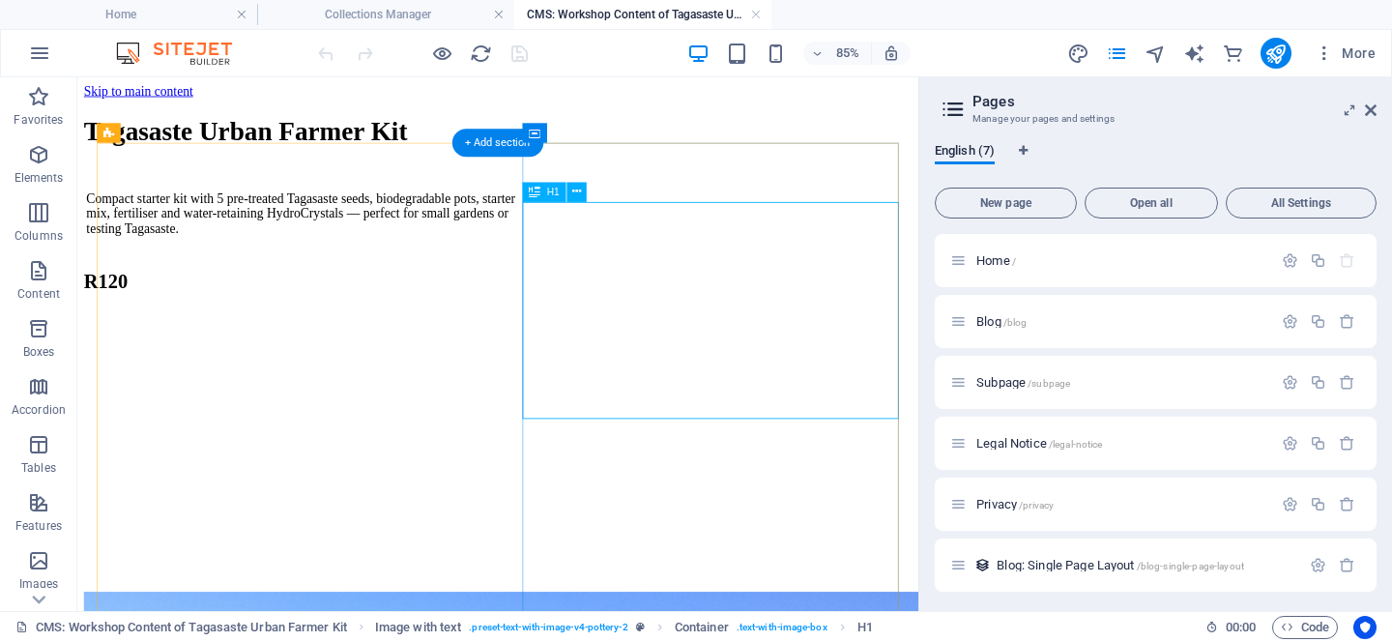
click at [598, 159] on div "Tagasaste Urban Farmer Kit" at bounding box center [341, 141] width 512 height 36
drag, startPoint x: 987, startPoint y: 438, endPoint x: 885, endPoint y: 411, distance: 106.0
click at [598, 159] on div "Tagasaste Urban Farmer Kit" at bounding box center [341, 141] width 512 height 36
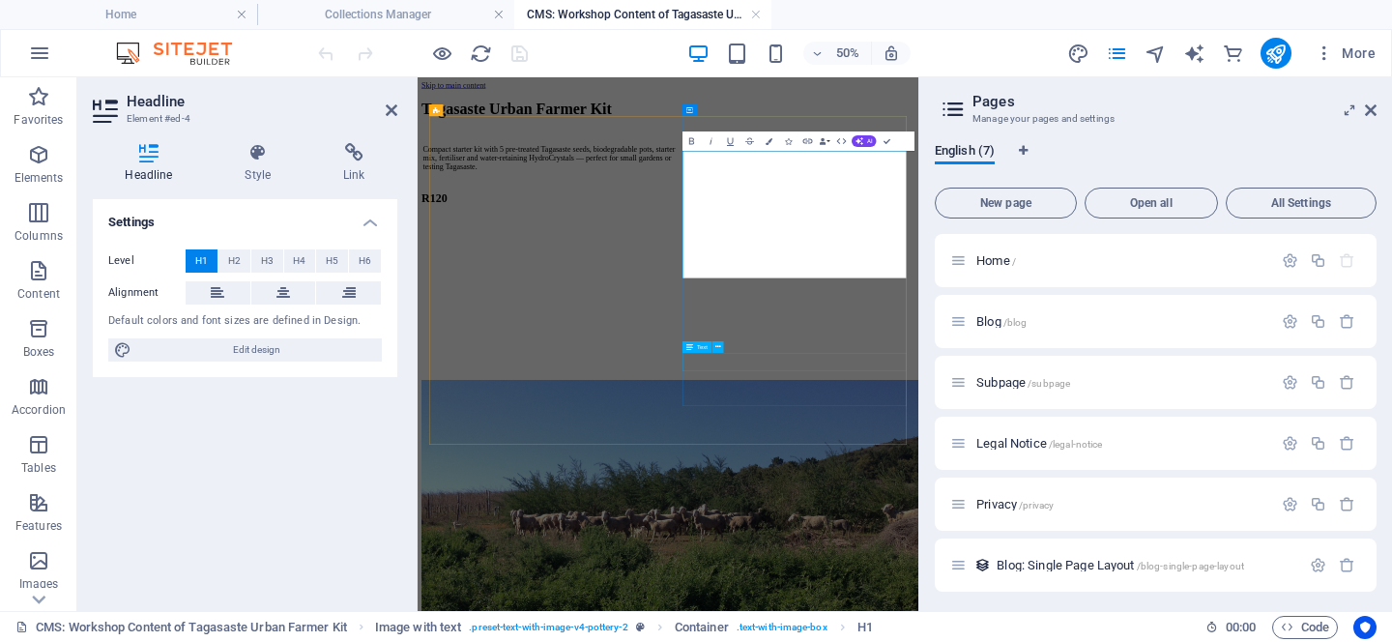
click at [938, 332] on div "R120" at bounding box center [681, 319] width 512 height 26
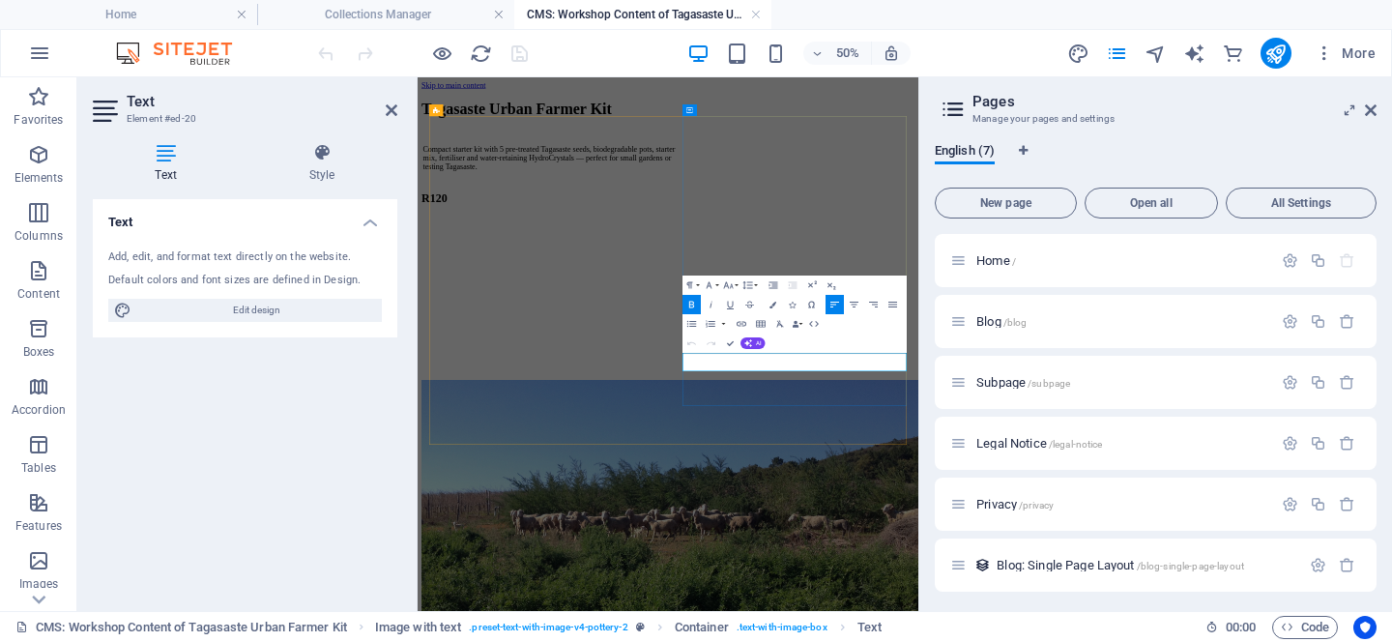
click at [938, 332] on p "R120" at bounding box center [681, 319] width 512 height 26
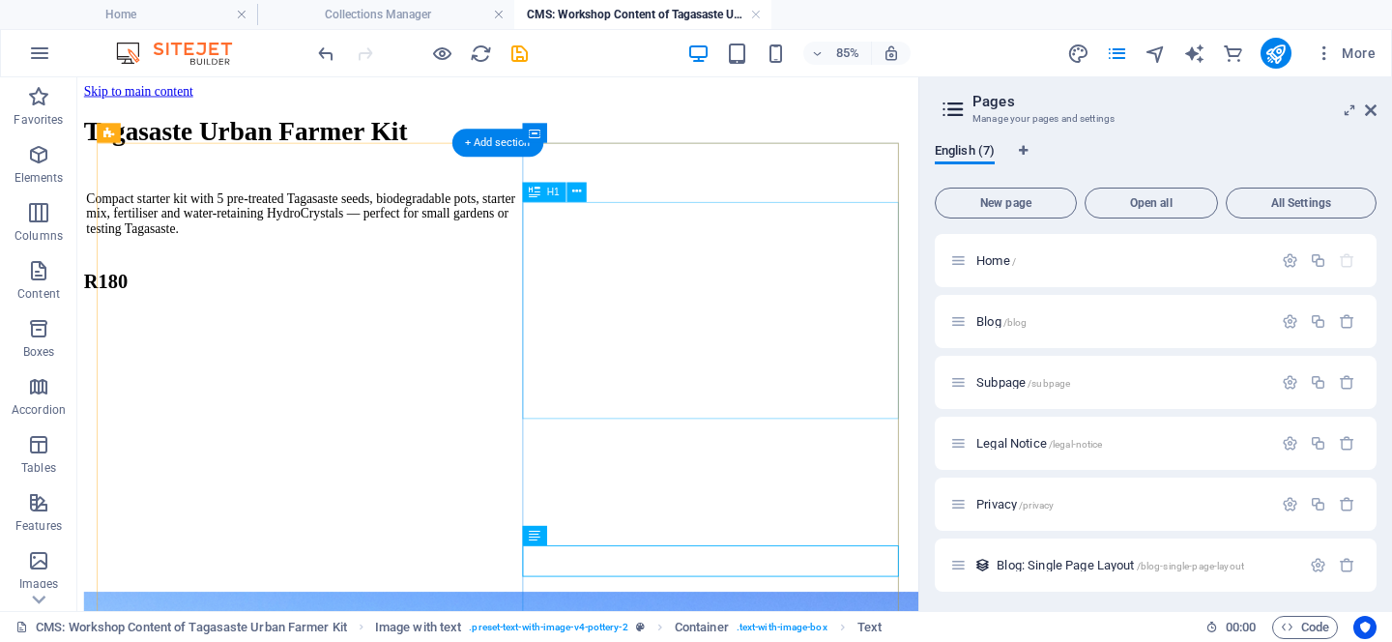
click at [598, 159] on div "Tagasaste Urban Farmer Kit" at bounding box center [341, 141] width 512 height 36
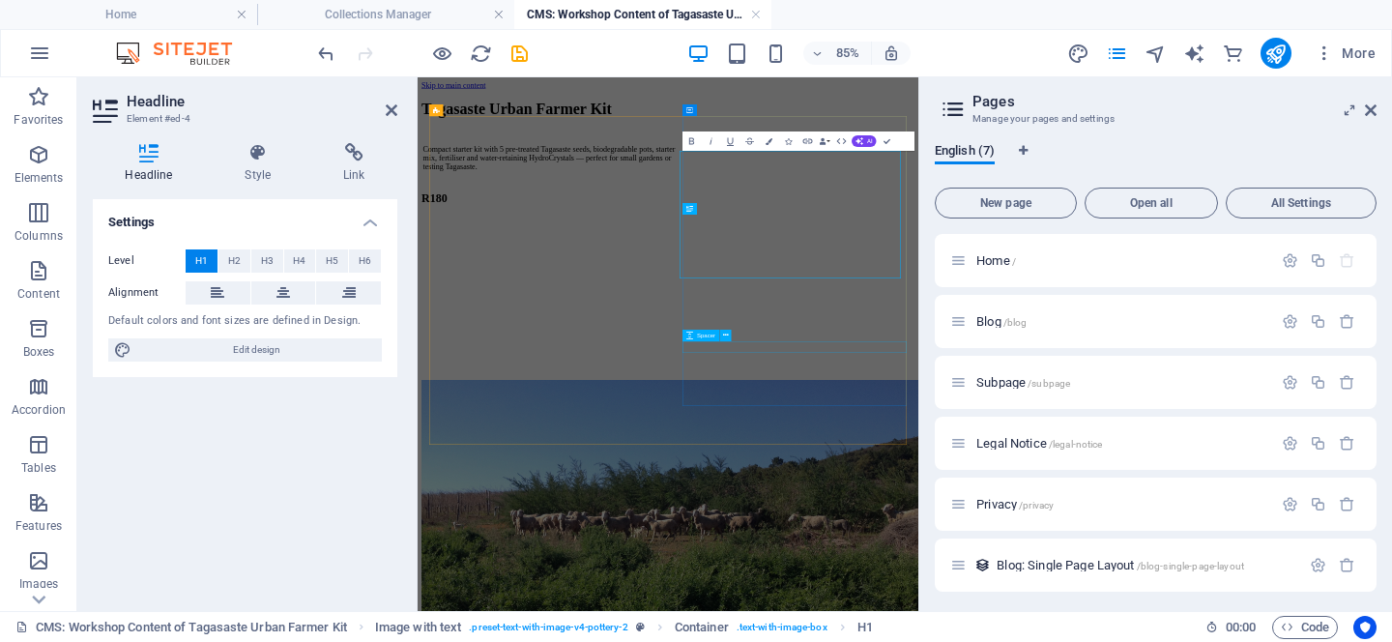
click at [938, 290] on div at bounding box center [681, 278] width 512 height 23
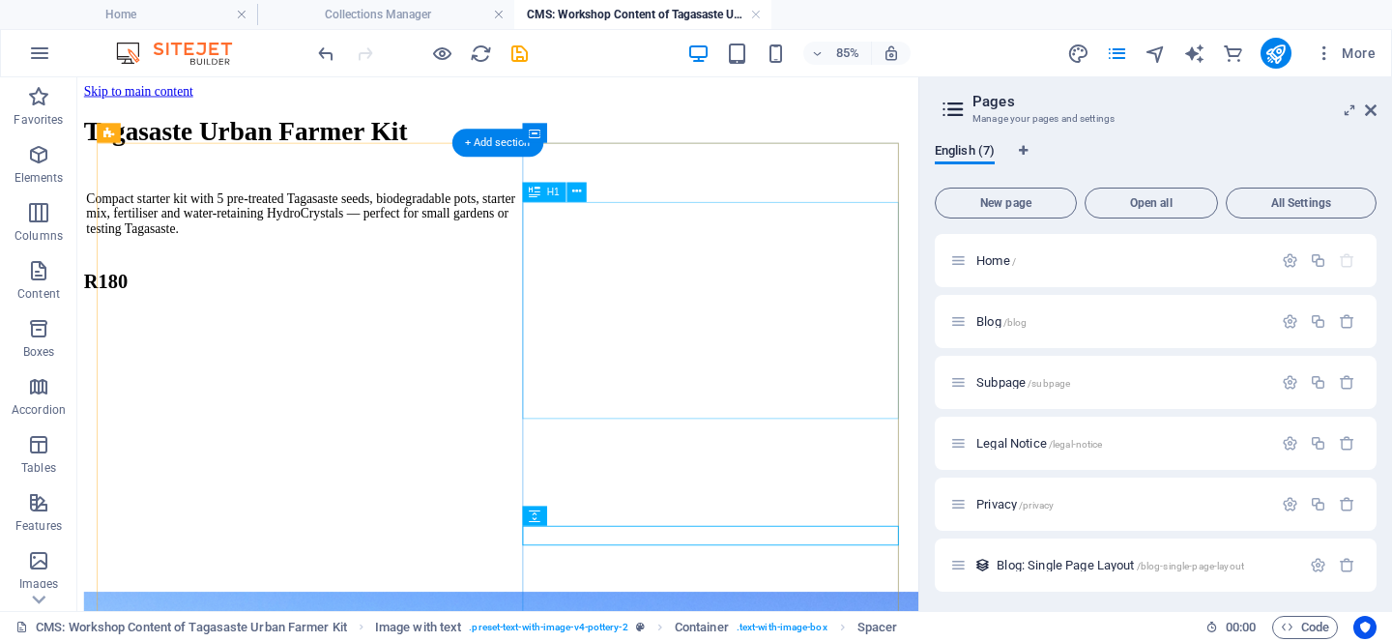
click at [598, 159] on div "Tagasaste Urban Farmer Kit" at bounding box center [341, 141] width 512 height 36
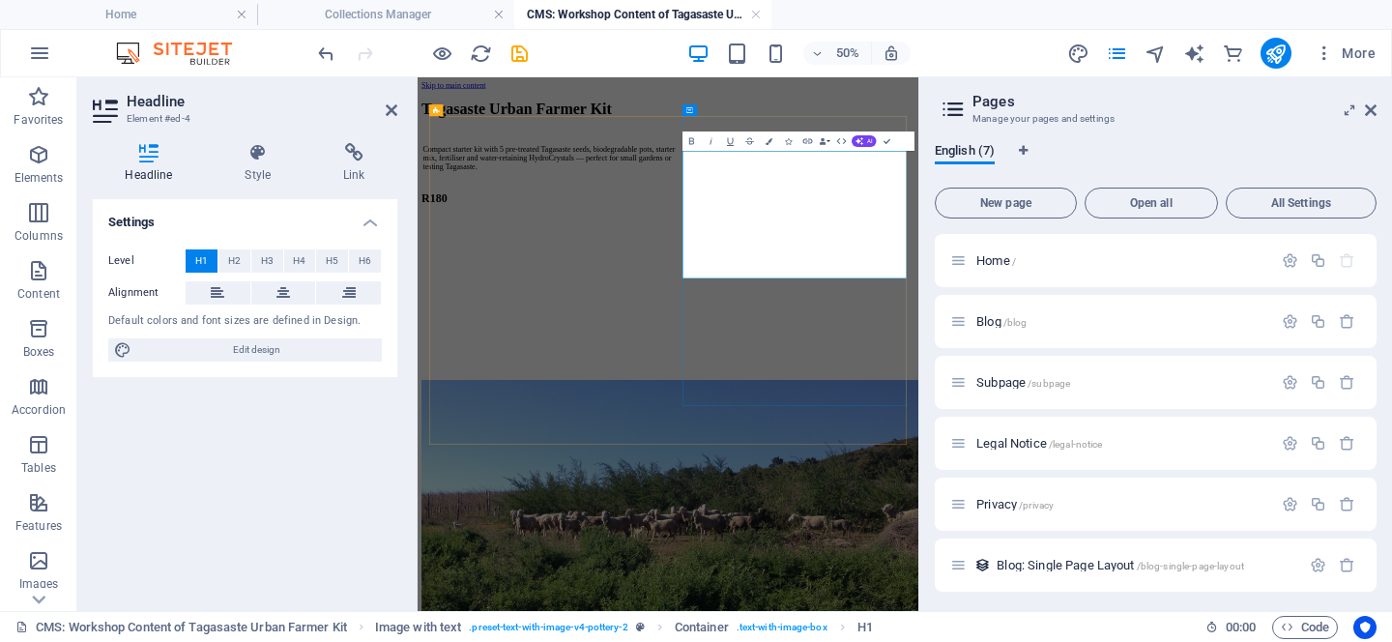
click at [938, 159] on h1 "Tagasaste Urban Farmer Kit" at bounding box center [681, 141] width 512 height 36
drag, startPoint x: 1331, startPoint y: 426, endPoint x: 983, endPoint y: 364, distance: 352.8
click at [938, 159] on h1 "Tagasaste Urban Farmer Kit" at bounding box center [681, 141] width 512 height 36
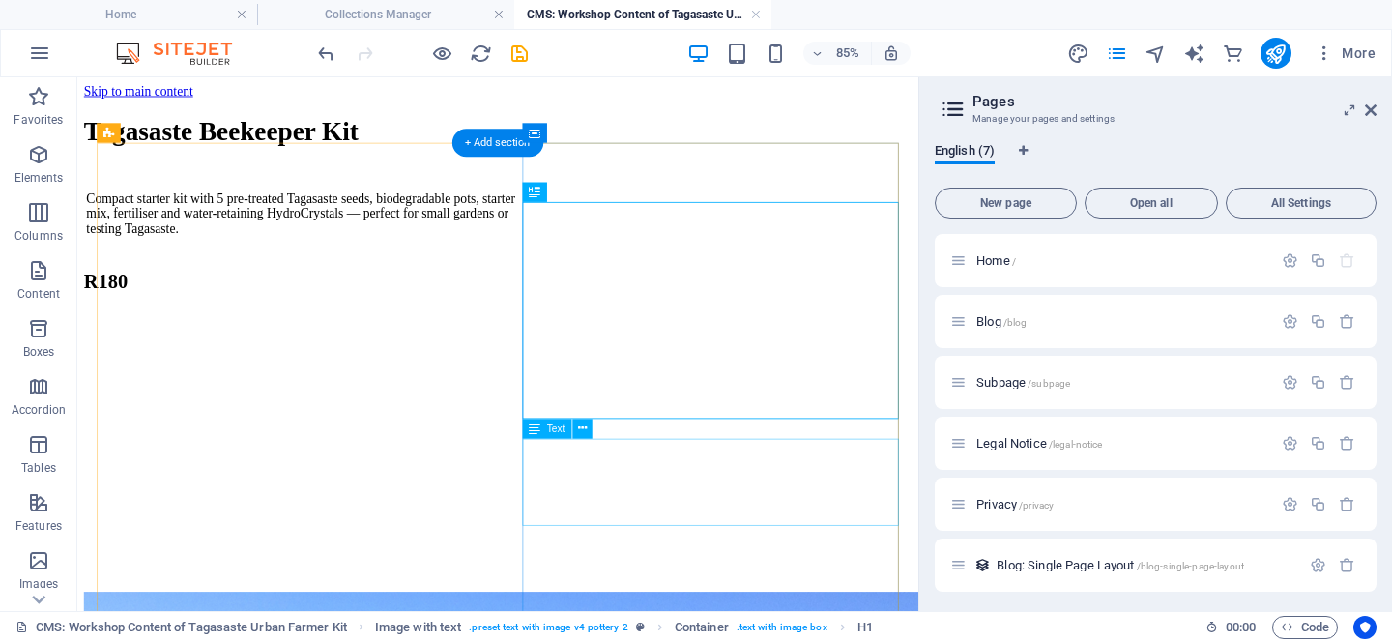
click at [598, 267] on div "Compact starter kit with 5 pre-treated Tagasaste seeds, biodegradable pots, sta…" at bounding box center [341, 235] width 512 height 64
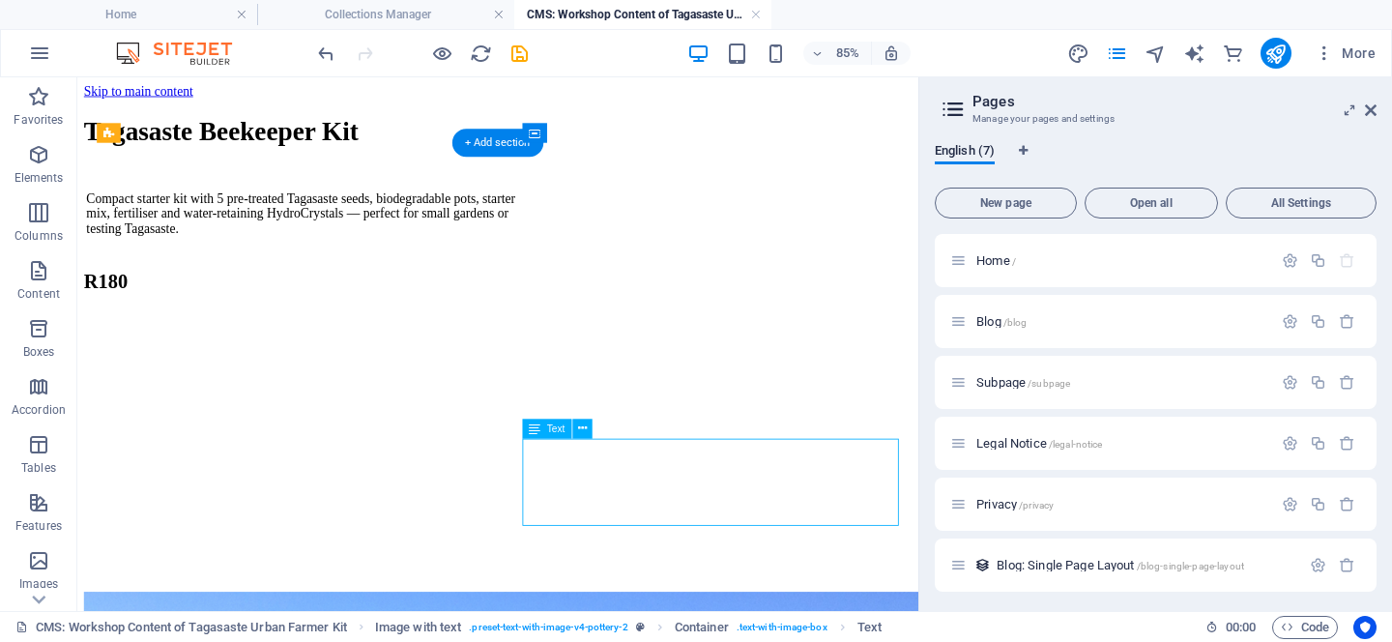
click at [598, 267] on div "Compact starter kit with 5 pre-treated Tagasaste seeds, biodegradable pots, sta…" at bounding box center [341, 235] width 512 height 64
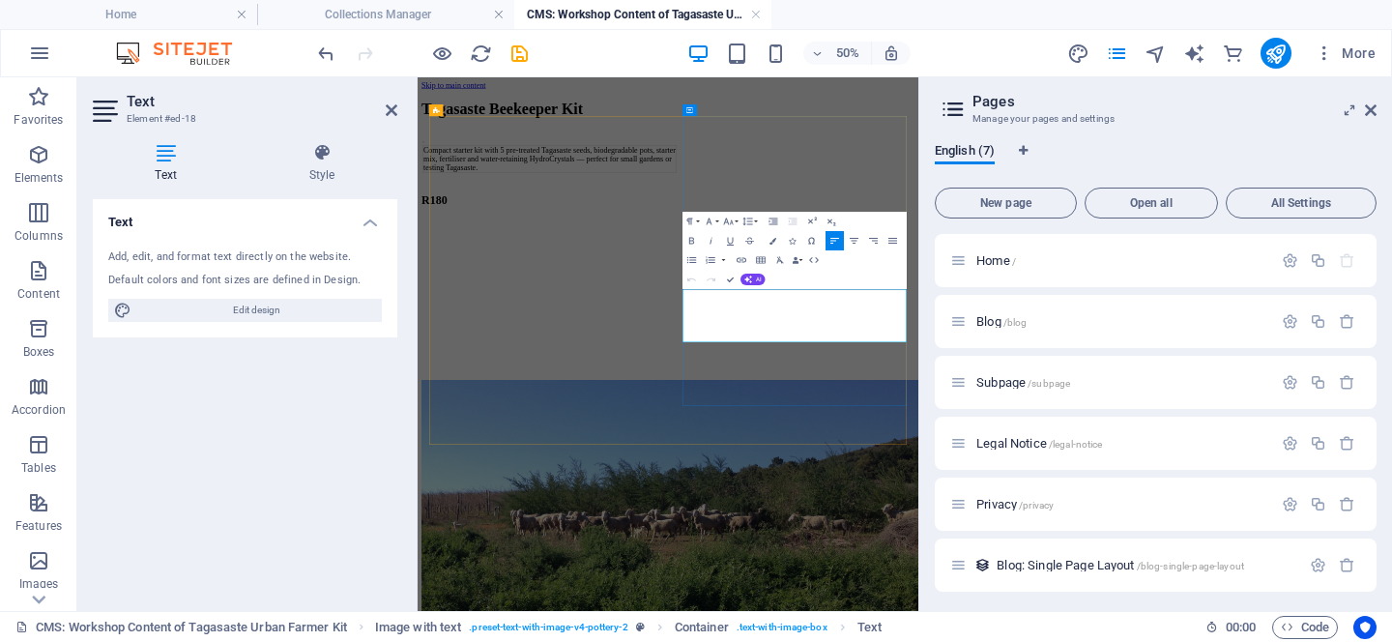
click at [936, 269] on td "Compact starter kit with 5 pre-treated Tagasaste seeds, biodegradable pots, sta…" at bounding box center [681, 241] width 509 height 56
drag, startPoint x: 1084, startPoint y: 583, endPoint x: 950, endPoint y: 516, distance: 149.2
click at [936, 269] on td "Compact starter kit with 5 pre-treated Tagasaste seeds, biodegradable pots, sta…" at bounding box center [681, 241] width 509 height 56
click at [936, 269] on td "Includes 10 pre-treated seeds and all materials needed to grow nectar-rich Taga…" at bounding box center [681, 249] width 509 height 39
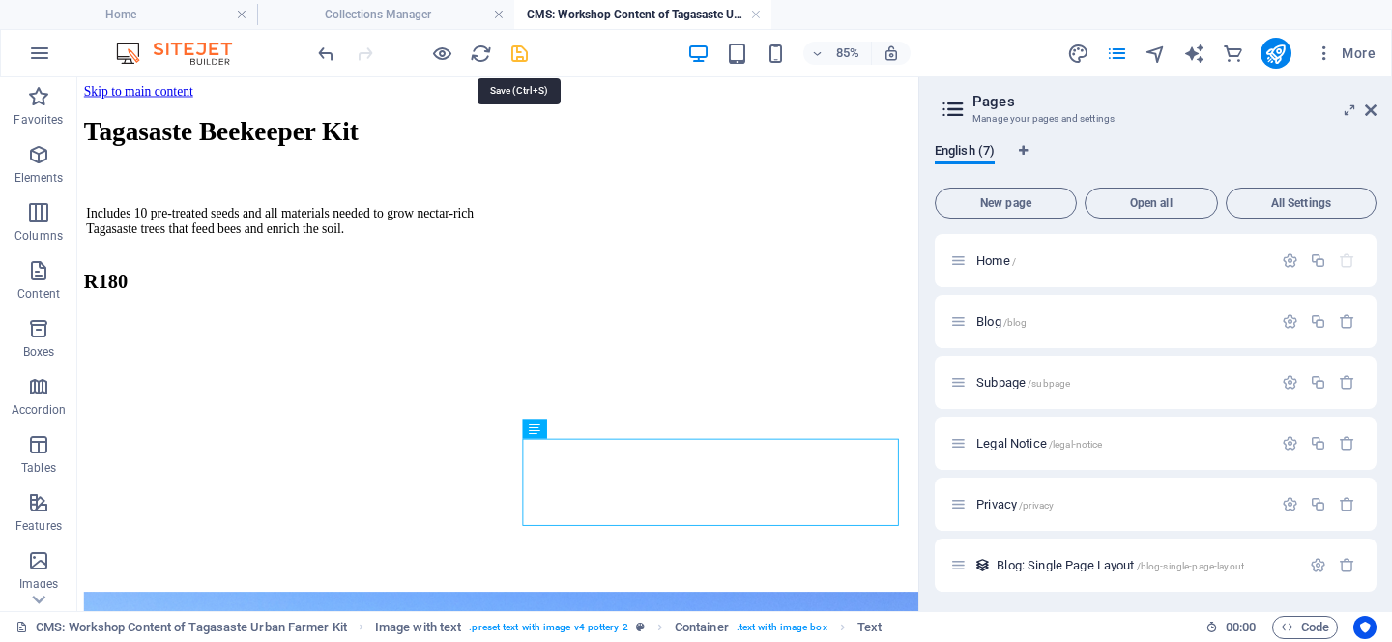
click at [517, 52] on icon "save" at bounding box center [520, 54] width 22 height 22
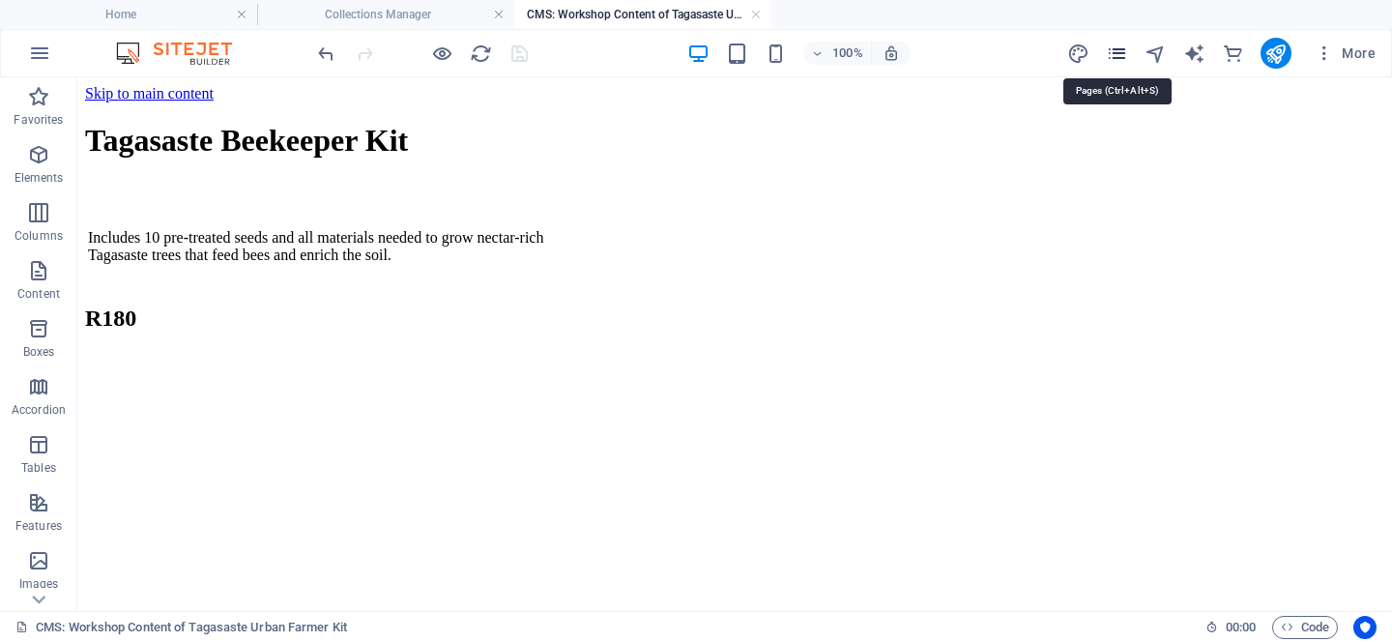
click at [1112, 48] on icon "pages" at bounding box center [1117, 54] width 22 height 22
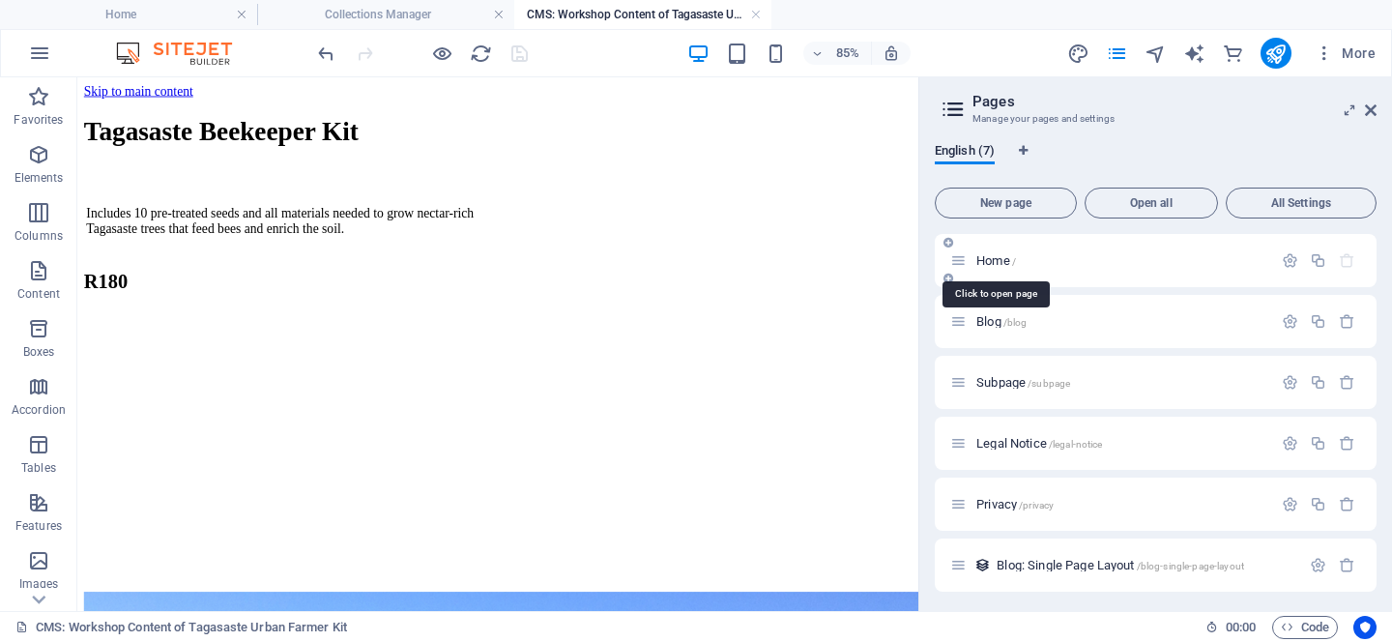
click at [984, 257] on span "Home /" at bounding box center [997, 260] width 40 height 15
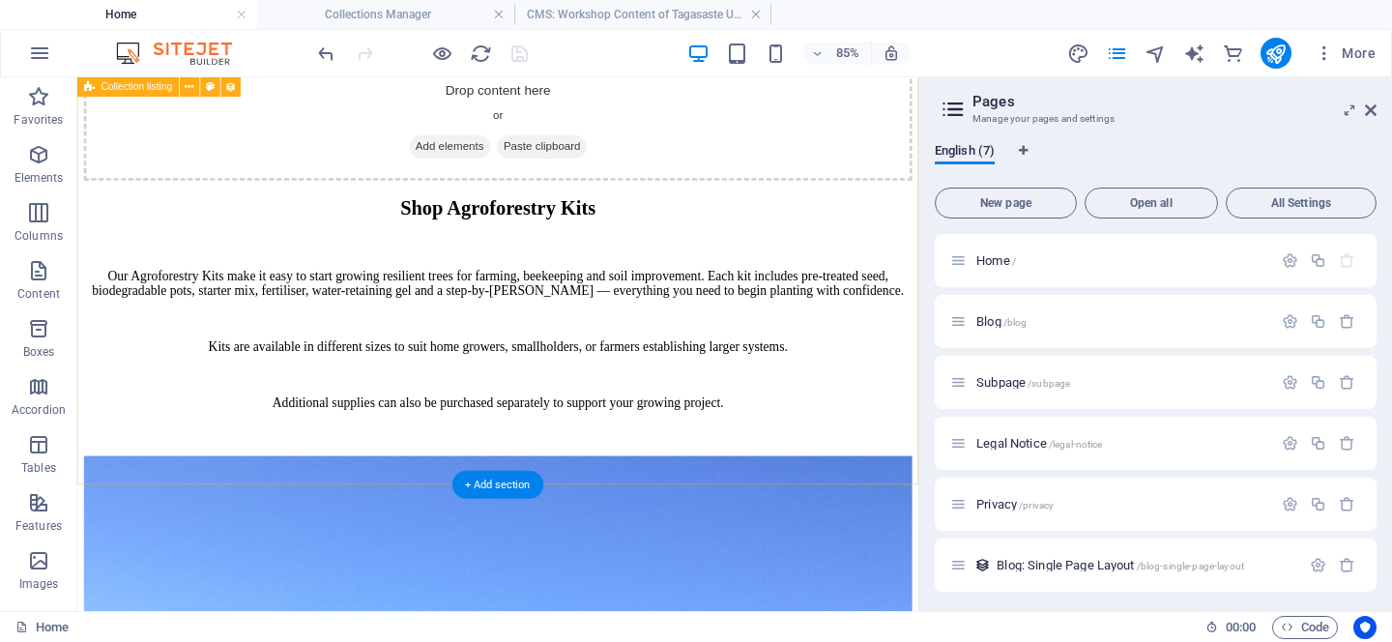
scroll to position [1711, 0]
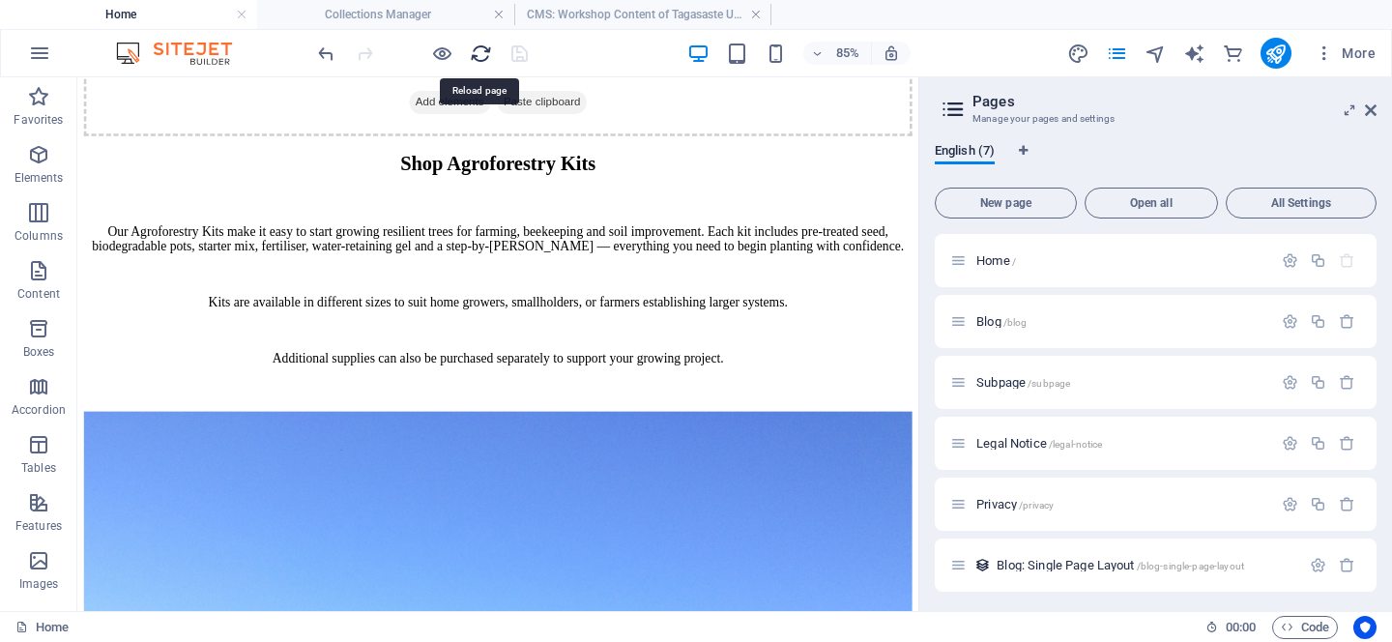
click at [483, 51] on icon "reload" at bounding box center [481, 54] width 22 height 22
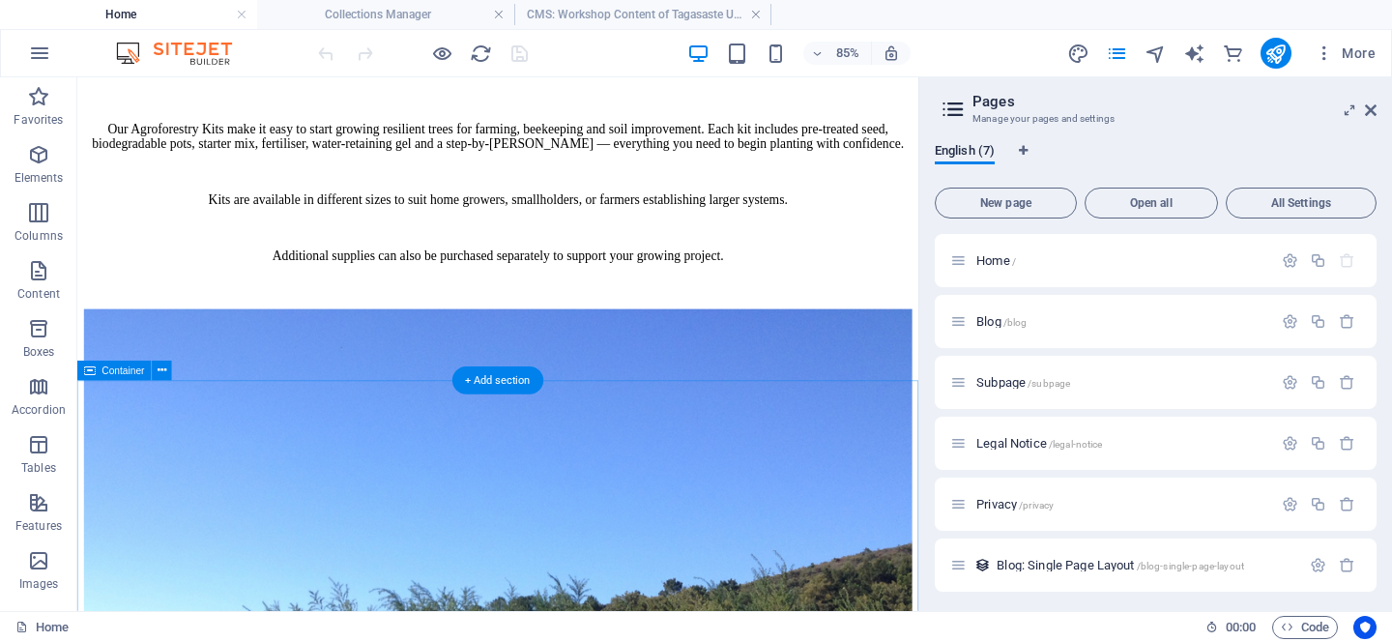
scroll to position [1834, 0]
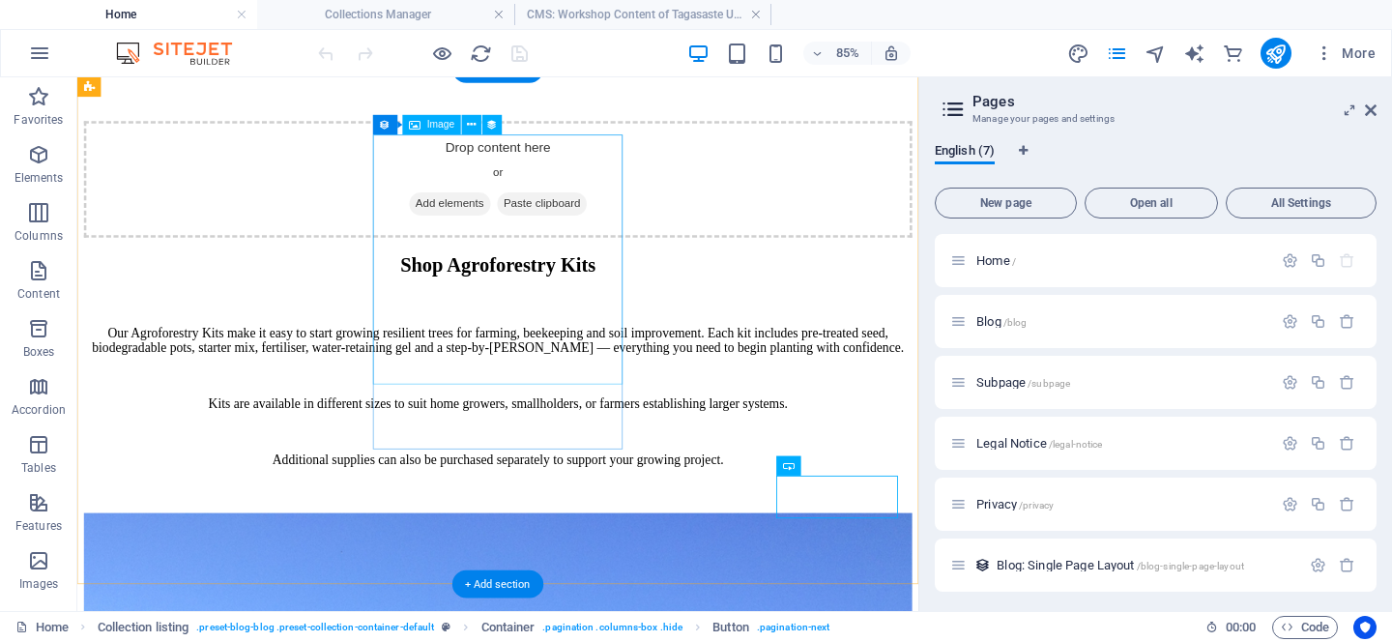
scroll to position [1592, 0]
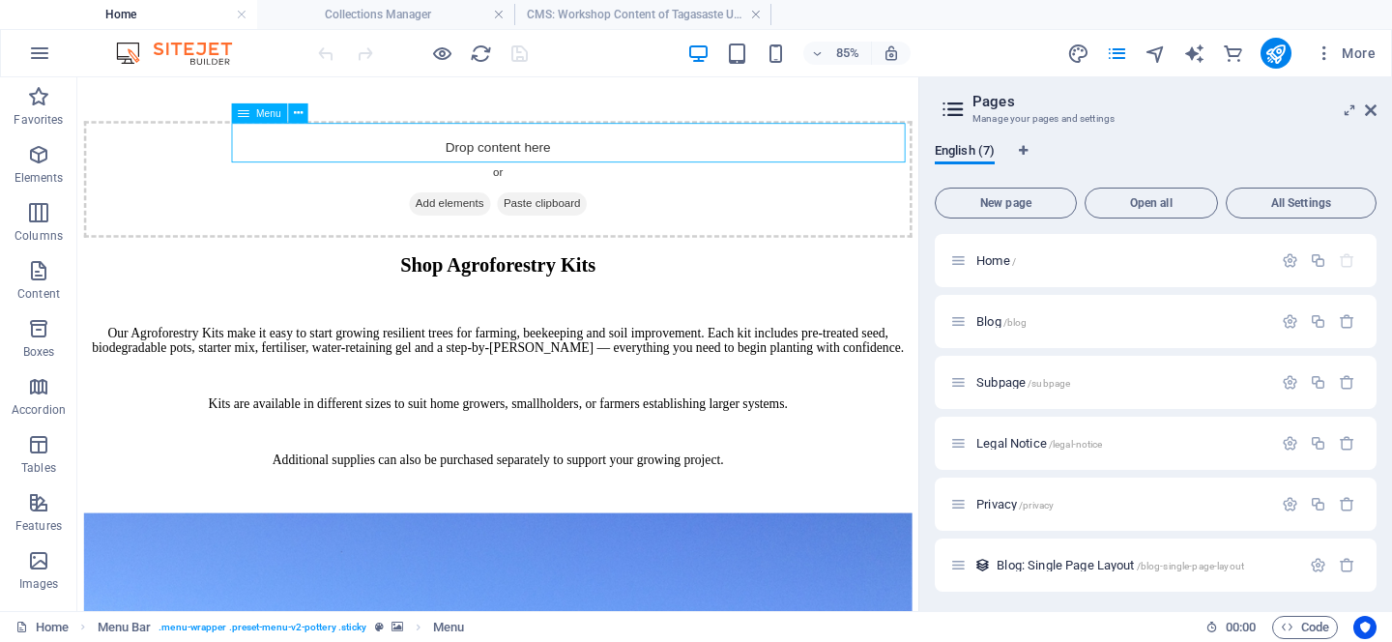
select select "1"
select select
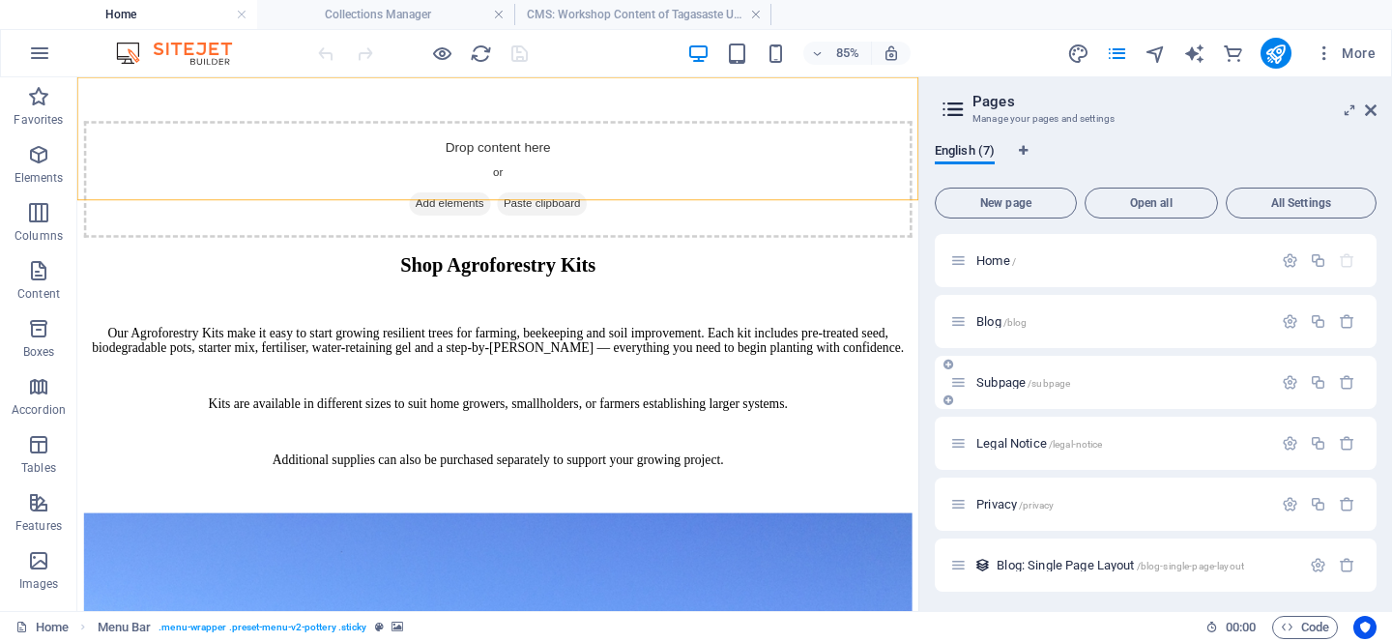
scroll to position [65, 0]
click at [1077, 551] on div "Workshops: Single Page Layout /workshops-single-page-layout" at bounding box center [1125, 561] width 350 height 22
click at [998, 562] on span "Workshops: Single Page Layout /workshops-single-page-layout" at bounding box center [1155, 561] width 316 height 15
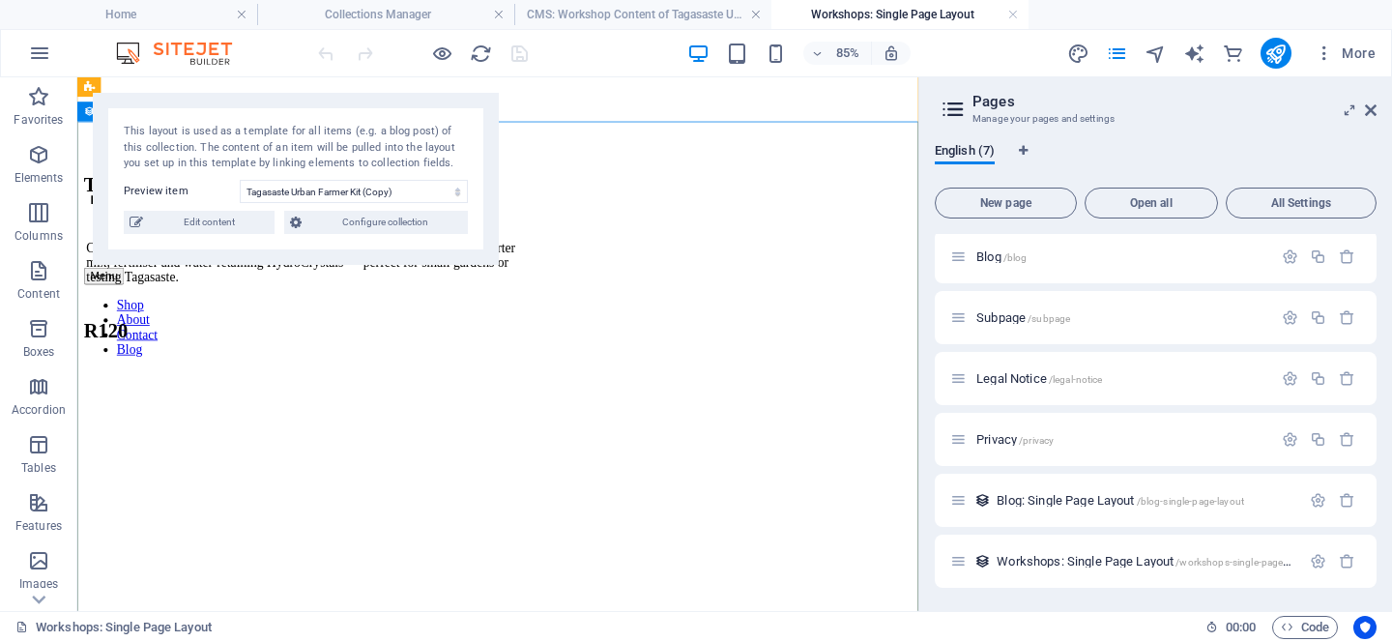
scroll to position [0, 0]
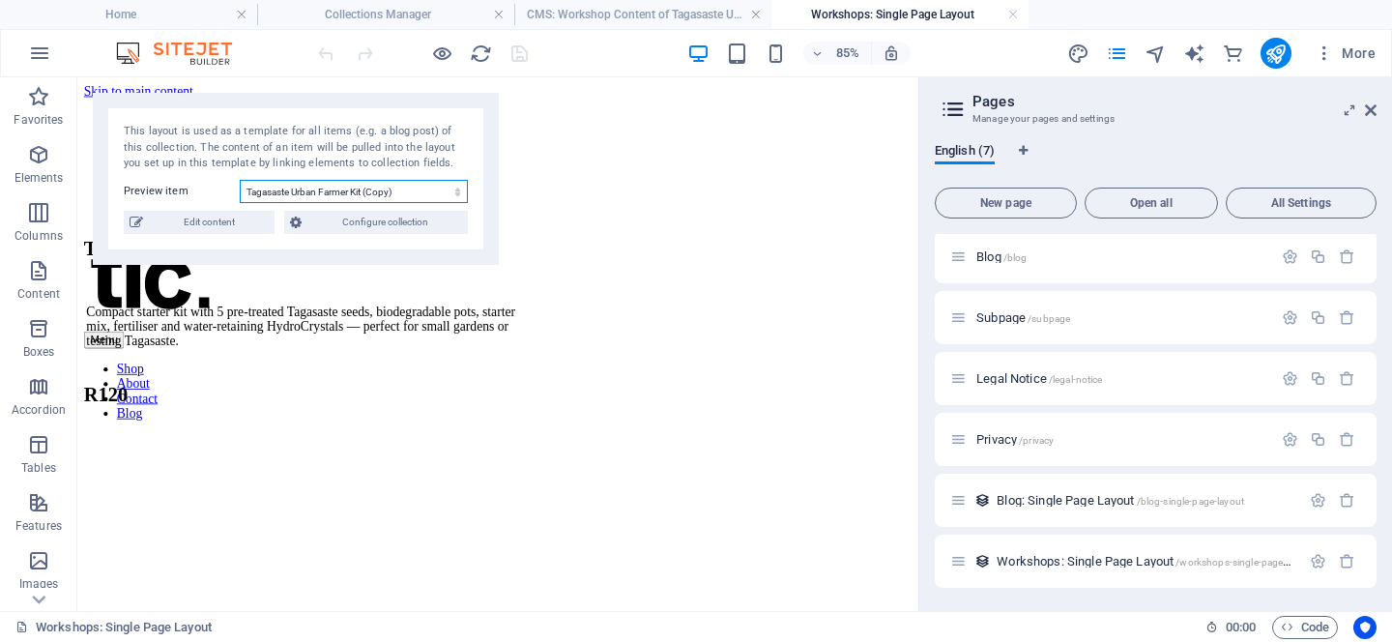
click at [418, 193] on select "Tagasaste Urban Farmer Kit (Copy) Tagasaste Beekeeper Kit Leucaena pallida 'Pin…" at bounding box center [354, 191] width 228 height 23
select select "68df59ee5f036831bb08f81d"
click at [240, 180] on select "Tagasaste Urban Farmer Kit (Copy) Tagasaste Beekeeper Kit Leucaena pallida 'Pin…" at bounding box center [354, 191] width 228 height 23
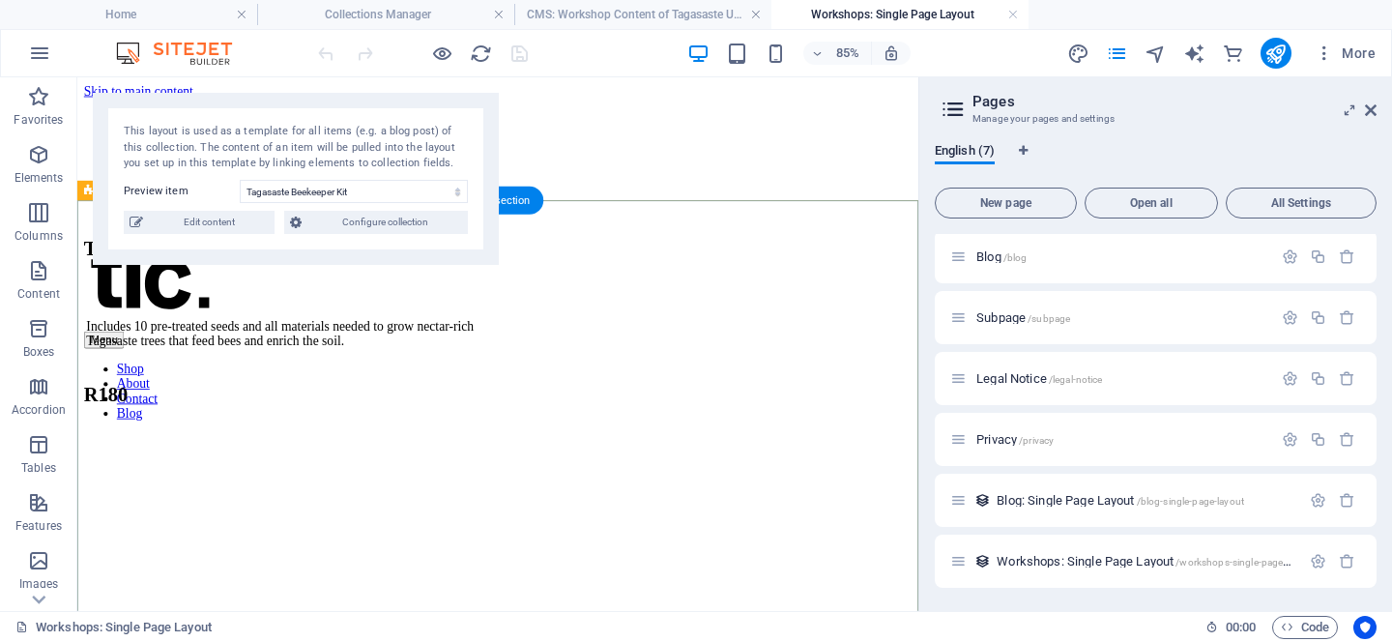
click at [598, 293] on div "Tagasaste Beekeeper Kit" at bounding box center [341, 280] width 512 height 26
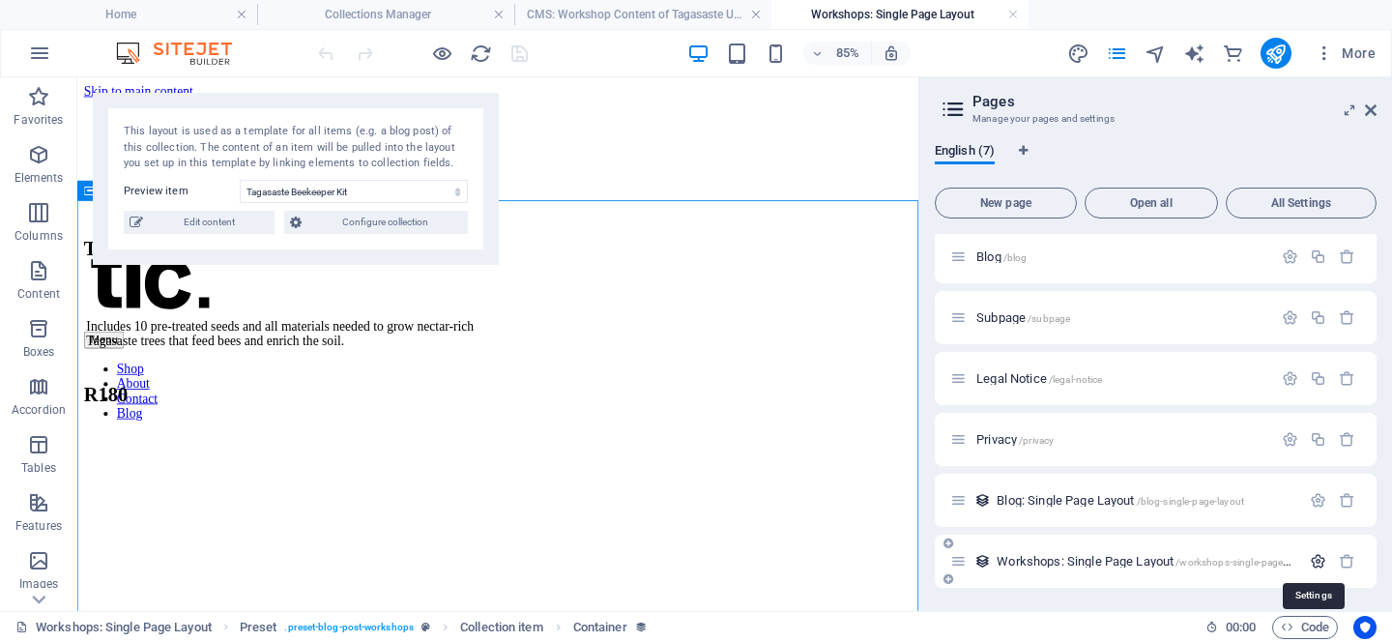
click at [1318, 561] on icon "button" at bounding box center [1318, 561] width 16 height 16
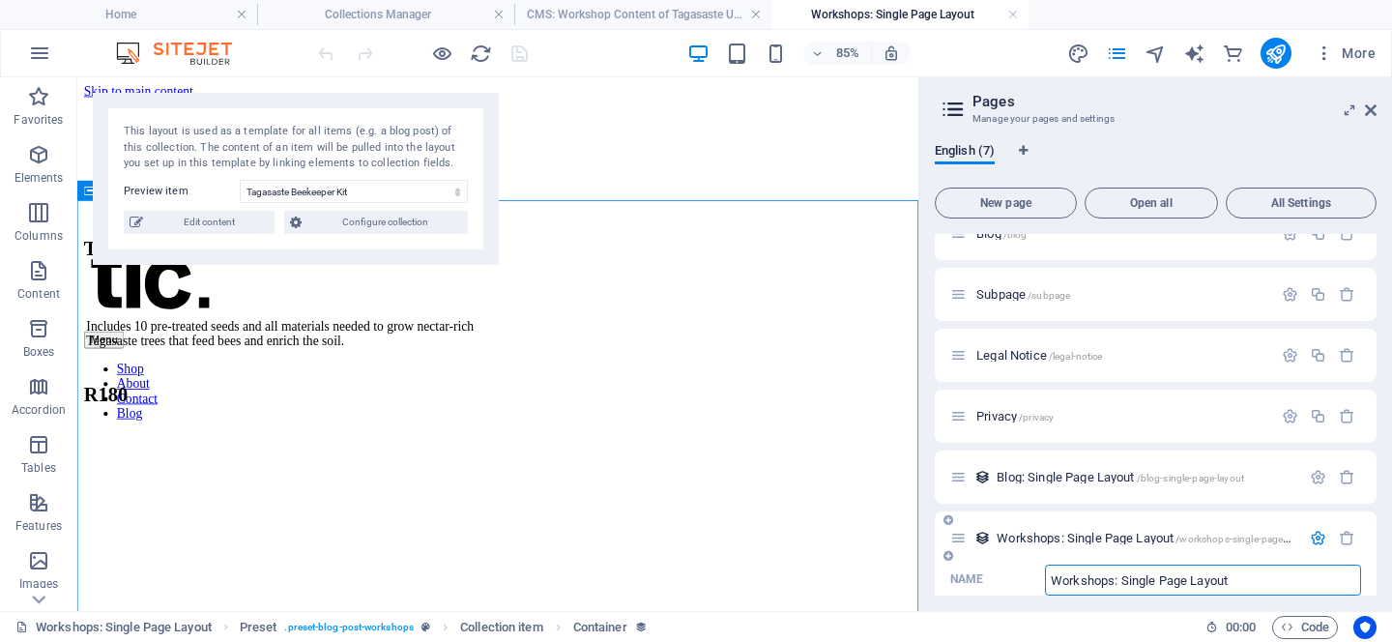
drag, startPoint x: 1244, startPoint y: 581, endPoint x: 996, endPoint y: 571, distance: 248.7
click at [996, 571] on label "Name Workshops: Single Page Layout ​" at bounding box center [1155, 580] width 411 height 31
click at [1045, 571] on input "Workshops: Single Page Layout" at bounding box center [1203, 580] width 316 height 31
type input "Agroforestry Kits"
type input "/agroforestry-kits"
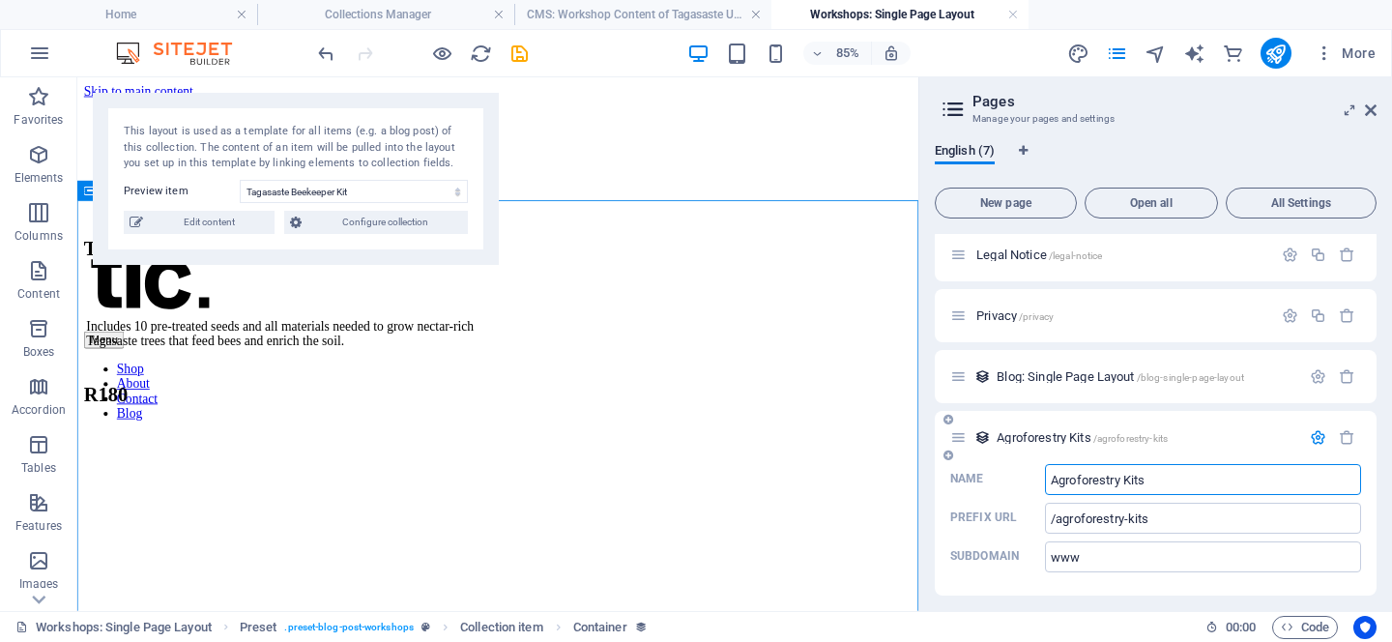
scroll to position [196, 0]
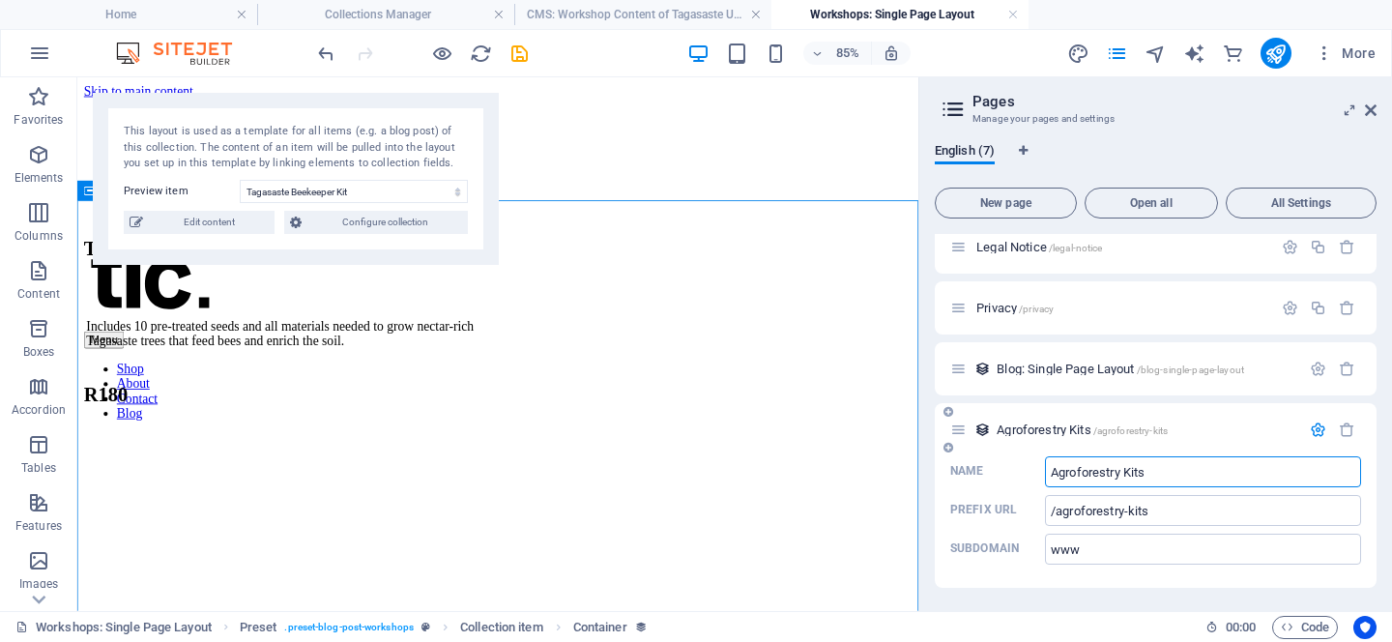
type input "Agroforestry Kits"
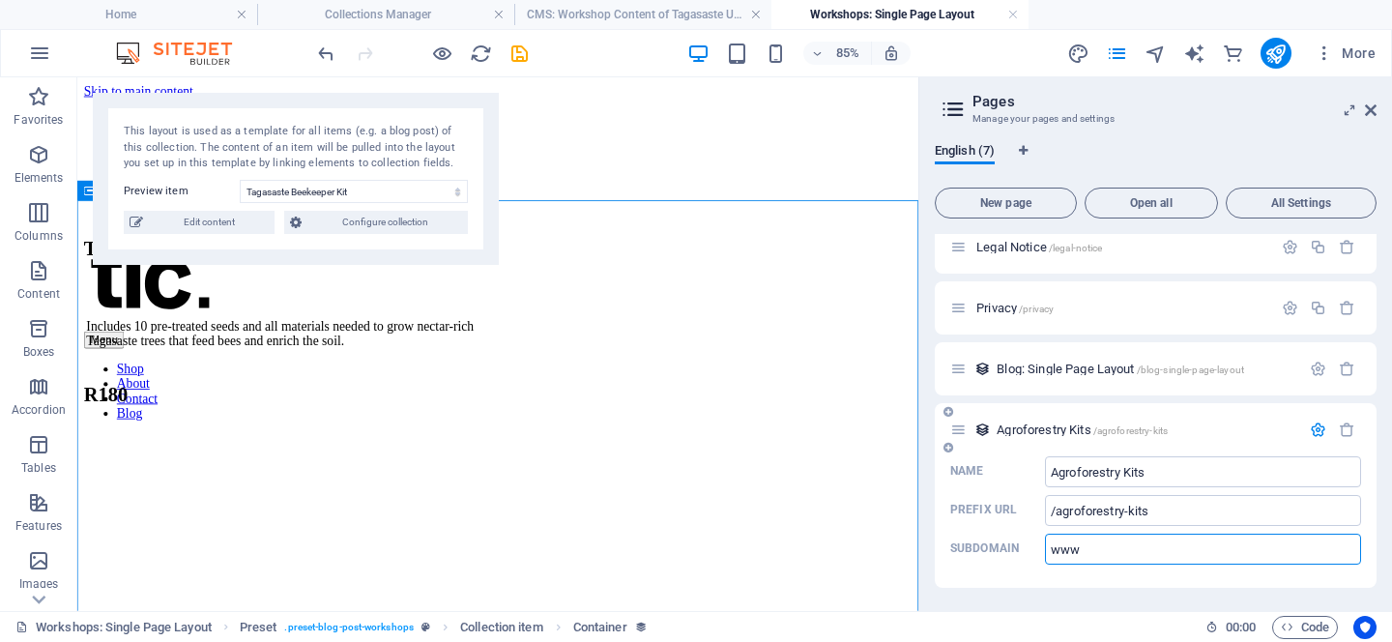
click at [1232, 561] on input "www" at bounding box center [1203, 549] width 316 height 31
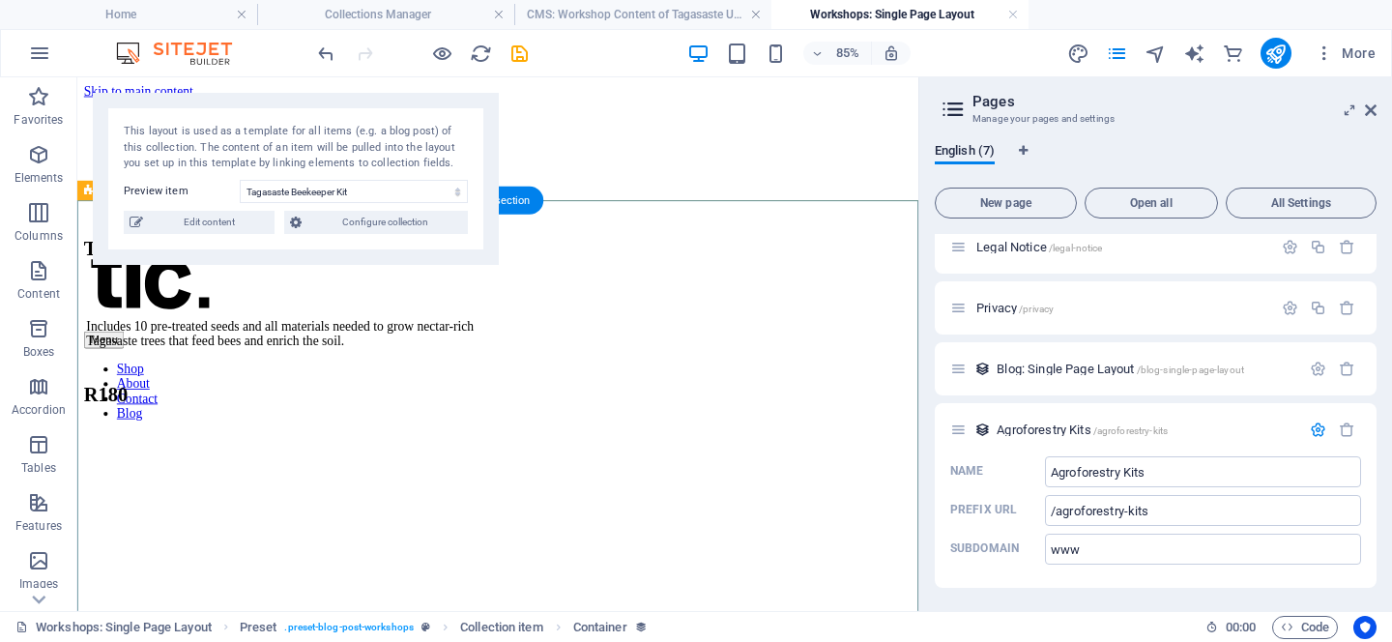
click at [598, 293] on div "Tagasaste Beekeeper Kit" at bounding box center [341, 280] width 512 height 26
click at [1022, 428] on span "Agroforestry Kits /agroforestry-kits" at bounding box center [1082, 430] width 171 height 15
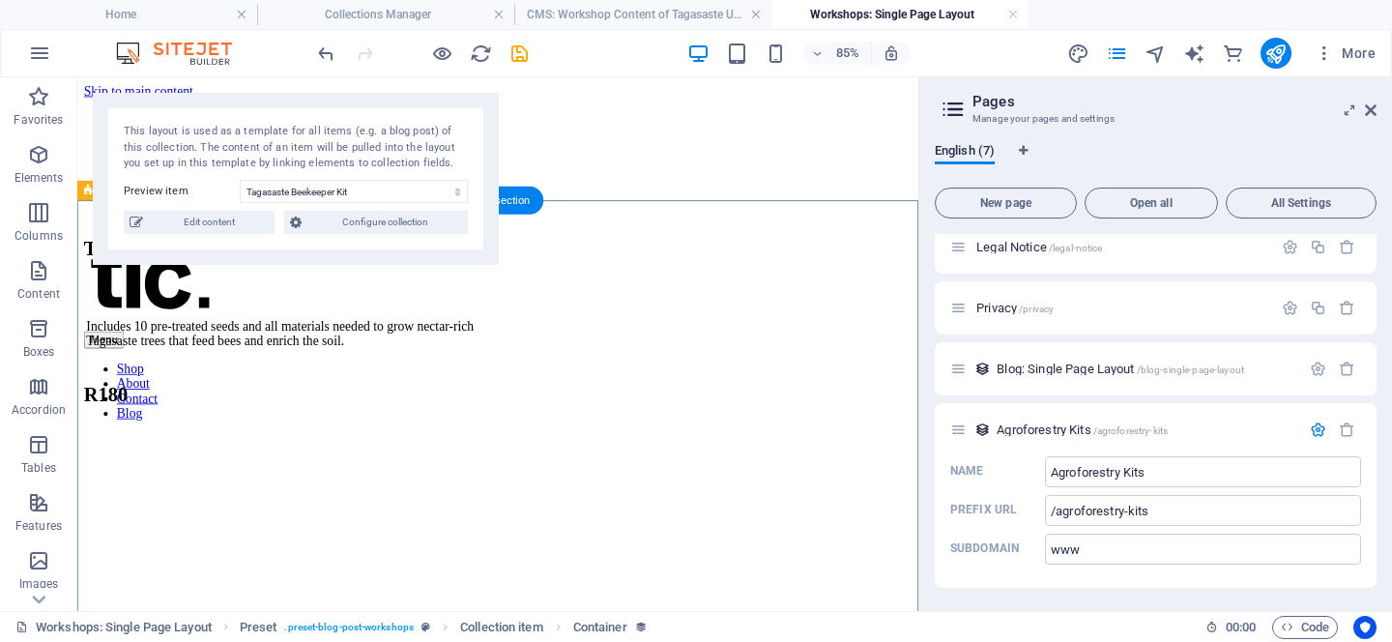
click at [598, 293] on div "Tagasaste Beekeeper Kit" at bounding box center [341, 280] width 512 height 26
click at [366, 222] on span "Configure collection" at bounding box center [384, 222] width 155 height 23
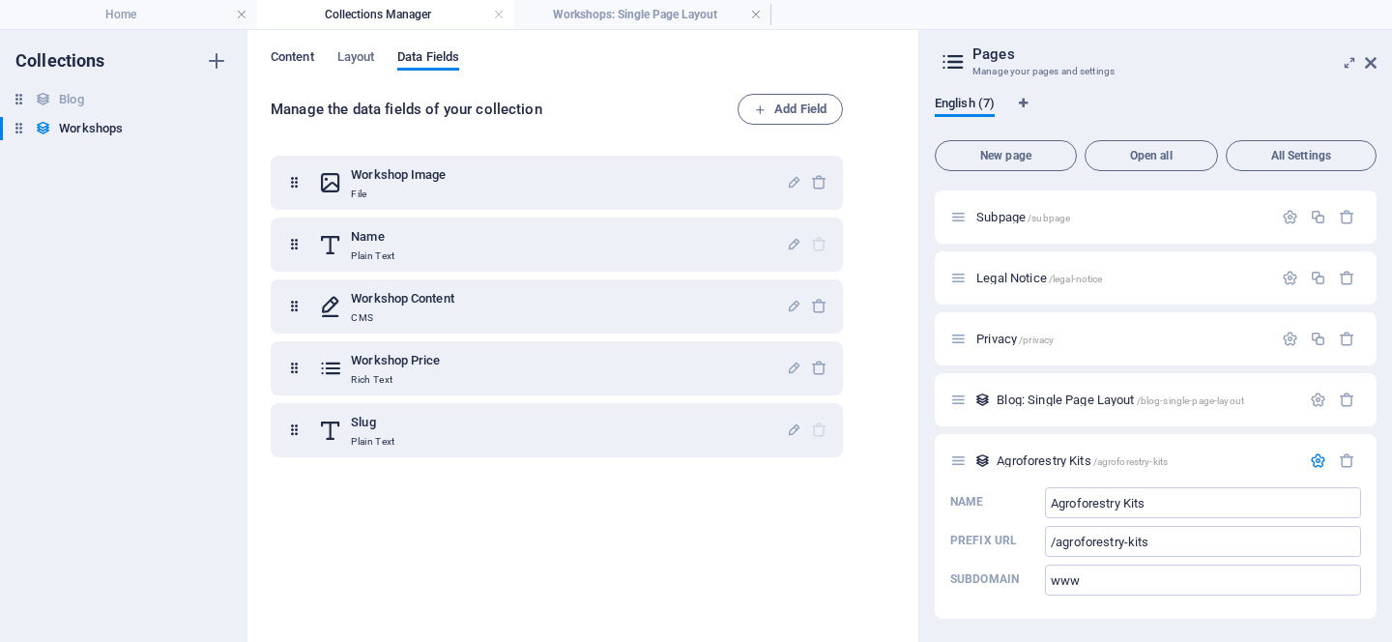
click at [297, 61] on span "Content" at bounding box center [293, 58] width 44 height 27
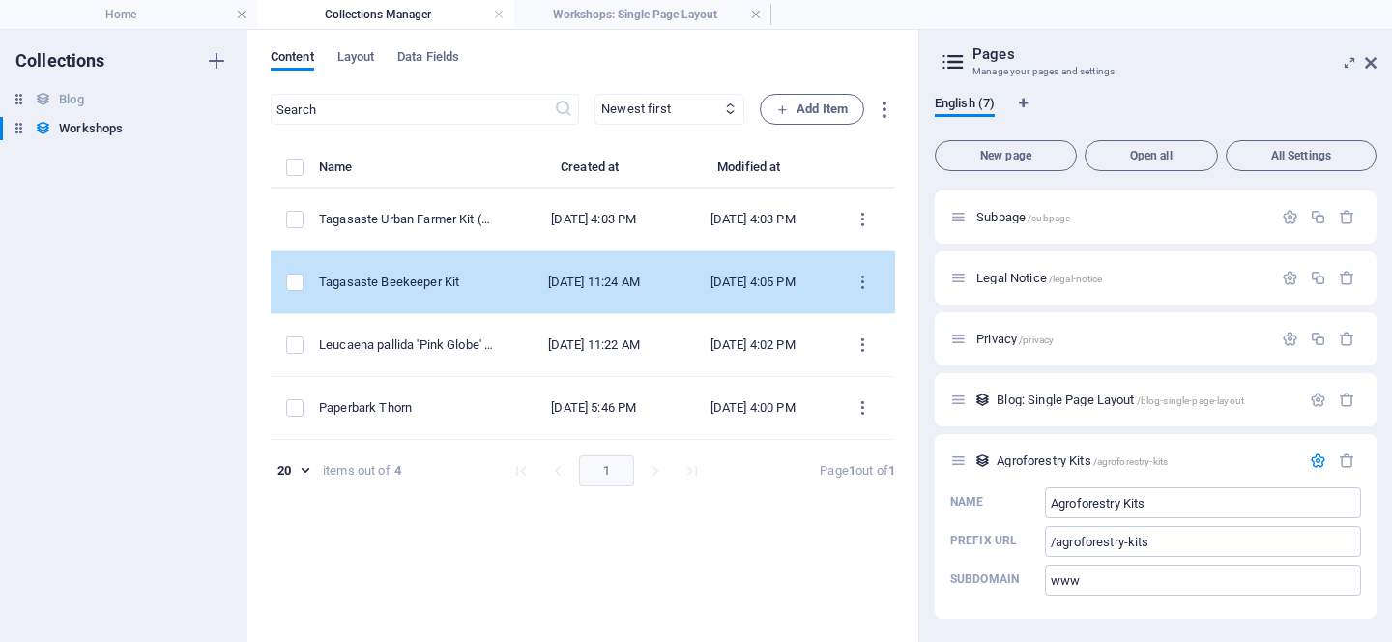
click at [438, 269] on td "Tagasaste Beekeeper Kit" at bounding box center [415, 282] width 193 height 63
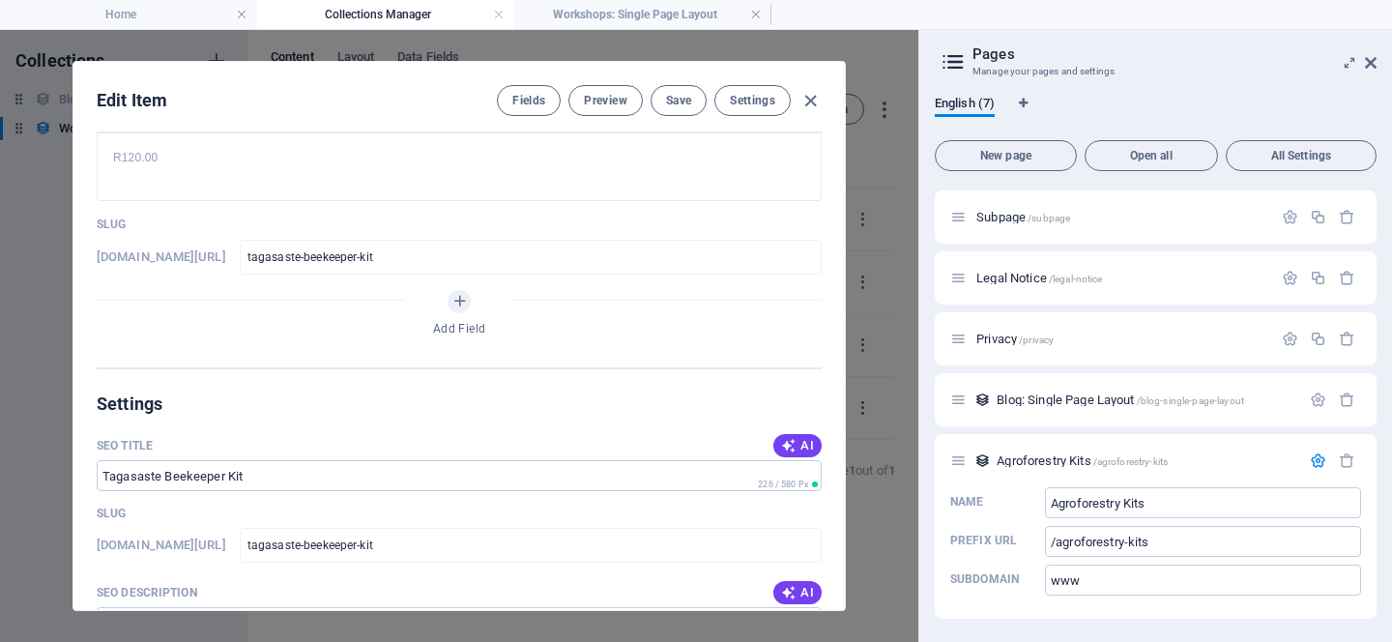
scroll to position [669, 0]
click at [683, 100] on span "Save" at bounding box center [678, 100] width 25 height 15
click at [817, 108] on icon "button" at bounding box center [811, 101] width 22 height 22
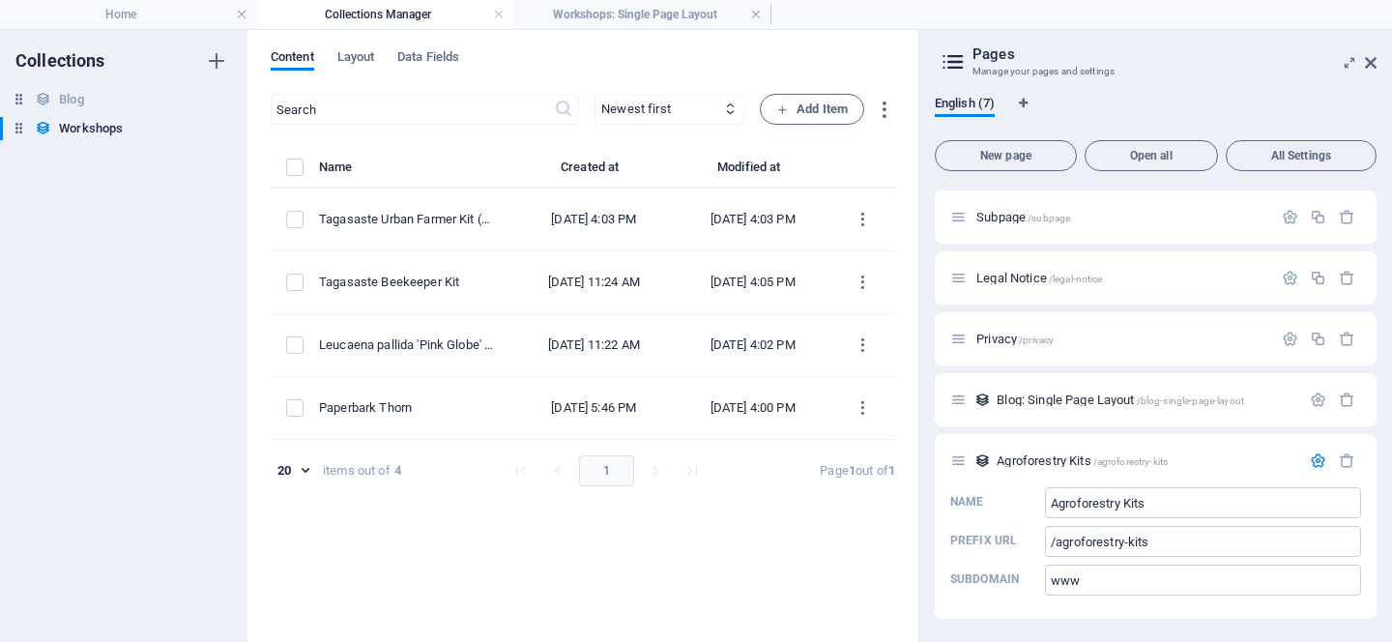
type input "tagasaste-beekeeper-kit"
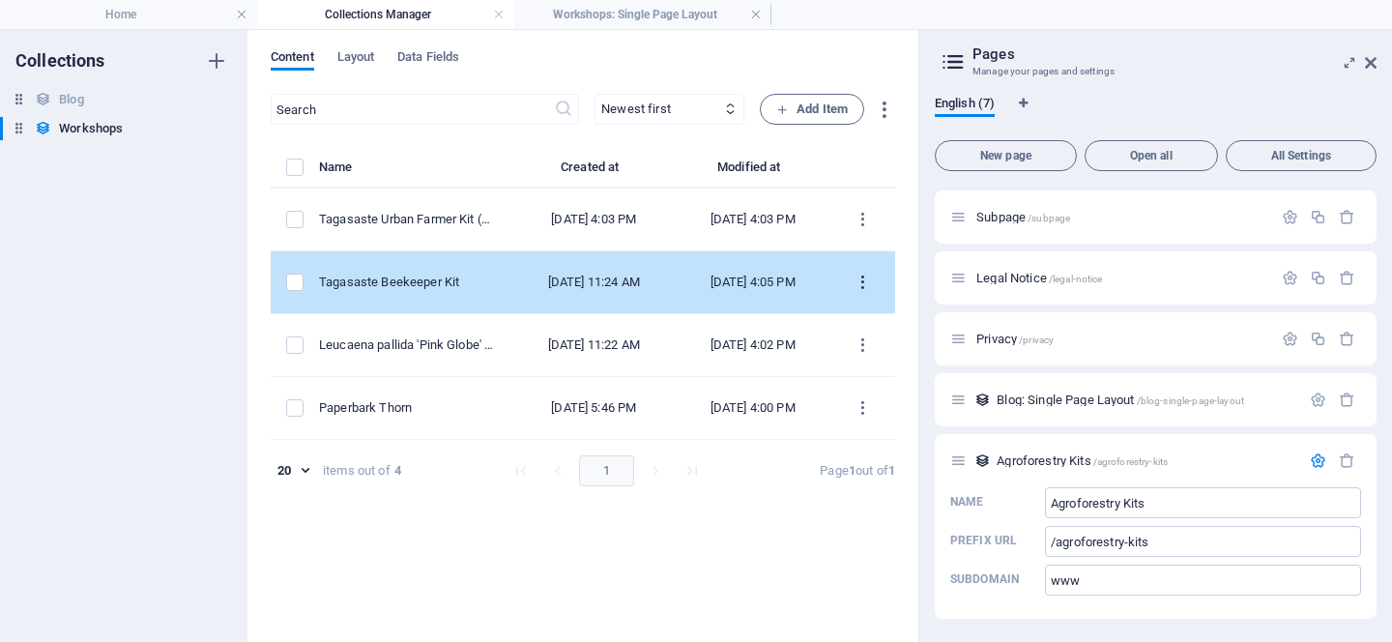
click at [863, 284] on icon "items list" at bounding box center [863, 283] width 18 height 18
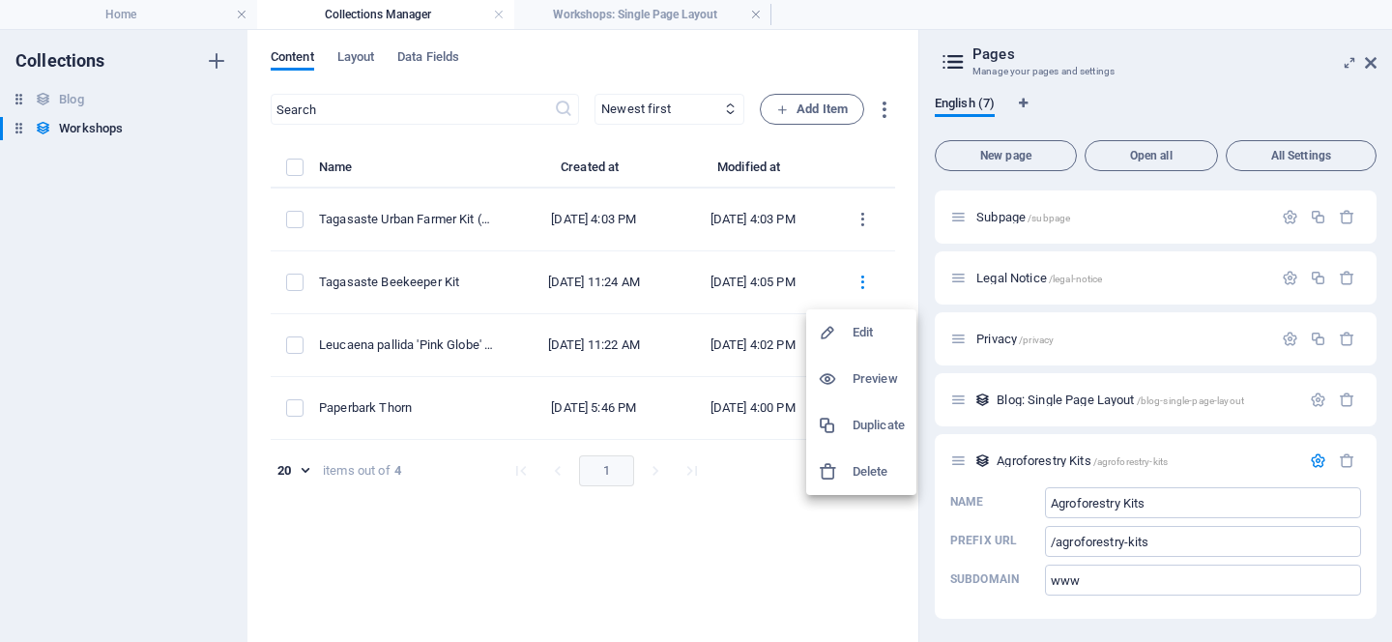
click at [863, 424] on h6 "Duplicate" at bounding box center [879, 425] width 52 height 23
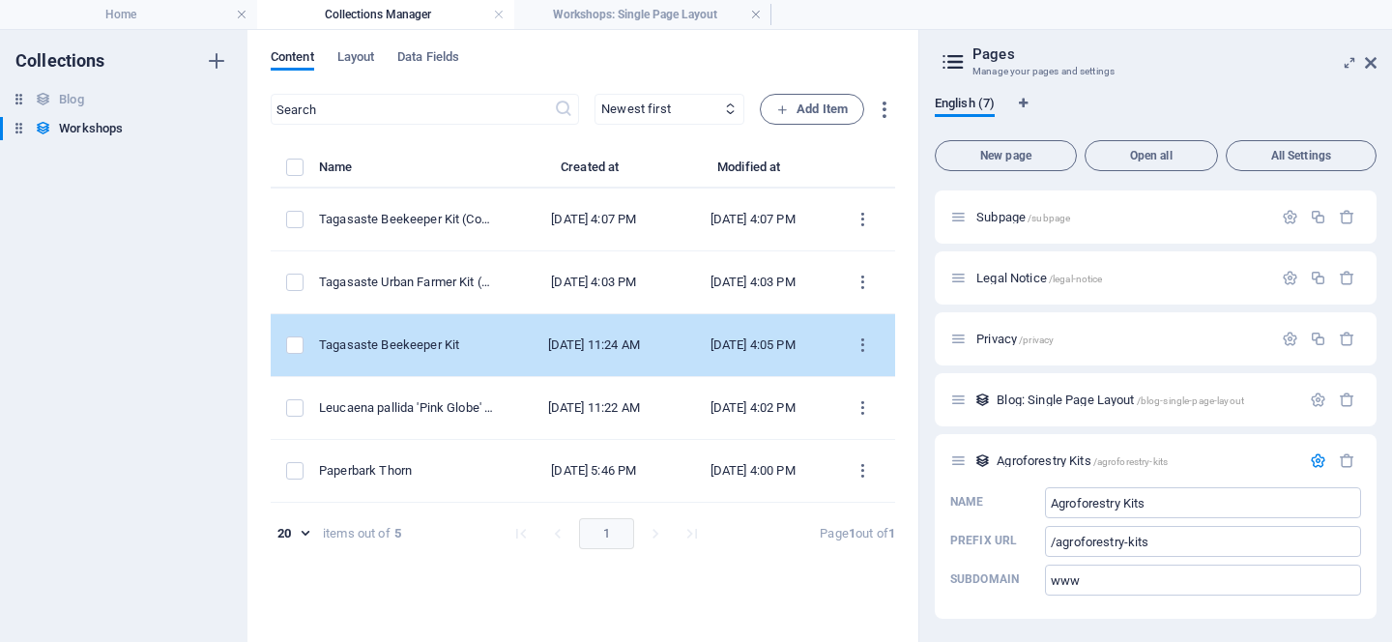
click at [495, 335] on td "Tagasaste Beekeeper Kit" at bounding box center [415, 345] width 193 height 63
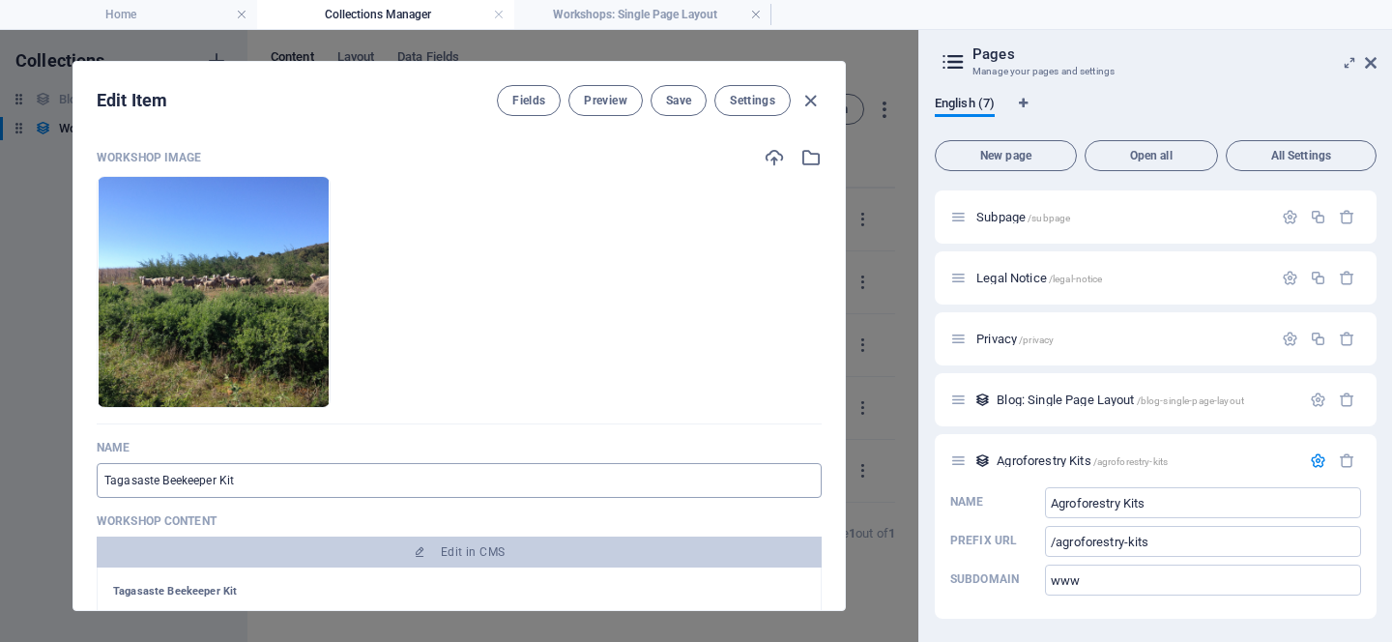
click at [254, 477] on input "Tagasaste Beekeeper Kit" at bounding box center [459, 480] width 725 height 35
drag, startPoint x: 254, startPoint y: 477, endPoint x: 169, endPoint y: 476, distance: 85.1
click at [169, 476] on input "Tagasaste Beekeeper Kit" at bounding box center [459, 480] width 725 height 35
paste input "Homestead"
type input "[GEOGRAPHIC_DATA] Homesteader Kit"
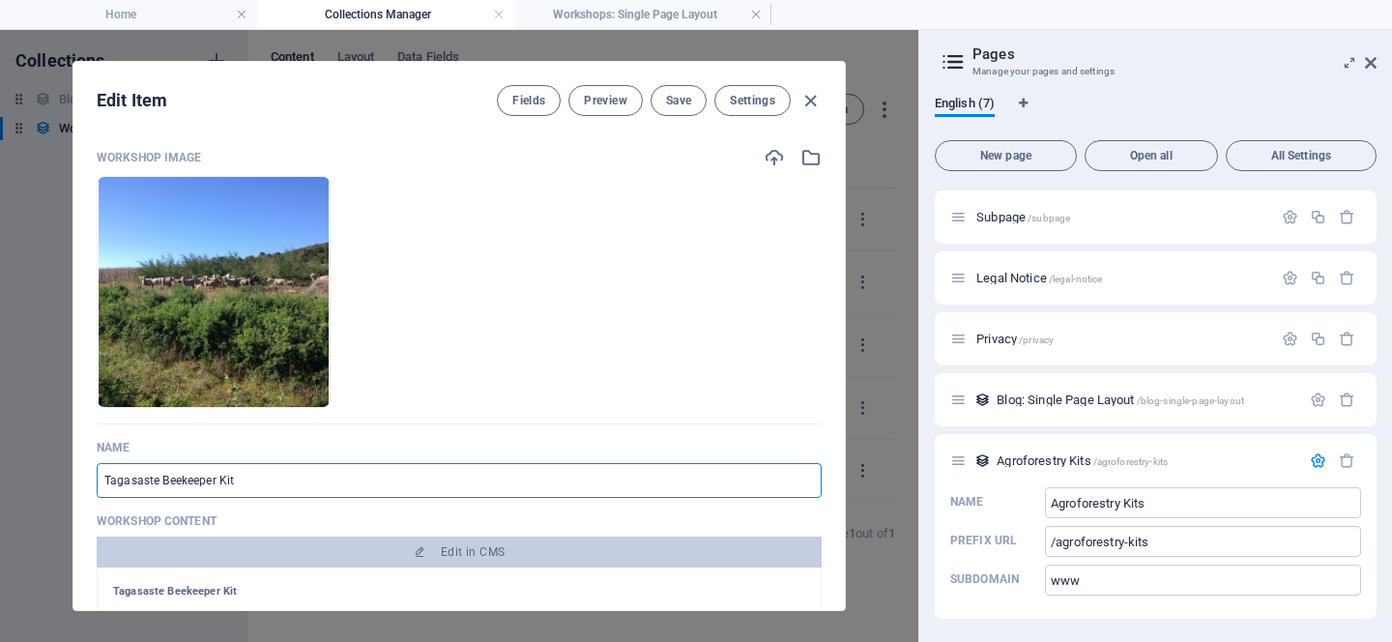
type input "tagasaste-homesteader-kit"
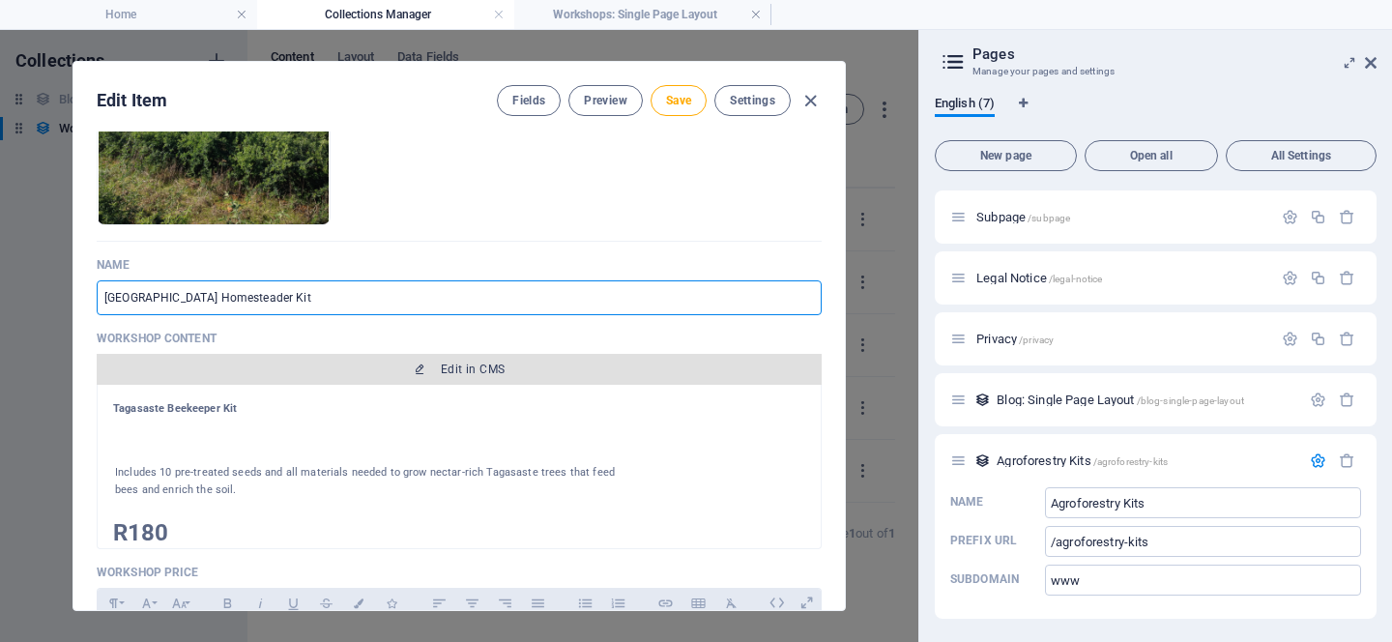
type input "[GEOGRAPHIC_DATA] Homesteader Kit"
click at [482, 373] on span "Edit in CMS" at bounding box center [473, 369] width 64 height 15
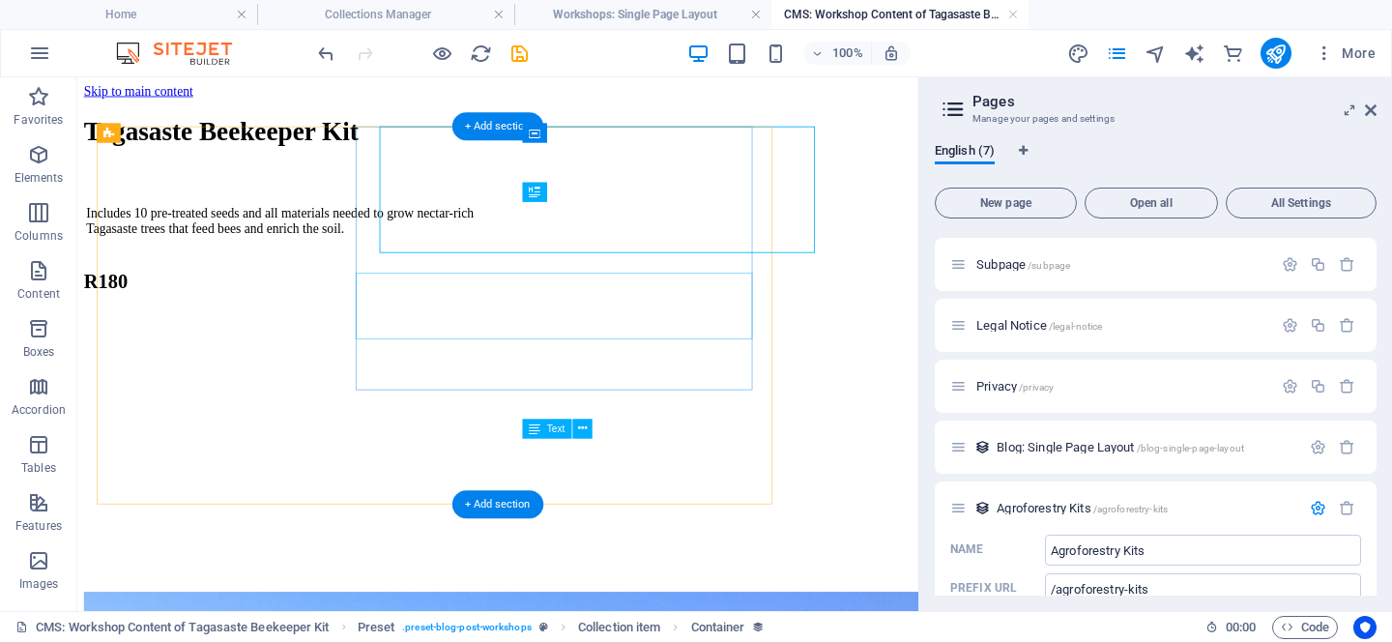
scroll to position [0, 0]
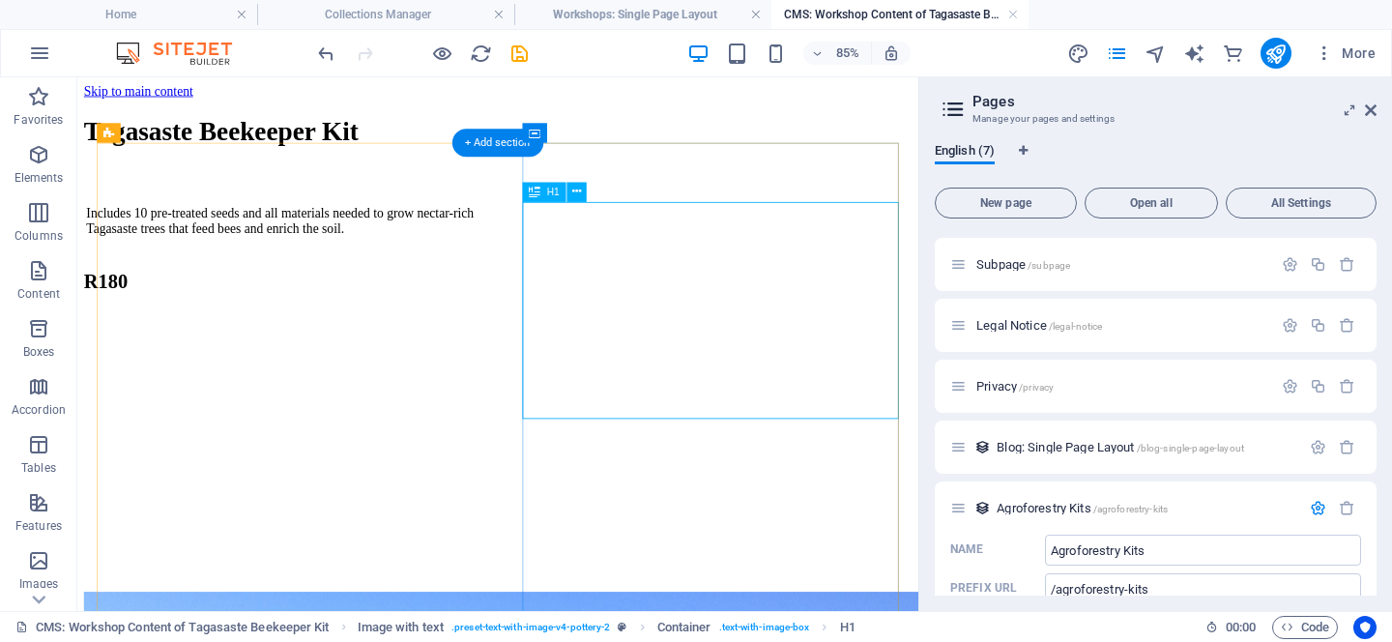
click at [598, 159] on div "Tagasaste Beekeeper Kit" at bounding box center [341, 141] width 512 height 36
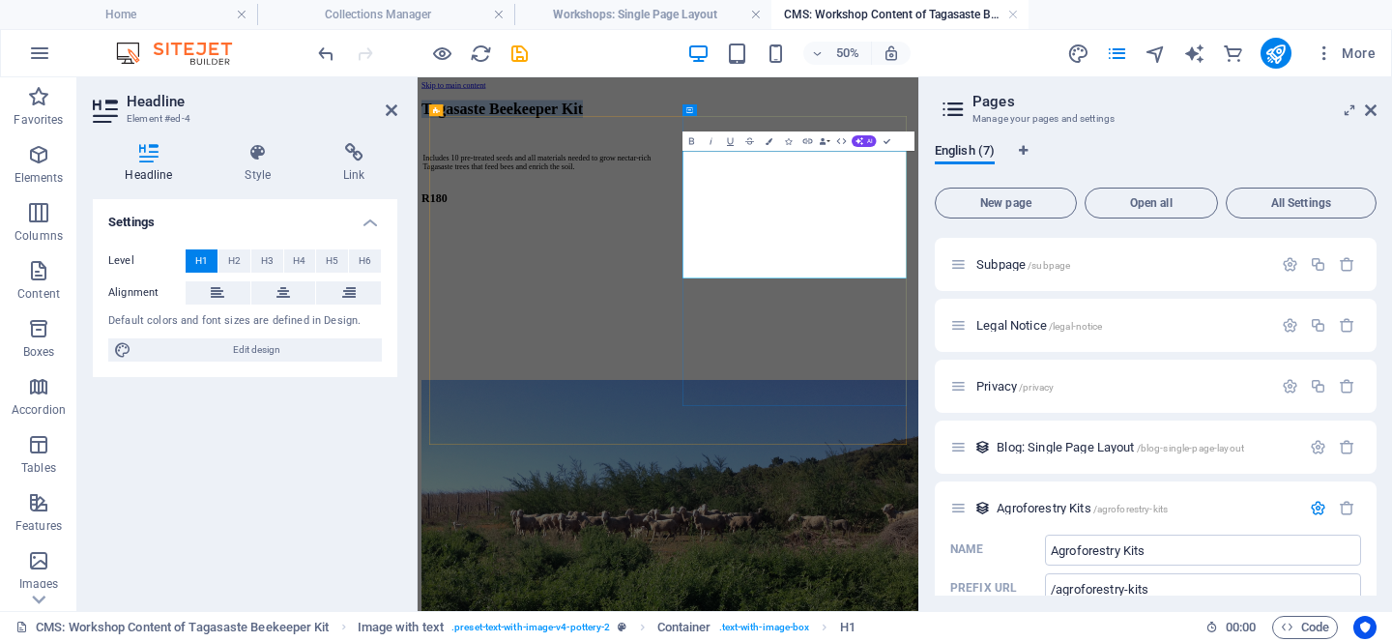
click at [938, 159] on h1 "Tagasaste Beekeeper Kit" at bounding box center [681, 141] width 512 height 36
drag, startPoint x: 1111, startPoint y: 437, endPoint x: 978, endPoint y: 355, distance: 156.7
click at [938, 159] on h1 "Tagasaste Beekeeper Kit" at bounding box center [681, 141] width 512 height 36
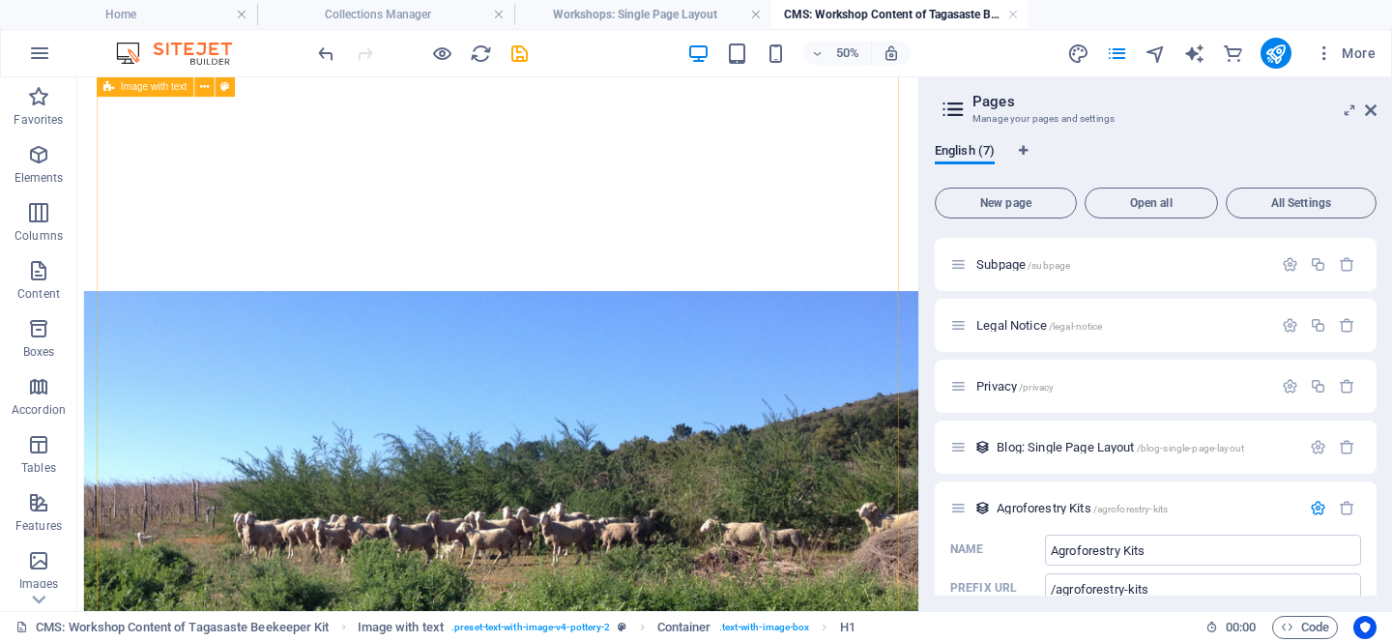
scroll to position [688, 0]
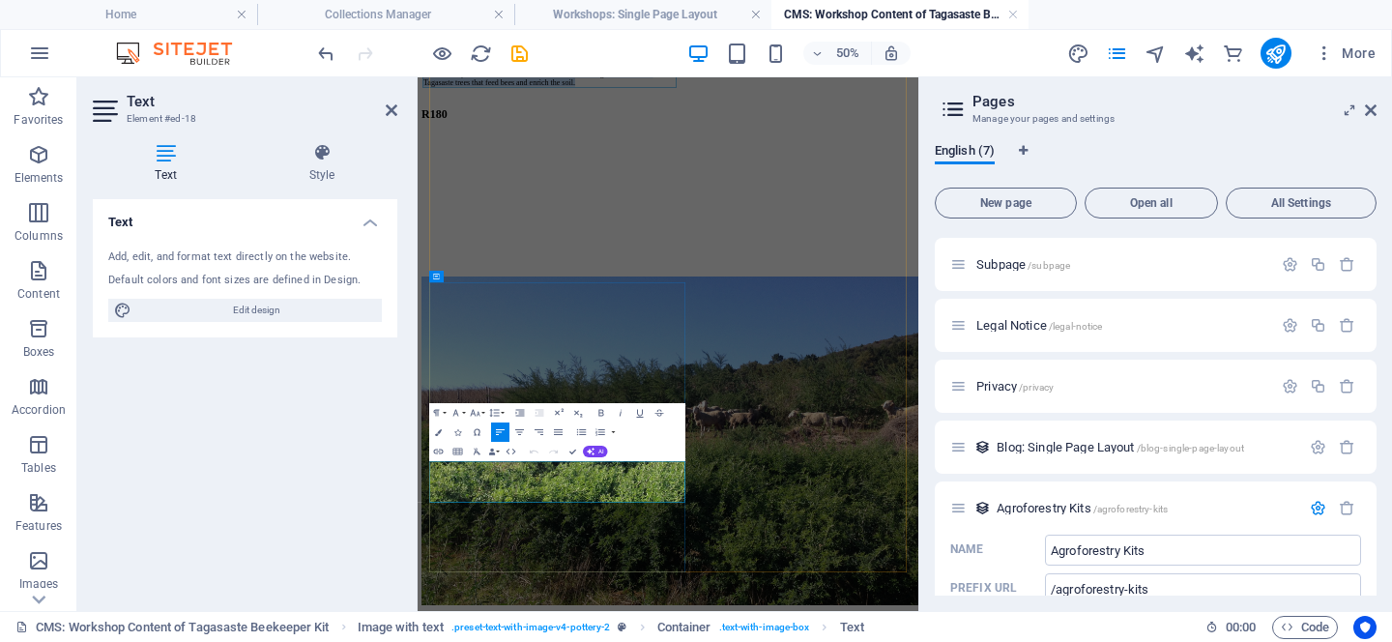
drag, startPoint x: 862, startPoint y: 916, endPoint x: 474, endPoint y: 864, distance: 391.1
click at [474, 100] on div "Includes 10 pre-treated seeds and all materials needed to grow nectar-rich Taga…" at bounding box center [681, 66] width 512 height 68
click at [541, 476] on div "[GEOGRAPHIC_DATA] Homesteader Kit For smallholdings or mixed farms. Establish 2…" at bounding box center [681, 186] width 512 height 580
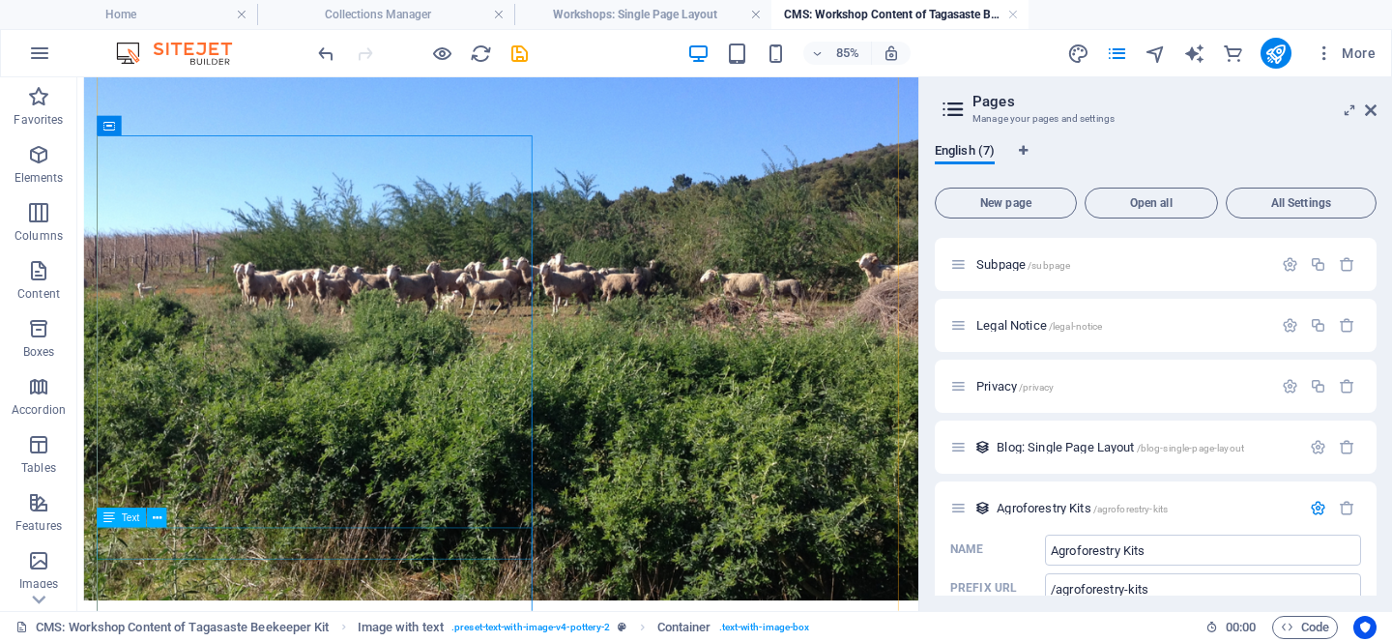
scroll to position [822, 0]
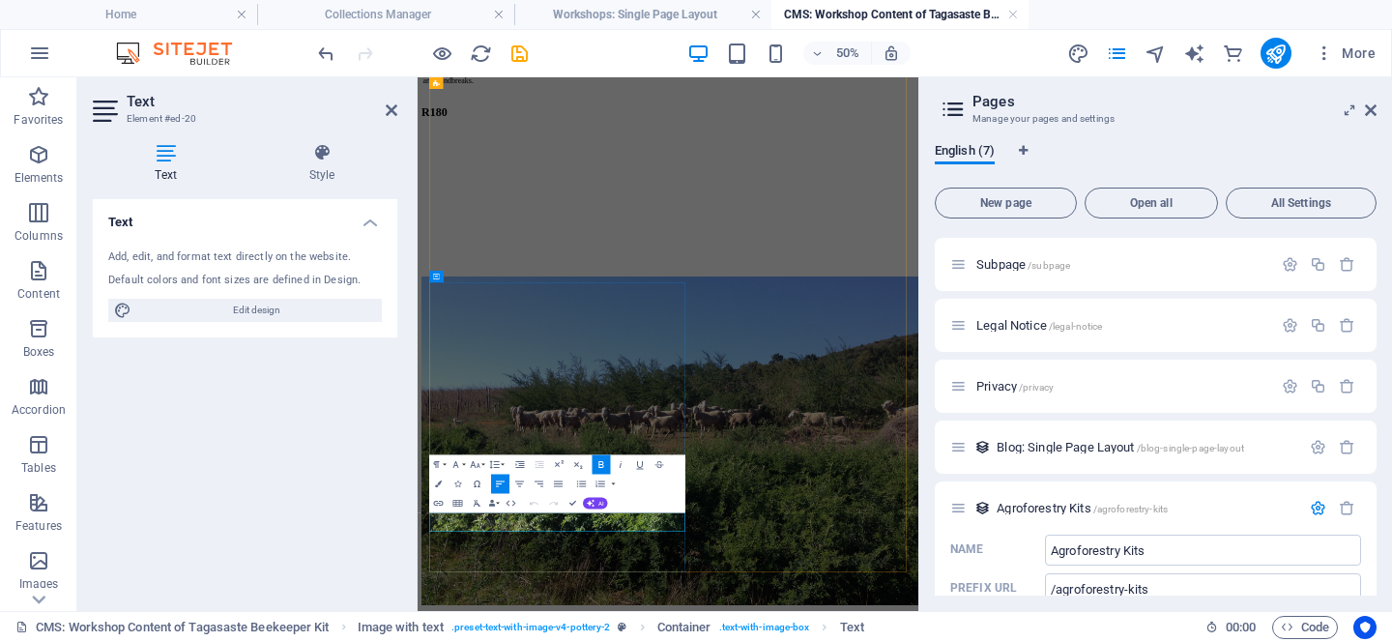
click at [529, 161] on p "R180" at bounding box center [681, 147] width 512 height 26
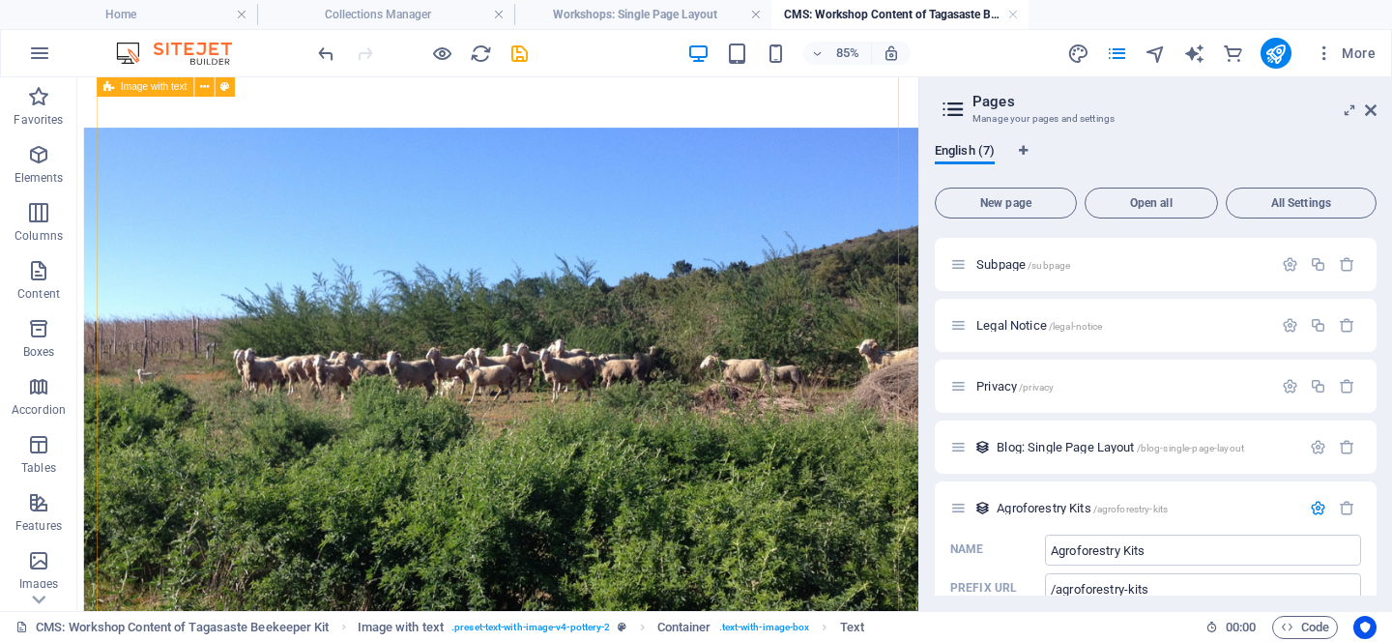
scroll to position [822, 0]
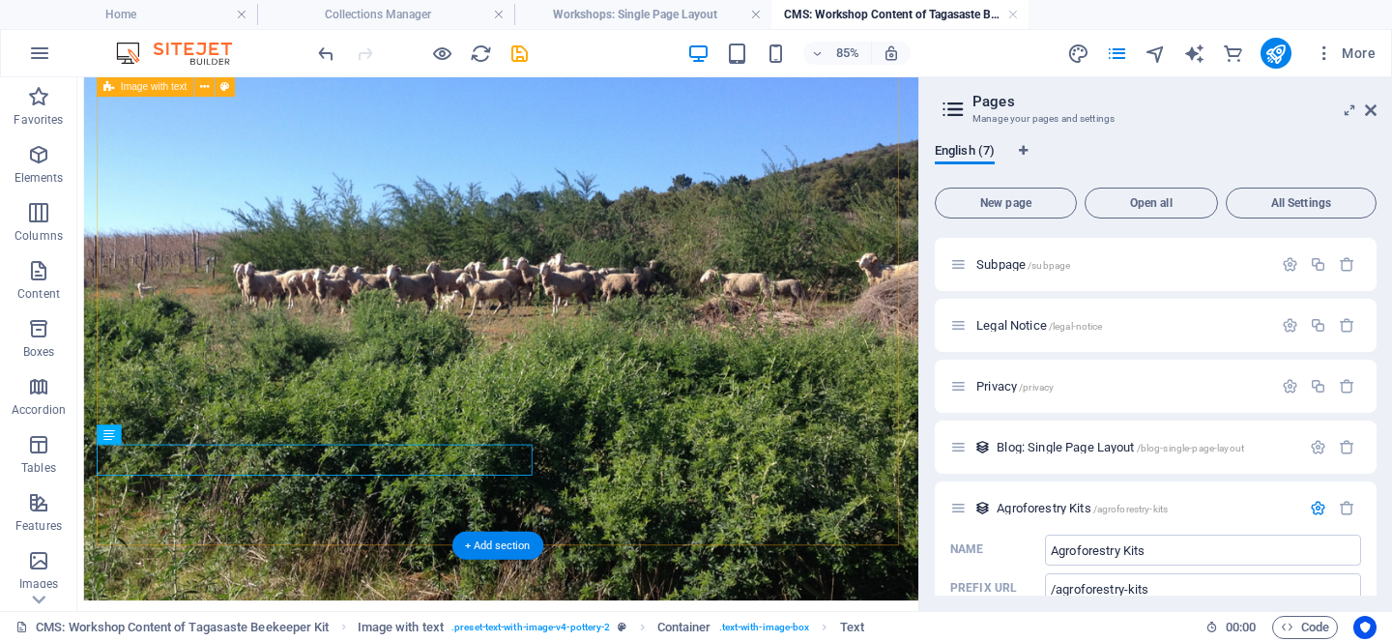
click at [729, 398] on div "[GEOGRAPHIC_DATA] Homesteader Kit For smallholdings or mixed farms. Establish 2…" at bounding box center [572, 77] width 975 height 1242
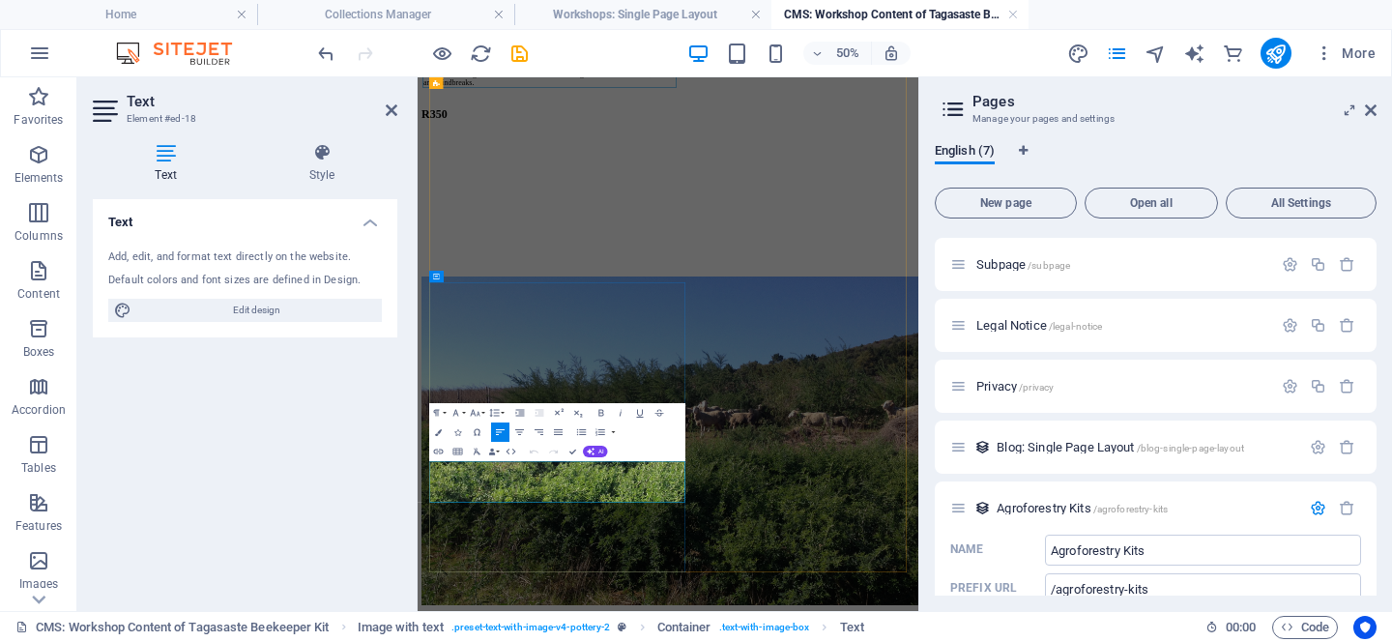
click at [550, 98] on td "For smallholdings or mixed farms. Establish 25 Tagasaste trees for shade, fodde…" at bounding box center [681, 78] width 509 height 39
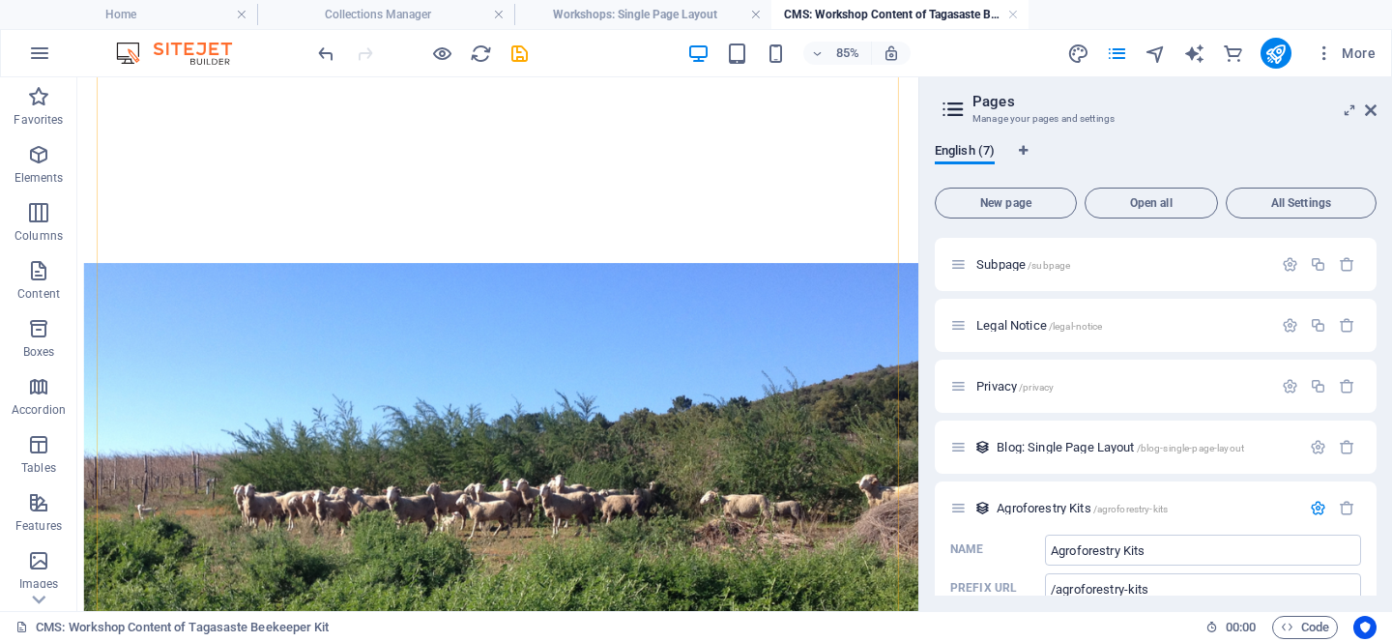
scroll to position [388, 0]
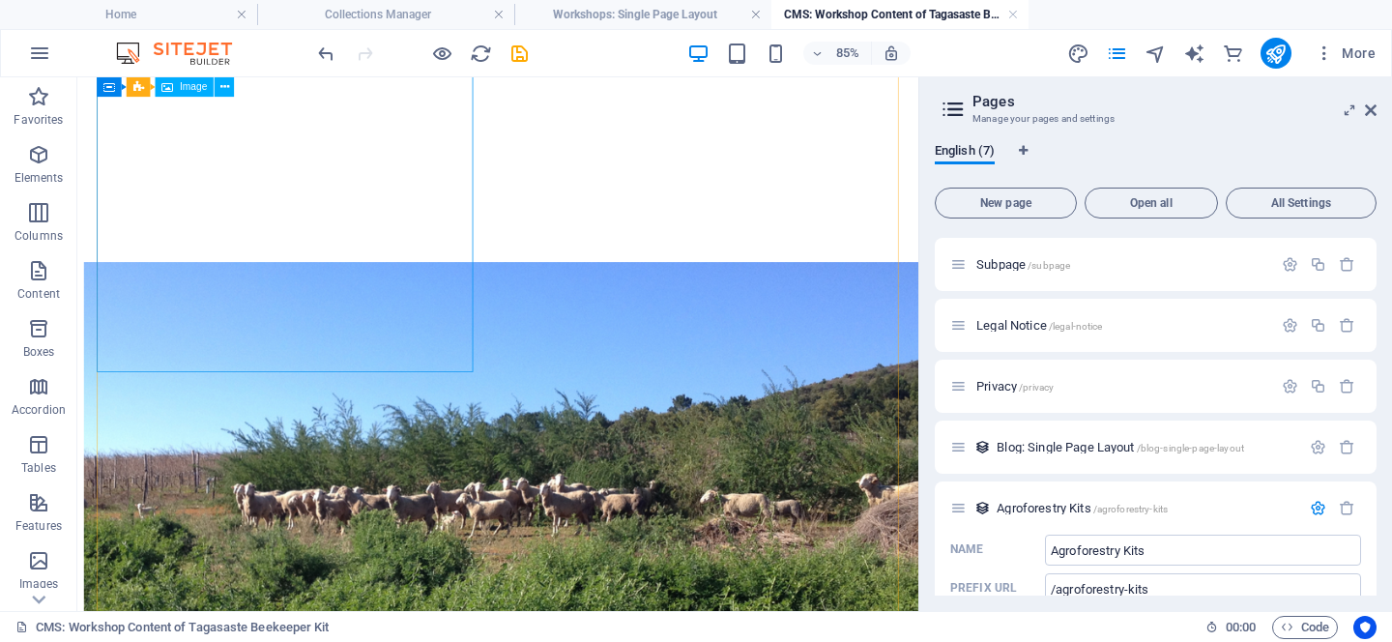
click at [250, 295] on figure at bounding box center [572, 625] width 975 height 661
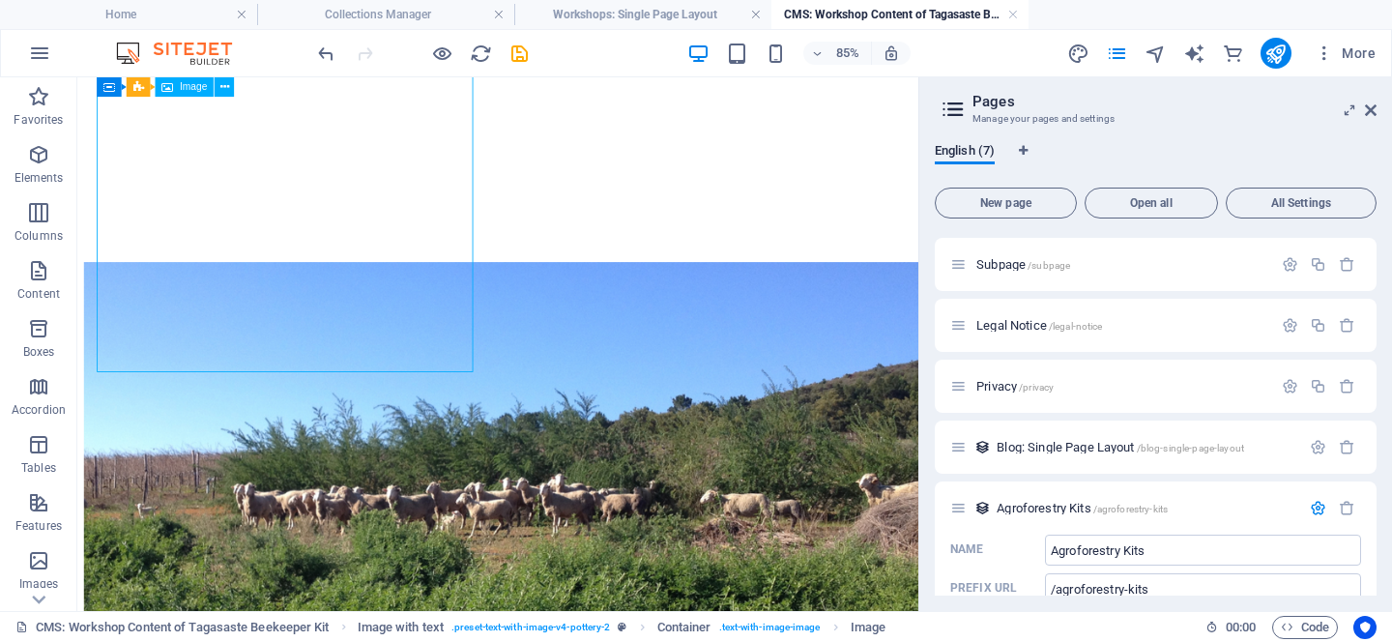
click at [347, 295] on figure at bounding box center [572, 625] width 975 height 661
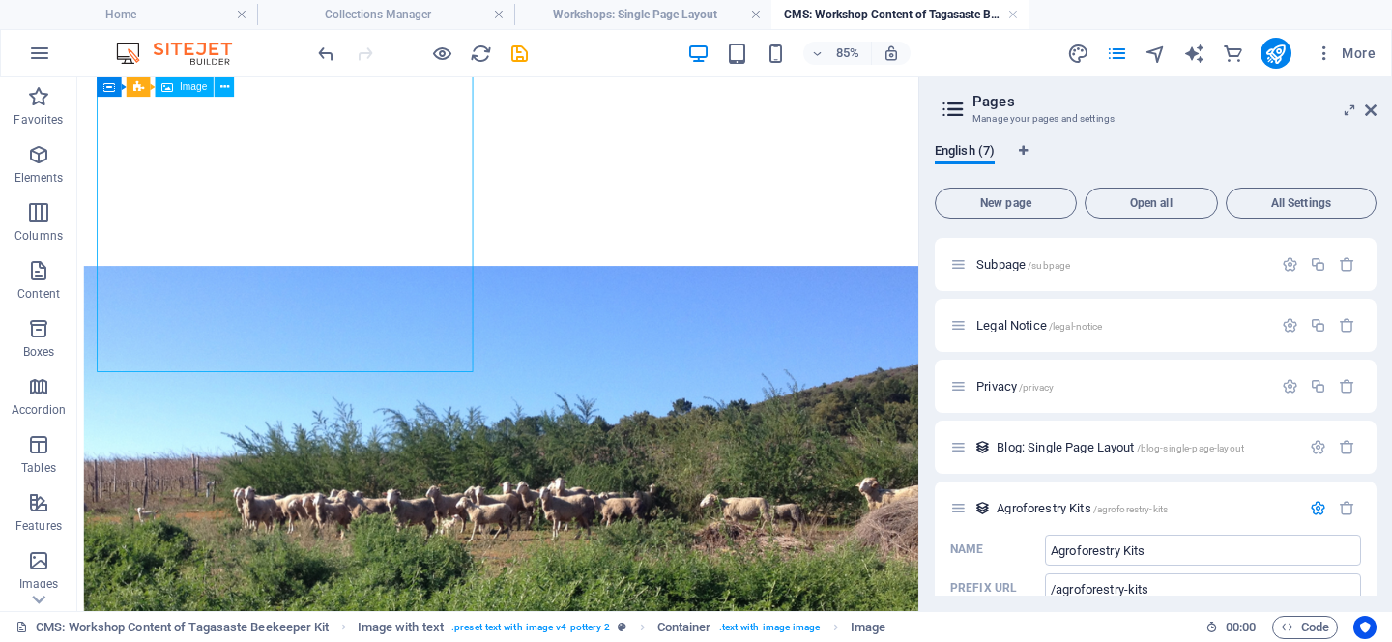
select select "vw"
select select "px"
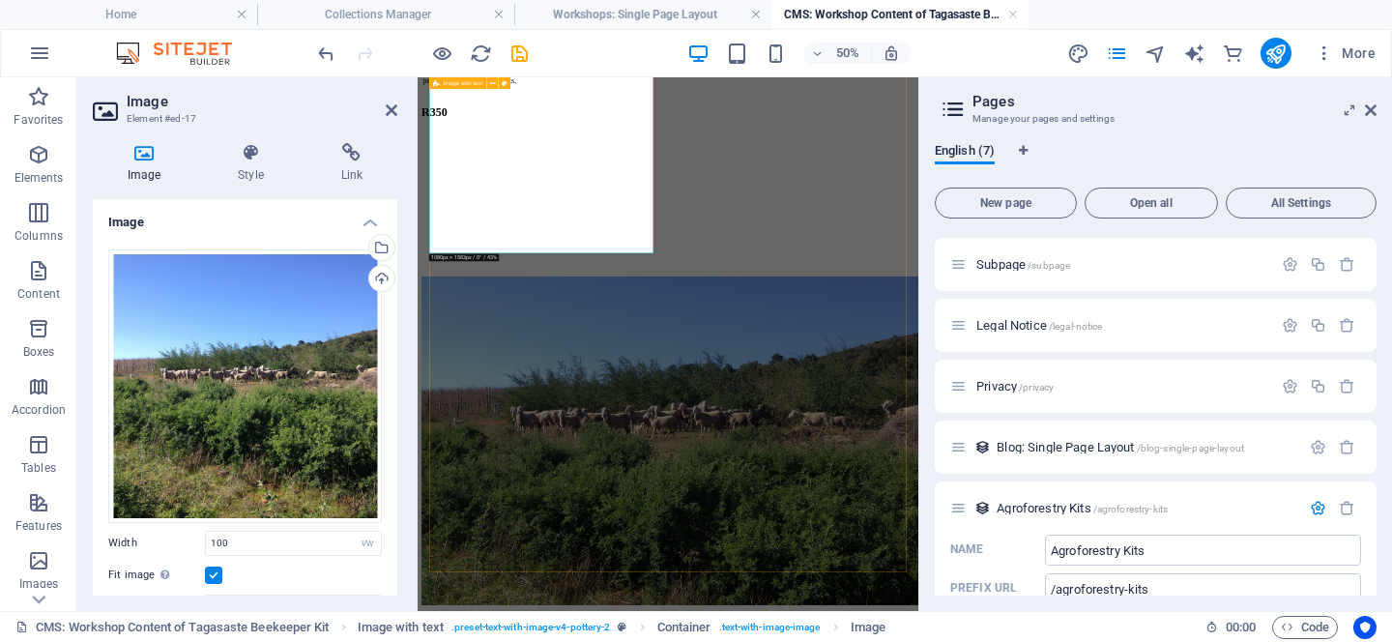
click at [1095, 641] on div "[GEOGRAPHIC_DATA] Homesteader Kit For smallholdings or mixed farms. Establish 2…" at bounding box center [918, 517] width 986 height 1242
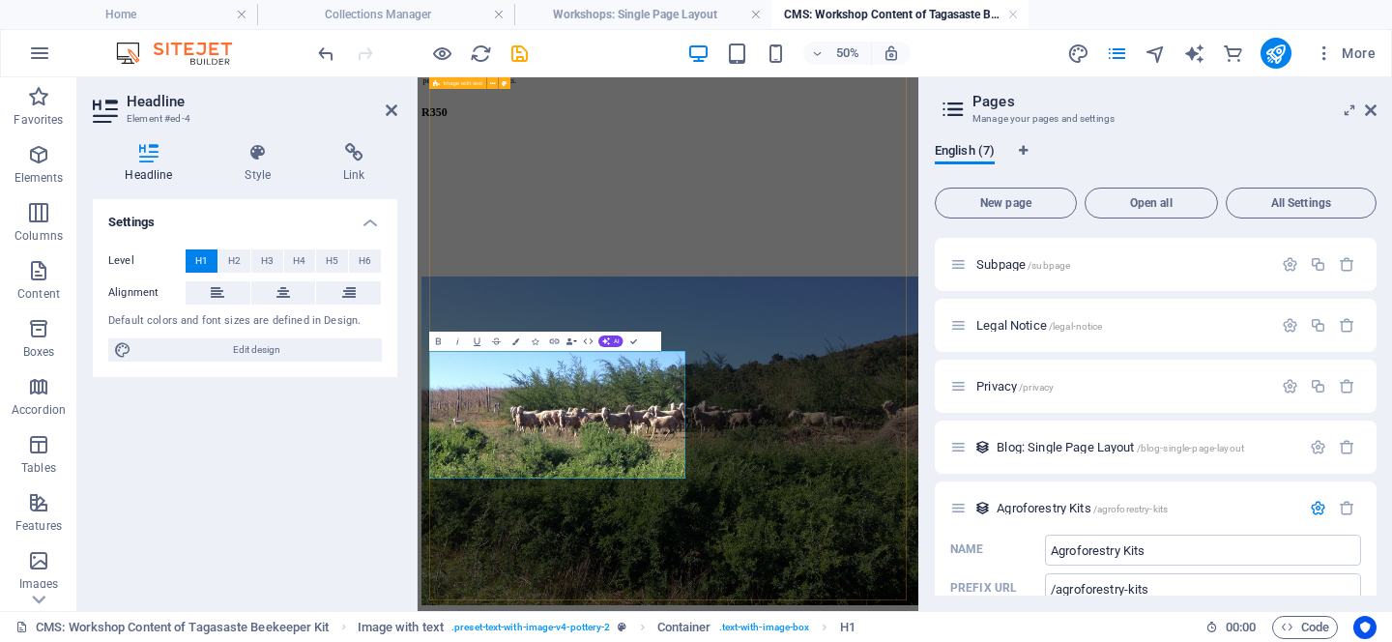
scroll to position [329, 0]
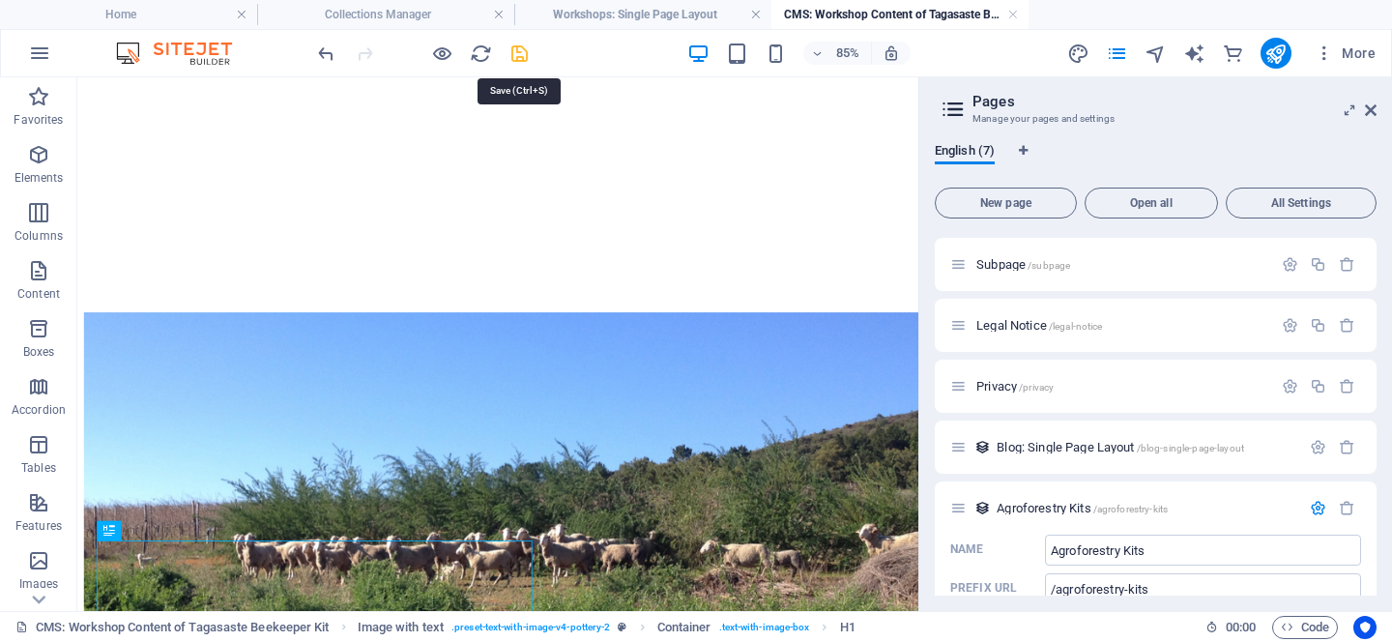
click at [511, 58] on icon "save" at bounding box center [520, 54] width 22 height 22
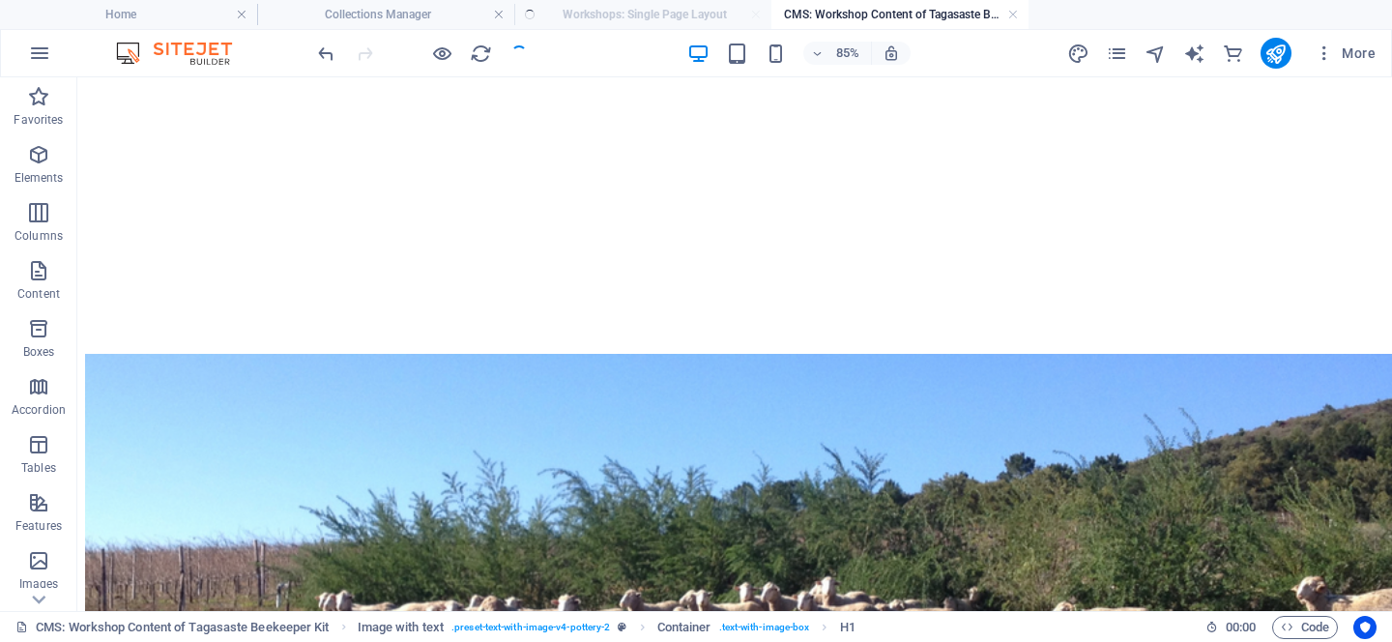
scroll to position [0, 0]
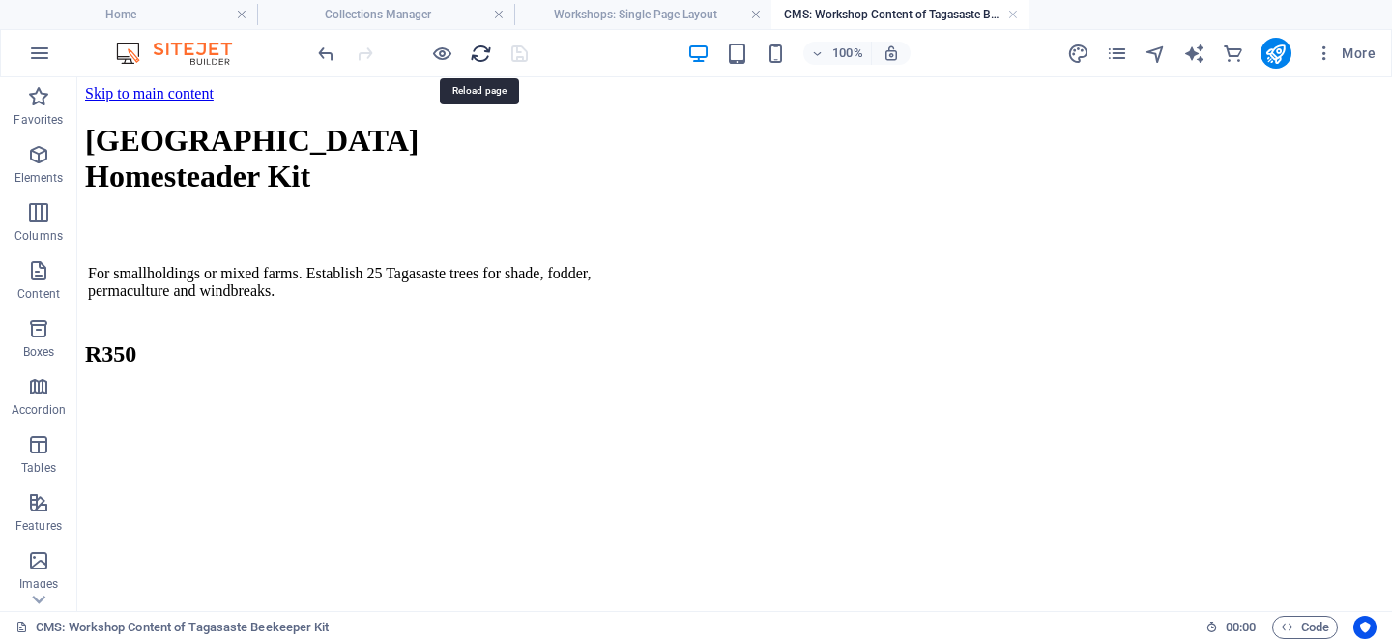
click at [480, 56] on icon "reload" at bounding box center [481, 54] width 22 height 22
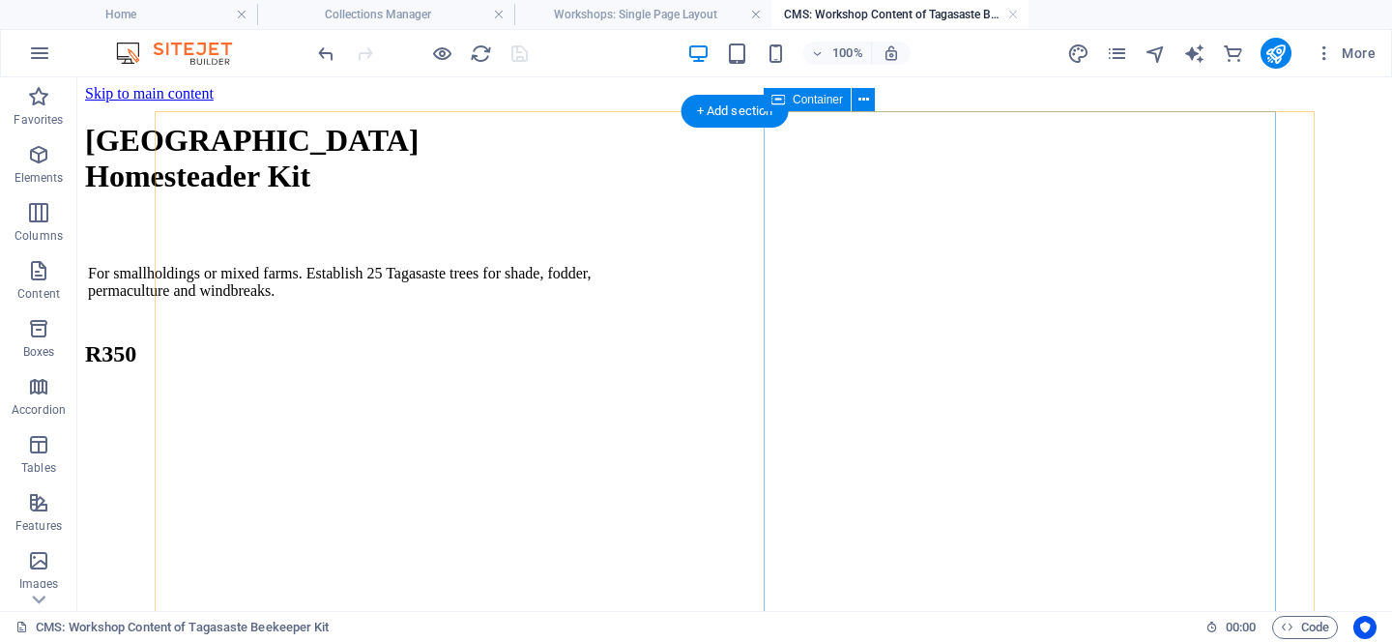
scroll to position [278, 0]
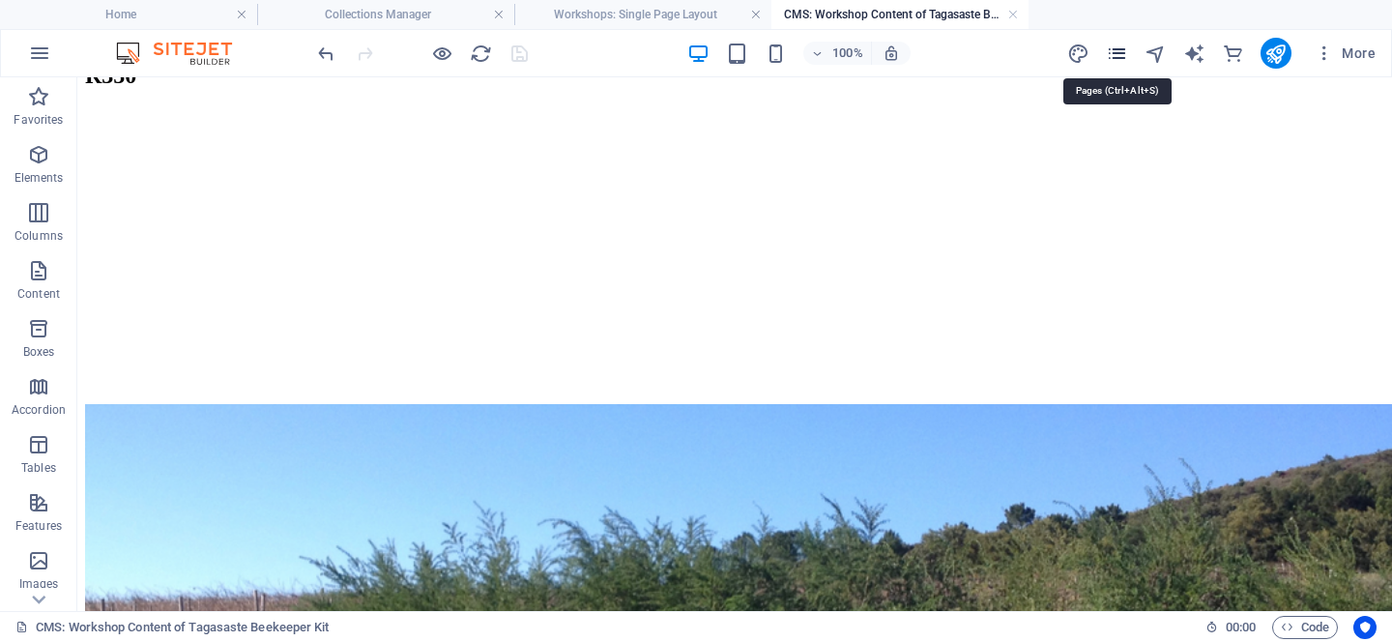
click at [1122, 61] on icon "pages" at bounding box center [1117, 54] width 22 height 22
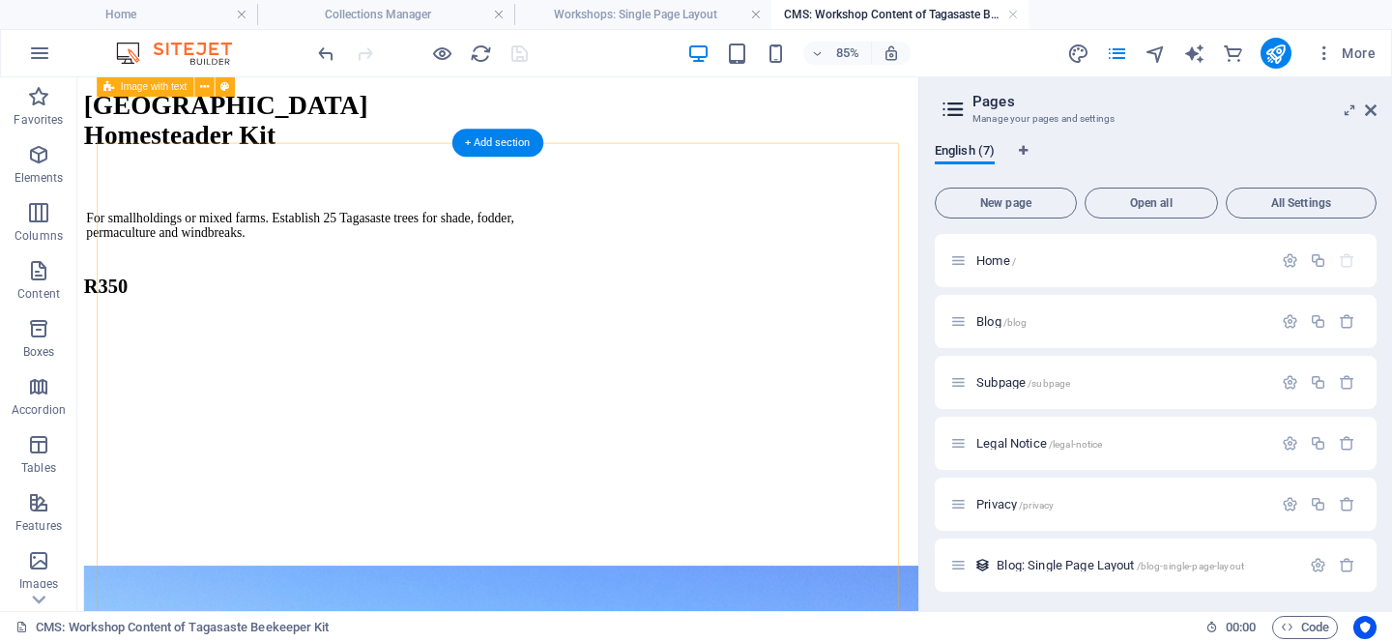
scroll to position [0, 0]
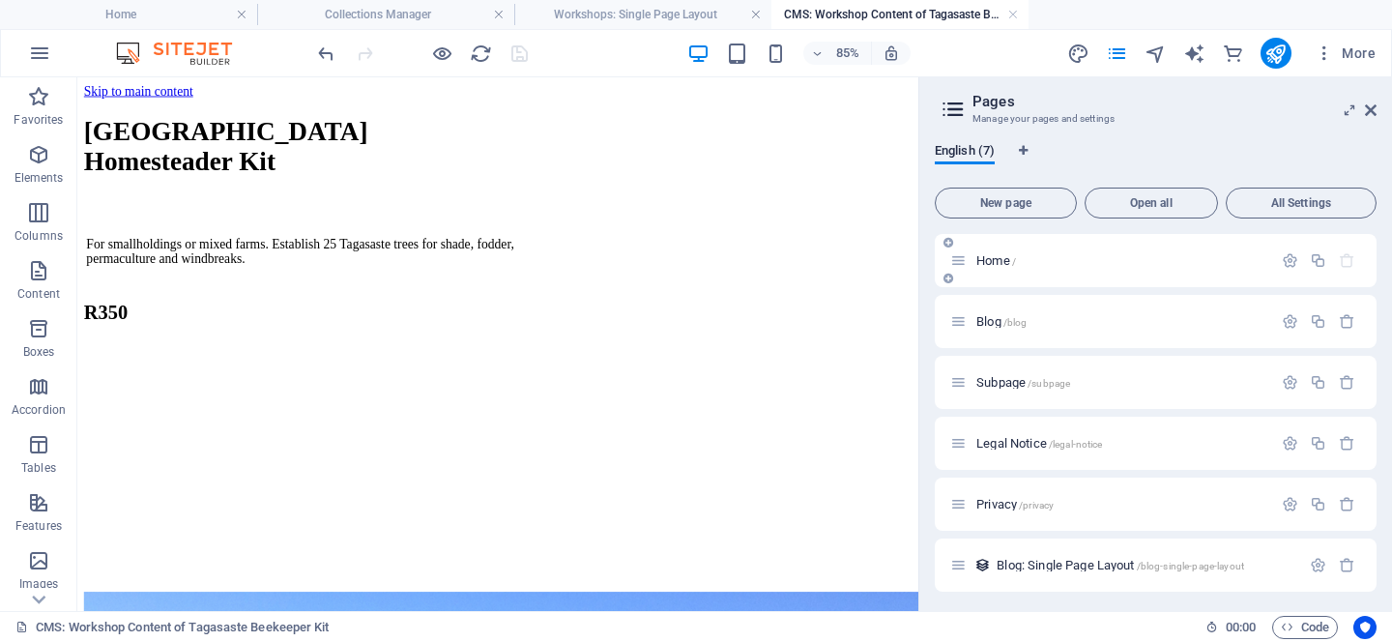
click at [1041, 271] on div "Home /" at bounding box center [1111, 260] width 322 height 22
click at [974, 252] on div "Home /" at bounding box center [1111, 260] width 322 height 22
click at [995, 264] on span "Home /" at bounding box center [997, 260] width 40 height 15
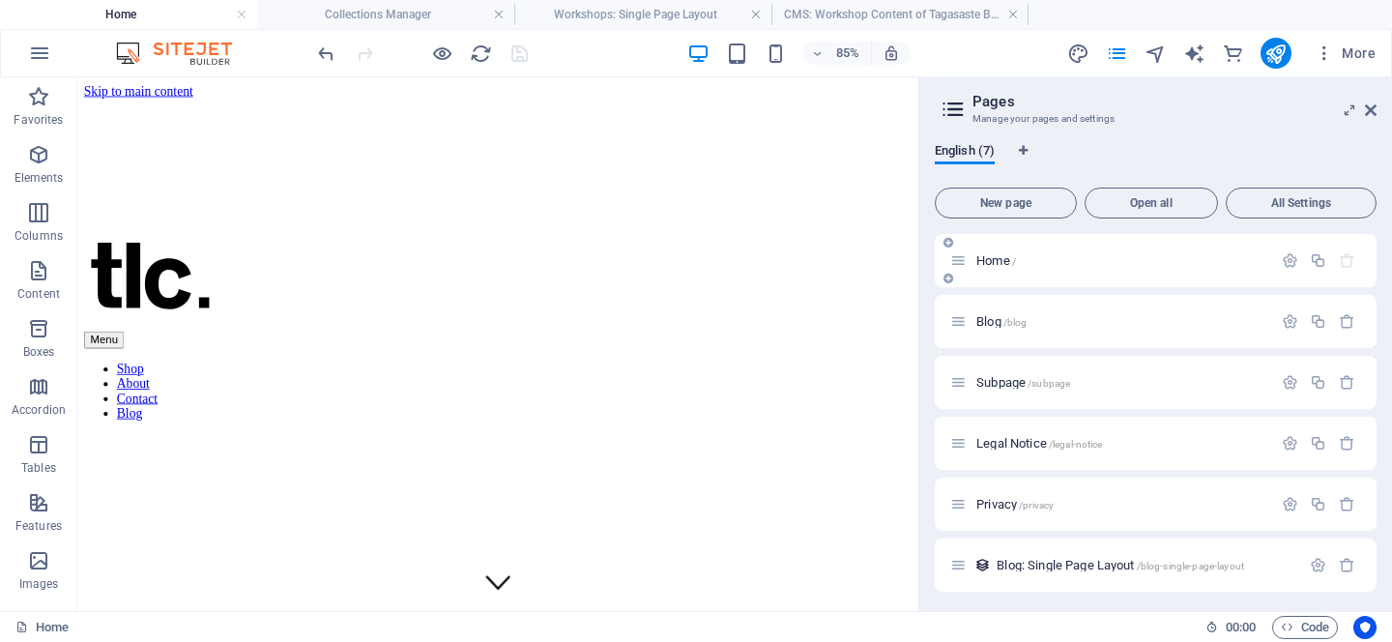
scroll to position [1592, 0]
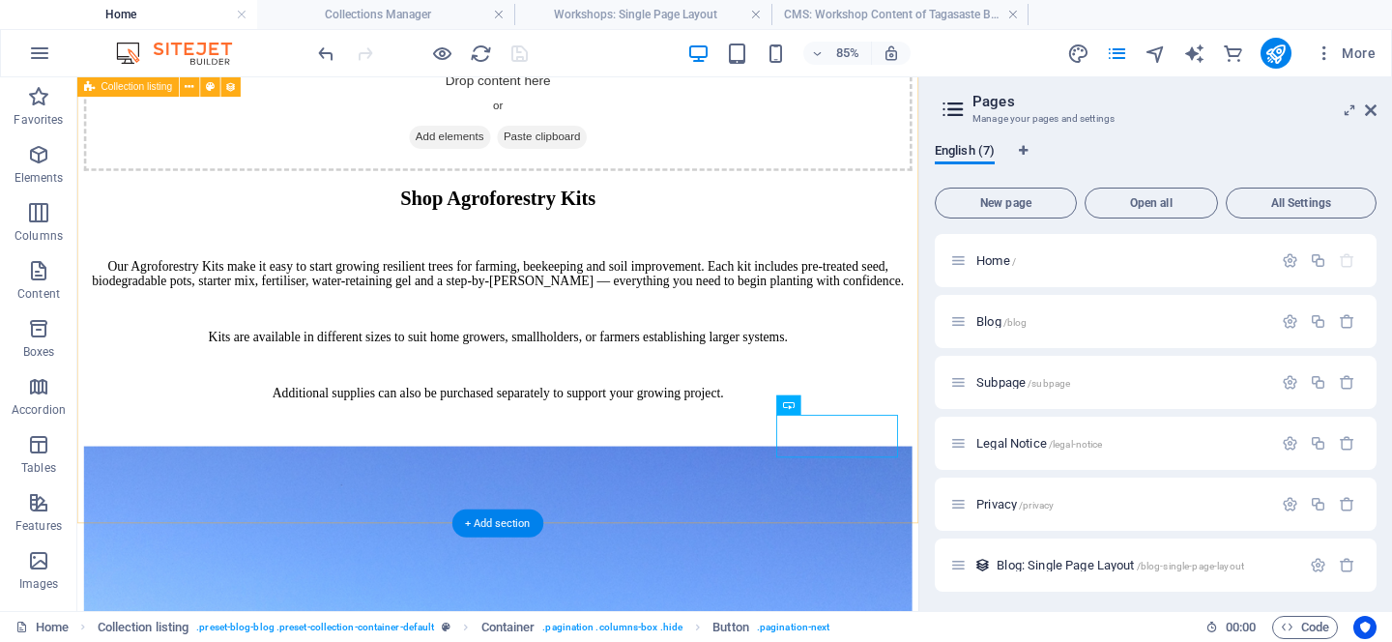
scroll to position [1657, 0]
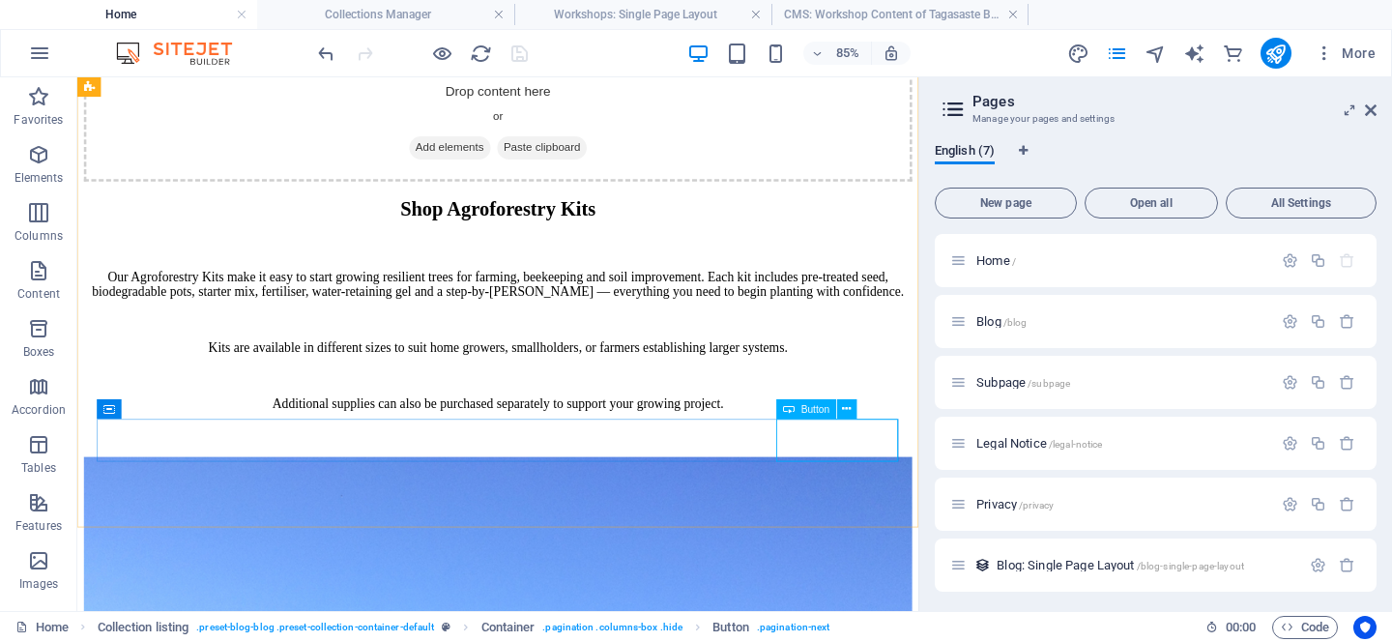
click at [796, 407] on div "Button" at bounding box center [806, 409] width 60 height 19
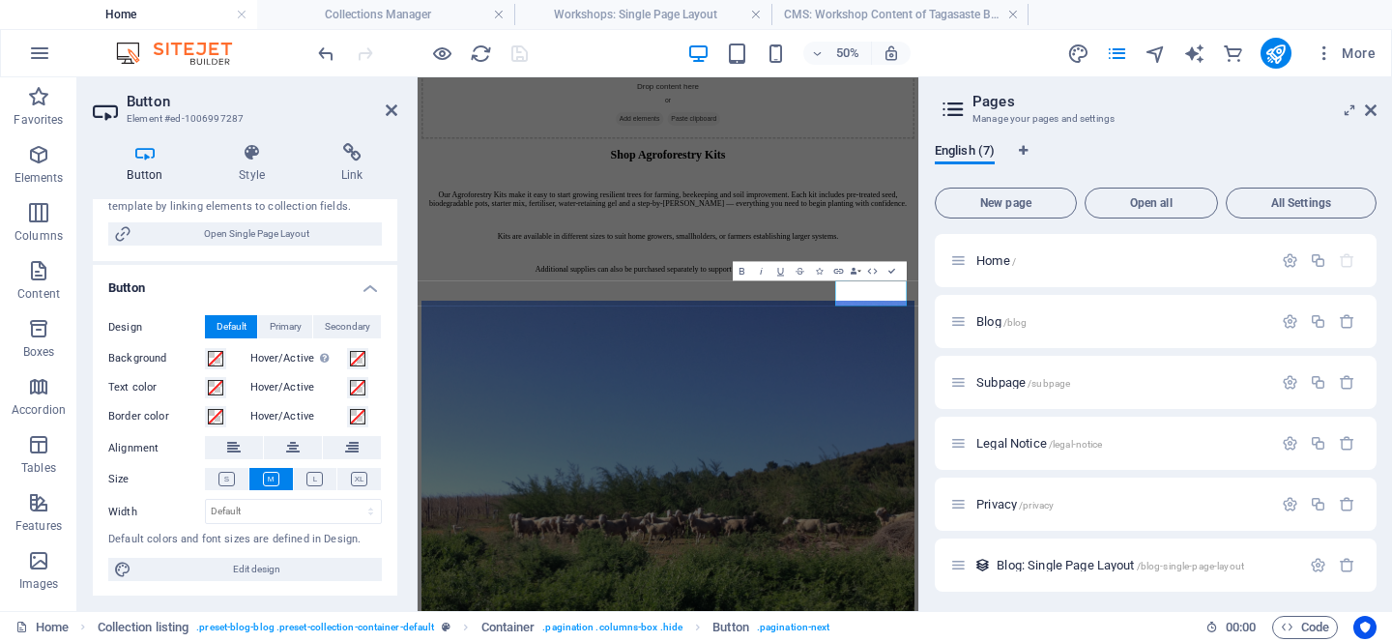
scroll to position [0, 0]
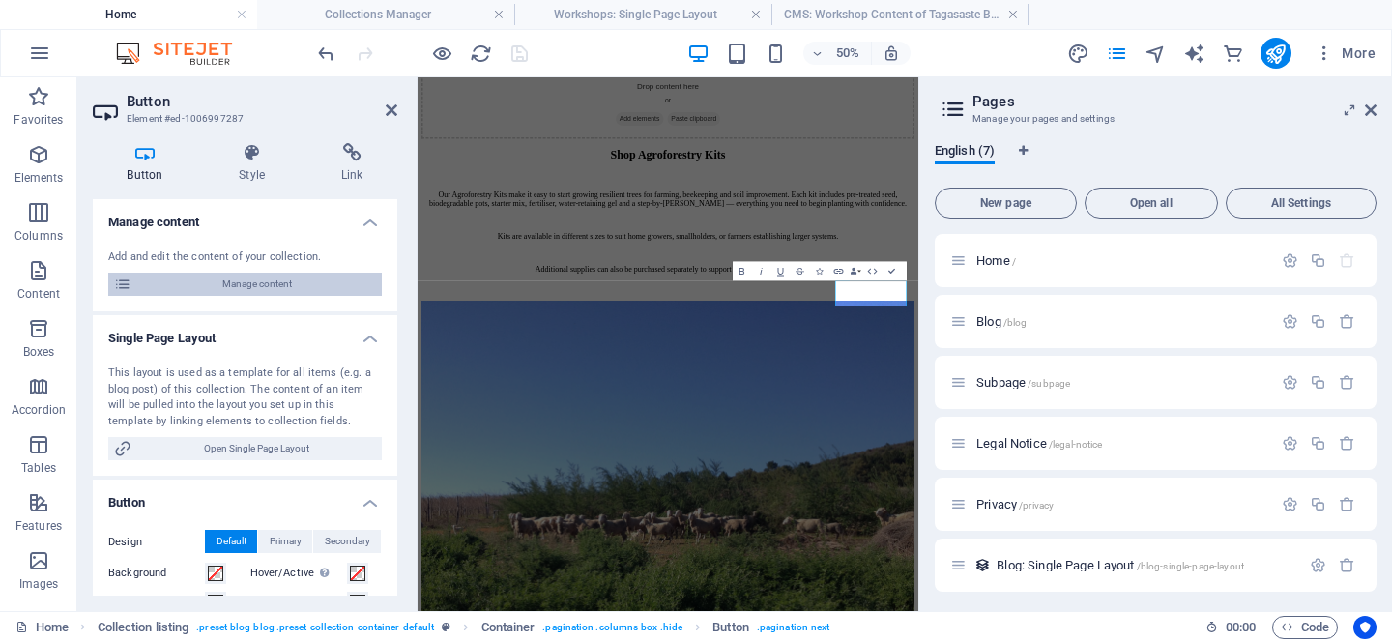
click at [269, 285] on span "Manage content" at bounding box center [256, 284] width 239 height 23
type input "tagasaste-homesteader-kit"
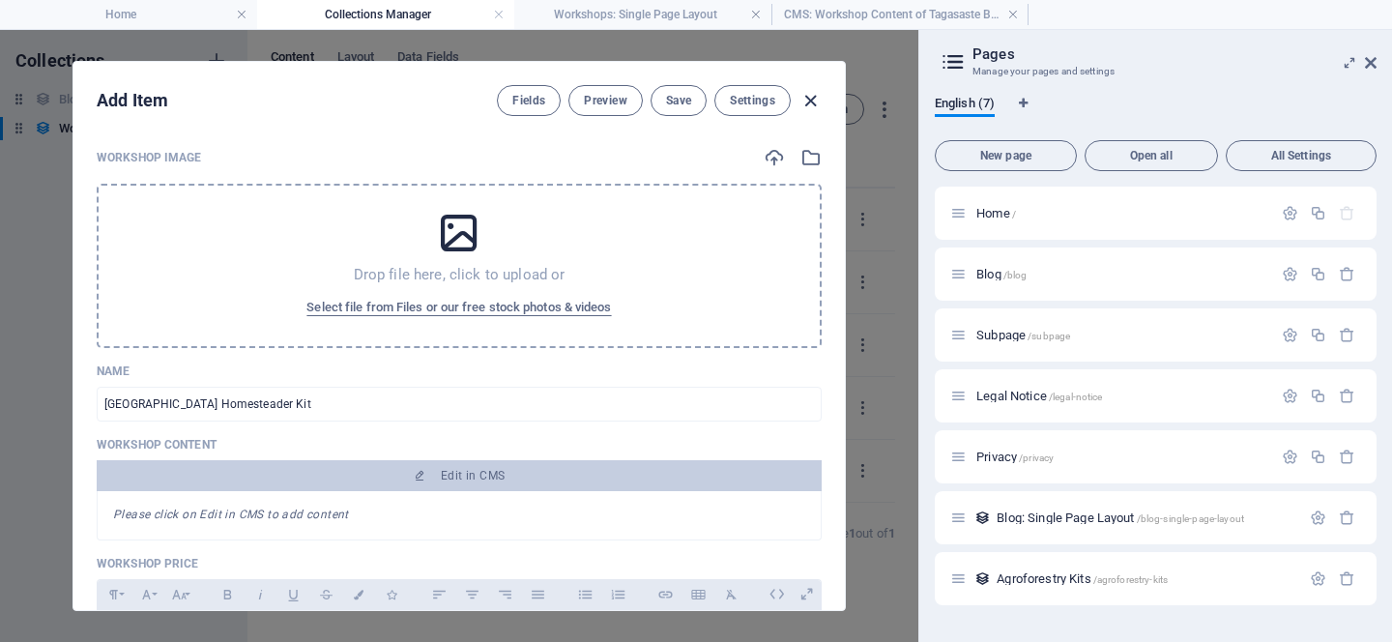
click at [813, 95] on icon "button" at bounding box center [811, 101] width 22 height 22
type input "tagasaste-homesteader-kit"
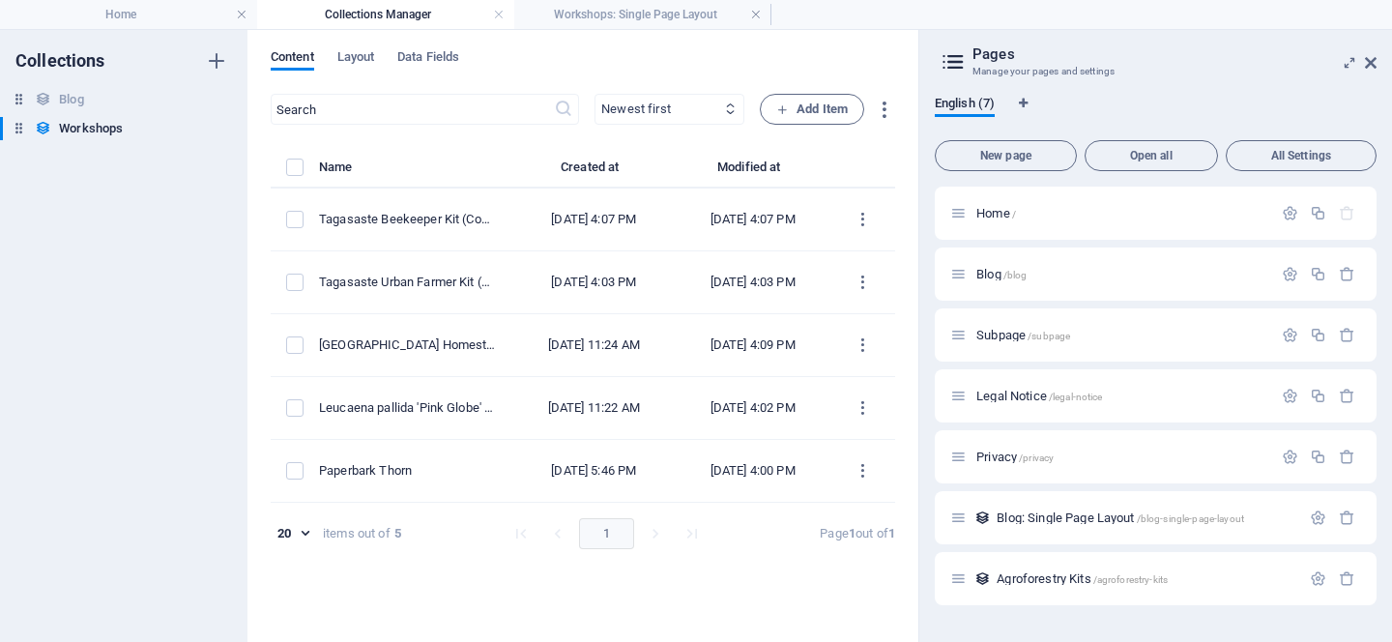
click at [679, 100] on select "Newest first Oldest first Last modified Name (ascending) Name (descending) Slug…" at bounding box center [670, 109] width 150 height 31
click at [358, 61] on span "Layout" at bounding box center [356, 58] width 38 height 27
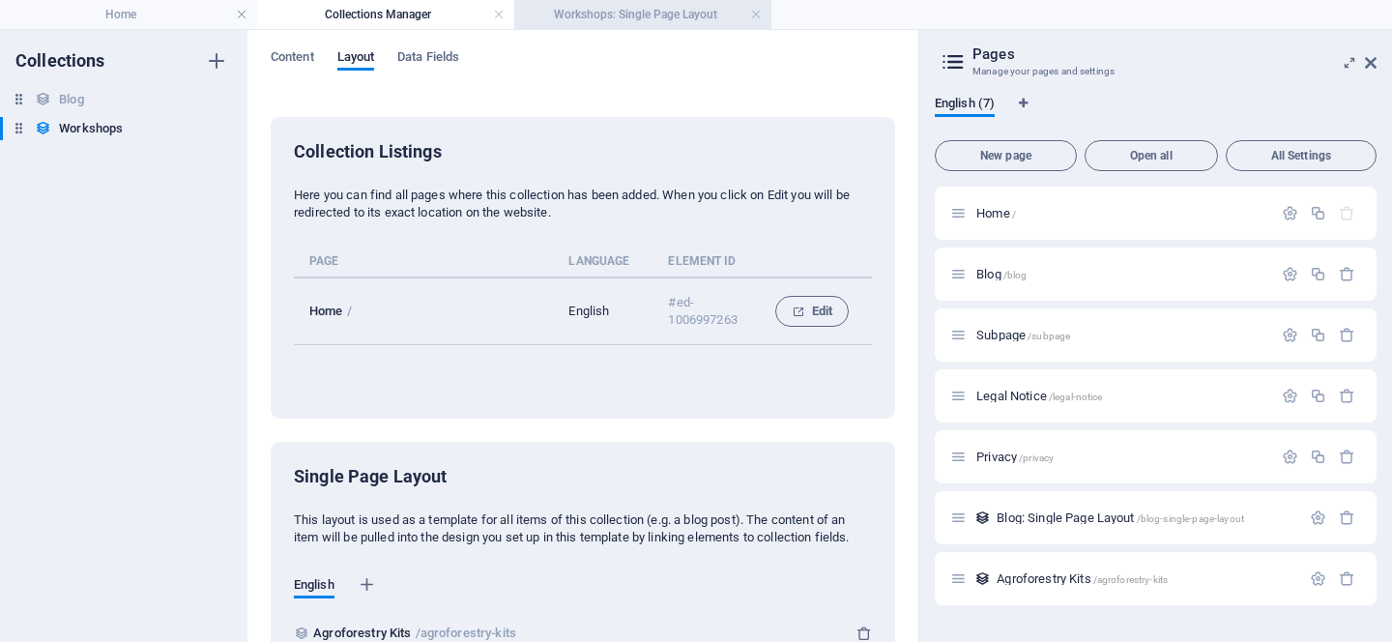
click at [622, 19] on h4 "Workshops: Single Page Layout" at bounding box center [642, 14] width 257 height 21
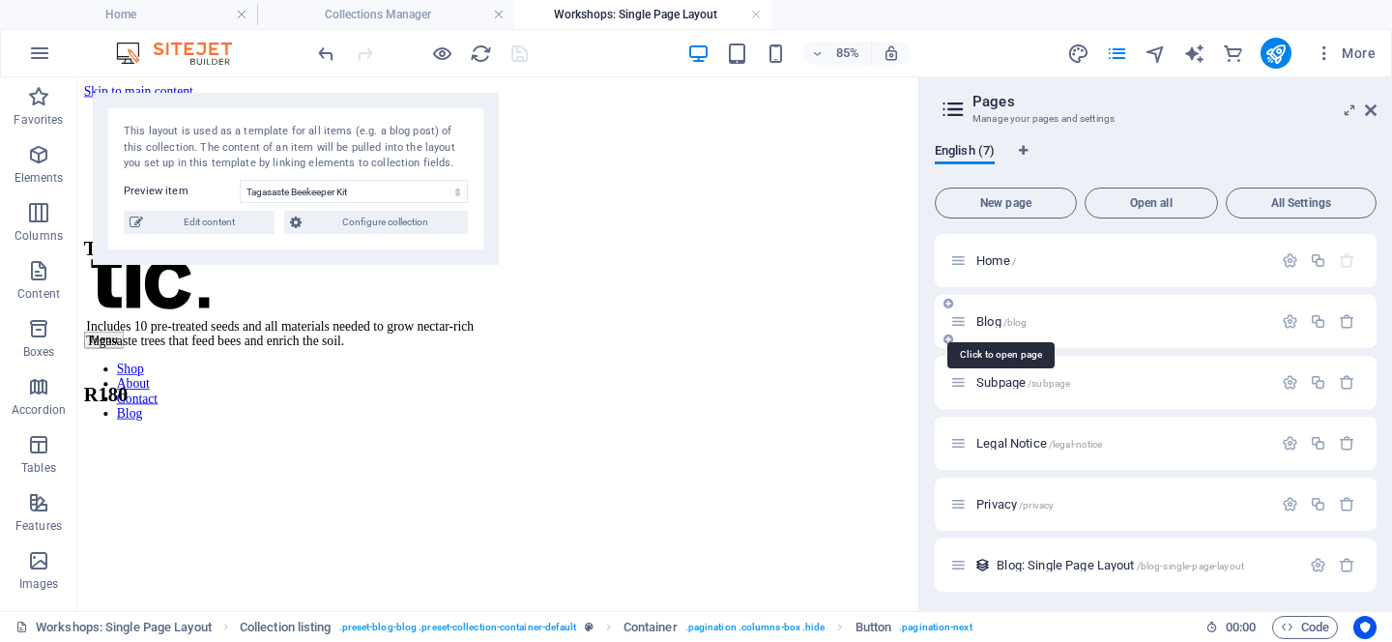
click at [982, 316] on span "Blog /blog" at bounding box center [1002, 321] width 50 height 15
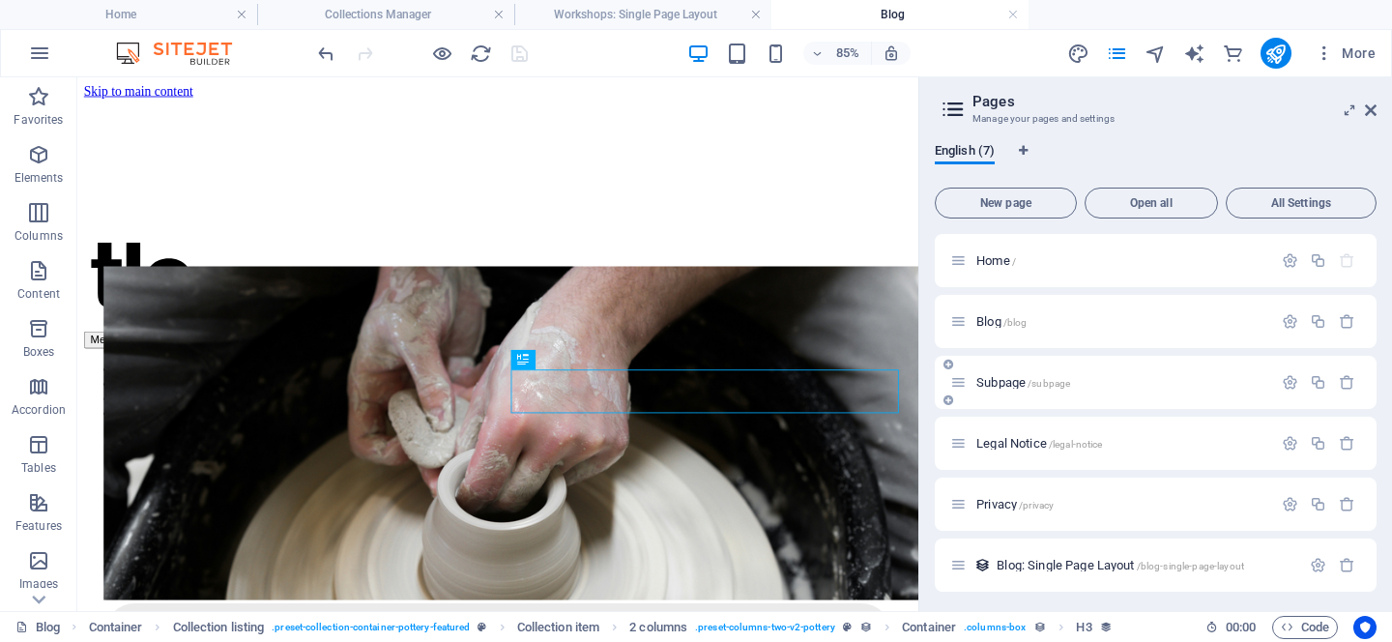
click at [1019, 396] on div "Subpage /subpage" at bounding box center [1156, 382] width 442 height 53
click at [990, 382] on span "Subpage /subpage" at bounding box center [1024, 382] width 94 height 15
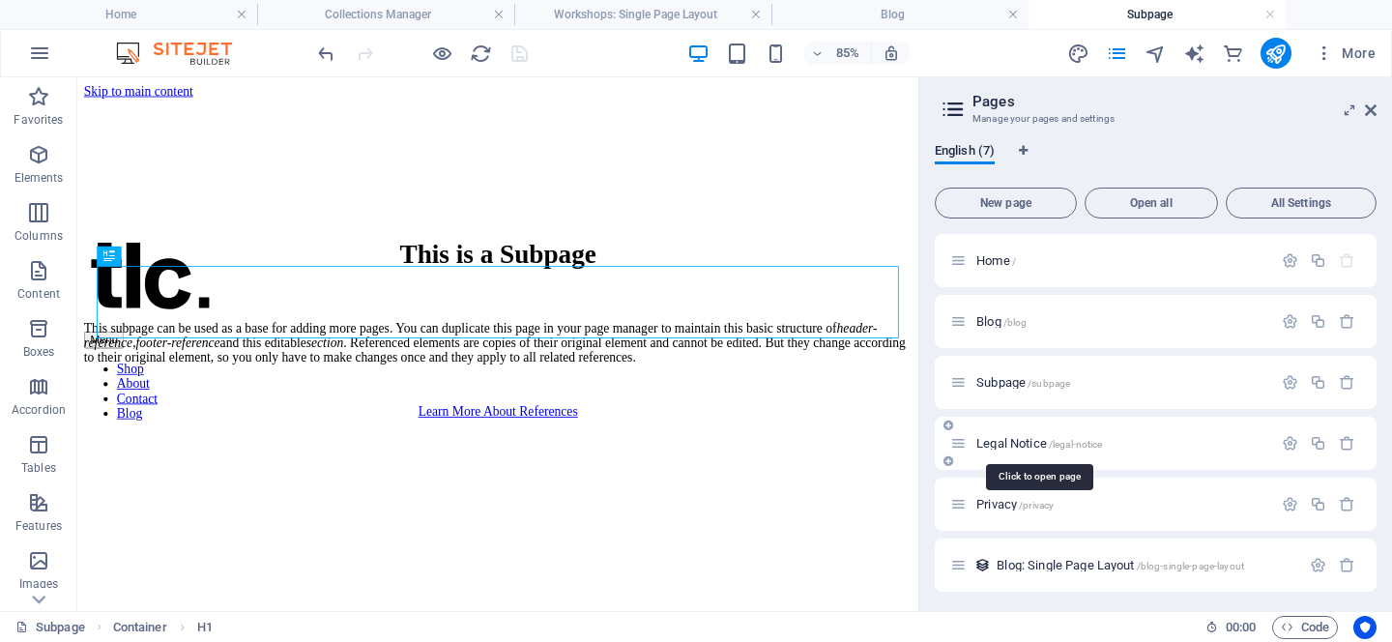
click at [1017, 438] on span "Legal Notice /legal-notice" at bounding box center [1040, 443] width 126 height 15
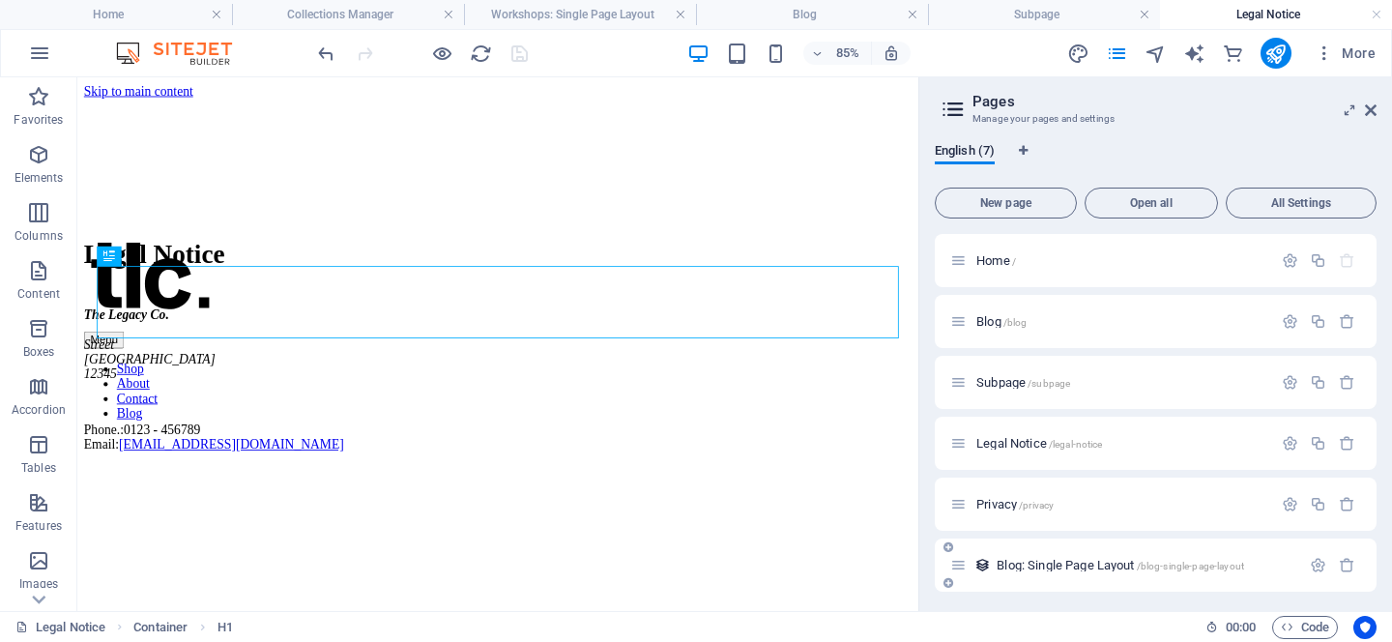
scroll to position [65, 0]
click at [1038, 560] on span "Agroforestry Kits /agroforestry-kits" at bounding box center [1082, 561] width 171 height 15
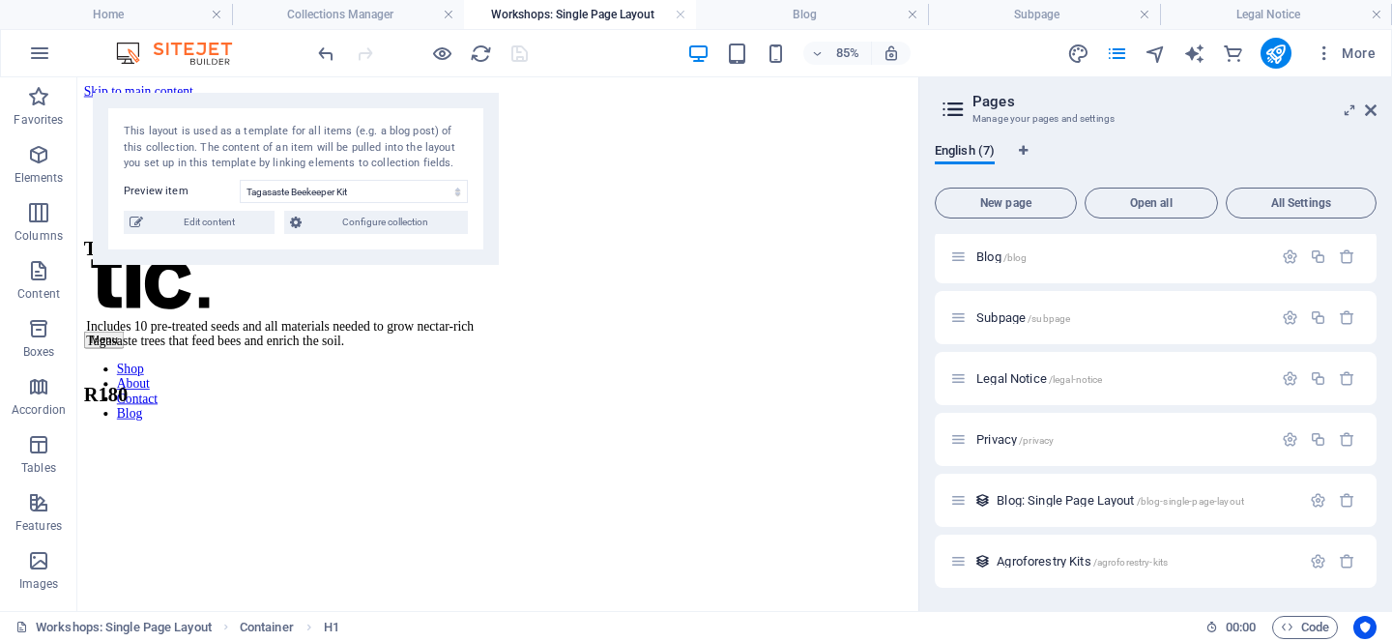
click at [978, 97] on h2 "Pages" at bounding box center [1175, 101] width 404 height 17
click at [951, 110] on icon at bounding box center [953, 109] width 29 height 27
click at [1155, 207] on span "Open all" at bounding box center [1152, 203] width 116 height 12
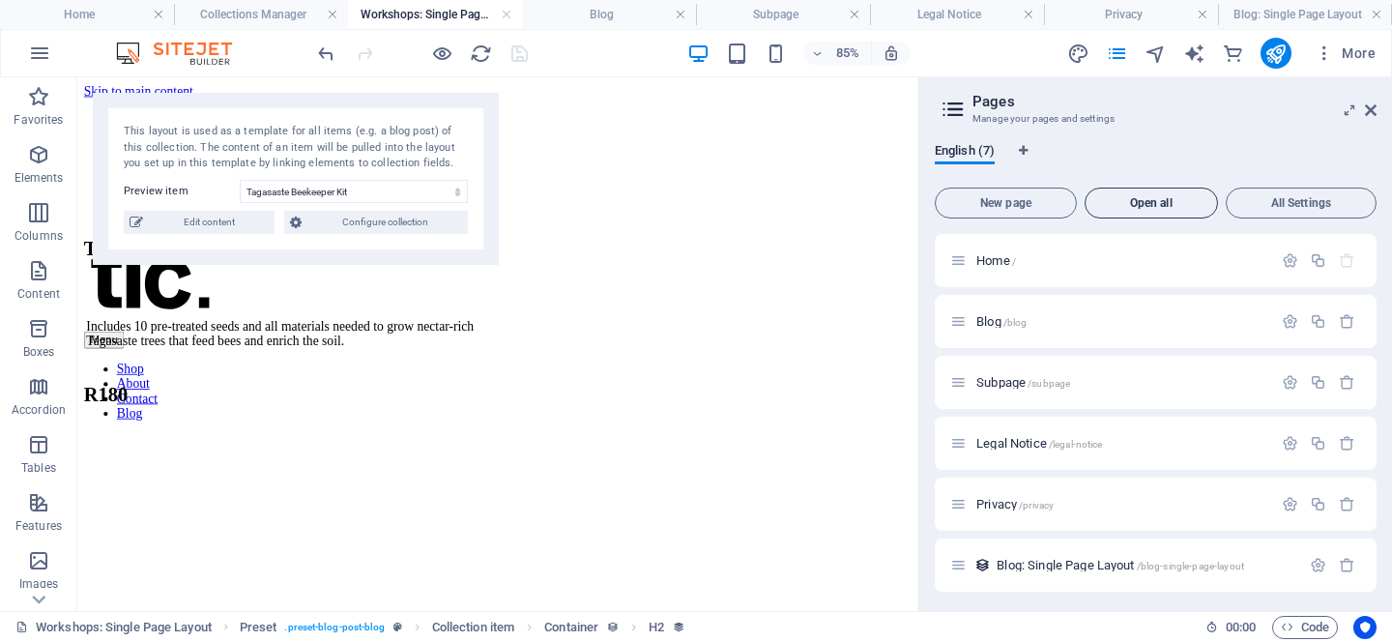
scroll to position [0, 0]
click at [1155, 207] on span "Open all" at bounding box center [1152, 203] width 116 height 12
click at [993, 331] on div "Blog /blog" at bounding box center [1111, 321] width 322 height 22
click at [987, 321] on span "Blog /blog" at bounding box center [1002, 321] width 50 height 15
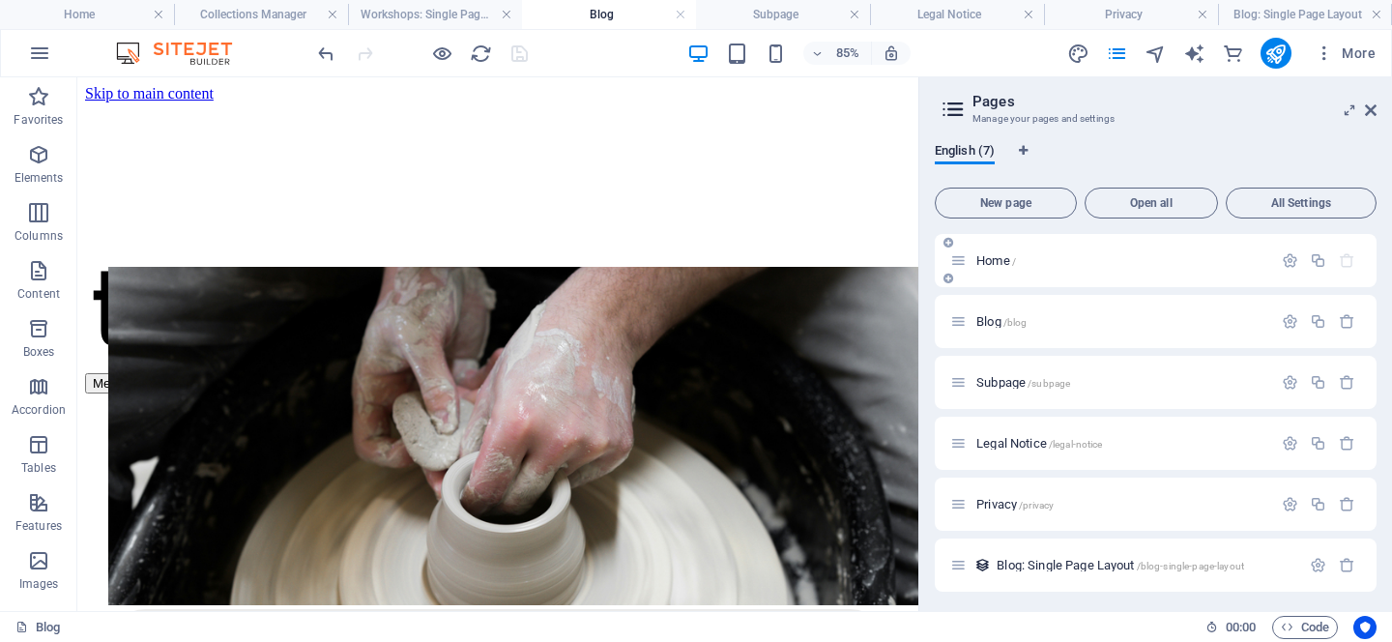
click at [983, 258] on span "Home /" at bounding box center [997, 260] width 40 height 15
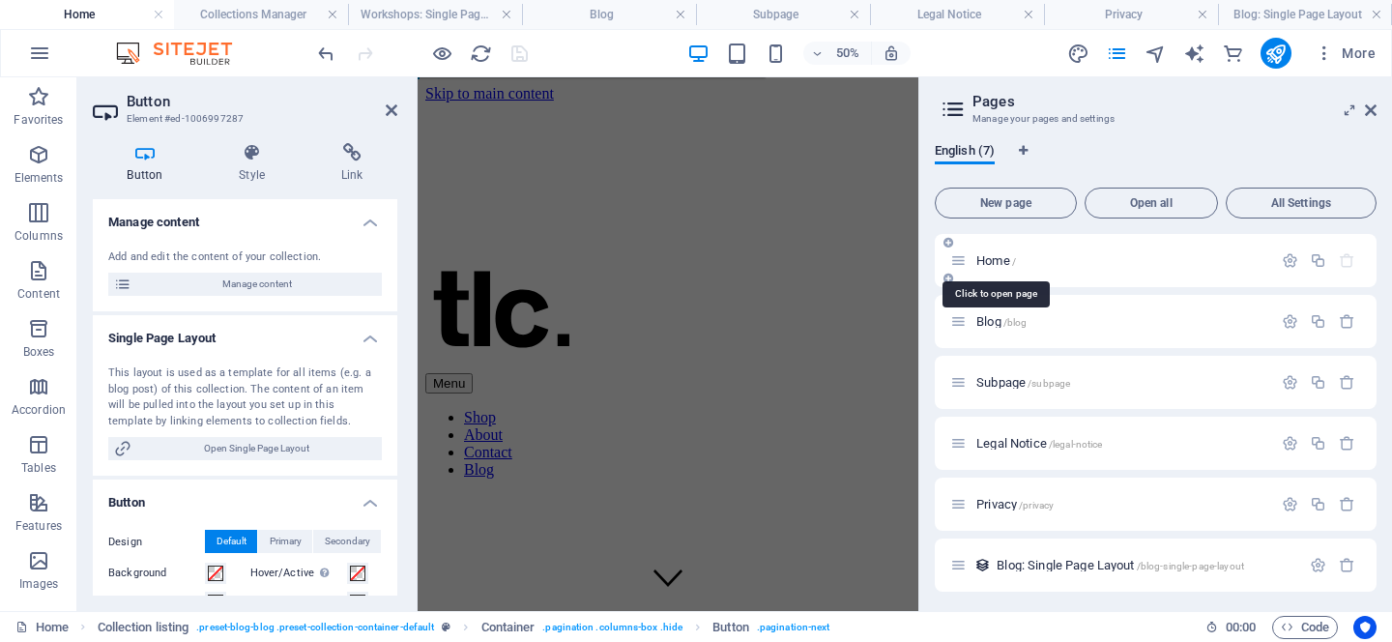
click at [983, 258] on span "Home /" at bounding box center [997, 260] width 40 height 15
click at [1134, 199] on span "Open all" at bounding box center [1152, 203] width 116 height 12
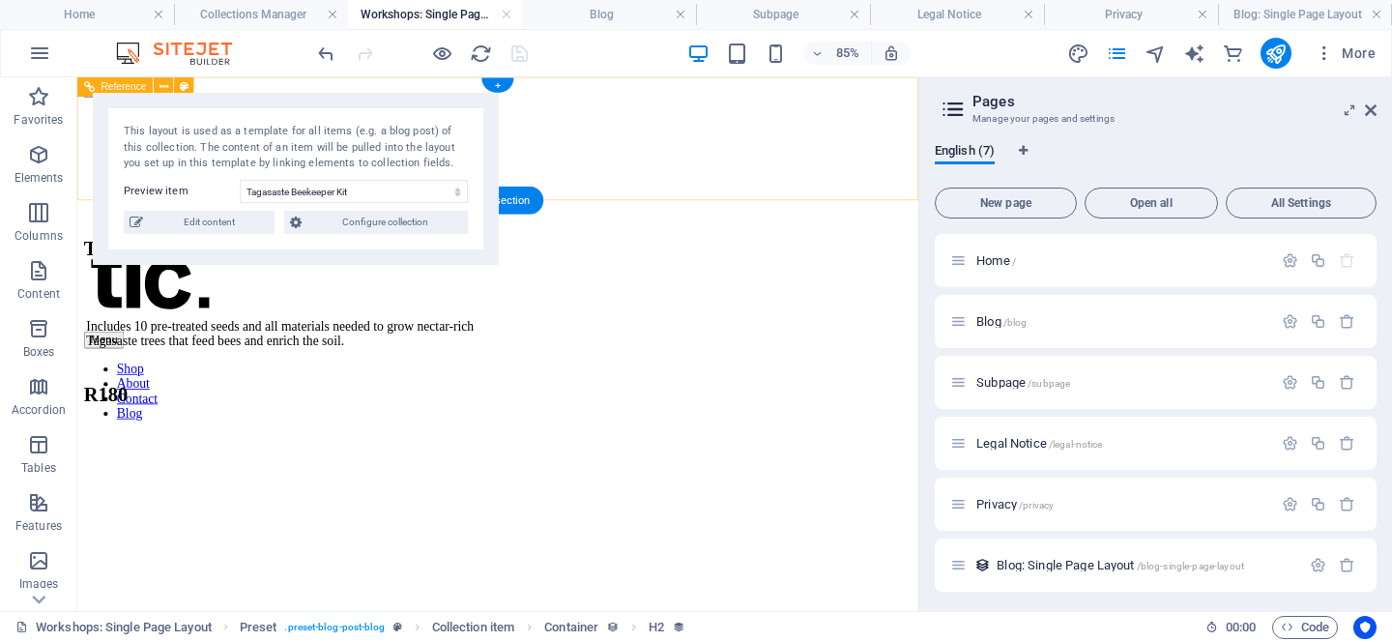
click at [657, 412] on nav "Shop About Contact Blog" at bounding box center [572, 447] width 975 height 70
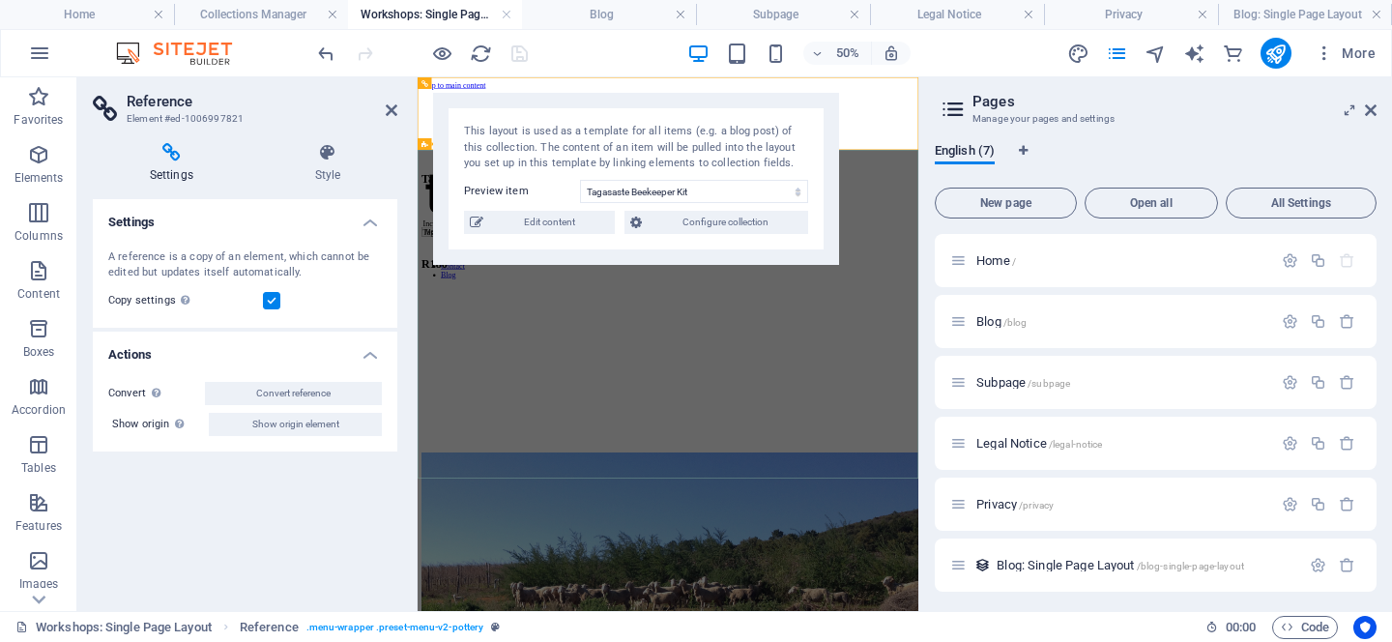
click at [938, 464] on div "R180" at bounding box center [681, 451] width 512 height 26
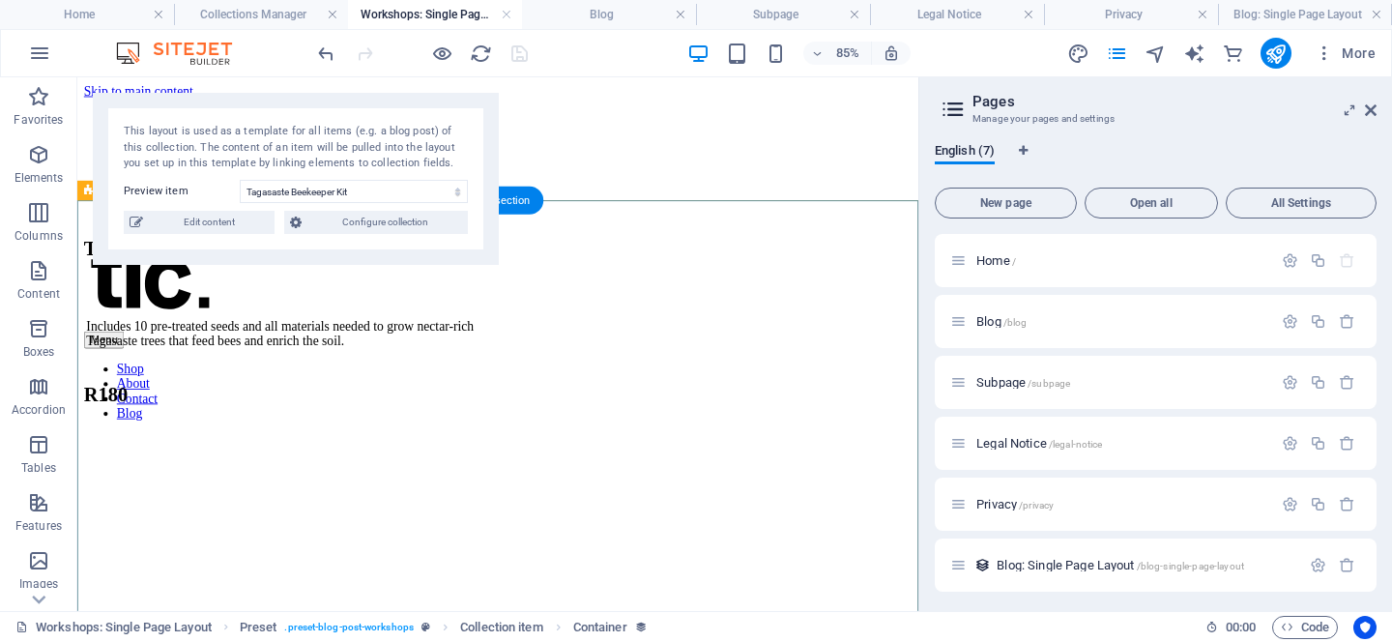
click at [598, 293] on div "Tagasaste Beekeeper Kit" at bounding box center [341, 280] width 512 height 26
click at [1009, 262] on span "Home /" at bounding box center [997, 260] width 40 height 15
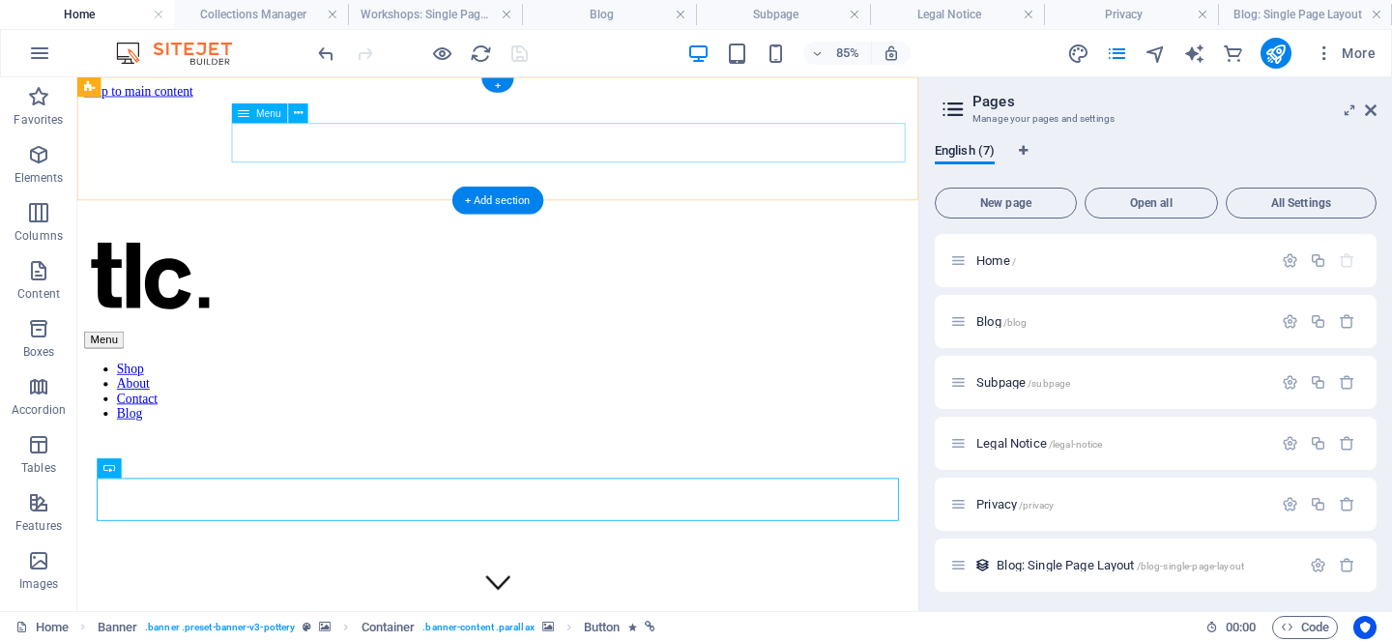
click at [655, 412] on nav "Shop About Contact Blog" at bounding box center [572, 447] width 975 height 70
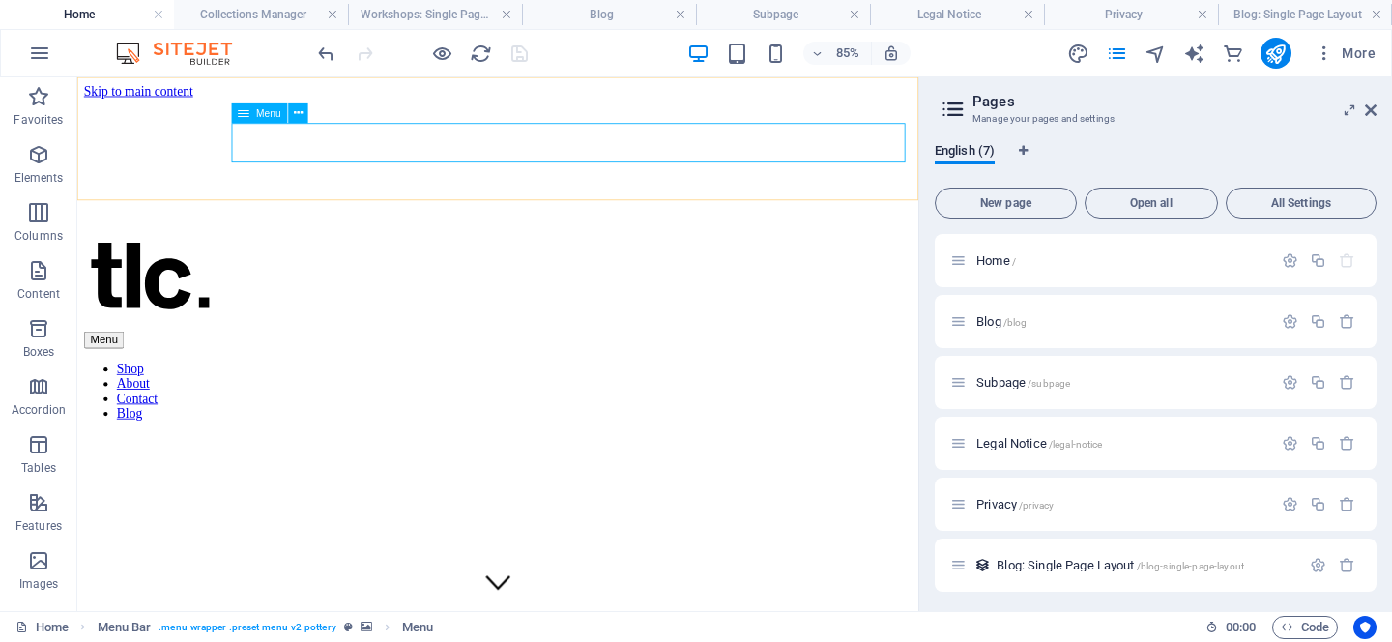
click at [240, 120] on icon at bounding box center [245, 112] width 12 height 19
click at [265, 112] on span "Menu" at bounding box center [268, 114] width 25 height 10
select select "1"
select select
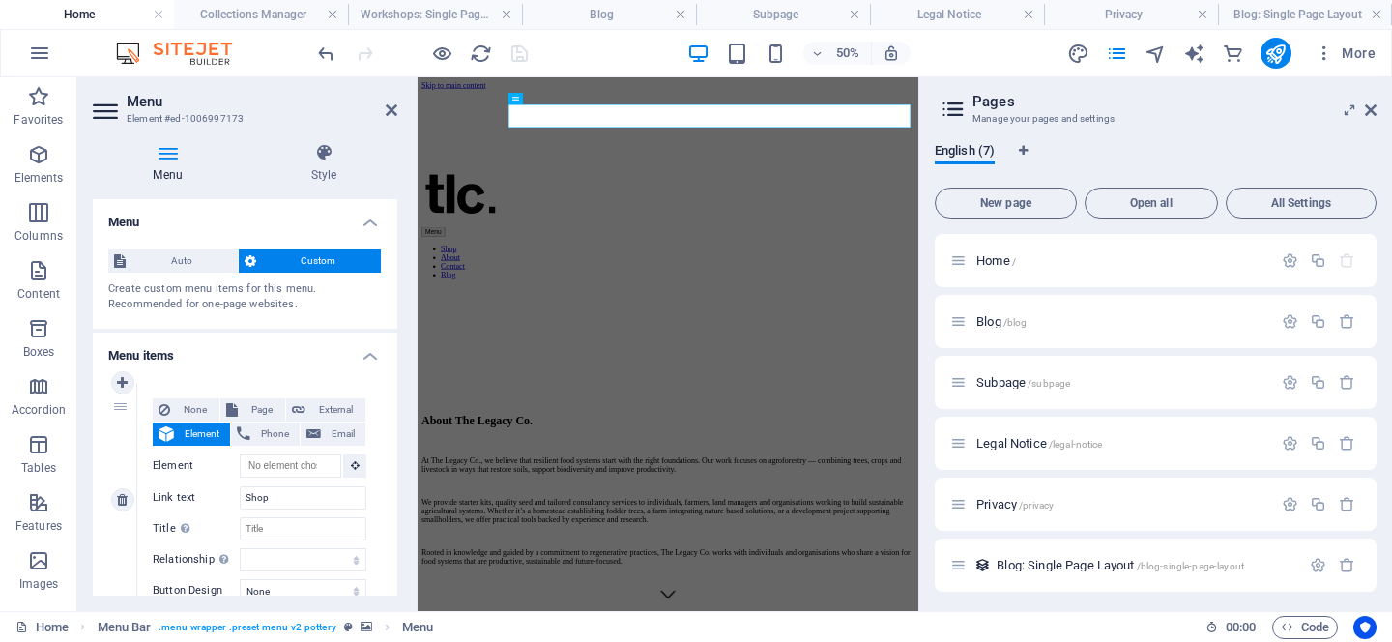
click at [225, 484] on div "None Page External Element Phone Email Page Home Blog Subpage Legal Notice Priv…" at bounding box center [260, 484] width 214 height 173
click at [275, 503] on input "Shop" at bounding box center [303, 497] width 127 height 23
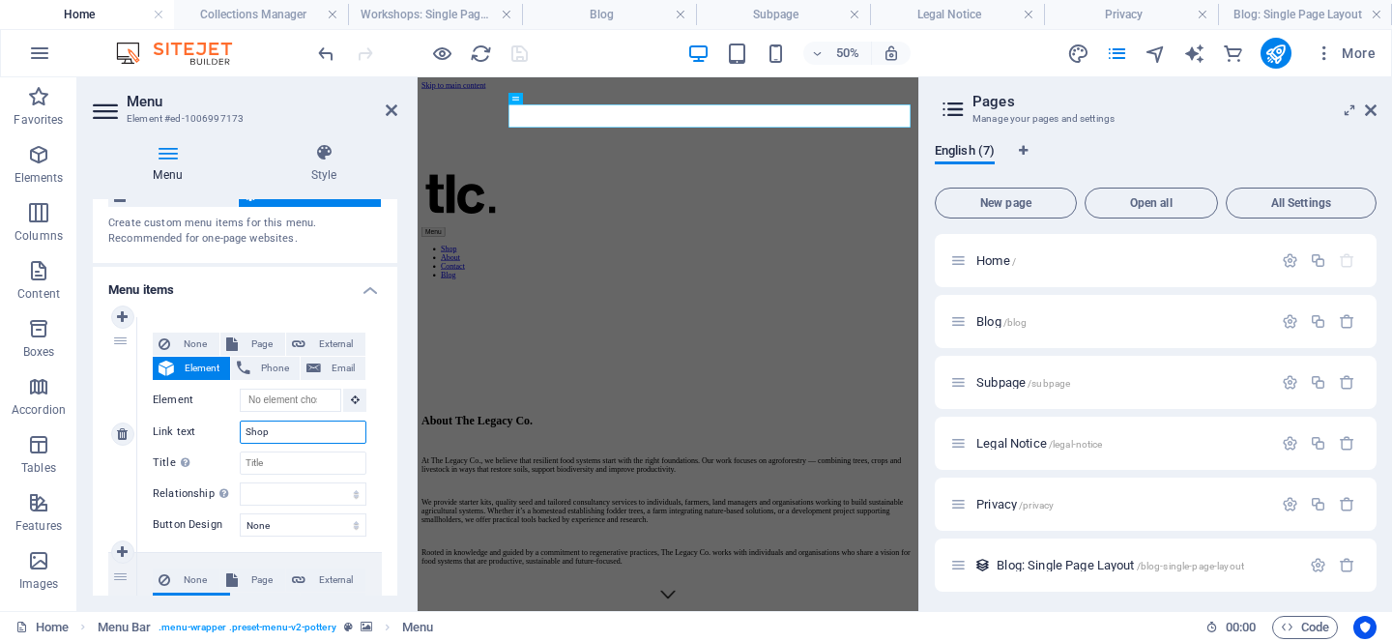
scroll to position [67, 0]
click at [287, 534] on select "None Default Primary Secondary" at bounding box center [303, 523] width 127 height 23
click at [240, 512] on select "None Default Primary Secondary" at bounding box center [303, 523] width 127 height 23
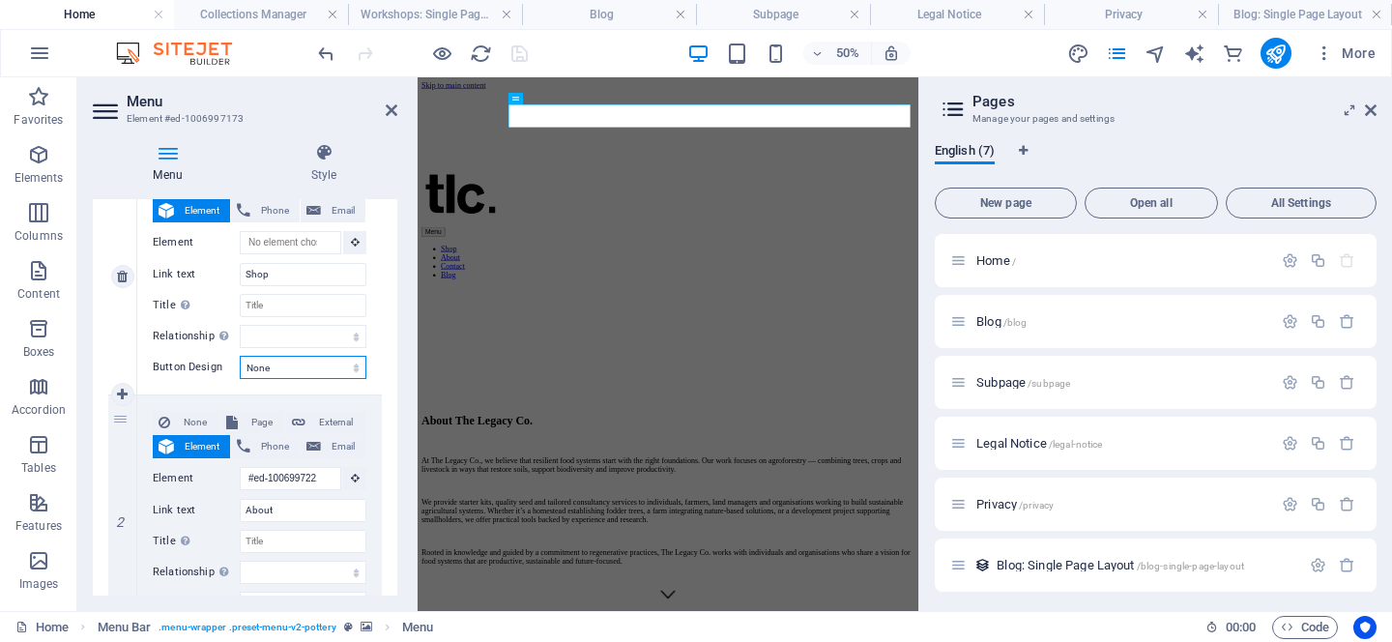
scroll to position [0, 0]
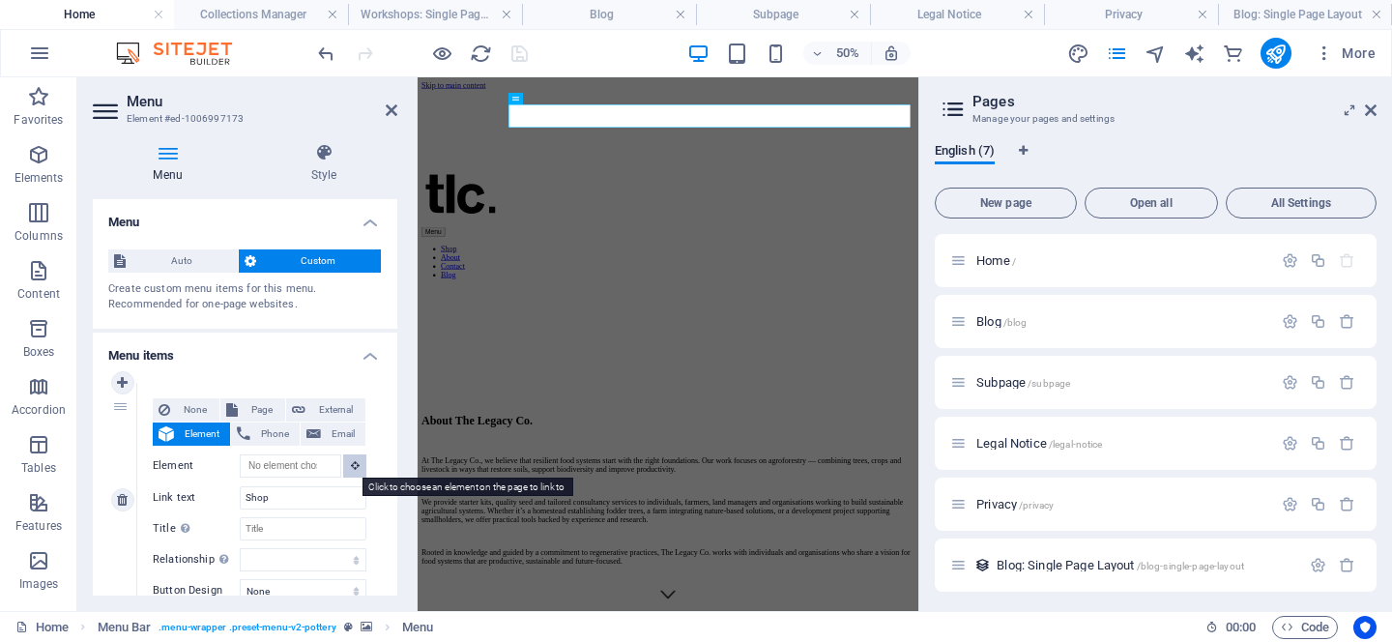
click at [352, 465] on icon at bounding box center [355, 465] width 9 height 10
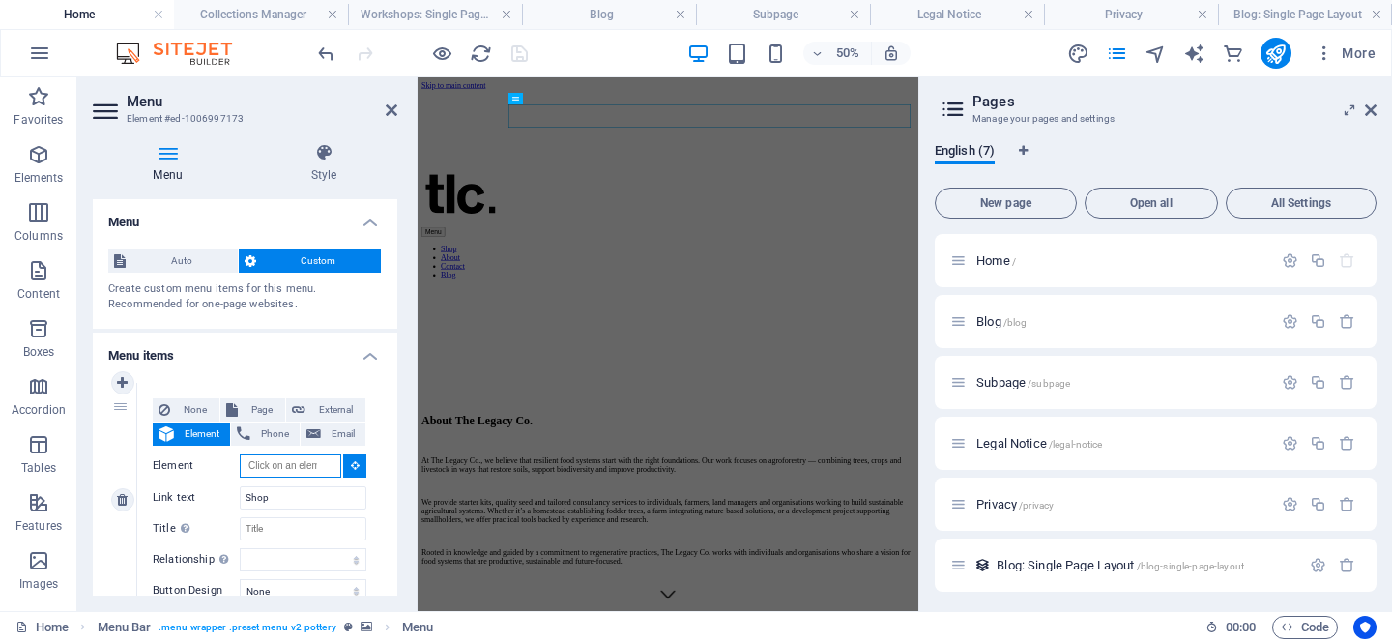
click at [290, 471] on input "Element" at bounding box center [291, 465] width 102 height 23
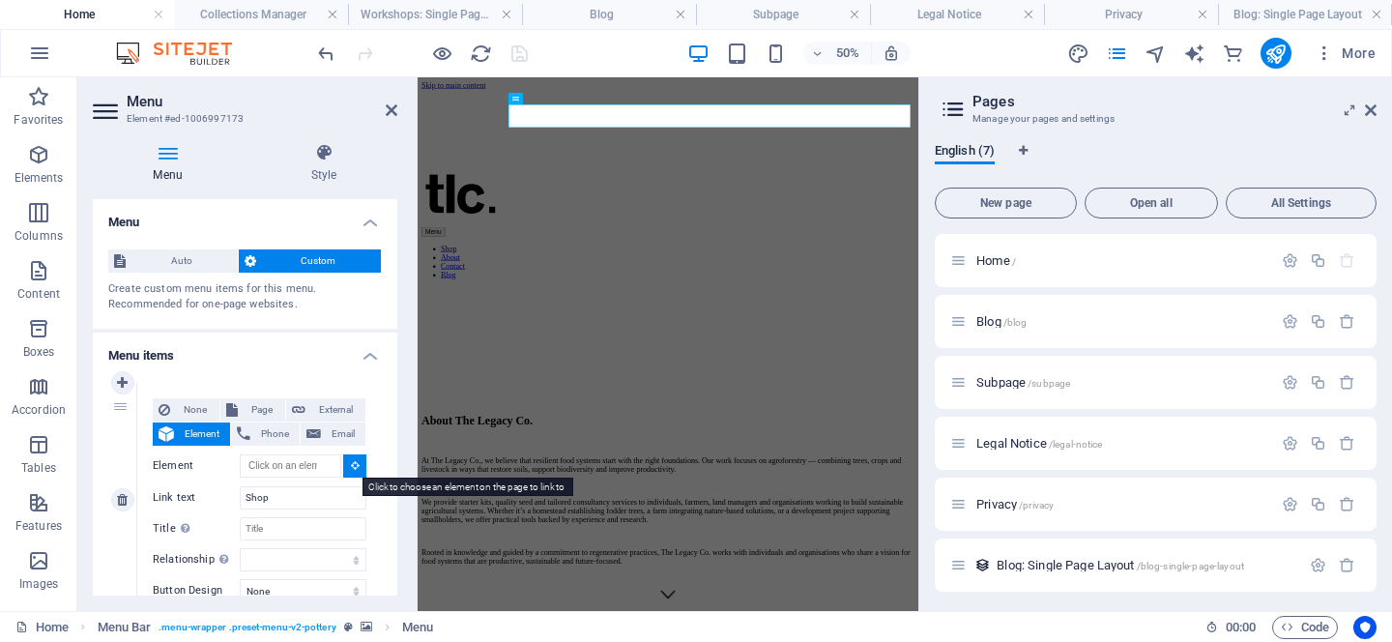
click at [351, 472] on button at bounding box center [354, 465] width 23 height 23
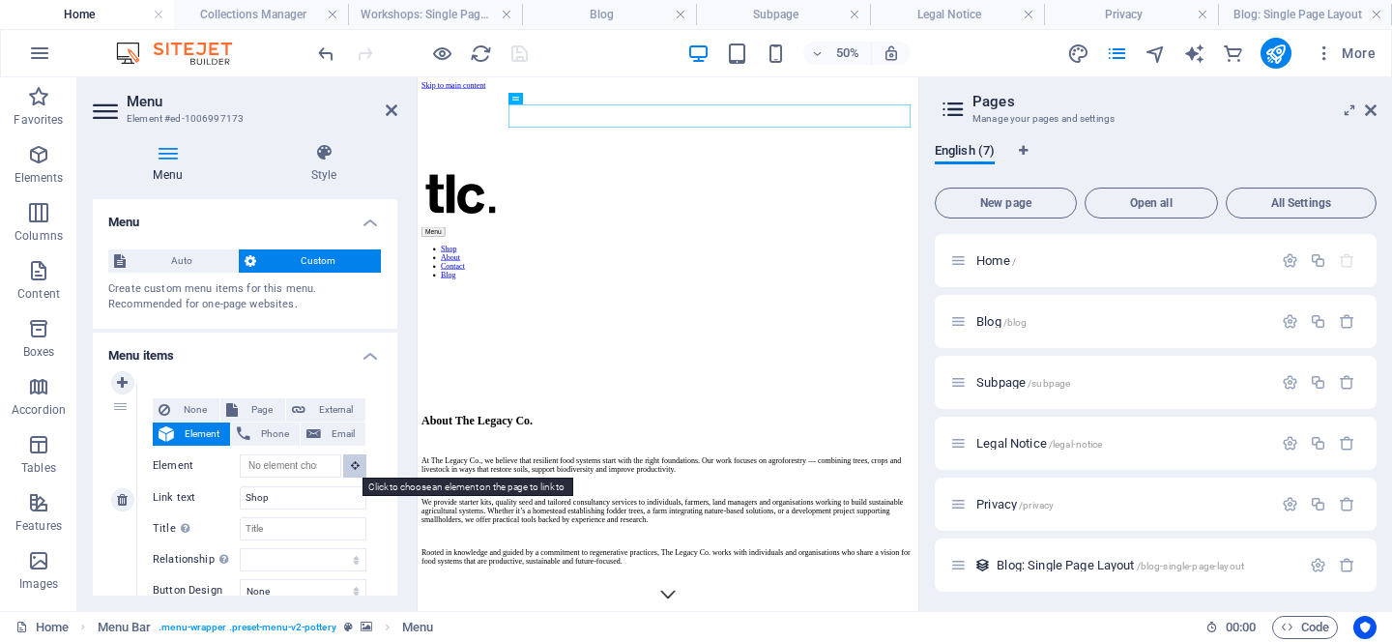
click at [353, 460] on icon at bounding box center [355, 465] width 9 height 10
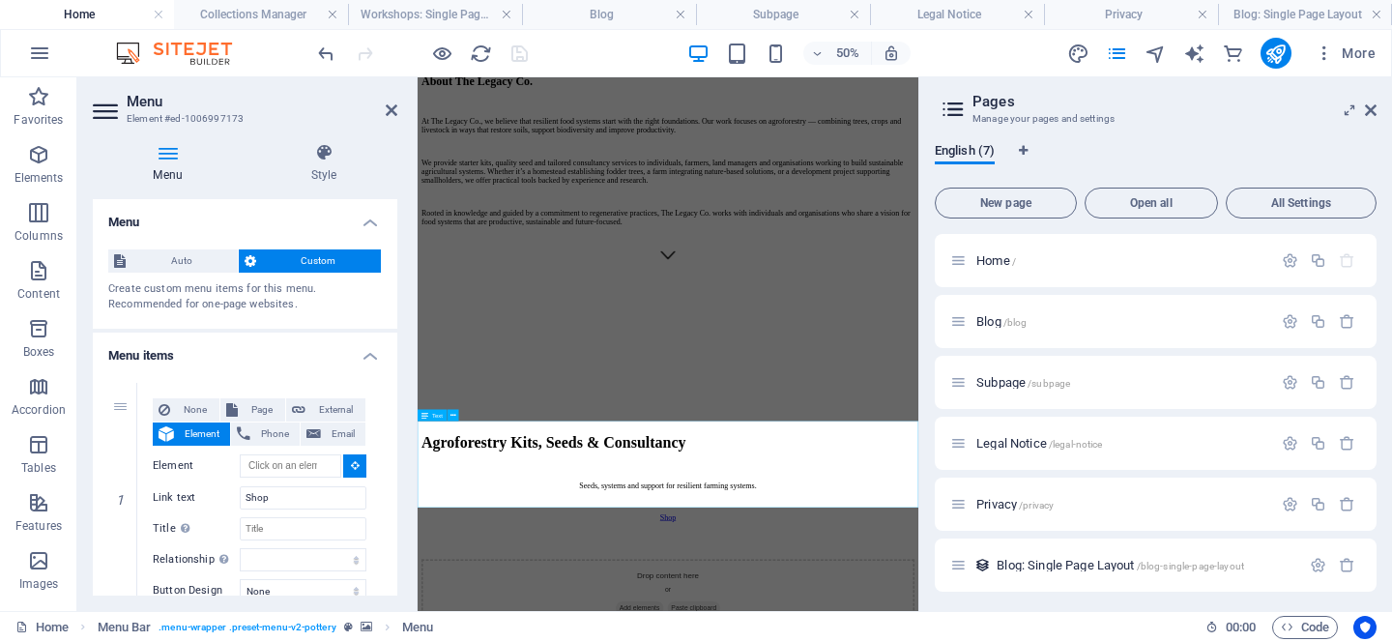
scroll to position [682, 0]
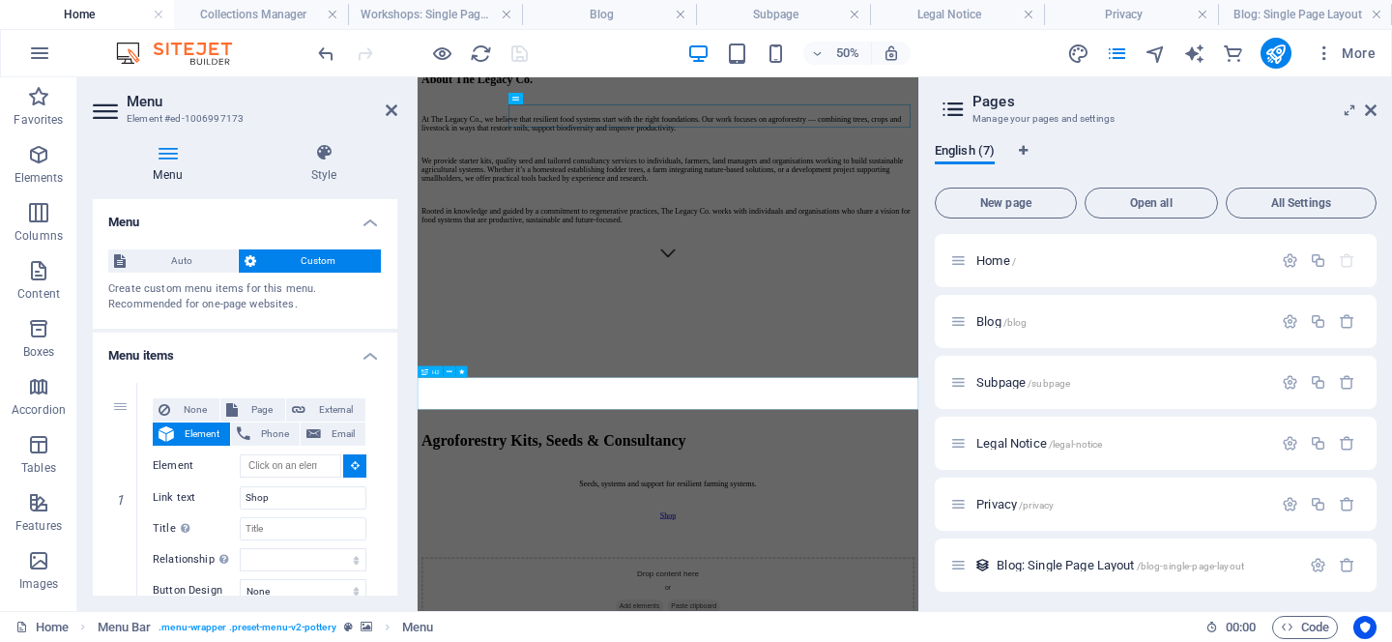
type input "#ed-1006997251"
select select
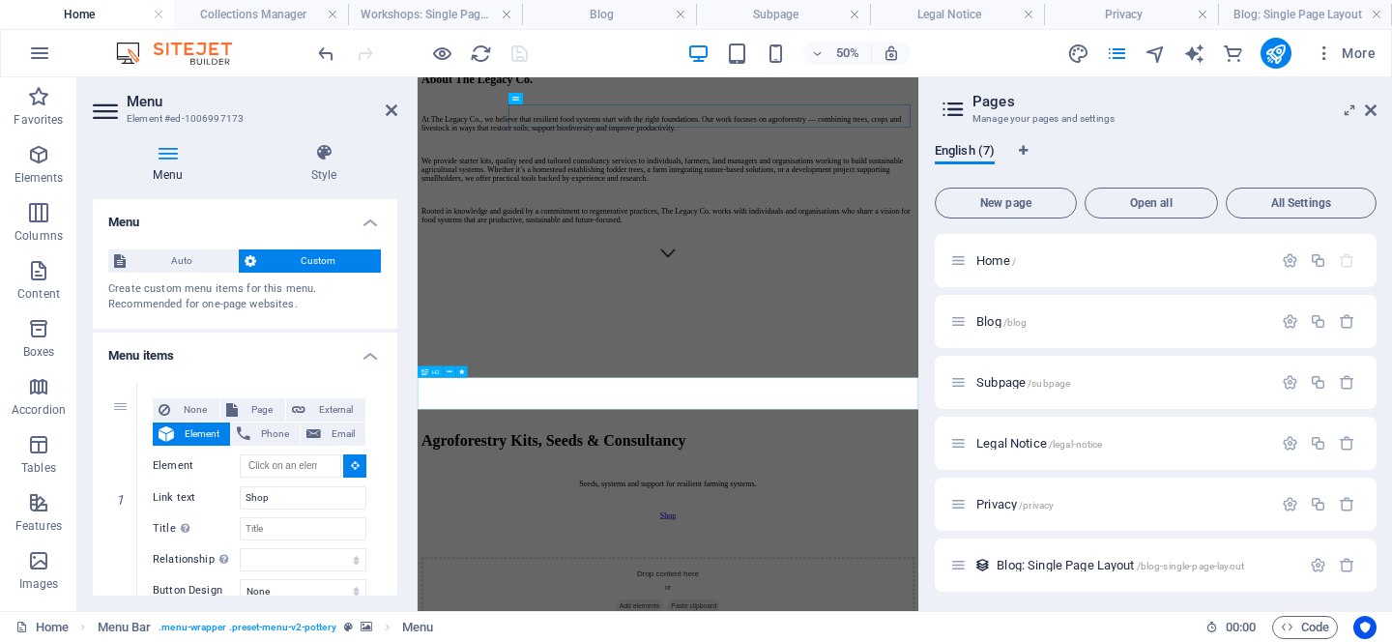
select select
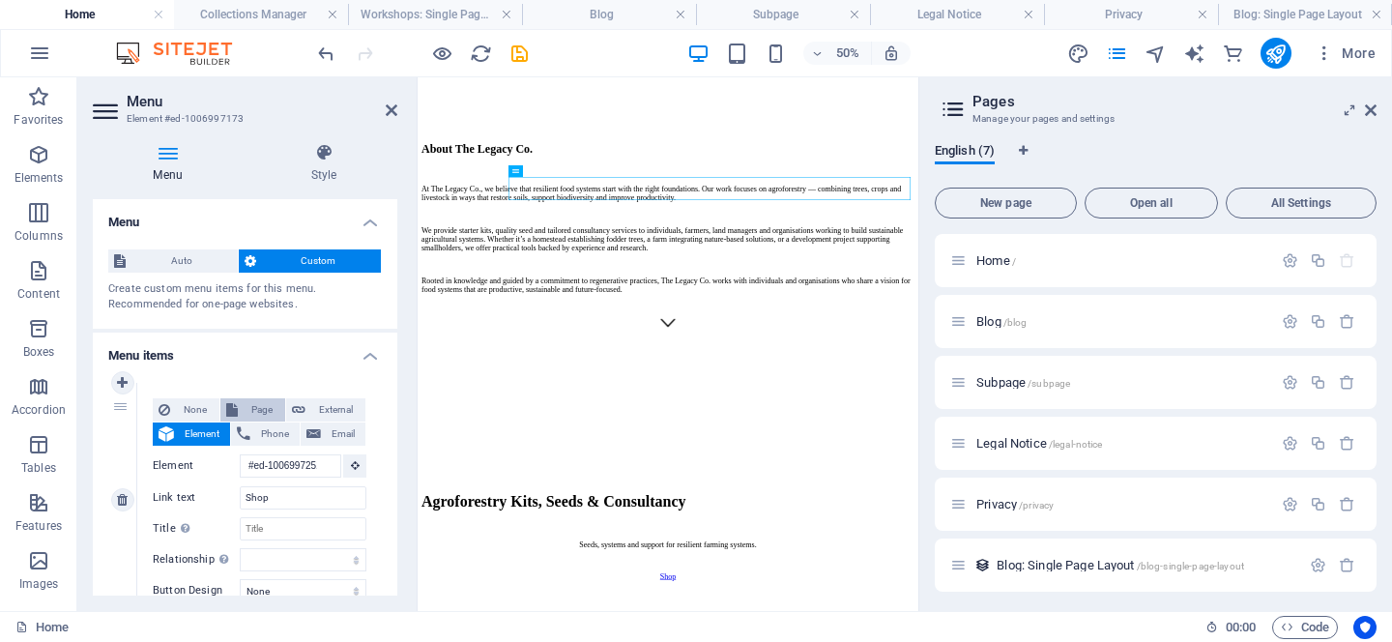
scroll to position [537, 0]
click at [259, 403] on span "Page" at bounding box center [262, 409] width 36 height 23
select select
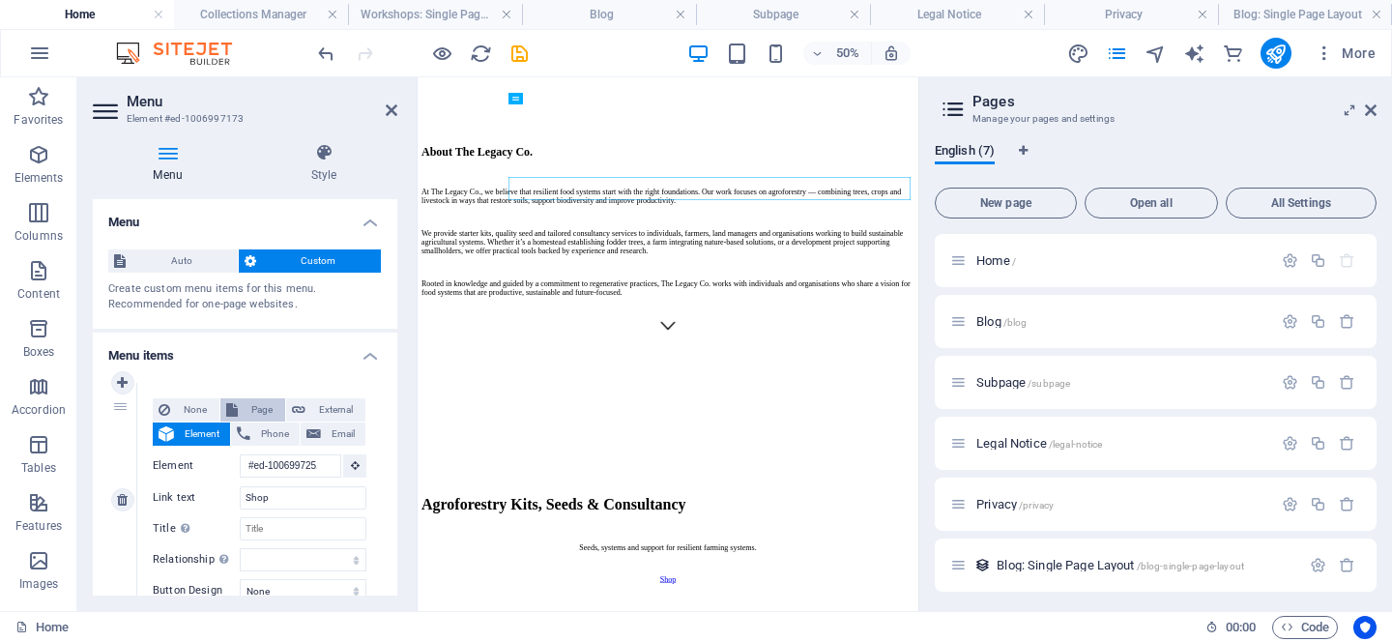
select select
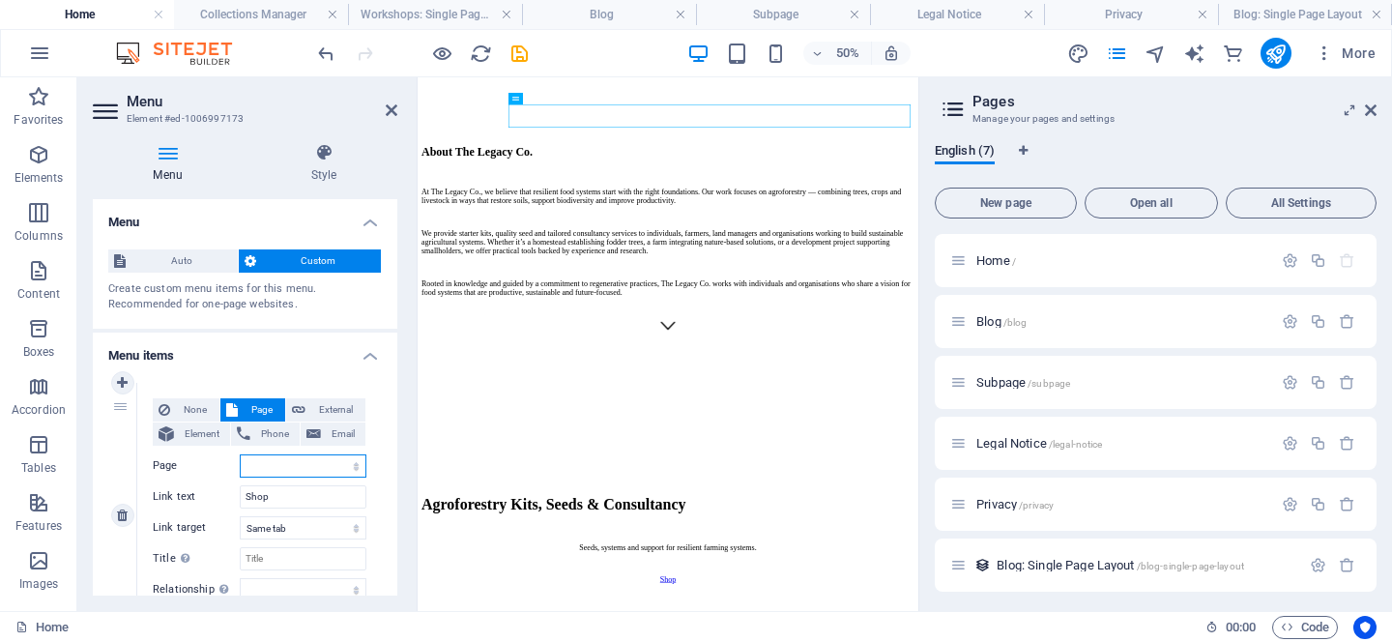
click at [275, 468] on select "Home Blog Subpage Legal Notice Privacy" at bounding box center [303, 465] width 127 height 23
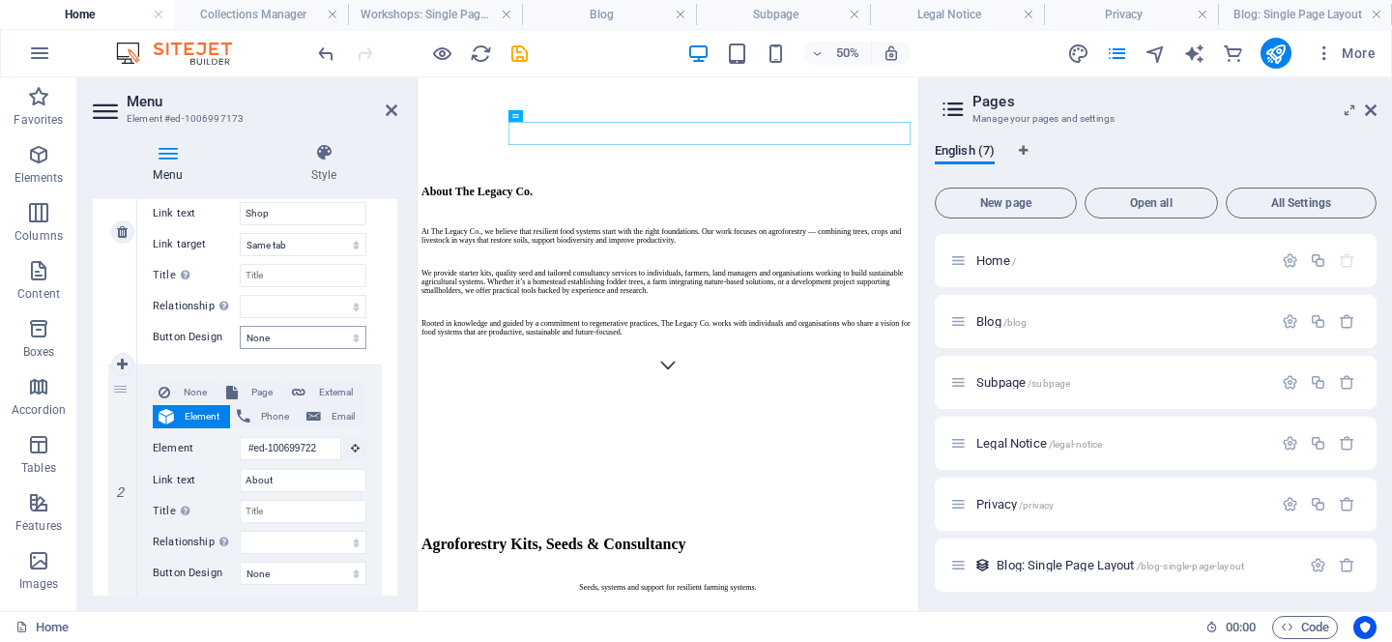
scroll to position [392, 0]
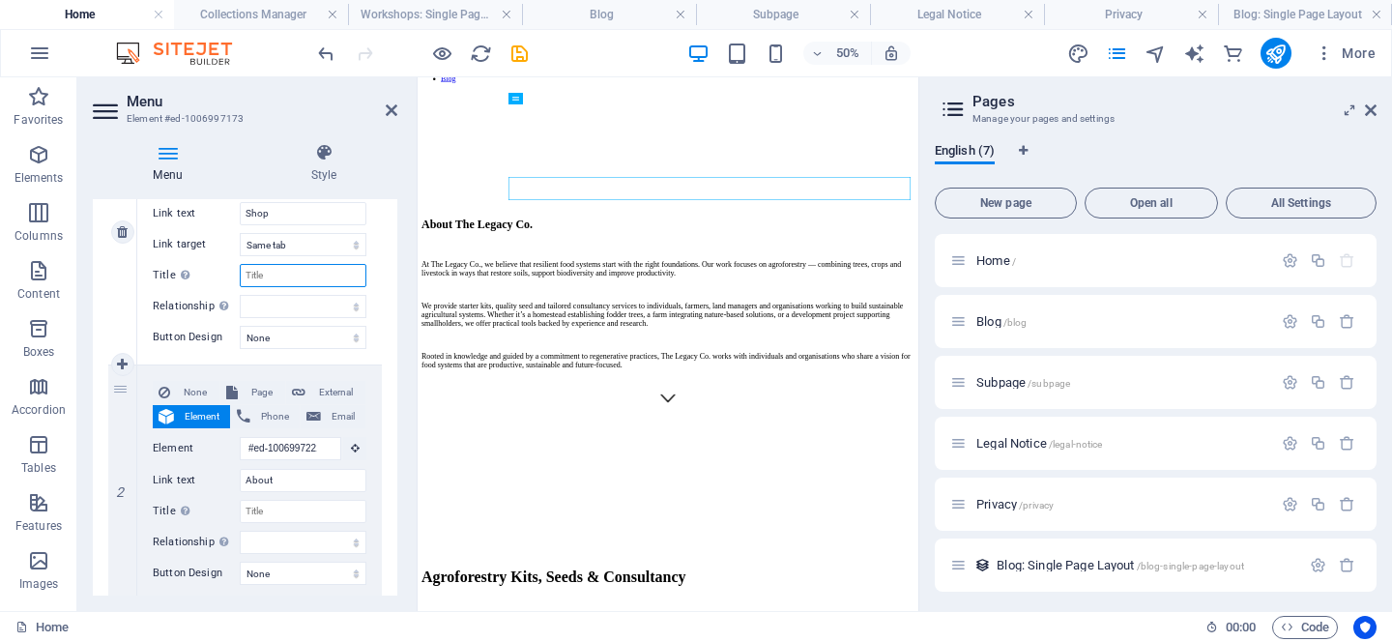
click at [282, 277] on input "Title Additional link description, should not be the same as the link text. The…" at bounding box center [303, 275] width 127 height 23
type input "Shop"
select select
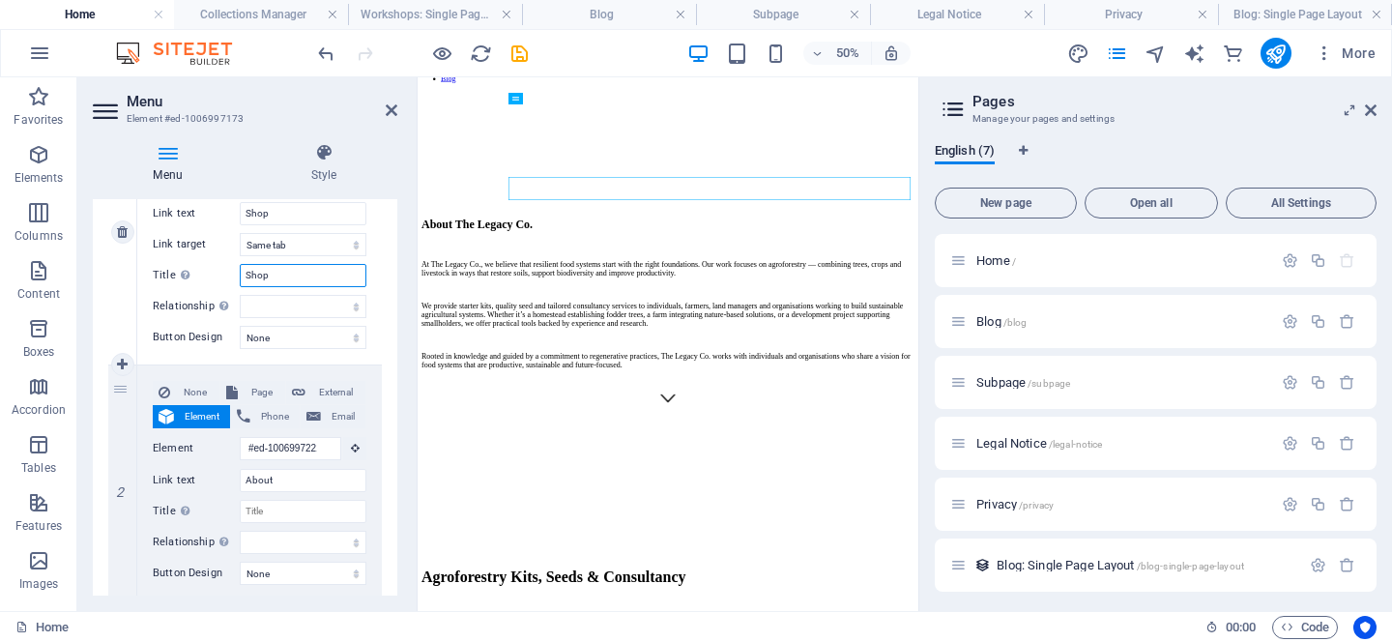
select select
type input "Shop"
click at [277, 307] on select "alternate author bookmark external help license next nofollow noreferrer noopen…" at bounding box center [303, 306] width 127 height 23
select select
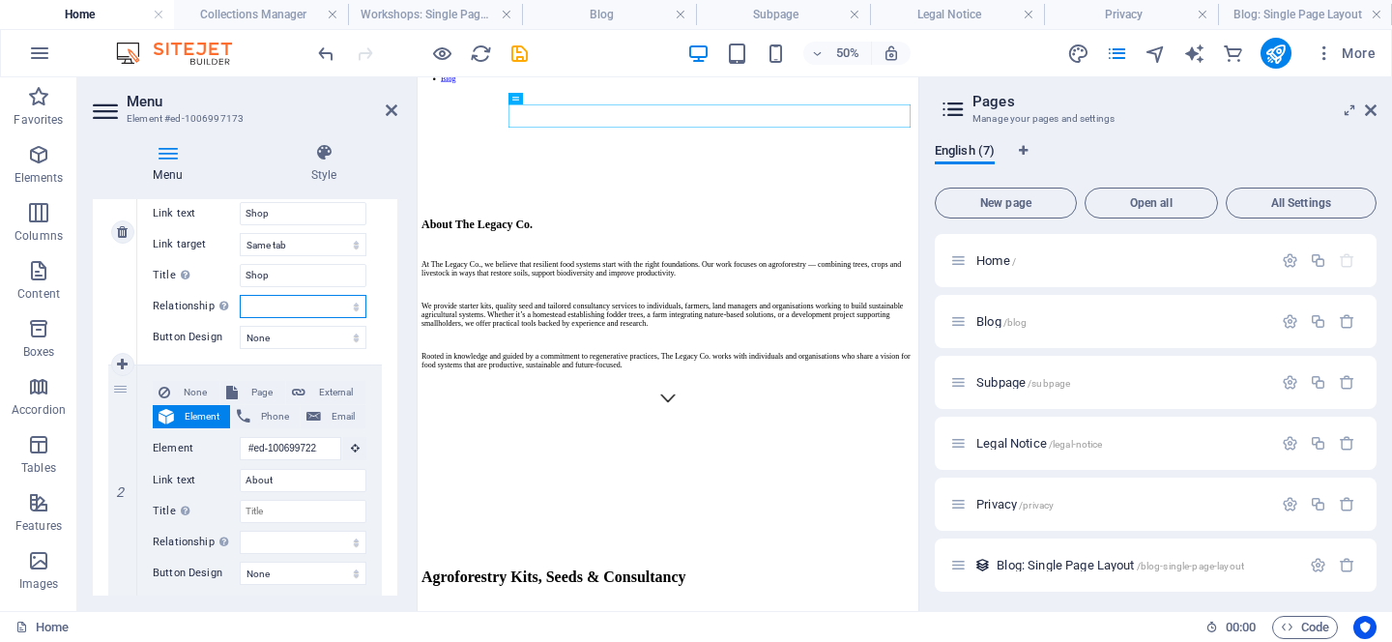
click at [240, 295] on select "alternate author bookmark external help license next nofollow noreferrer noopen…" at bounding box center [303, 306] width 127 height 23
select select
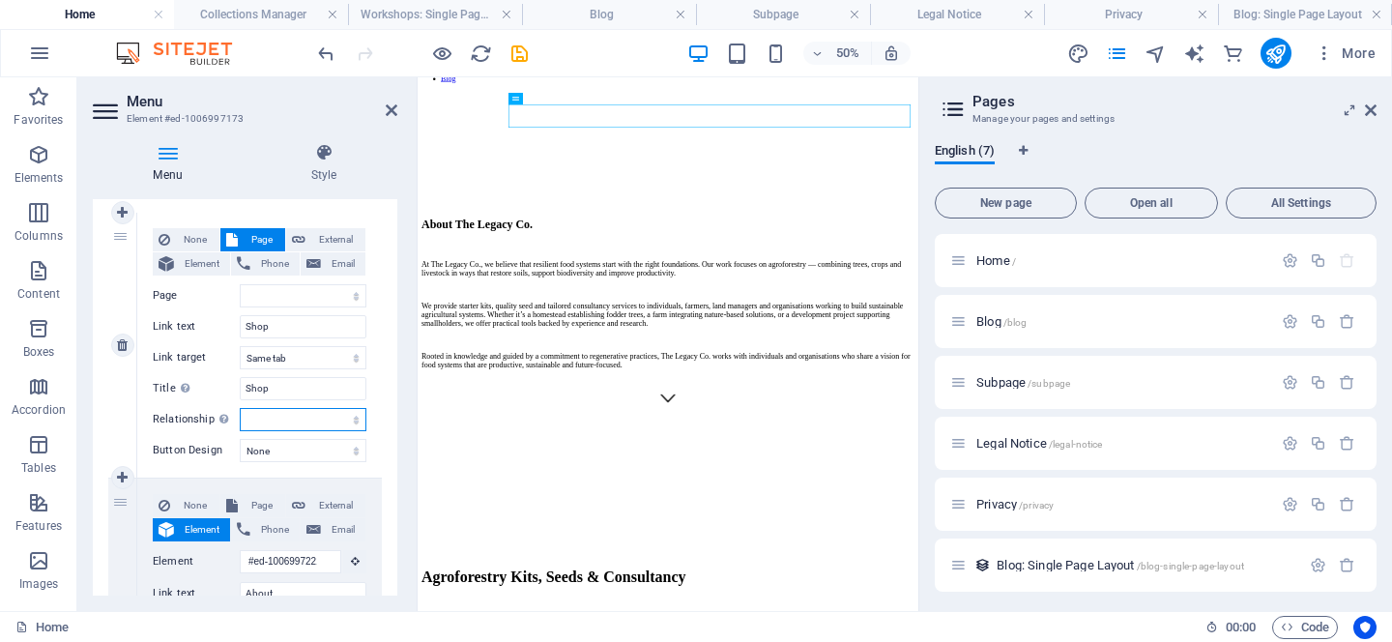
scroll to position [169, 0]
click at [196, 262] on span "Element" at bounding box center [202, 264] width 44 height 23
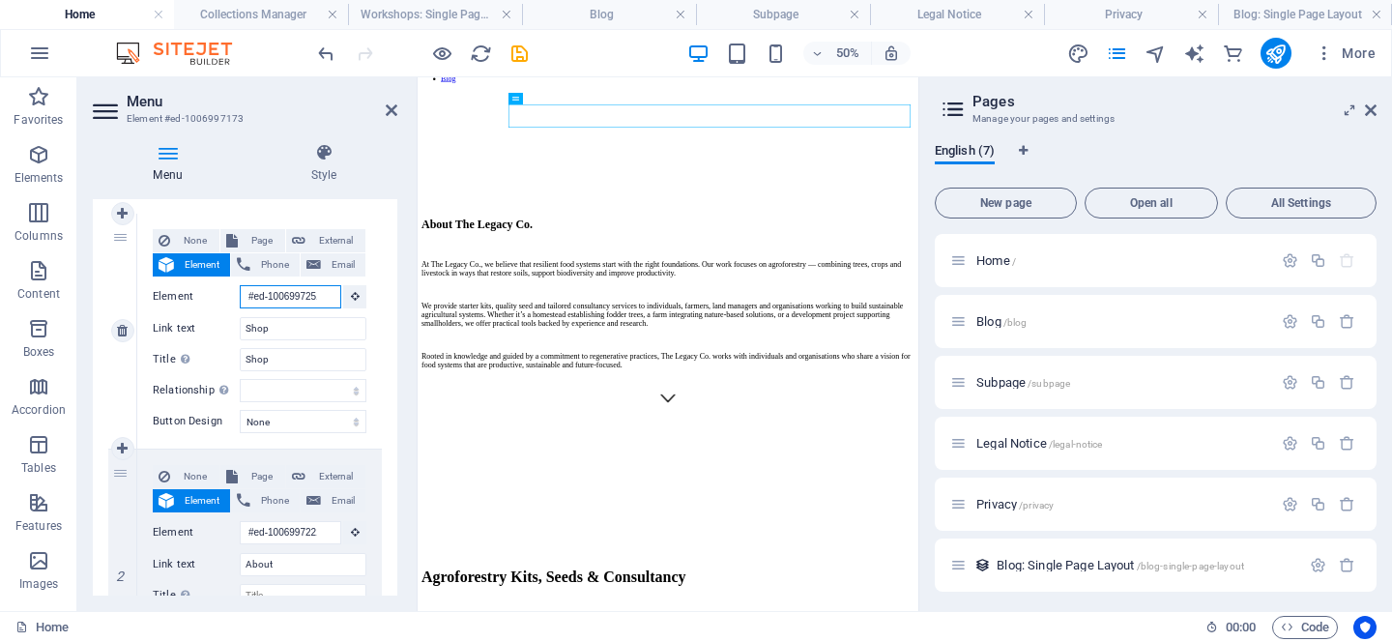
select select
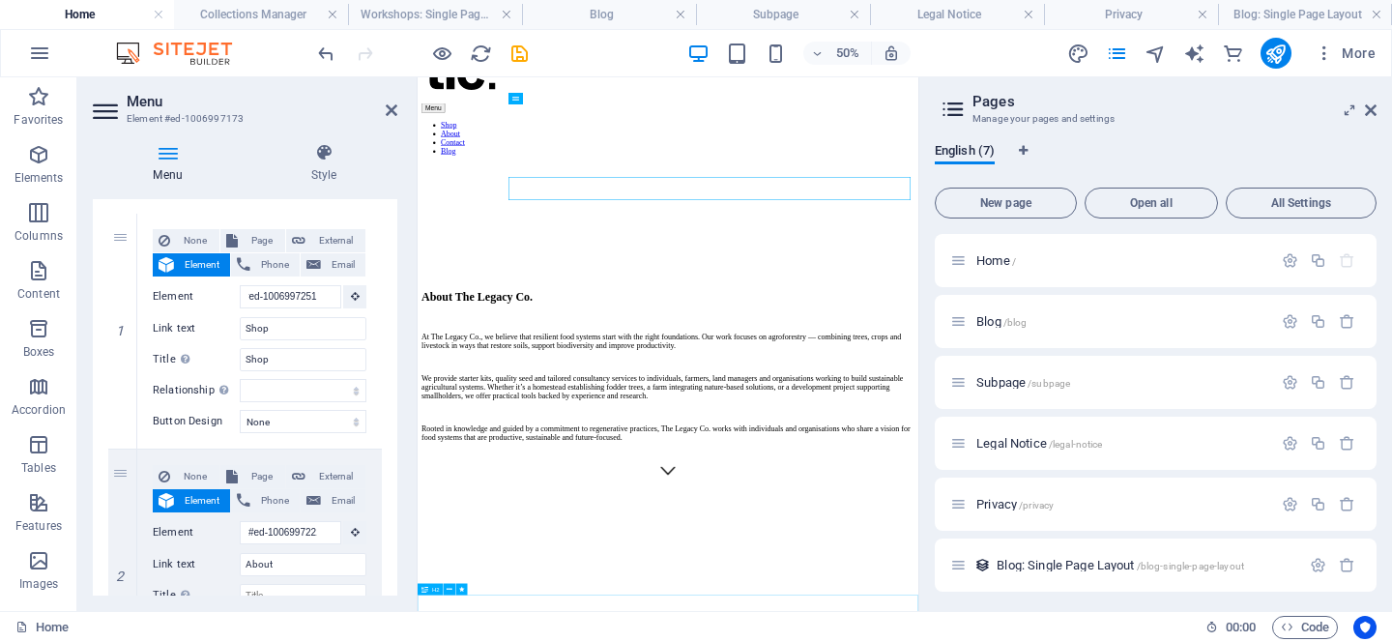
scroll to position [0, 0]
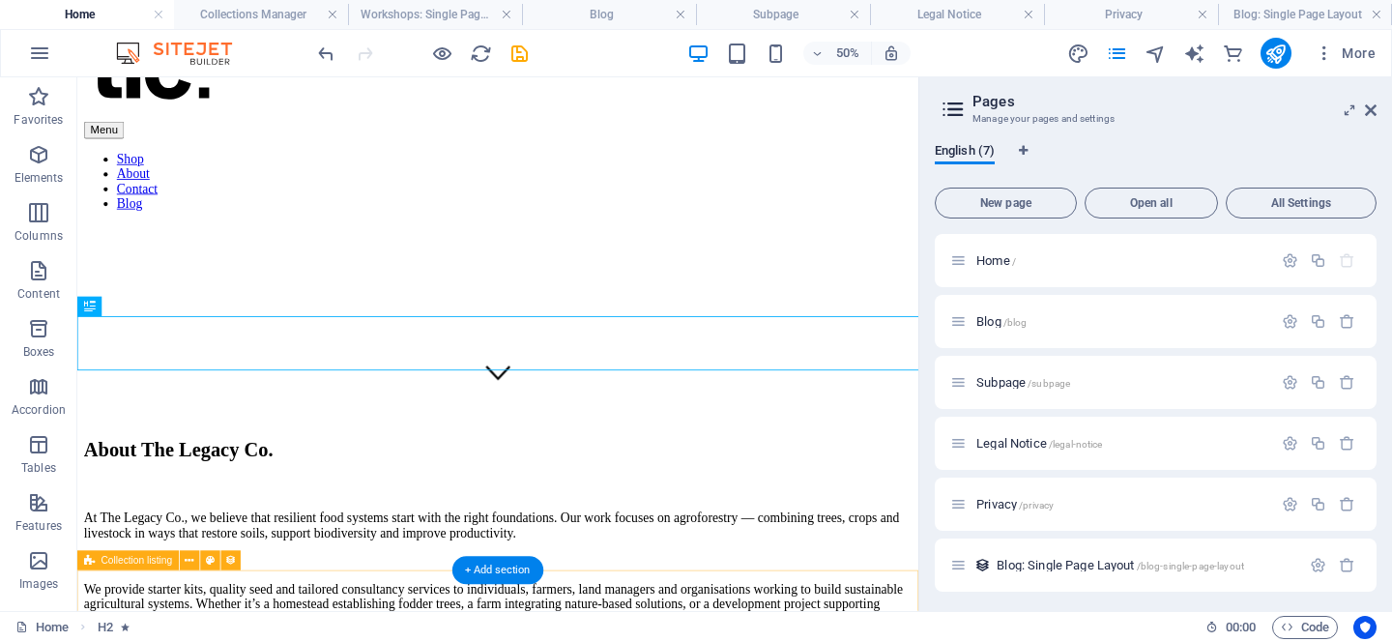
scroll to position [1001, 0]
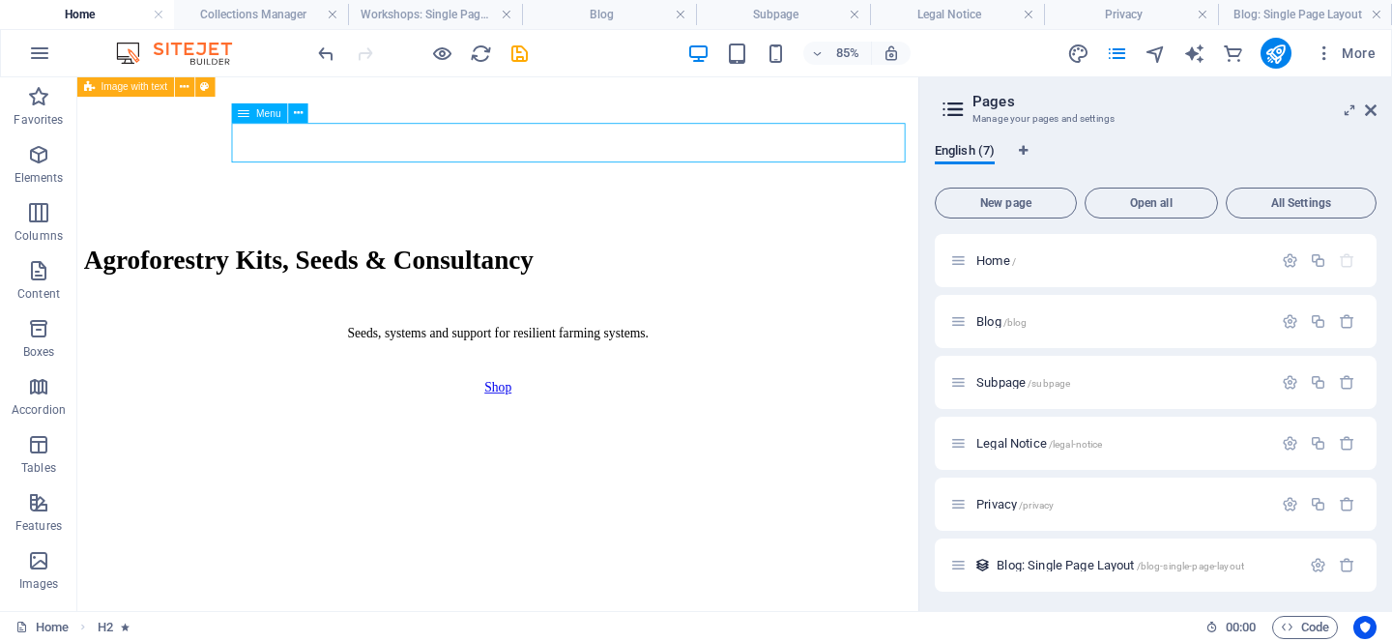
select select "1"
select select
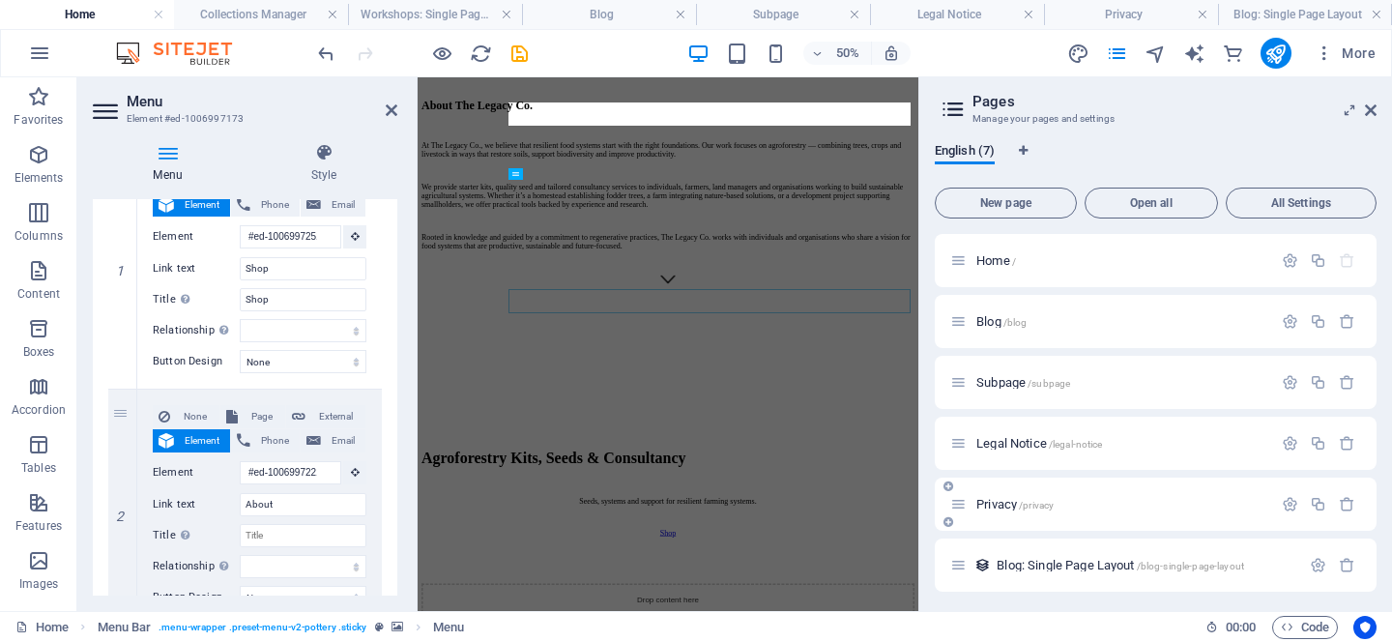
scroll to position [635, 0]
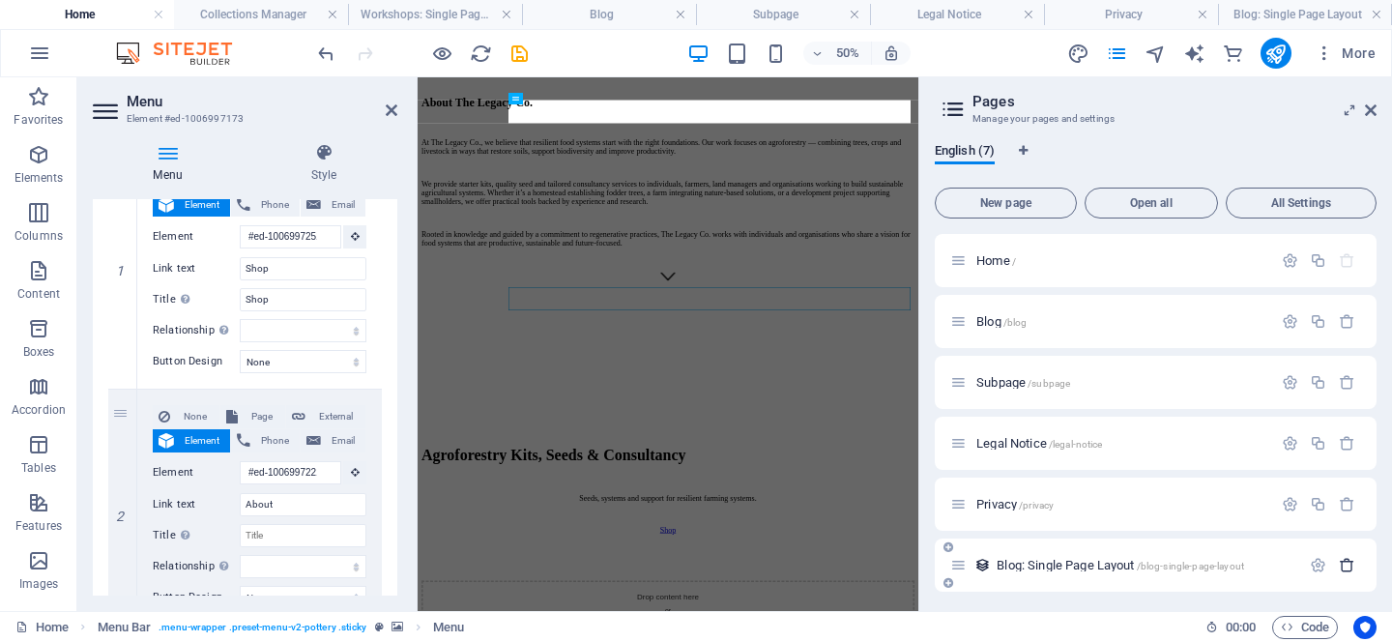
click at [1343, 570] on icon "button" at bounding box center [1347, 565] width 16 height 16
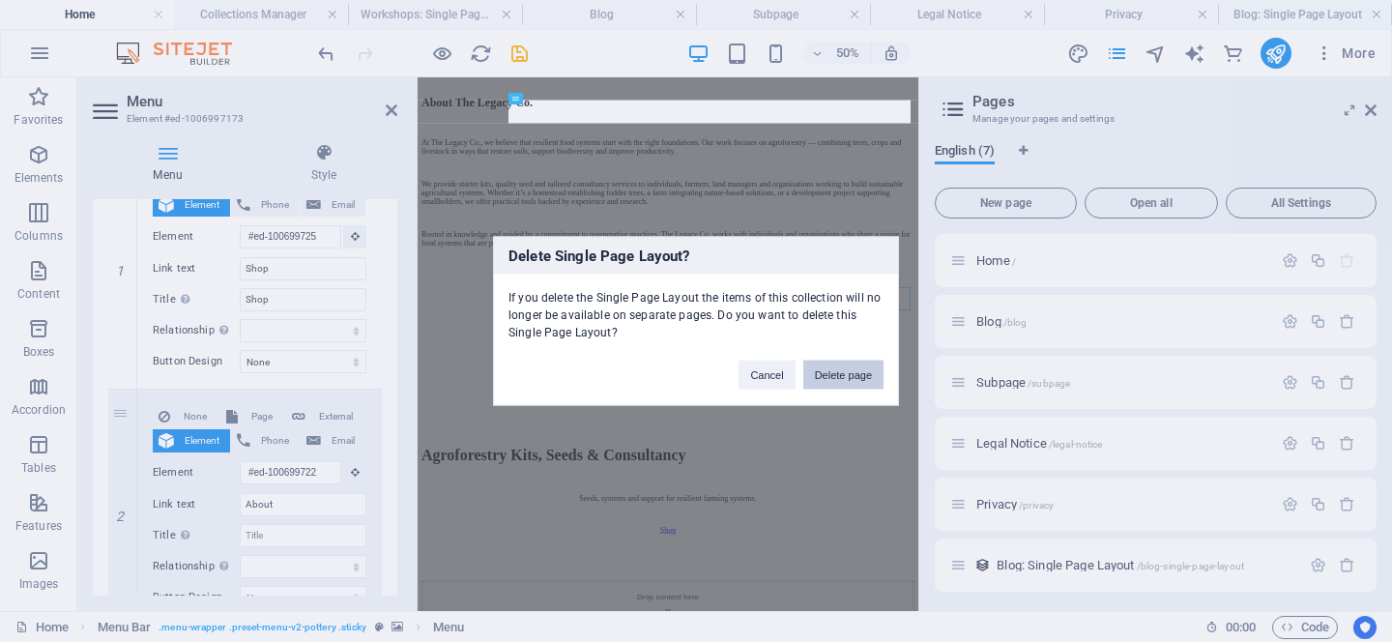
click at [833, 376] on button "Delete page" at bounding box center [844, 375] width 80 height 29
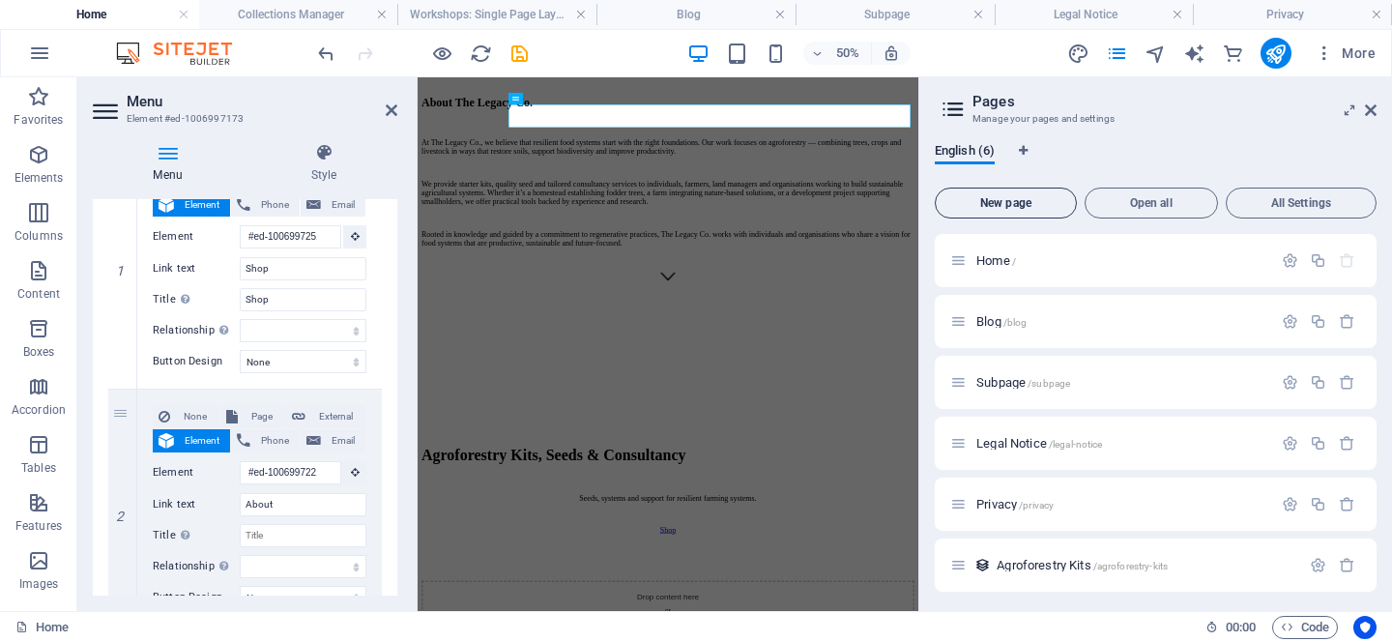
click at [1028, 197] on span "New page" at bounding box center [1006, 203] width 125 height 12
select select "1"
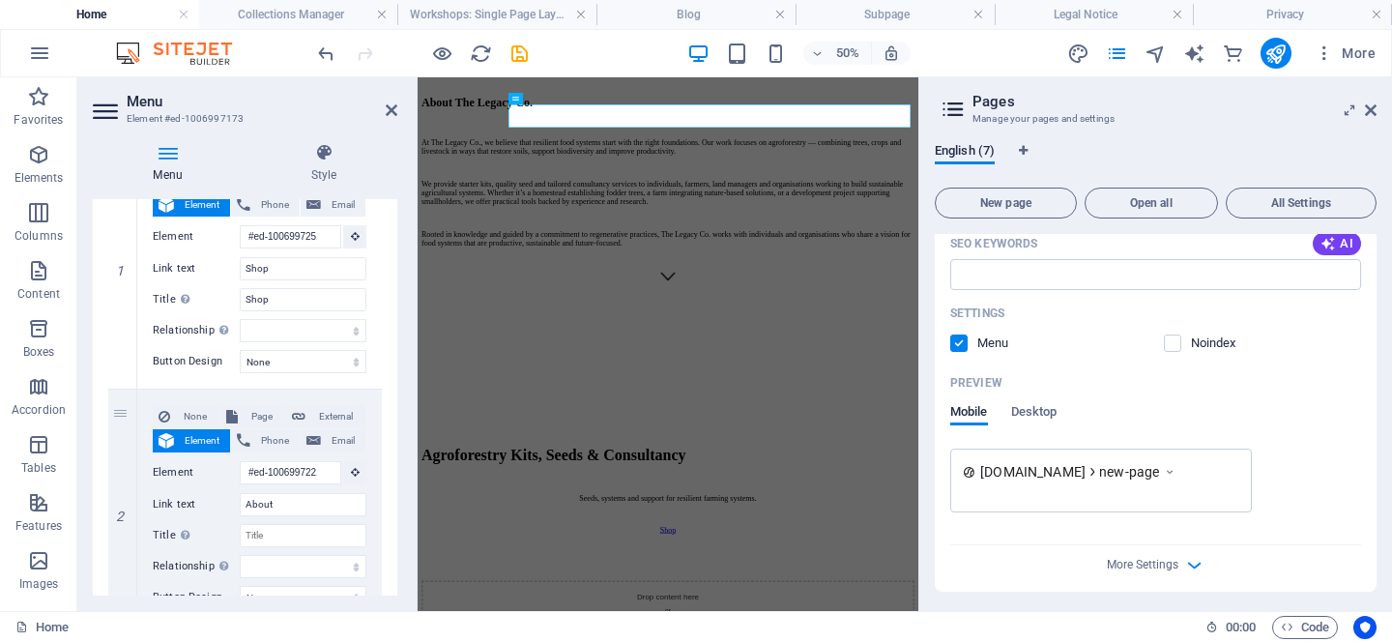
scroll to position [739, 0]
click at [1150, 557] on span "More Settings" at bounding box center [1143, 561] width 72 height 14
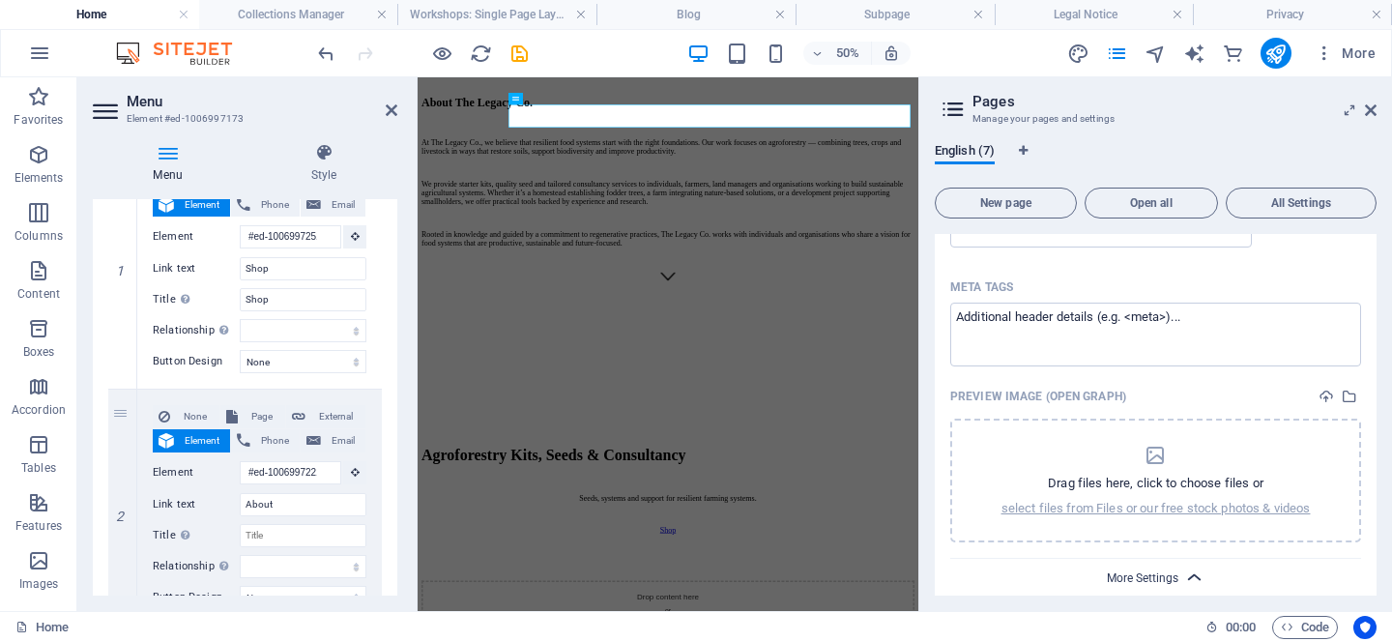
scroll to position [1017, 0]
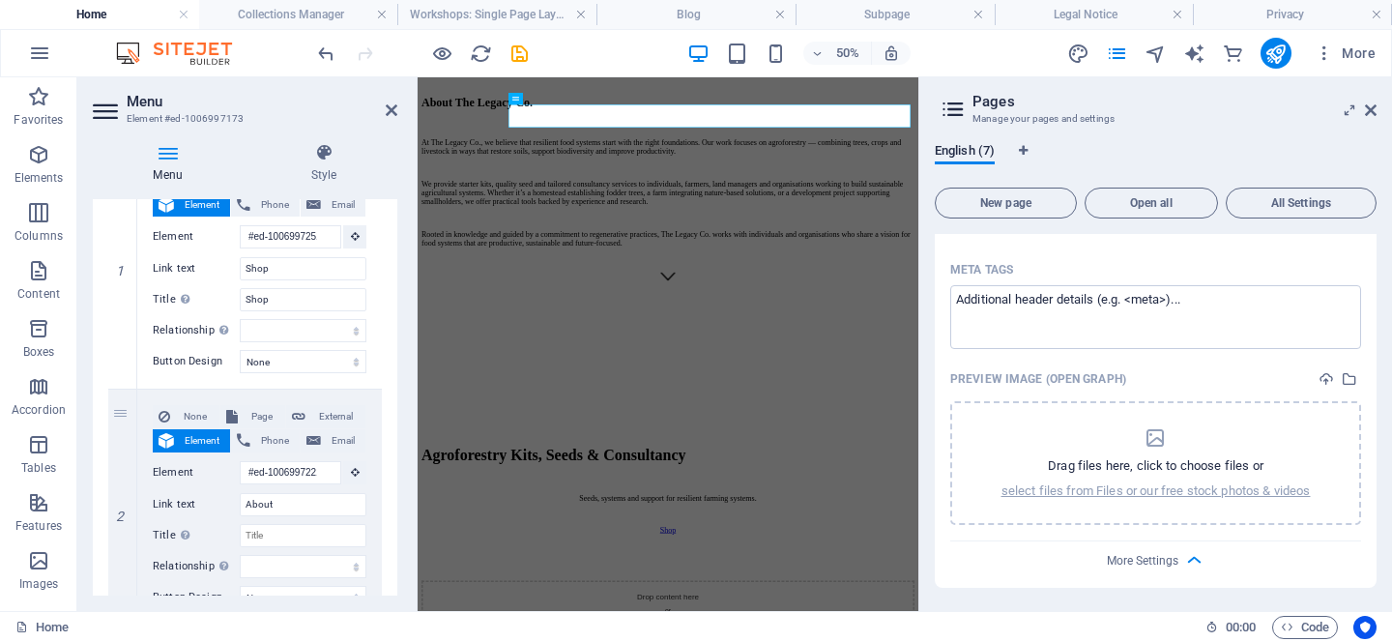
click at [380, 634] on div "Home" at bounding box center [602, 627] width 1175 height 23
click at [1242, 58] on icon "commerce" at bounding box center [1233, 54] width 22 height 22
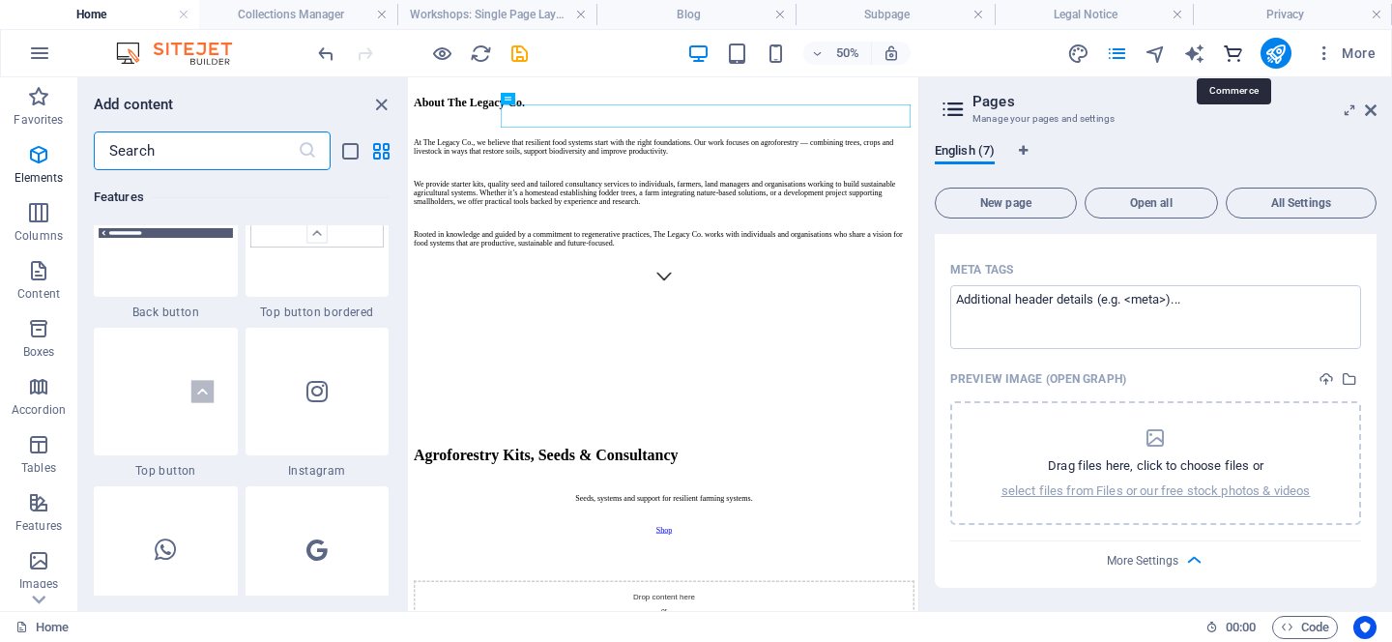
scroll to position [18634, 0]
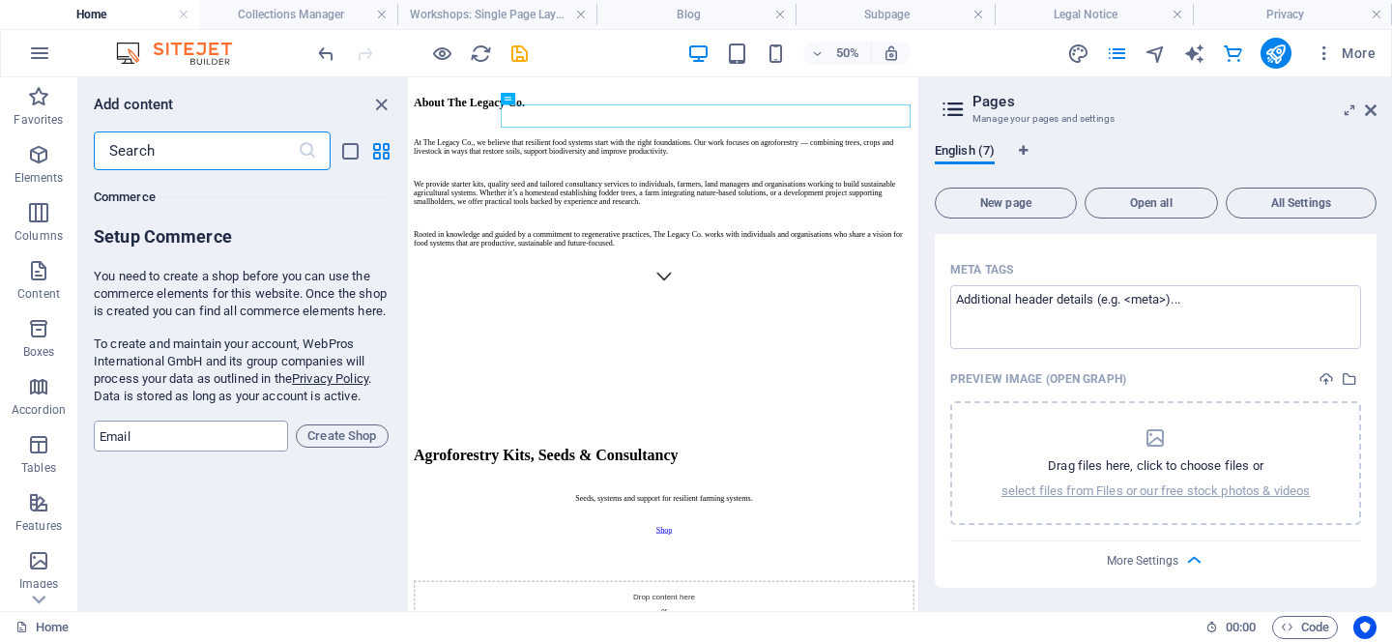
click at [146, 451] on input "email" at bounding box center [191, 436] width 194 height 31
type input "[EMAIL_ADDRESS][DOMAIN_NAME]"
click at [327, 446] on span "Create Shop" at bounding box center [342, 435] width 75 height 23
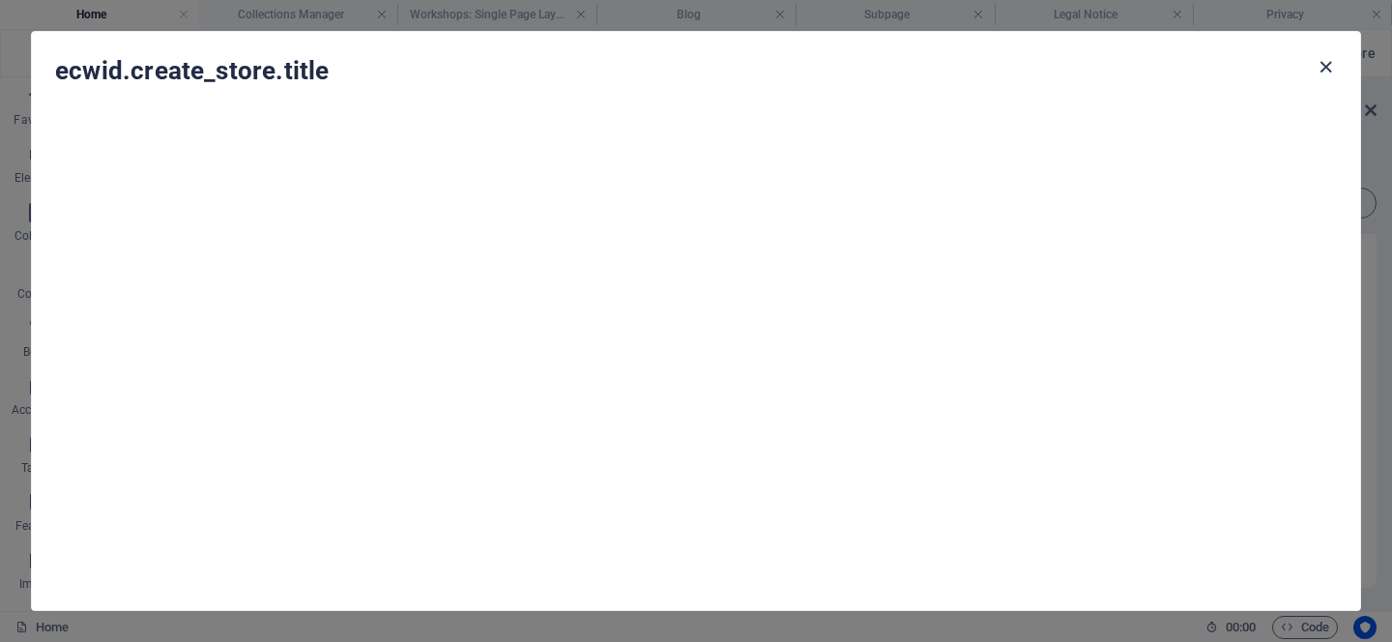
click at [1328, 62] on icon "button" at bounding box center [1326, 67] width 22 height 22
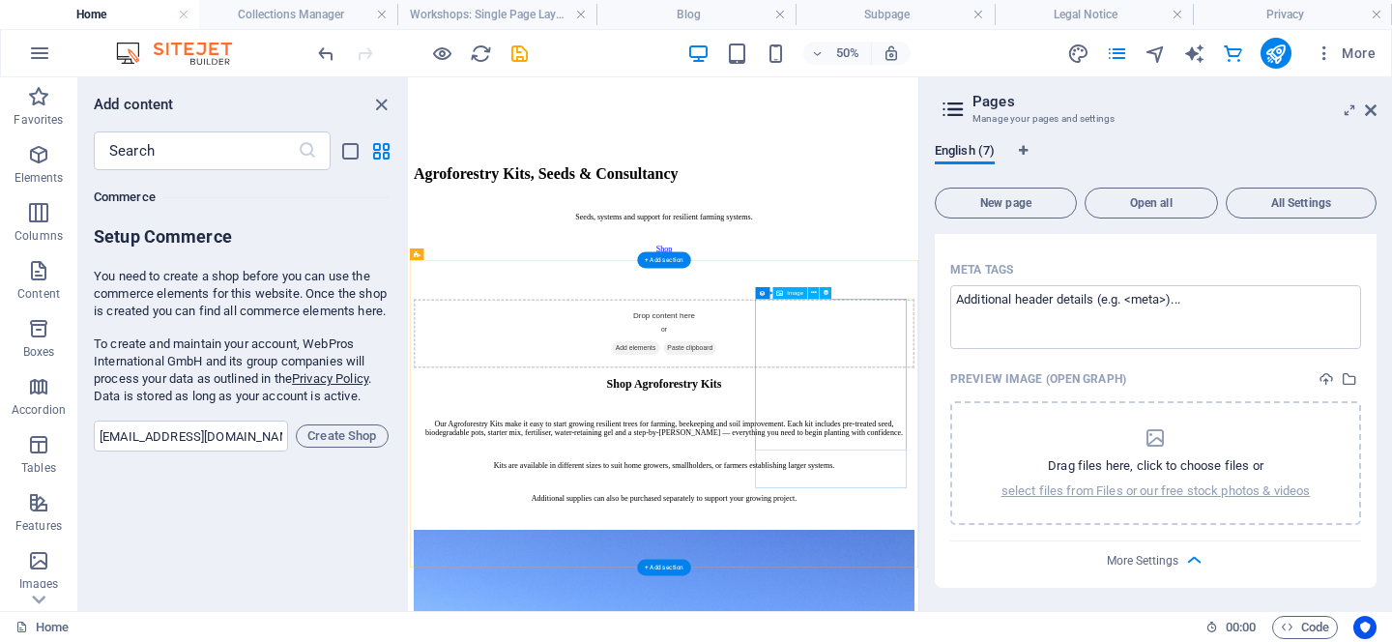
scroll to position [1200, 0]
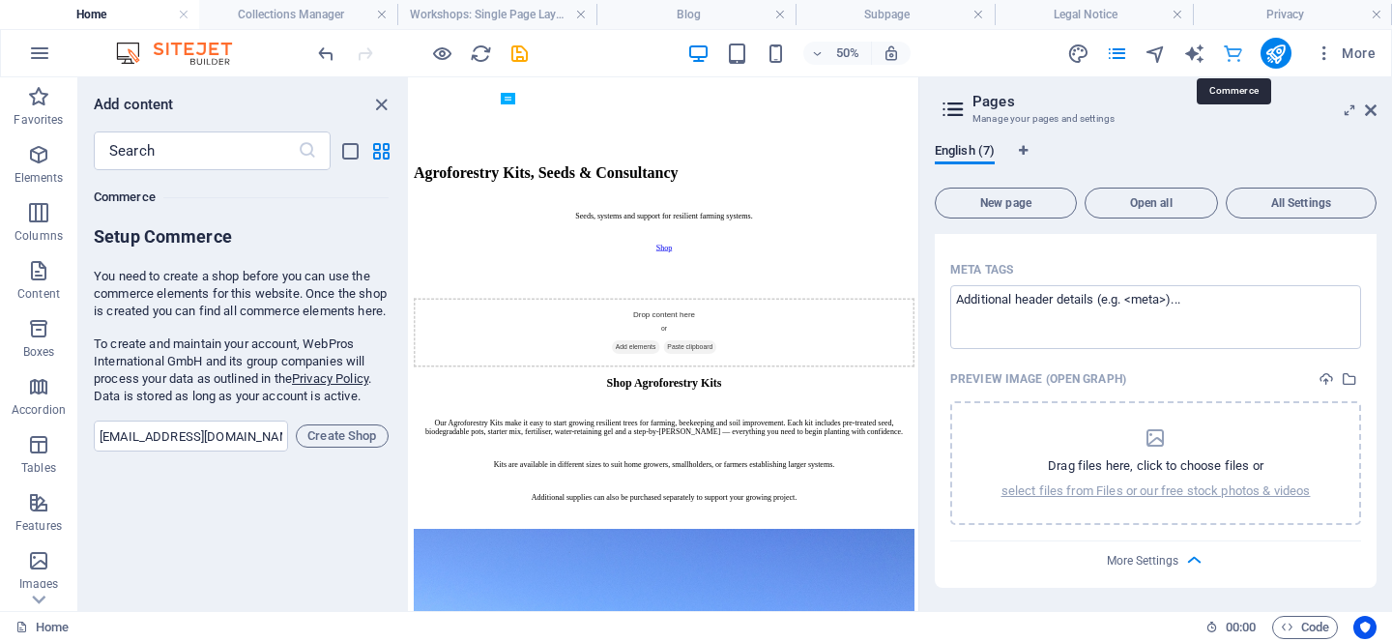
click at [1231, 56] on icon "commerce" at bounding box center [1233, 54] width 22 height 22
click at [353, 448] on span "Create Shop" at bounding box center [342, 435] width 75 height 23
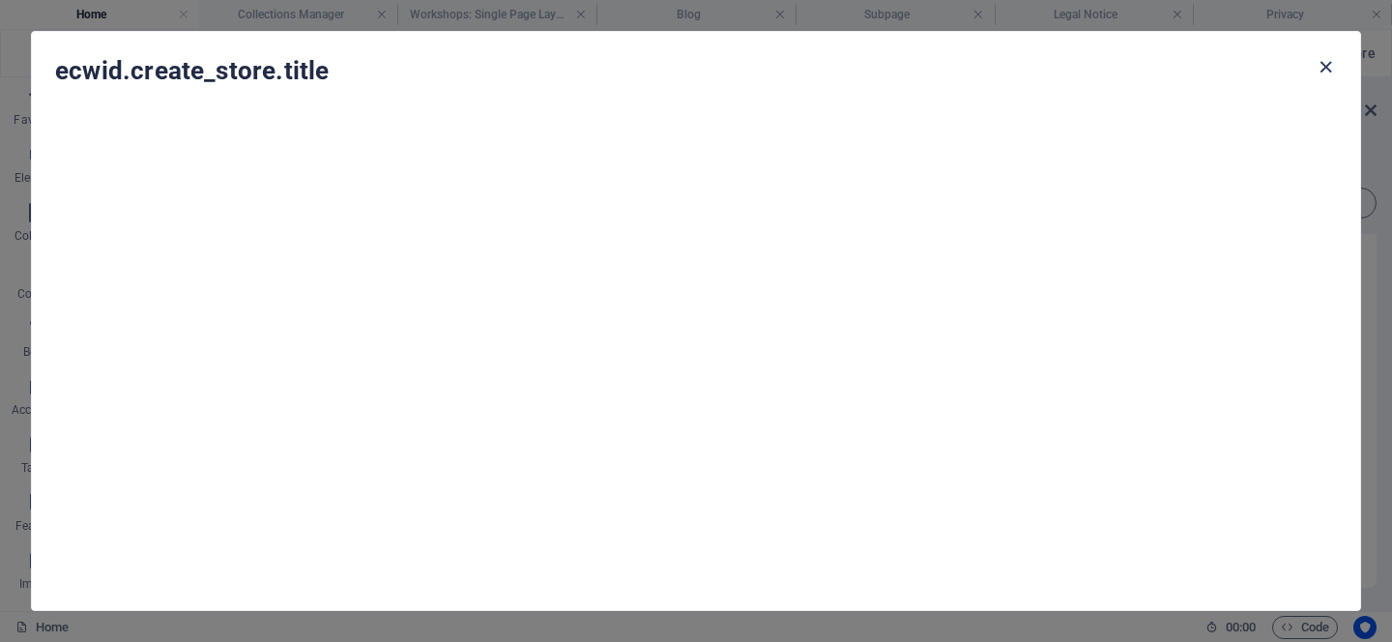
click at [1325, 67] on icon "button" at bounding box center [1326, 67] width 22 height 22
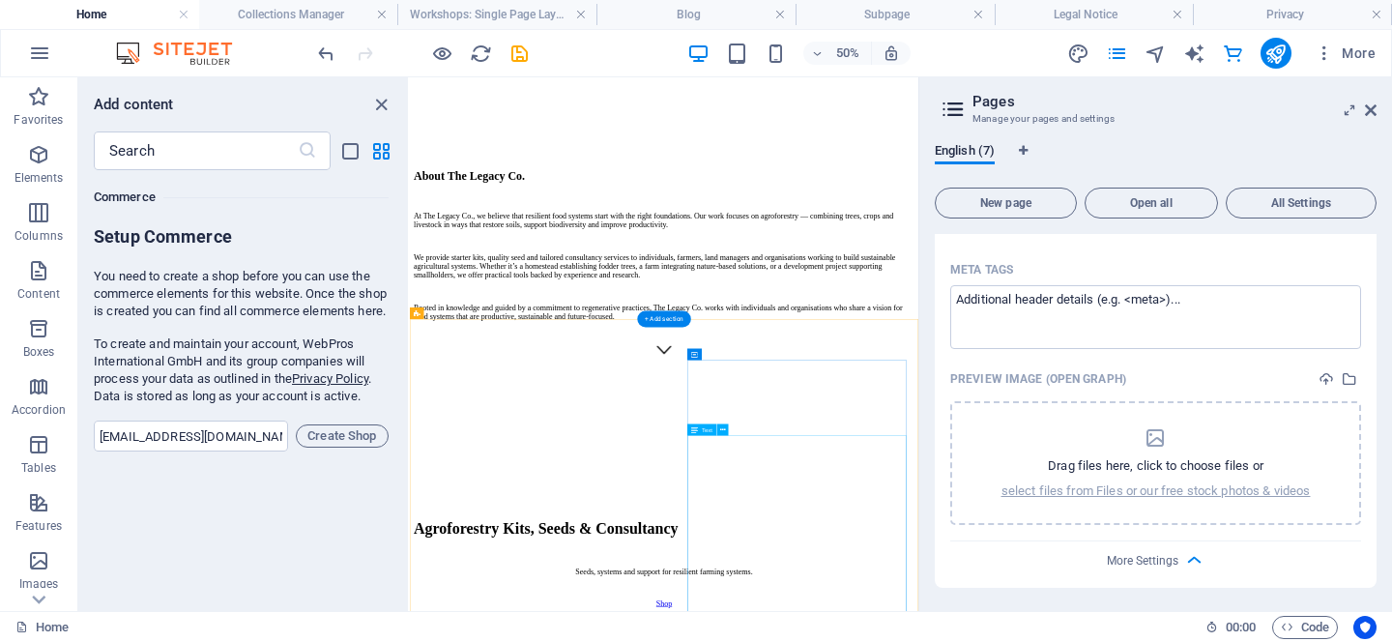
scroll to position [0, 0]
